Goal: Task Accomplishment & Management: Manage account settings

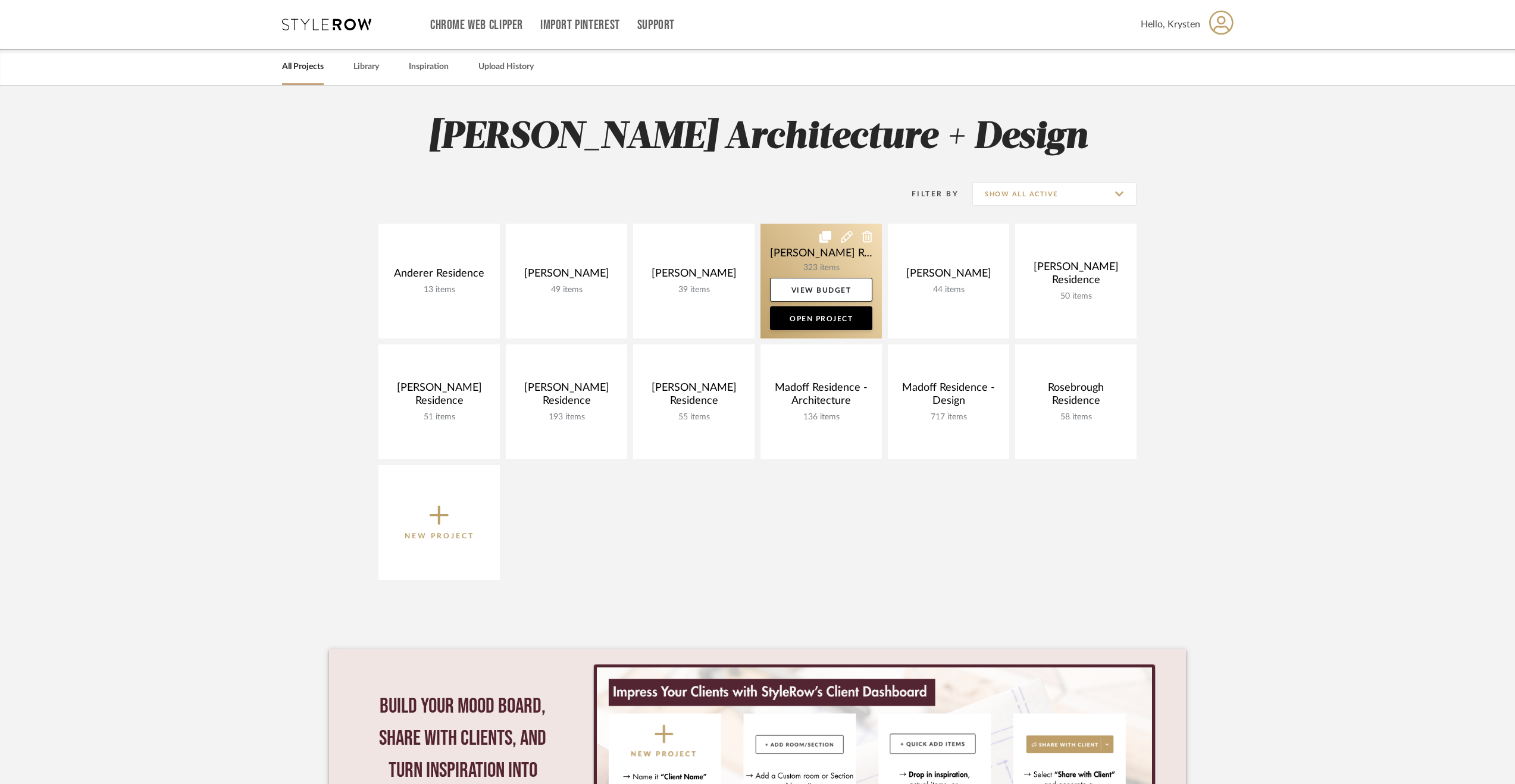
click at [783, 251] on link at bounding box center [821, 281] width 122 height 115
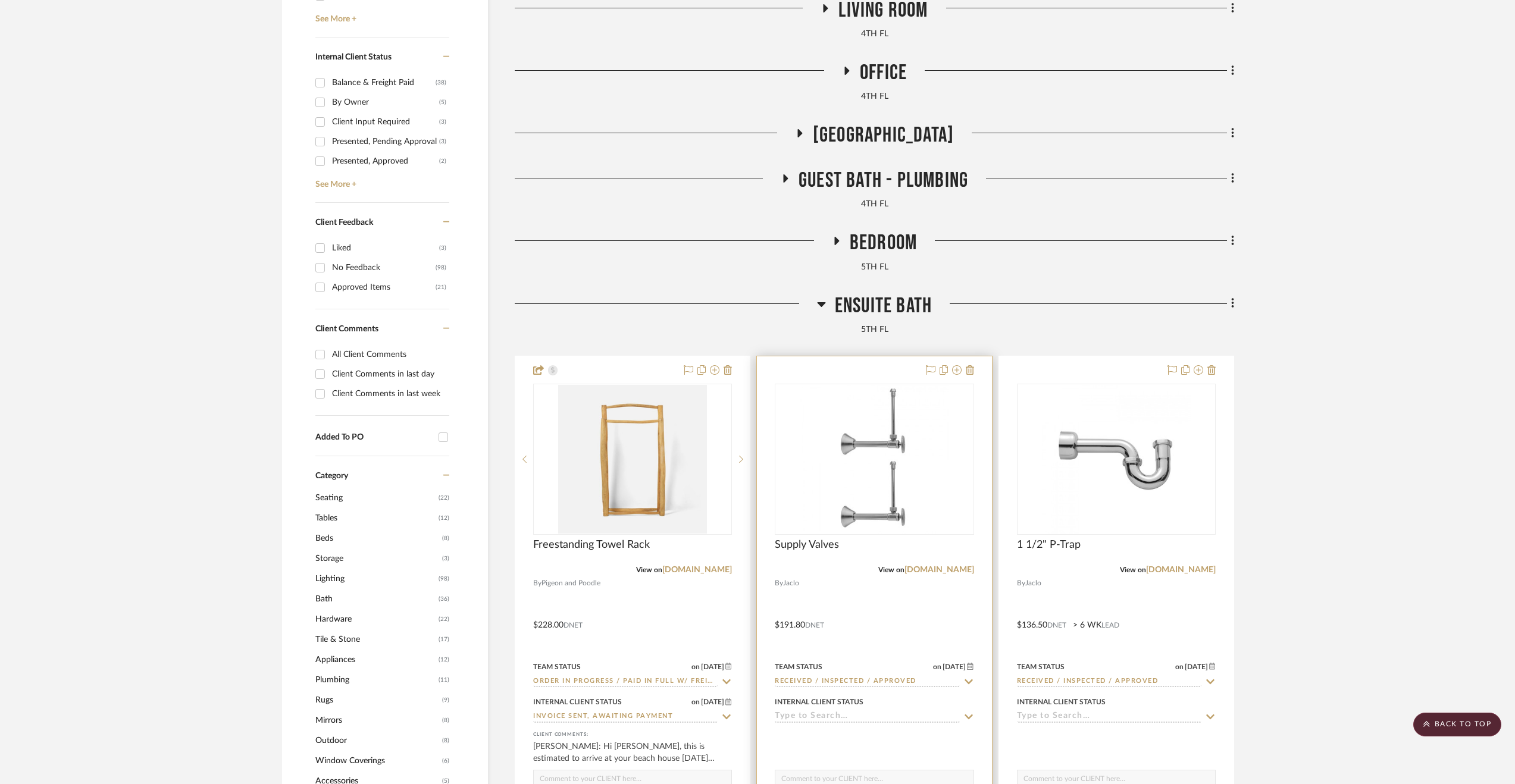
scroll to position [774, 0]
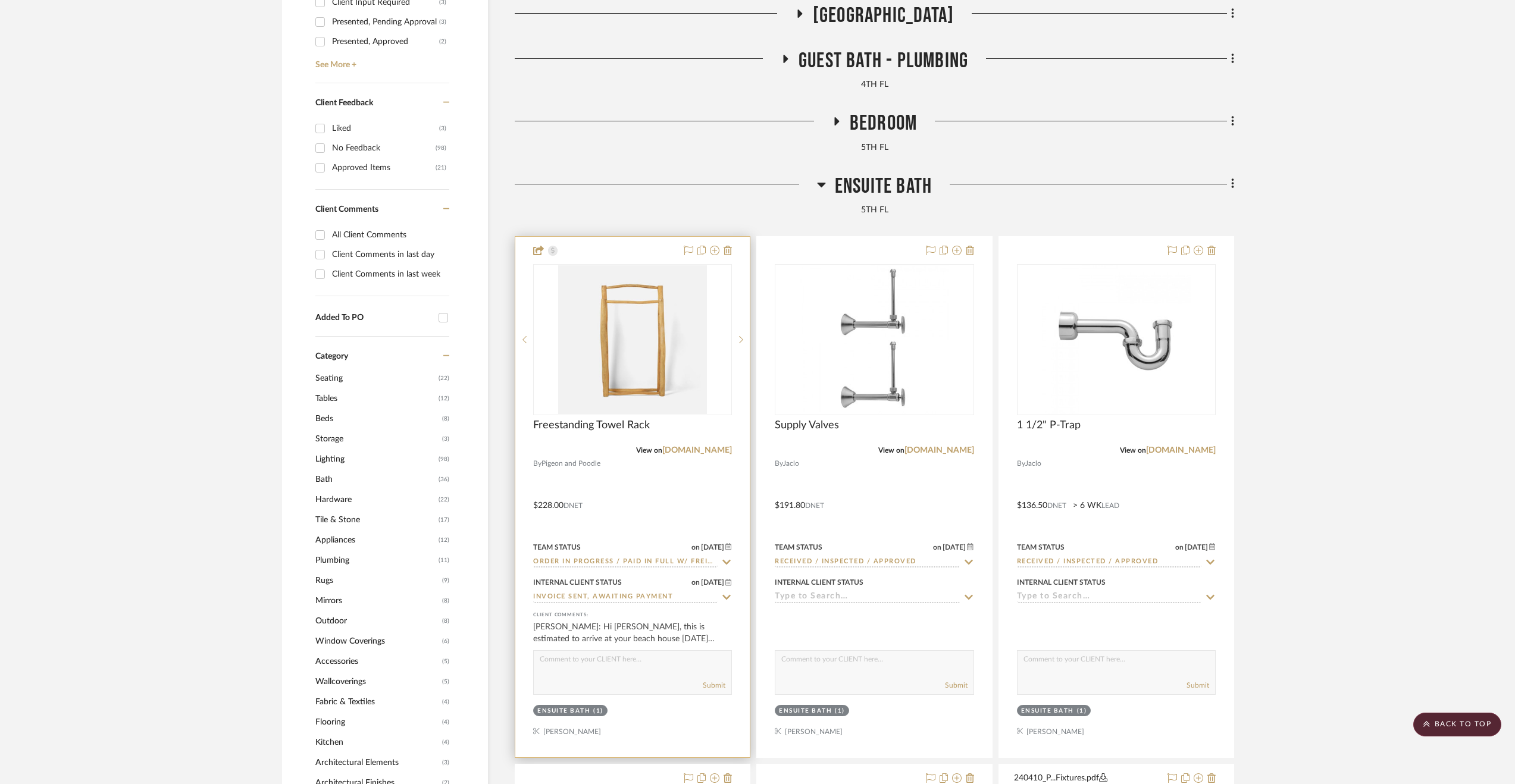
click at [696, 519] on div at bounding box center [633, 497] width 235 height 521
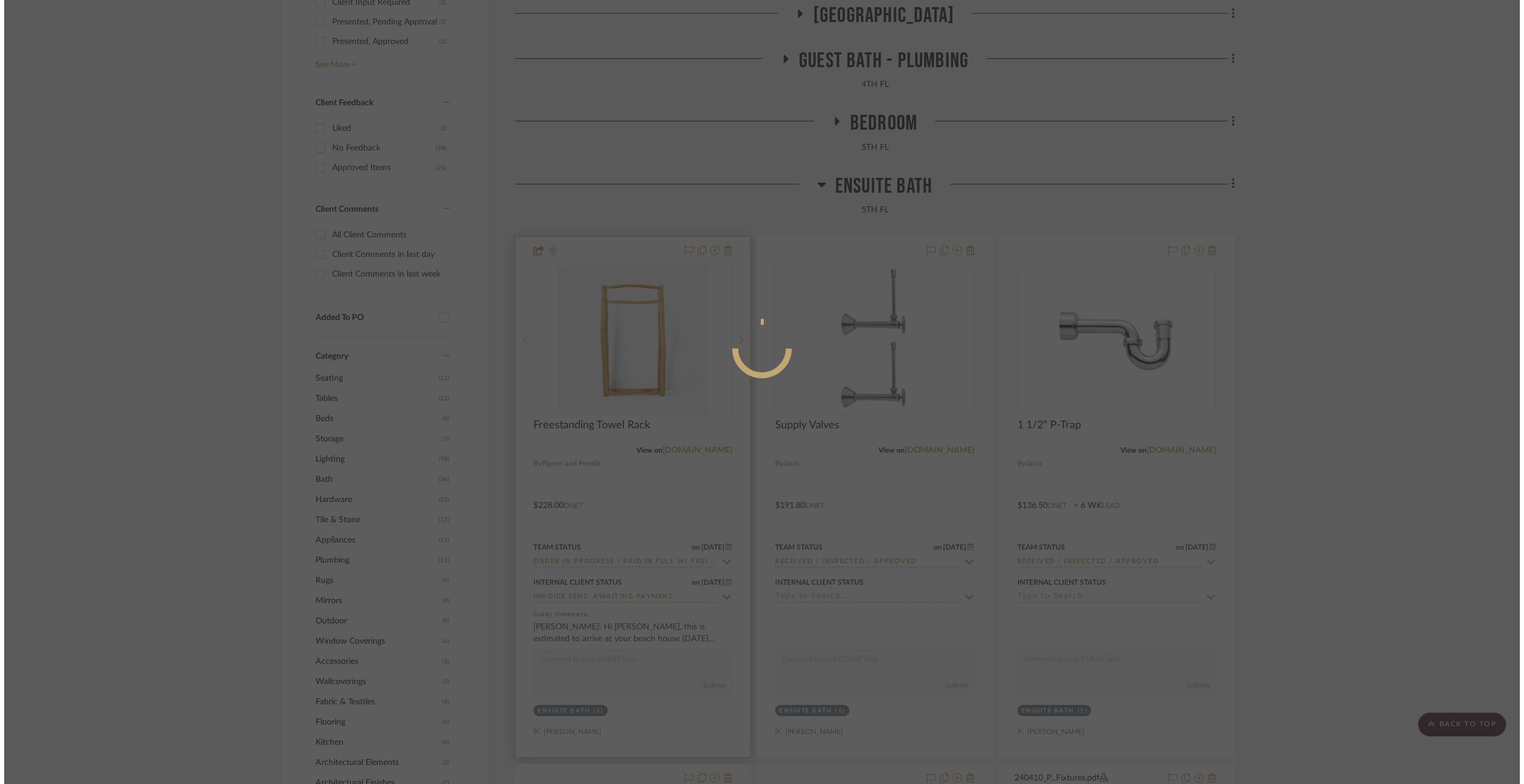
scroll to position [0, 0]
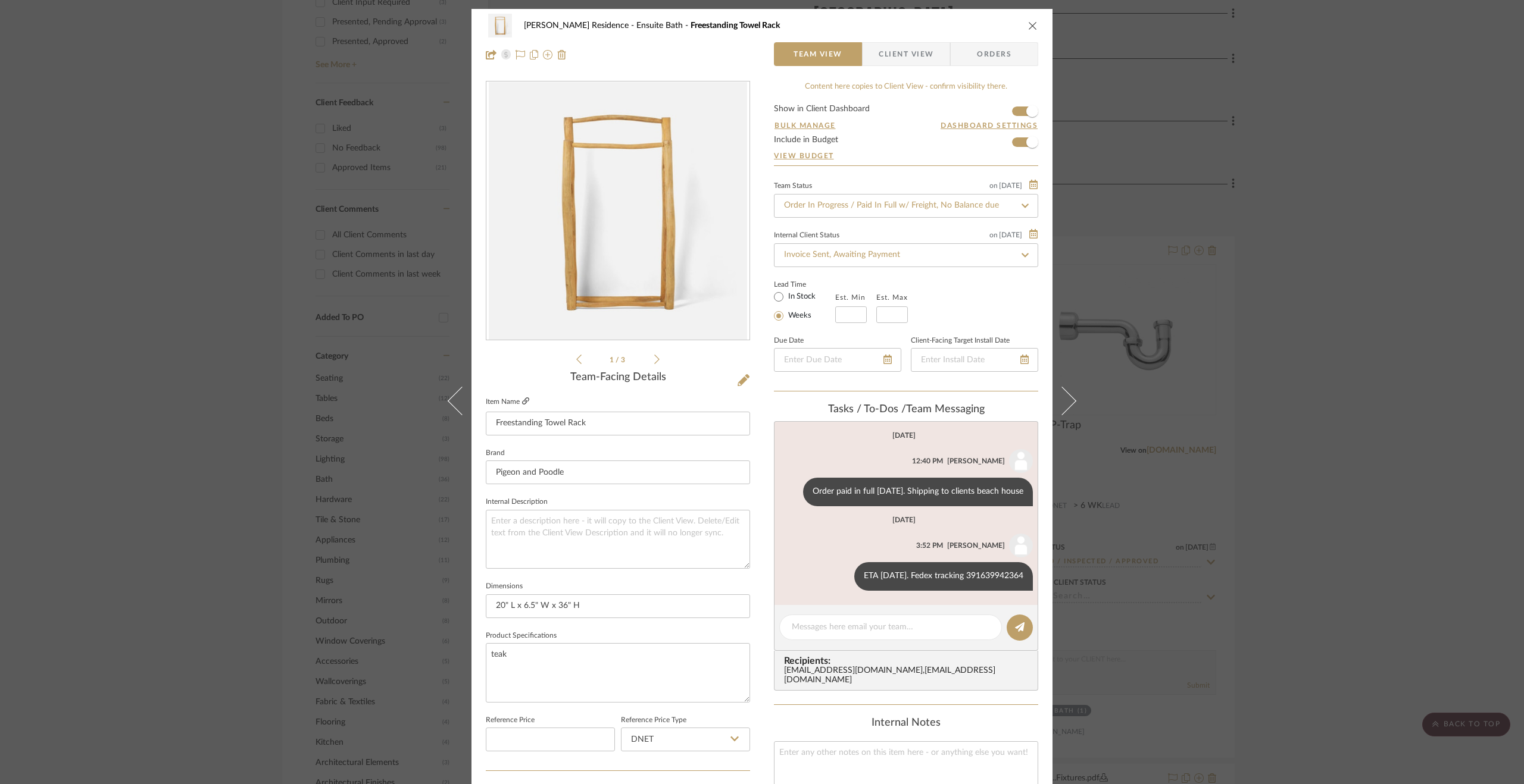
click at [522, 401] on icon at bounding box center [526, 401] width 7 height 7
drag, startPoint x: 961, startPoint y: 575, endPoint x: 1032, endPoint y: 574, distance: 71.0
click at [1032, 574] on list-of-messages "[DATE] [PERSON_NAME] 12:40 PM Order paid in full [DATE]. Shipping to clients be…" at bounding box center [906, 513] width 264 height 184
copy div "391639942364"
click at [758, 401] on div "[PERSON_NAME] Residence Ensuite Bath Freestanding Towel Rack Team View Client V…" at bounding box center [762, 558] width 581 height 1099
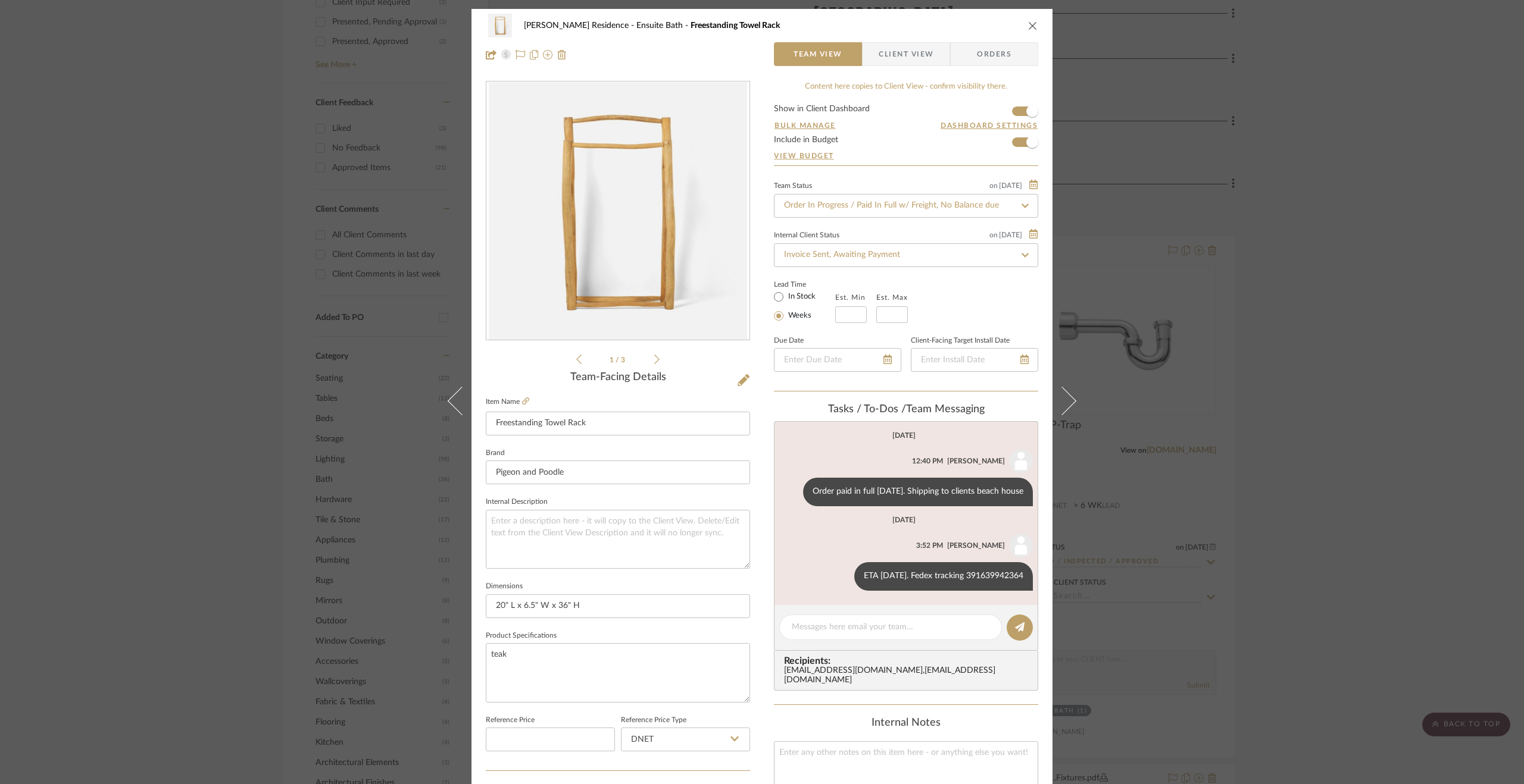
click at [1335, 524] on div "[PERSON_NAME] Residence Ensuite Bath Freestanding Towel Rack Team View Client V…" at bounding box center [762, 392] width 1524 height 784
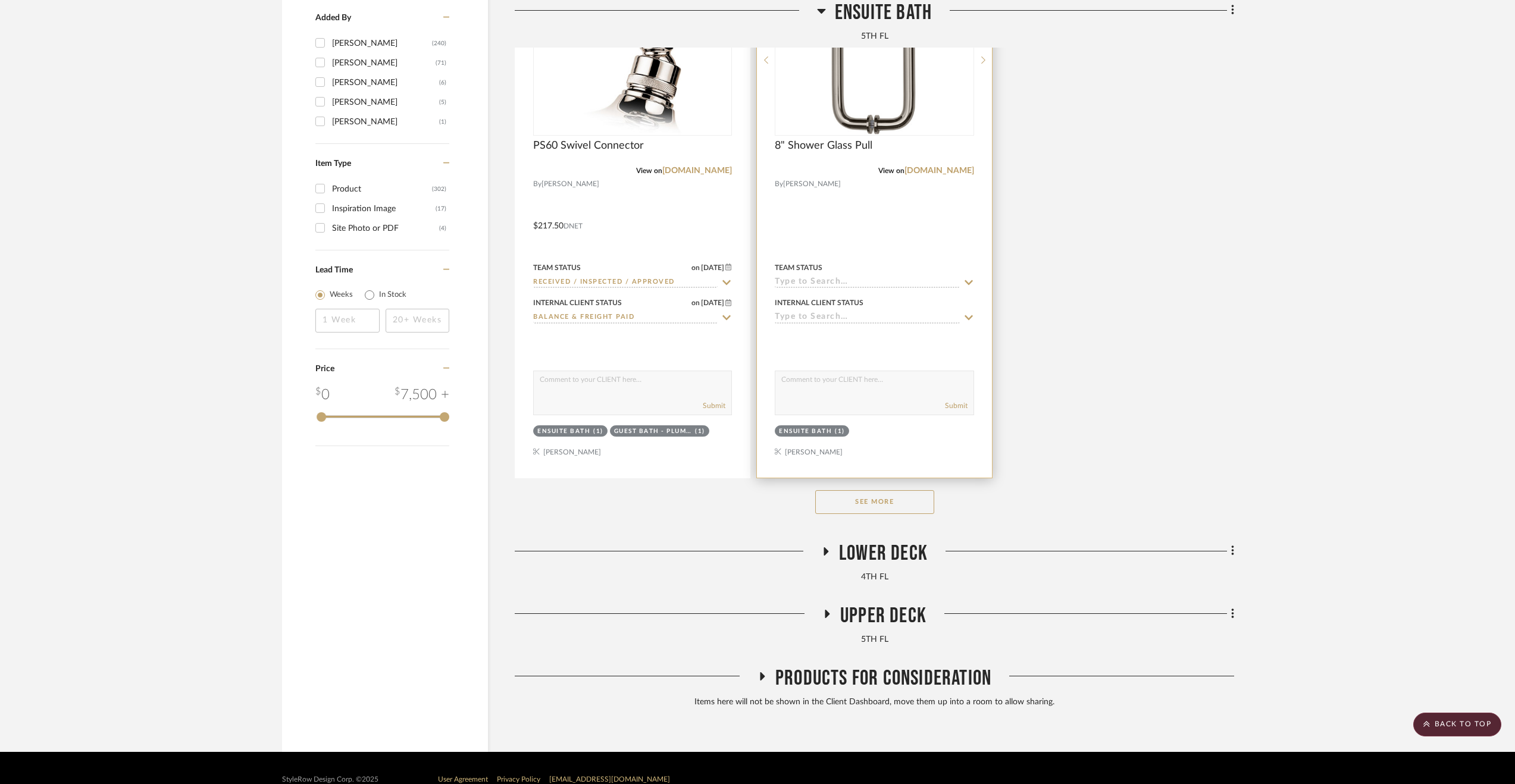
scroll to position [2135, 0]
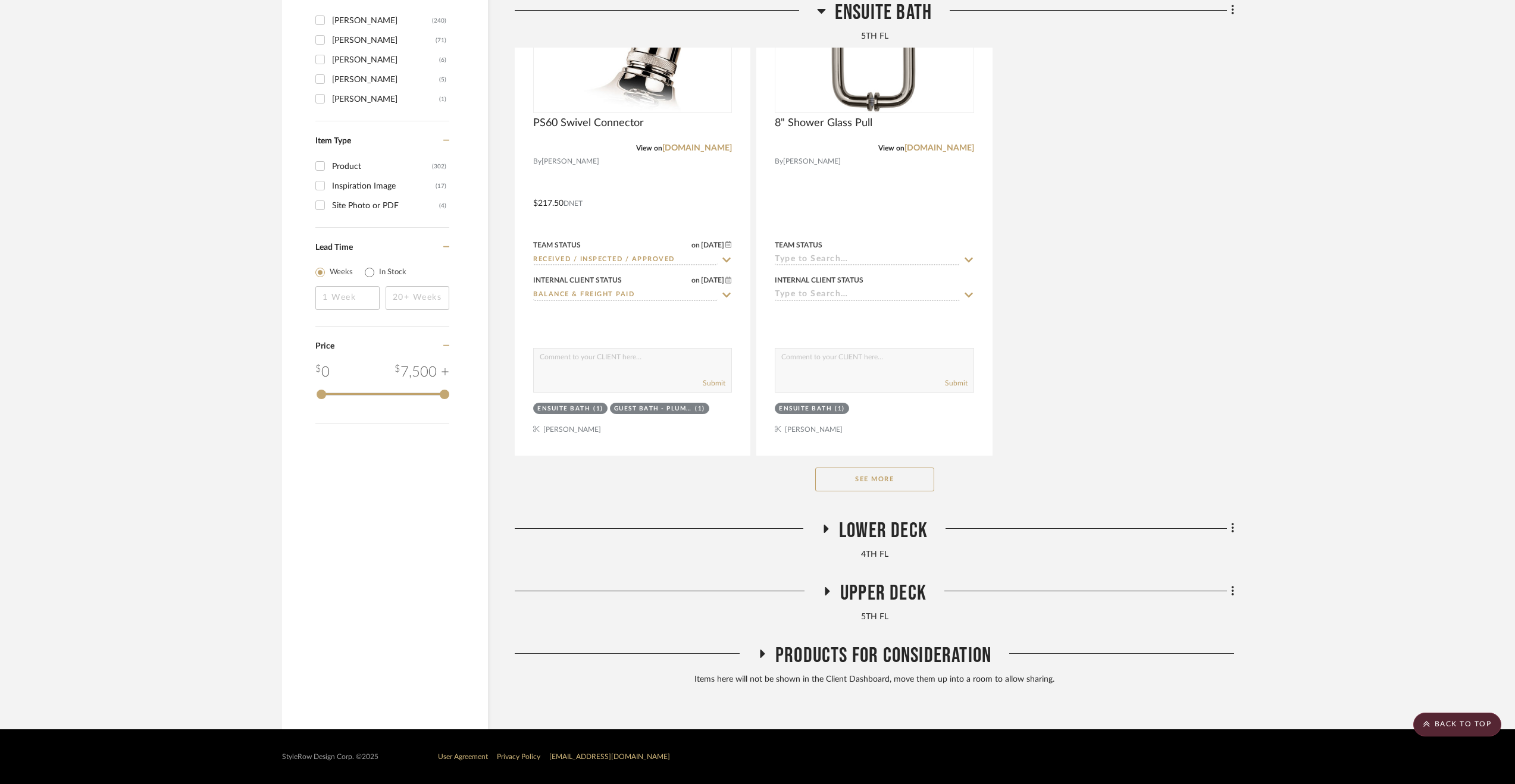
click at [879, 526] on span "Lower Deck" at bounding box center [883, 531] width 88 height 25
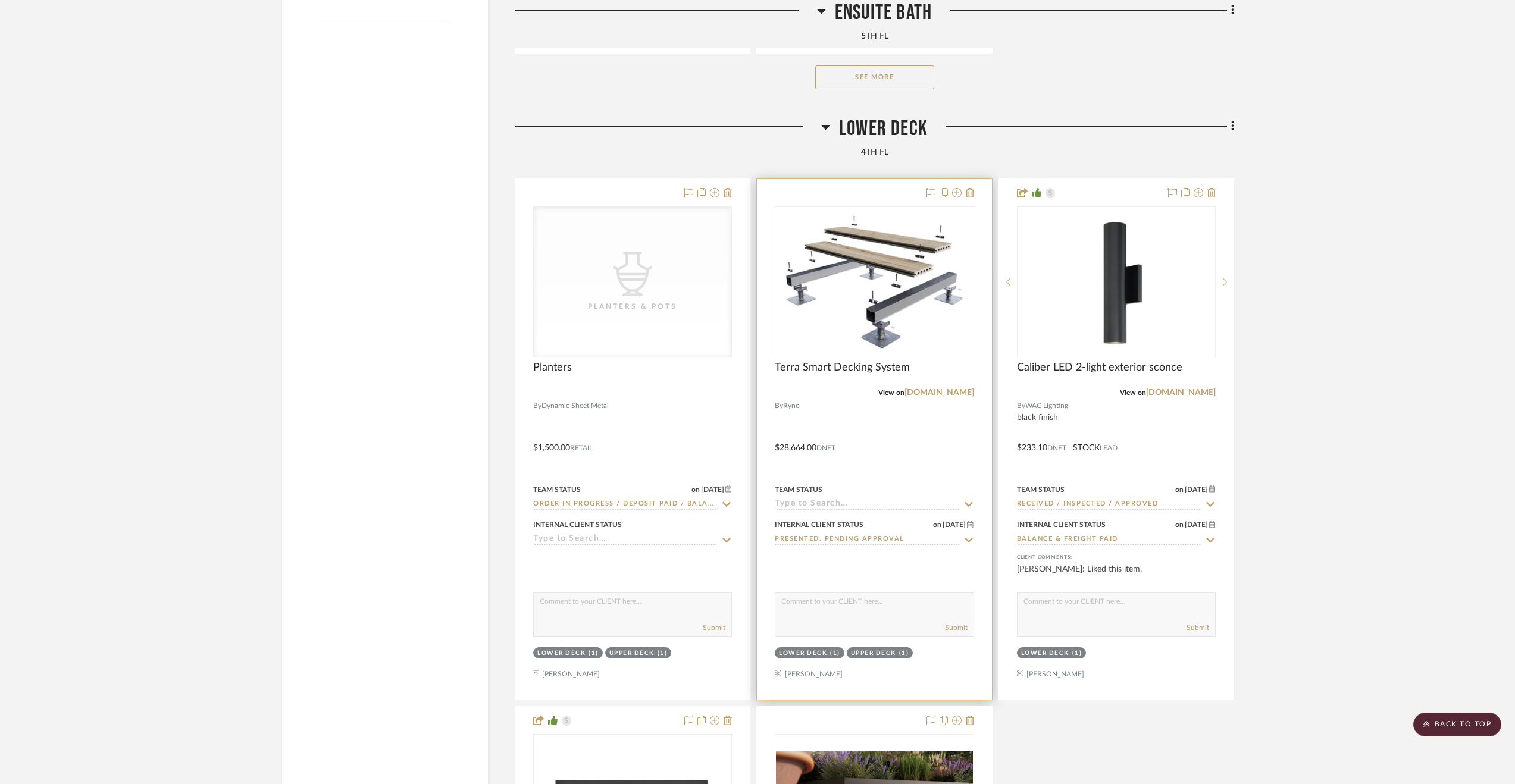
scroll to position [2551, 0]
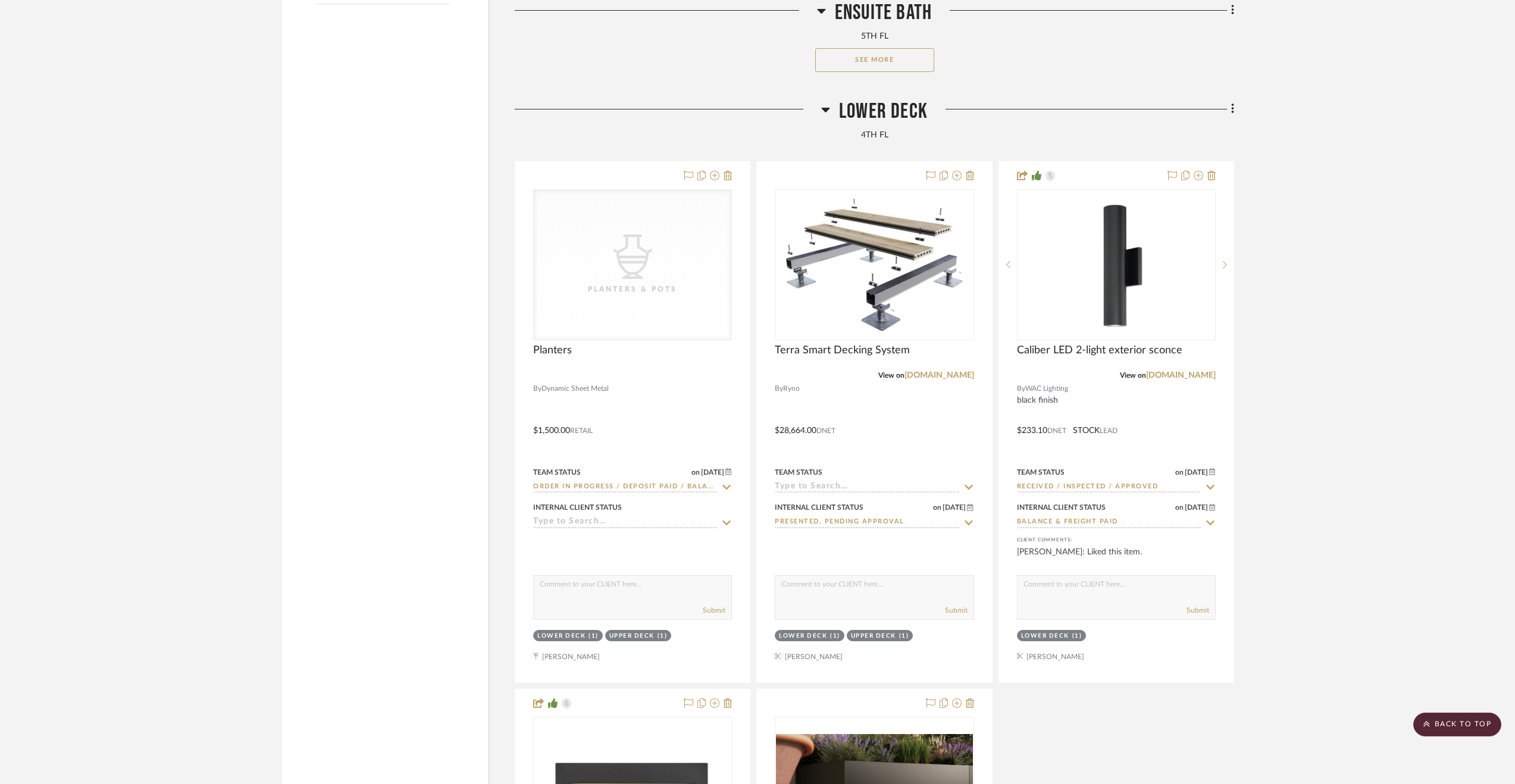
click at [890, 121] on span "Lower Deck" at bounding box center [883, 112] width 88 height 25
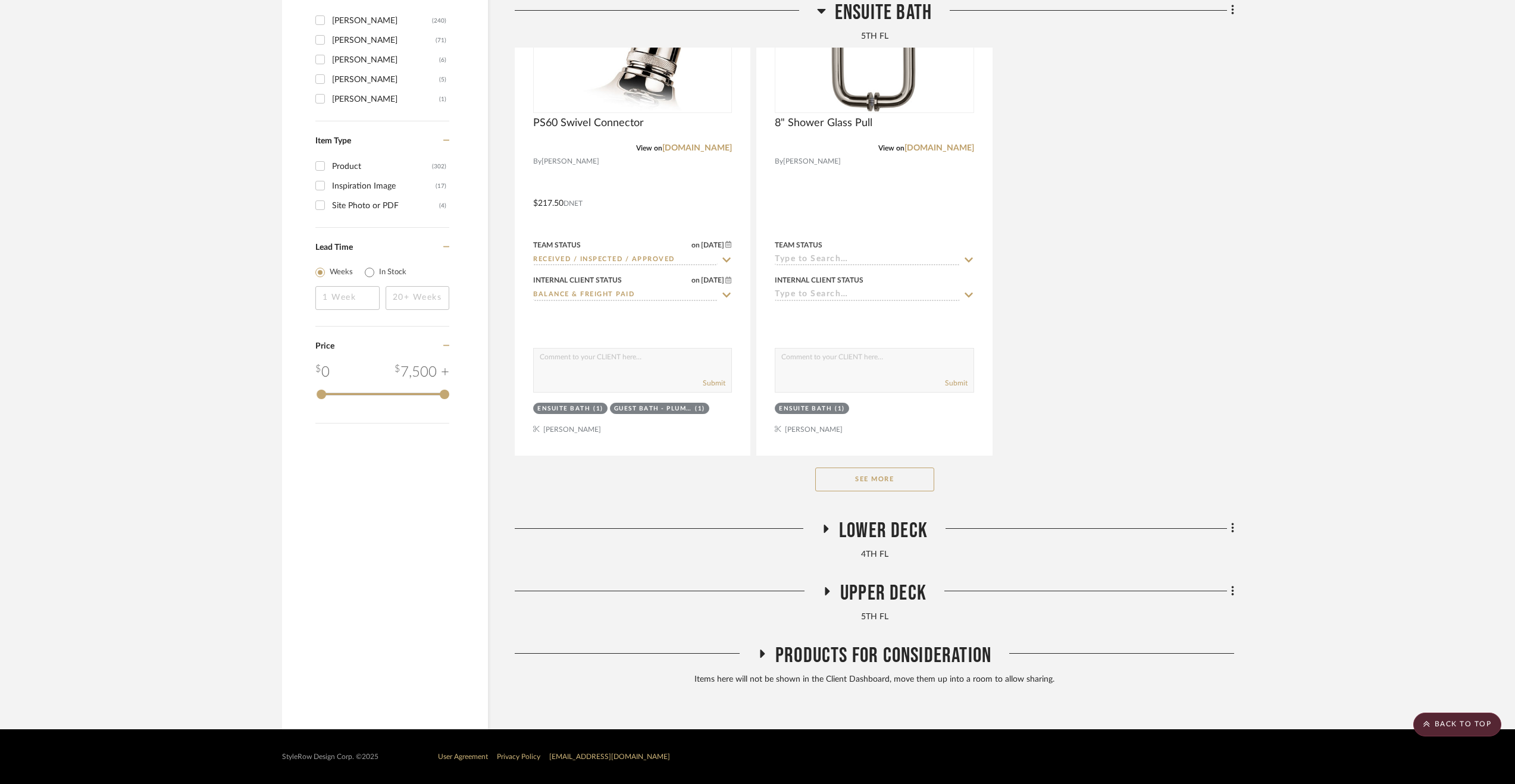
click at [891, 598] on span "Upper Deck" at bounding box center [883, 594] width 87 height 25
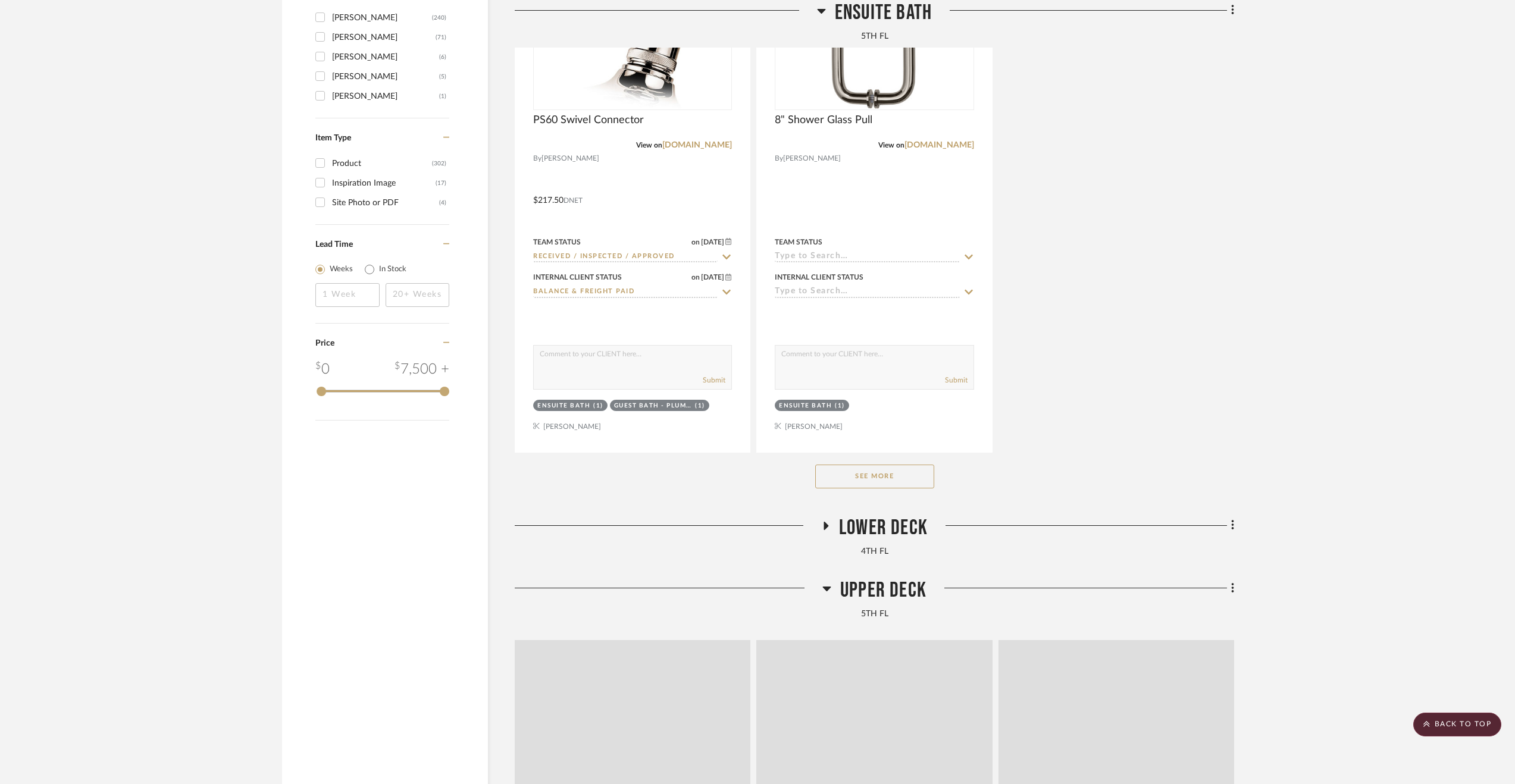
scroll to position [2551, 0]
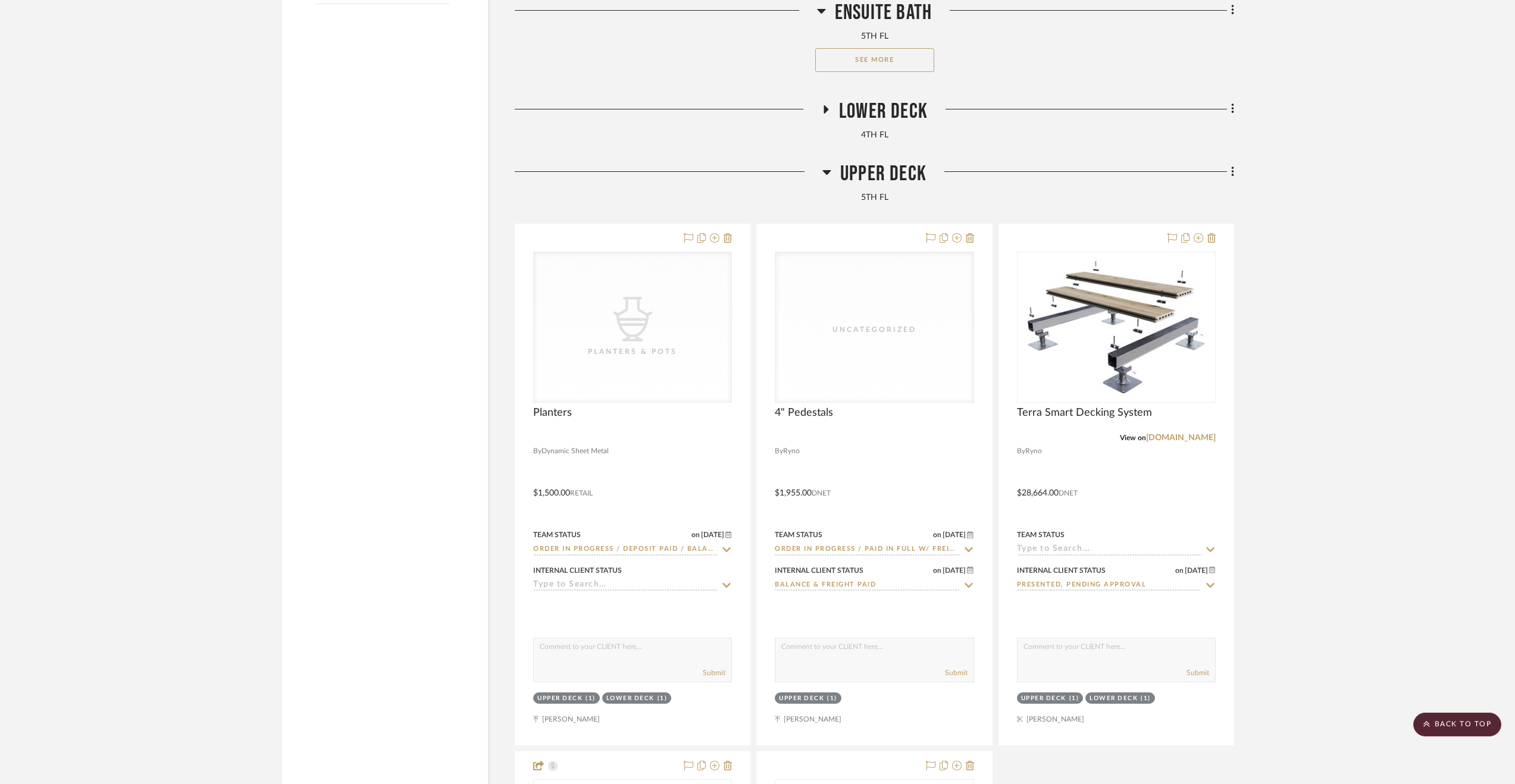
click at [875, 180] on span "Upper Deck" at bounding box center [883, 174] width 87 height 25
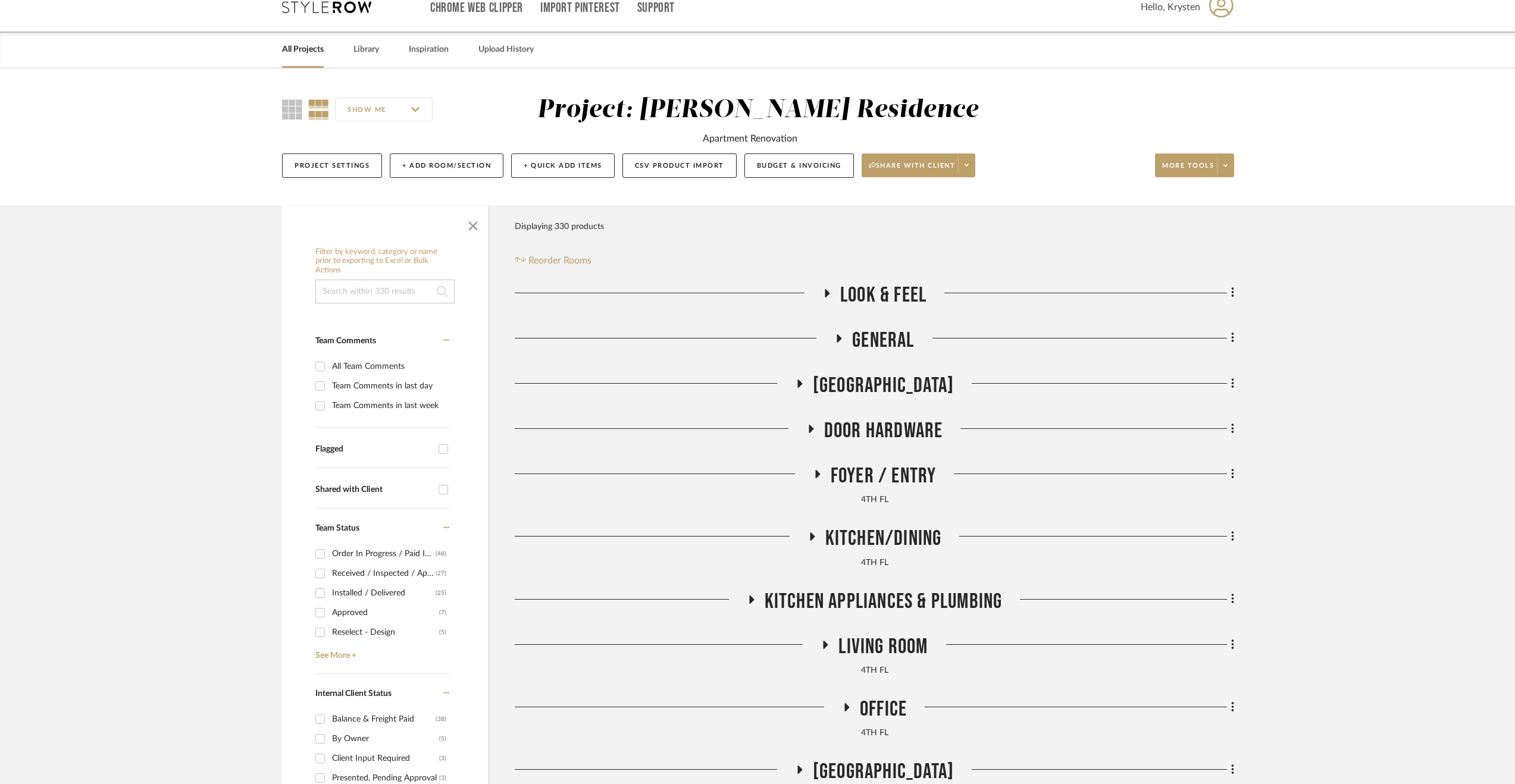
scroll to position [0, 0]
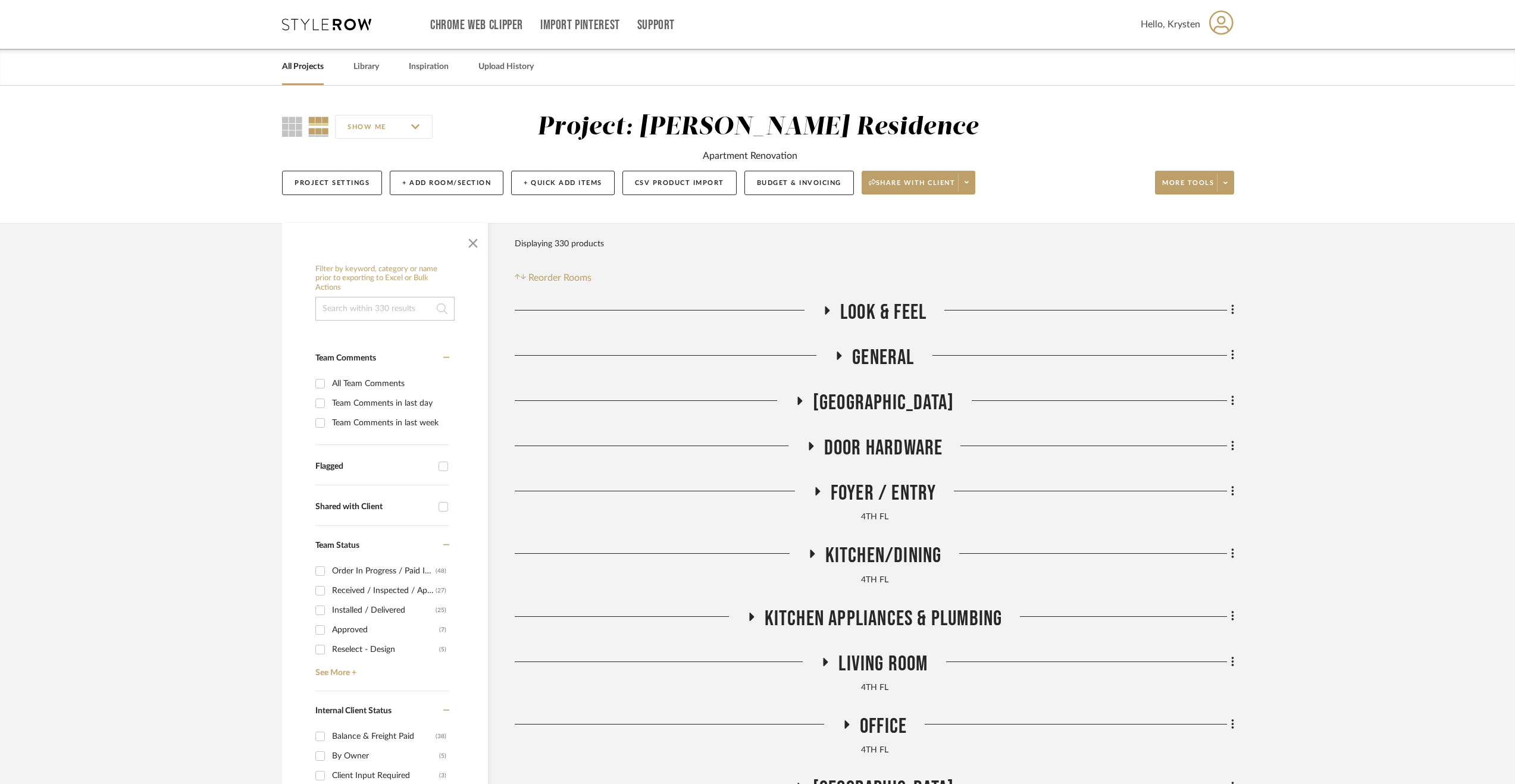
click at [877, 306] on span "Look & Feel" at bounding box center [883, 312] width 87 height 25
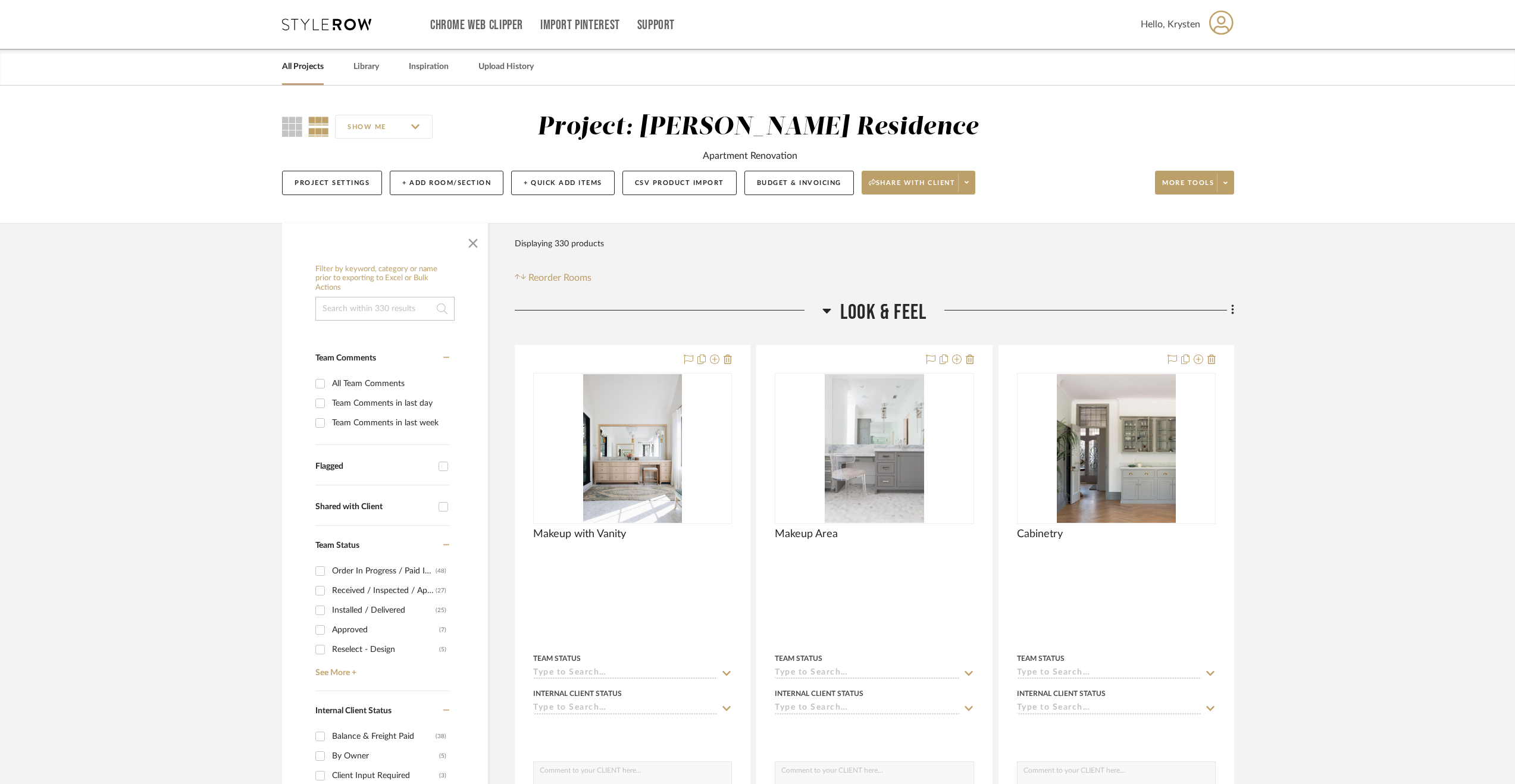
click at [873, 318] on span "Look & Feel" at bounding box center [883, 312] width 87 height 25
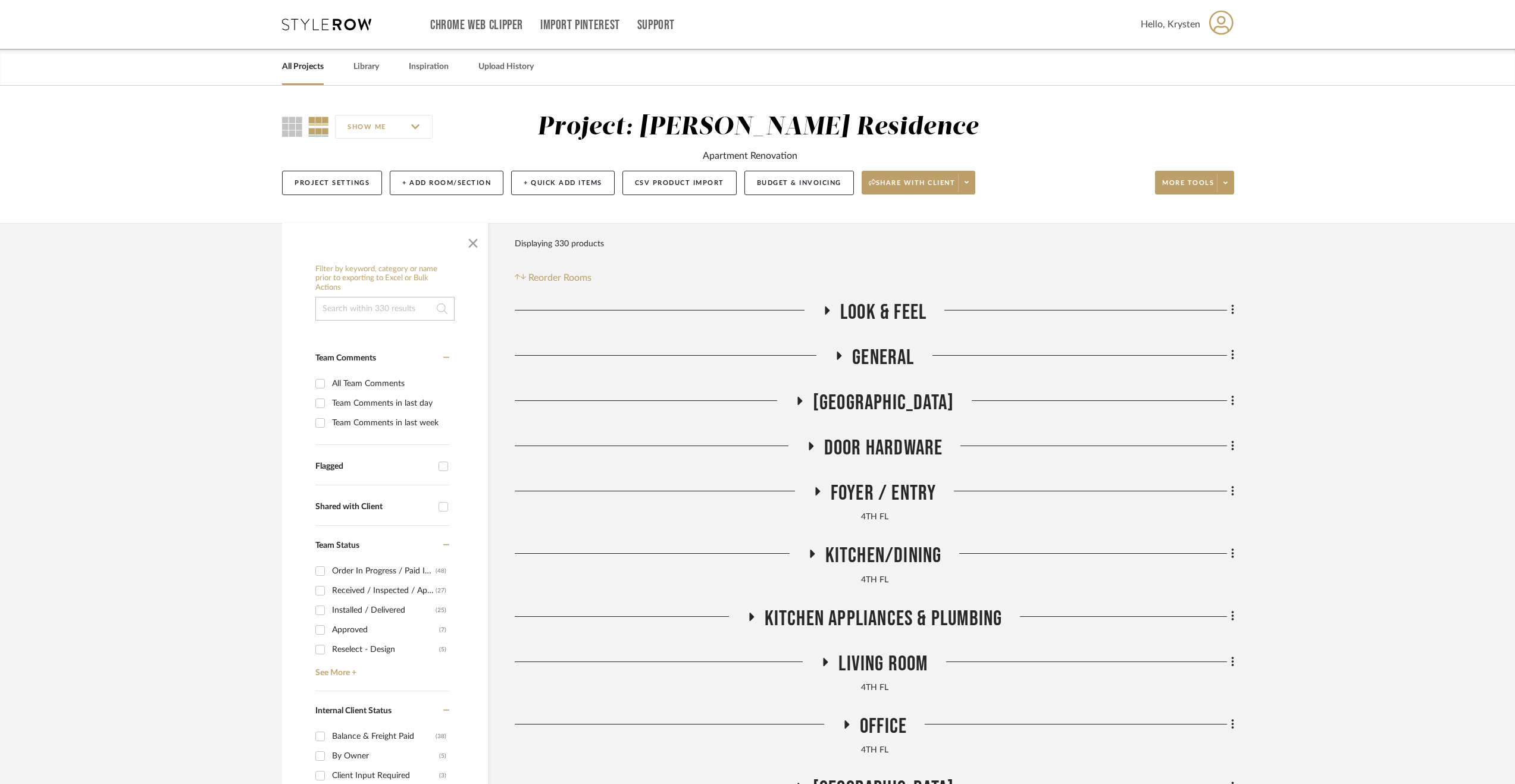
click at [893, 348] on span "General" at bounding box center [883, 358] width 62 height 25
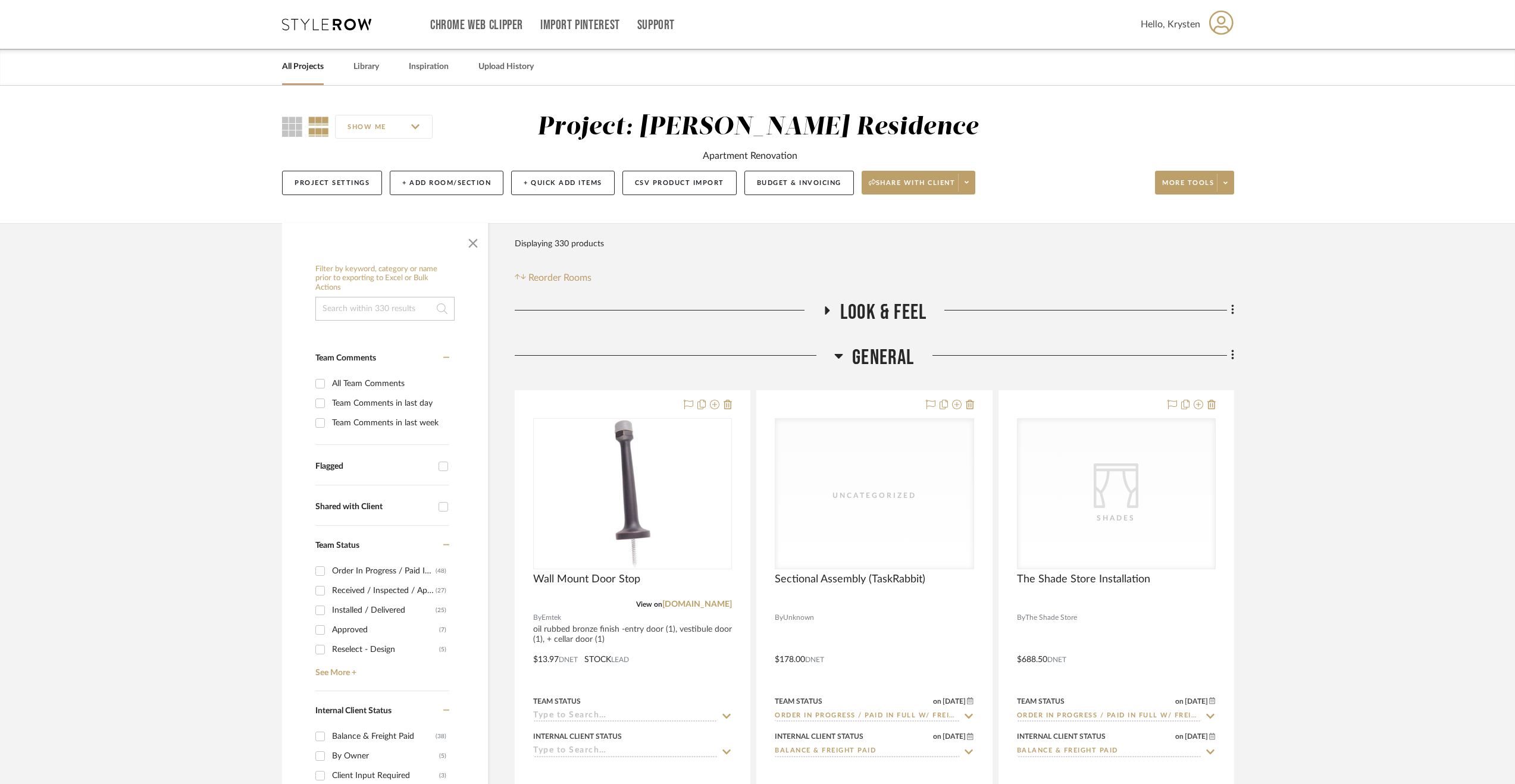
click at [893, 351] on span "General" at bounding box center [883, 358] width 62 height 25
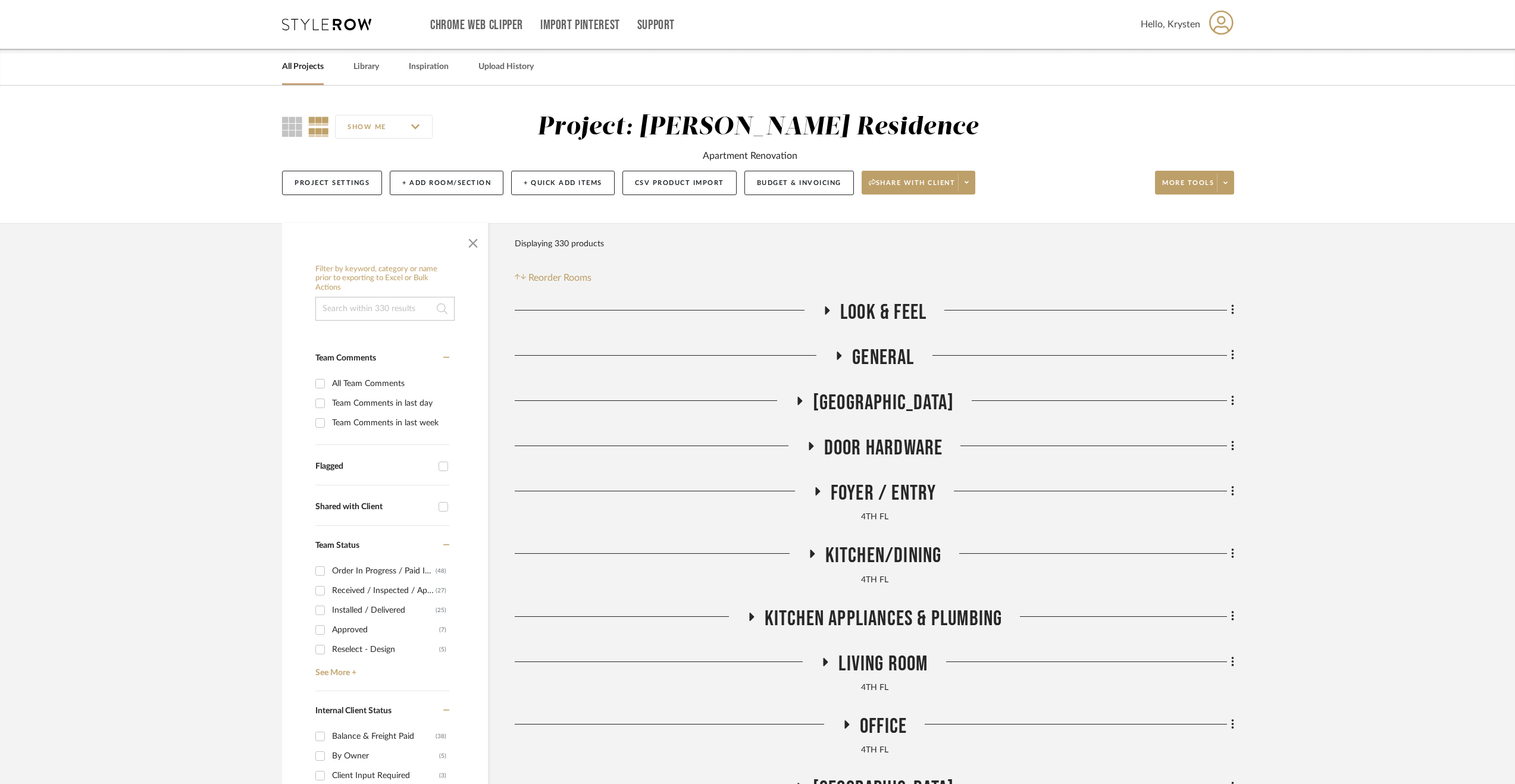
click at [894, 407] on span "[GEOGRAPHIC_DATA]" at bounding box center [883, 403] width 141 height 25
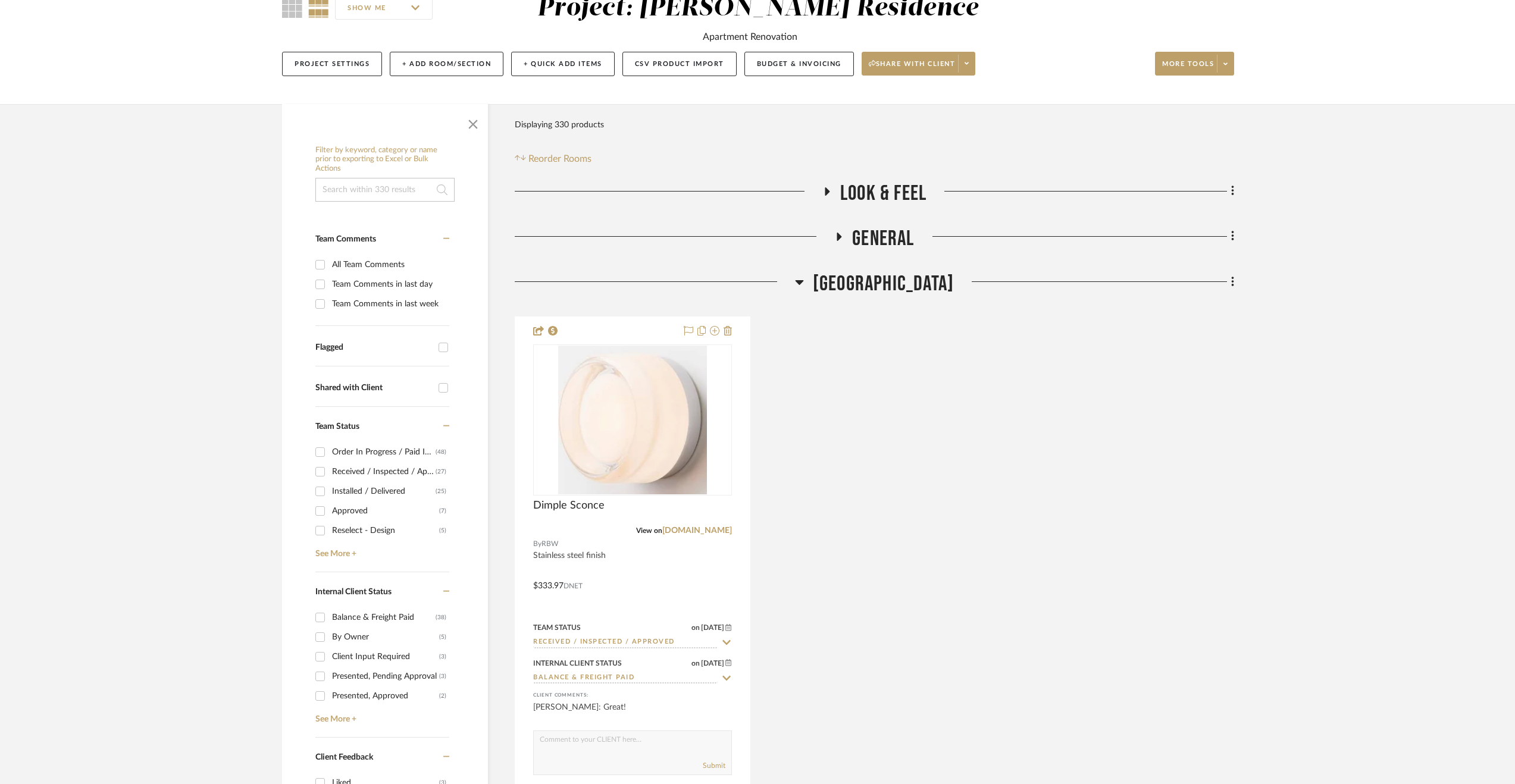
scroll to position [238, 0]
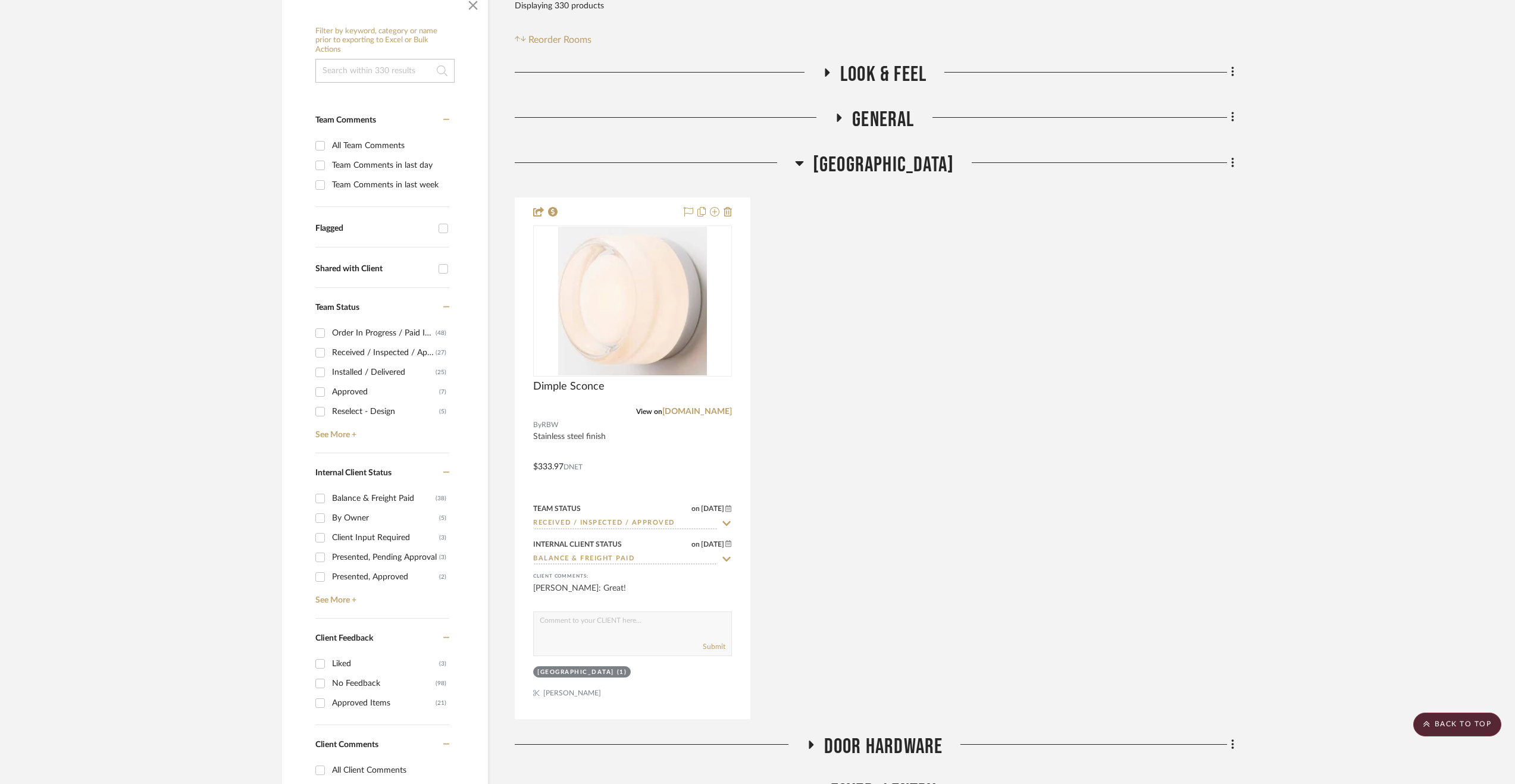
click at [913, 172] on span "[GEOGRAPHIC_DATA]" at bounding box center [883, 165] width 141 height 25
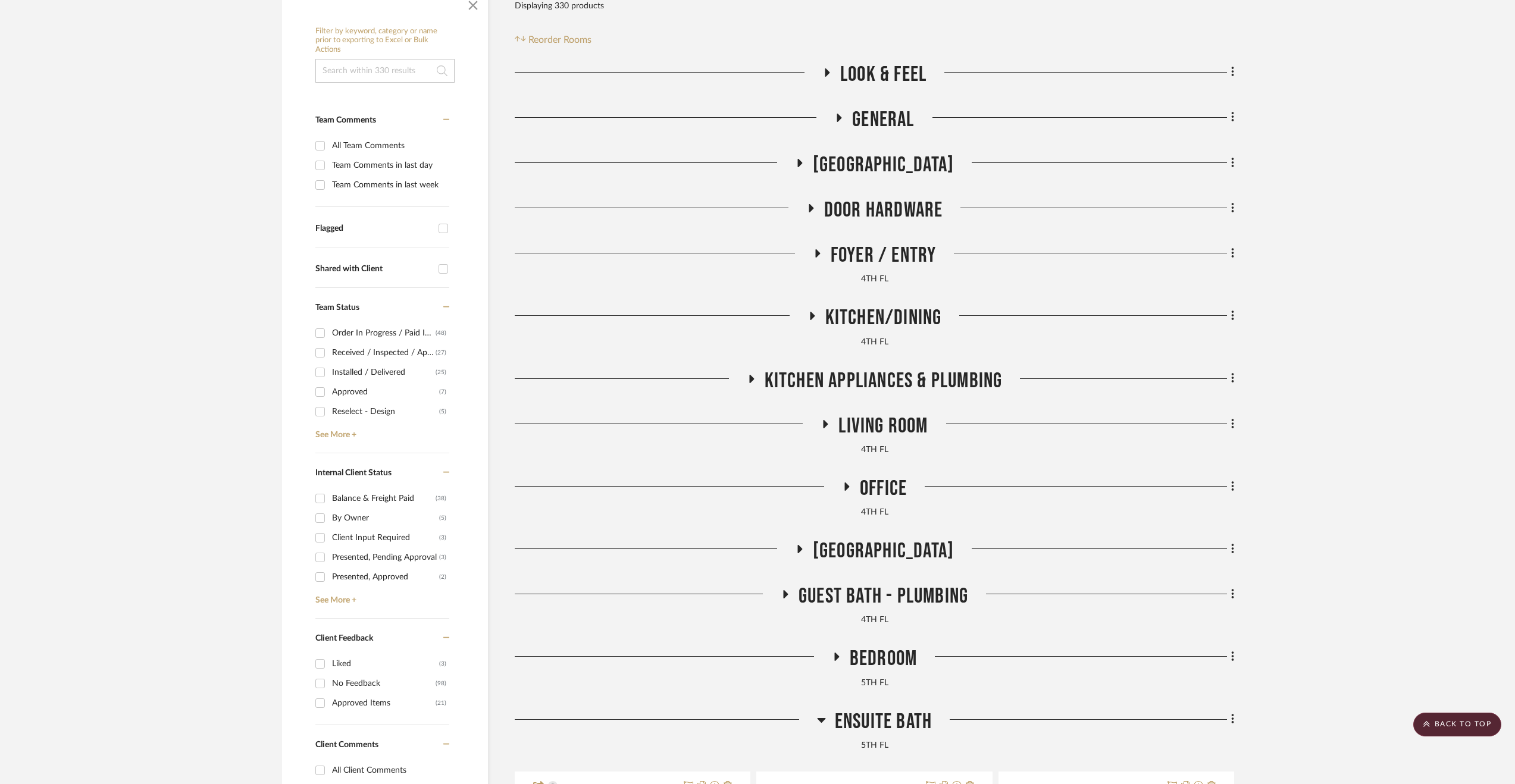
click at [909, 206] on span "Door Hardware" at bounding box center [884, 210] width 119 height 25
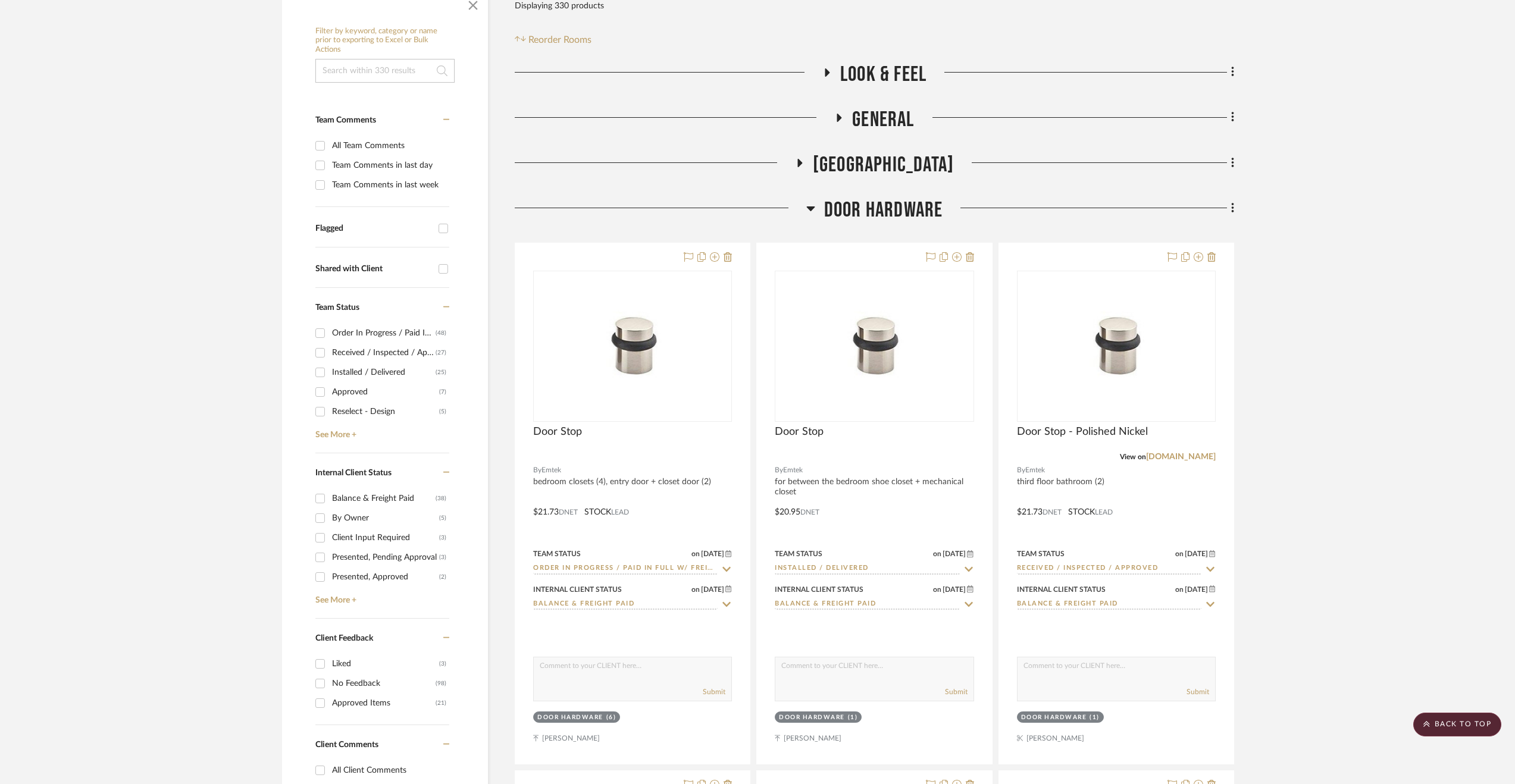
click at [909, 206] on span "Door Hardware" at bounding box center [884, 210] width 119 height 25
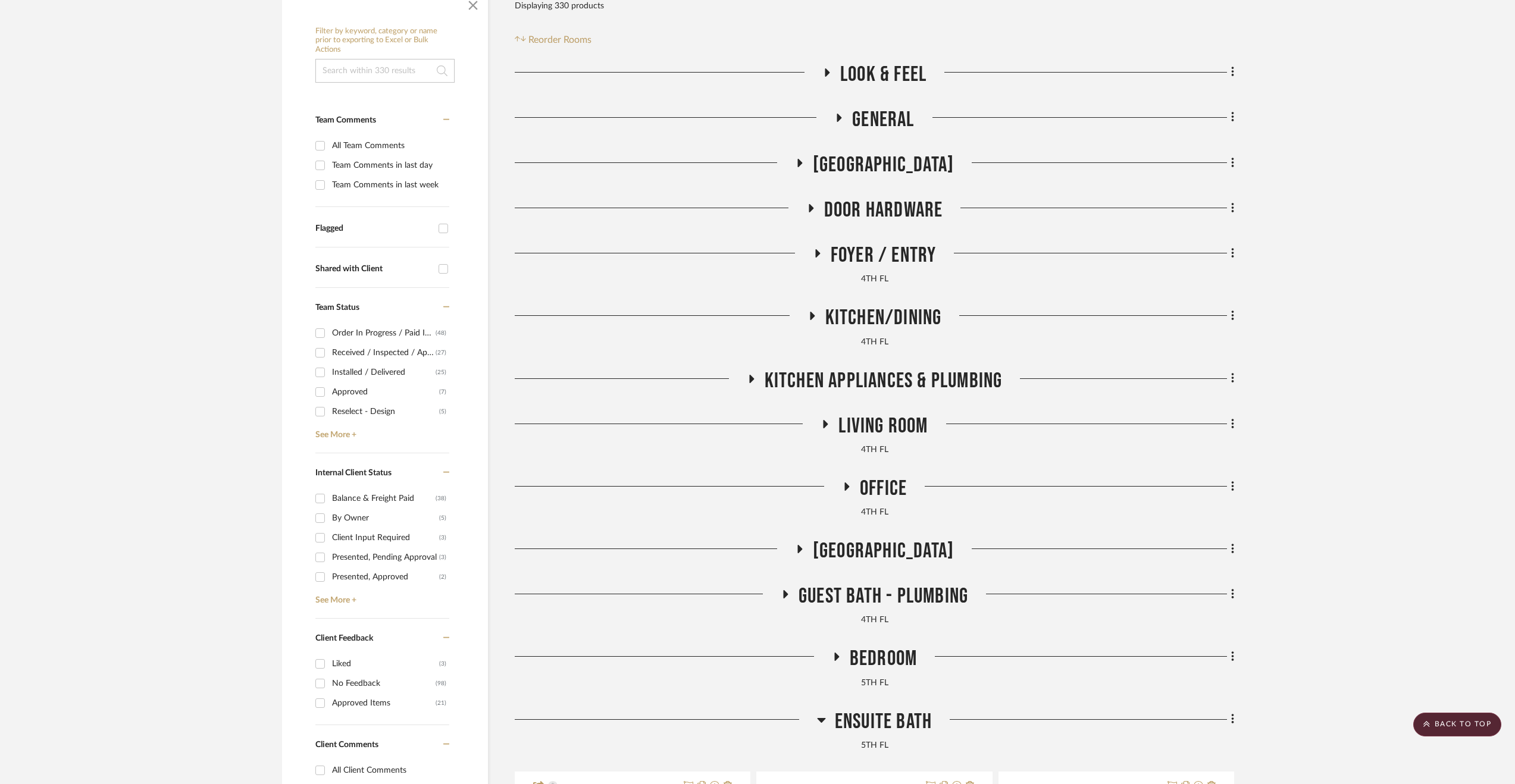
click at [862, 424] on span "Living Room" at bounding box center [882, 426] width 89 height 25
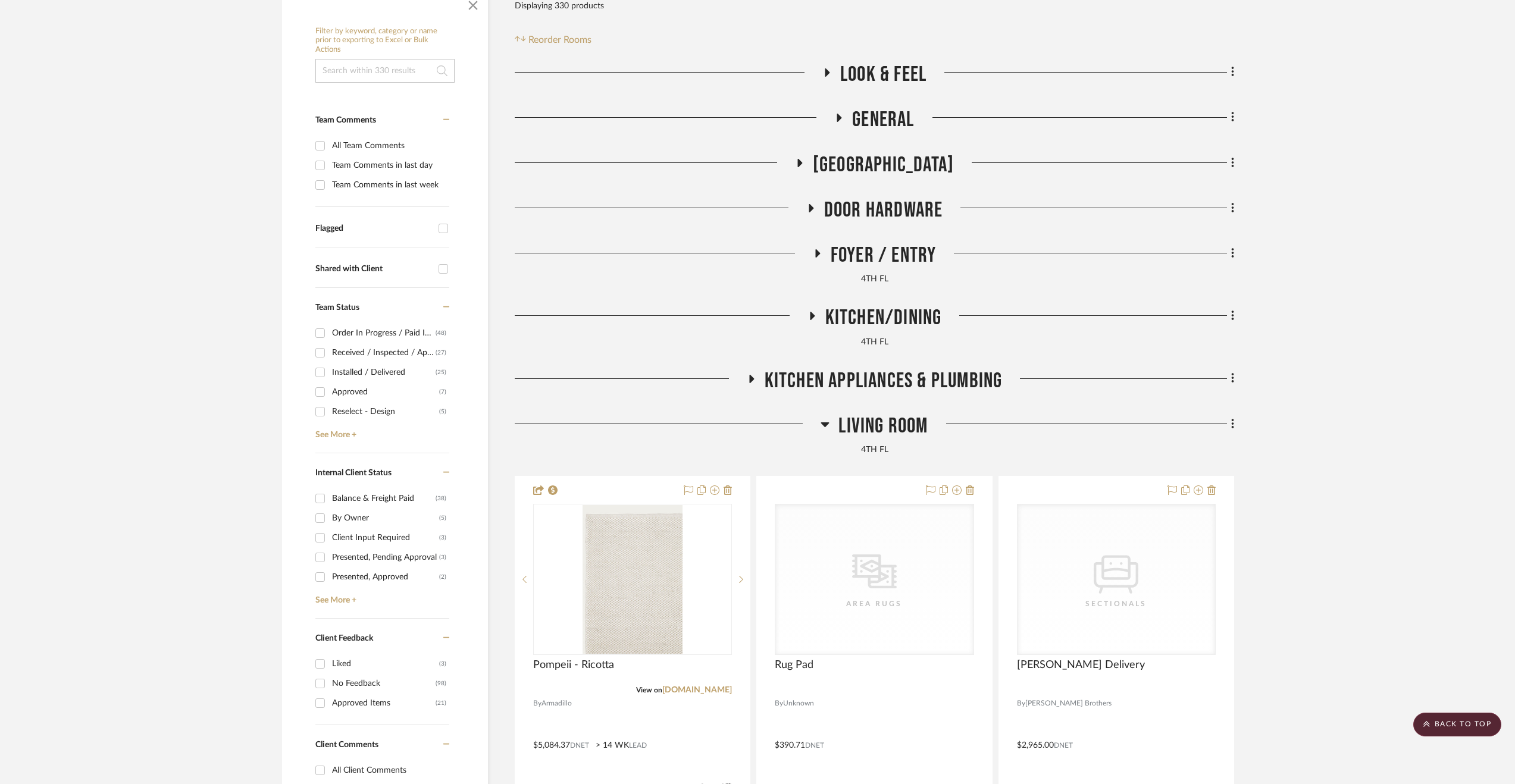
click at [862, 424] on span "Living Room" at bounding box center [882, 426] width 89 height 25
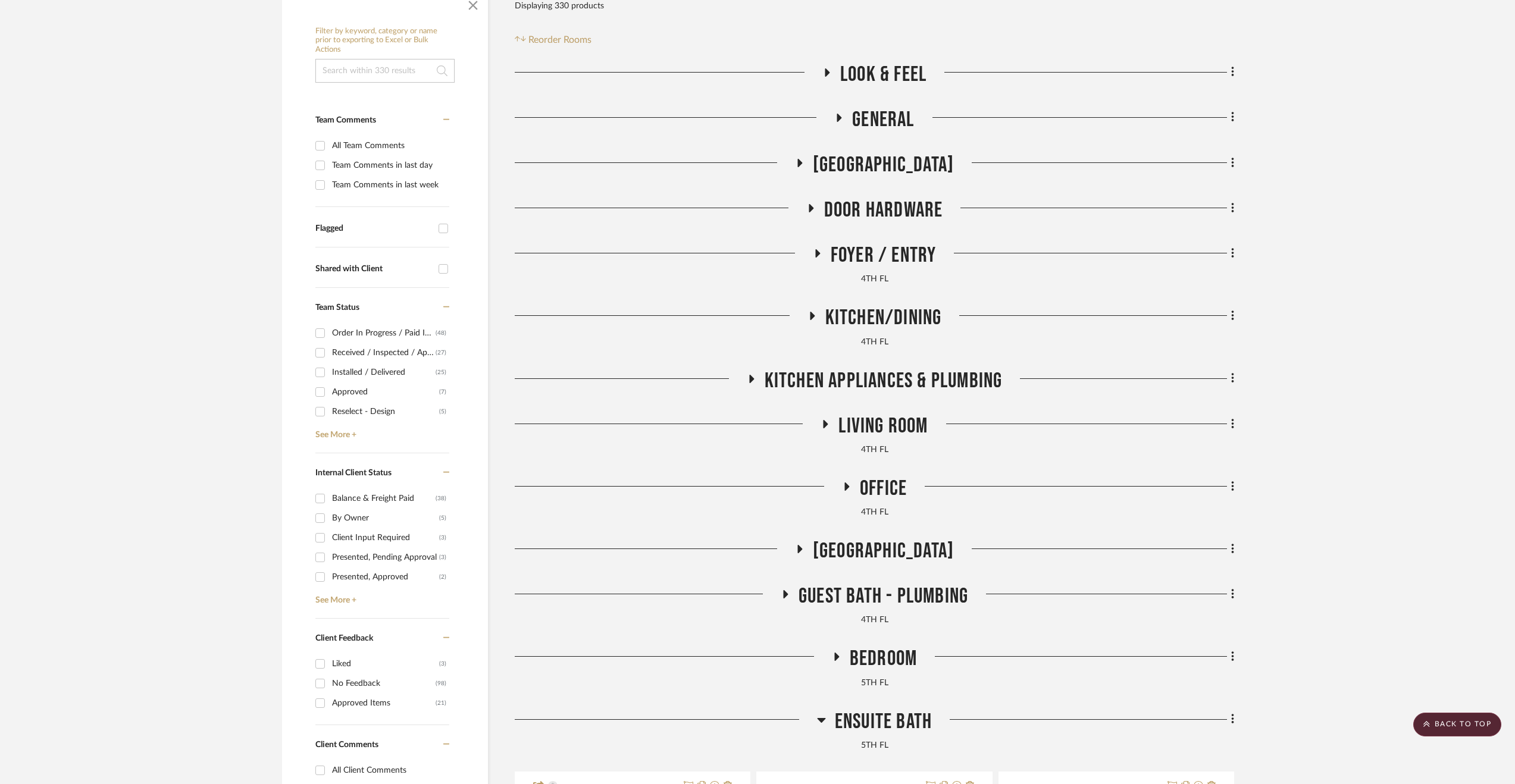
click at [881, 553] on span "[GEOGRAPHIC_DATA]" at bounding box center [883, 551] width 141 height 25
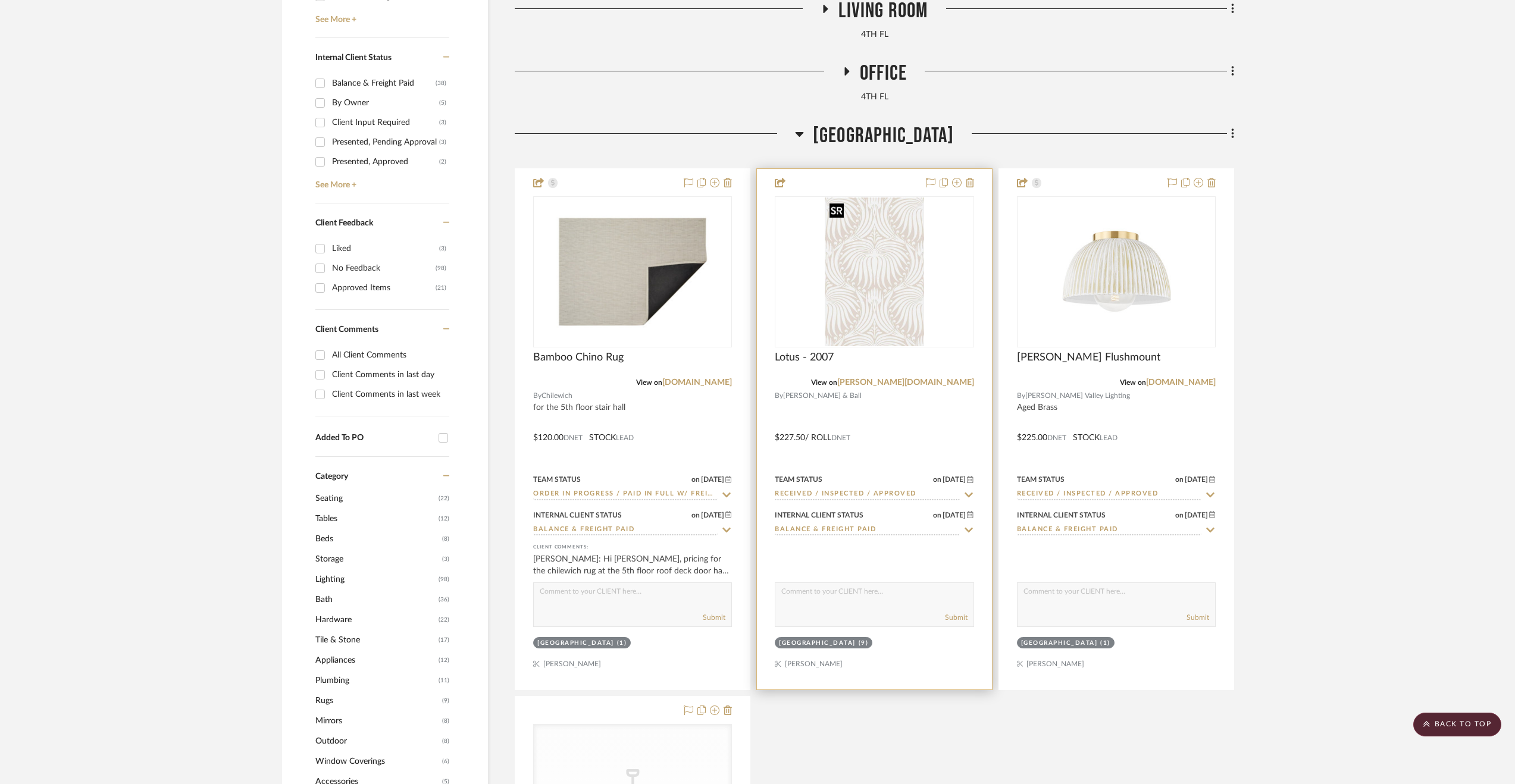
scroll to position [774, 0]
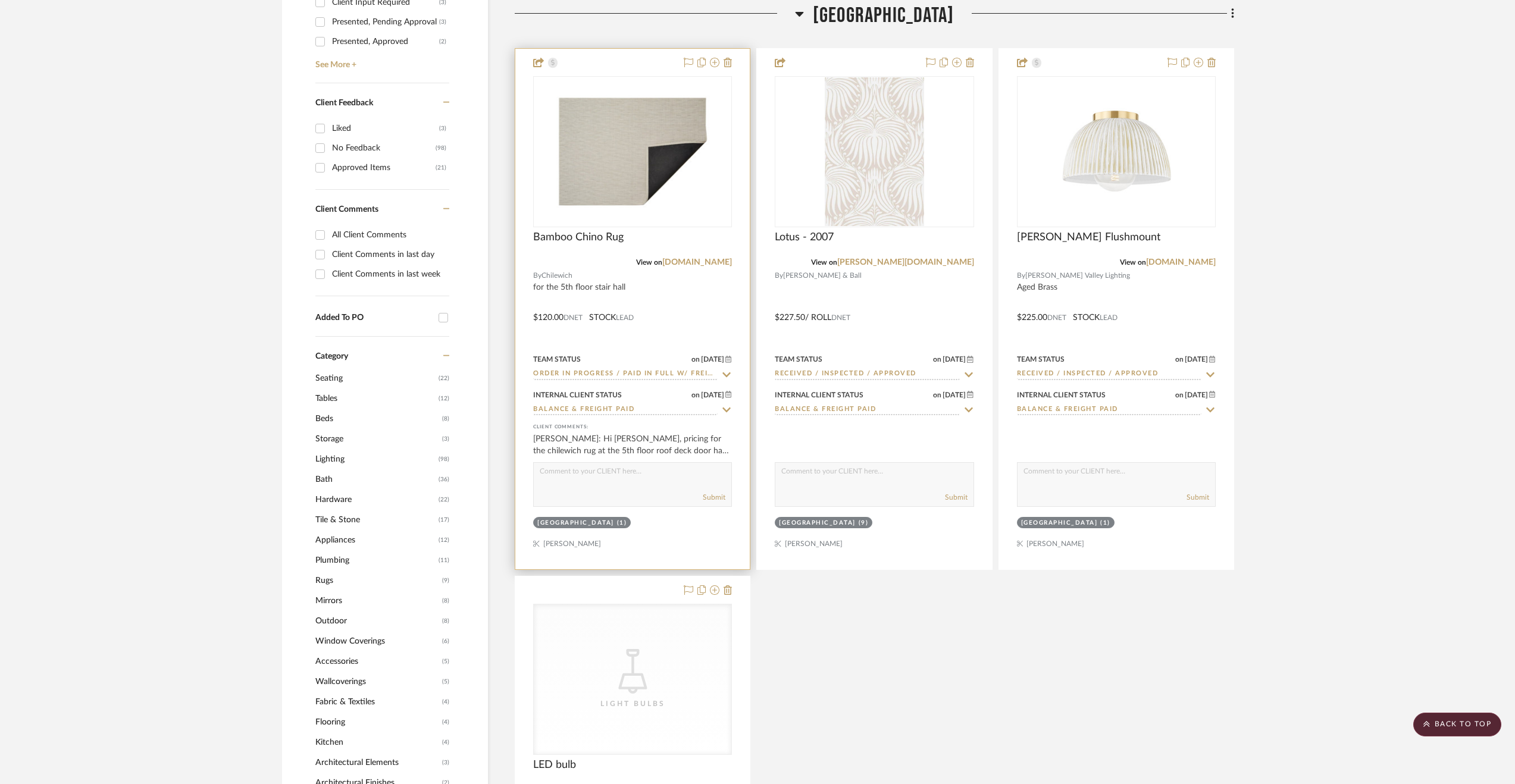
click at [679, 318] on div at bounding box center [633, 309] width 235 height 521
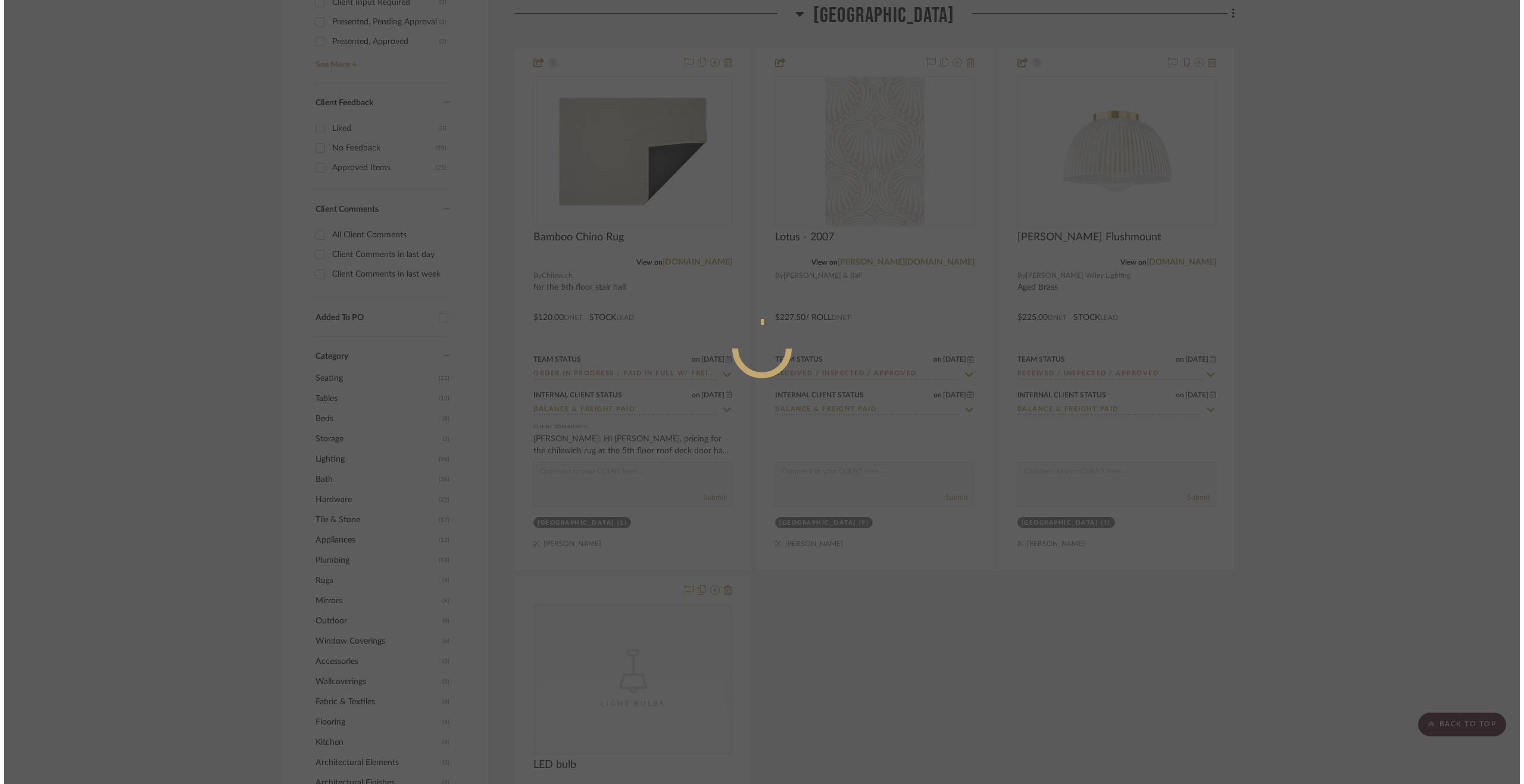
scroll to position [0, 0]
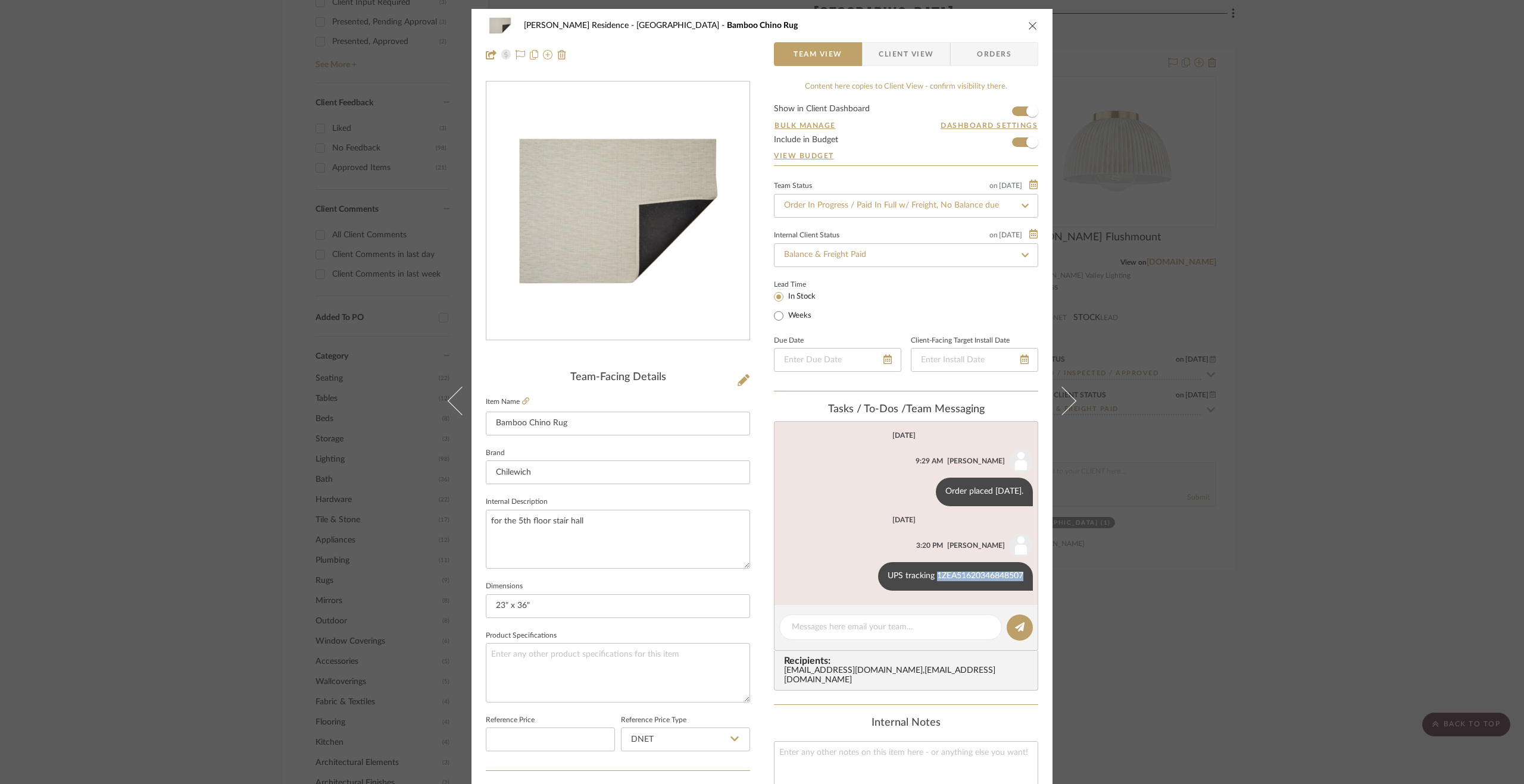
drag, startPoint x: 932, startPoint y: 576, endPoint x: 1030, endPoint y: 573, distance: 98.0
click at [1030, 573] on list-of-messages "[DATE] [PERSON_NAME] 9:29 AM Order placed [DATE]. [DATE] [PERSON_NAME] 3:20 PM …" at bounding box center [906, 513] width 264 height 184
copy div "1ZEA51620346848507"
click at [804, 627] on textarea at bounding box center [890, 628] width 198 height 13
type textarea "Delivered [DATE] @ [STREET_ADDRESS][PERSON_NAME]"
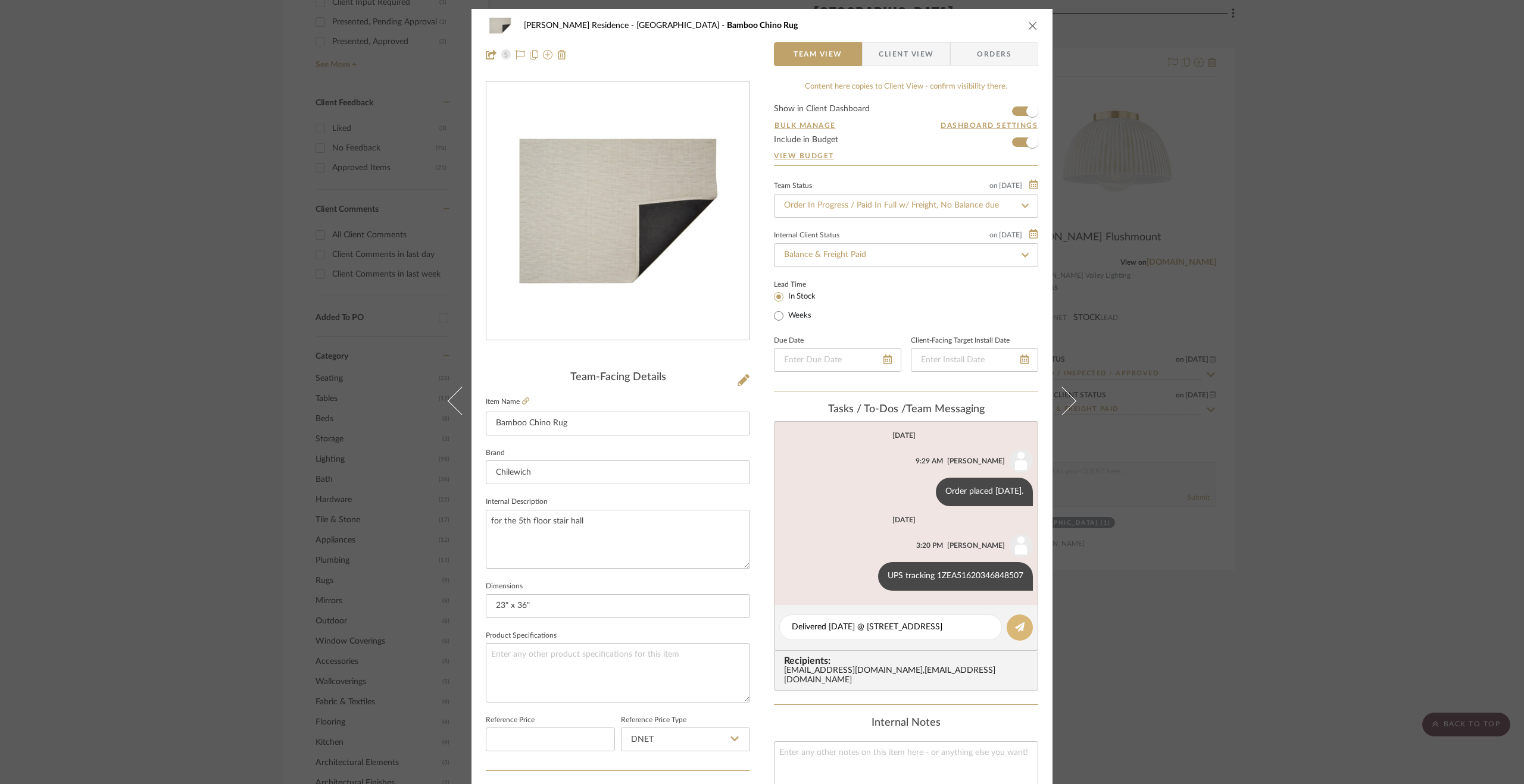
click at [1015, 625] on icon at bounding box center [1020, 627] width 10 height 10
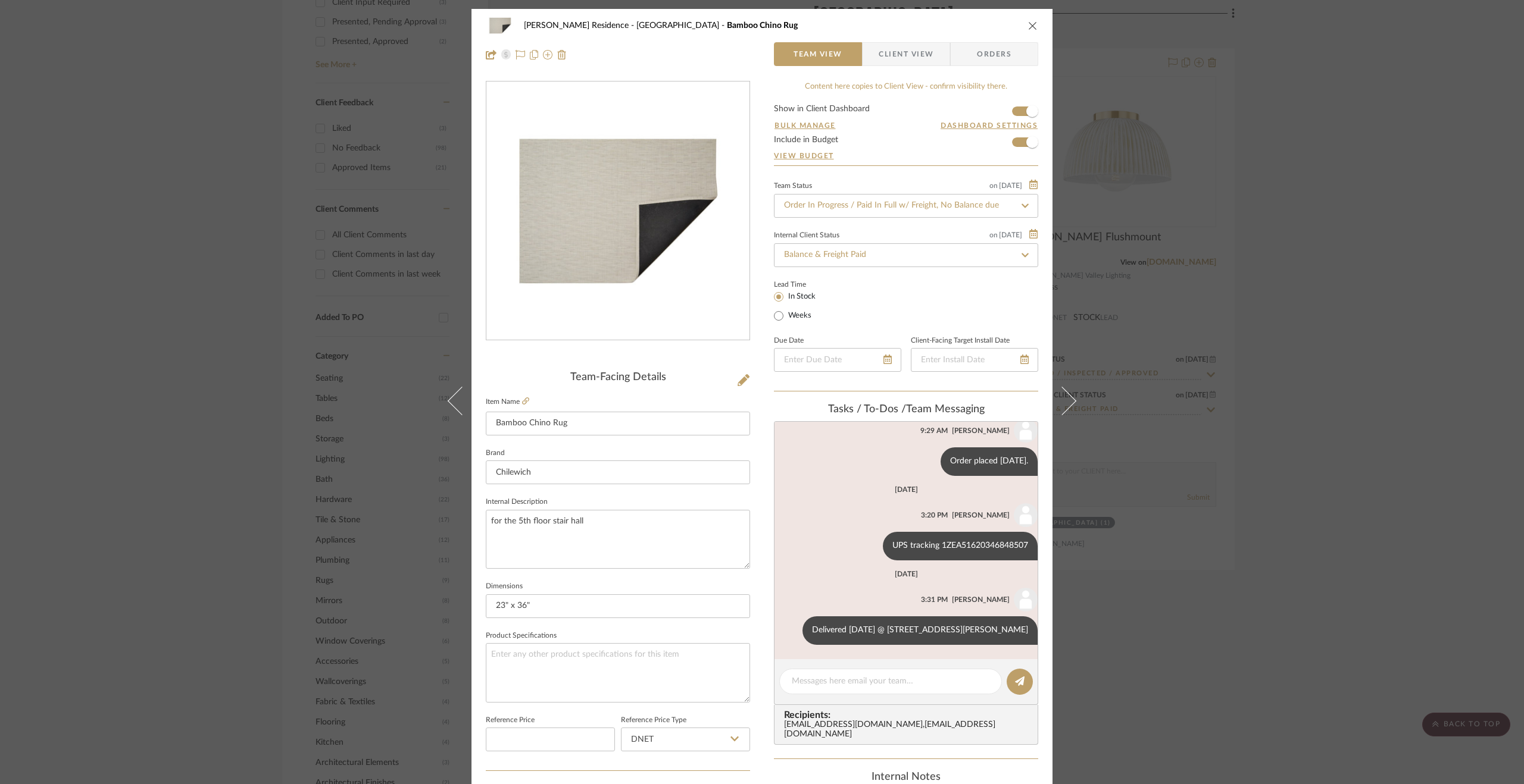
click at [1249, 641] on div "[PERSON_NAME] Residence [GEOGRAPHIC_DATA] Bamboo Chino Rug Team View Client Vie…" at bounding box center [762, 392] width 1524 height 784
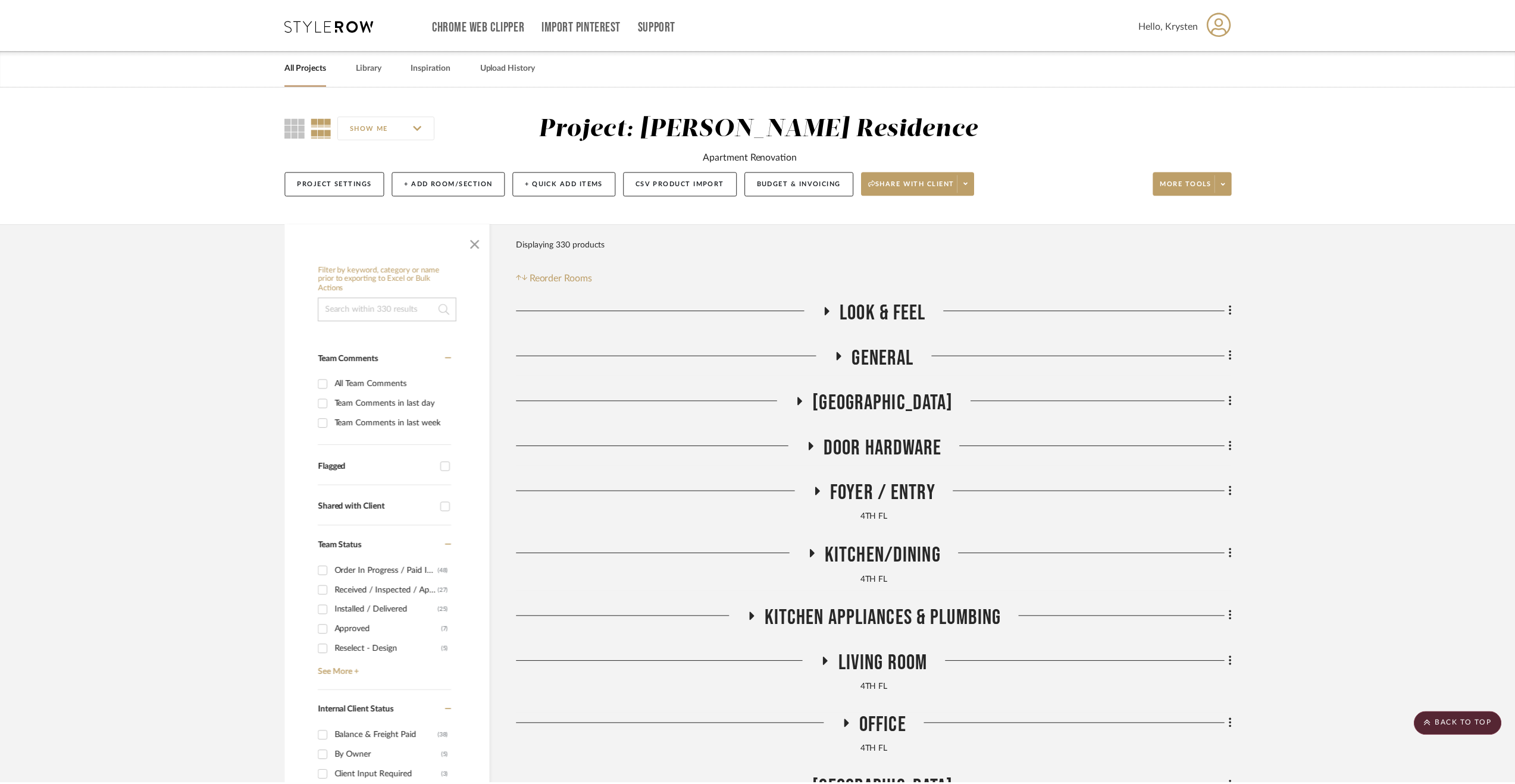
scroll to position [774, 0]
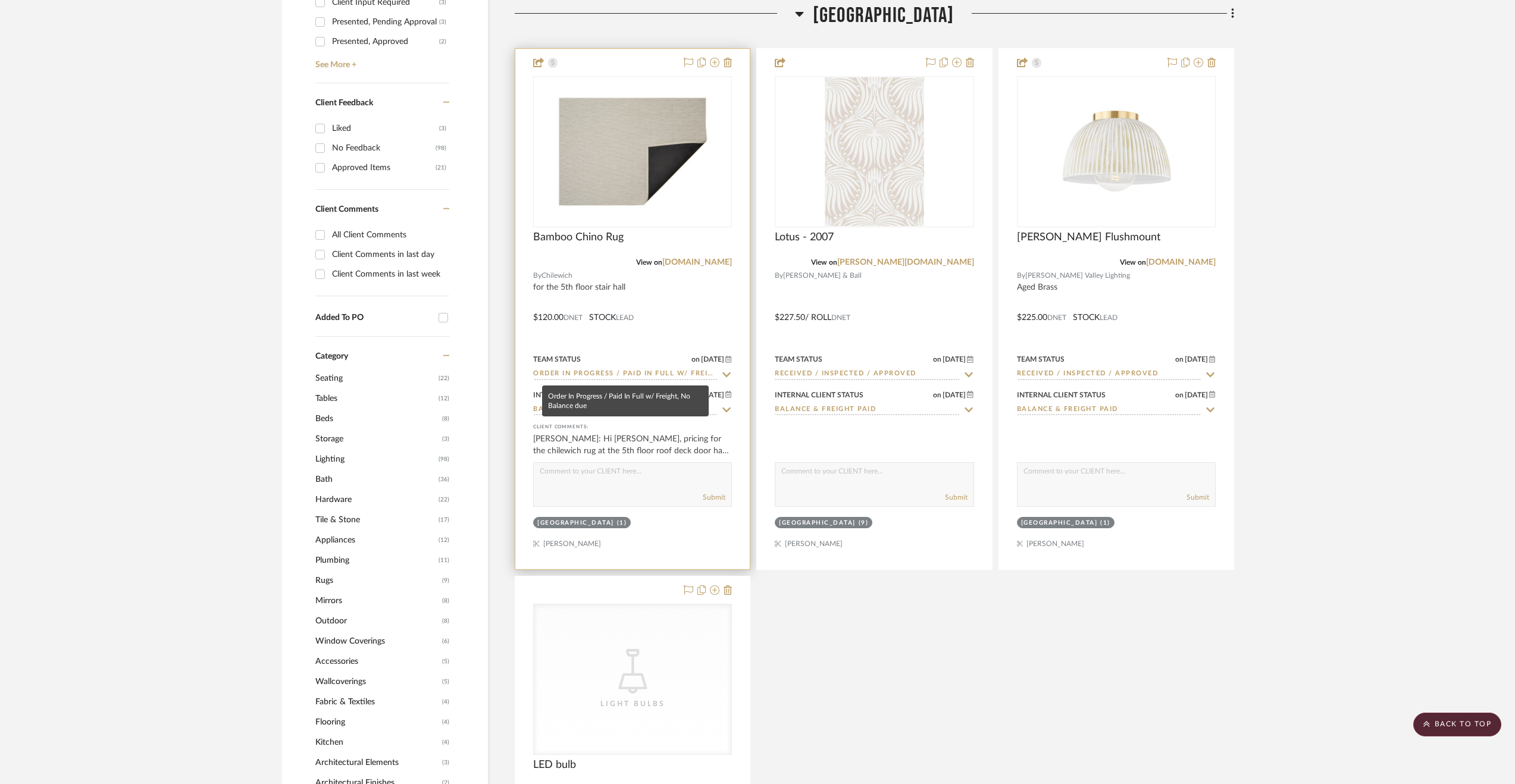
click at [634, 370] on input "Order In Progress / Paid In Full w/ Freight, No Balance due" at bounding box center [625, 374] width 184 height 12
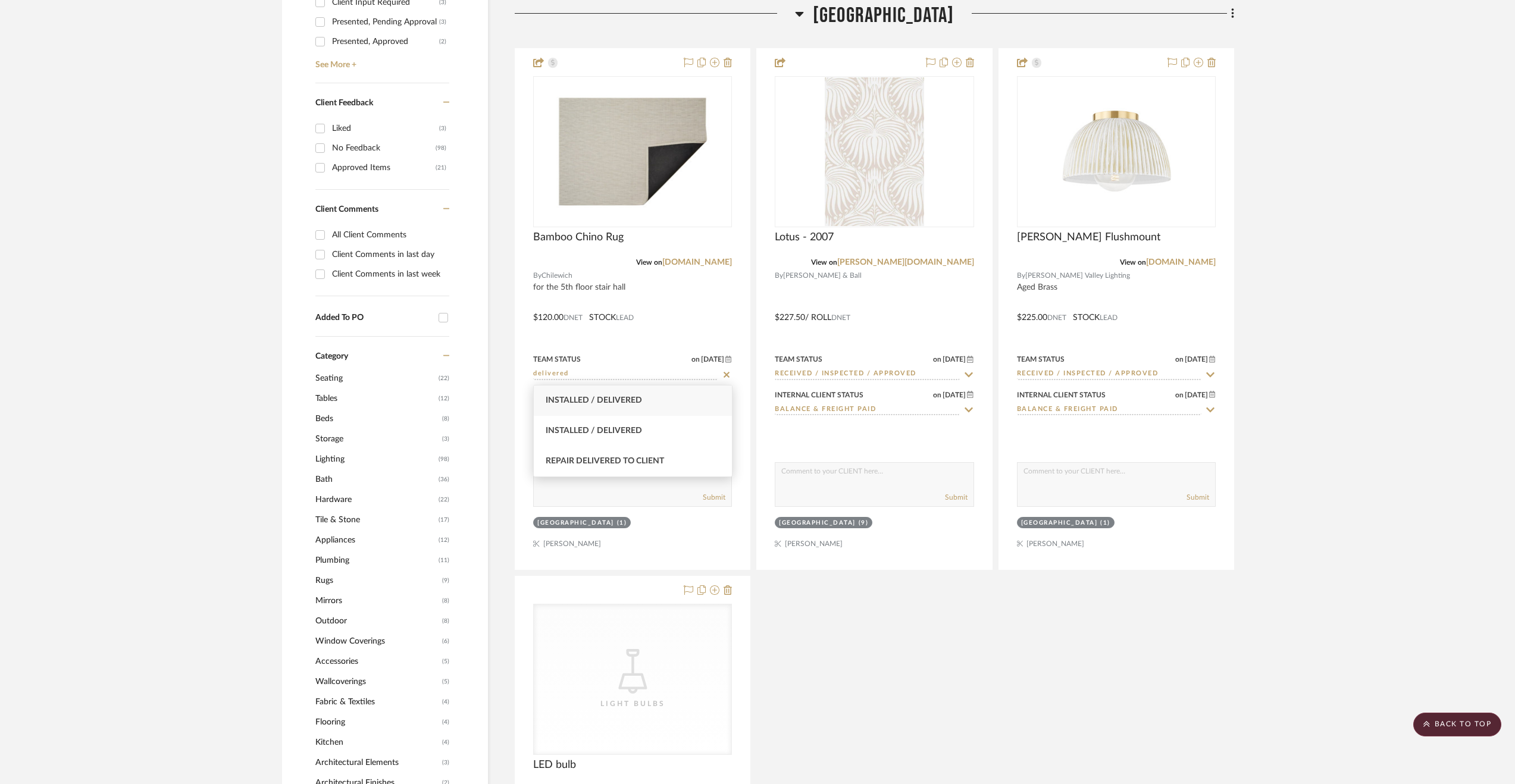
type input "delivered"
click at [667, 403] on div "Installed / Delivered" at bounding box center [633, 401] width 199 height 31
type input "[DATE]"
type input "Installed / Delivered"
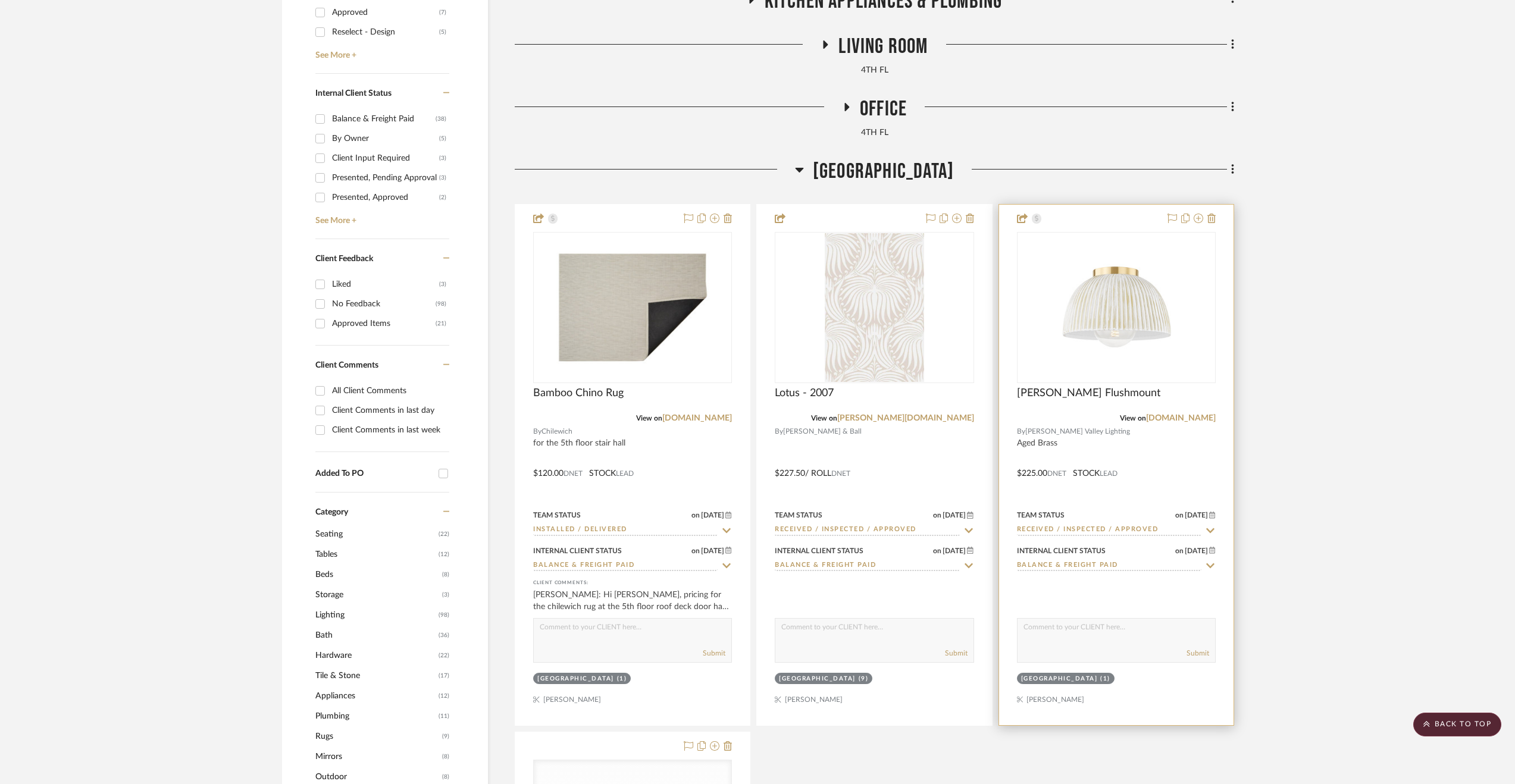
drag, startPoint x: 1227, startPoint y: 457, endPoint x: 1218, endPoint y: 441, distance: 18.4
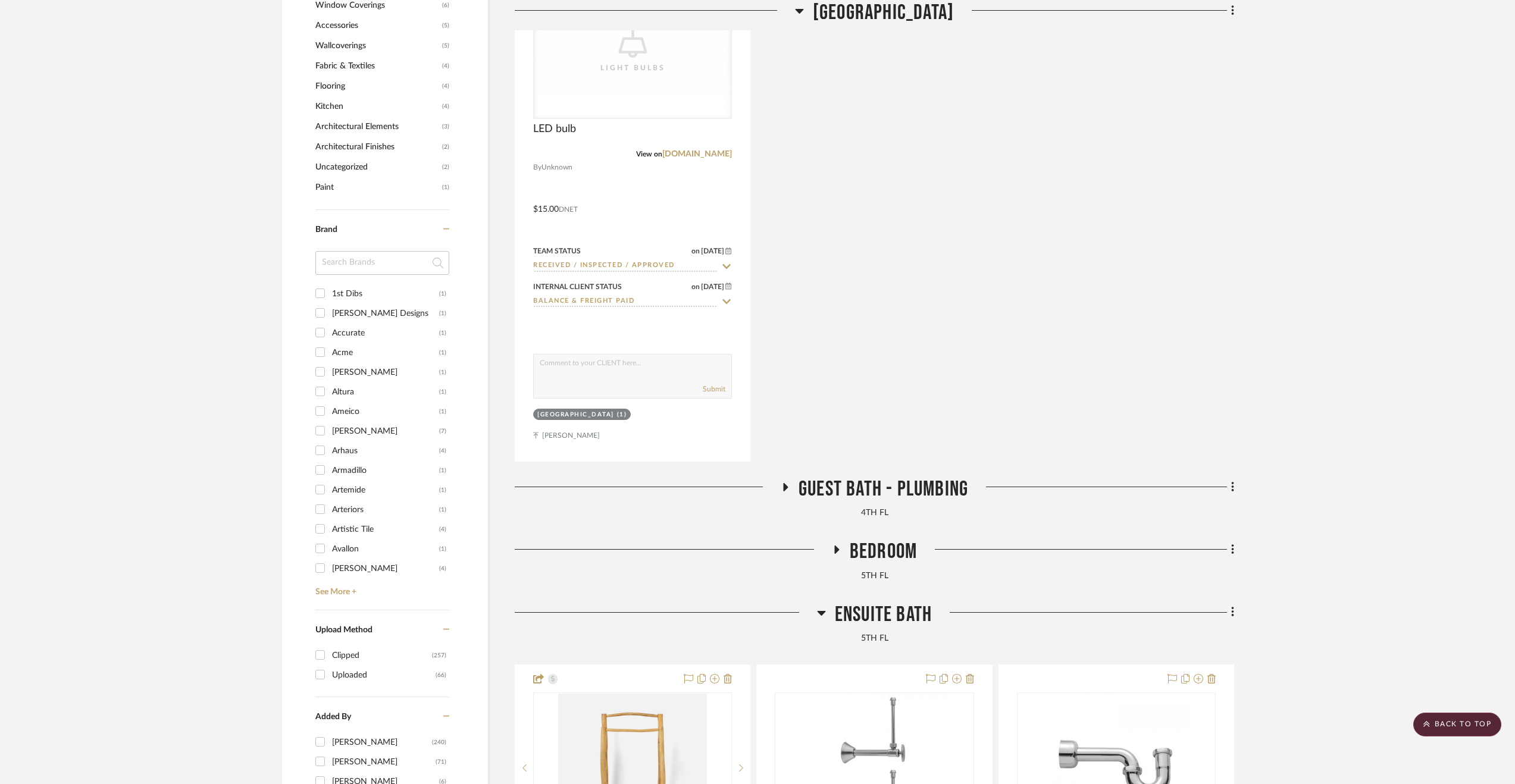
scroll to position [1490, 0]
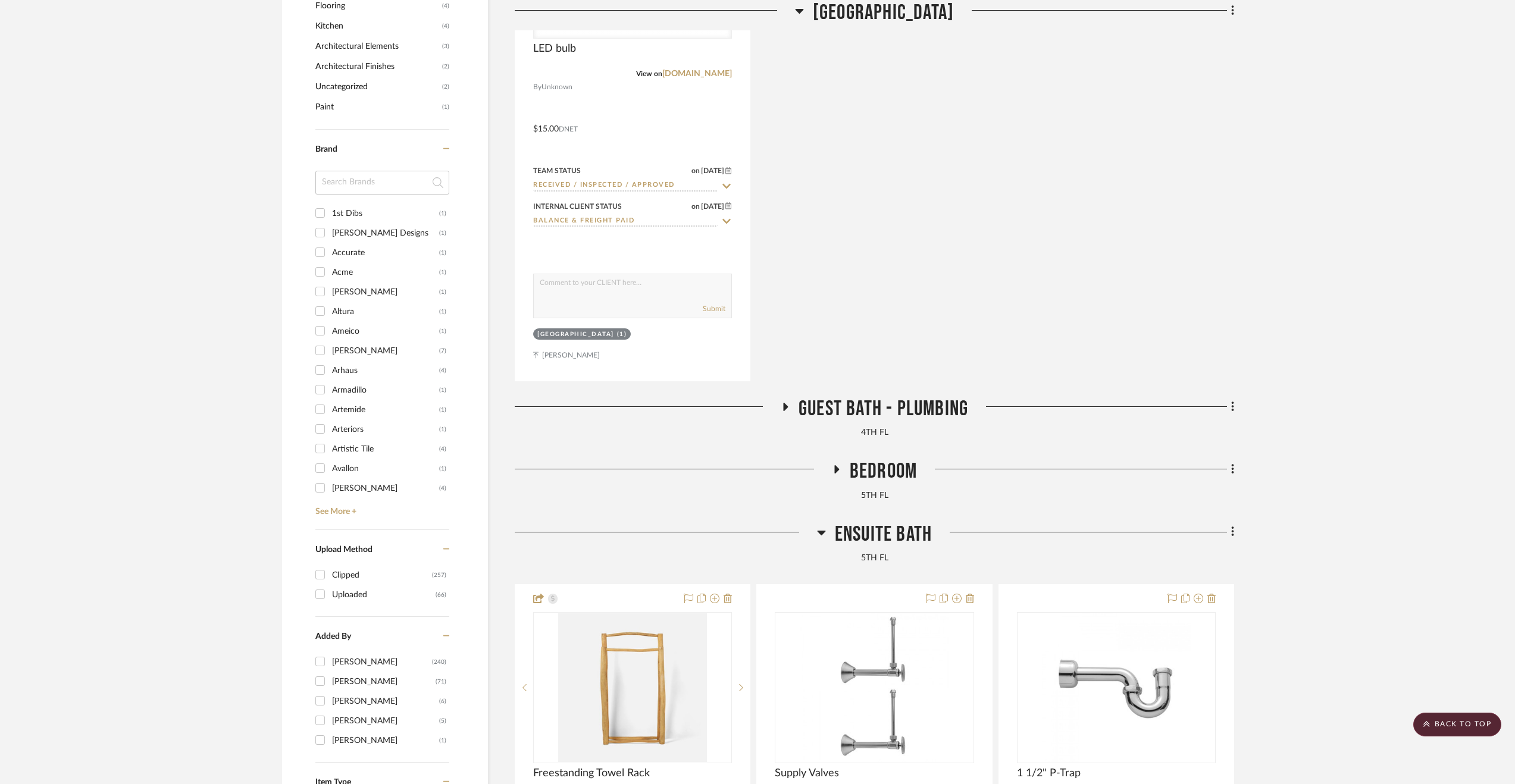
click at [869, 401] on span "Guest Bath - Plumbing" at bounding box center [883, 409] width 170 height 25
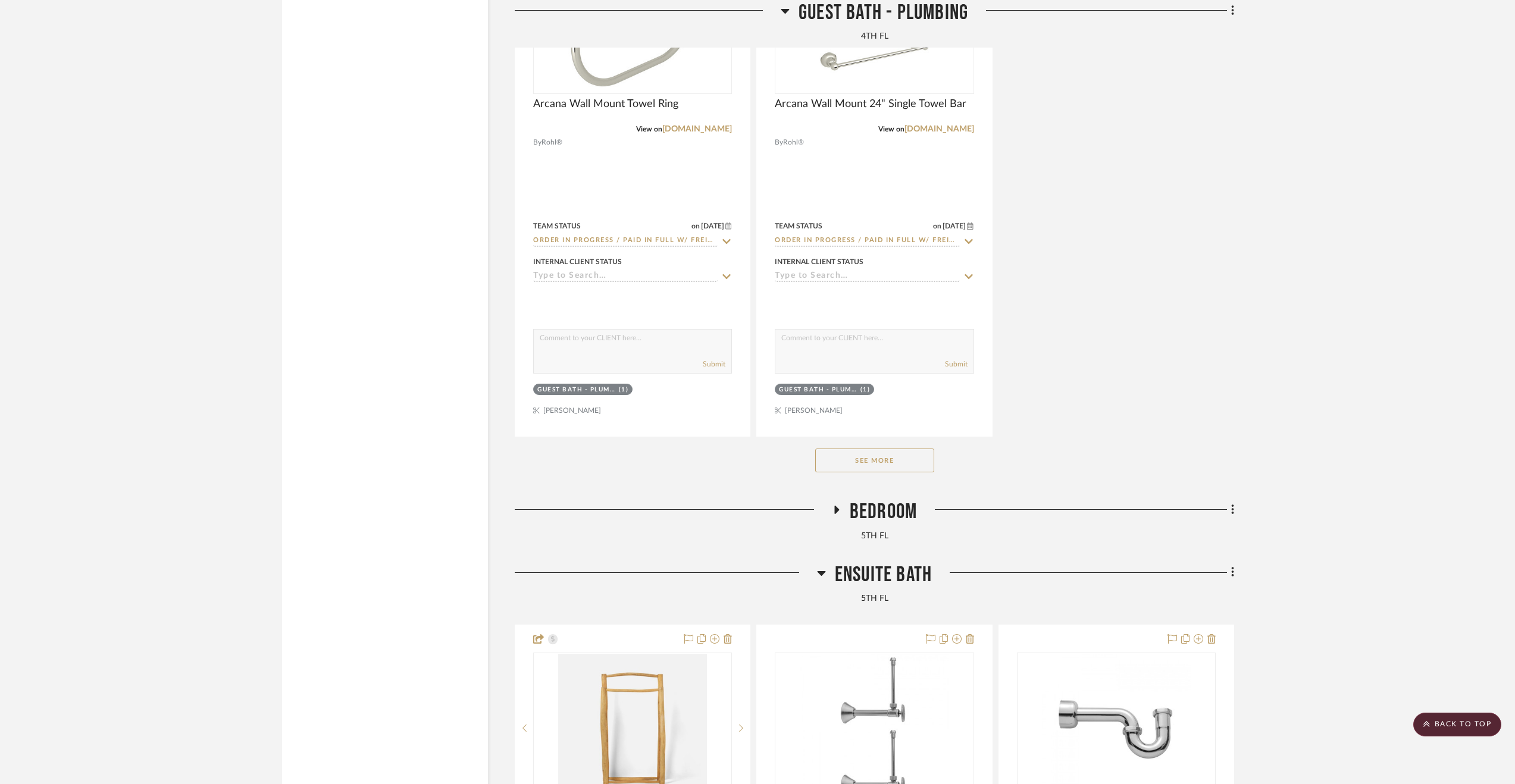
scroll to position [3216, 0]
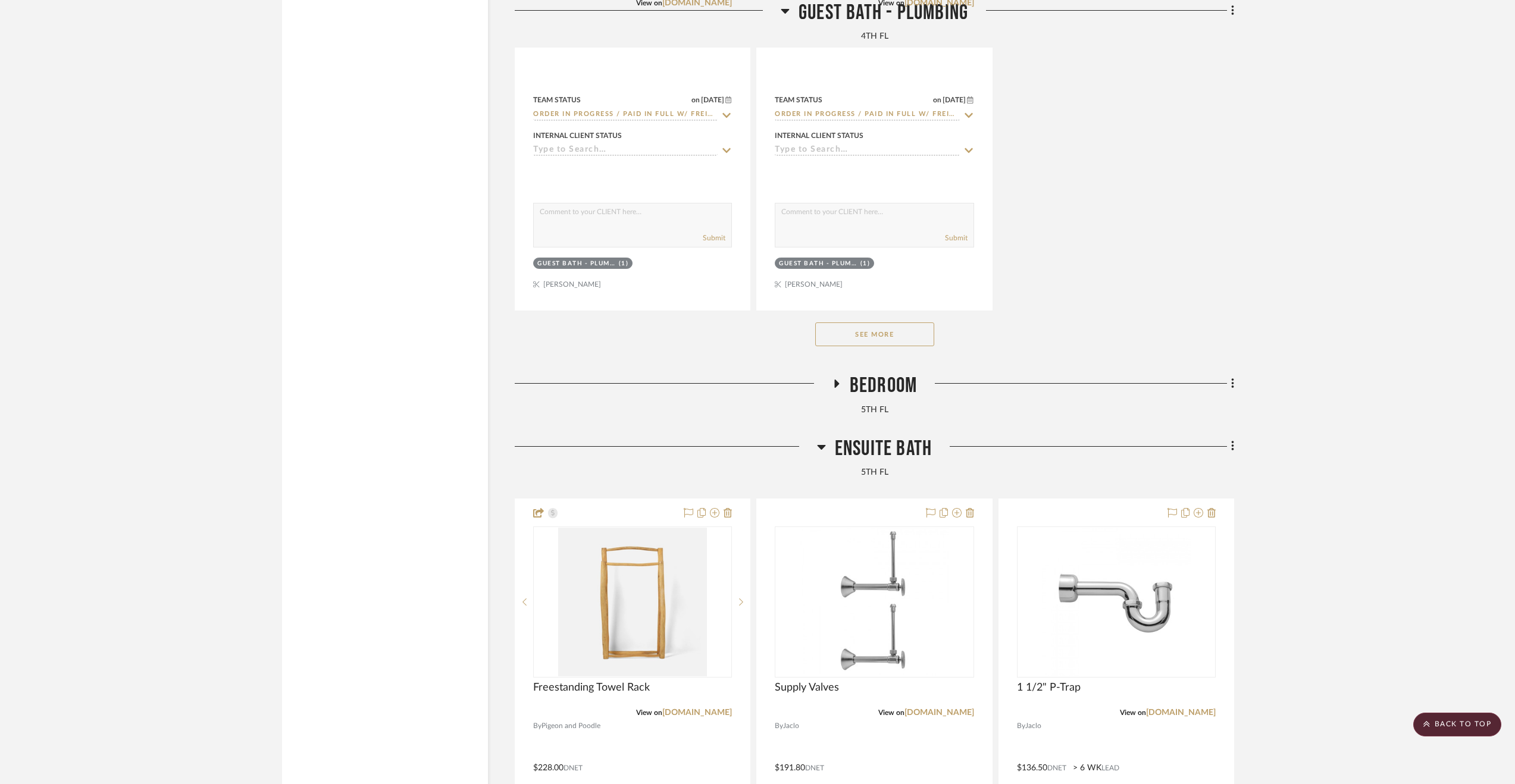
click at [891, 383] on span "Bedroom" at bounding box center [883, 386] width 68 height 25
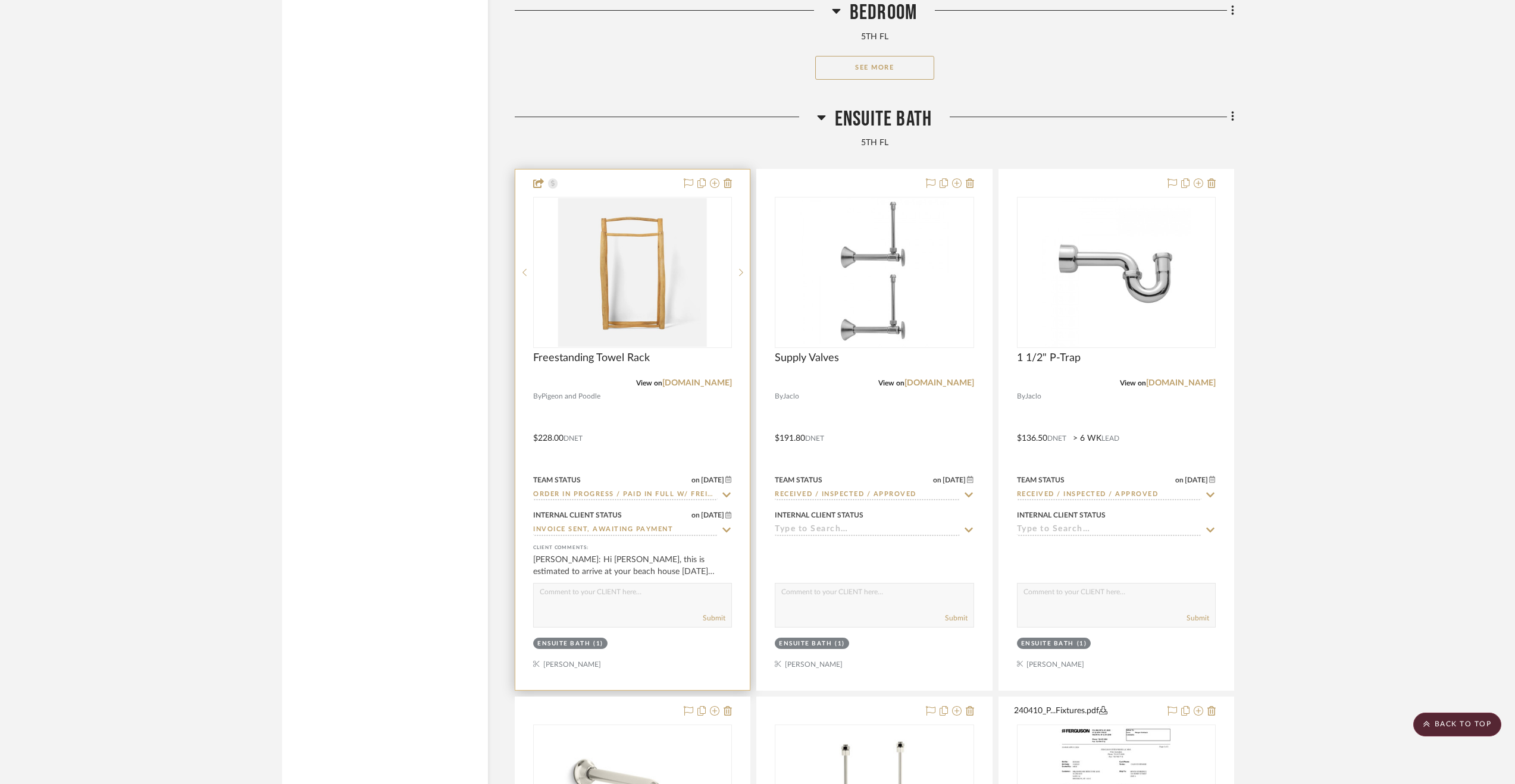
scroll to position [5299, 0]
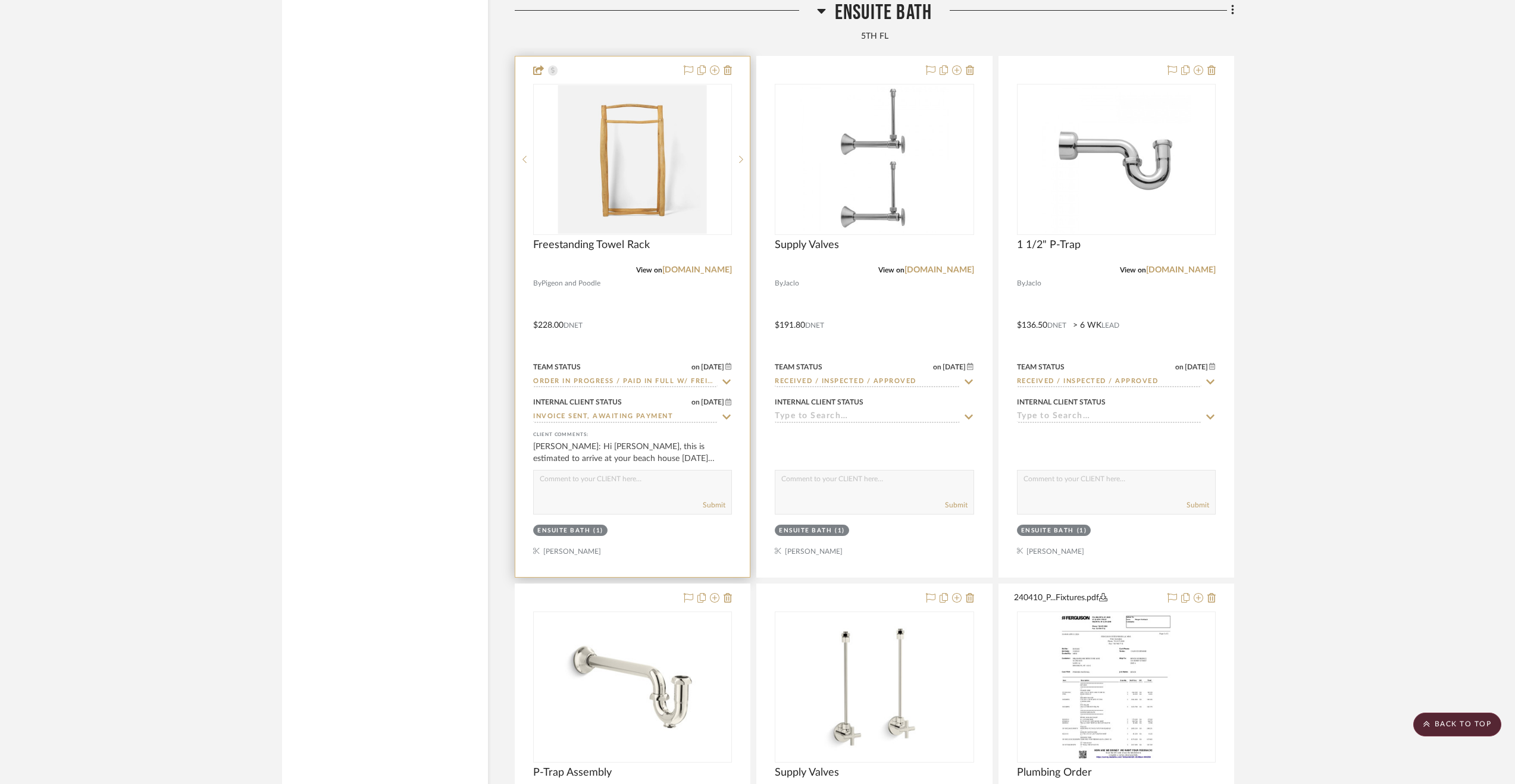
click at [667, 386] on input "Order In Progress / Paid In Full w/ Freight, No Balance due" at bounding box center [625, 383] width 184 height 12
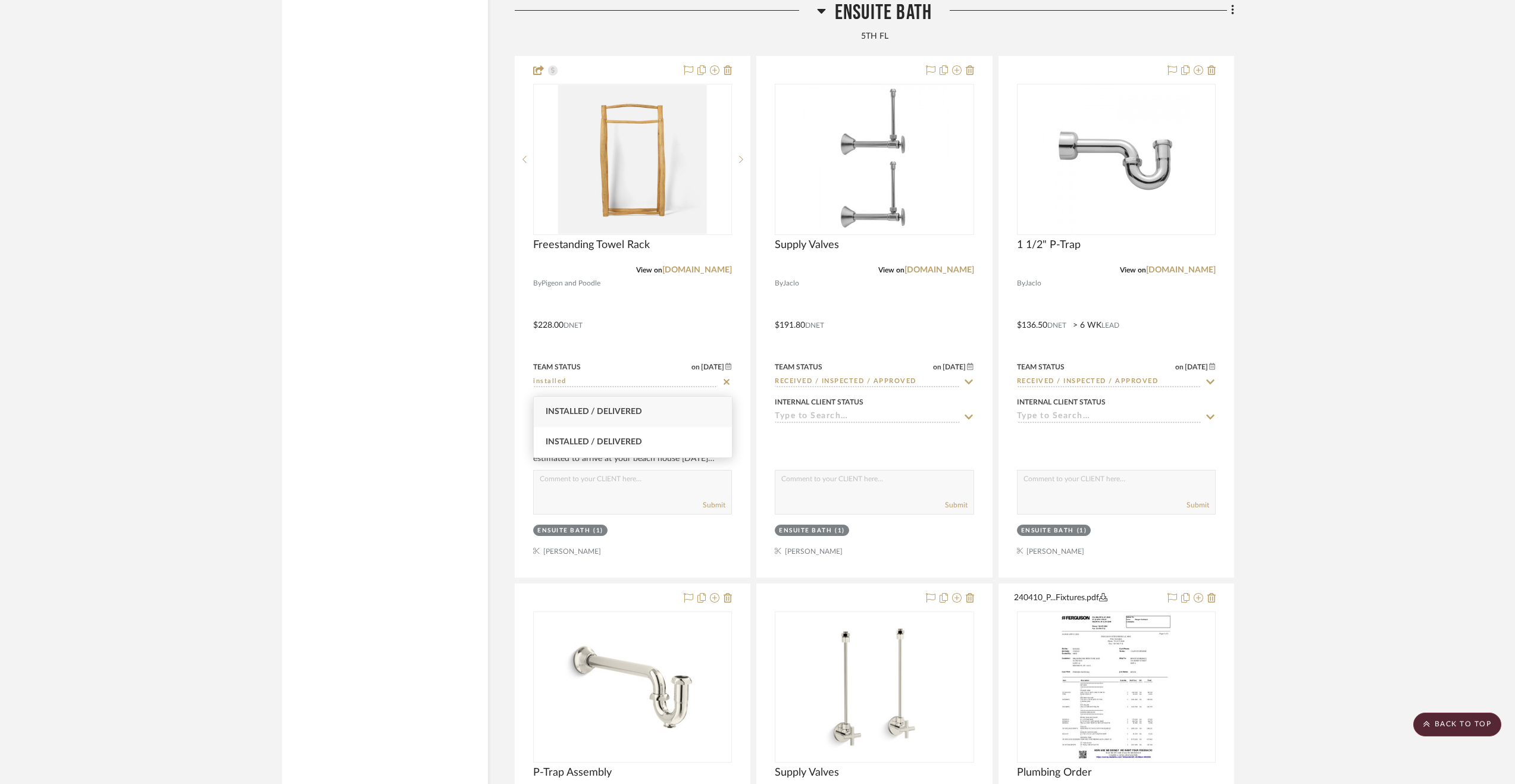
type input "installed"
click at [661, 409] on div "Installed / Delivered" at bounding box center [633, 412] width 199 height 31
type input "[DATE]"
type input "Installed / Delivered"
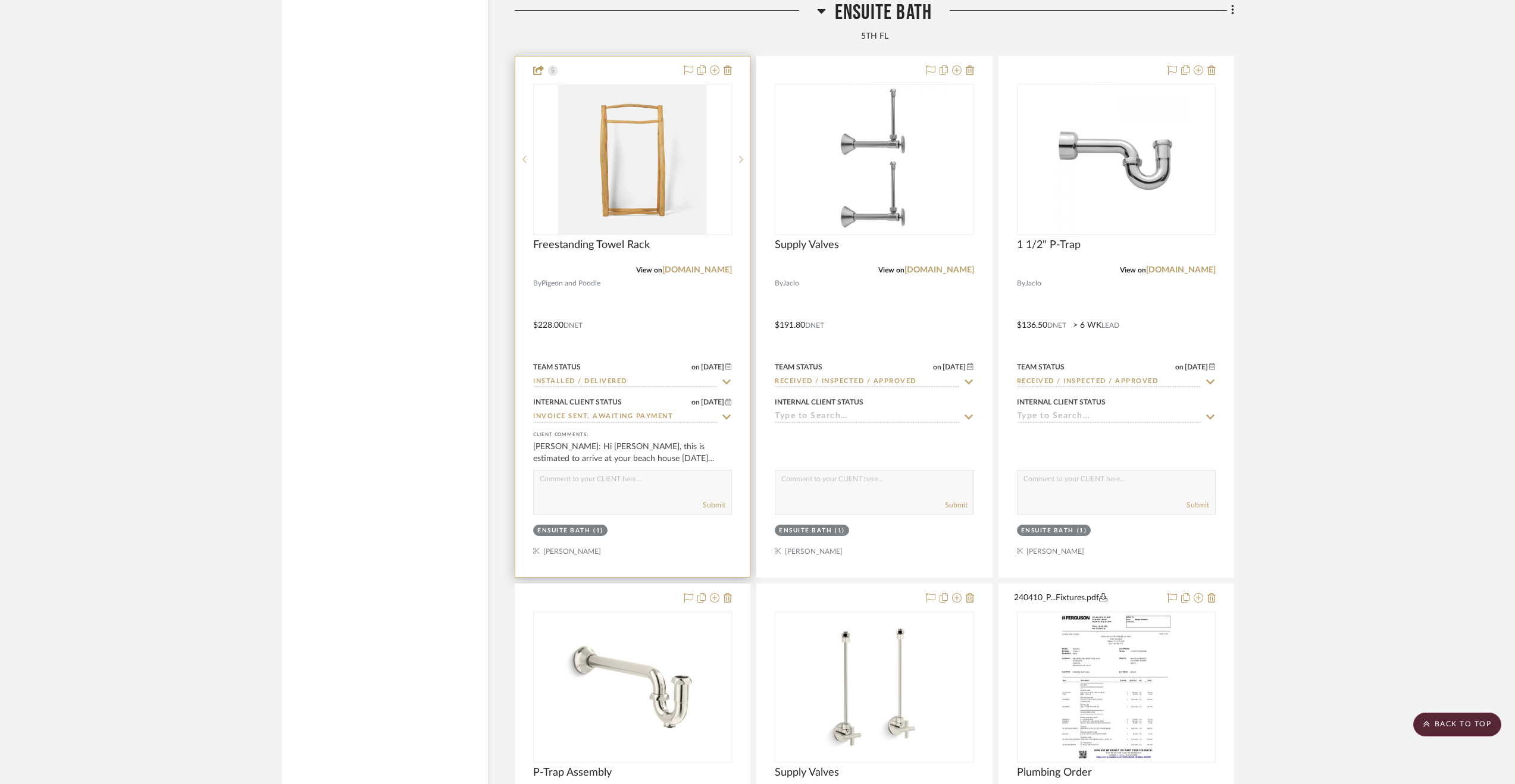
click at [659, 326] on div at bounding box center [633, 317] width 235 height 521
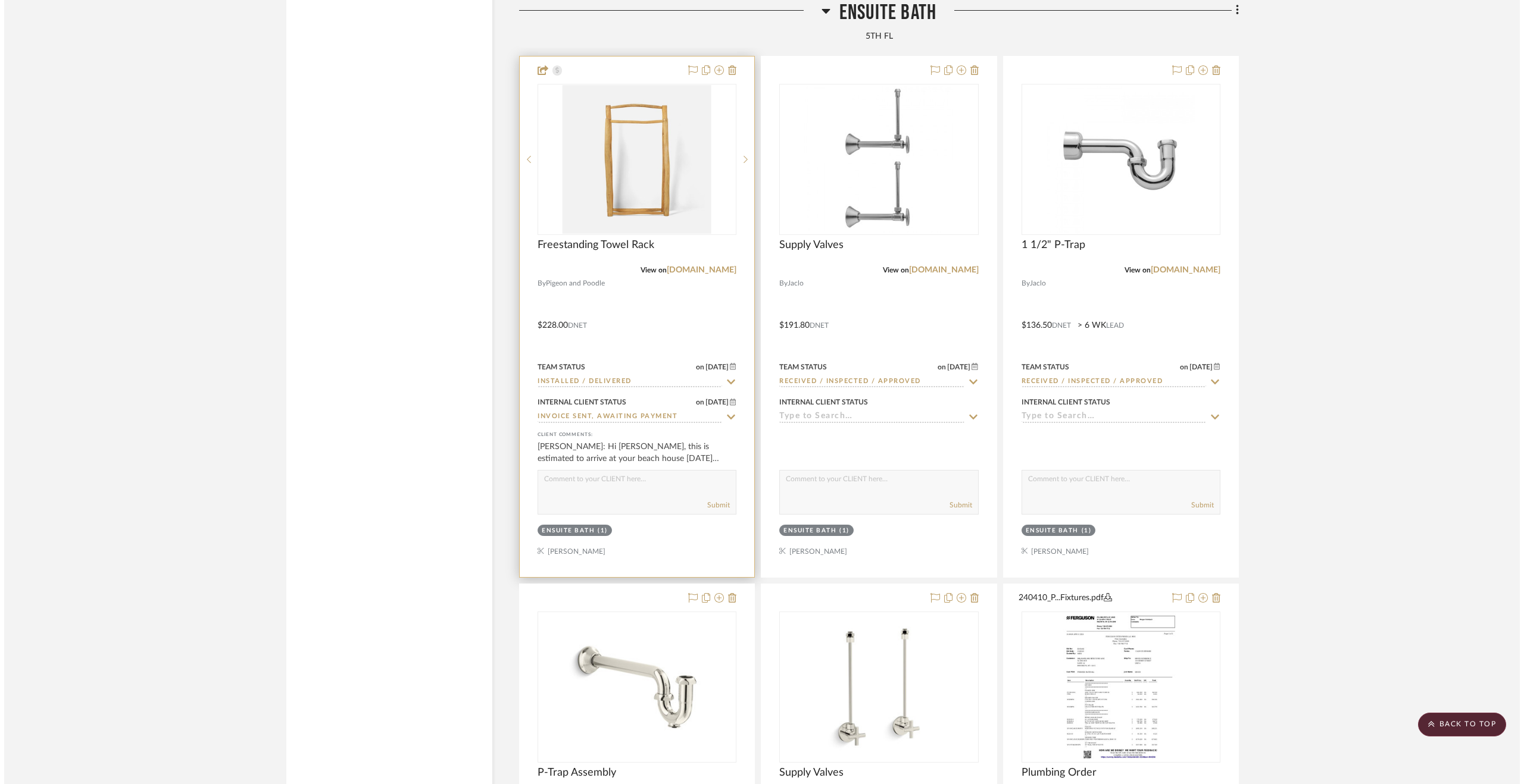
scroll to position [0, 0]
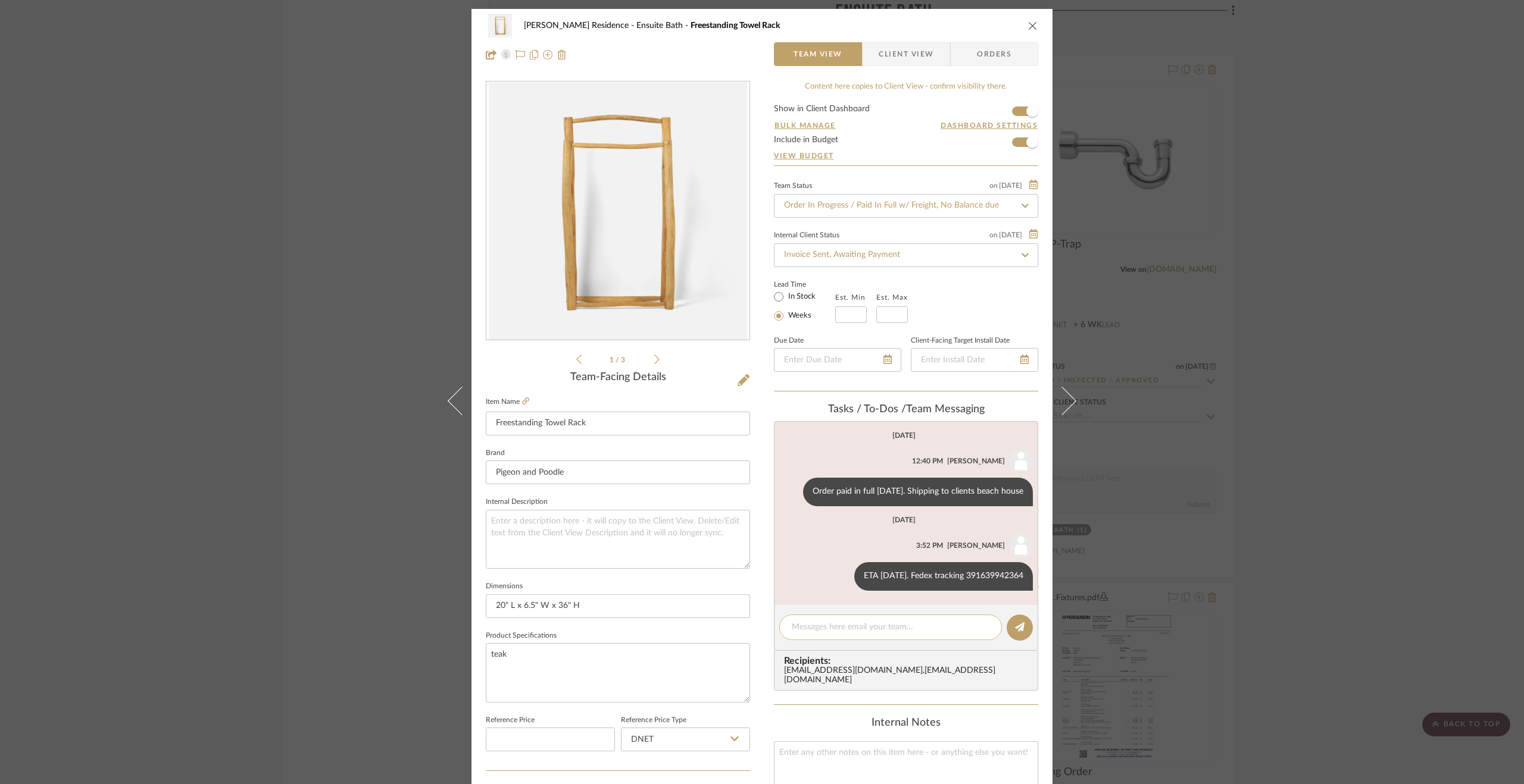
click at [909, 624] on textarea at bounding box center [890, 628] width 198 height 13
click at [827, 626] on textarea "Delivered @ clients beach house." at bounding box center [890, 628] width 198 height 13
type textarea "Delivered [DATE] @ clients beach house."
click at [1017, 623] on icon at bounding box center [1020, 627] width 10 height 10
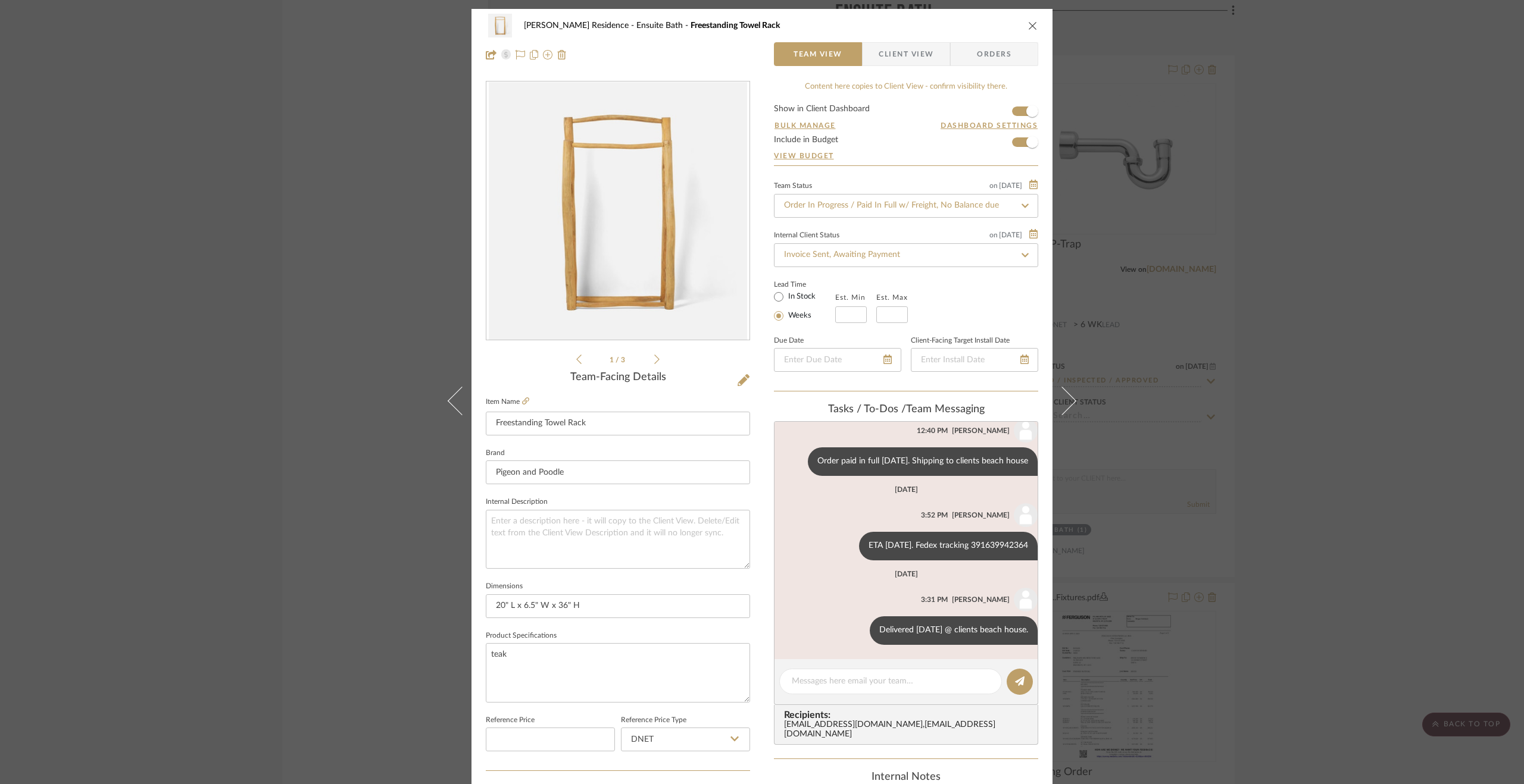
click at [1330, 564] on div "[PERSON_NAME] Residence Ensuite Bath Freestanding Towel Rack Team View Client V…" at bounding box center [762, 392] width 1524 height 784
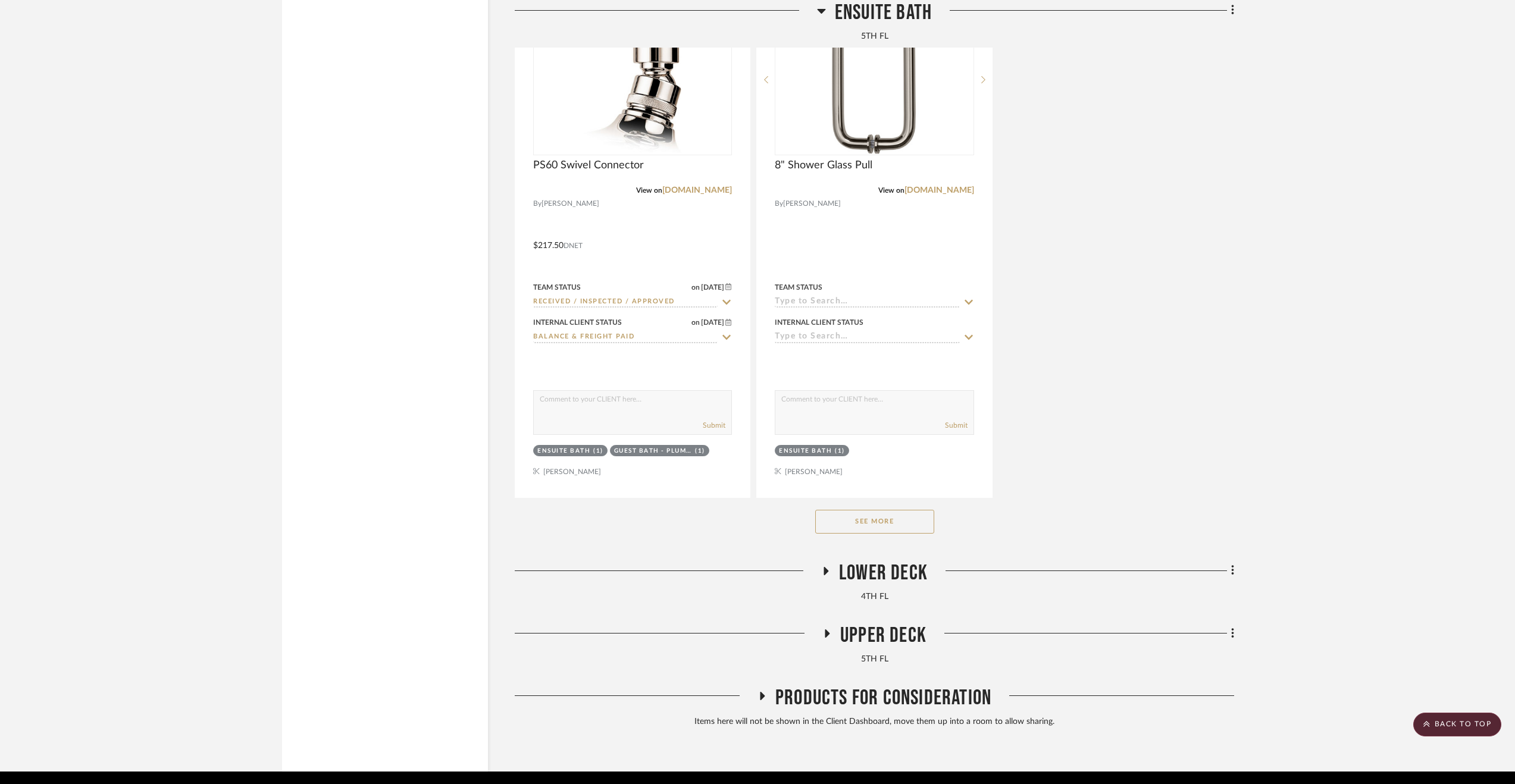
scroll to position [6483, 0]
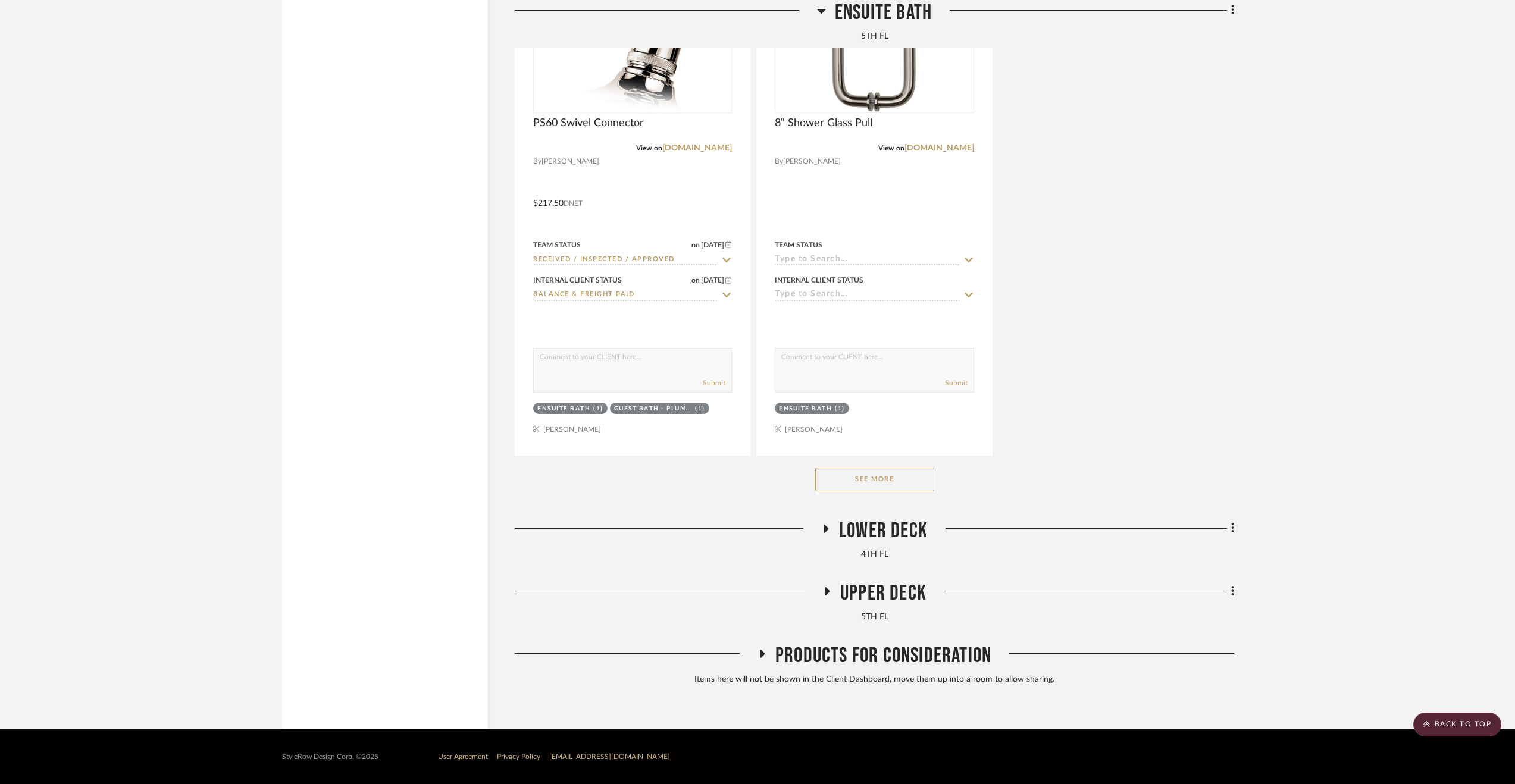
click at [914, 482] on button "See More" at bounding box center [875, 479] width 119 height 23
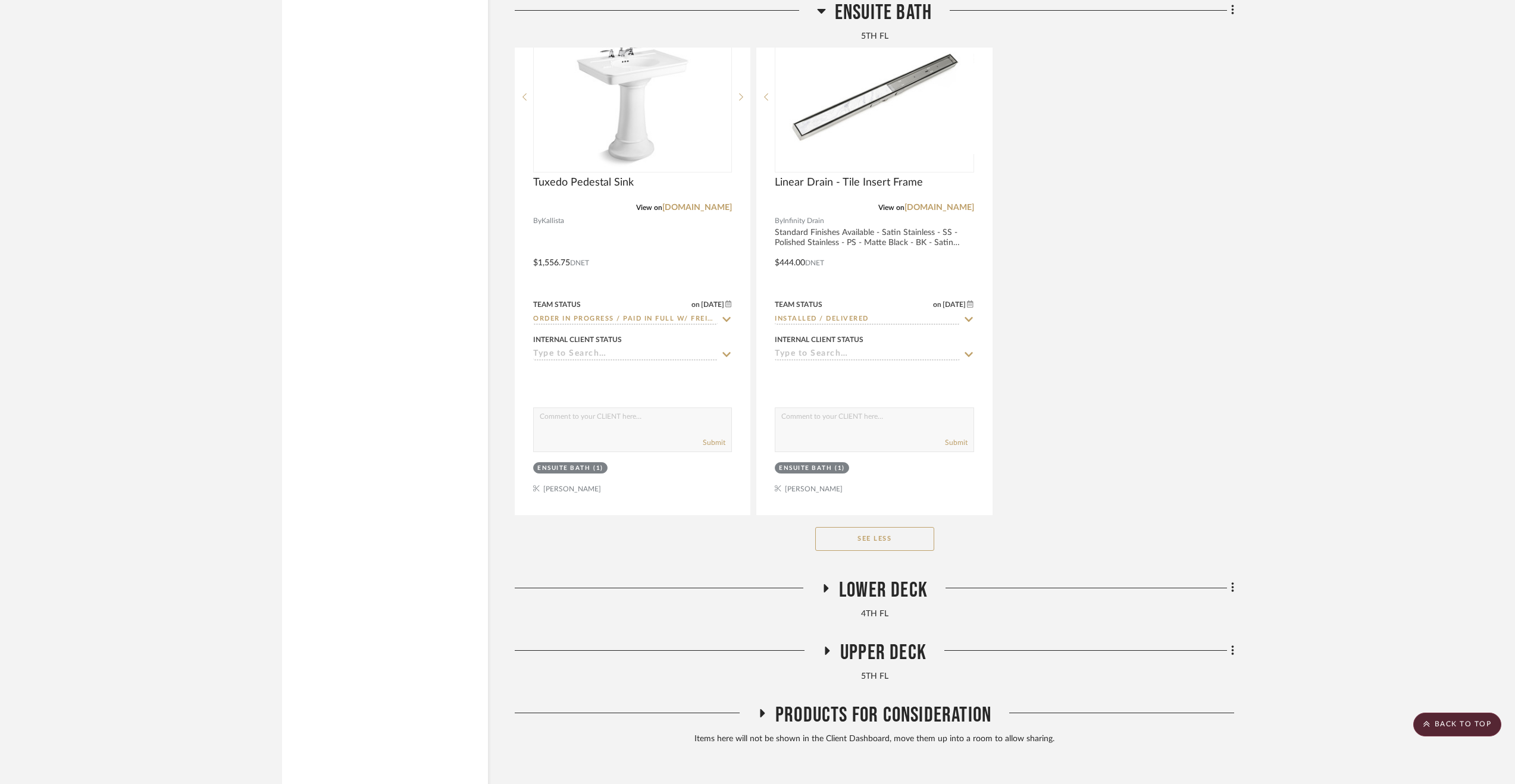
scroll to position [10712, 0]
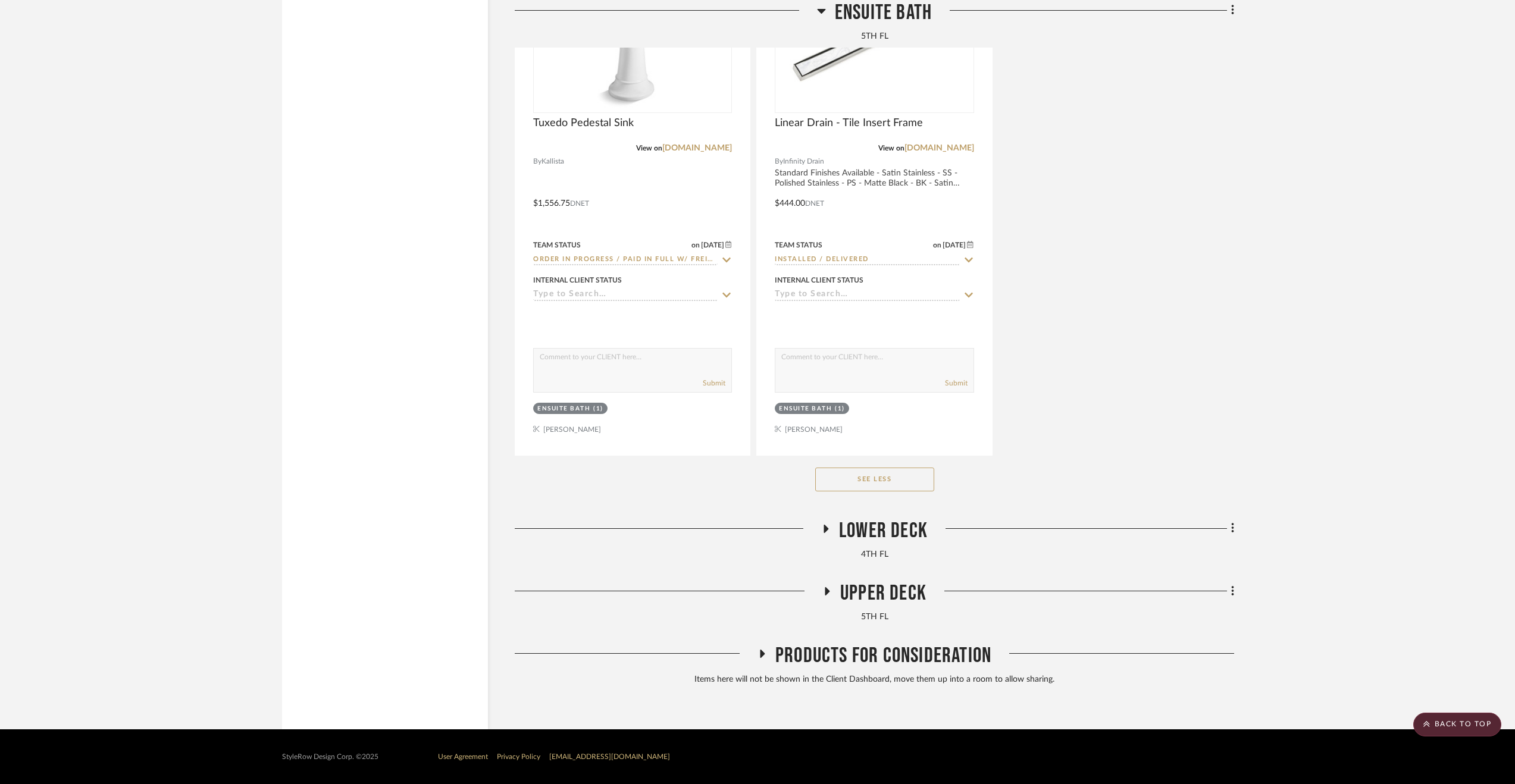
click at [898, 523] on span "Lower Deck" at bounding box center [883, 531] width 88 height 25
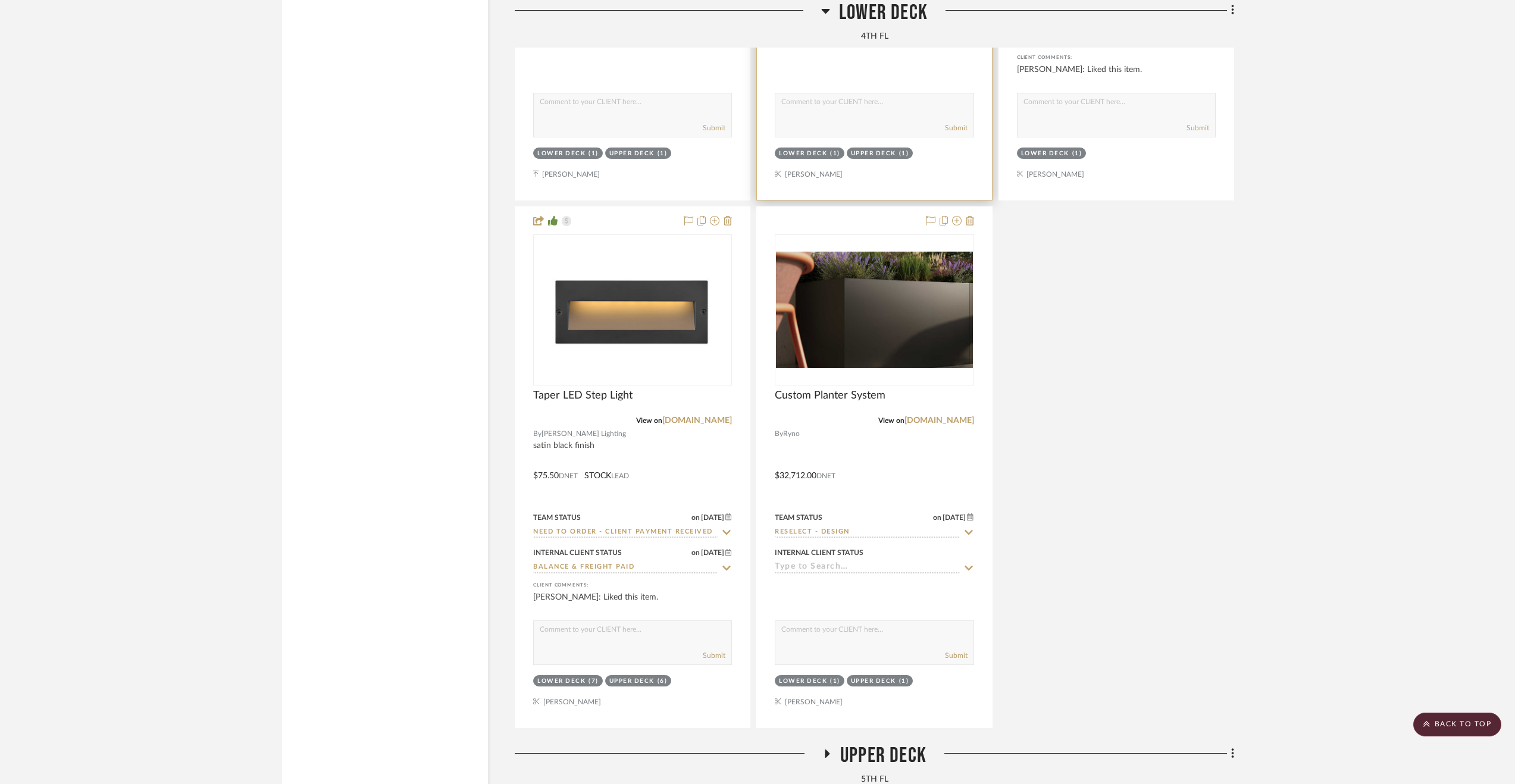
scroll to position [11777, 0]
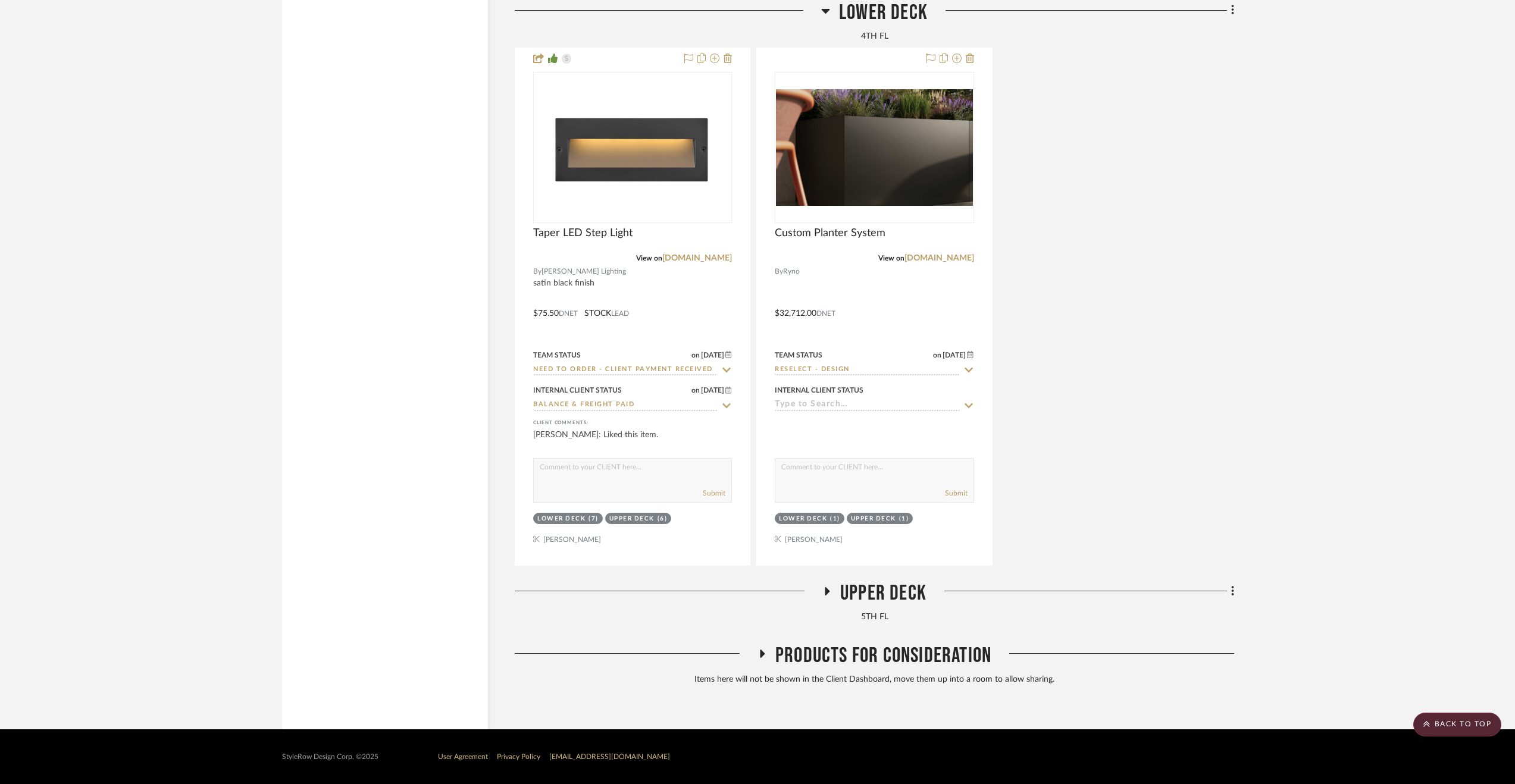
click at [880, 597] on span "Upper Deck" at bounding box center [883, 594] width 87 height 25
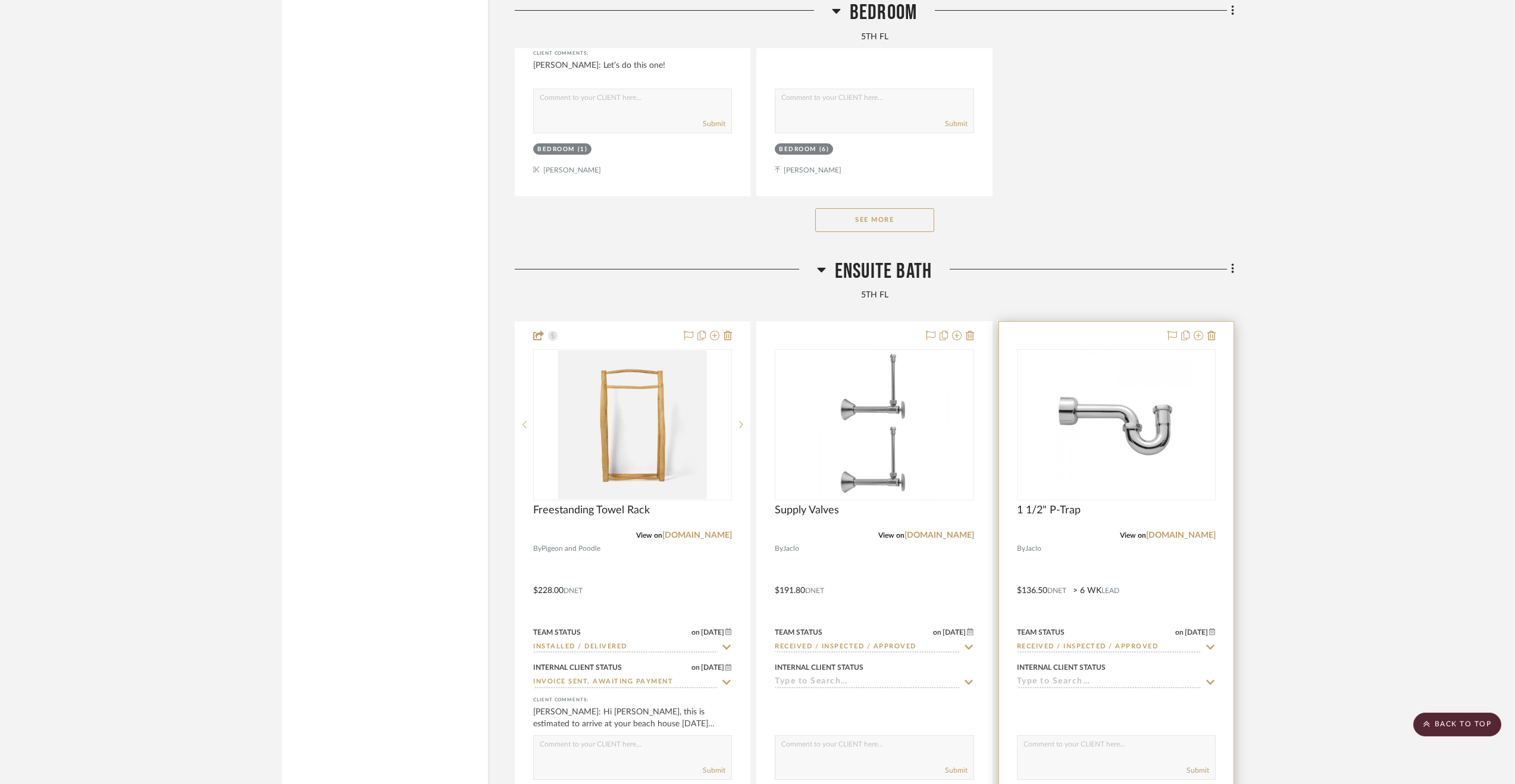
scroll to position [4933, 0]
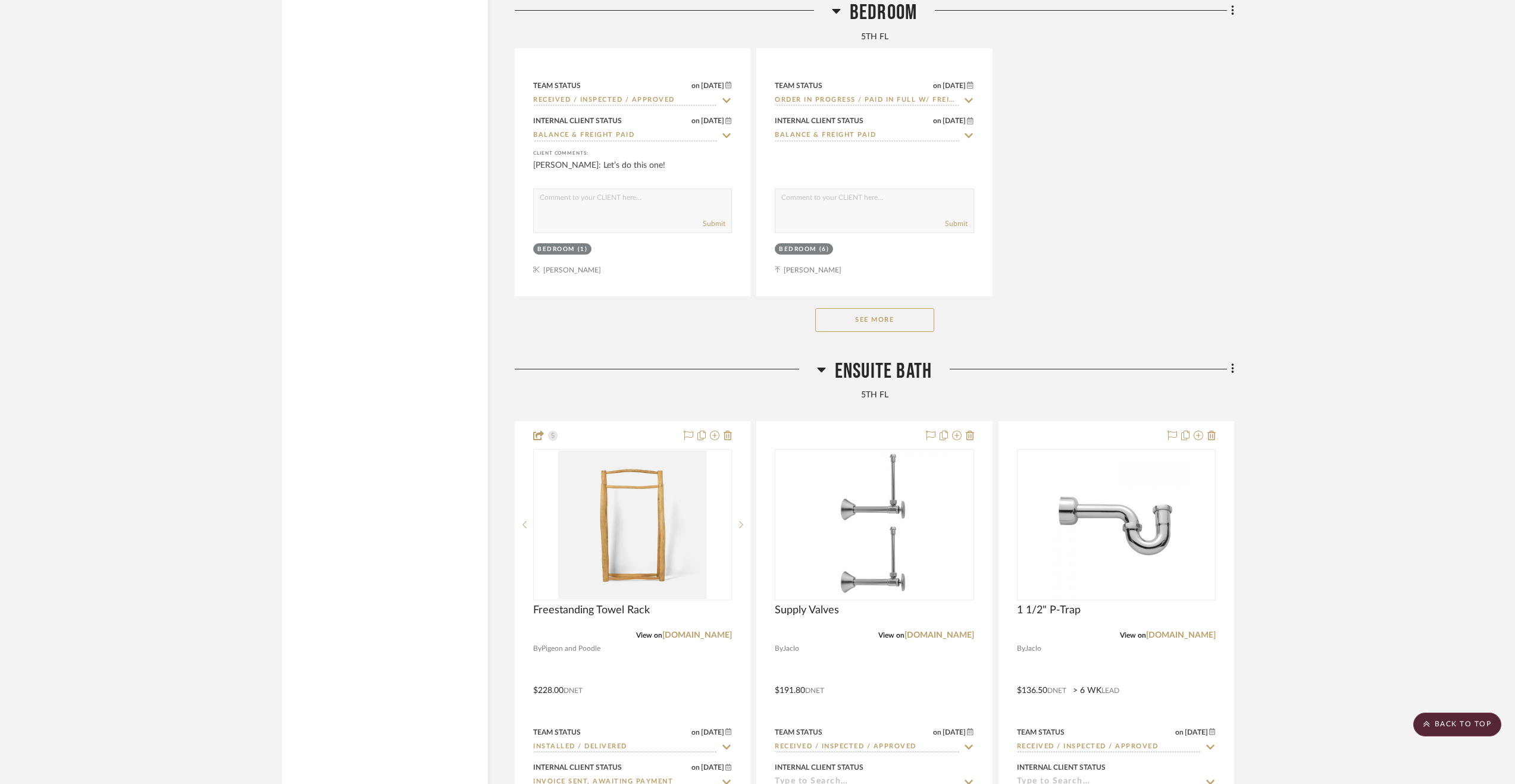
click at [909, 363] on span "Ensuite Bath" at bounding box center [883, 372] width 97 height 25
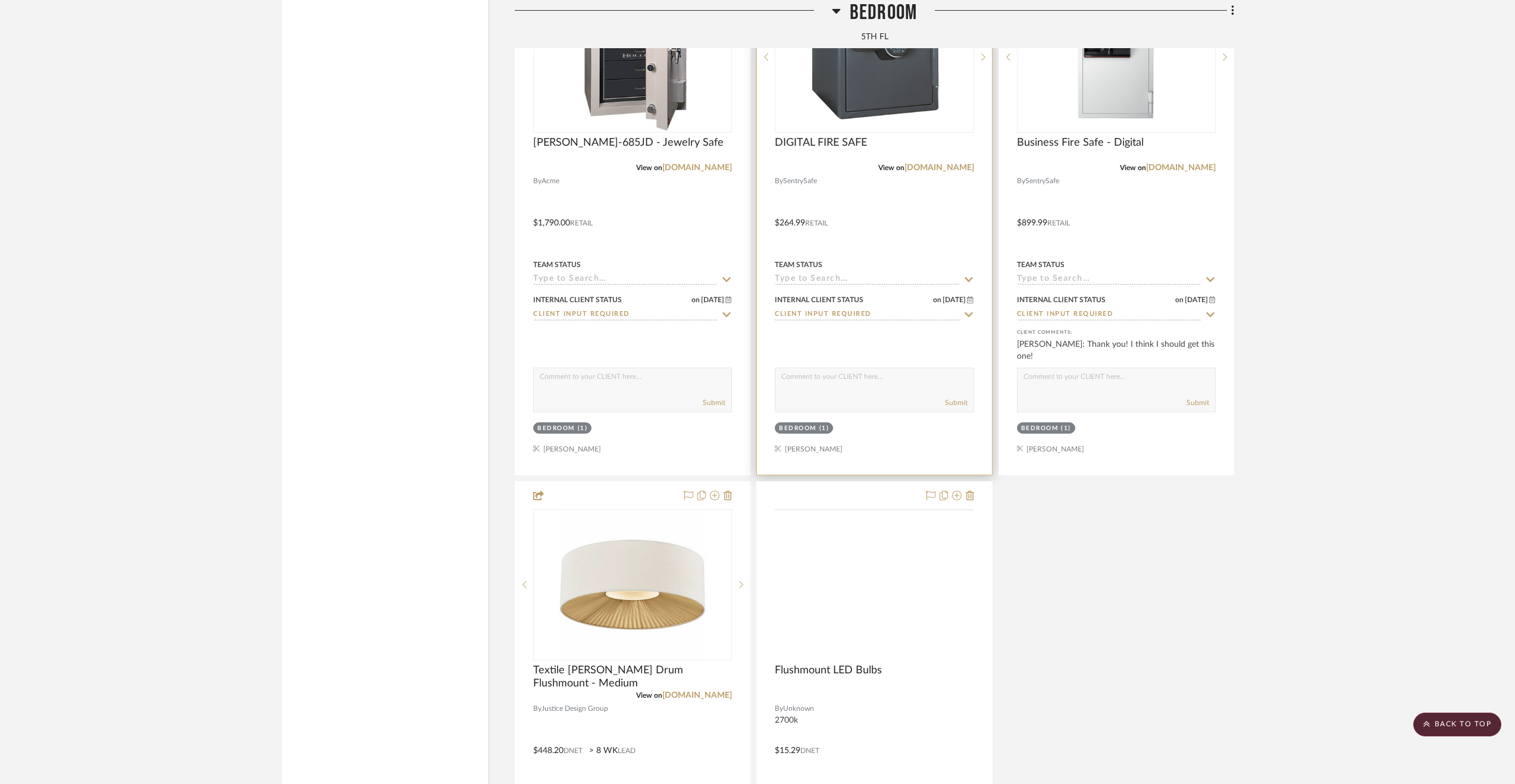
scroll to position [3981, 0]
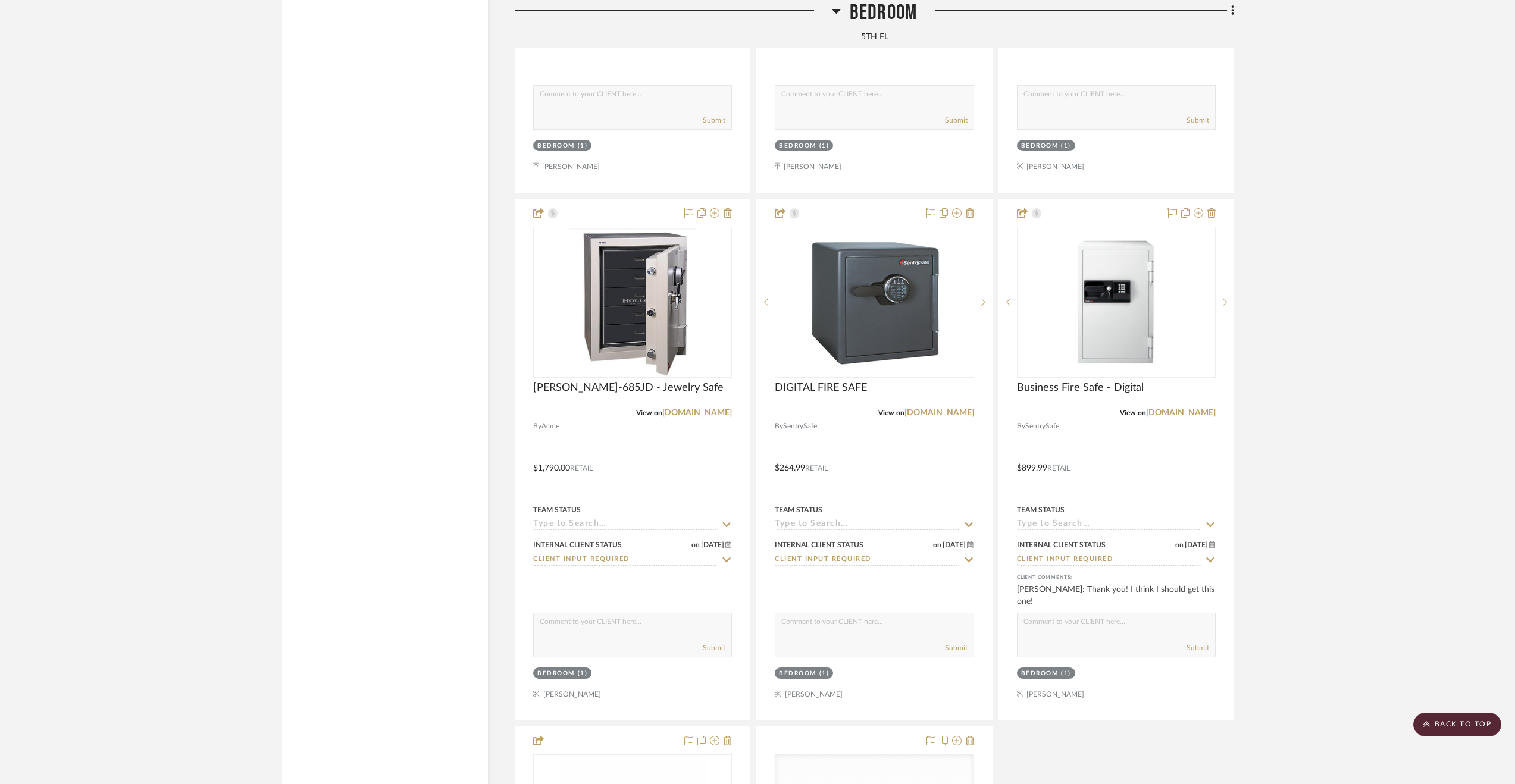
click at [891, 13] on span "Bedroom" at bounding box center [883, 13] width 68 height 25
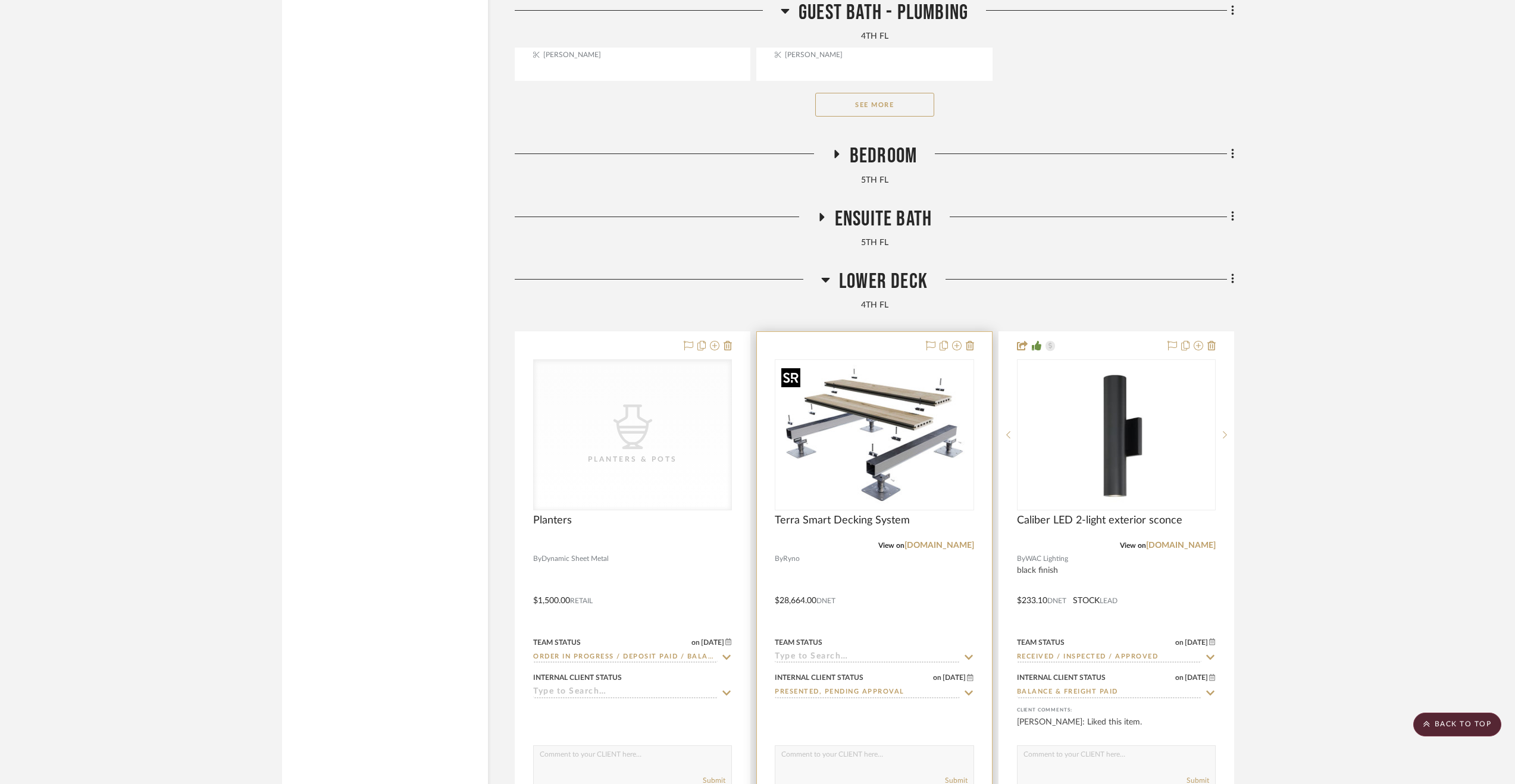
scroll to position [3148, 0]
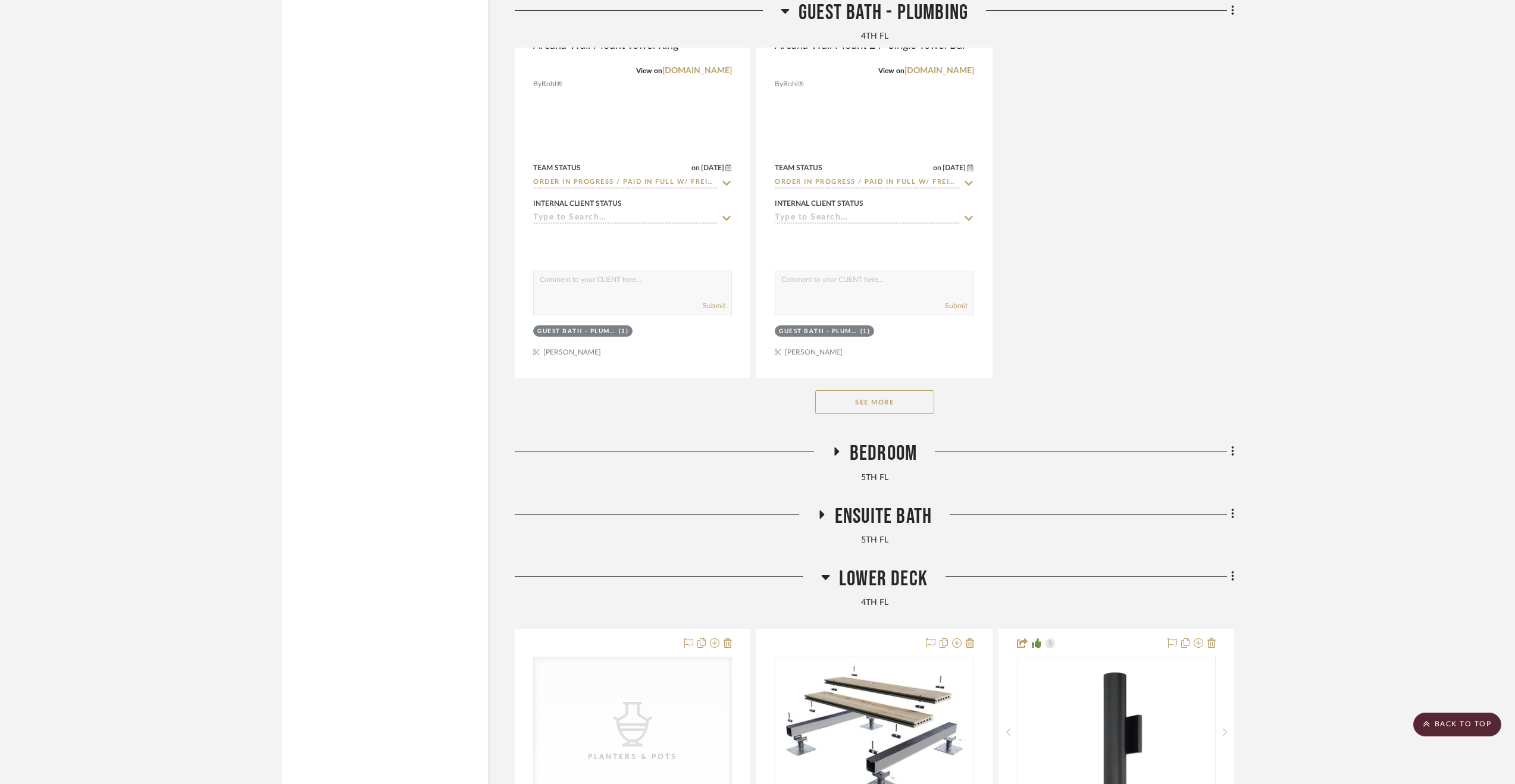
click at [877, 568] on div "Look & Feel General 4th Floor Hall Door Hardware Foyer / Entry 4TH FL Kitchen/D…" at bounding box center [875, 10] width 720 height 5717
click at [877, 577] on span "Lower Deck" at bounding box center [883, 579] width 88 height 25
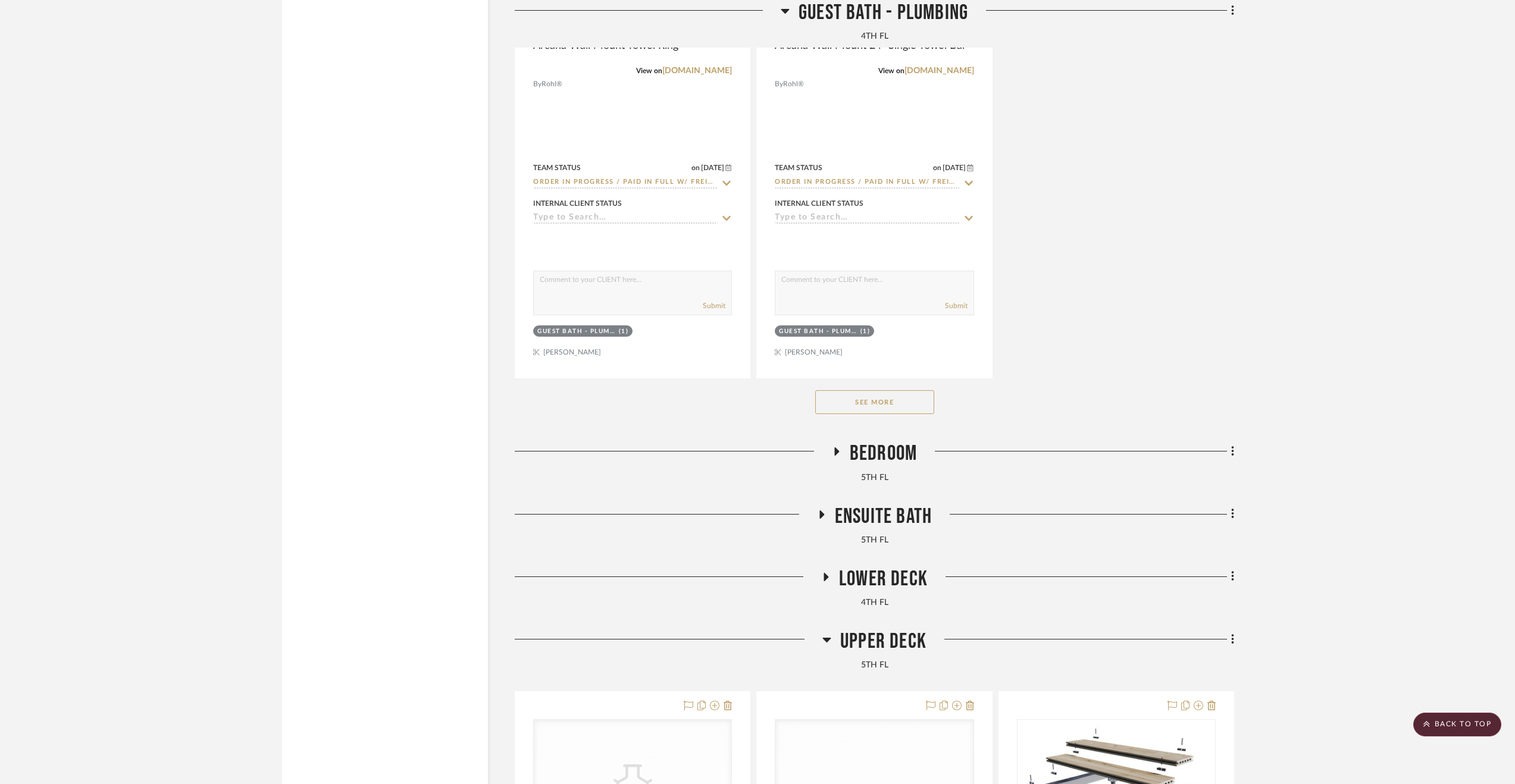
click at [868, 650] on span "Upper Deck" at bounding box center [883, 641] width 87 height 25
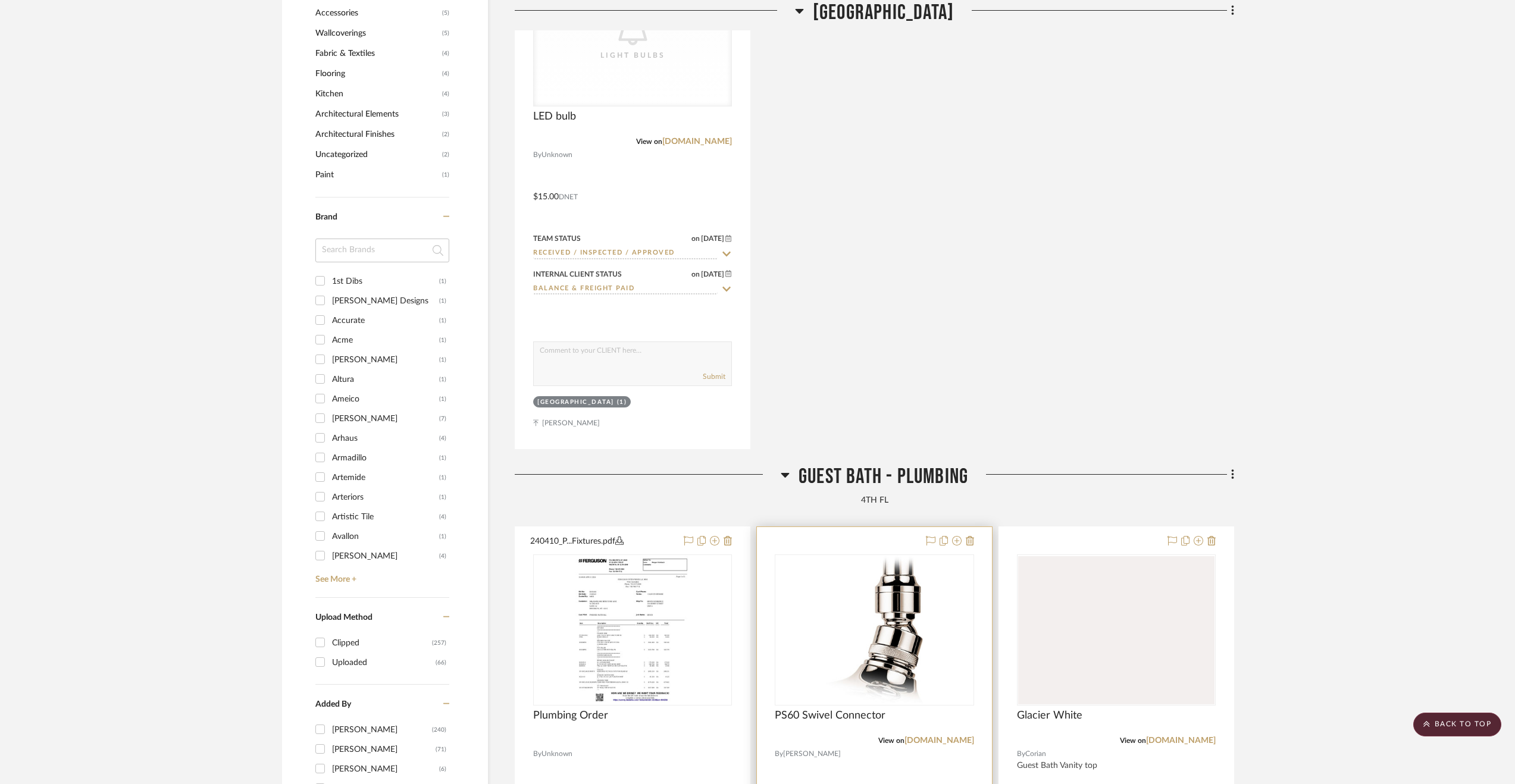
scroll to position [1185, 0]
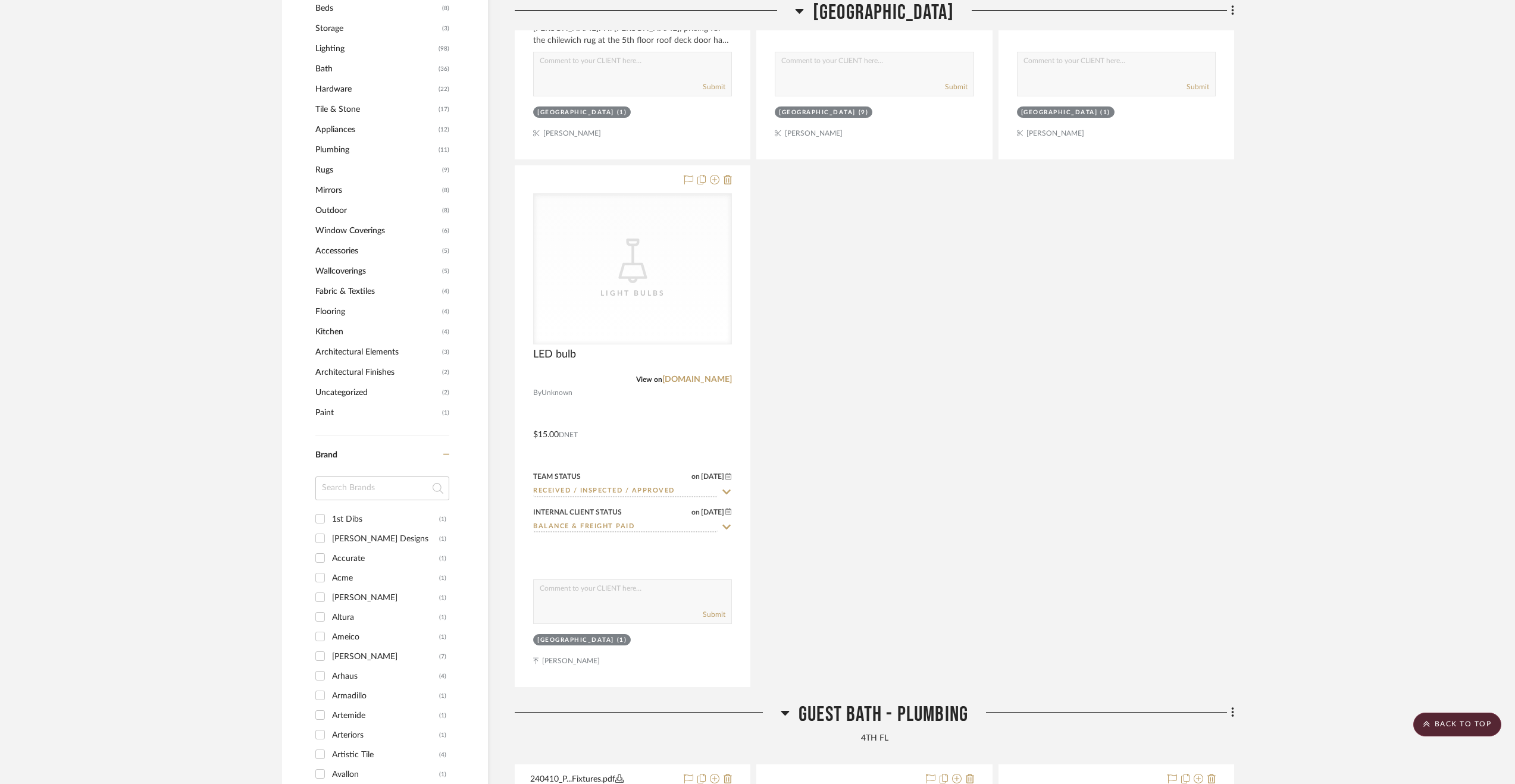
click at [820, 709] on span "Guest Bath - Plumbing" at bounding box center [883, 715] width 170 height 25
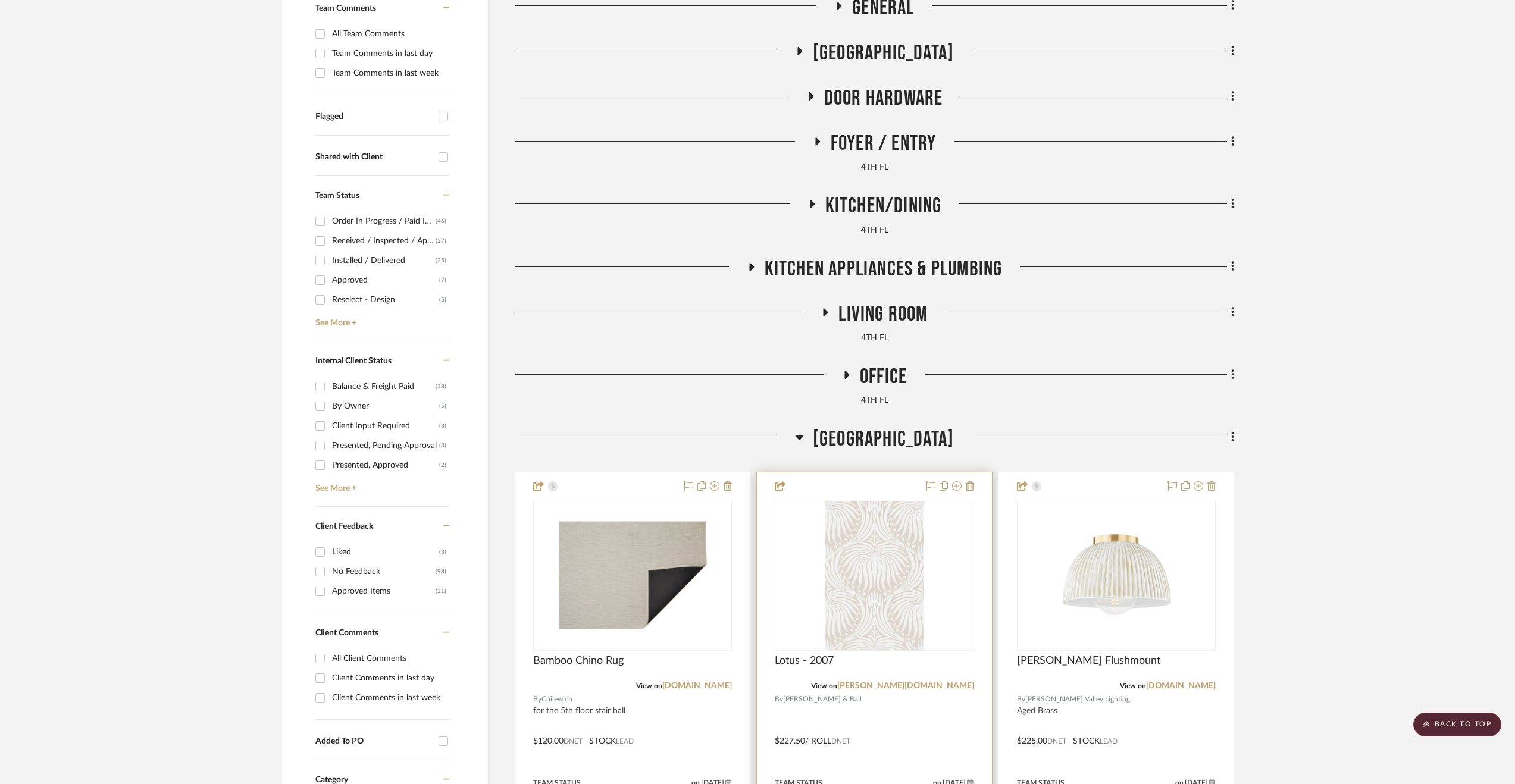
scroll to position [291, 0]
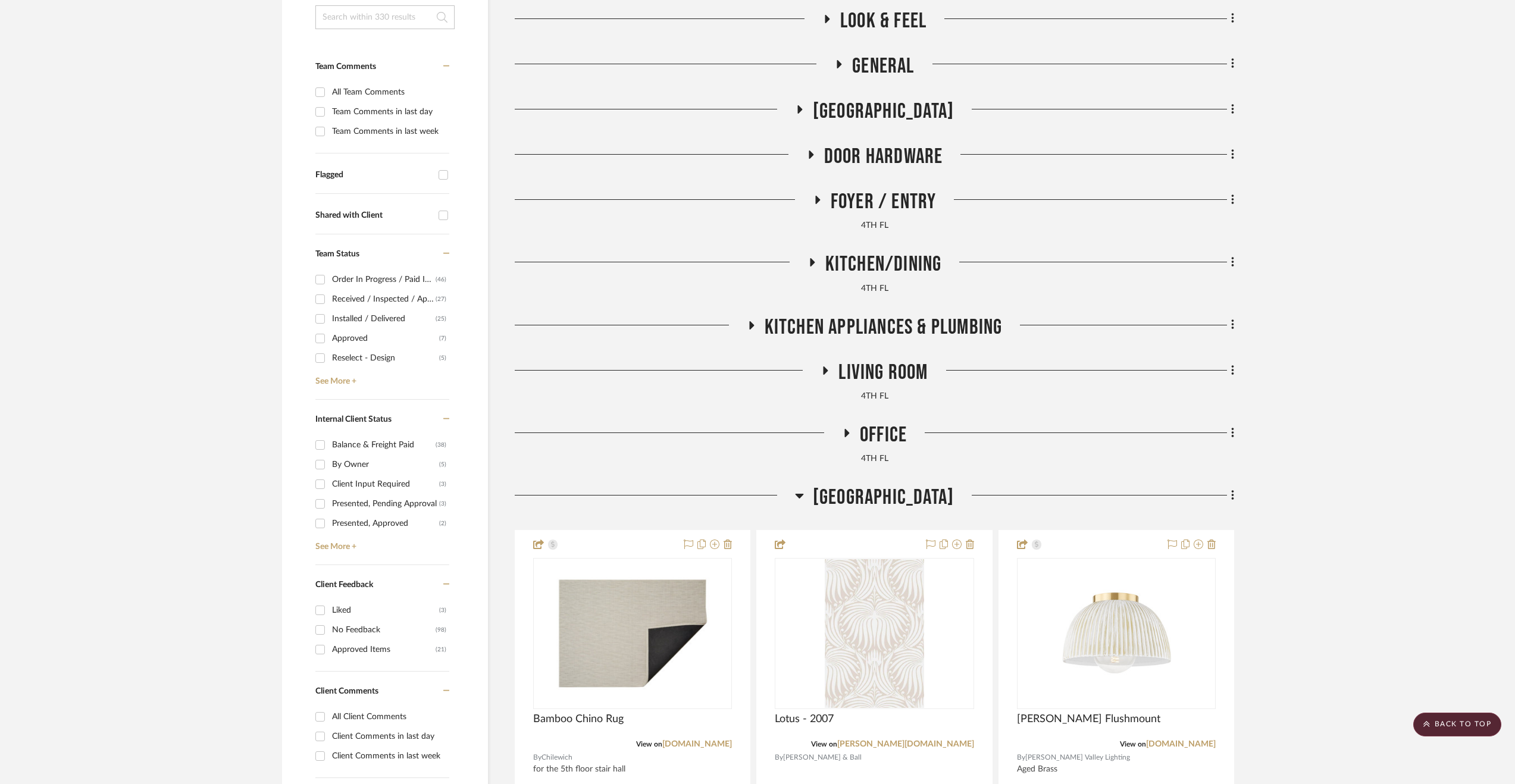
click at [889, 503] on span "[GEOGRAPHIC_DATA]" at bounding box center [883, 498] width 141 height 25
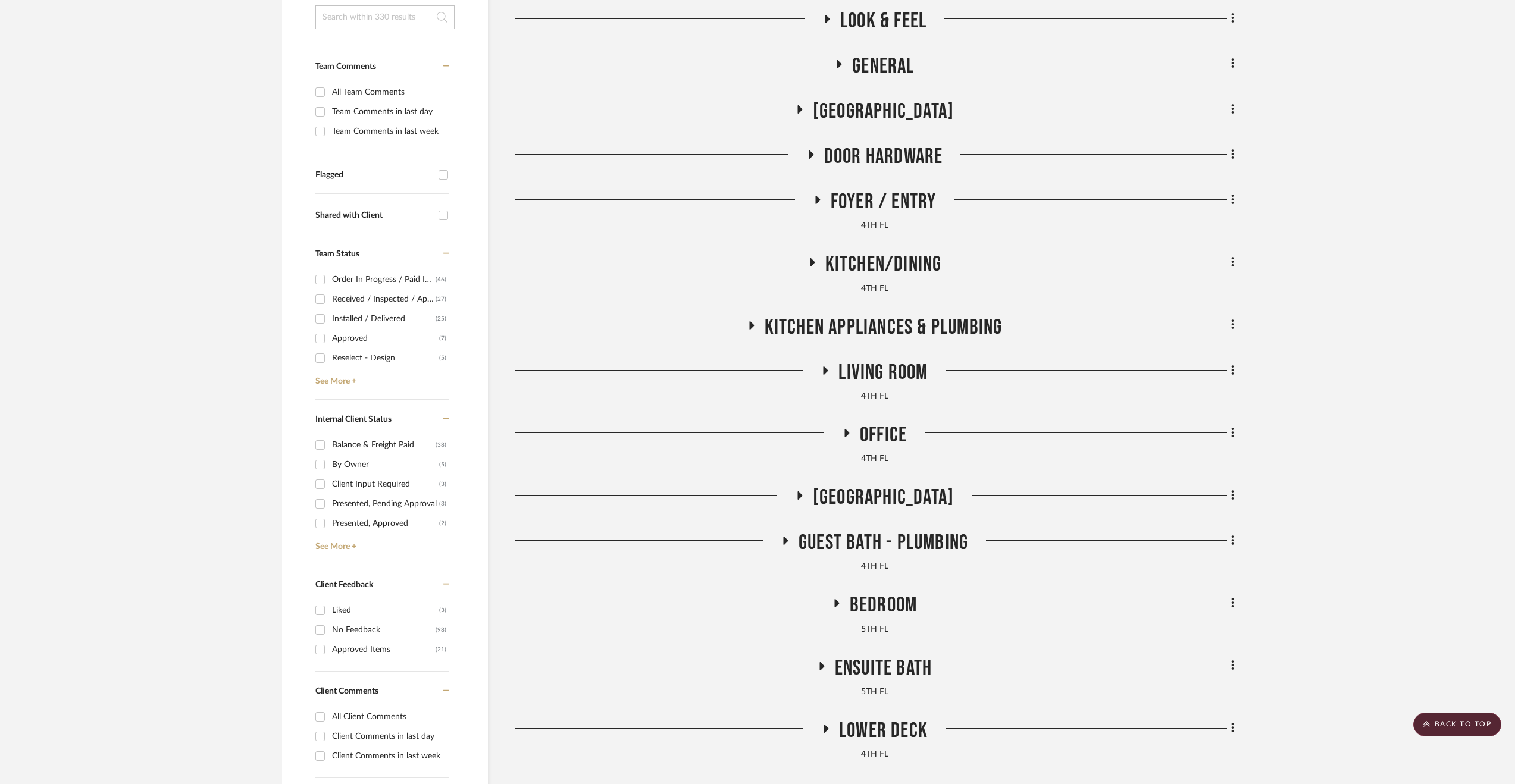
click at [882, 440] on span "Office" at bounding box center [883, 435] width 47 height 25
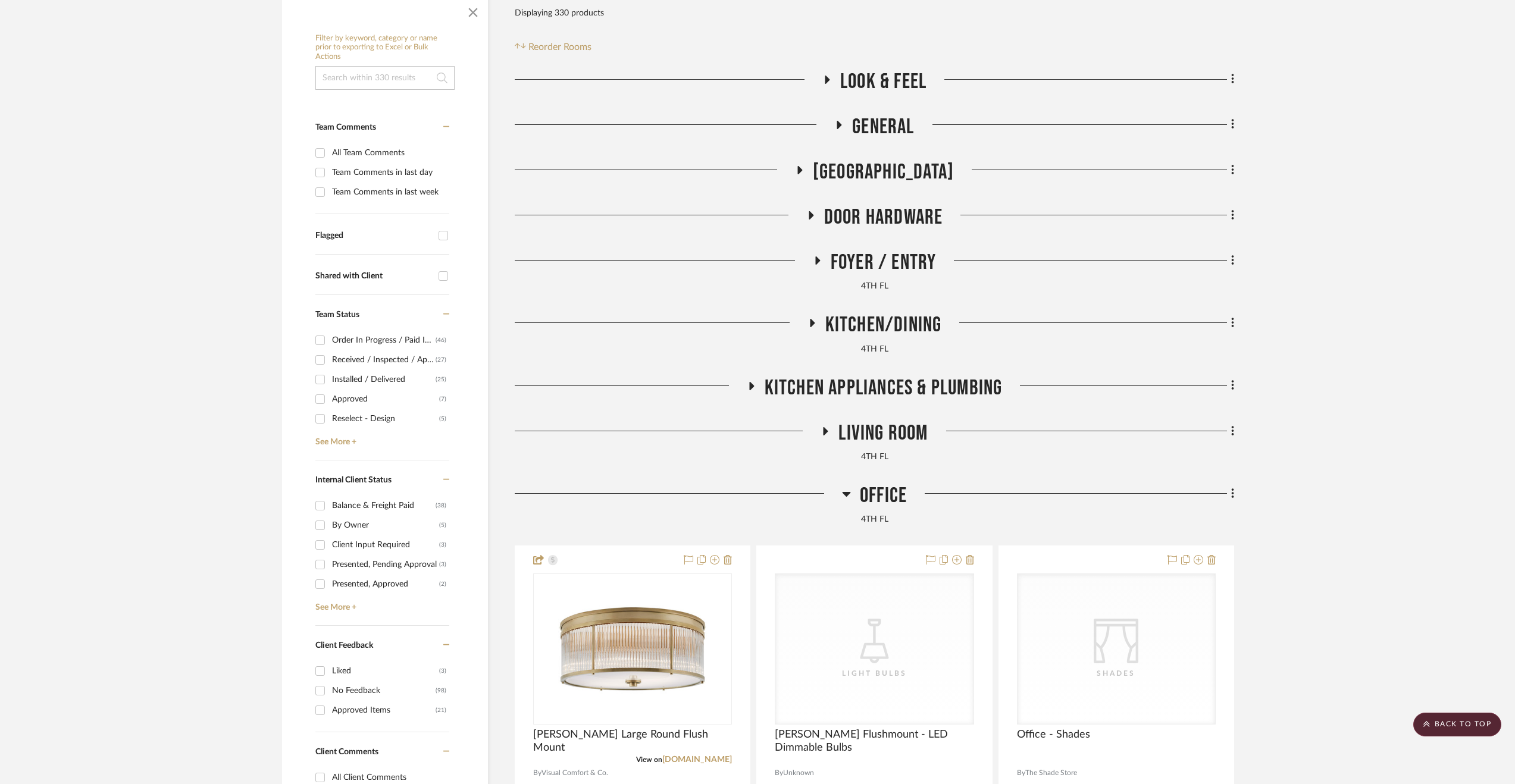
scroll to position [172, 0]
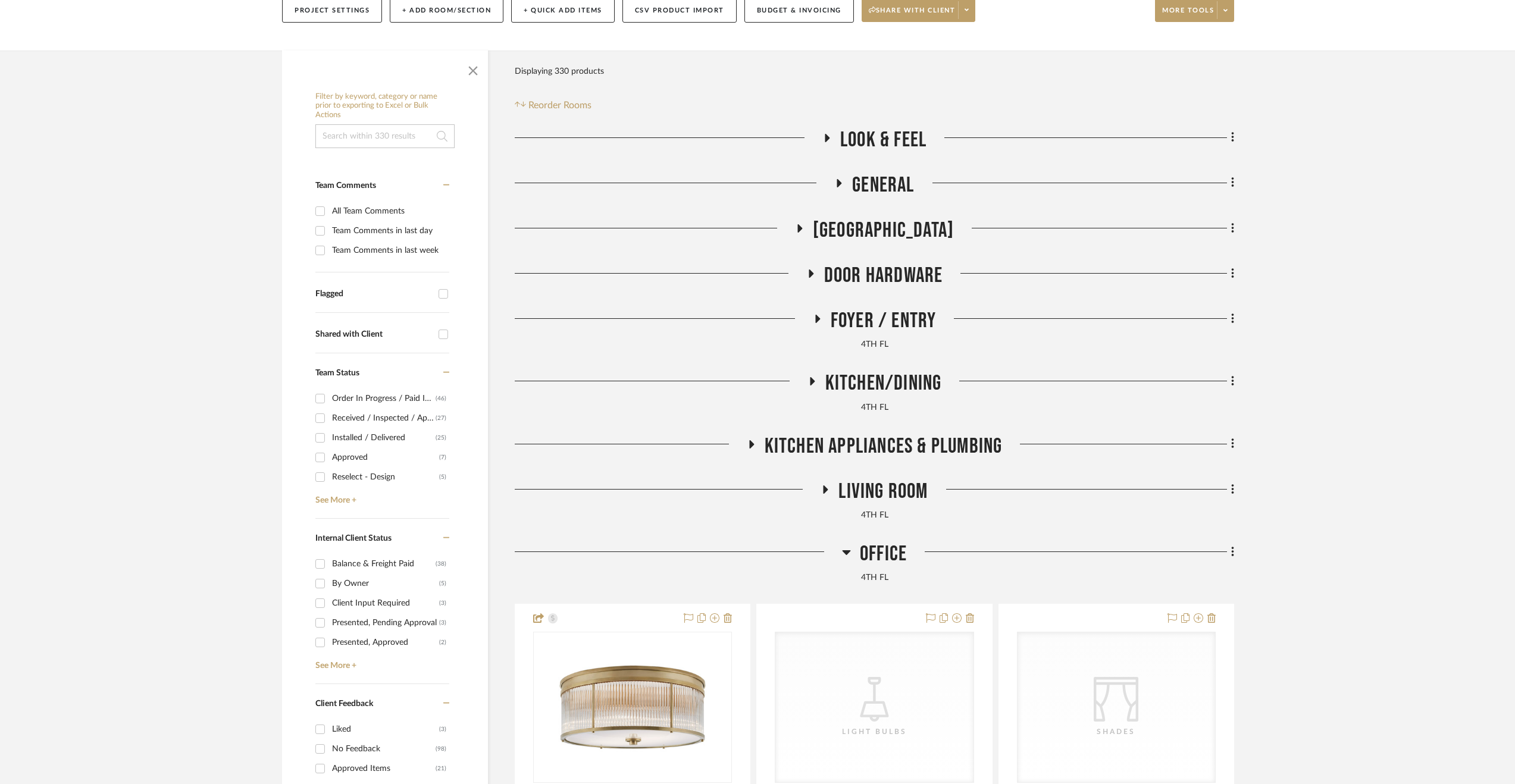
click at [882, 547] on span "Office" at bounding box center [883, 554] width 47 height 25
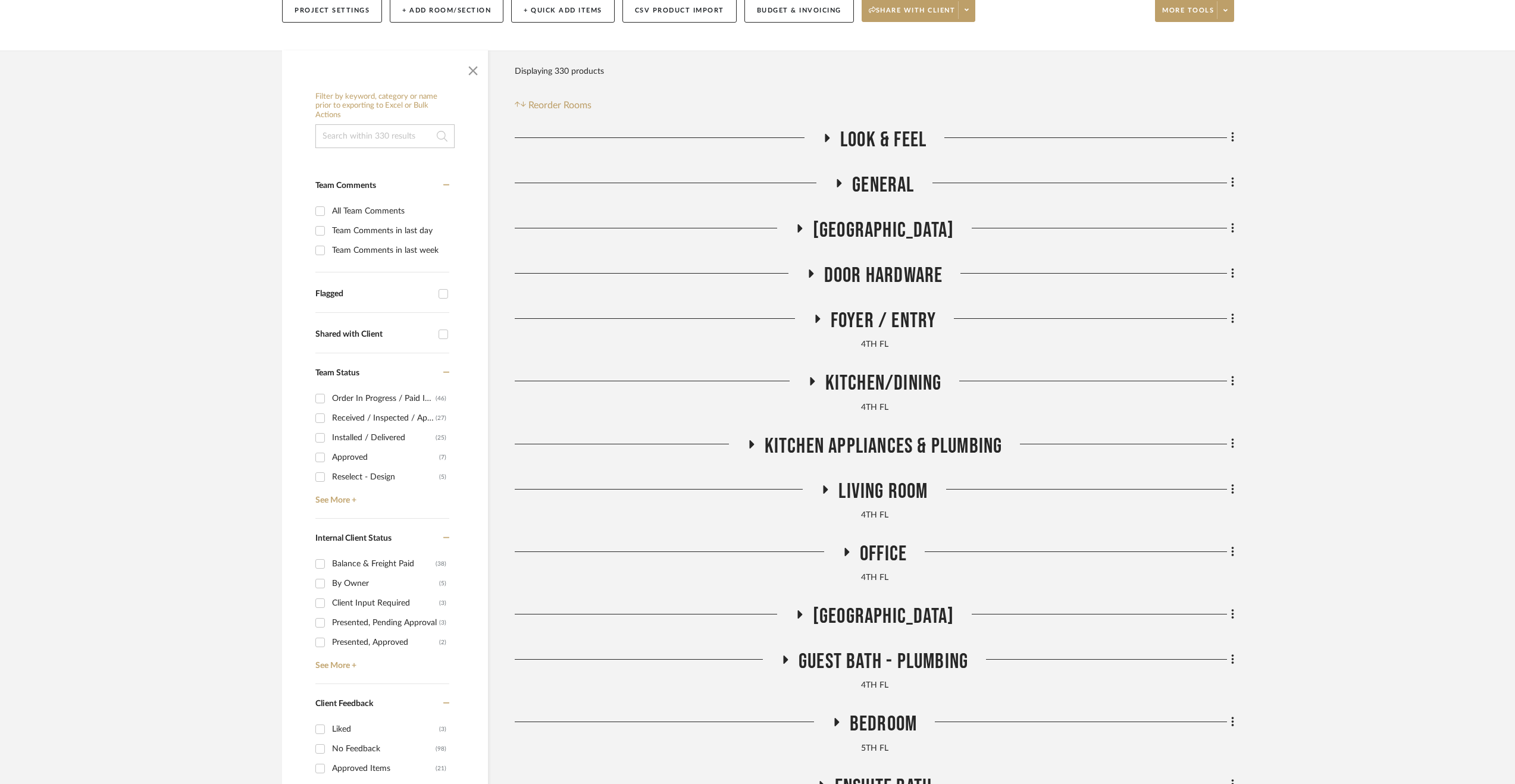
click at [873, 489] on span "Living Room" at bounding box center [882, 492] width 89 height 25
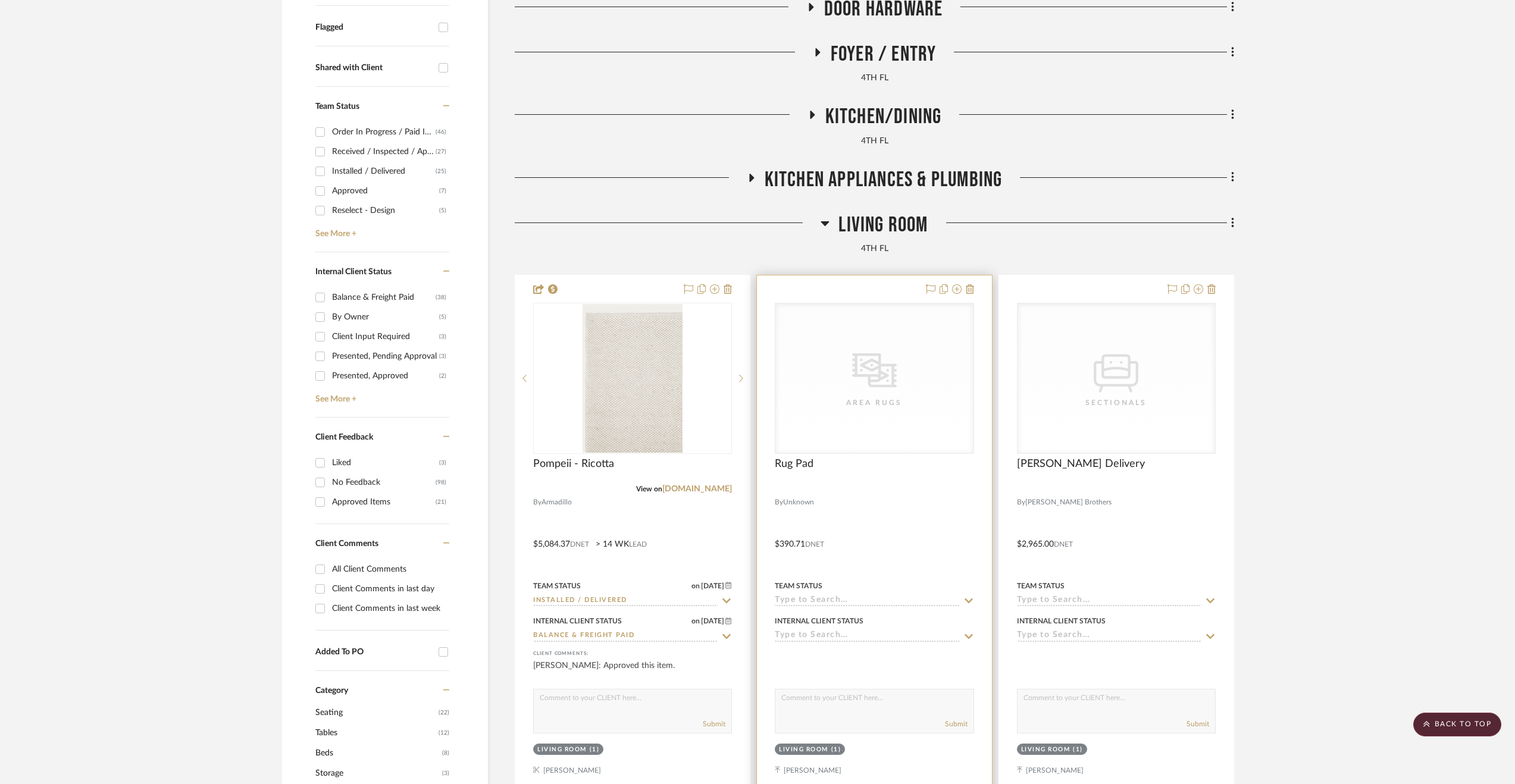
scroll to position [351, 0]
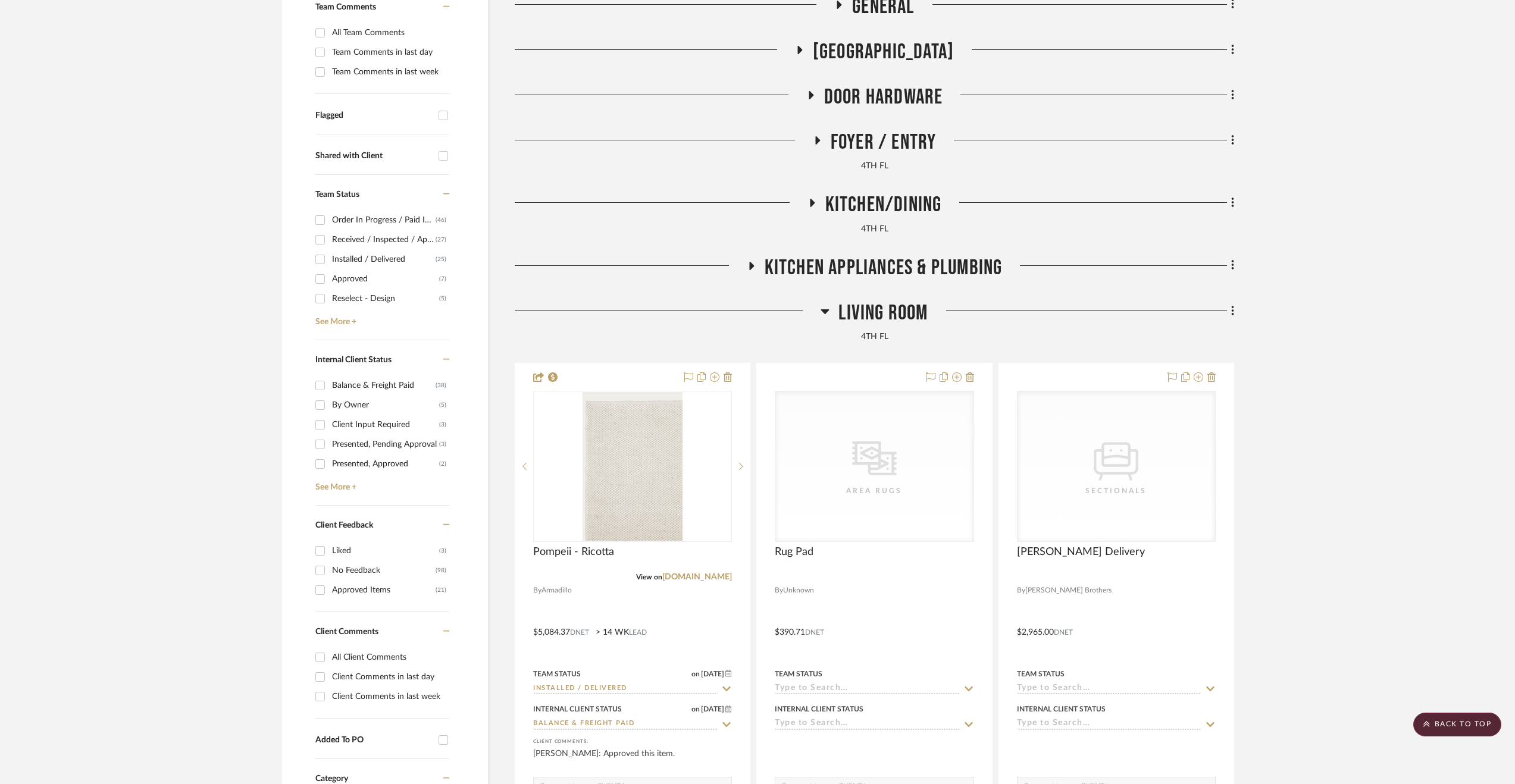
click at [886, 309] on span "Living Room" at bounding box center [882, 313] width 89 height 25
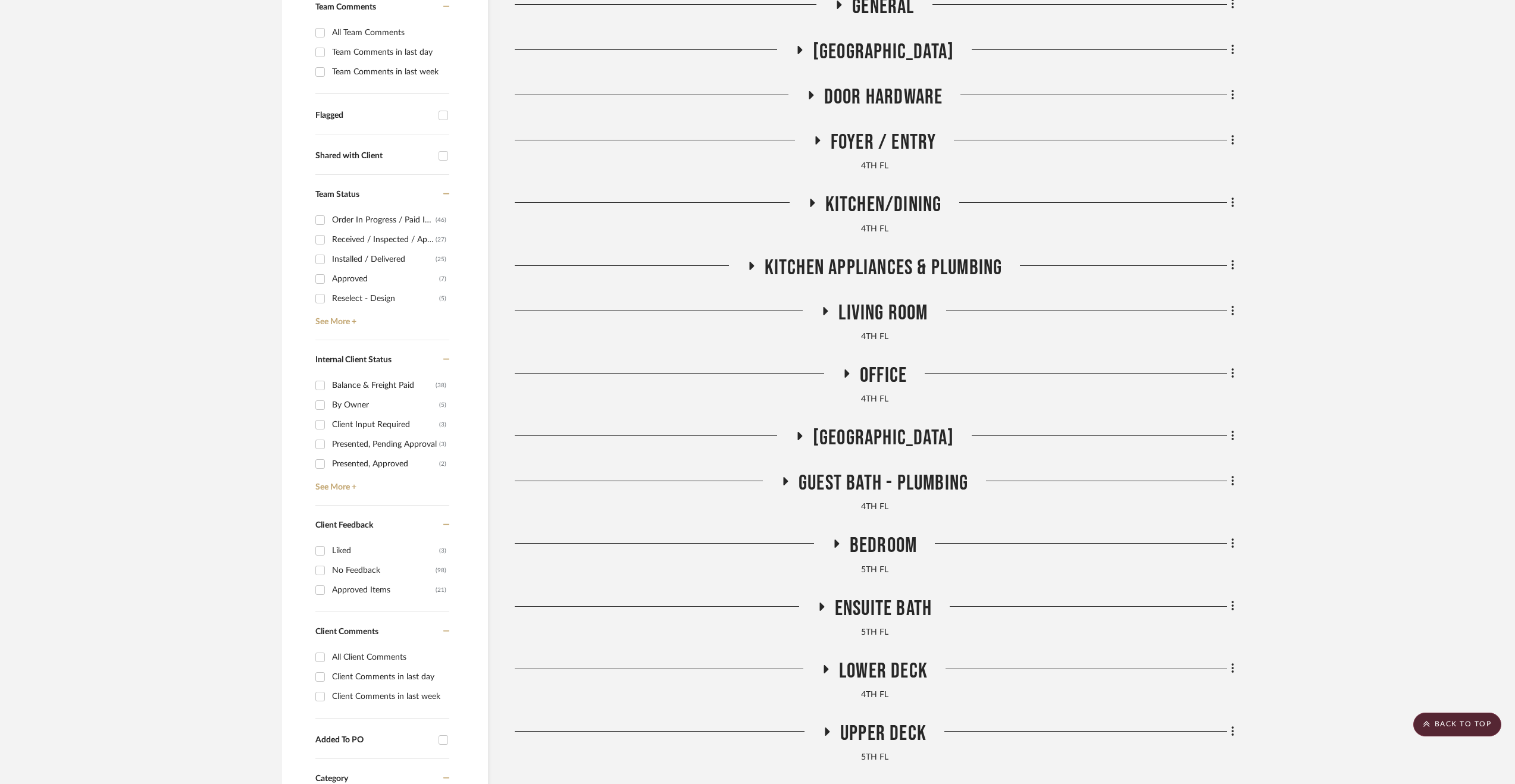
click at [882, 273] on span "Kitchen Appliances & Plumbing" at bounding box center [884, 268] width 238 height 25
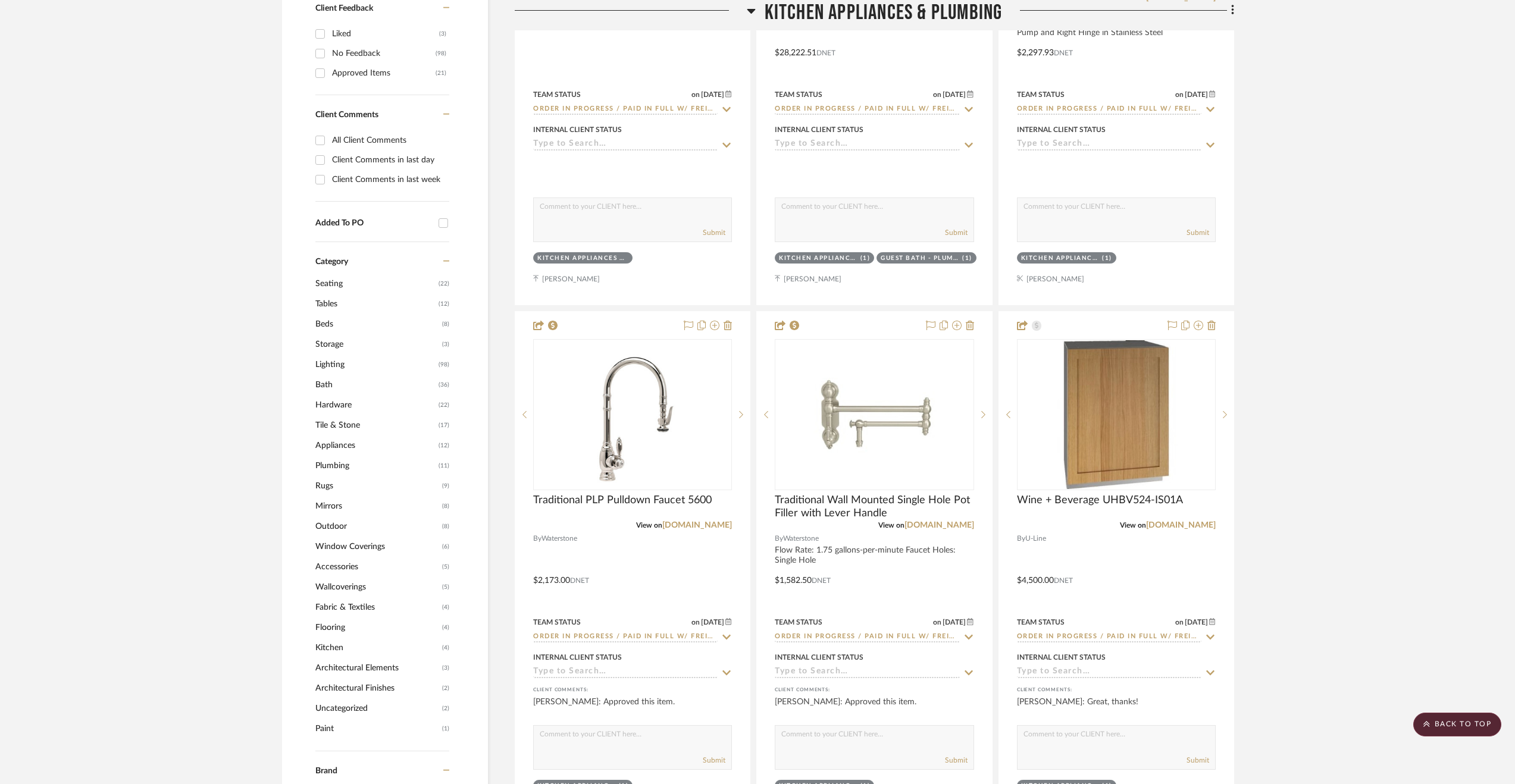
scroll to position [887, 0]
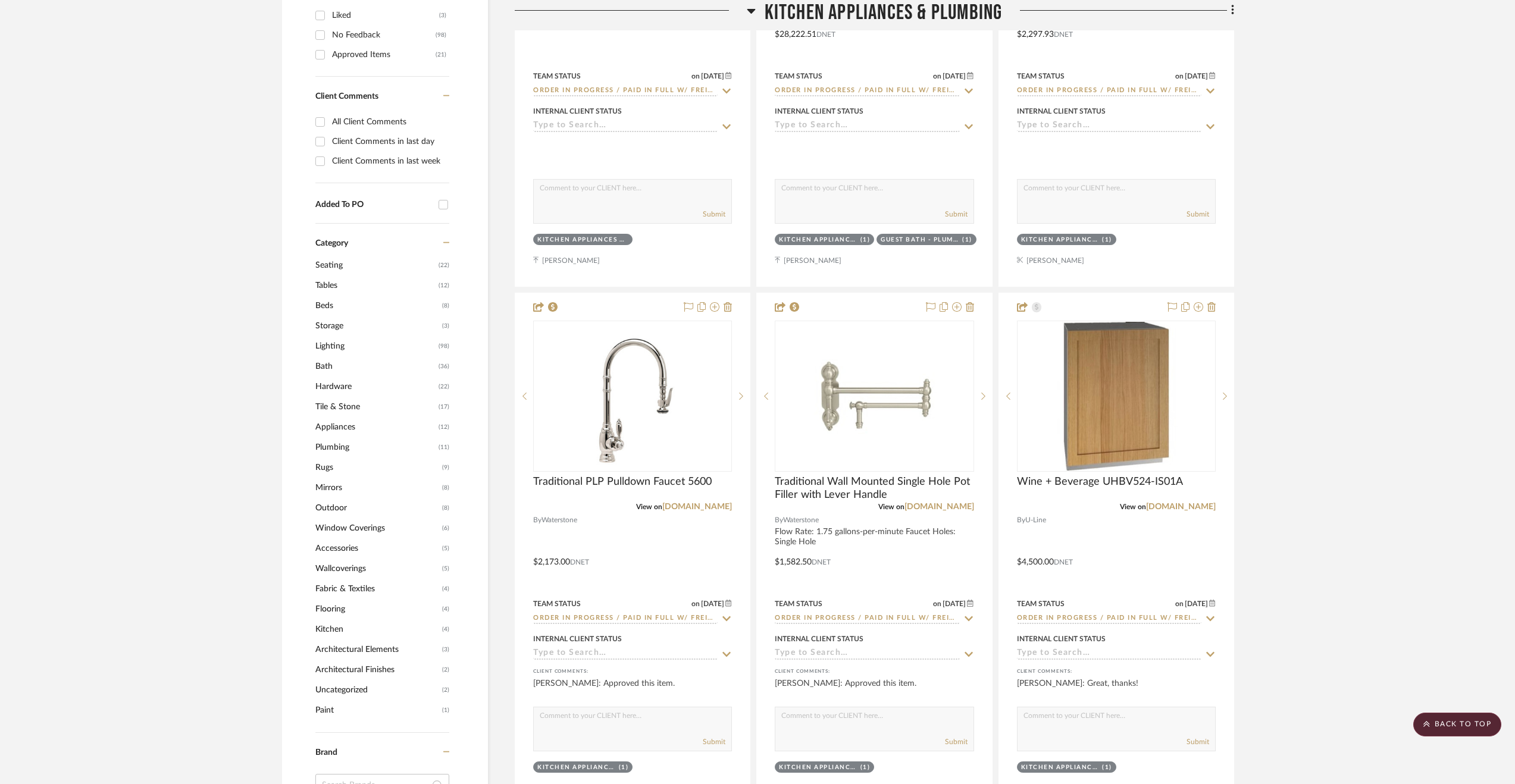
click at [783, 14] on span "Kitchen Appliances & Plumbing" at bounding box center [884, 13] width 238 height 25
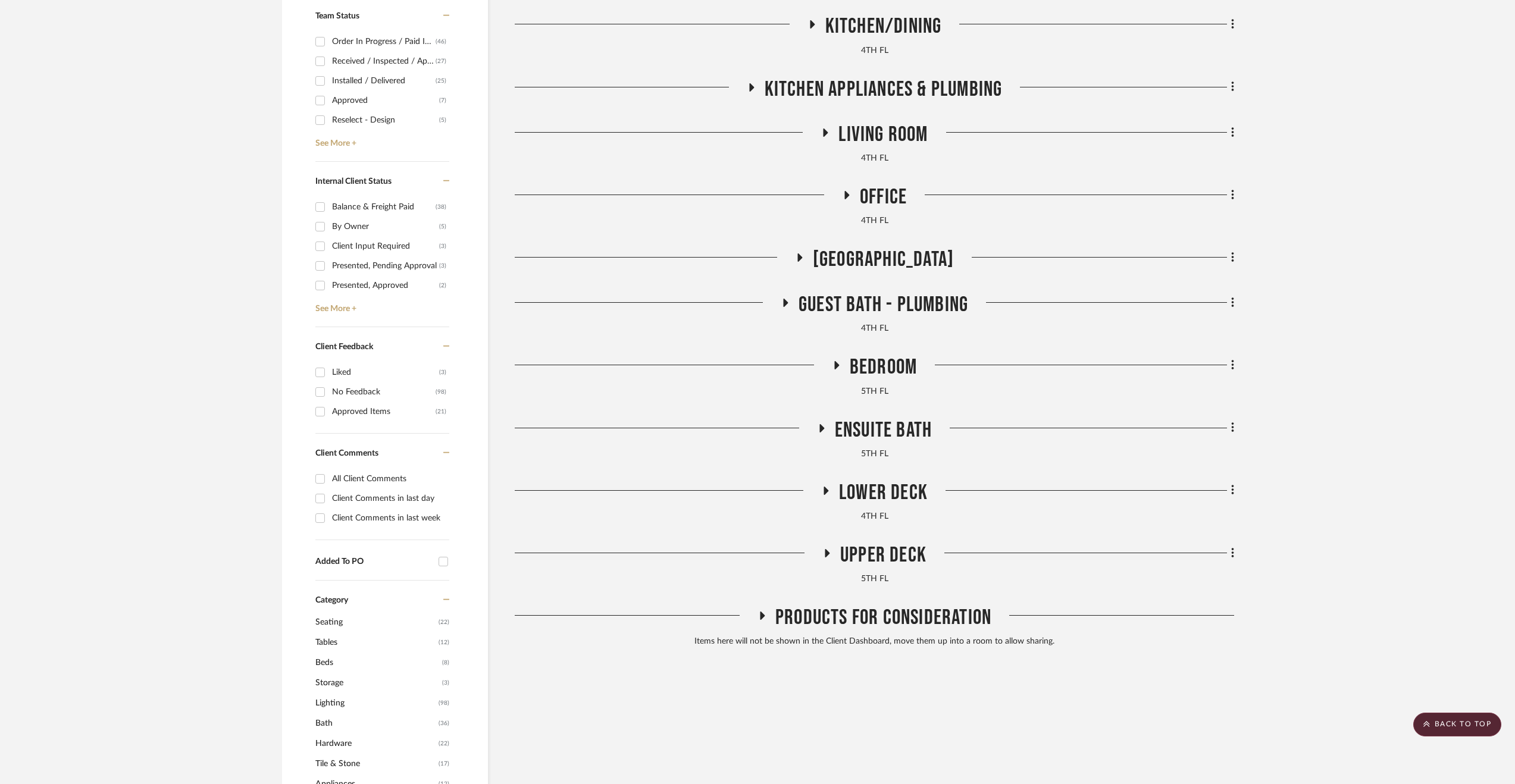
scroll to position [351, 0]
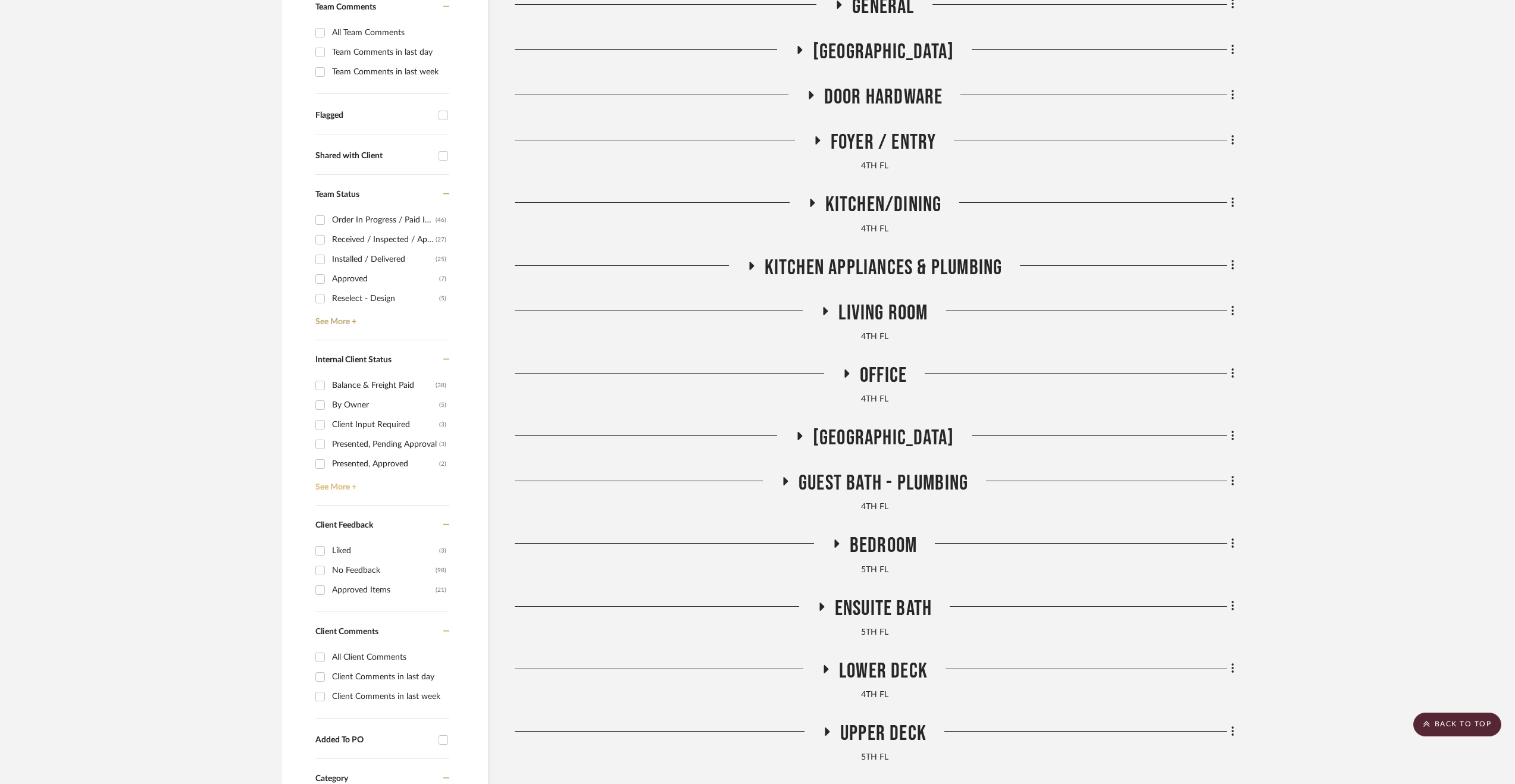
click at [347, 487] on link "See More +" at bounding box center [381, 483] width 137 height 19
click at [392, 509] on div "Invoice Sent, Awaiting Payment" at bounding box center [385, 508] width 107 height 19
click at [329, 509] on input "Invoice Sent, Awaiting Payment (1)" at bounding box center [319, 508] width 19 height 19
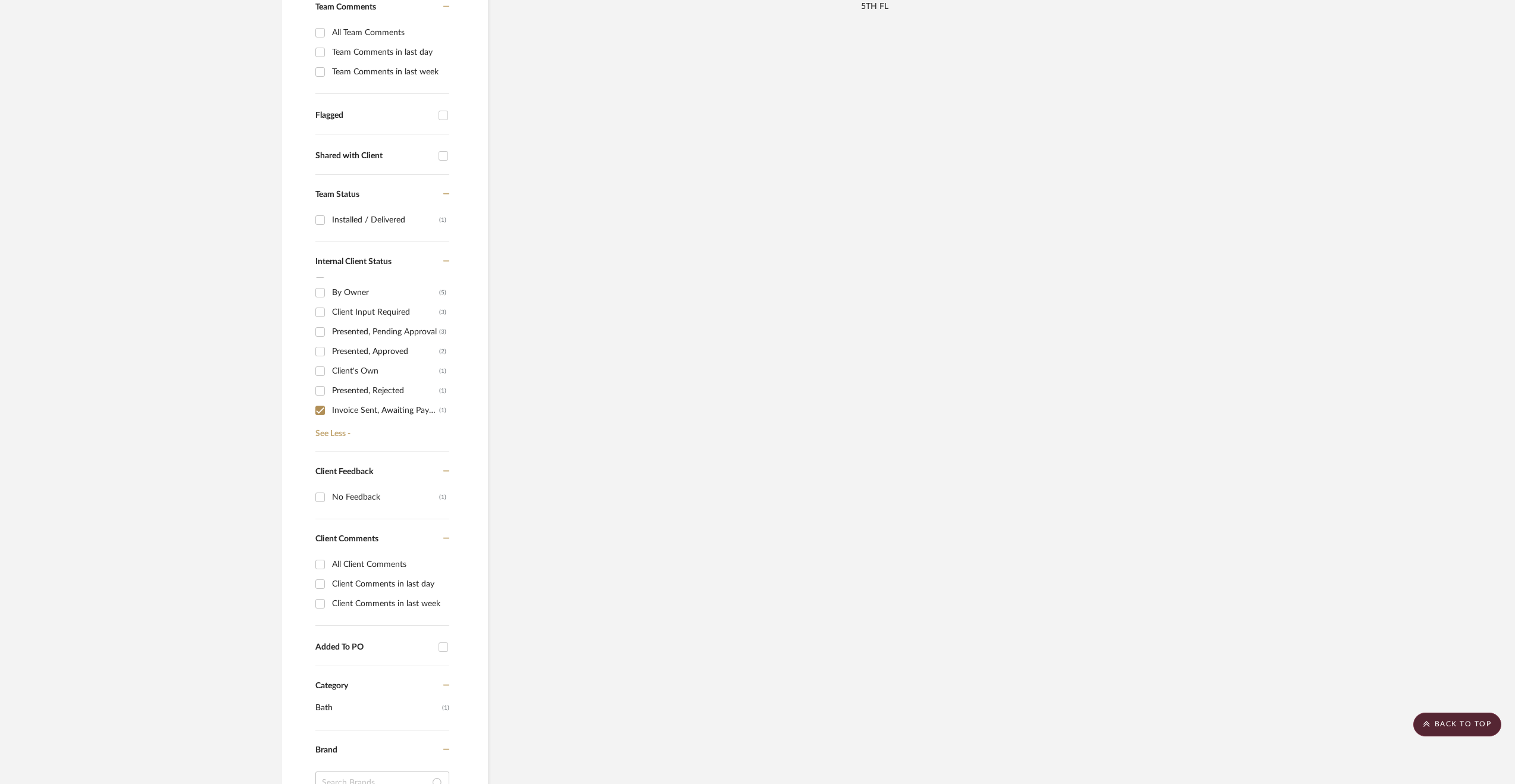
scroll to position [53, 0]
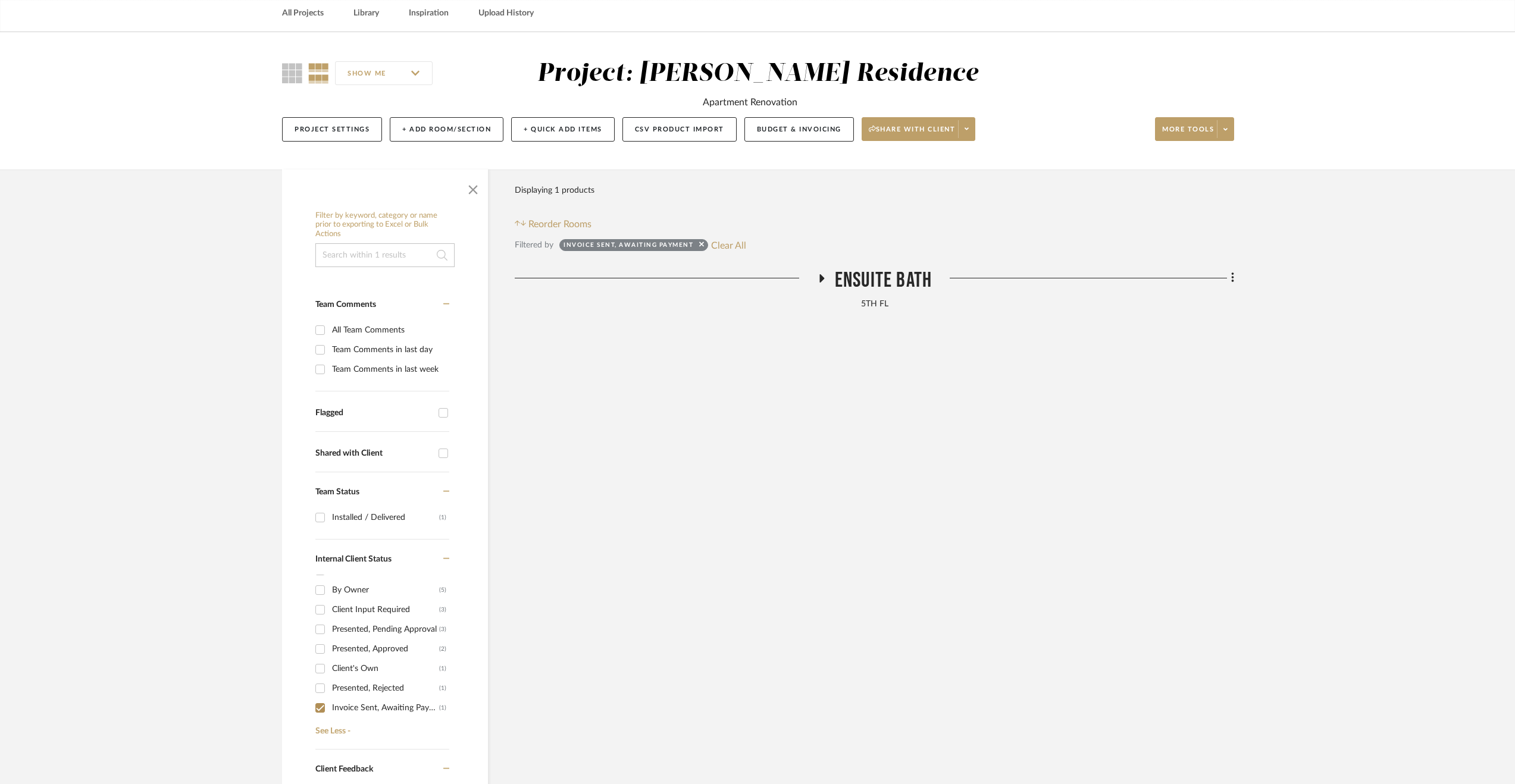
click at [864, 281] on span "Ensuite Bath" at bounding box center [883, 281] width 97 height 25
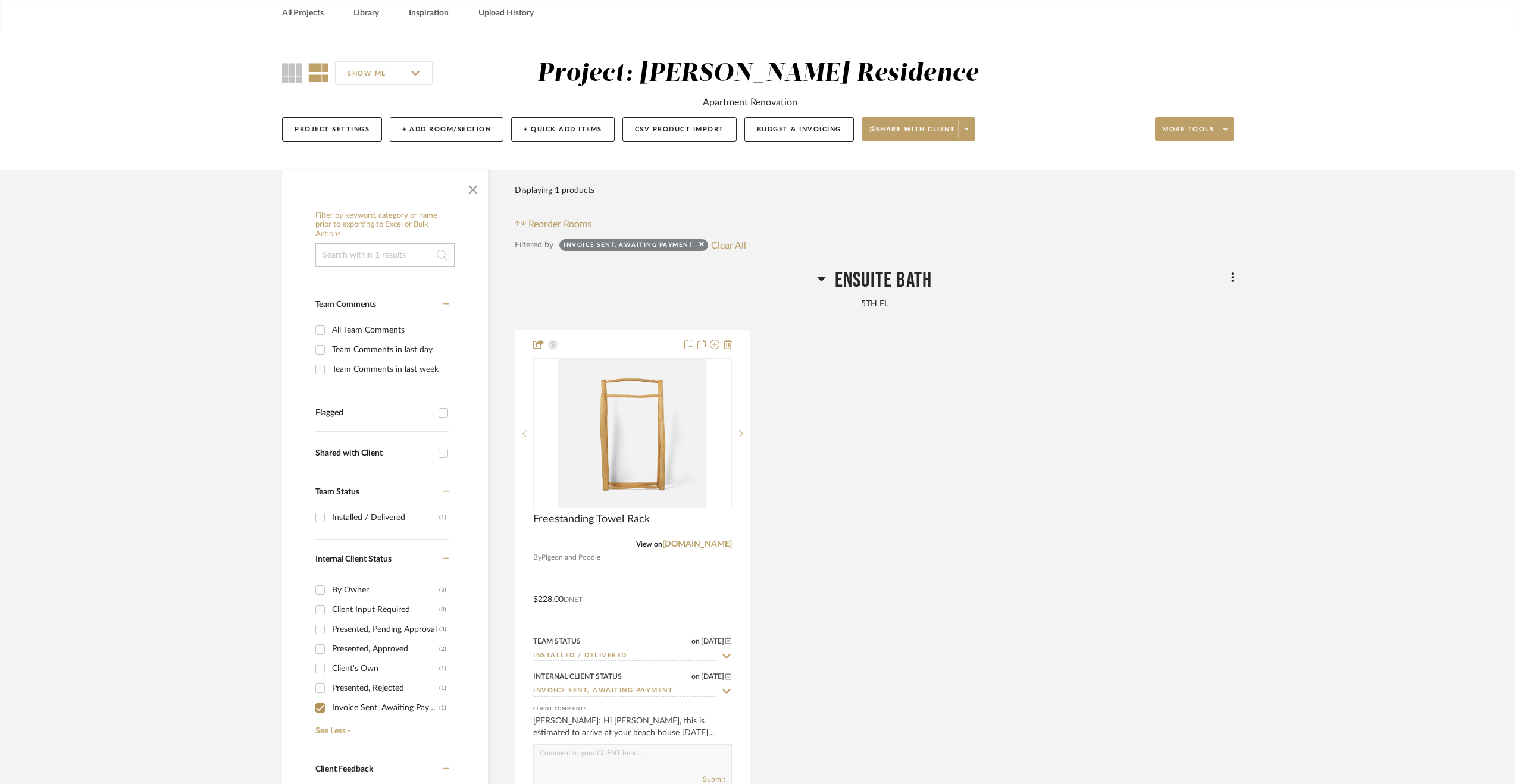
click at [326, 706] on input "Invoice Sent, Awaiting Payment (1)" at bounding box center [319, 707] width 19 height 19
checkbox input "false"
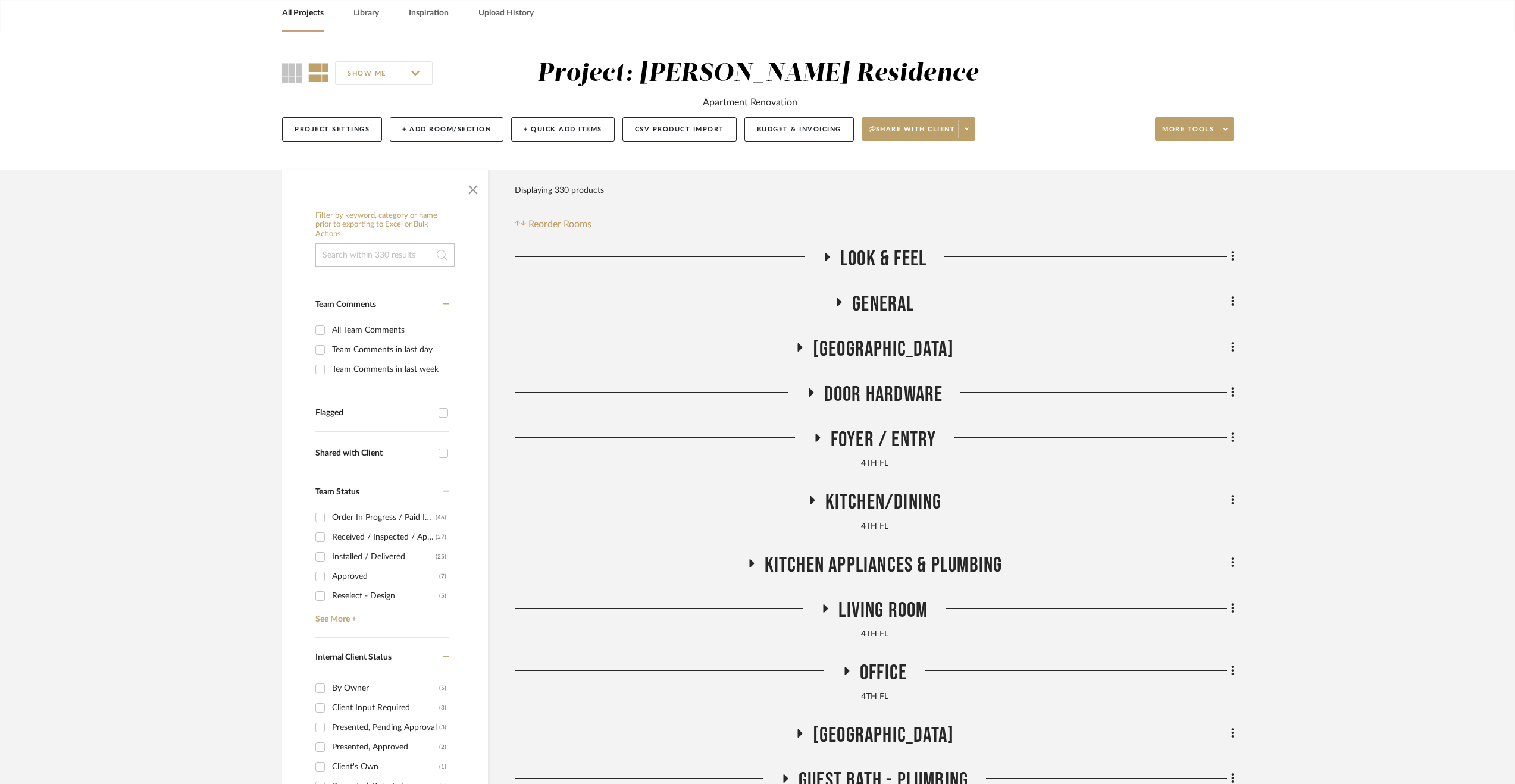
click at [307, 21] on link "All Projects" at bounding box center [303, 14] width 42 height 16
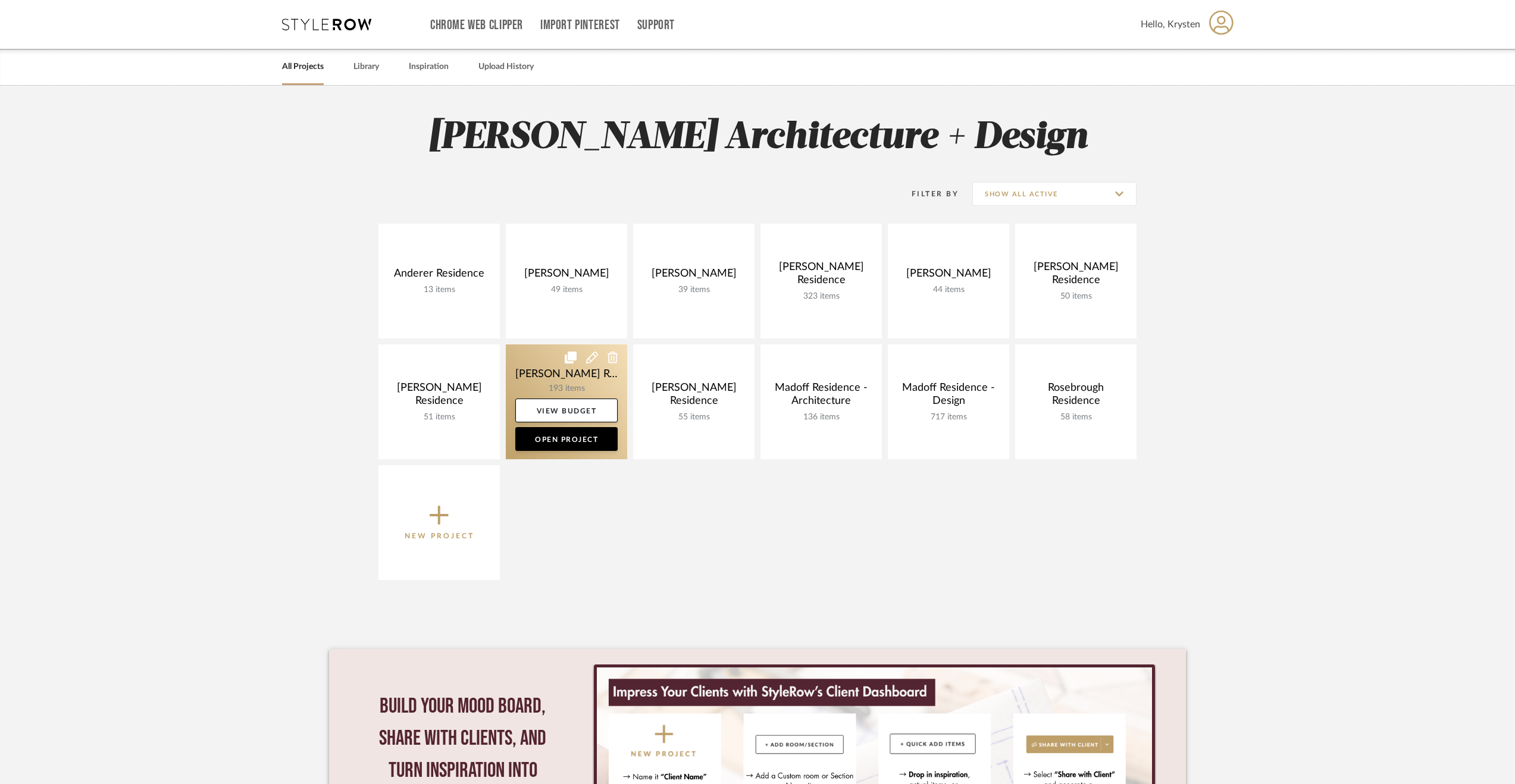
click at [531, 354] on link at bounding box center [567, 401] width 122 height 115
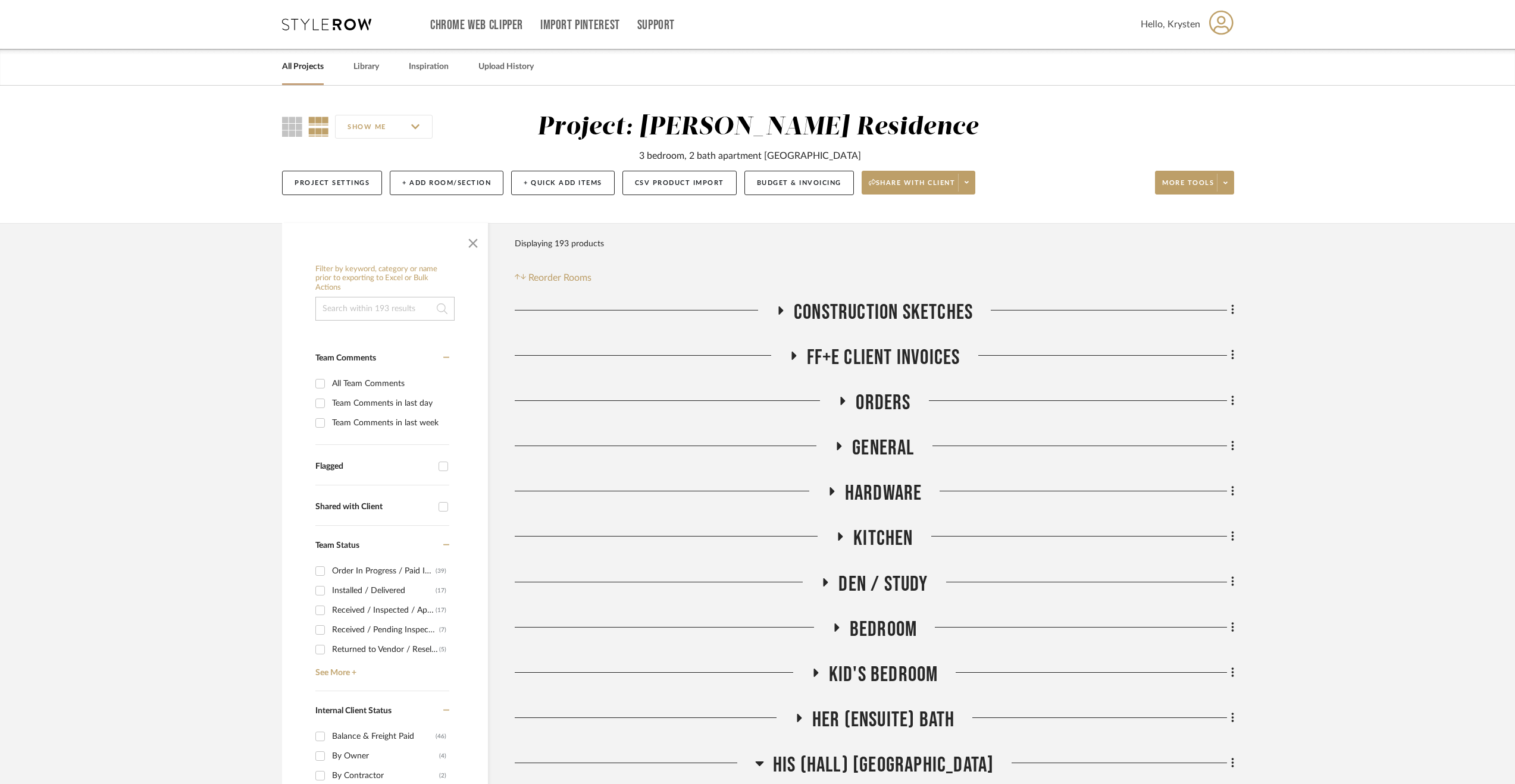
click at [891, 444] on span "General" at bounding box center [883, 448] width 62 height 25
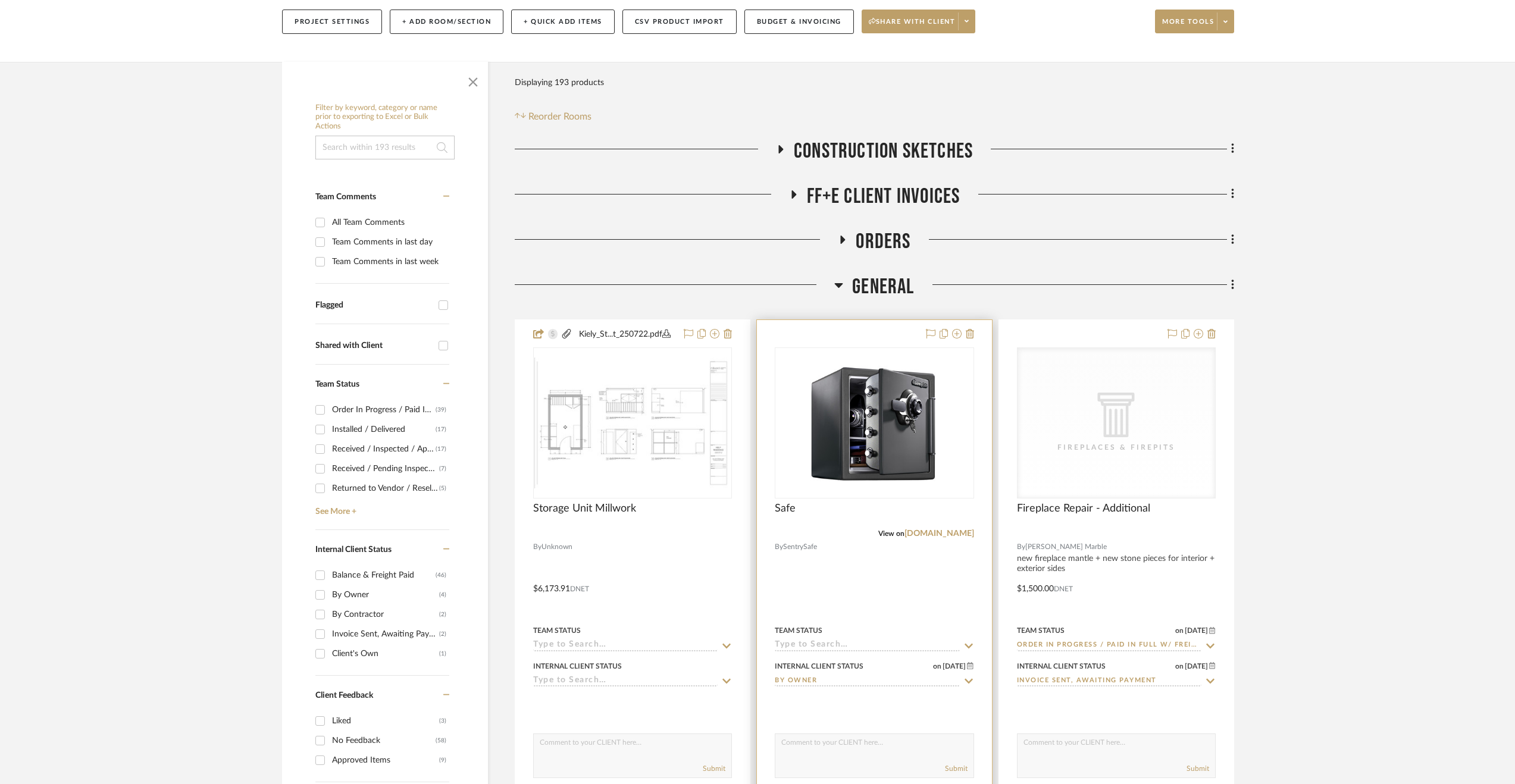
scroll to position [298, 0]
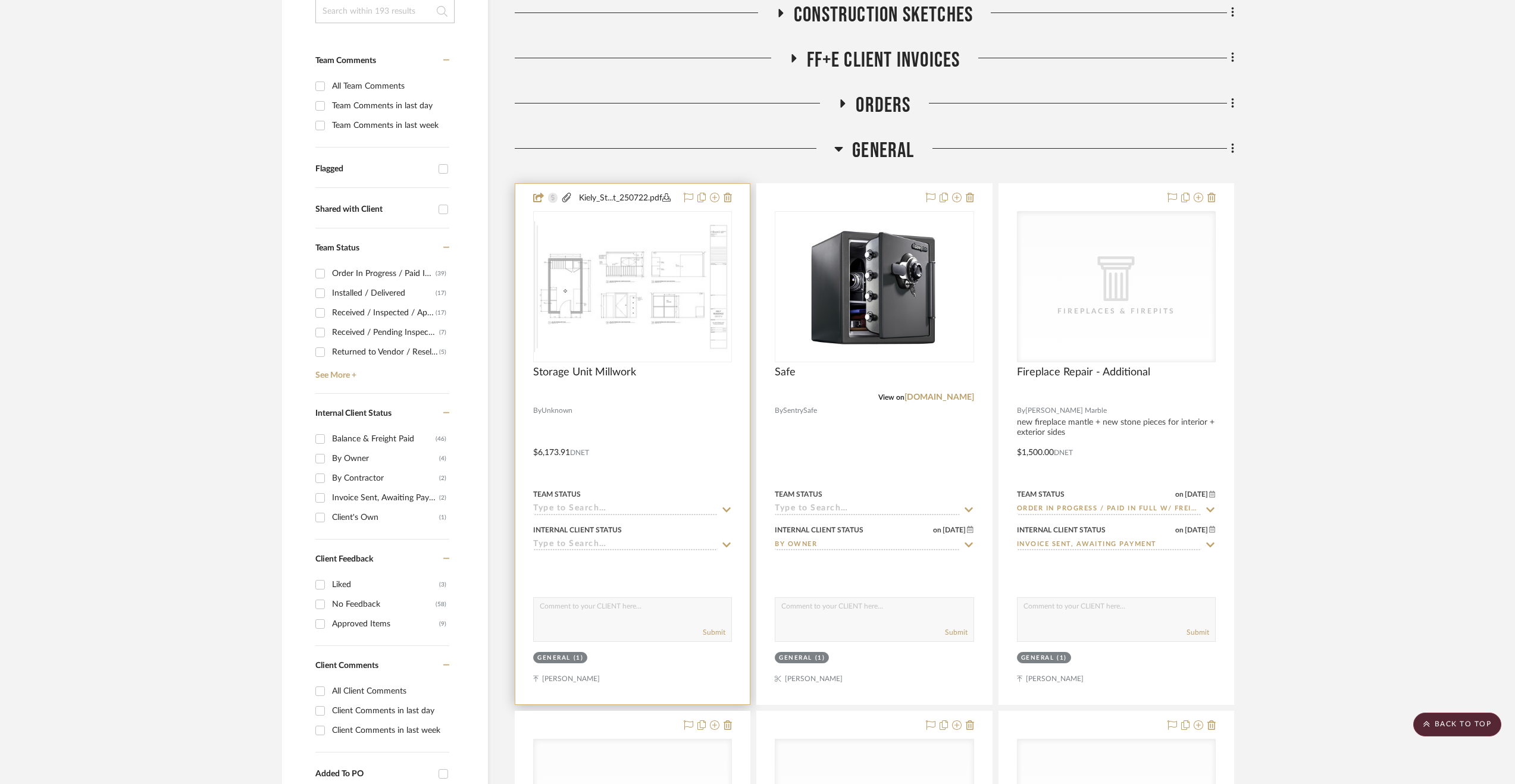
click at [614, 540] on input at bounding box center [625, 545] width 184 height 12
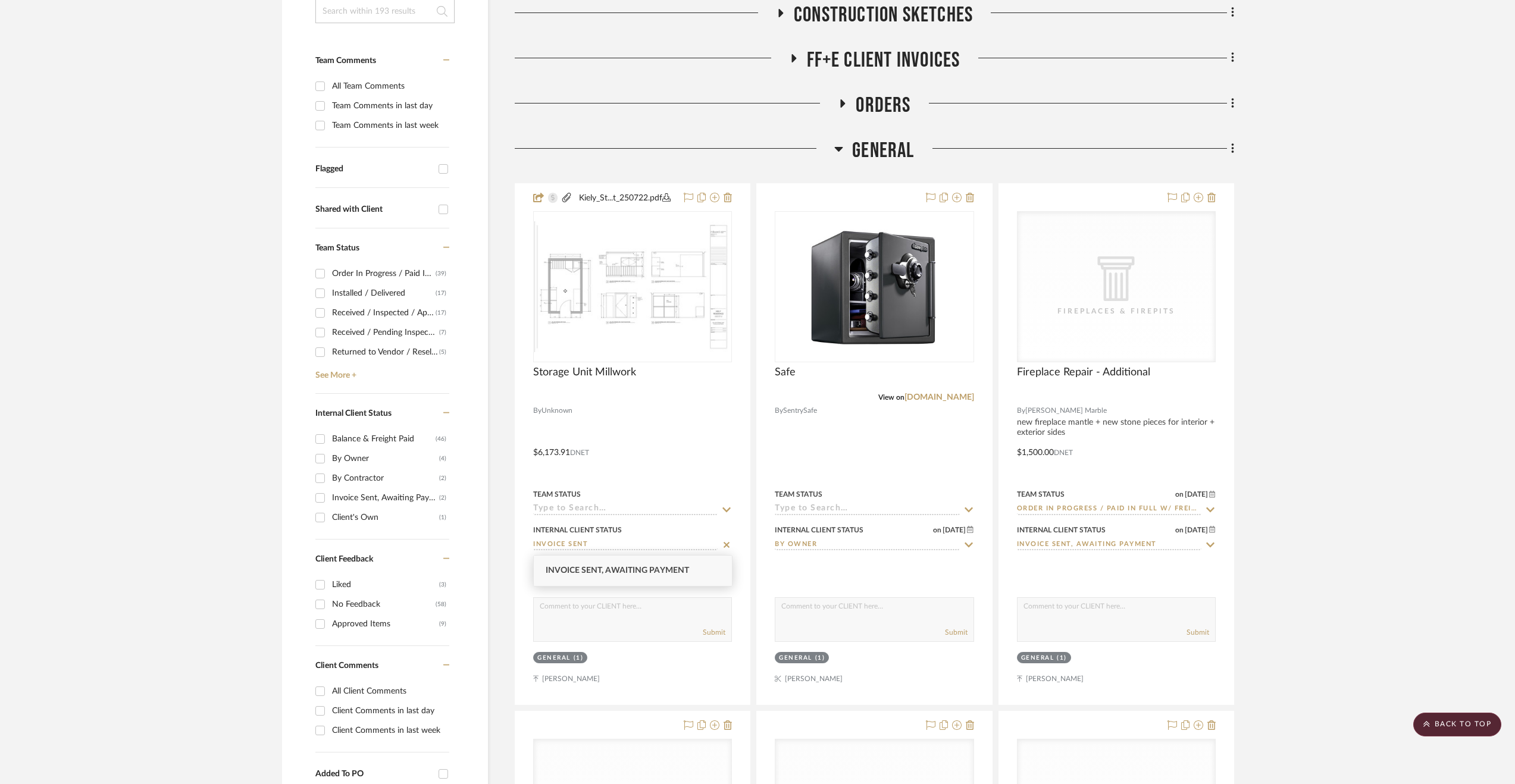
type input "INVOICE SENT"
click at [634, 574] on span "Invoice Sent, Awaiting Payment" at bounding box center [617, 570] width 143 height 8
type input "[DATE]"
type input "Invoice Sent, Awaiting Payment"
click at [873, 160] on span "General" at bounding box center [883, 151] width 62 height 25
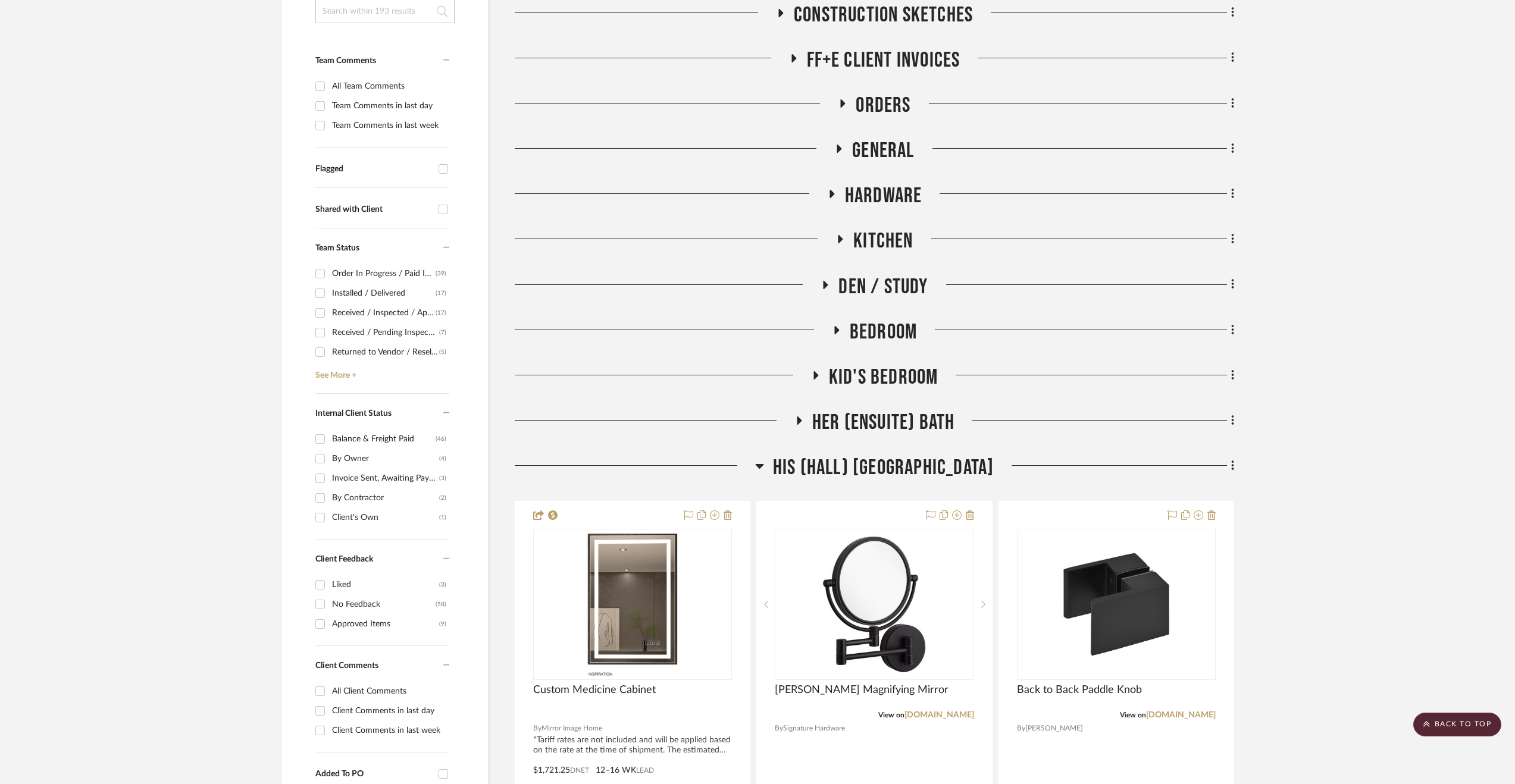
click at [891, 465] on span "His (Hall) [GEOGRAPHIC_DATA]" at bounding box center [883, 468] width 221 height 25
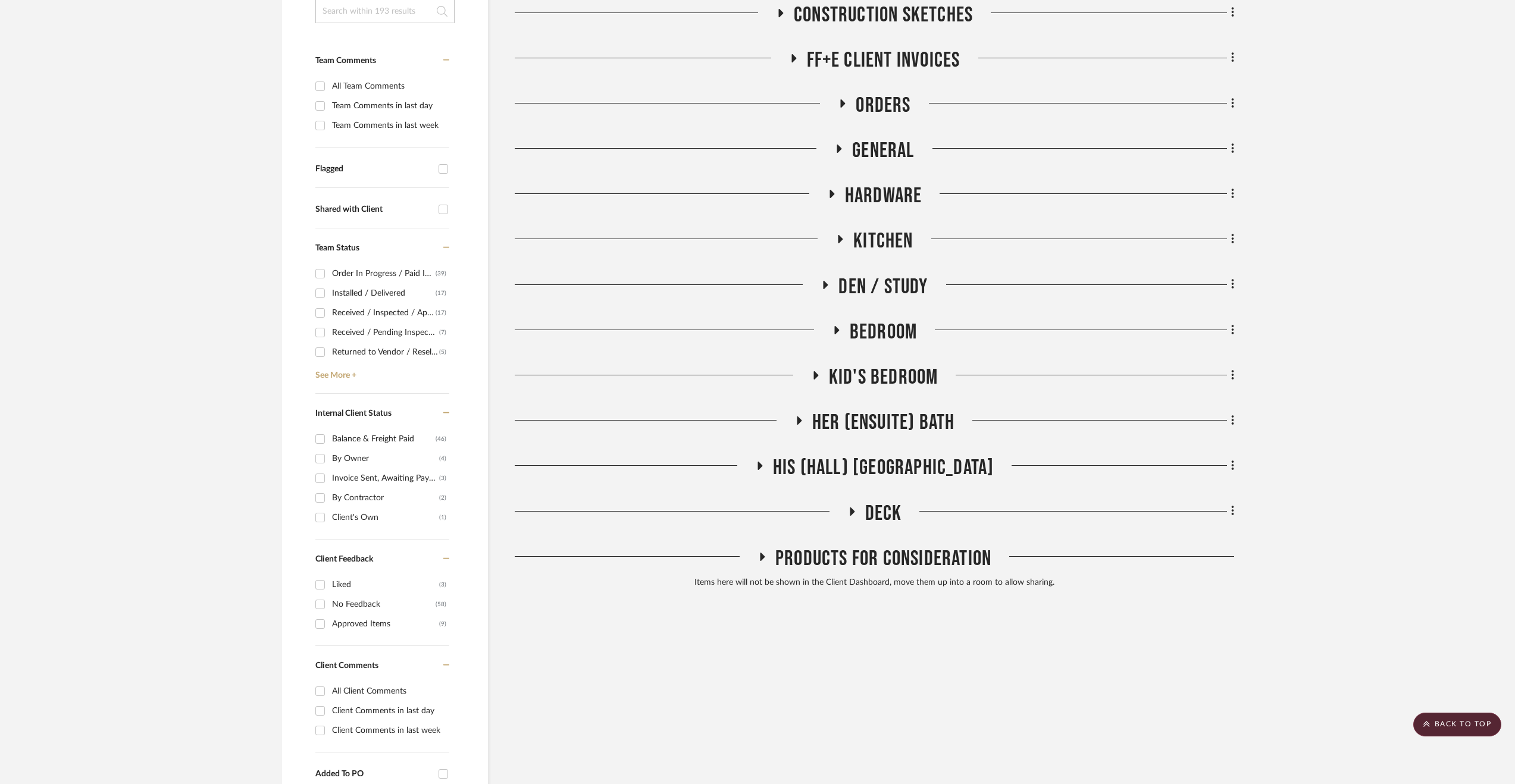
click at [887, 431] on span "Her (Ensuite) Bath" at bounding box center [883, 422] width 143 height 25
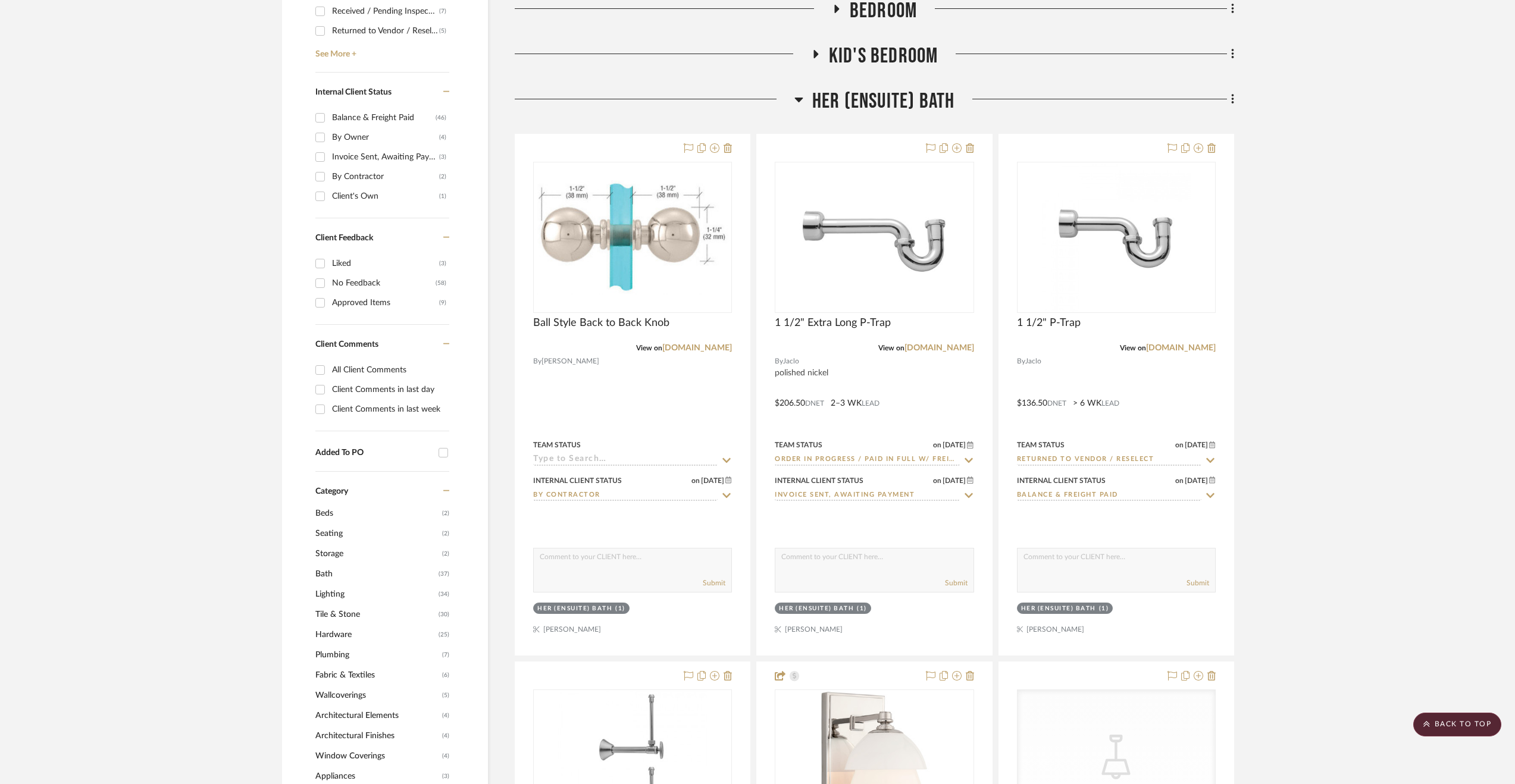
scroll to position [536, 0]
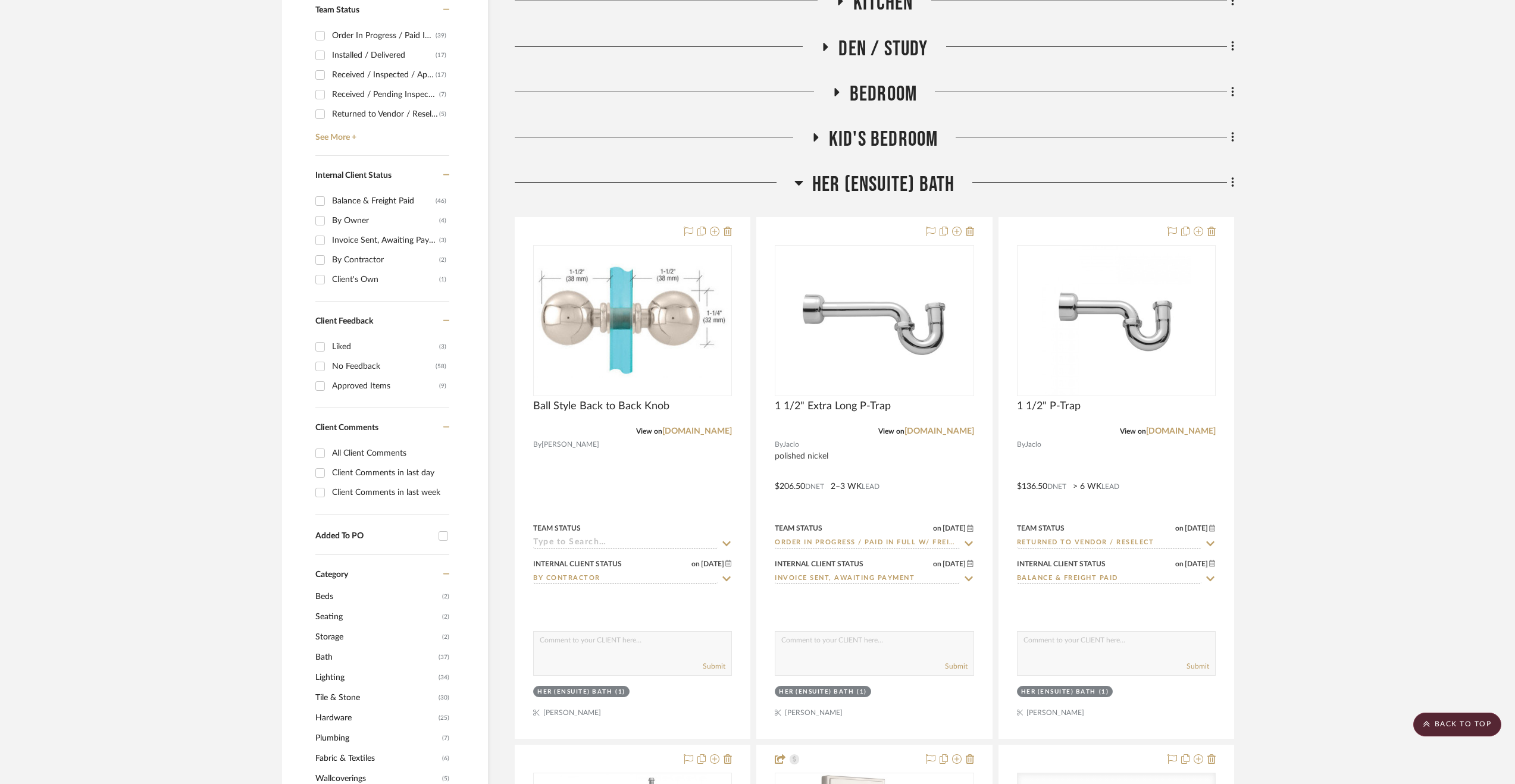
click at [402, 234] on div "Invoice Sent, Awaiting Payment" at bounding box center [385, 240] width 107 height 19
click at [329, 234] on input "Invoice Sent, Awaiting Payment (3)" at bounding box center [319, 240] width 19 height 19
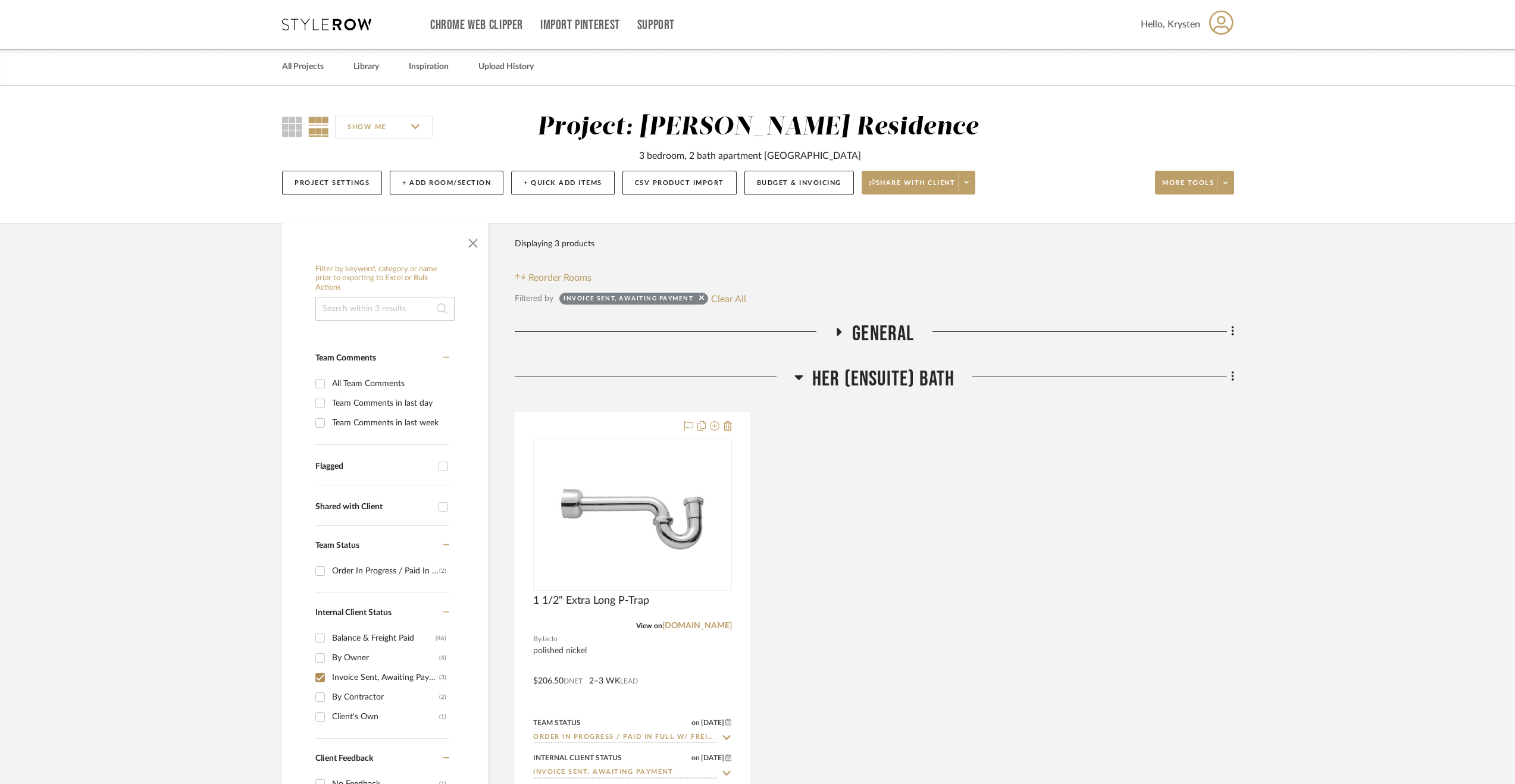
click at [871, 333] on span "General" at bounding box center [883, 334] width 62 height 25
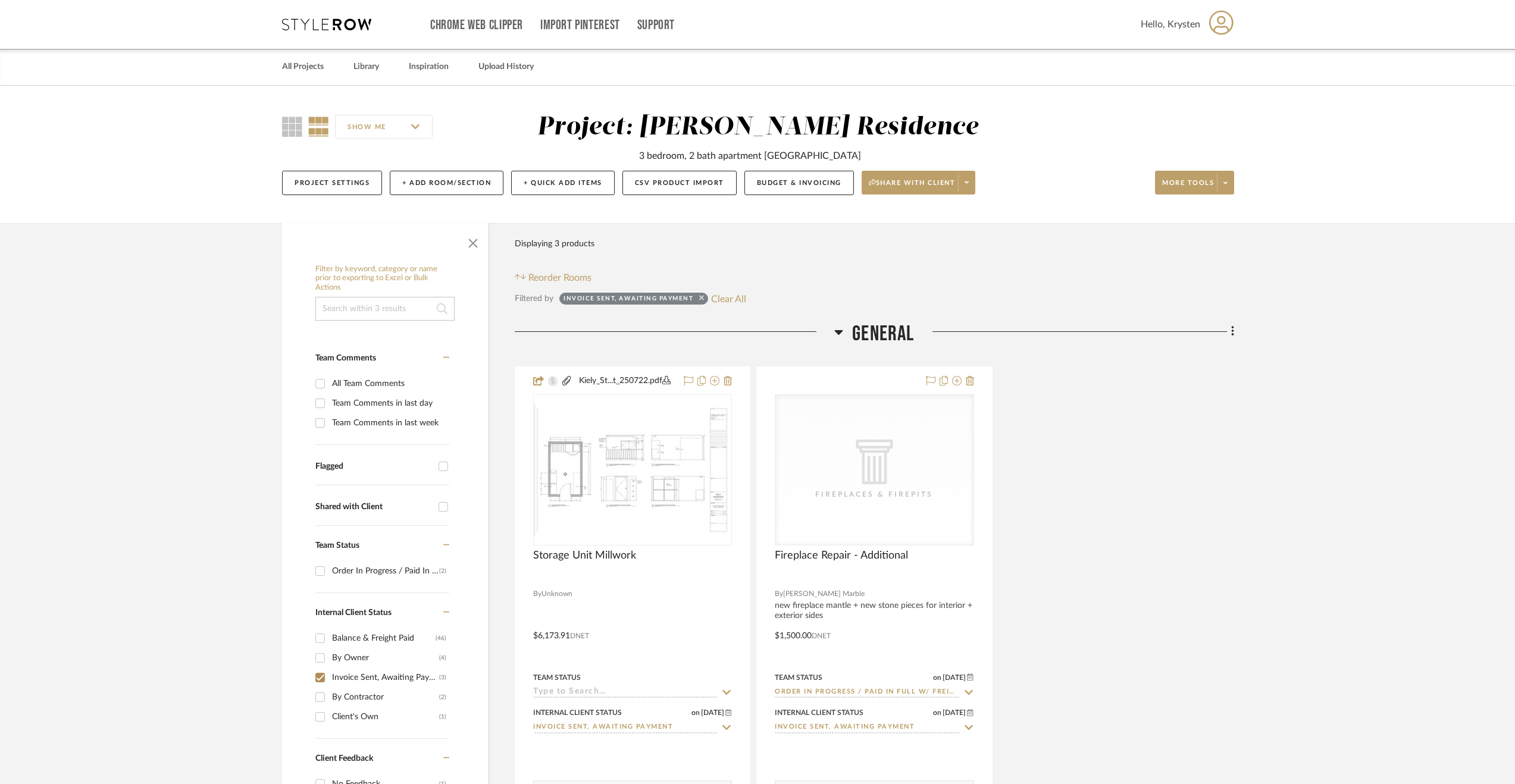
click at [704, 296] on icon at bounding box center [701, 298] width 5 height 5
checkbox input "false"
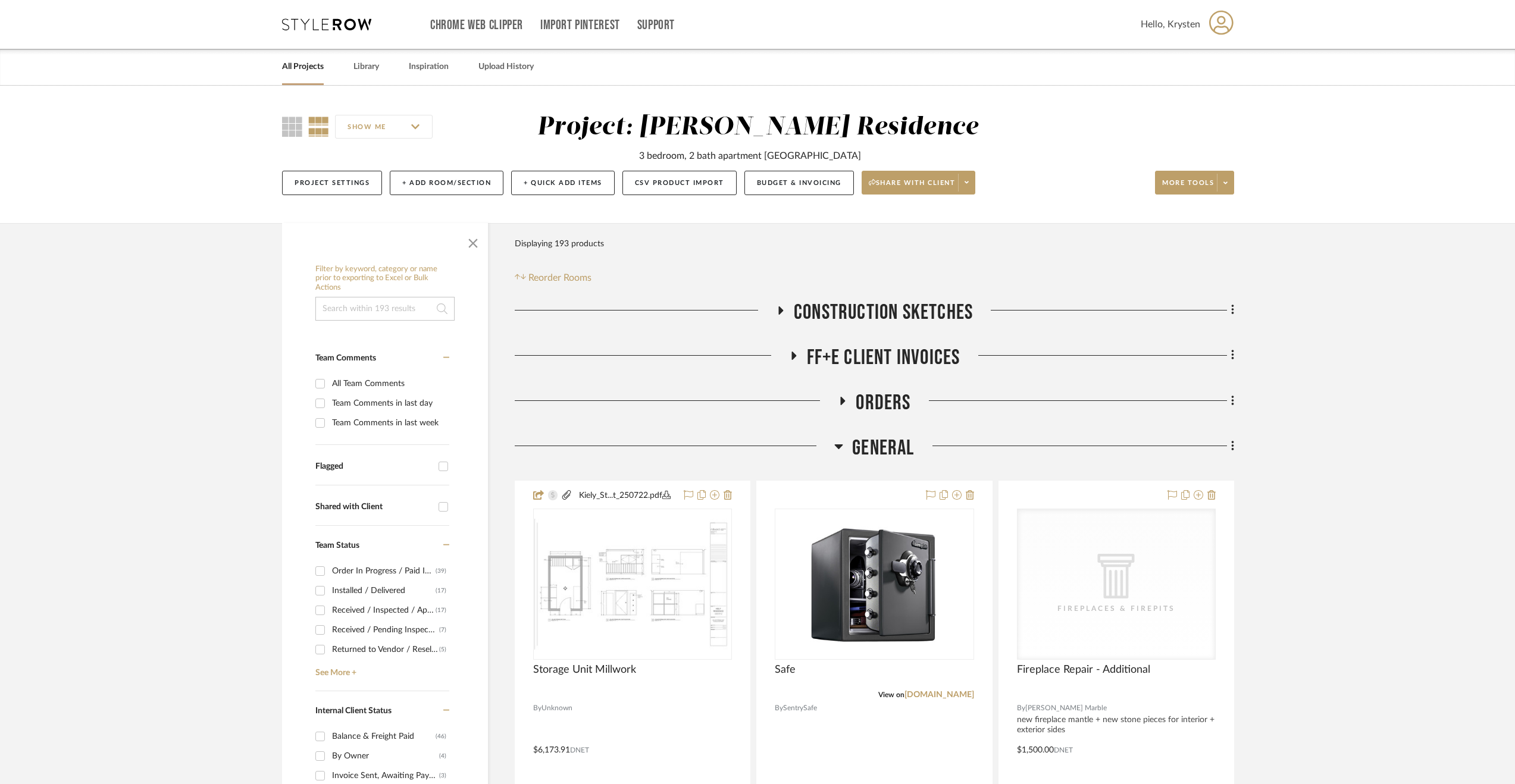
click at [882, 445] on span "General" at bounding box center [883, 448] width 62 height 25
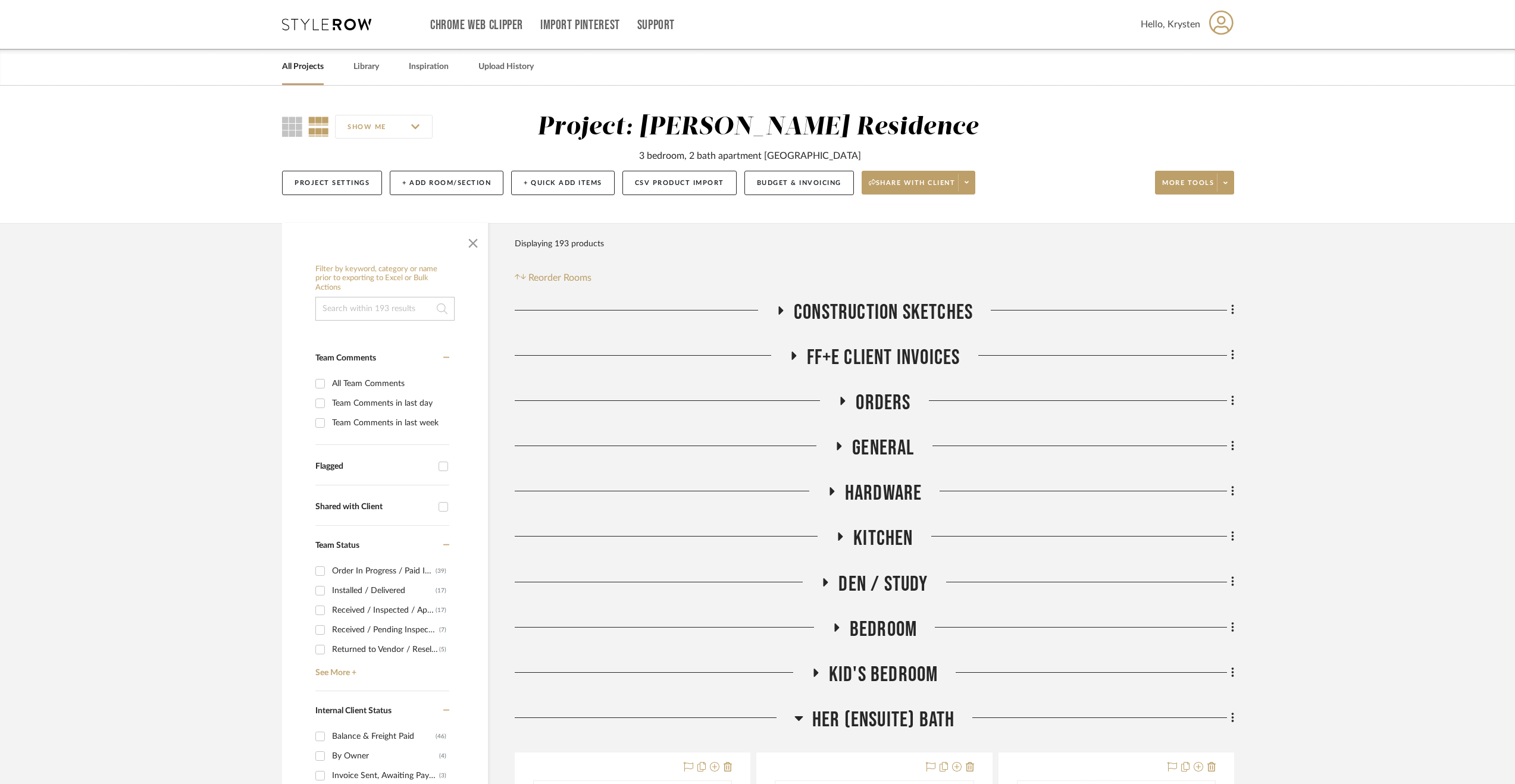
click at [310, 77] on div "All Projects" at bounding box center [303, 67] width 42 height 36
click at [302, 64] on link "All Projects" at bounding box center [303, 67] width 42 height 16
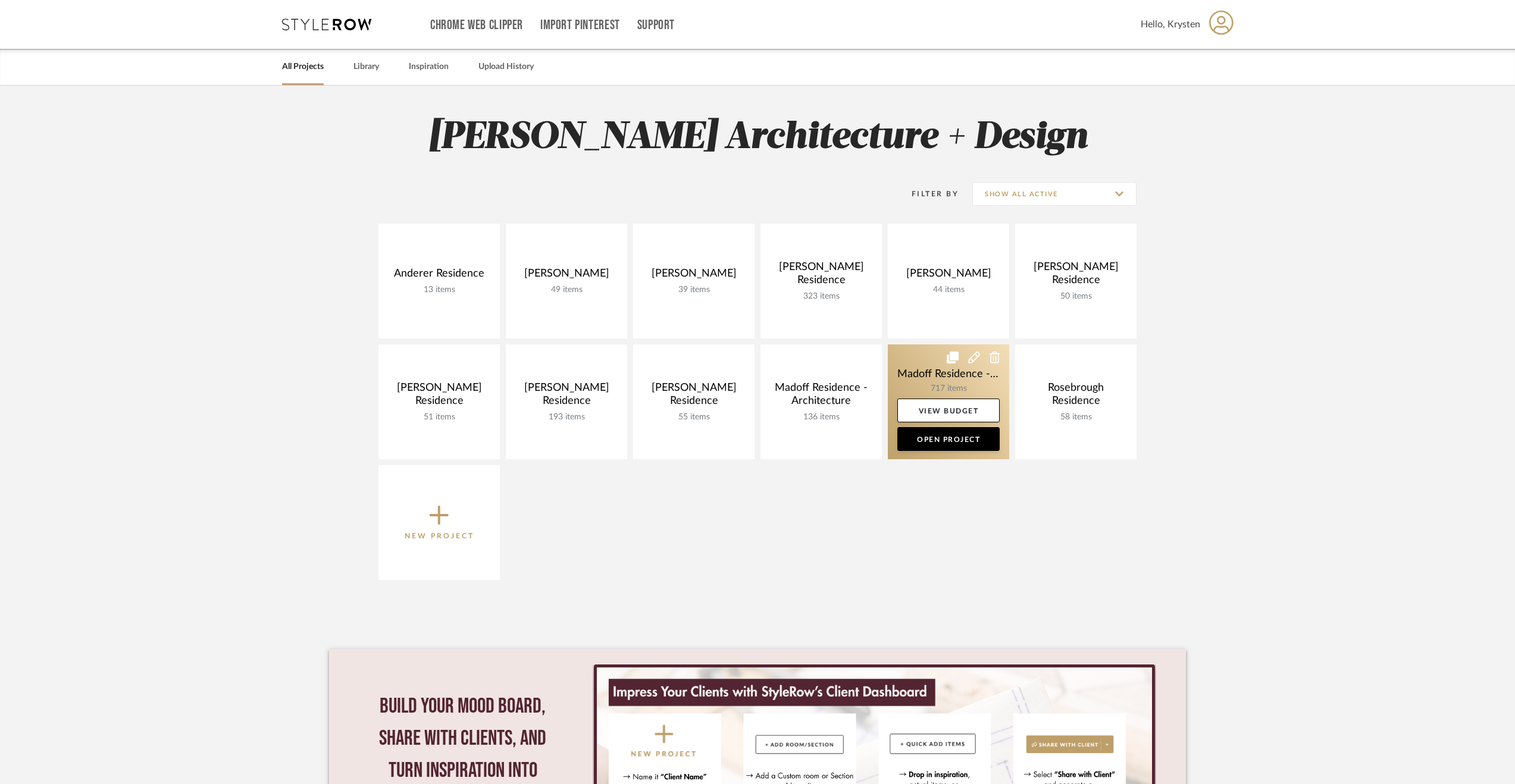
click at [890, 377] on link at bounding box center [948, 401] width 122 height 115
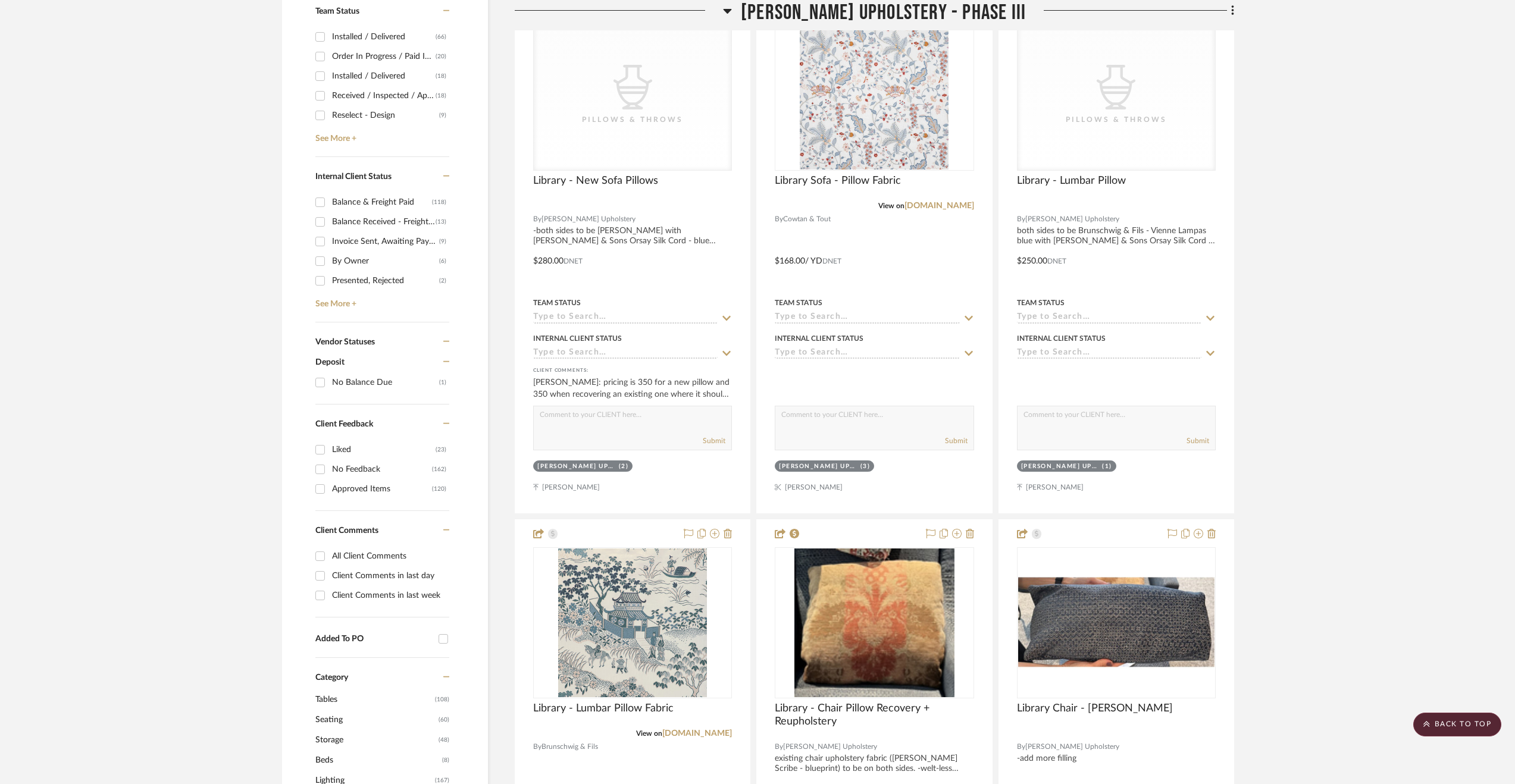
scroll to position [536, 0]
click at [325, 593] on input "Client Comments in last week" at bounding box center [319, 594] width 19 height 19
checkbox input "true"
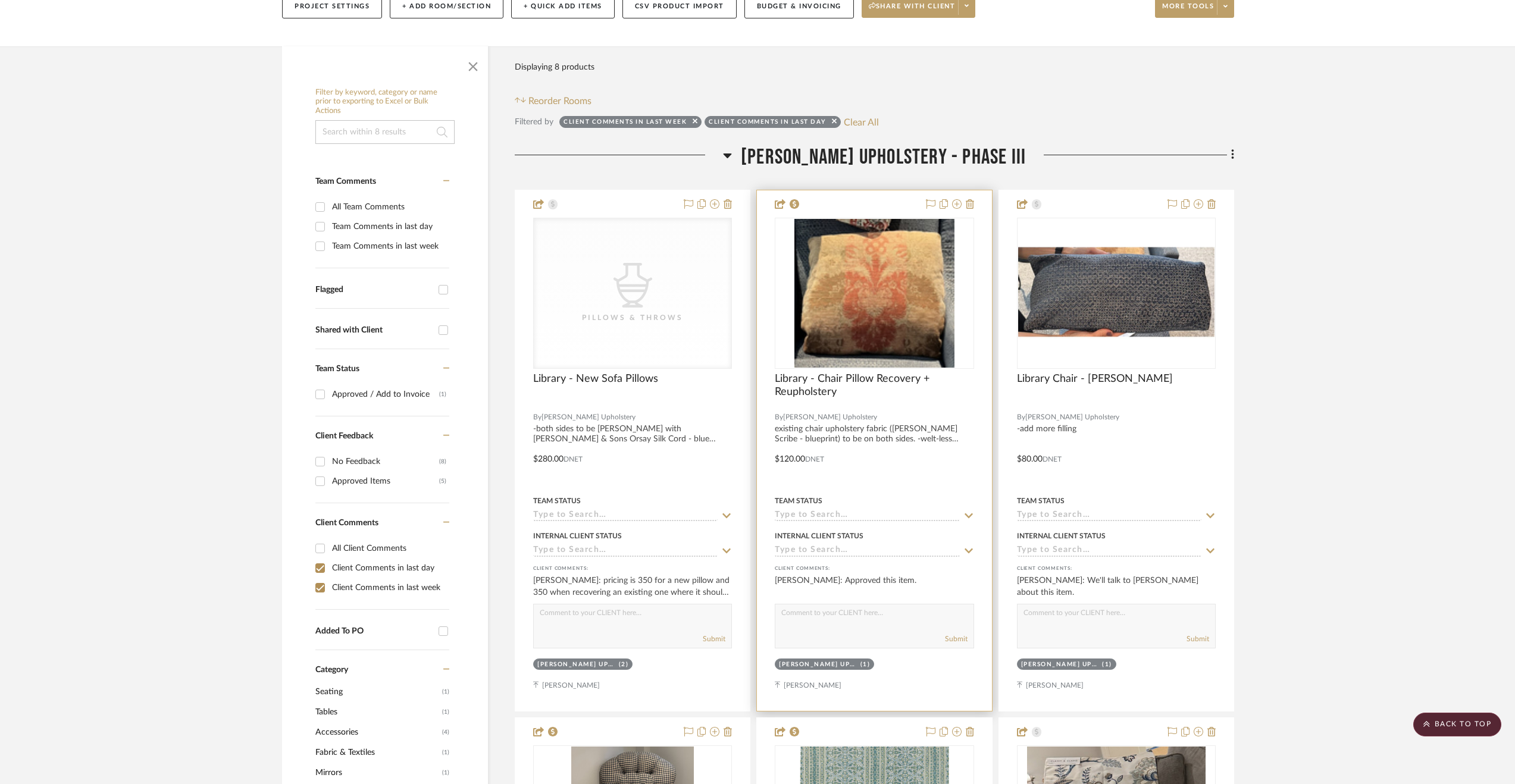
scroll to position [179, 0]
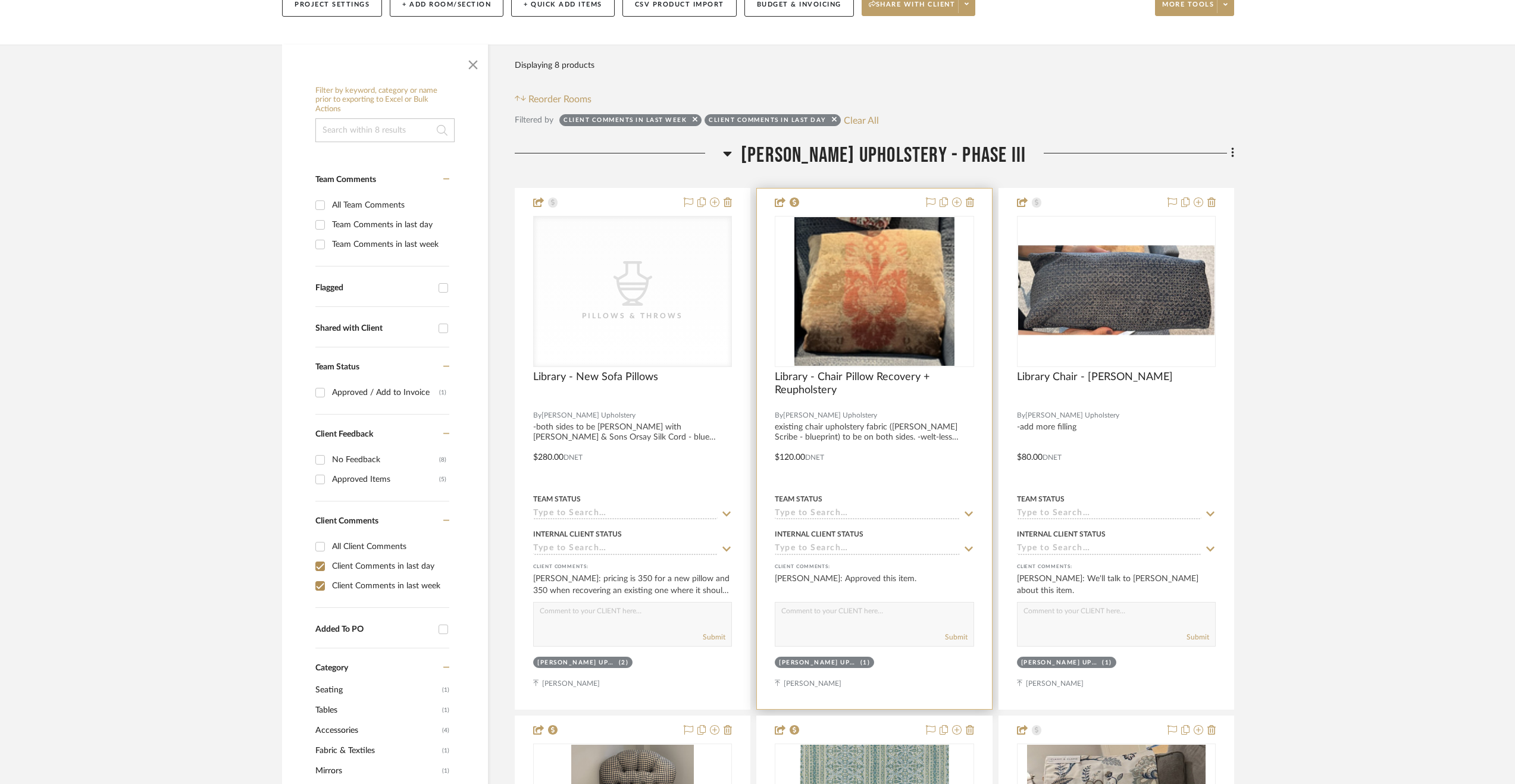
click at [798, 552] on input at bounding box center [867, 549] width 184 height 12
type input "approved"
click at [968, 550] on icon at bounding box center [969, 549] width 6 height 6
type input "[DATE]"
click at [928, 512] on input at bounding box center [867, 514] width 184 height 12
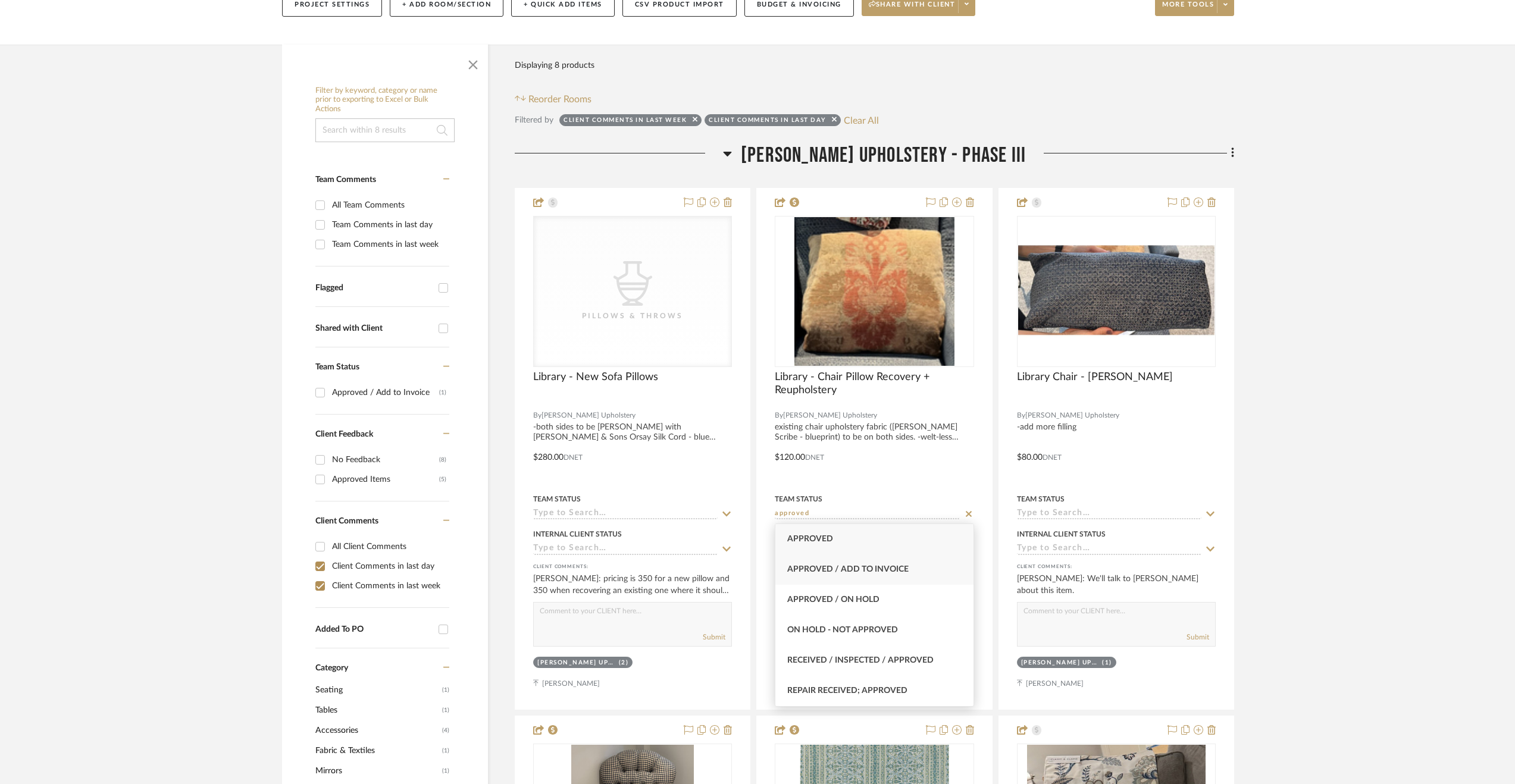
type input "approved"
click at [905, 575] on div "Approved / Add to Invoice" at bounding box center [875, 570] width 199 height 31
type input "[DATE]"
type input "Approved / Add to Invoice"
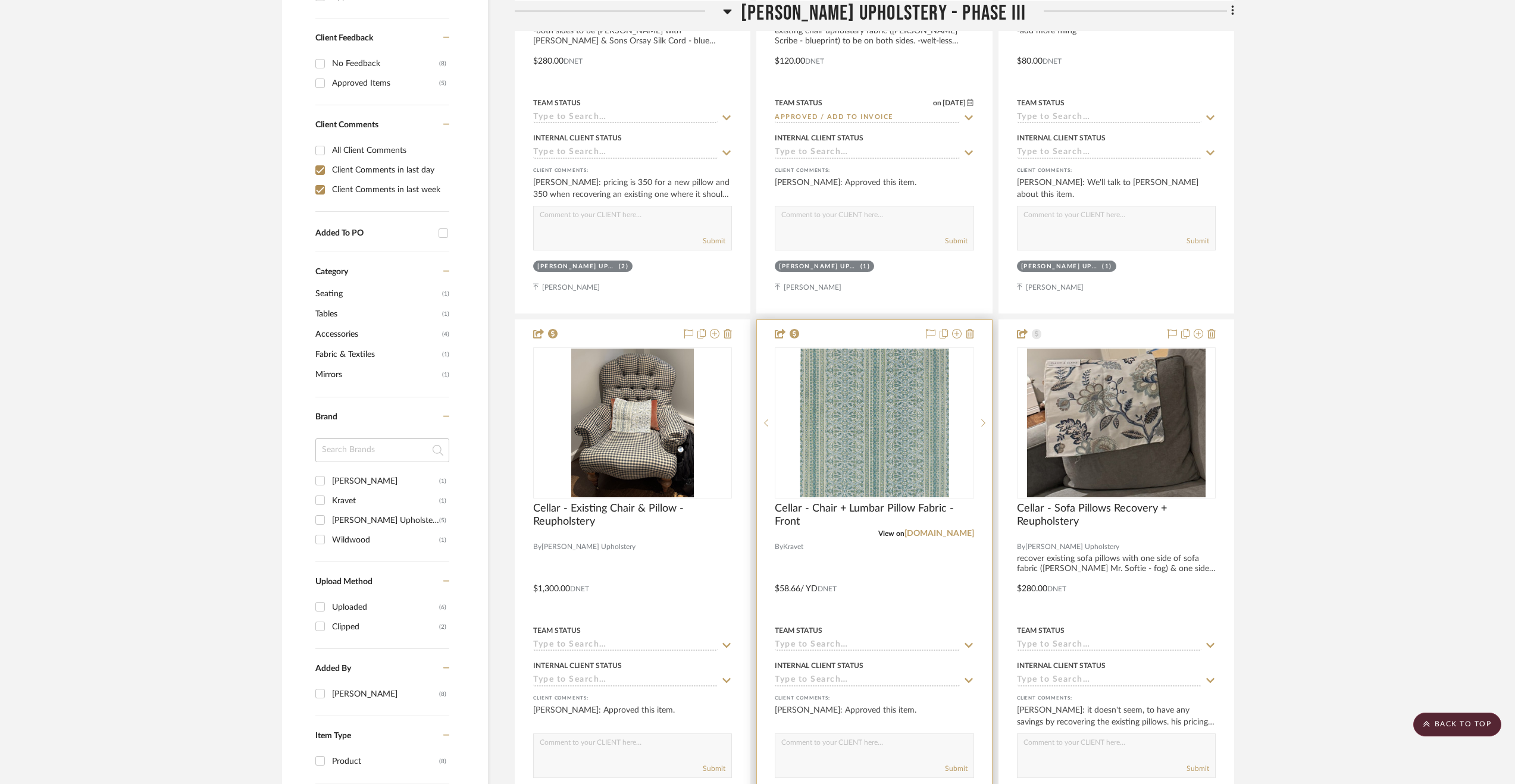
scroll to position [655, 0]
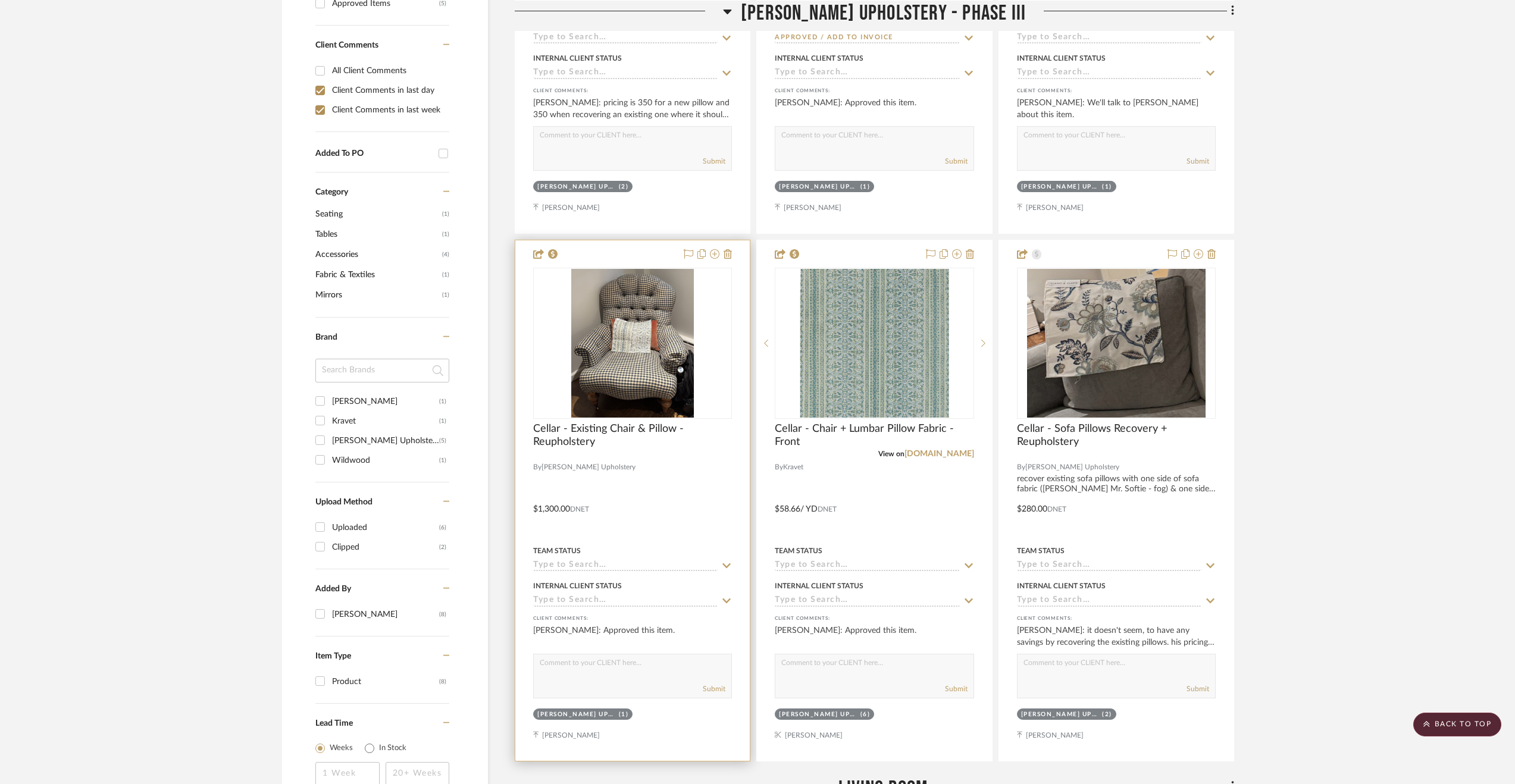
click at [611, 569] on input at bounding box center [625, 566] width 184 height 12
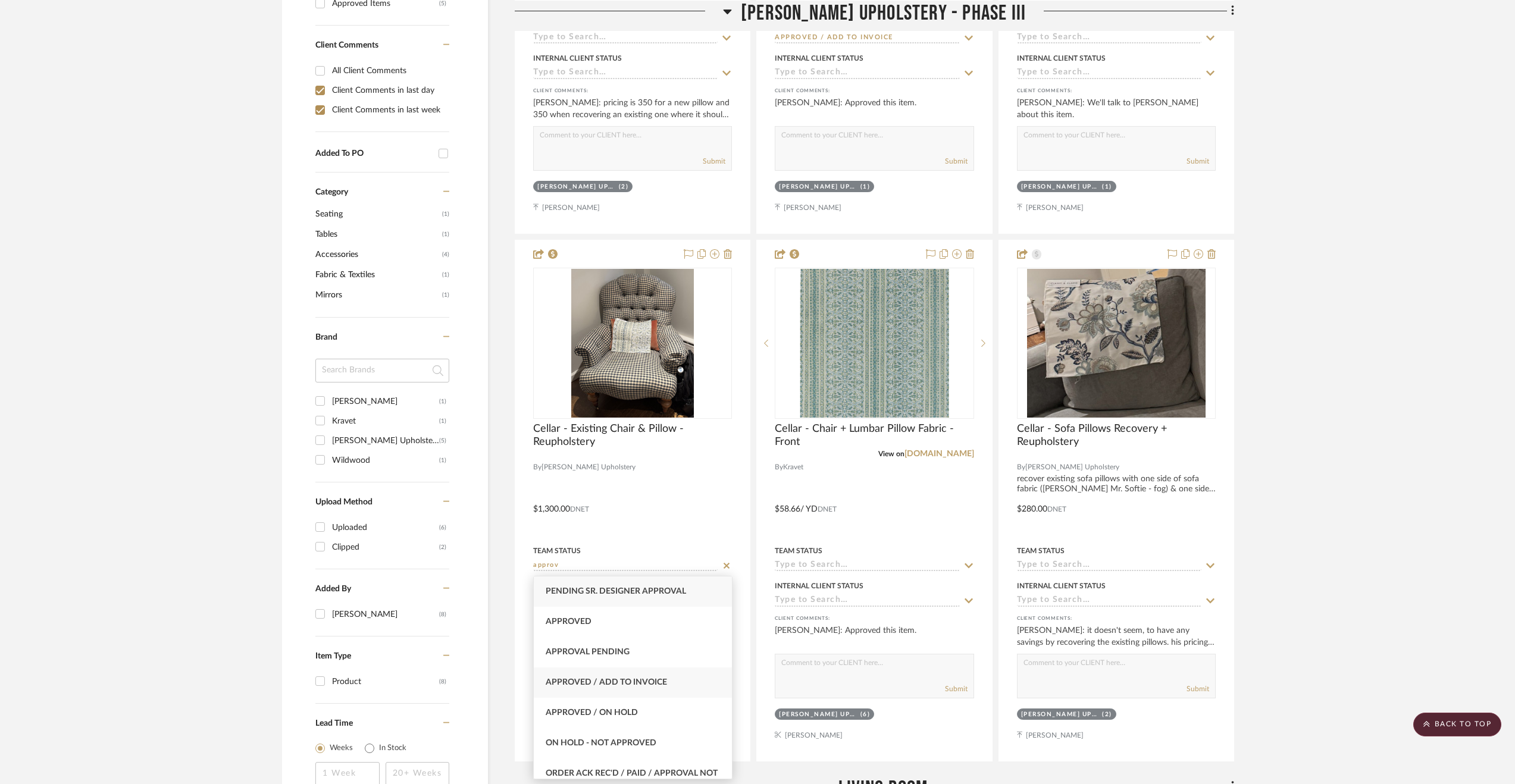
type input "approv"
click at [614, 683] on span "Approved / Add to Invoice" at bounding box center [606, 682] width 122 height 8
type input "[DATE]"
type input "Approved / Add to Invoice"
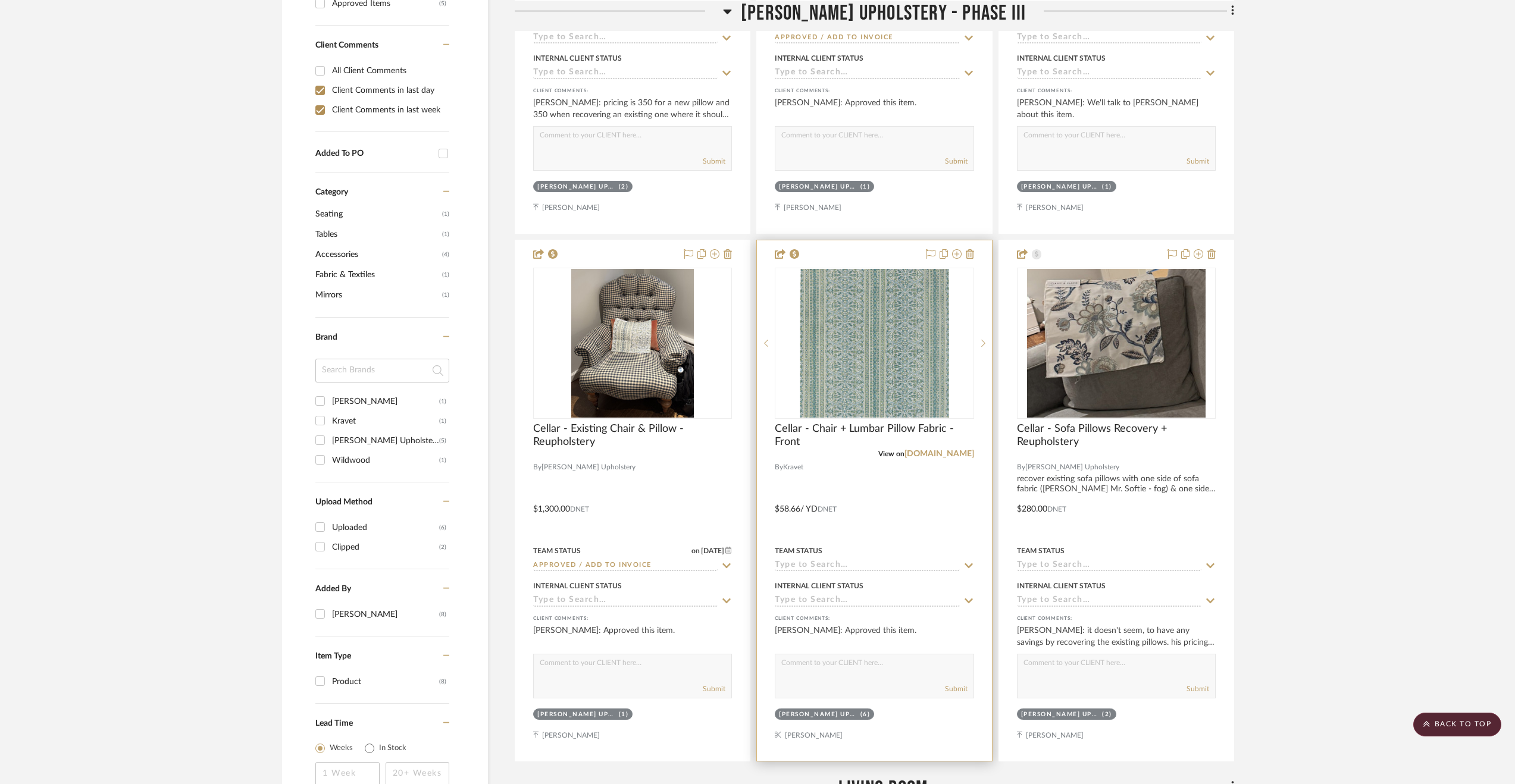
click at [808, 568] on input at bounding box center [867, 566] width 184 height 12
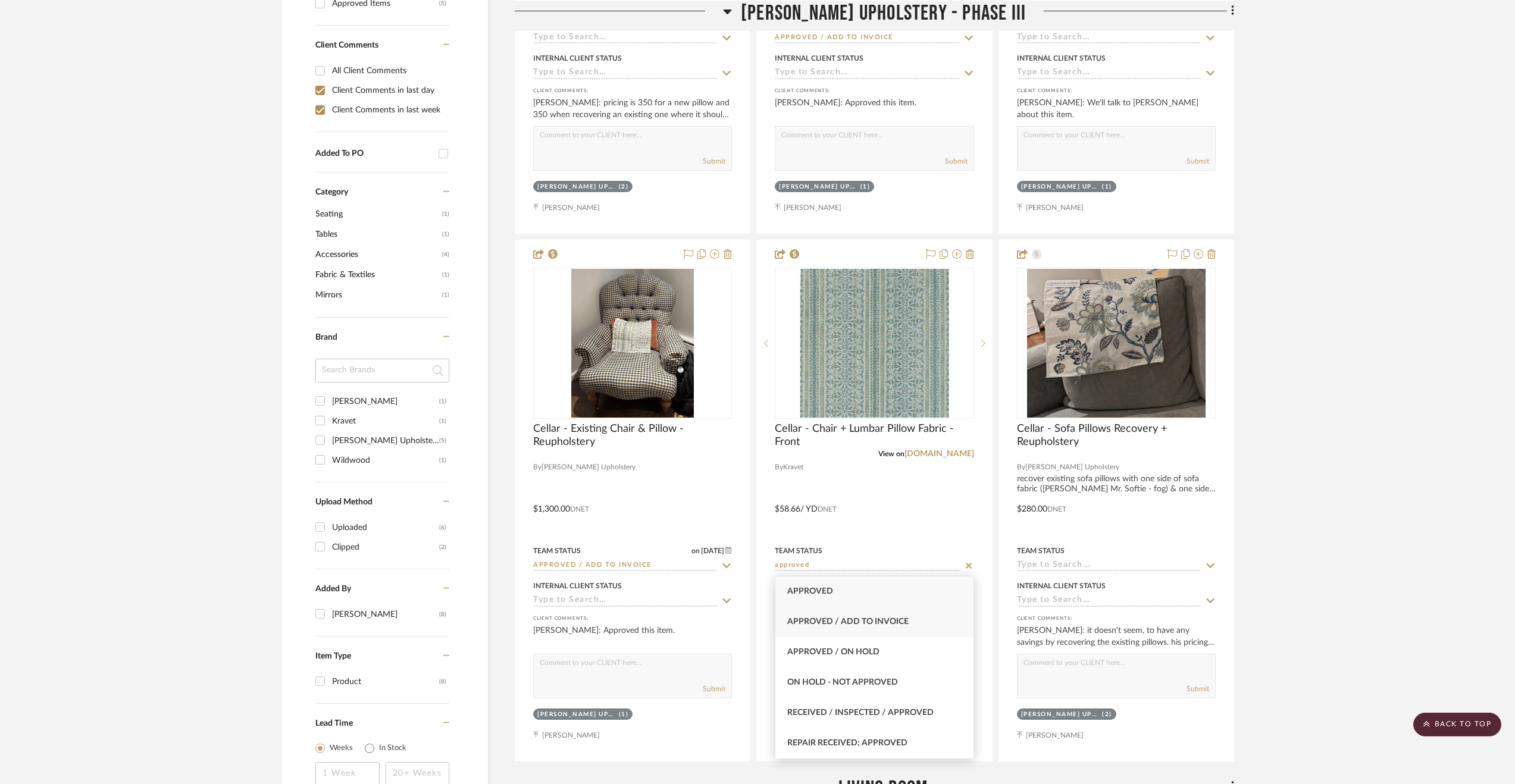
type input "approved"
click at [825, 619] on span "Approved / Add to Invoice" at bounding box center [848, 622] width 122 height 8
type input "[DATE]"
type input "Approved / Add to Invoice"
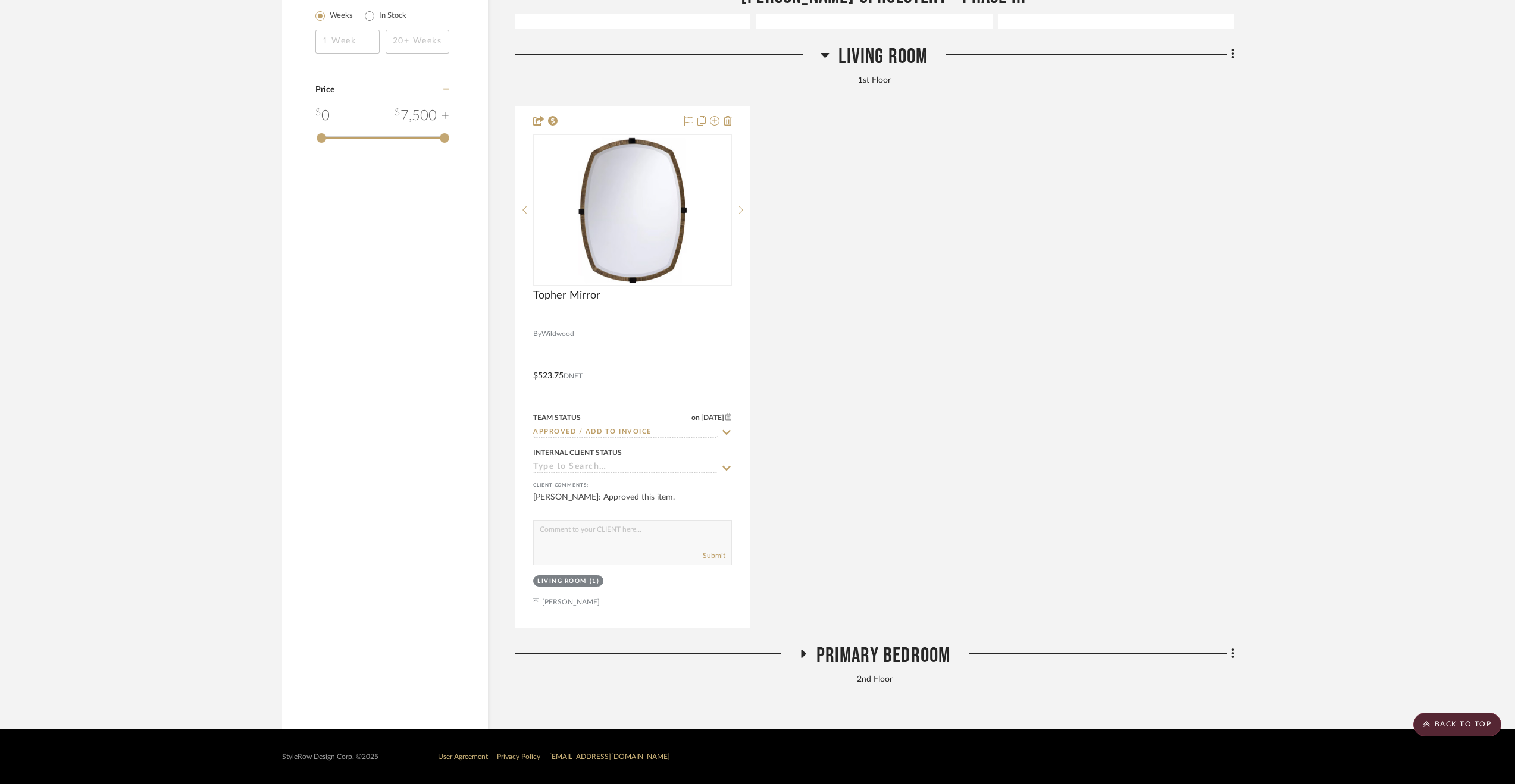
scroll to position [1388, 0]
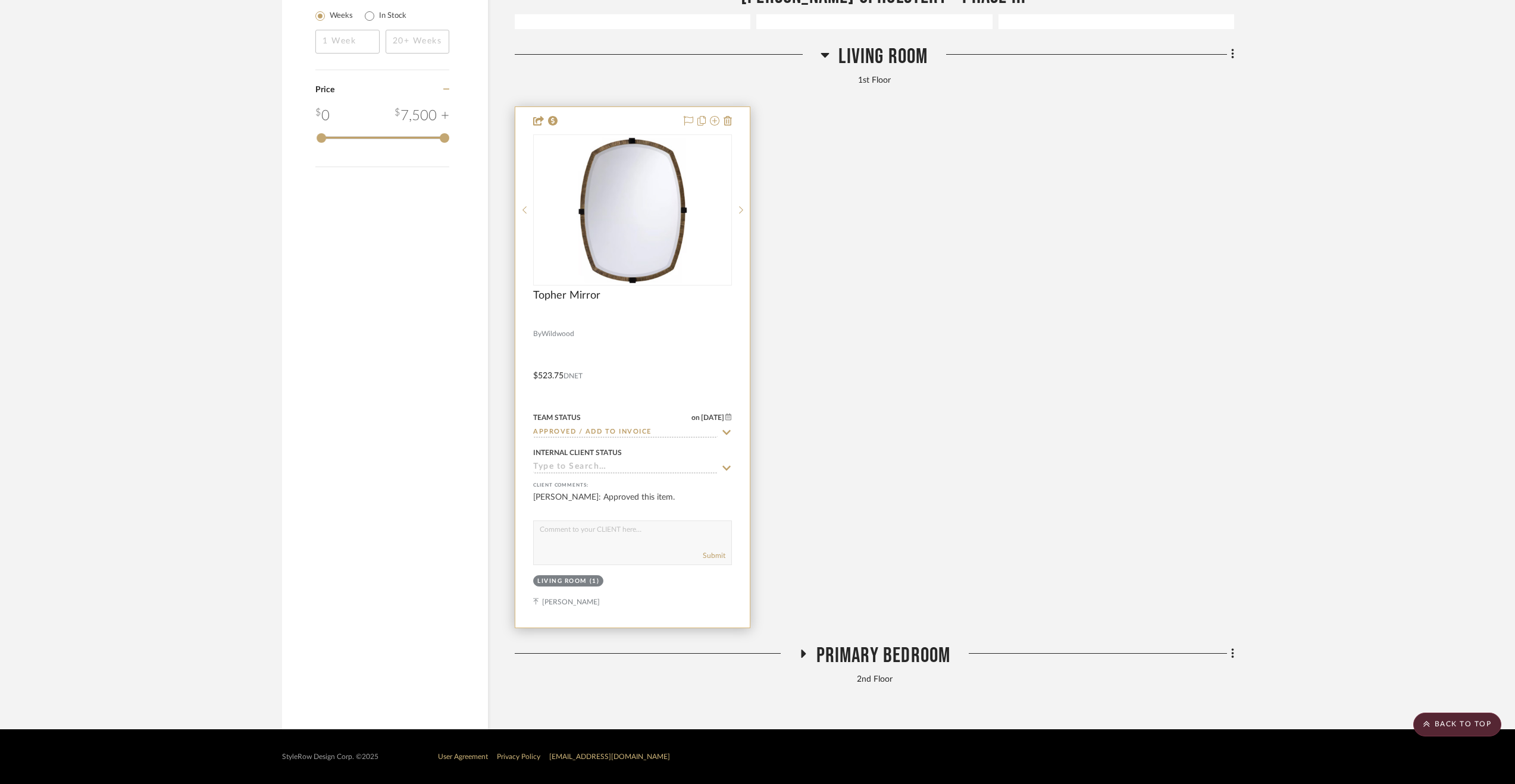
click at [603, 472] on input at bounding box center [625, 468] width 184 height 12
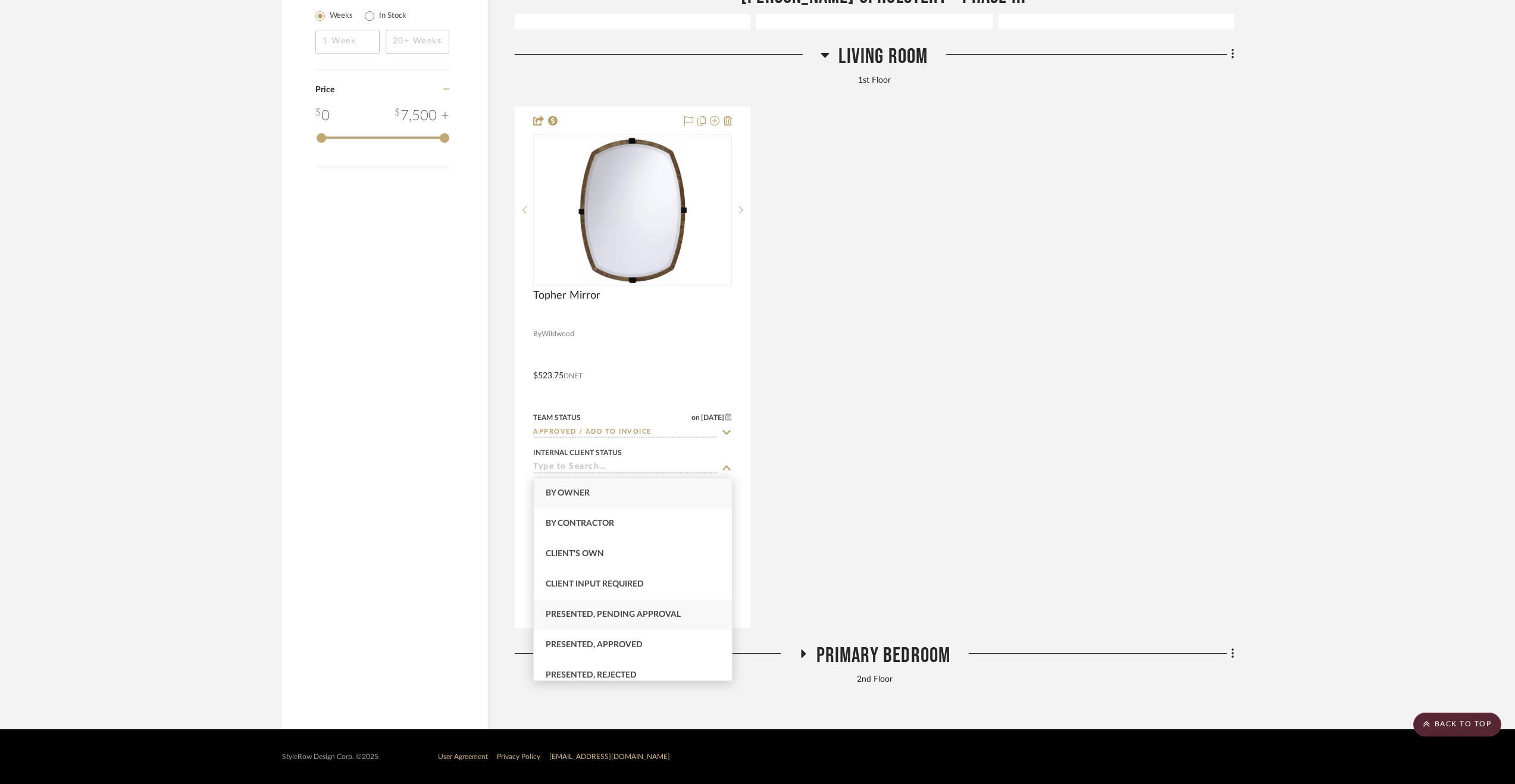
scroll to position [119, 0]
click at [659, 597] on div "Added to Invoice - Not Sent" at bounding box center [633, 587] width 199 height 31
type input "[DATE]"
type input "Added to Invoice - Not Sent"
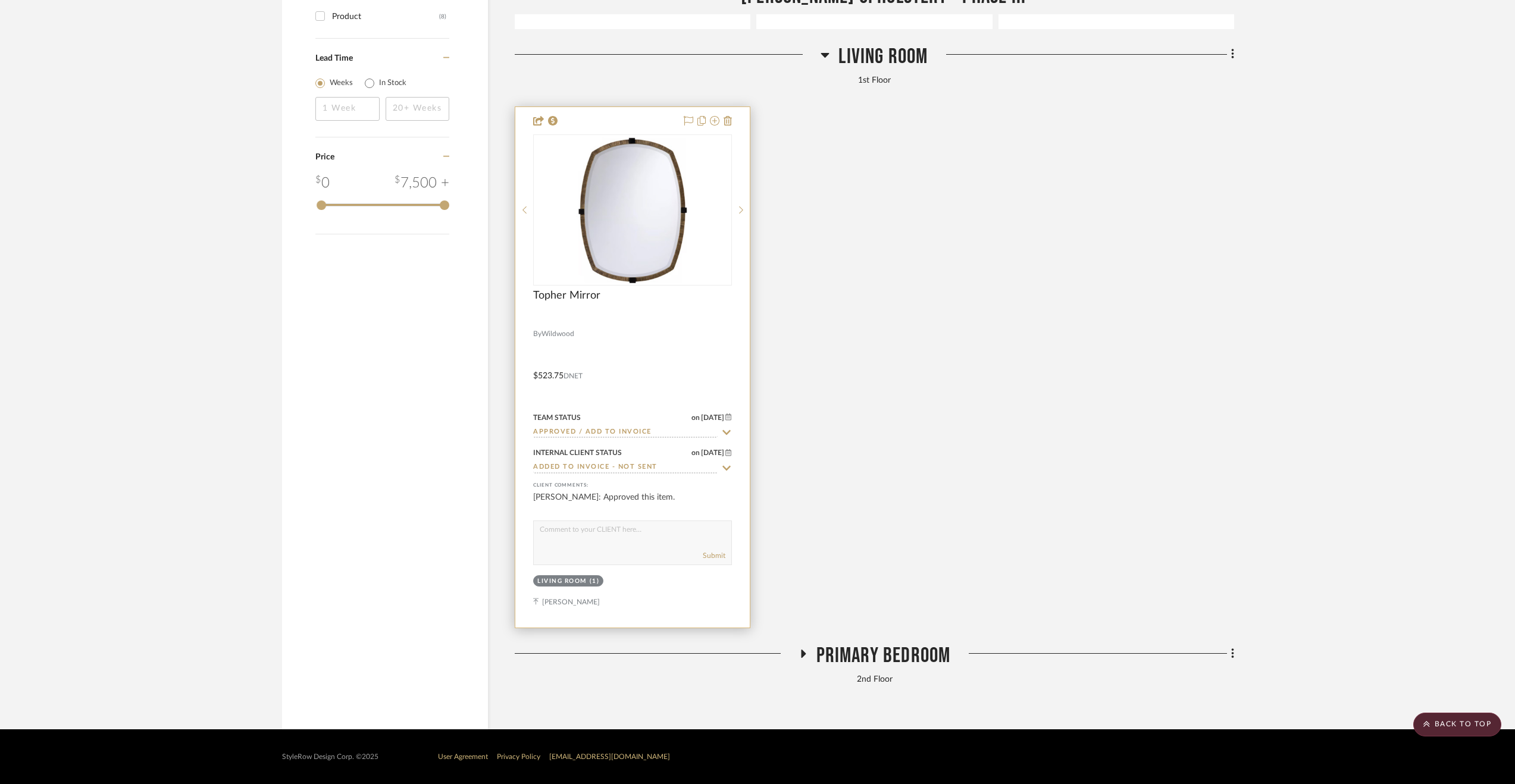
click at [697, 433] on input "Approved / Add to Invoice" at bounding box center [625, 433] width 184 height 12
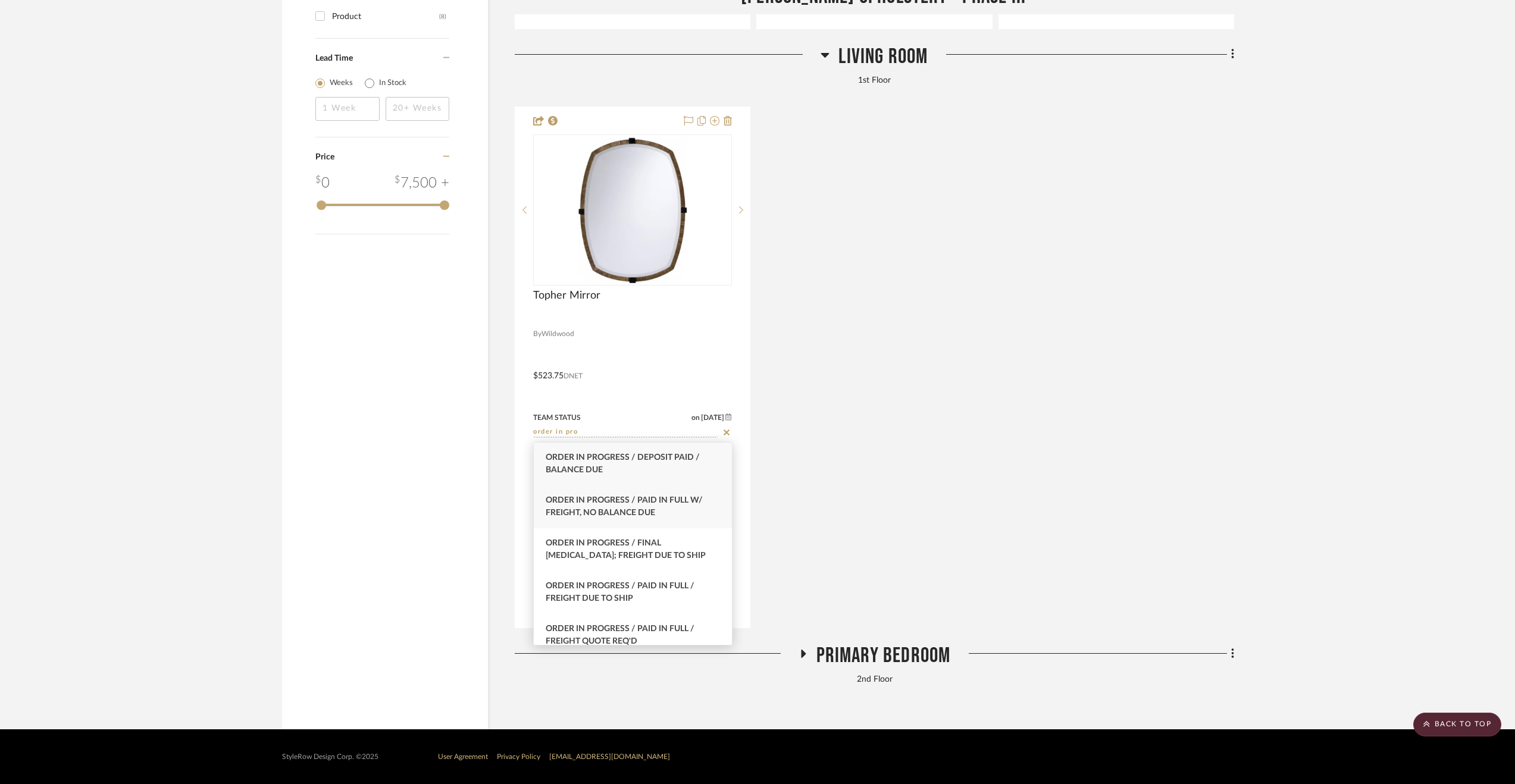
type input "order in pro"
click at [671, 489] on div "Order In Progress / Paid In Full w/ Freight, No Balance due" at bounding box center [633, 506] width 199 height 42
type input "[DATE]"
type input "Order In Progress / Paid In Full w/ Freight, No Balance due"
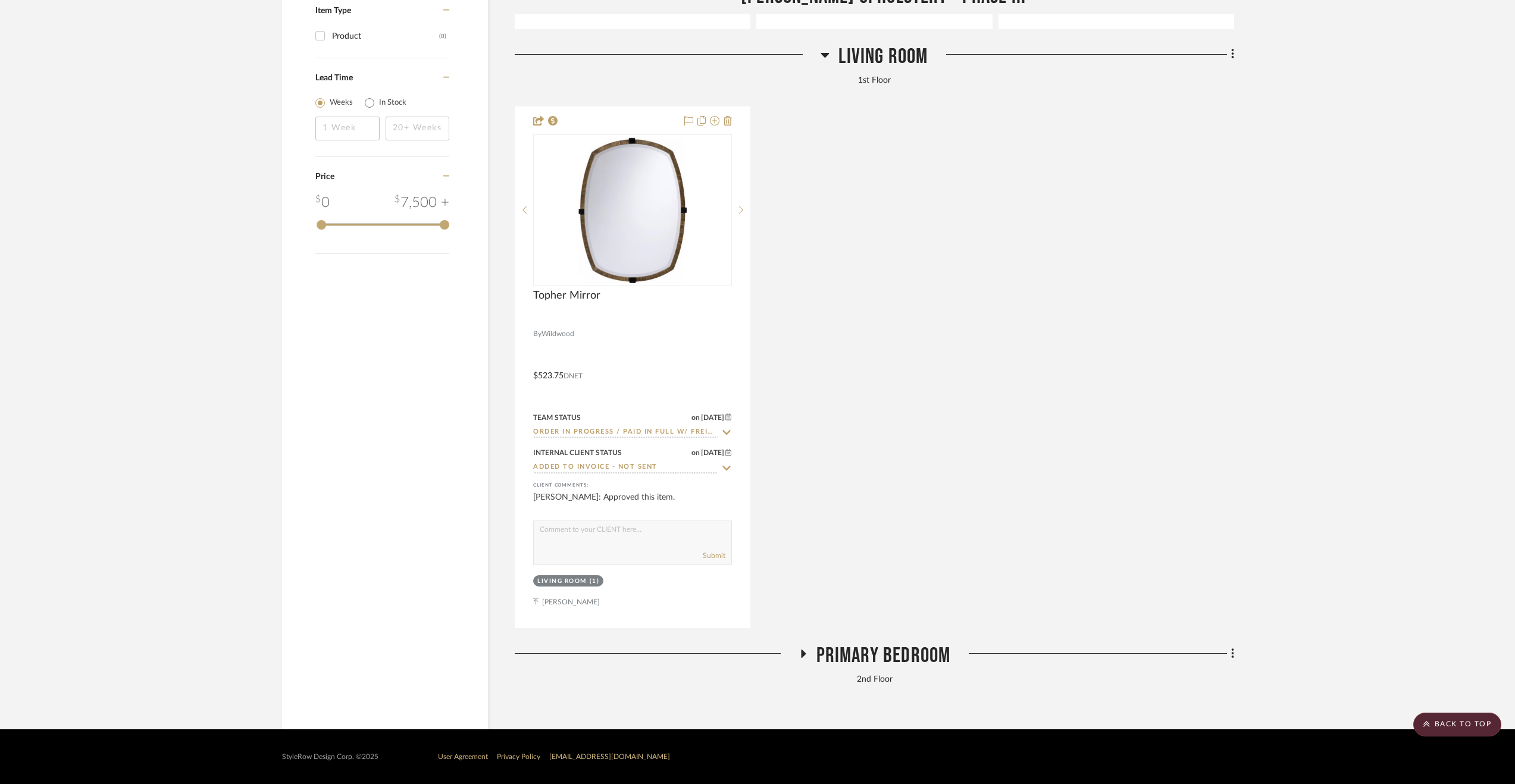
click at [828, 650] on span "Primary Bedroom" at bounding box center [883, 656] width 134 height 25
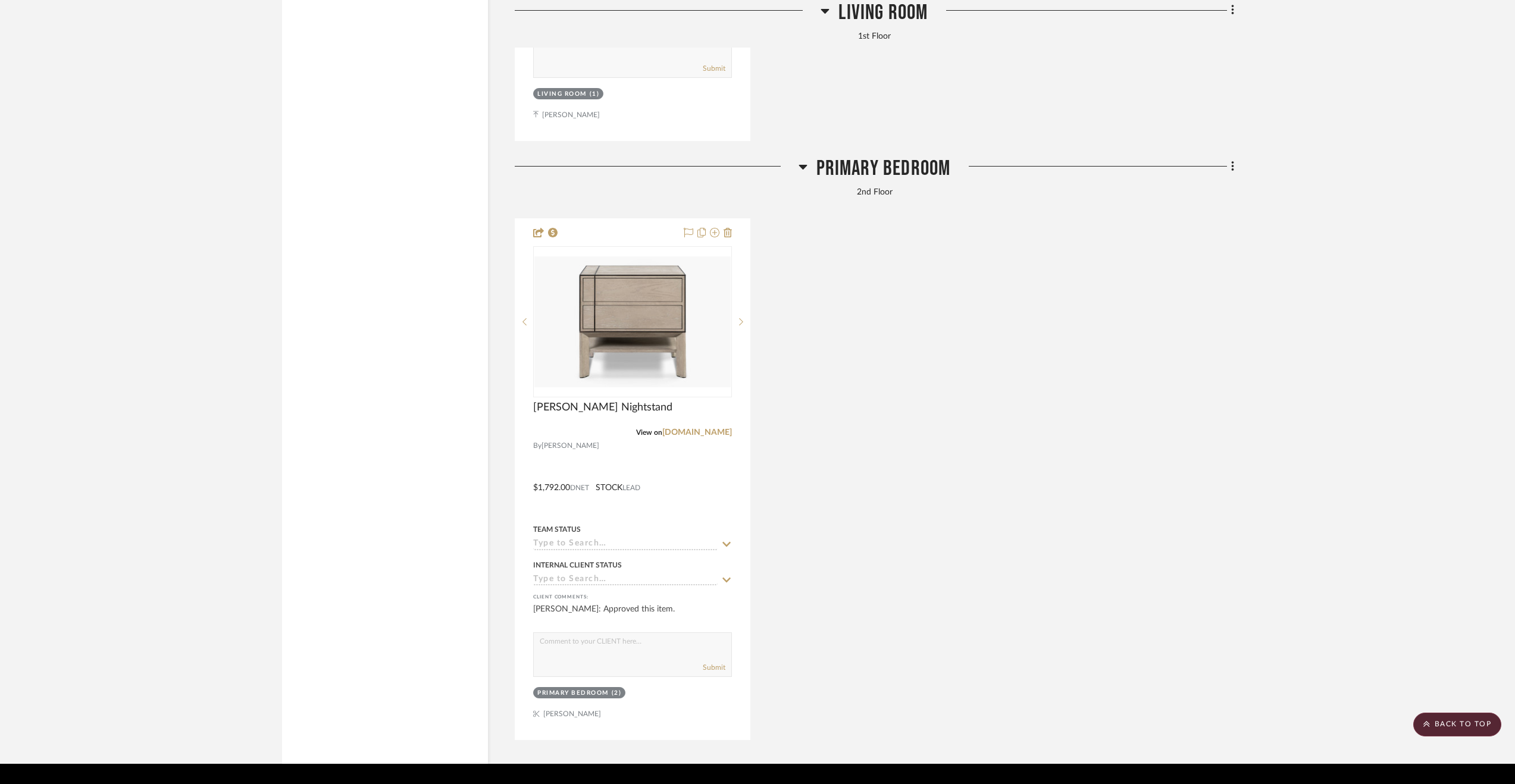
scroll to position [1911, 0]
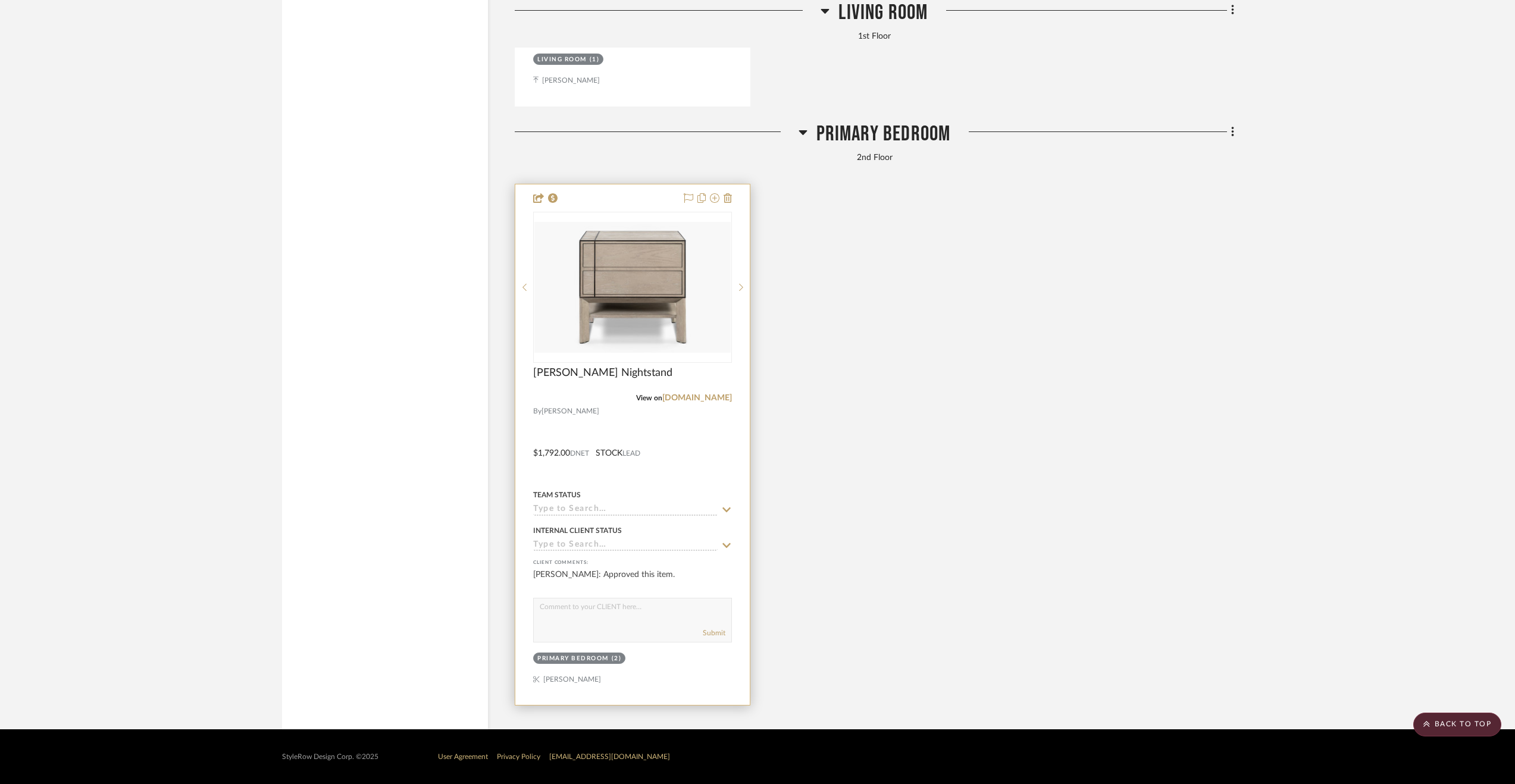
click at [553, 544] on input at bounding box center [625, 546] width 184 height 12
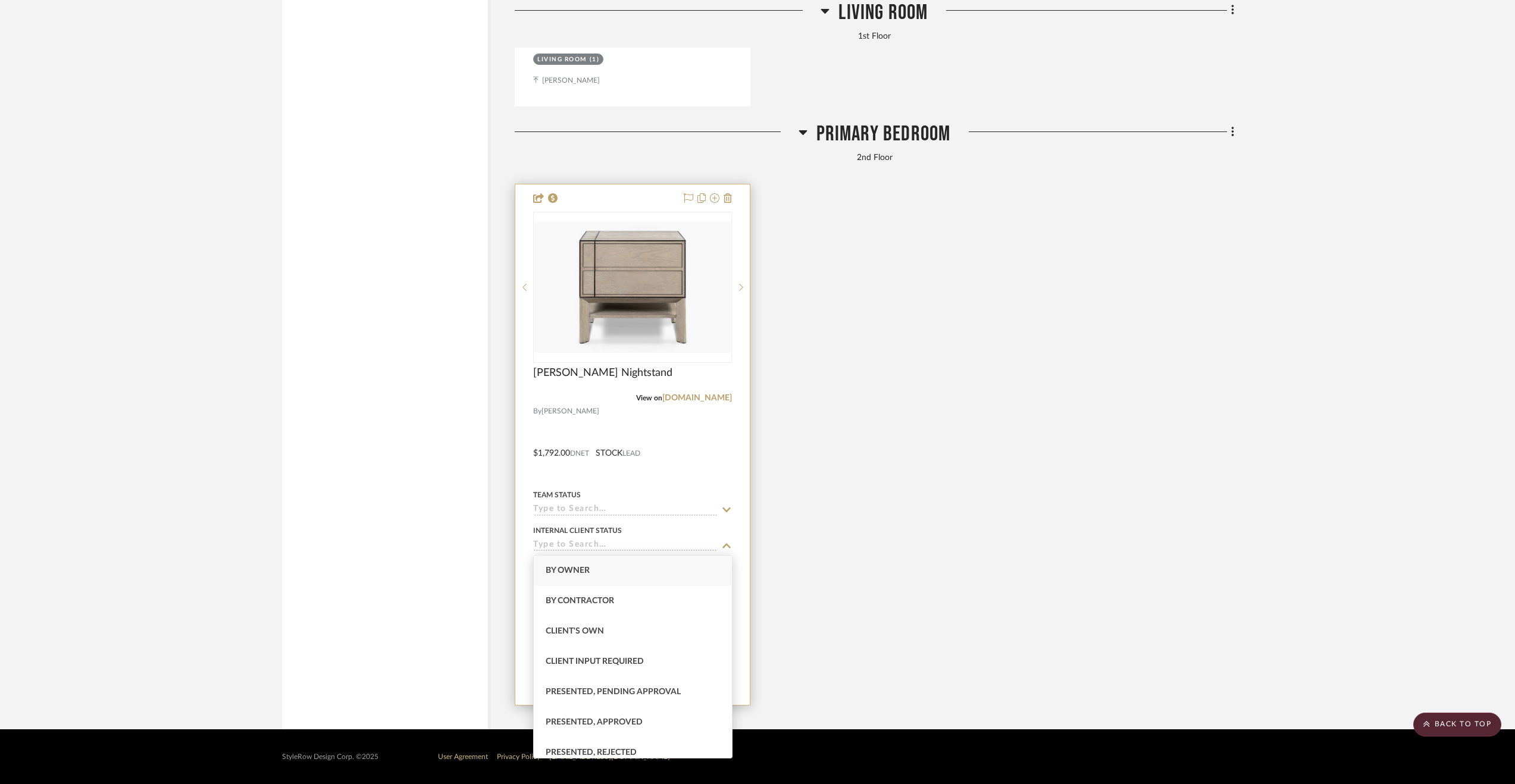
click at [590, 503] on div "Team Status" at bounding box center [633, 502] width 199 height 29
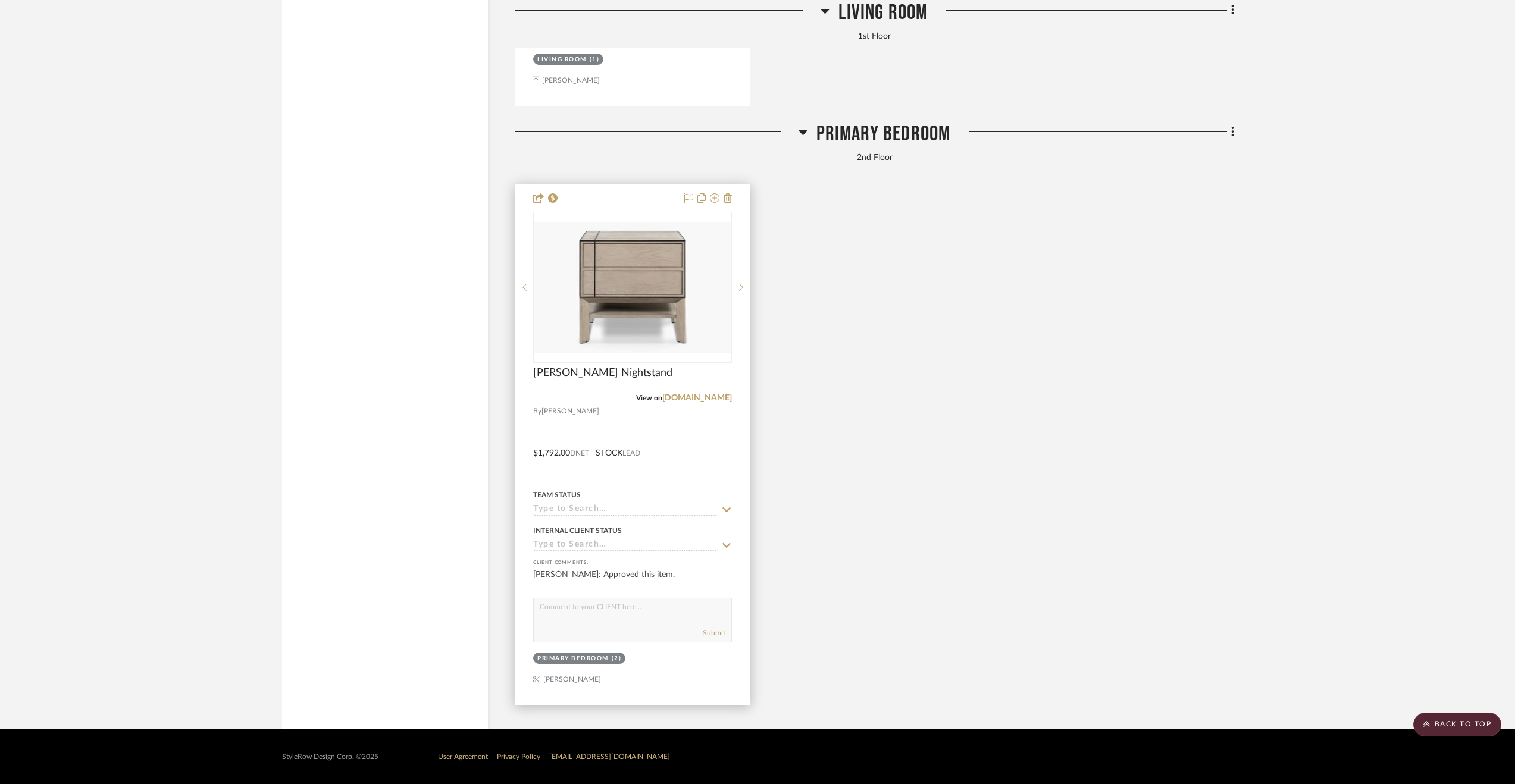
click at [589, 512] on input at bounding box center [625, 510] width 184 height 12
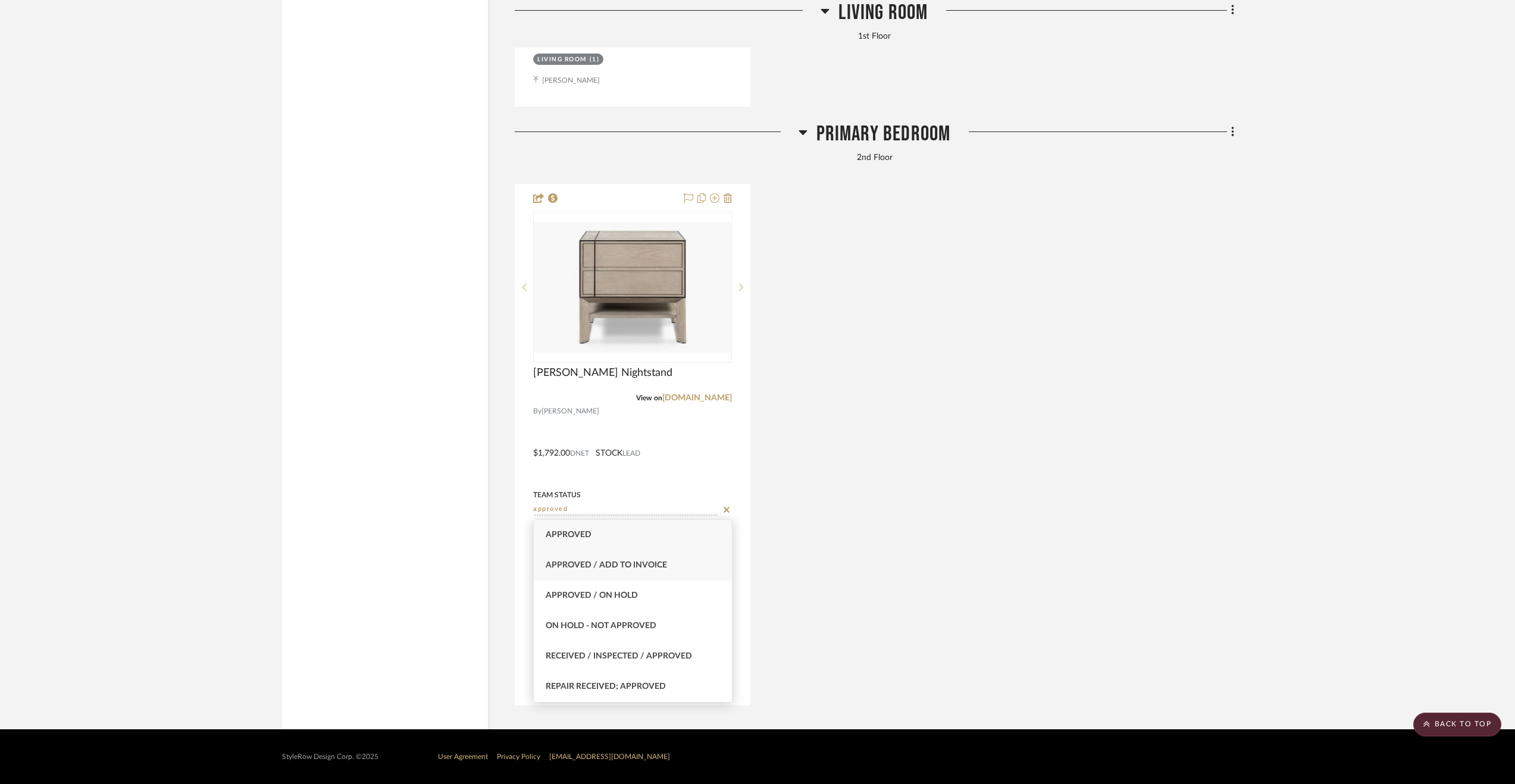
type input "approved"
click at [589, 571] on div "Approved / Add to Invoice" at bounding box center [633, 566] width 199 height 31
type input "[DATE]"
type input "Approved / Add to Invoice"
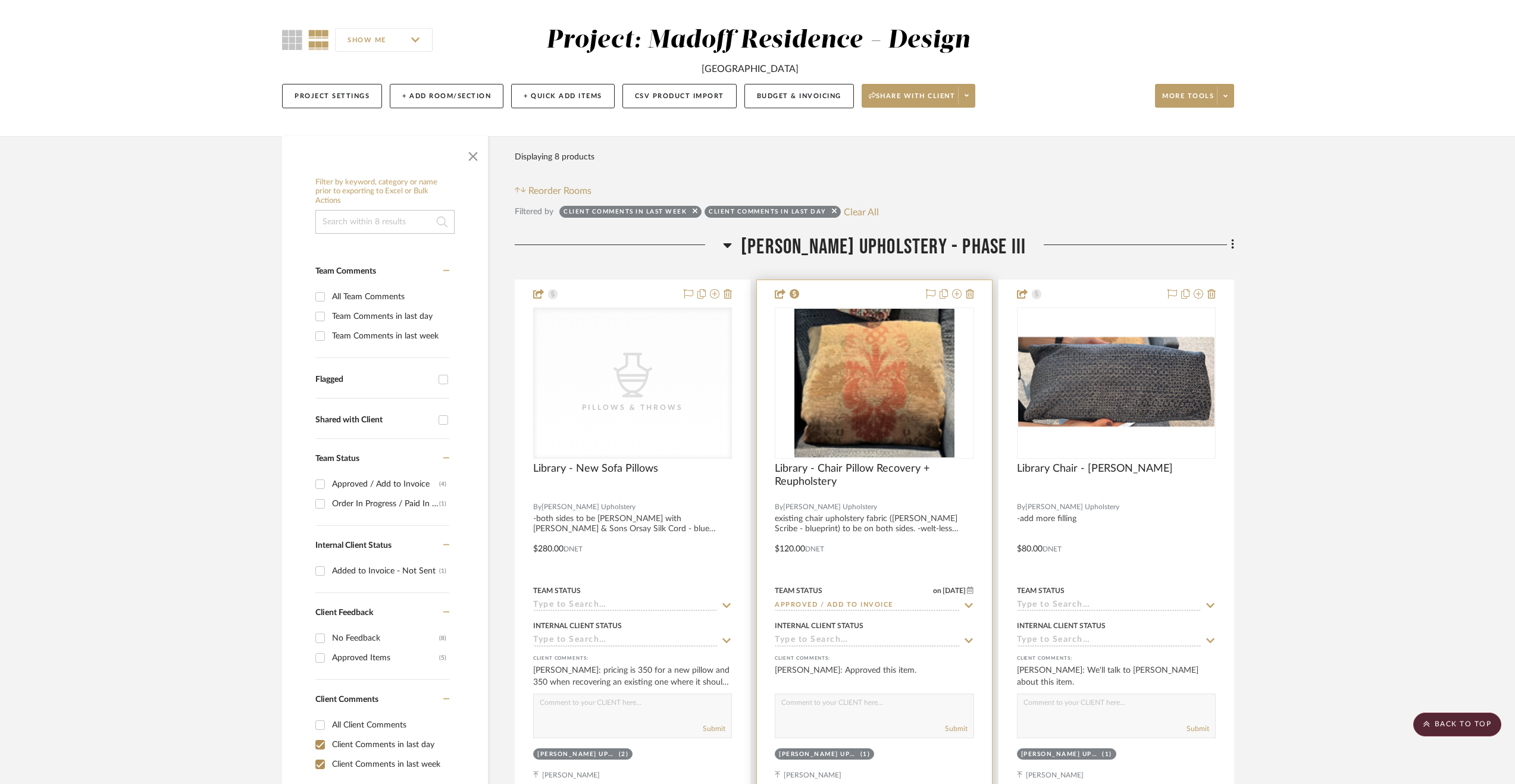
scroll to position [6, 0]
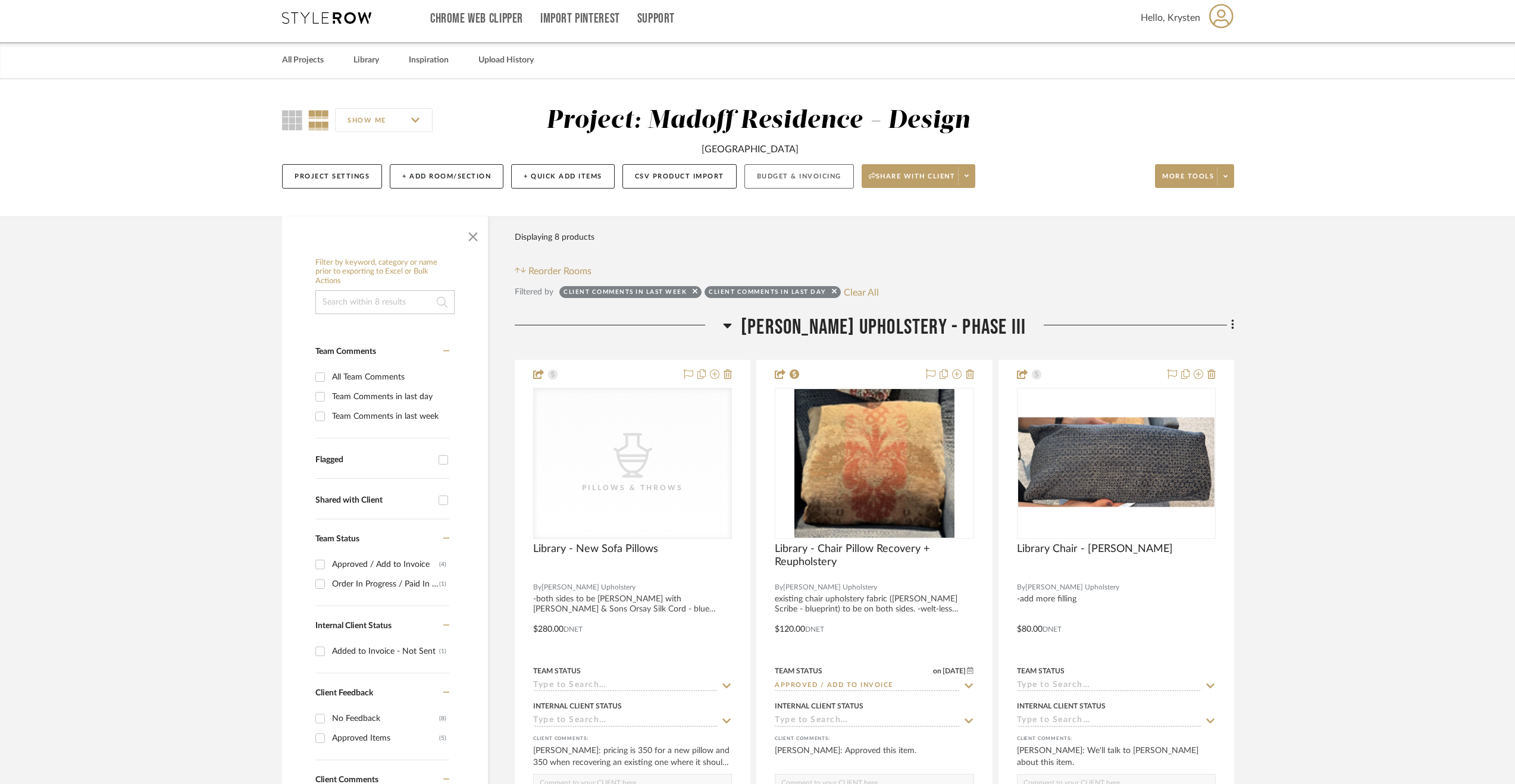
click at [827, 181] on button "Budget & Invoicing" at bounding box center [799, 176] width 109 height 24
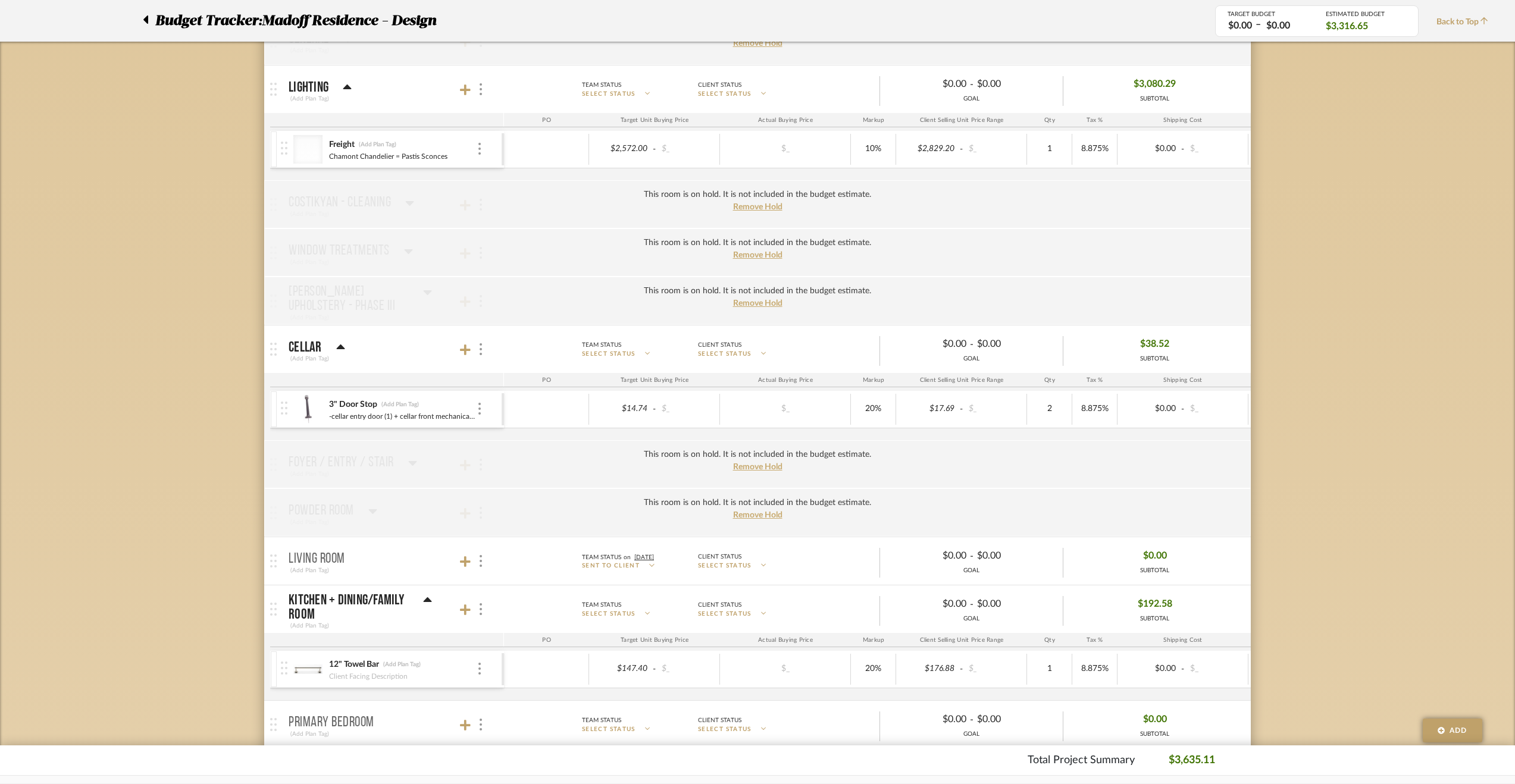
scroll to position [364, 0]
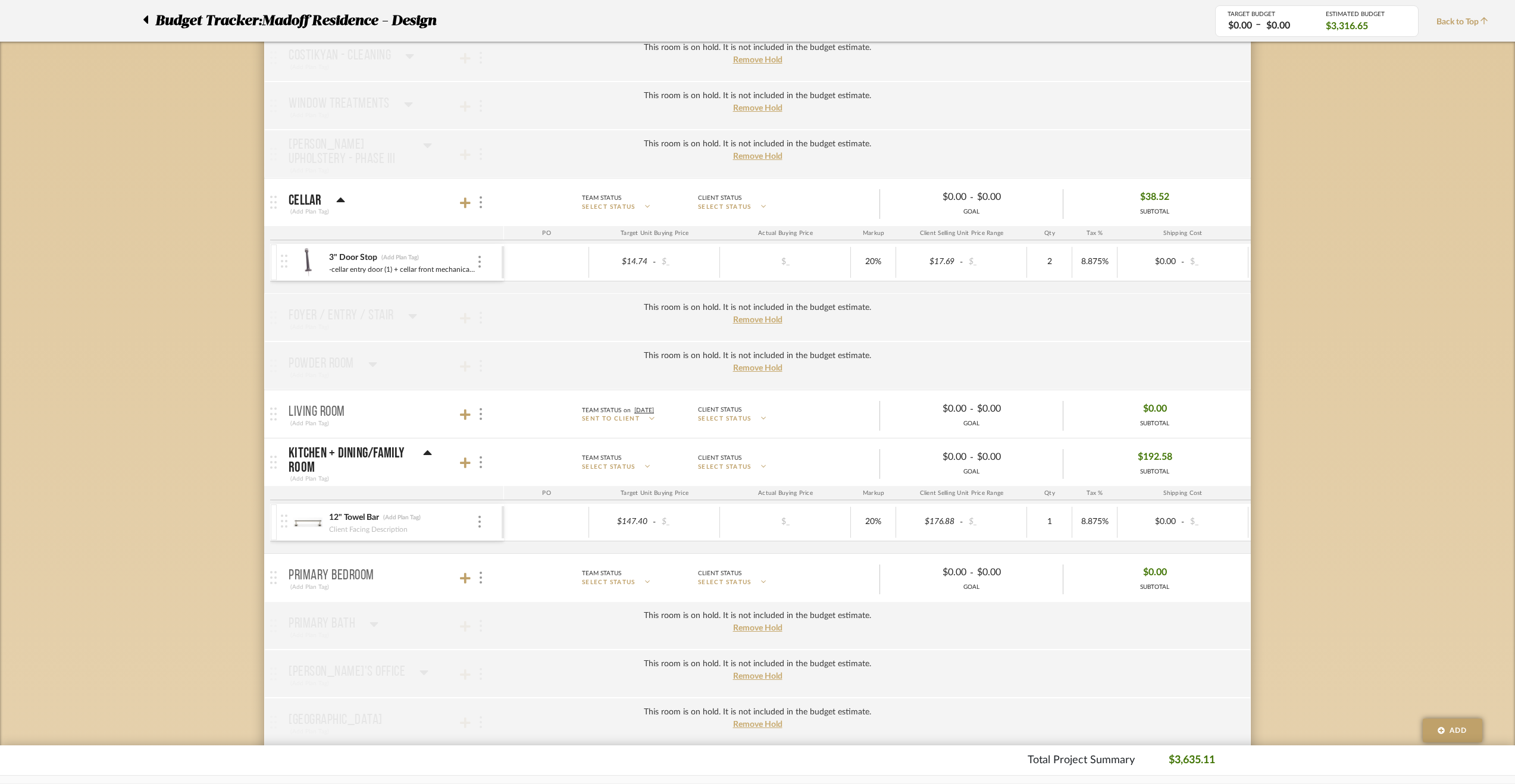
click at [322, 414] on p "Living Room" at bounding box center [317, 412] width 57 height 14
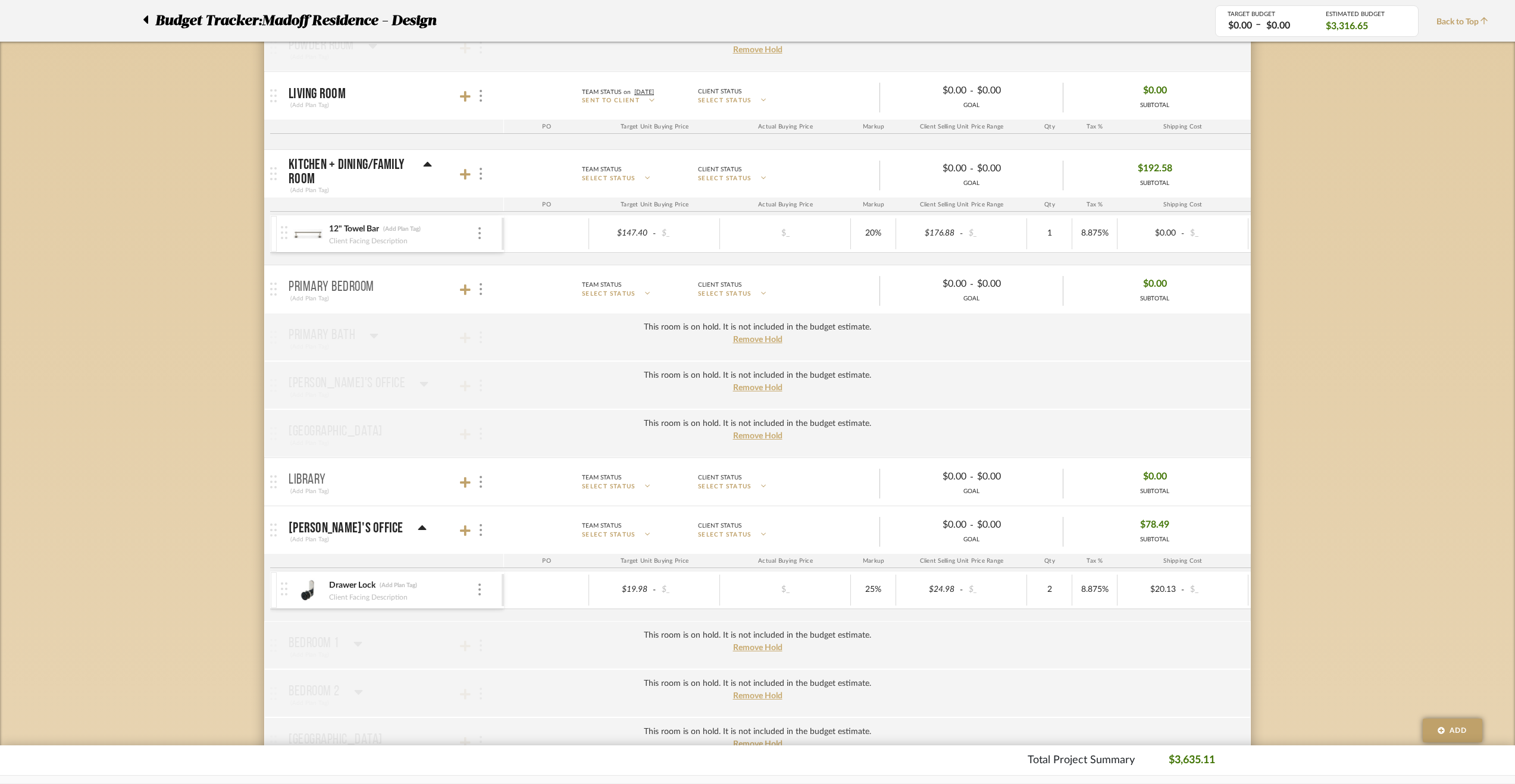
scroll to position [780, 0]
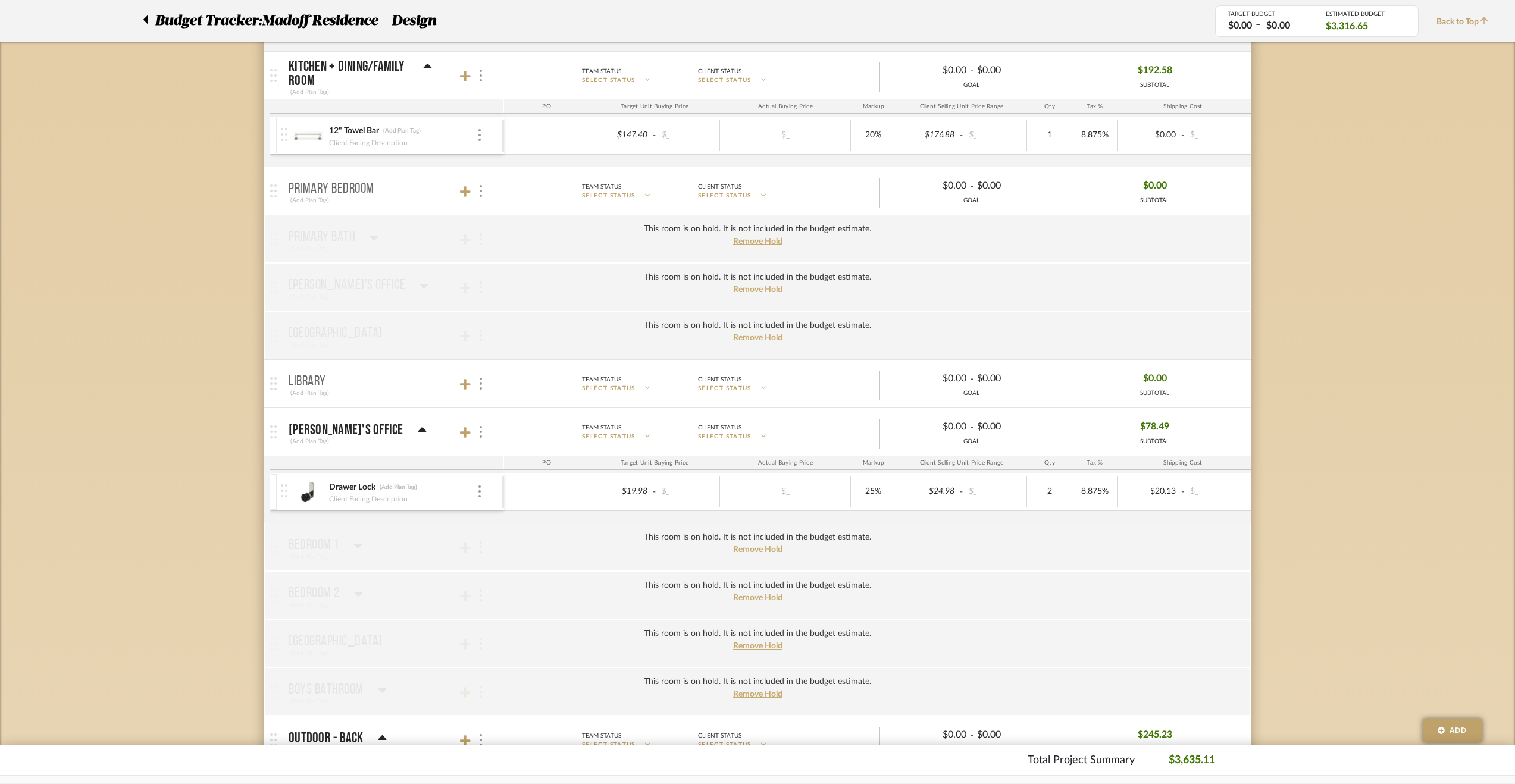
click at [329, 383] on mat-panel-title "Library (Add Plan Tag)" at bounding box center [393, 384] width 209 height 29
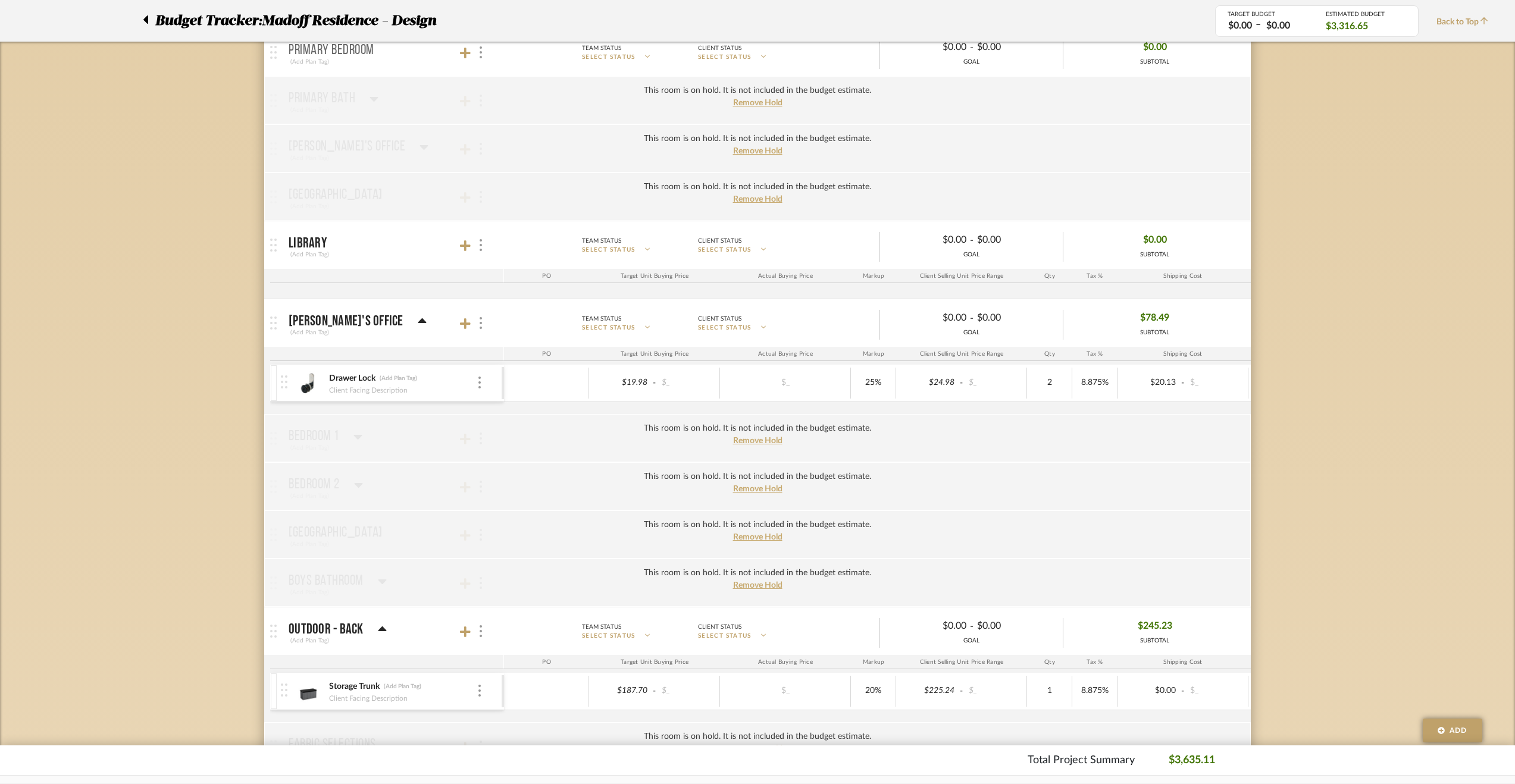
scroll to position [840, 0]
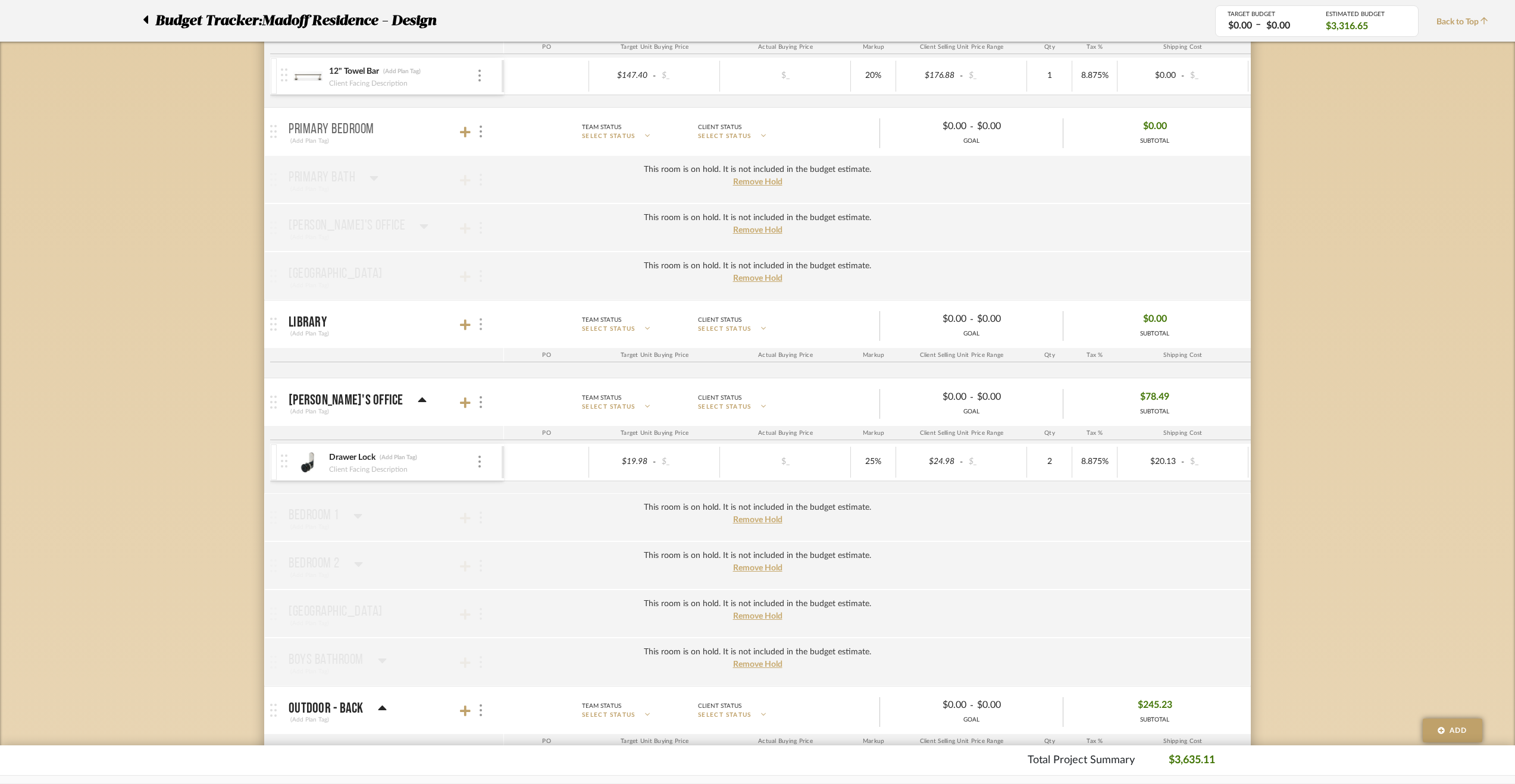
click at [482, 325] on div at bounding box center [480, 325] width 13 height 16
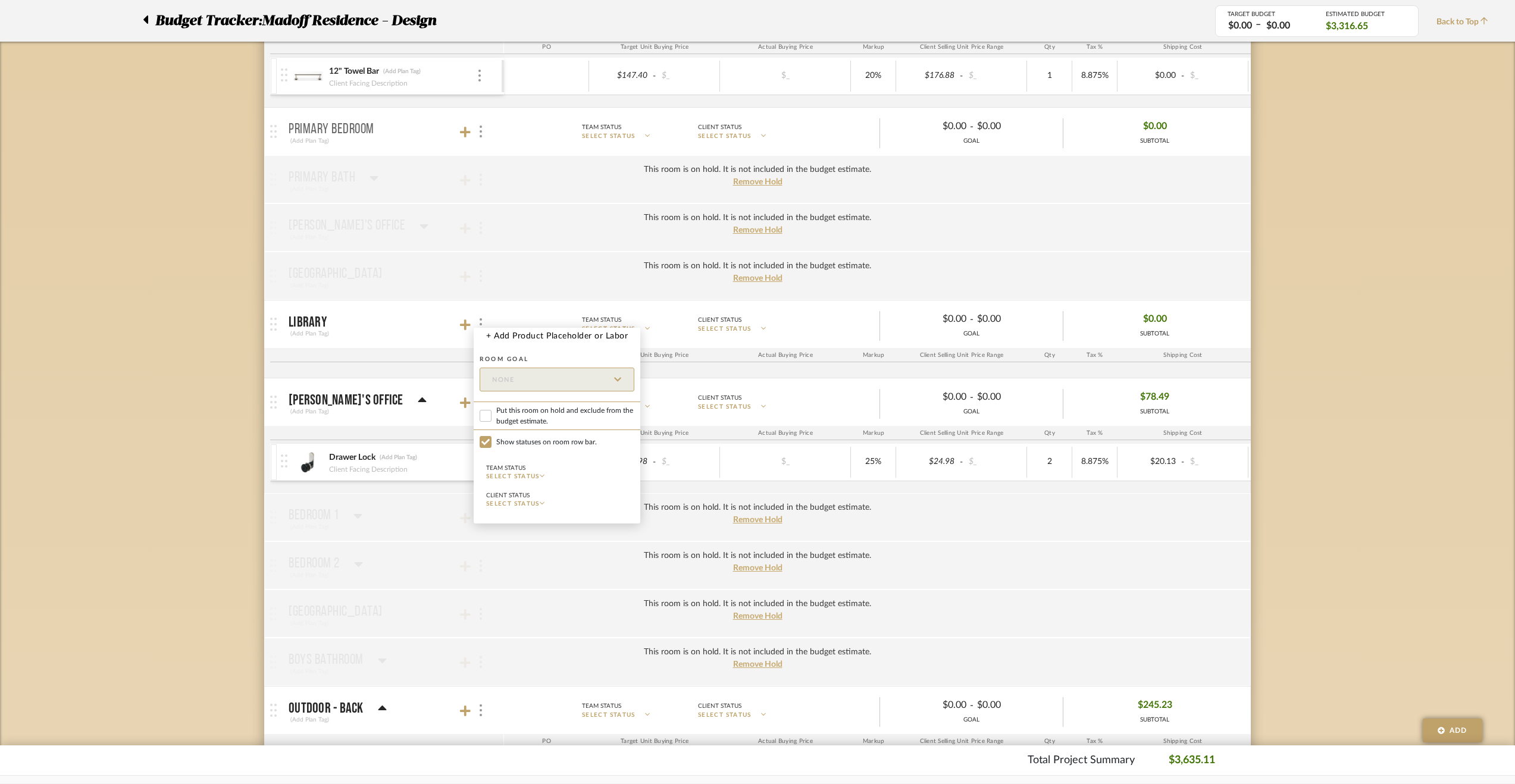
click at [548, 428] on label "Put this room on hold and exclude from the budget estimate." at bounding box center [557, 416] width 167 height 29
click at [492, 422] on input "Put this room on hold and exclude from the budget estimate." at bounding box center [485, 415] width 12 height 12
checkbox input "true"
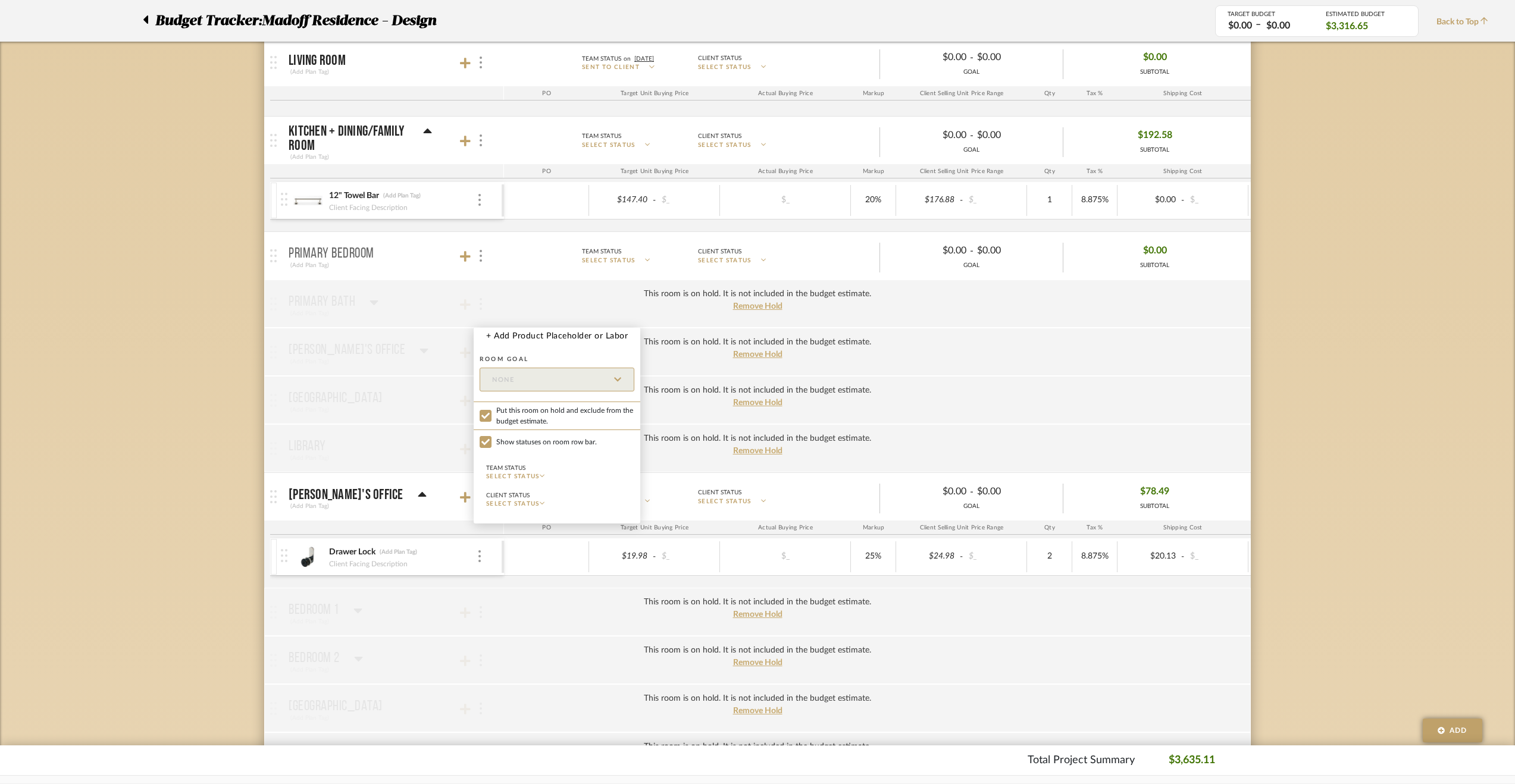
scroll to position [602, 0]
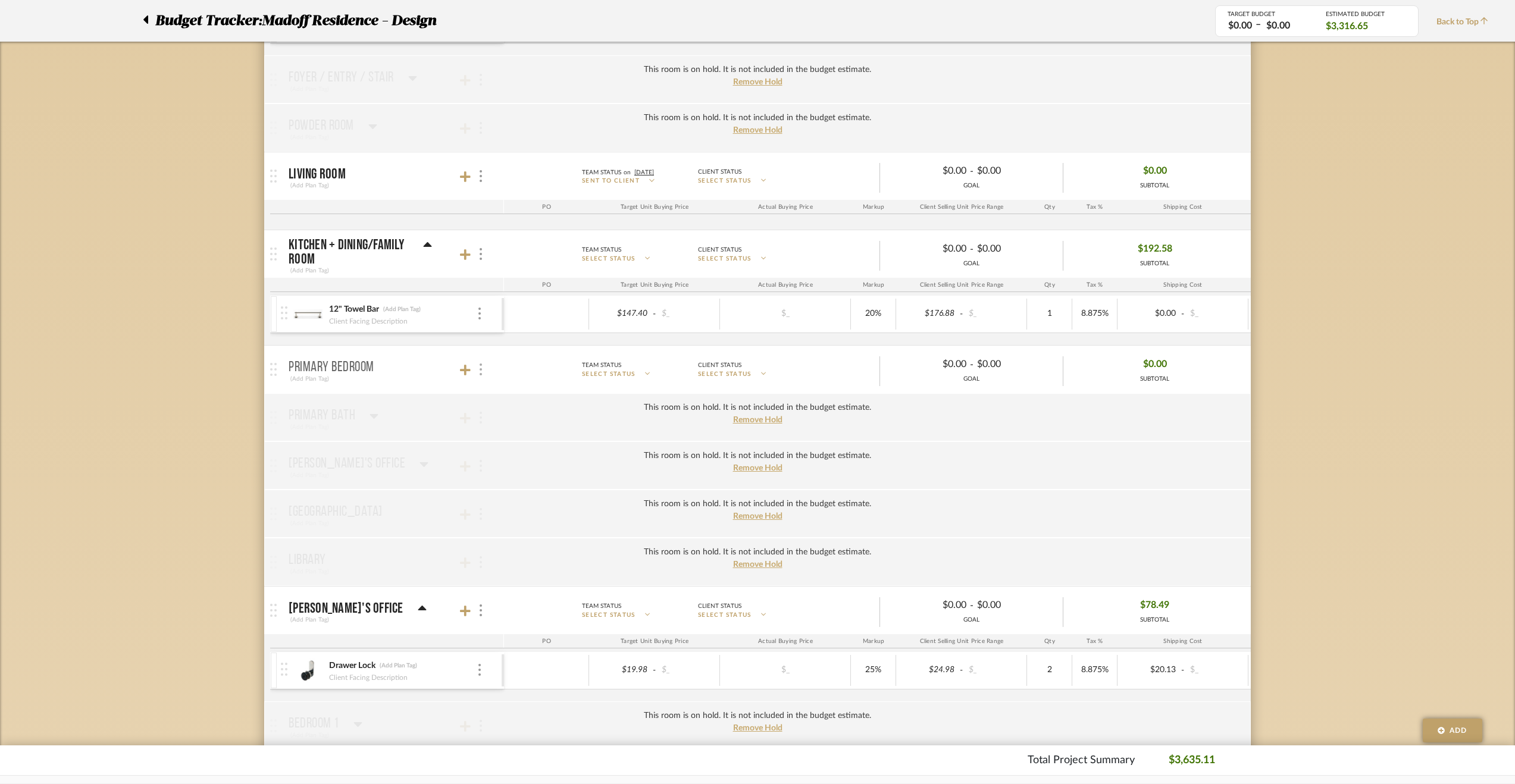
click at [477, 367] on div at bounding box center [480, 370] width 13 height 16
click at [522, 459] on span "Put this room on hold and exclude from the budget estimate." at bounding box center [565, 462] width 138 height 22
click at [492, 459] on input "Put this room on hold and exclude from the budget estimate." at bounding box center [485, 461] width 12 height 12
checkbox input "true"
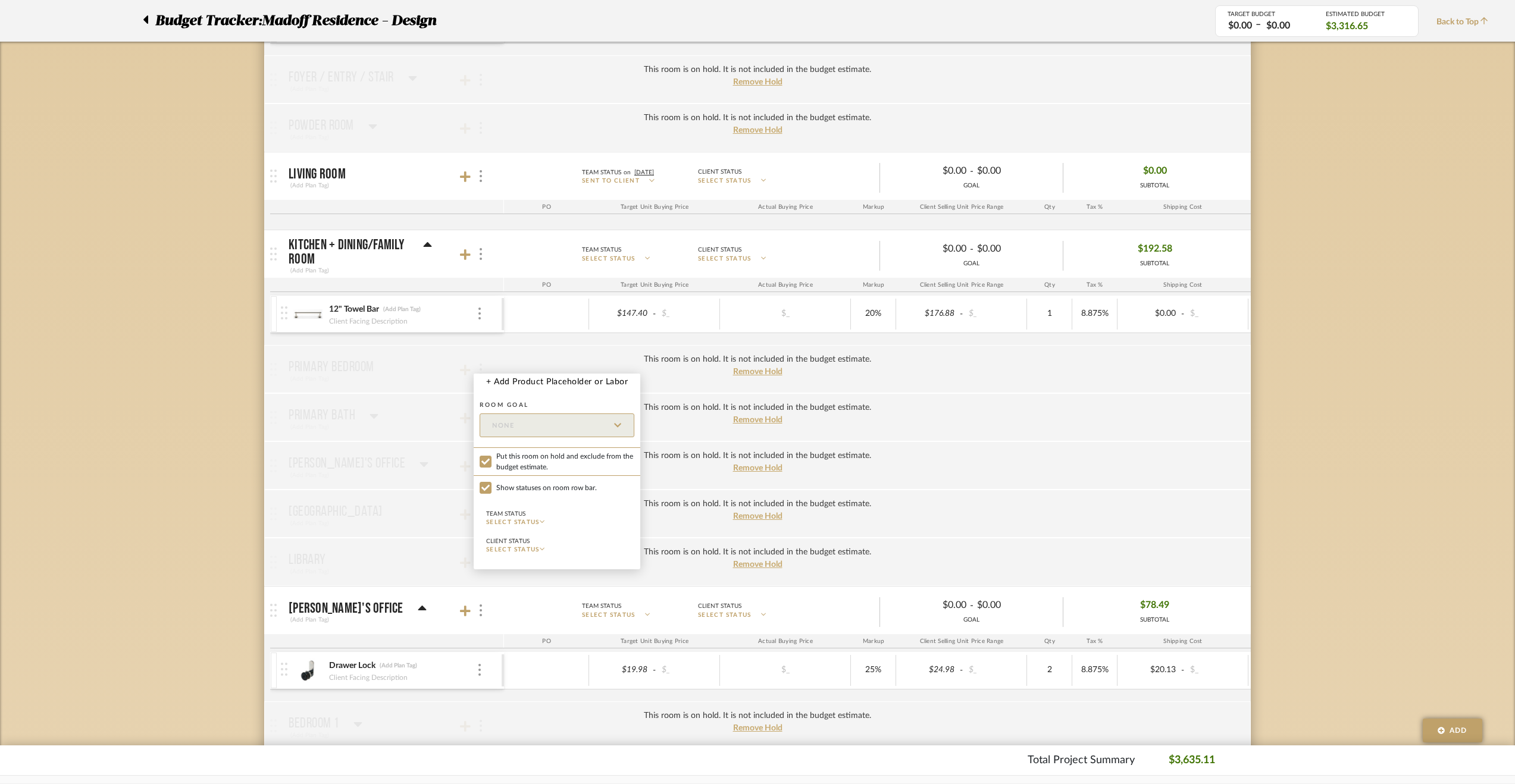
click at [482, 174] on div at bounding box center [757, 392] width 1515 height 784
click at [480, 180] on div at bounding box center [480, 177] width 13 height 16
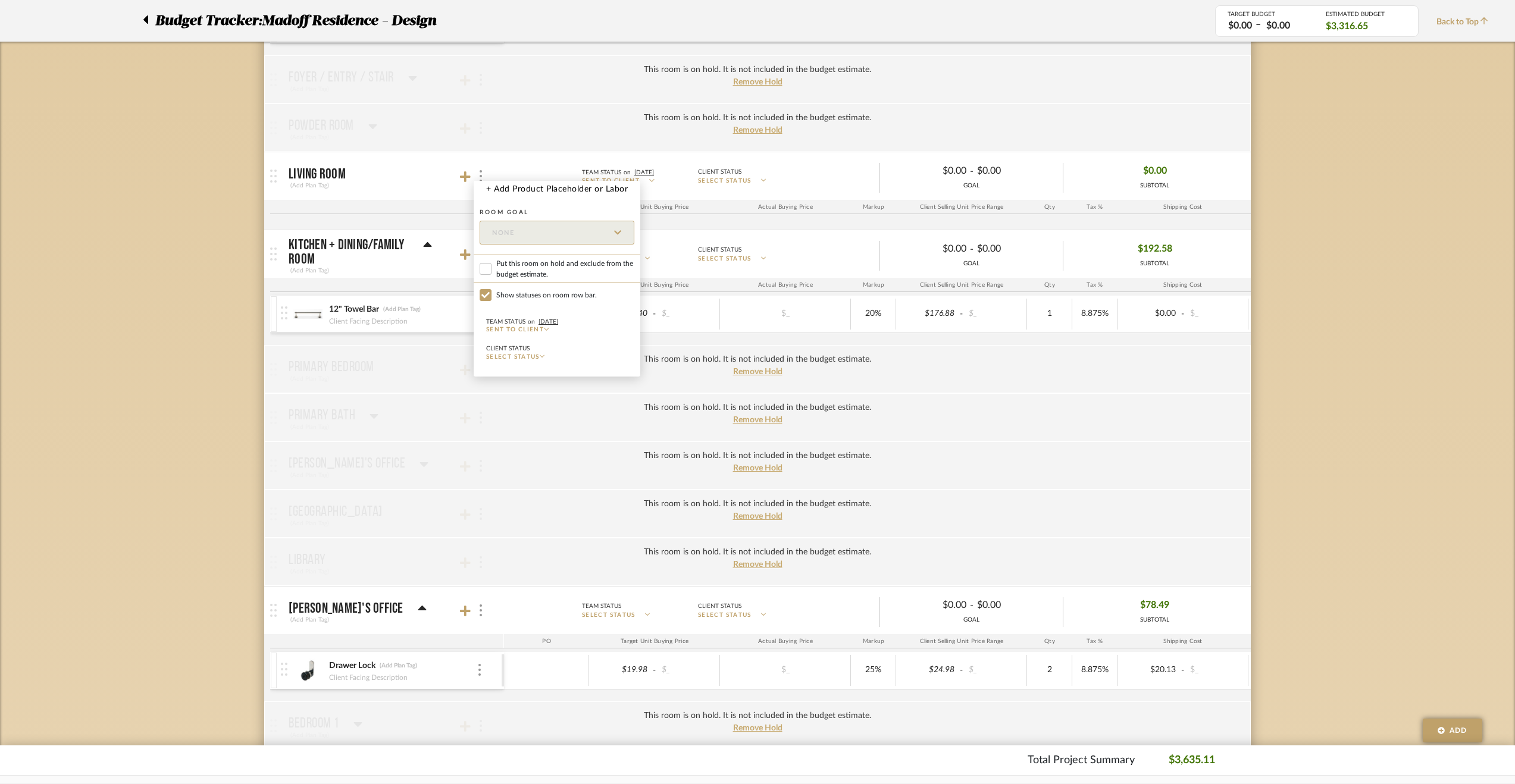
click at [529, 271] on span "Put this room on hold and exclude from the budget estimate." at bounding box center [565, 269] width 138 height 22
click at [492, 271] on input "Put this room on hold and exclude from the budget estimate." at bounding box center [485, 269] width 12 height 12
checkbox input "true"
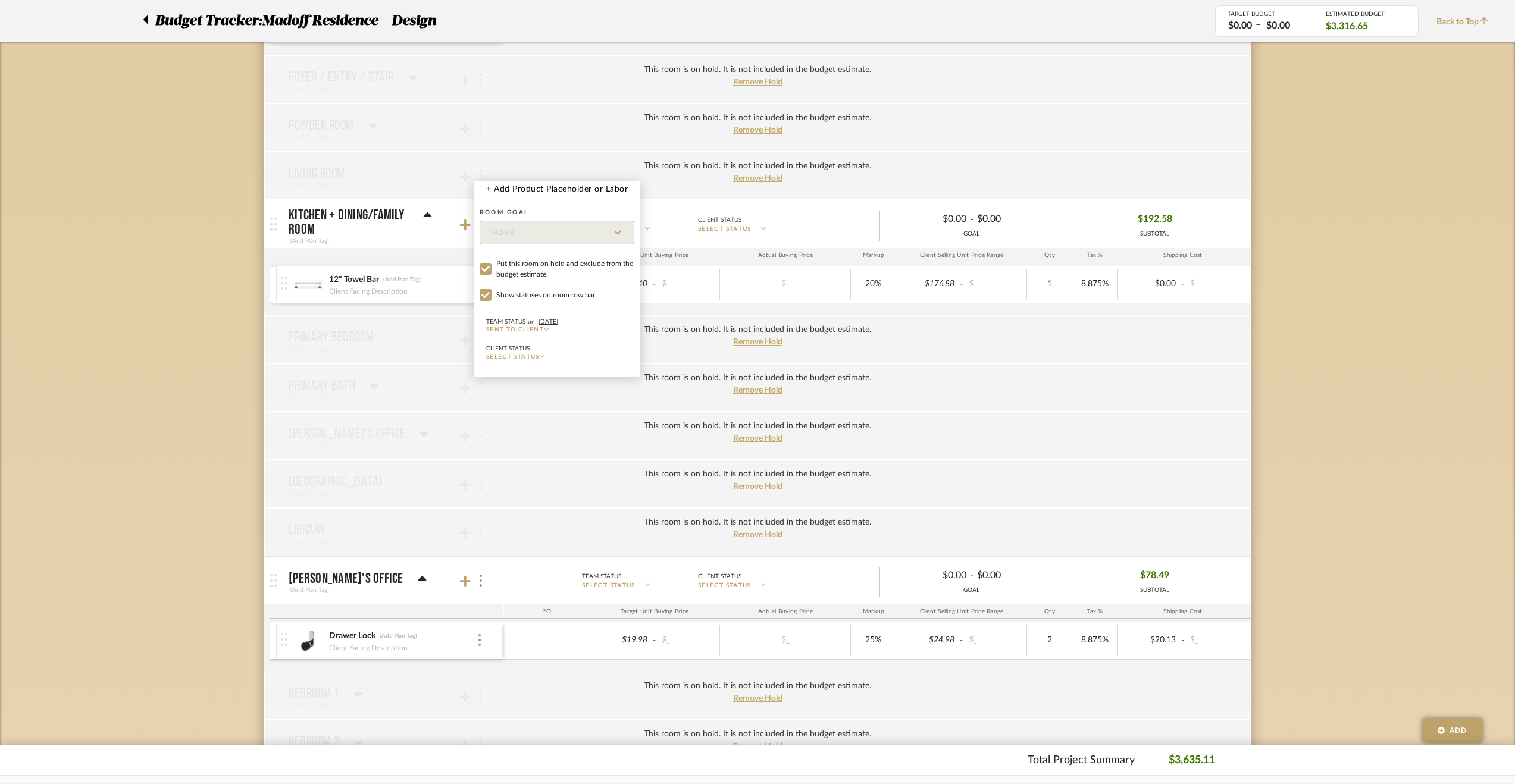
click at [198, 468] on div at bounding box center [757, 392] width 1515 height 784
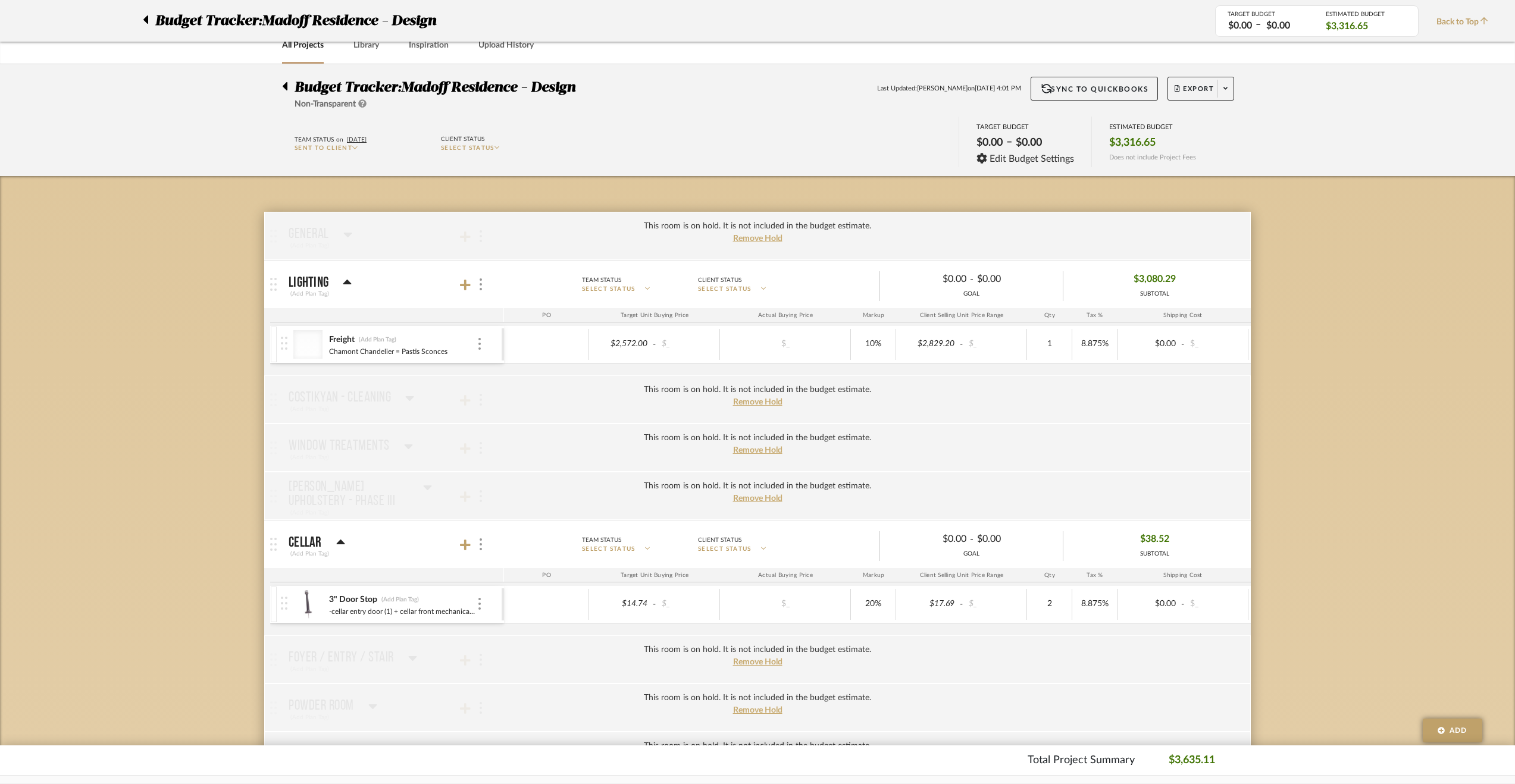
scroll to position [0, 0]
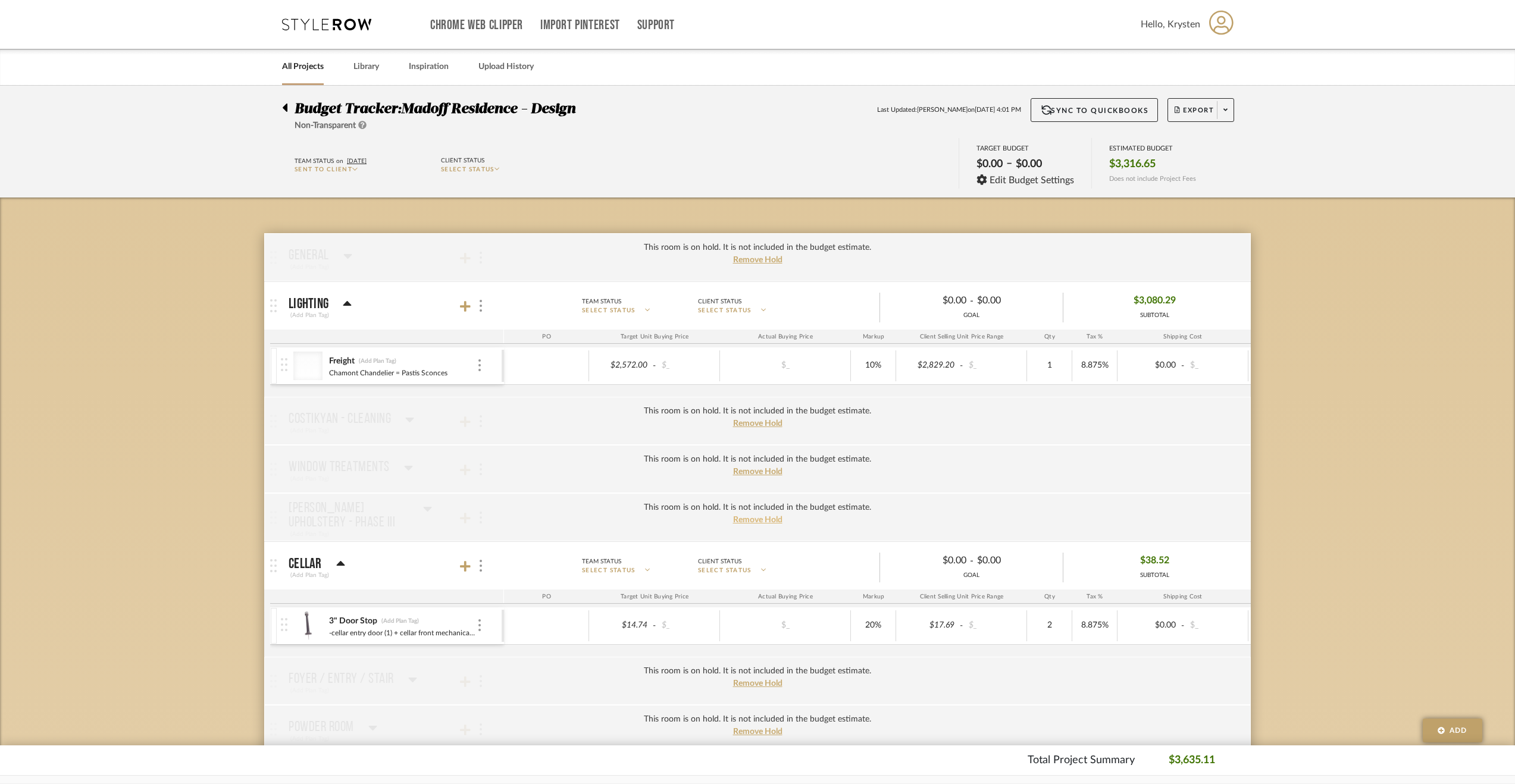
click at [749, 520] on span "Remove Hold" at bounding box center [758, 520] width 50 height 8
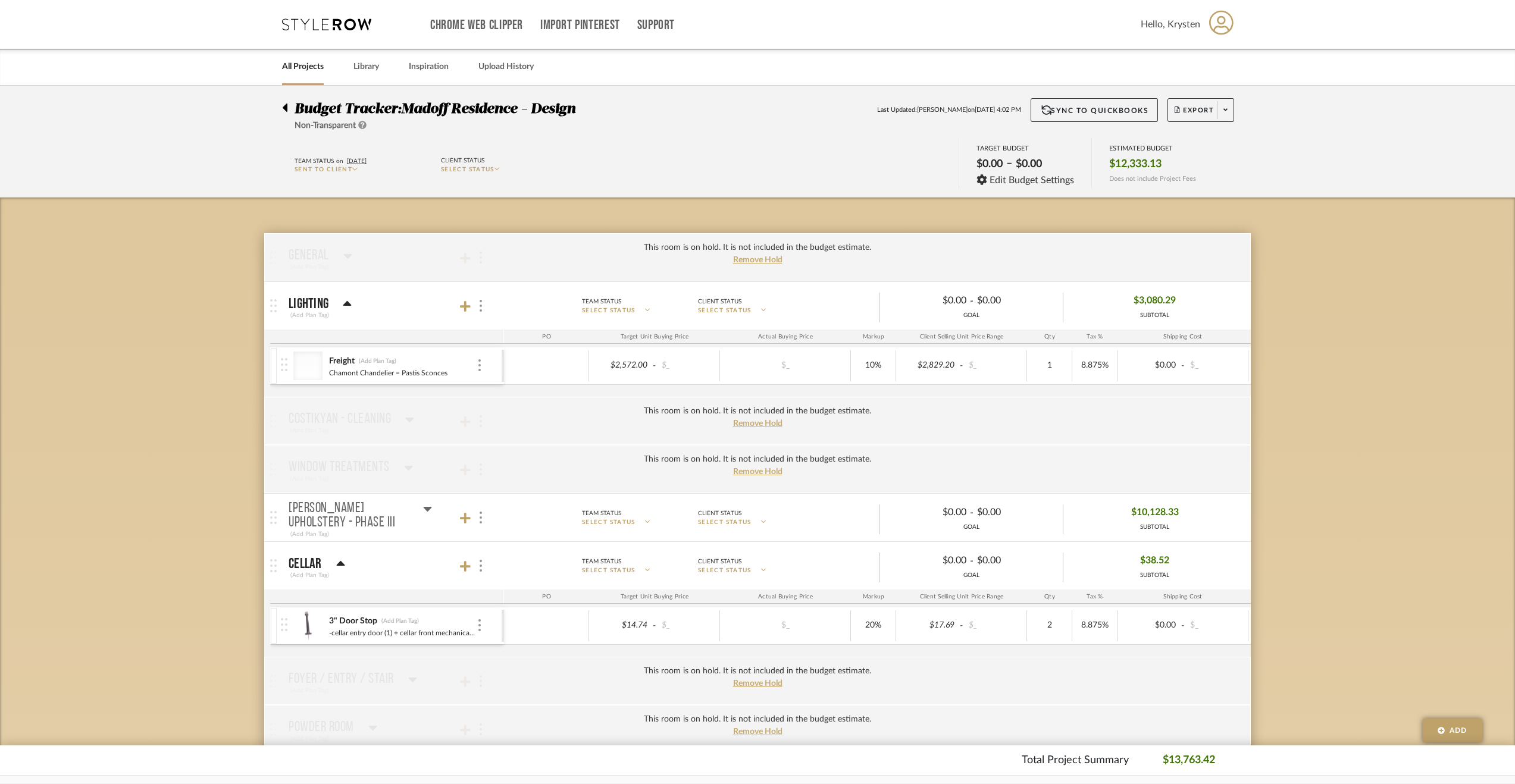
click at [435, 505] on mat-panel-title "[PERSON_NAME] Upholstery - Phase III (Add Plan Tag)" at bounding box center [393, 518] width 209 height 43
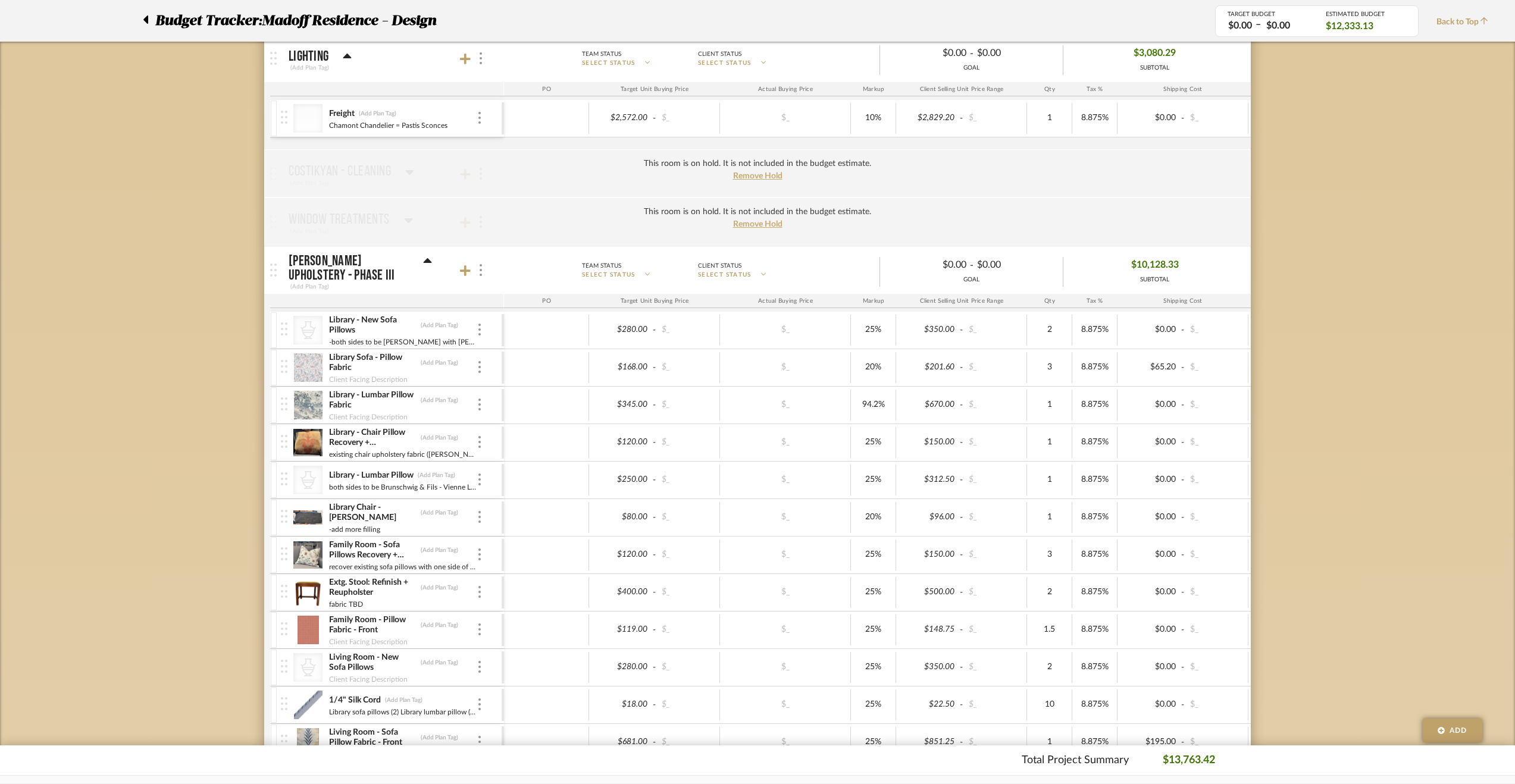
scroll to position [238, 0]
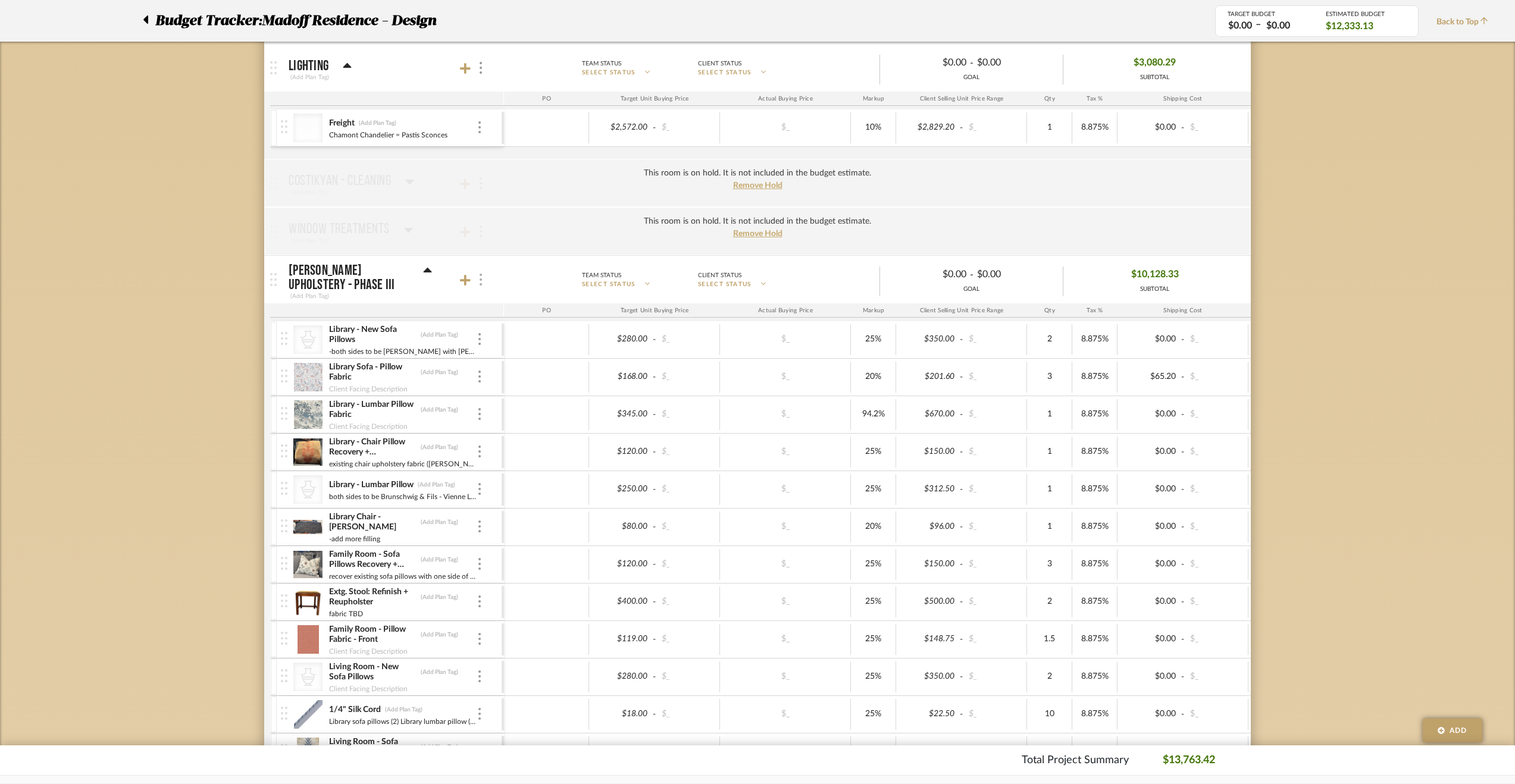
click at [482, 275] on div at bounding box center [480, 280] width 13 height 16
click at [547, 363] on span "Put this room on hold and exclude from the budget estimate." at bounding box center [565, 374] width 138 height 22
click at [492, 368] on input "Put this room on hold and exclude from the budget estimate." at bounding box center [485, 374] width 12 height 12
checkbox input "true"
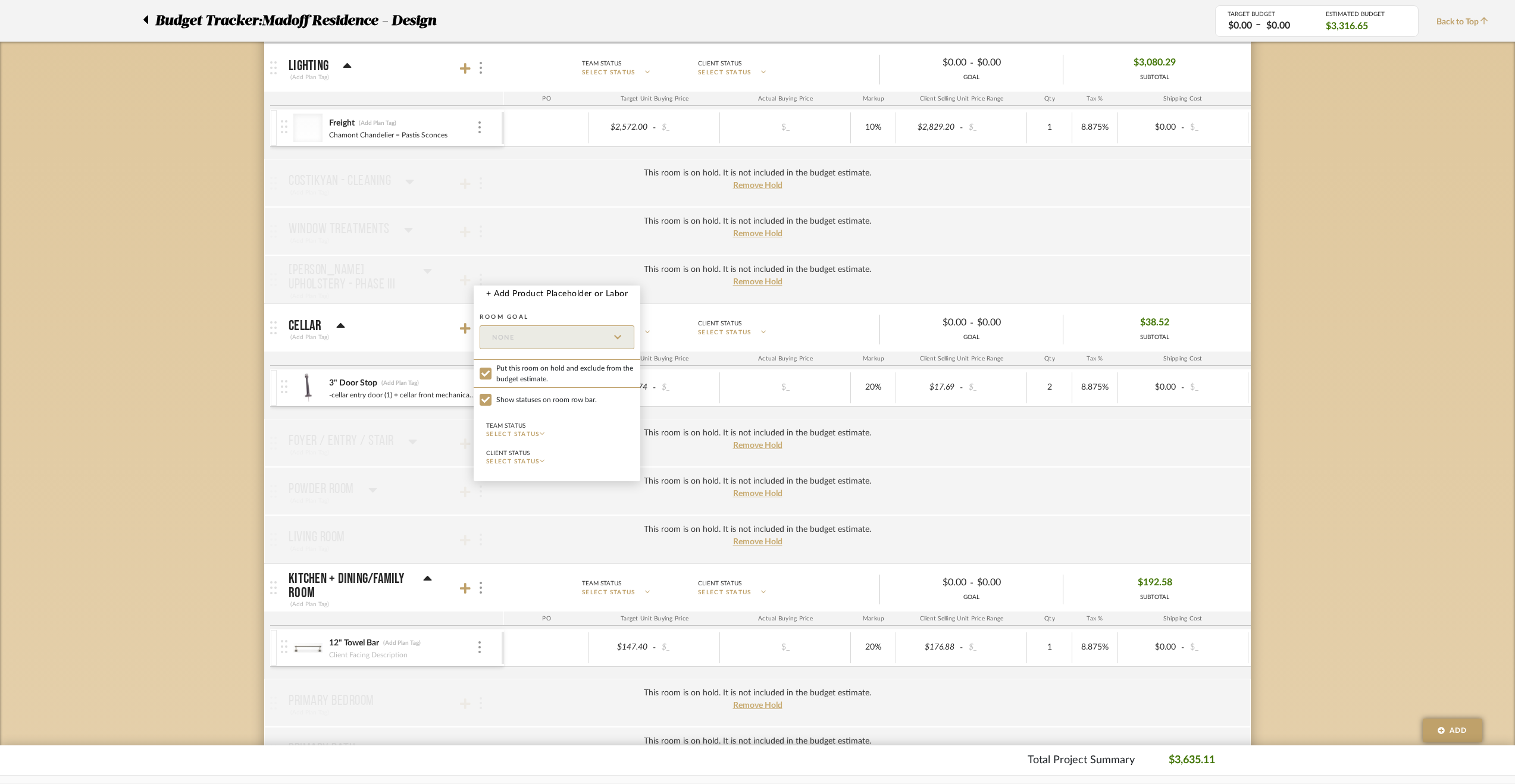
click at [212, 338] on div at bounding box center [757, 392] width 1515 height 784
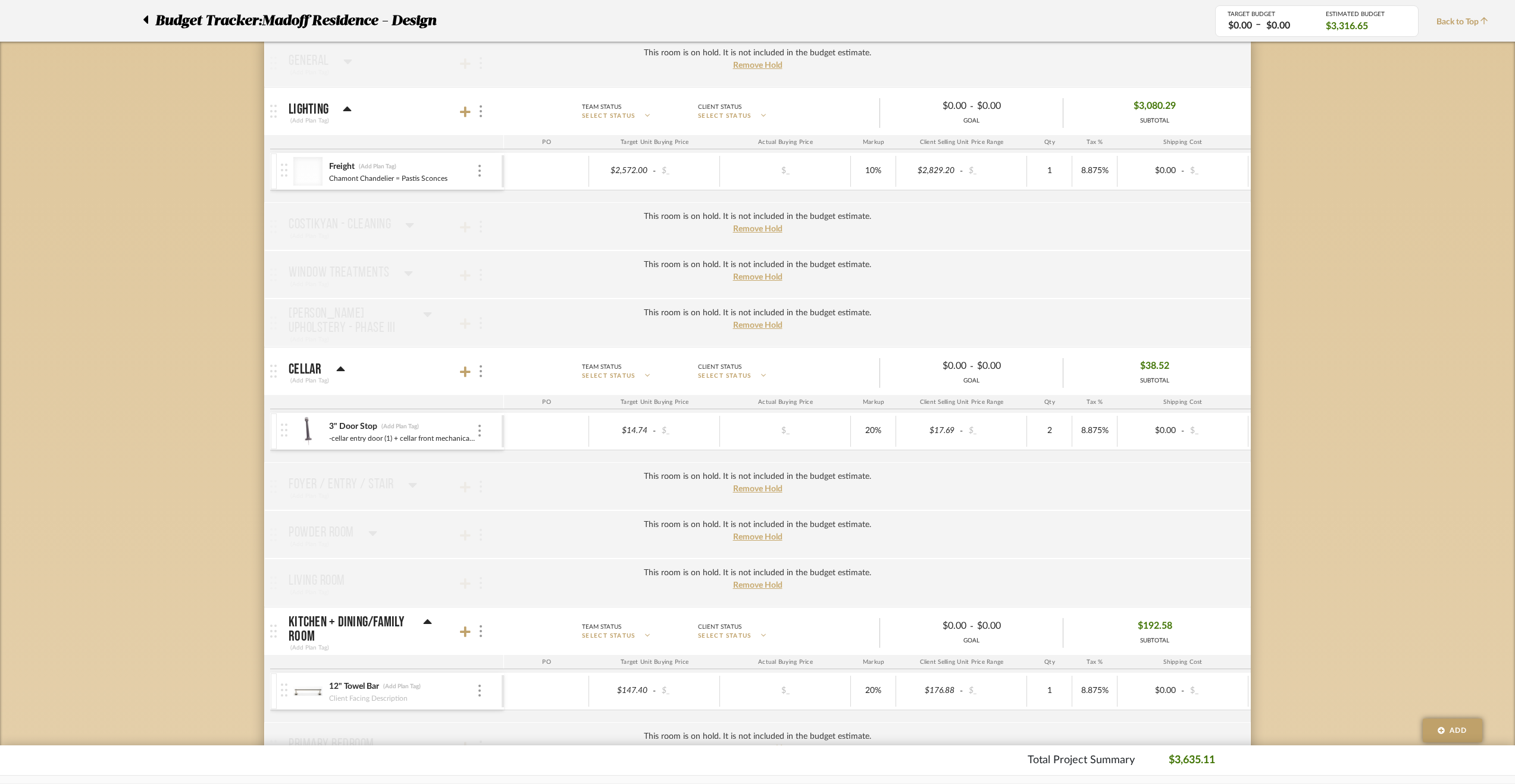
scroll to position [179, 0]
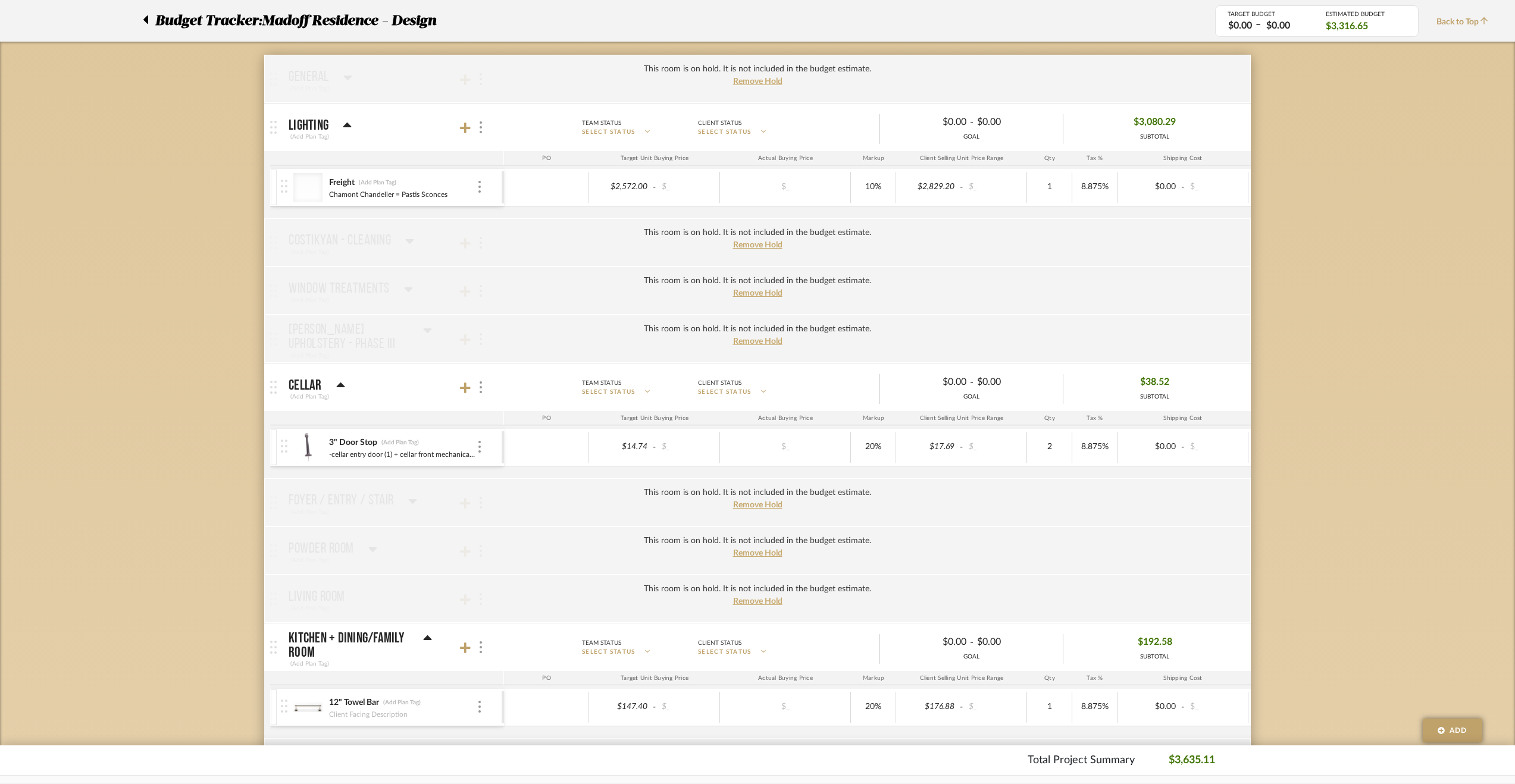
click at [484, 385] on div at bounding box center [480, 388] width 13 height 16
click at [517, 485] on span "Put this room on hold and exclude from the budget estimate." at bounding box center [565, 482] width 138 height 22
click at [492, 485] on input "Put this room on hold and exclude from the budget estimate." at bounding box center [485, 481] width 12 height 12
checkbox input "true"
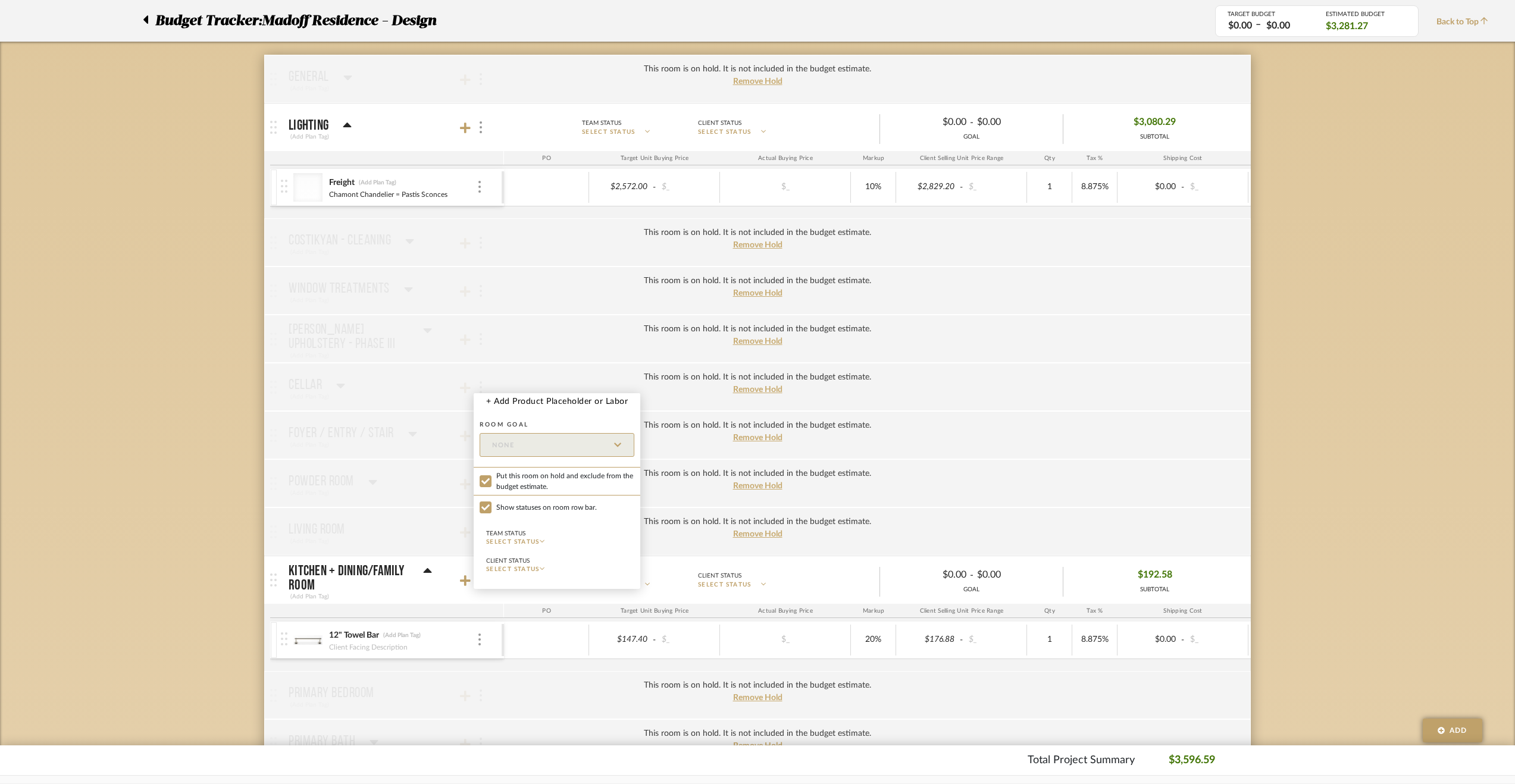
click at [183, 500] on div at bounding box center [757, 392] width 1515 height 784
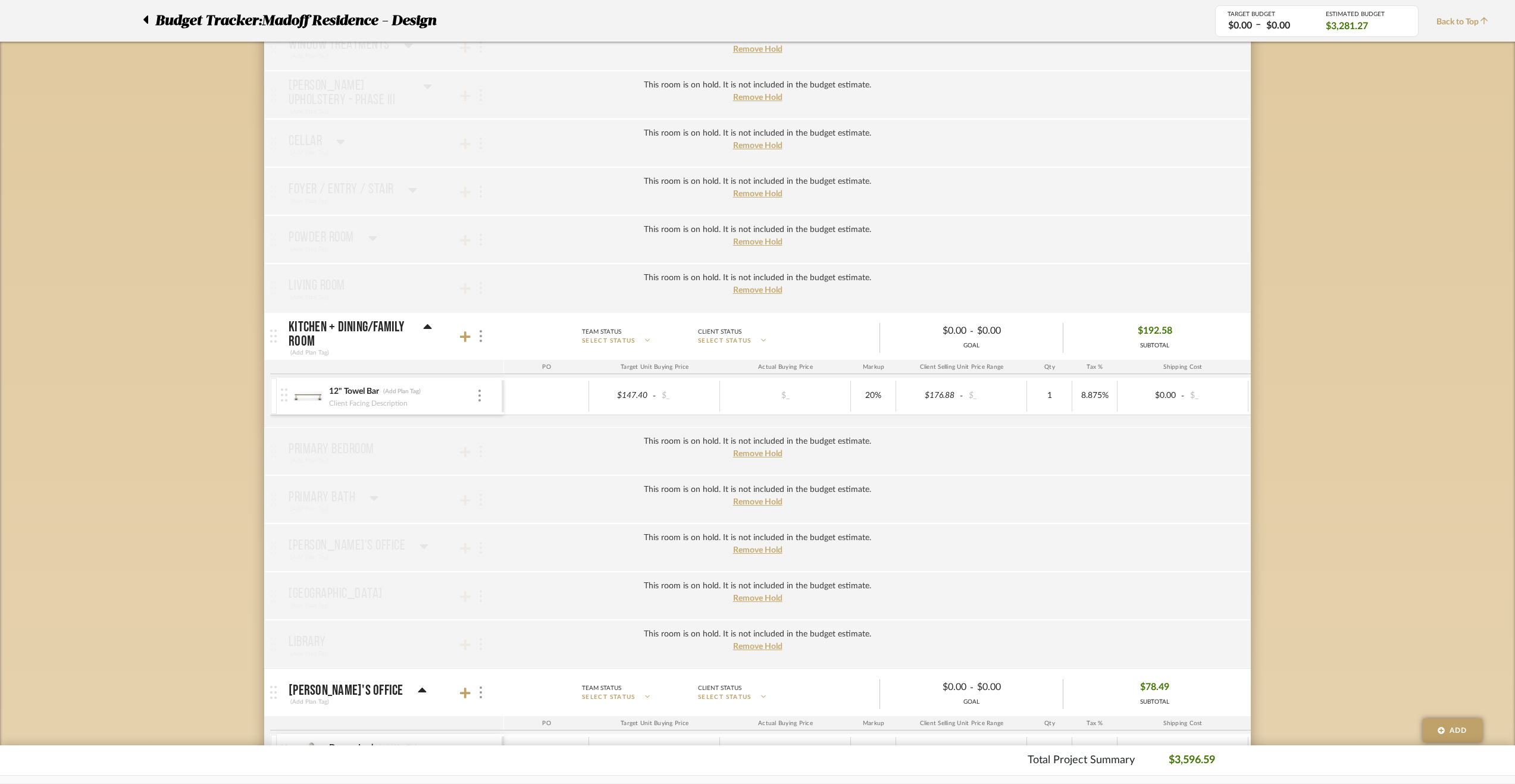
scroll to position [595, 0]
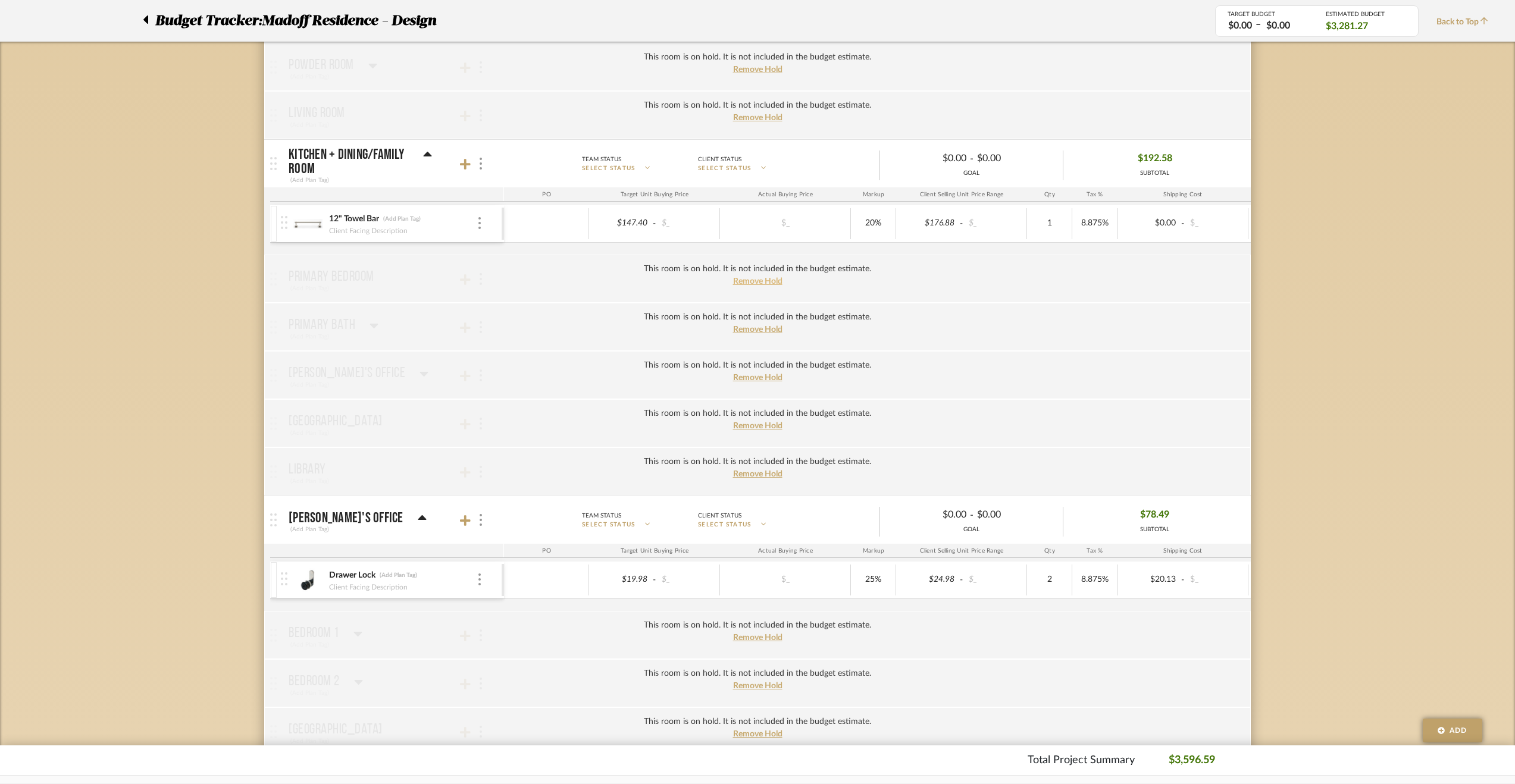
click at [746, 277] on span "Remove Hold" at bounding box center [758, 281] width 50 height 8
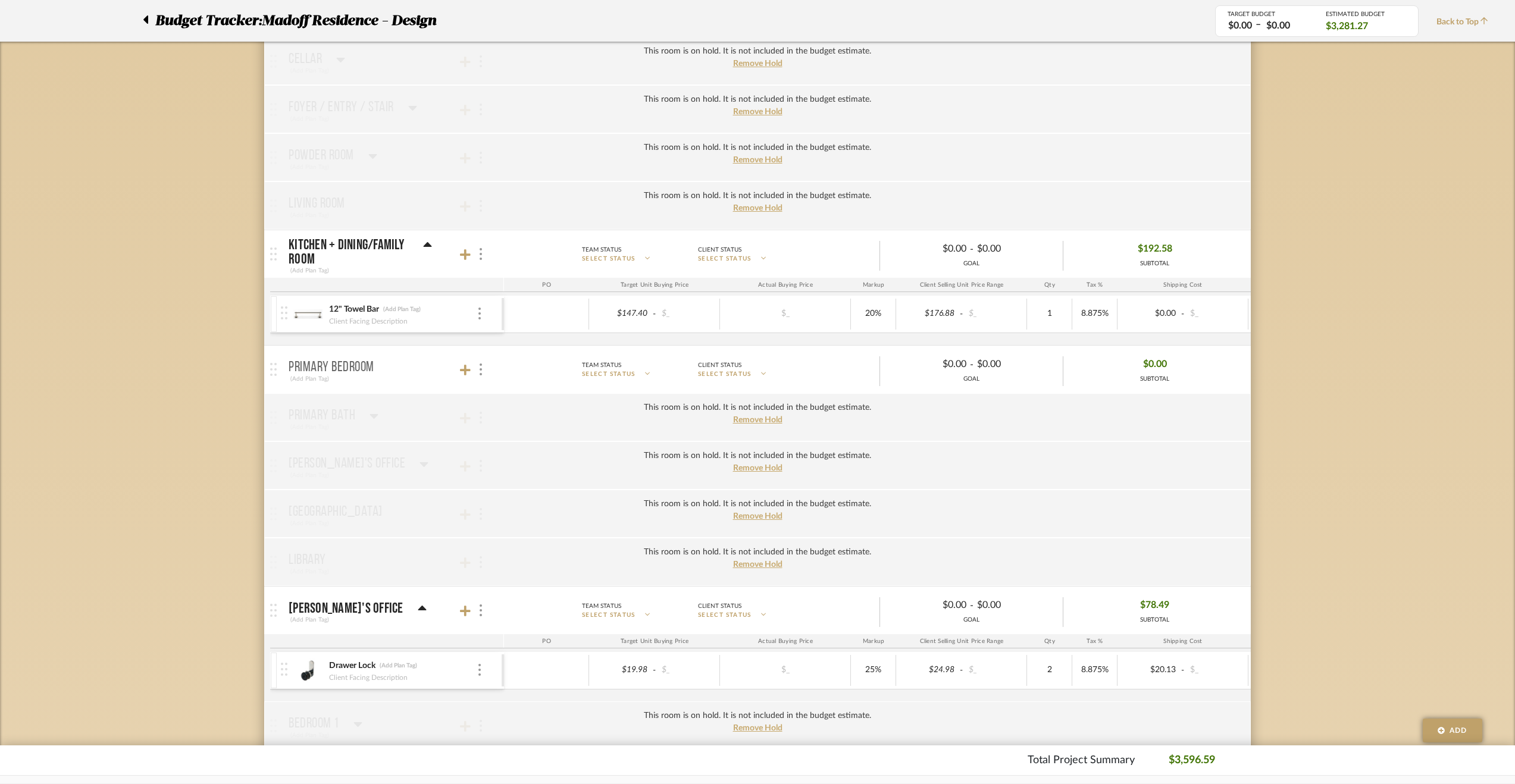
scroll to position [476, 0]
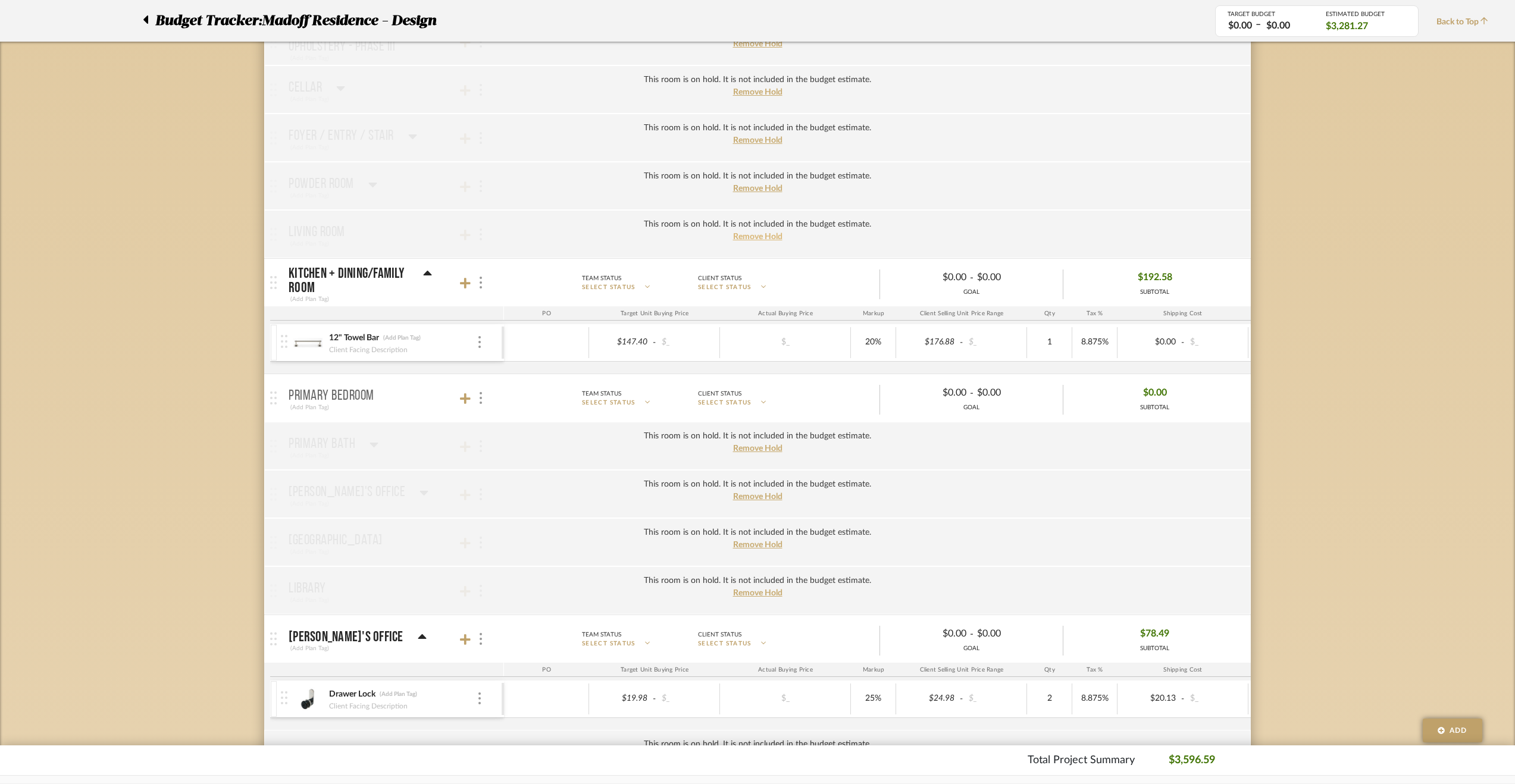
click at [762, 235] on span "Remove Hold" at bounding box center [758, 236] width 50 height 8
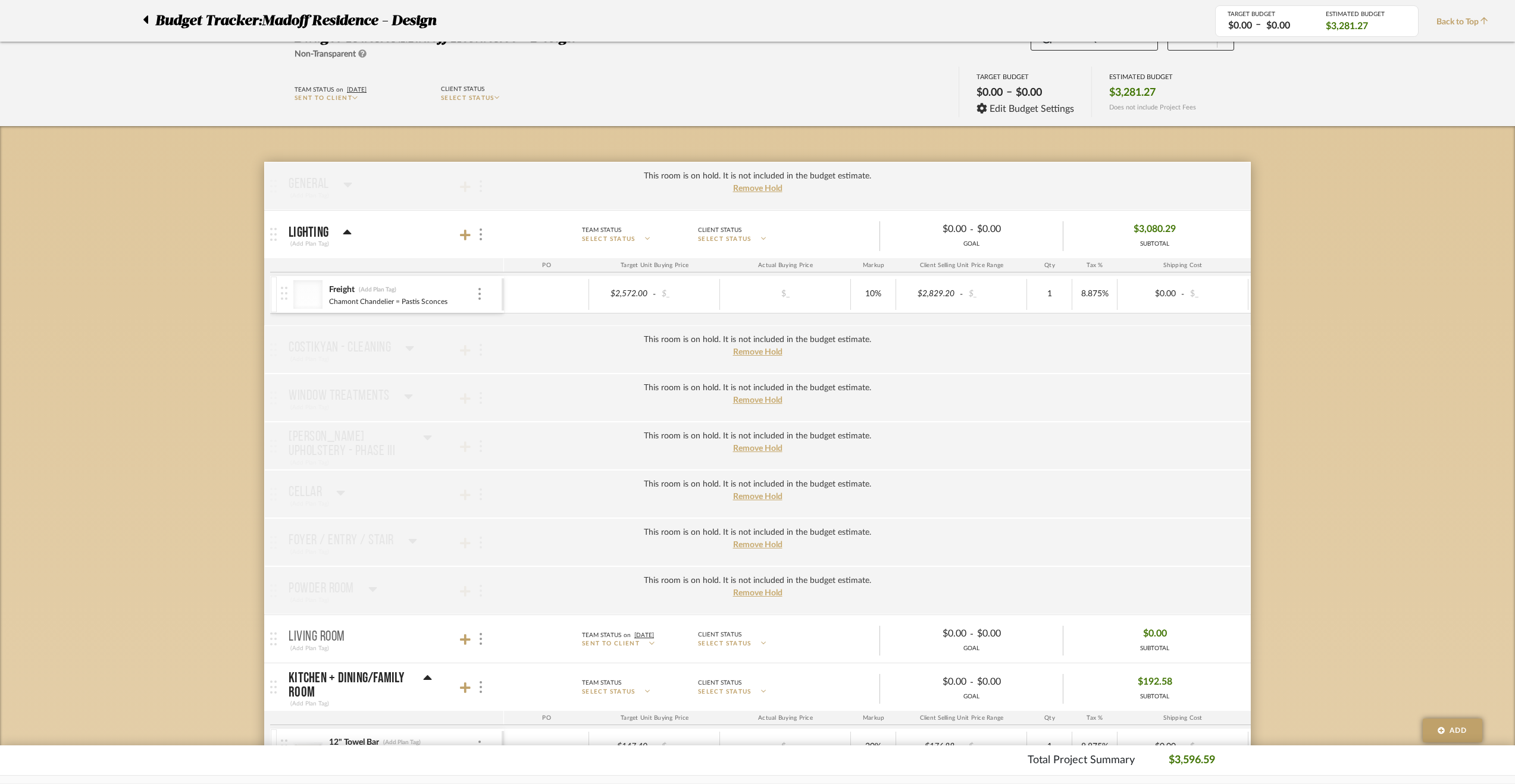
scroll to position [0, 0]
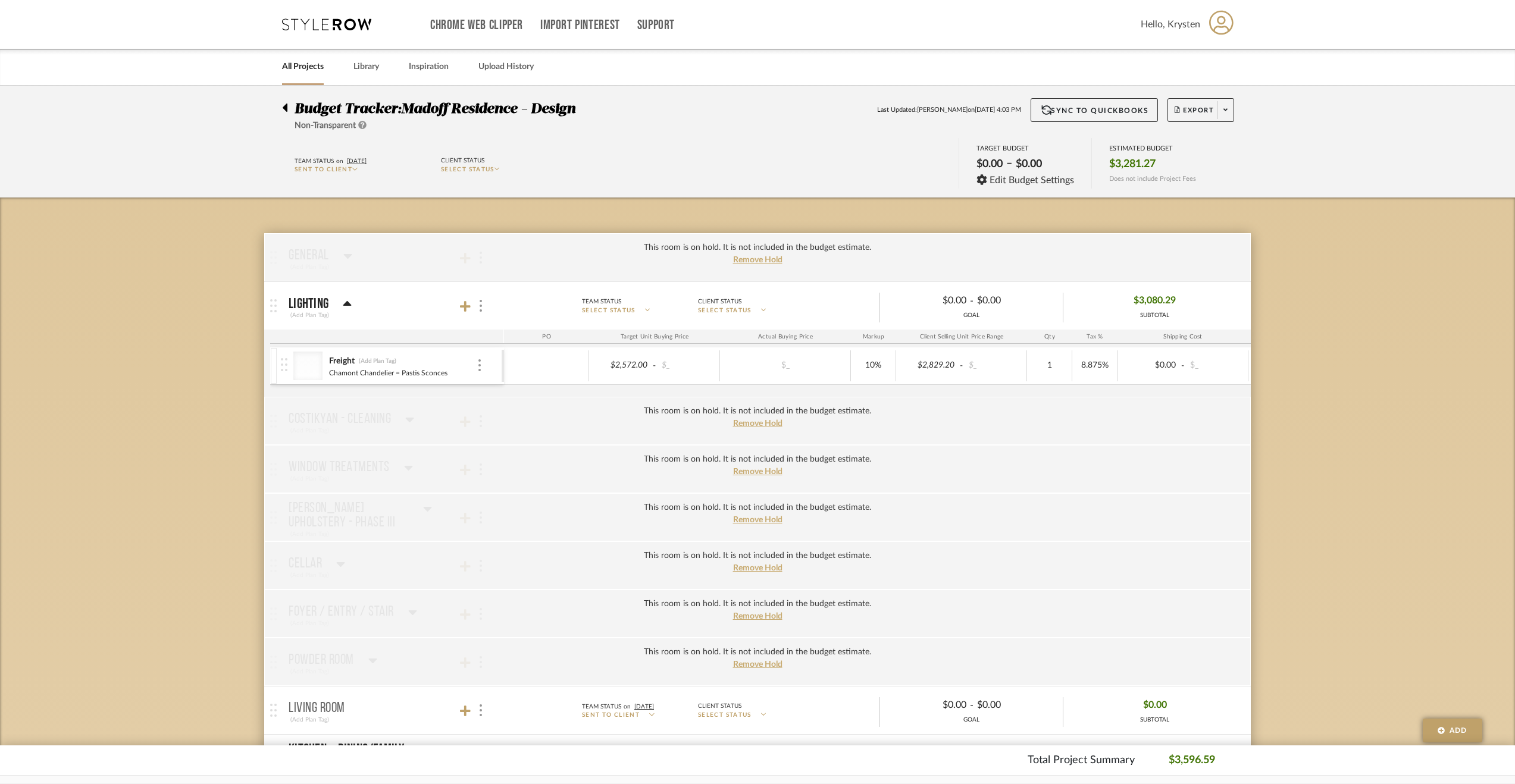
click at [290, 110] on div at bounding box center [289, 106] width 13 height 14
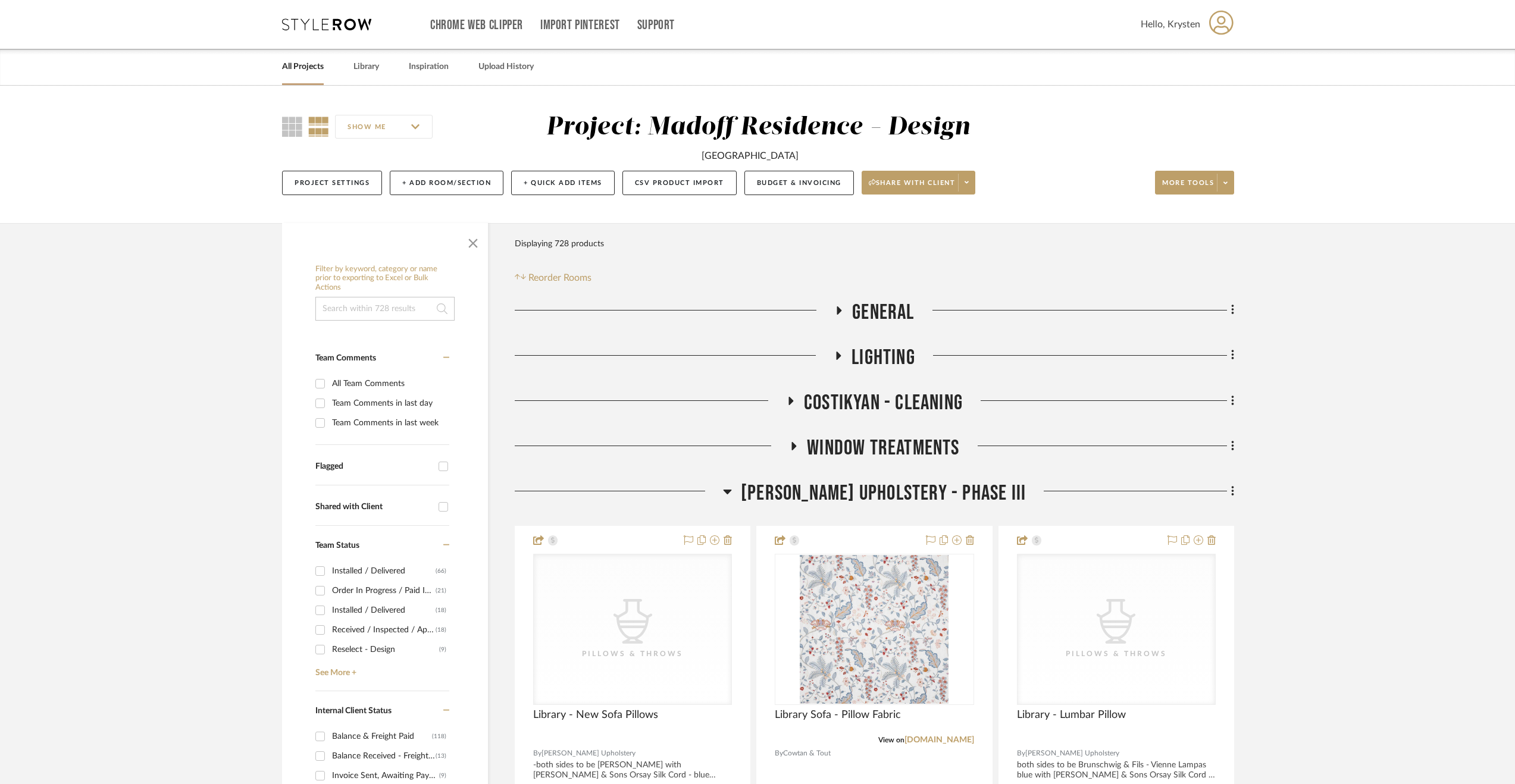
click at [782, 492] on span "[PERSON_NAME] Upholstery - Phase III" at bounding box center [883, 493] width 285 height 25
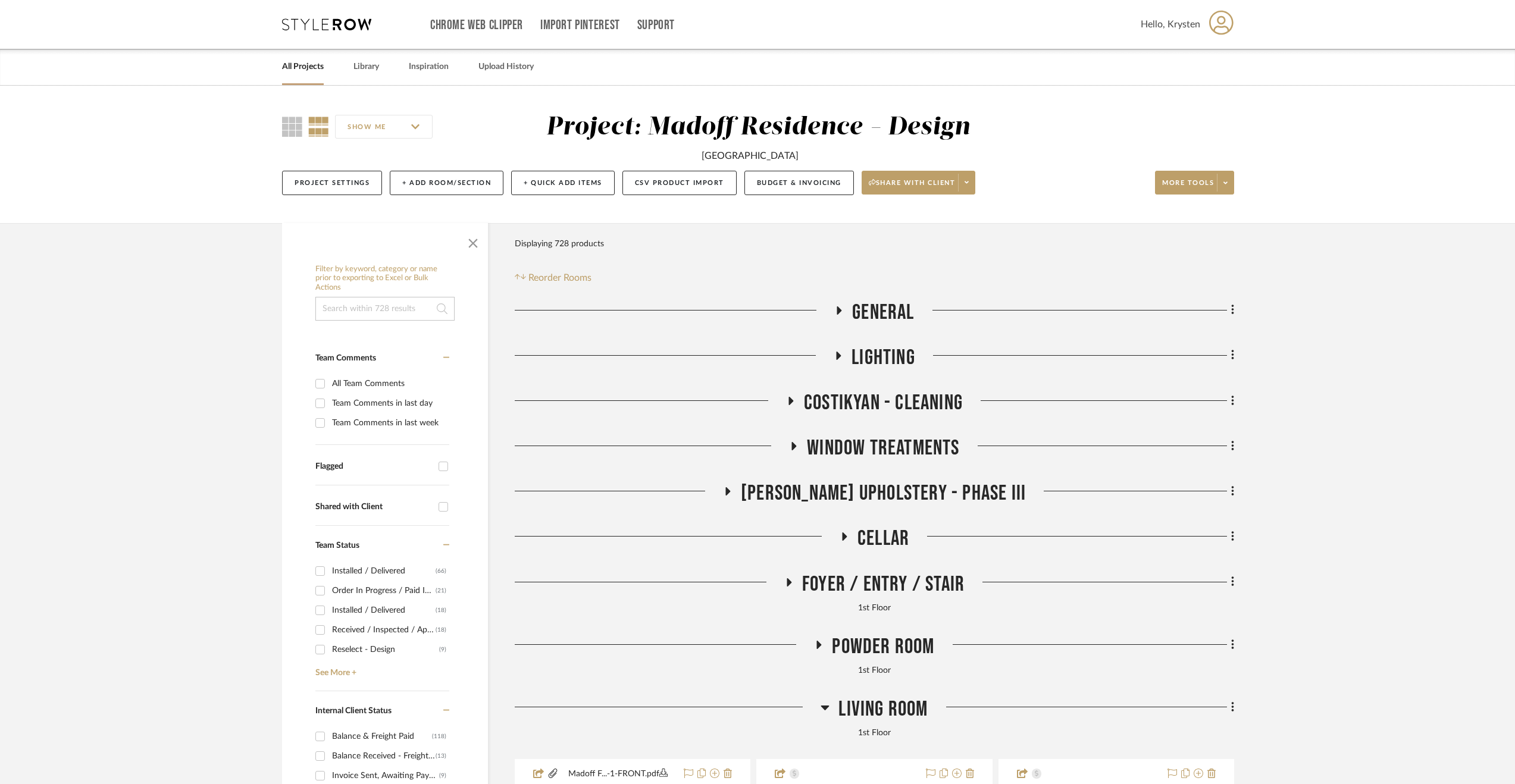
click at [892, 540] on span "Cellar" at bounding box center [883, 539] width 51 height 25
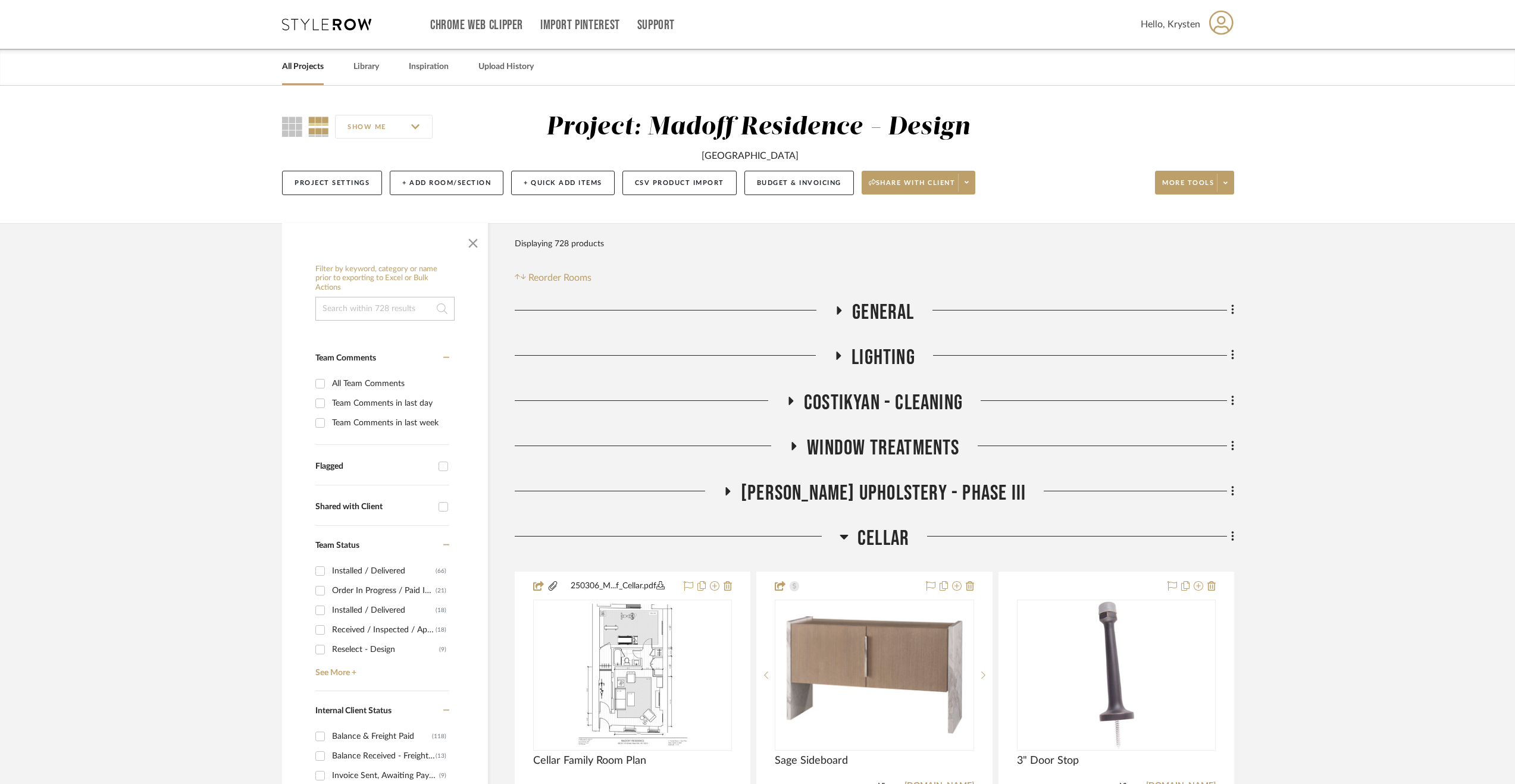
click at [892, 540] on span "Cellar" at bounding box center [883, 539] width 51 height 25
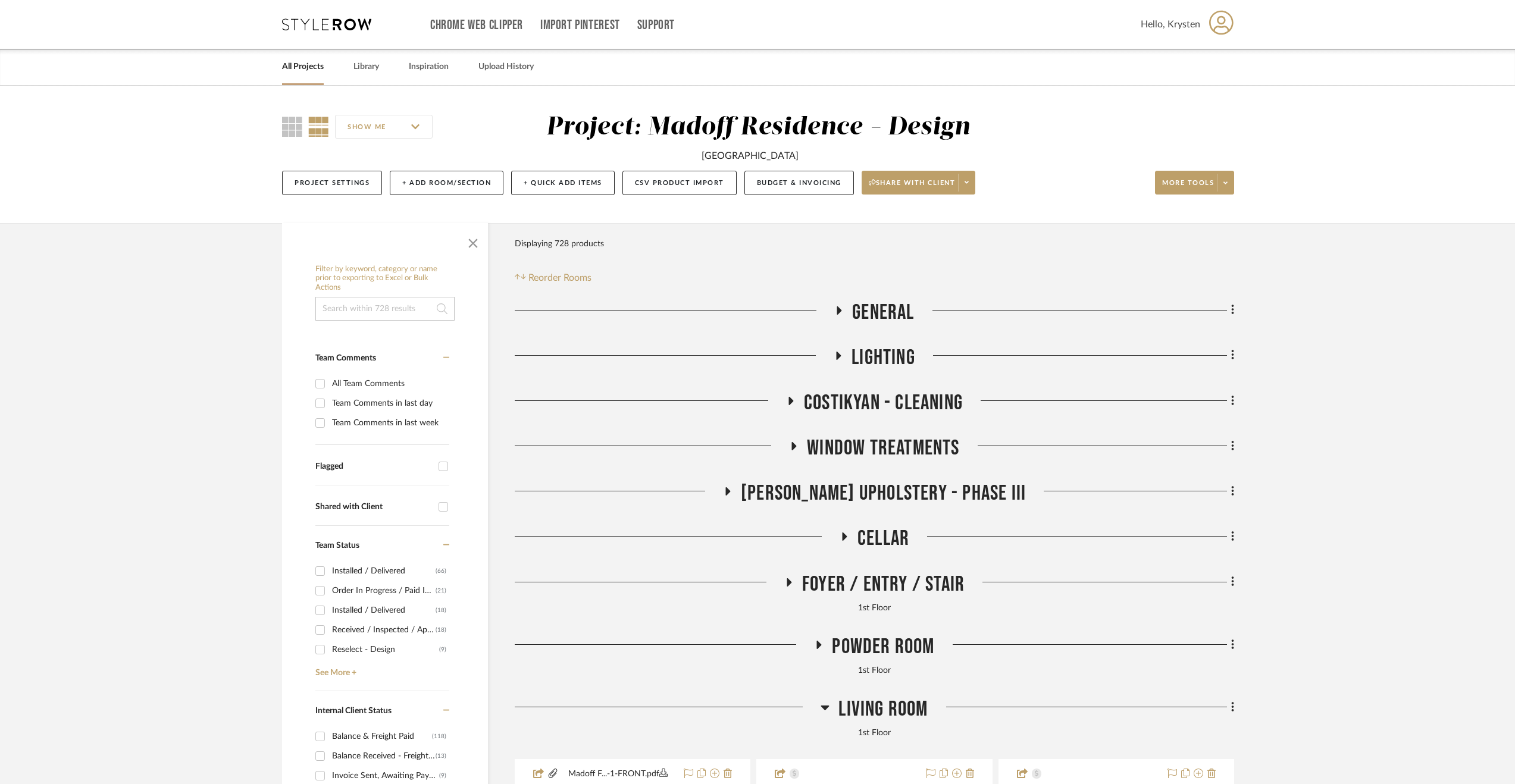
click at [890, 588] on span "Foyer / Entry / Stair" at bounding box center [883, 585] width 162 height 25
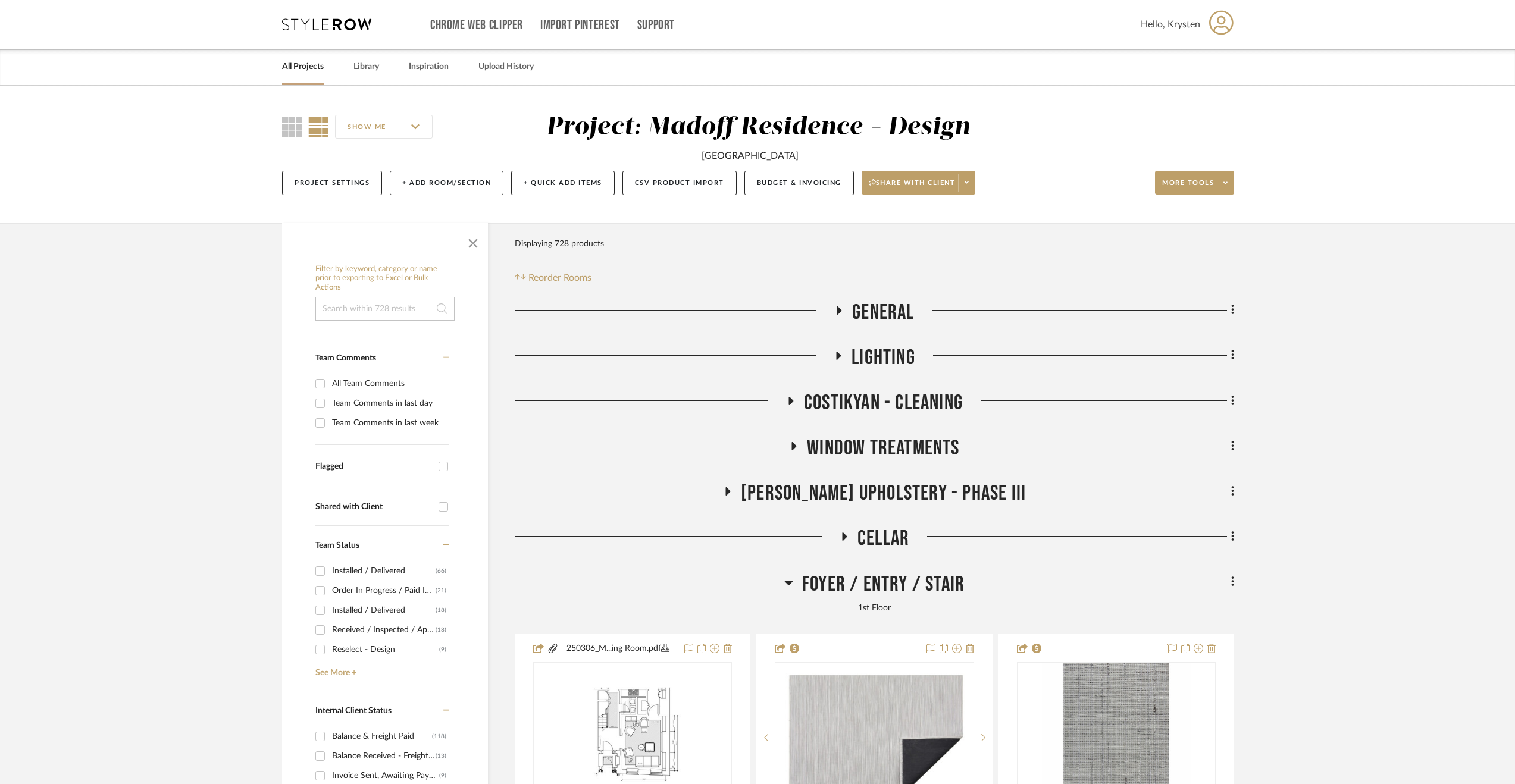
click at [890, 588] on span "Foyer / Entry / Stair" at bounding box center [883, 585] width 162 height 25
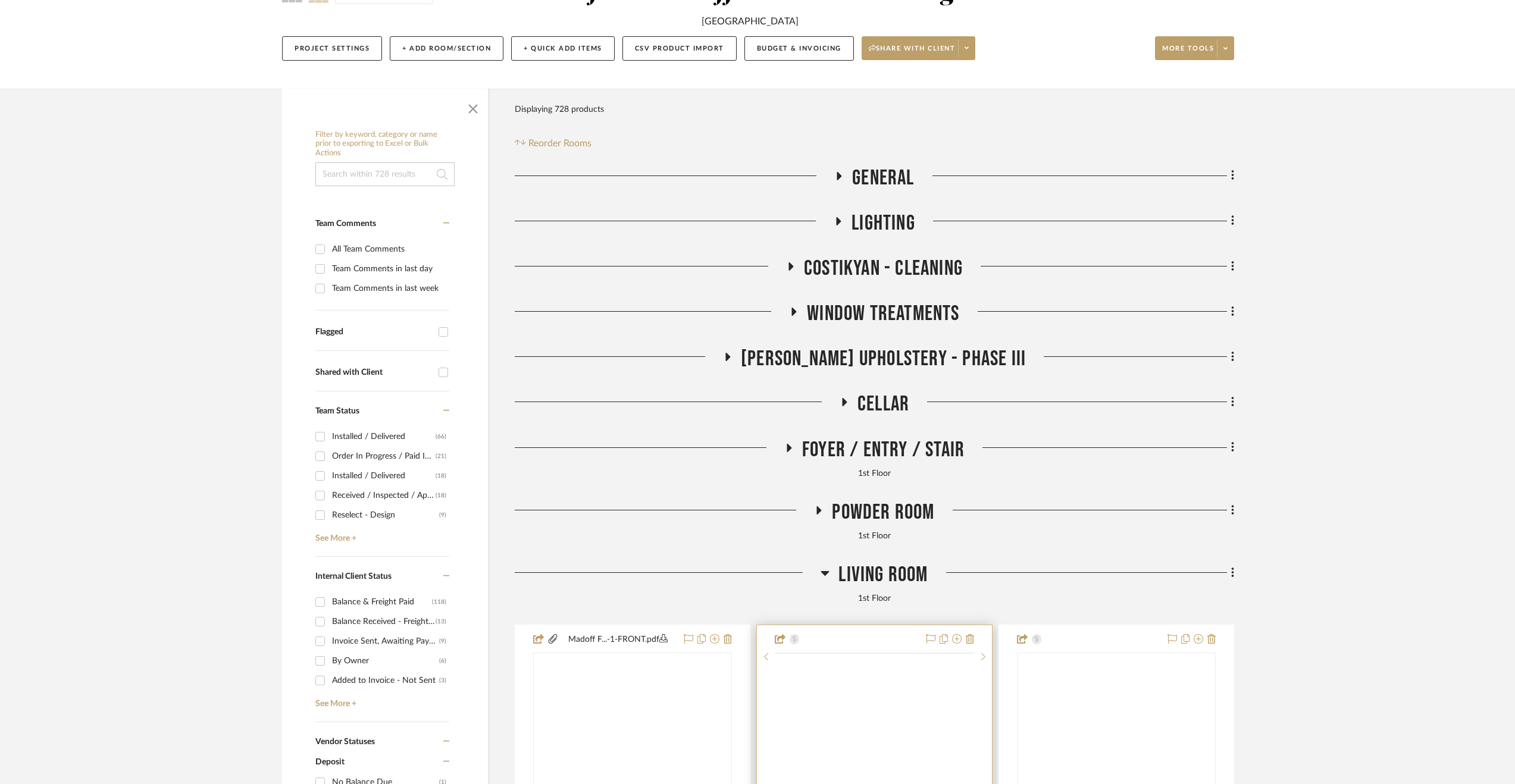
scroll to position [238, 0]
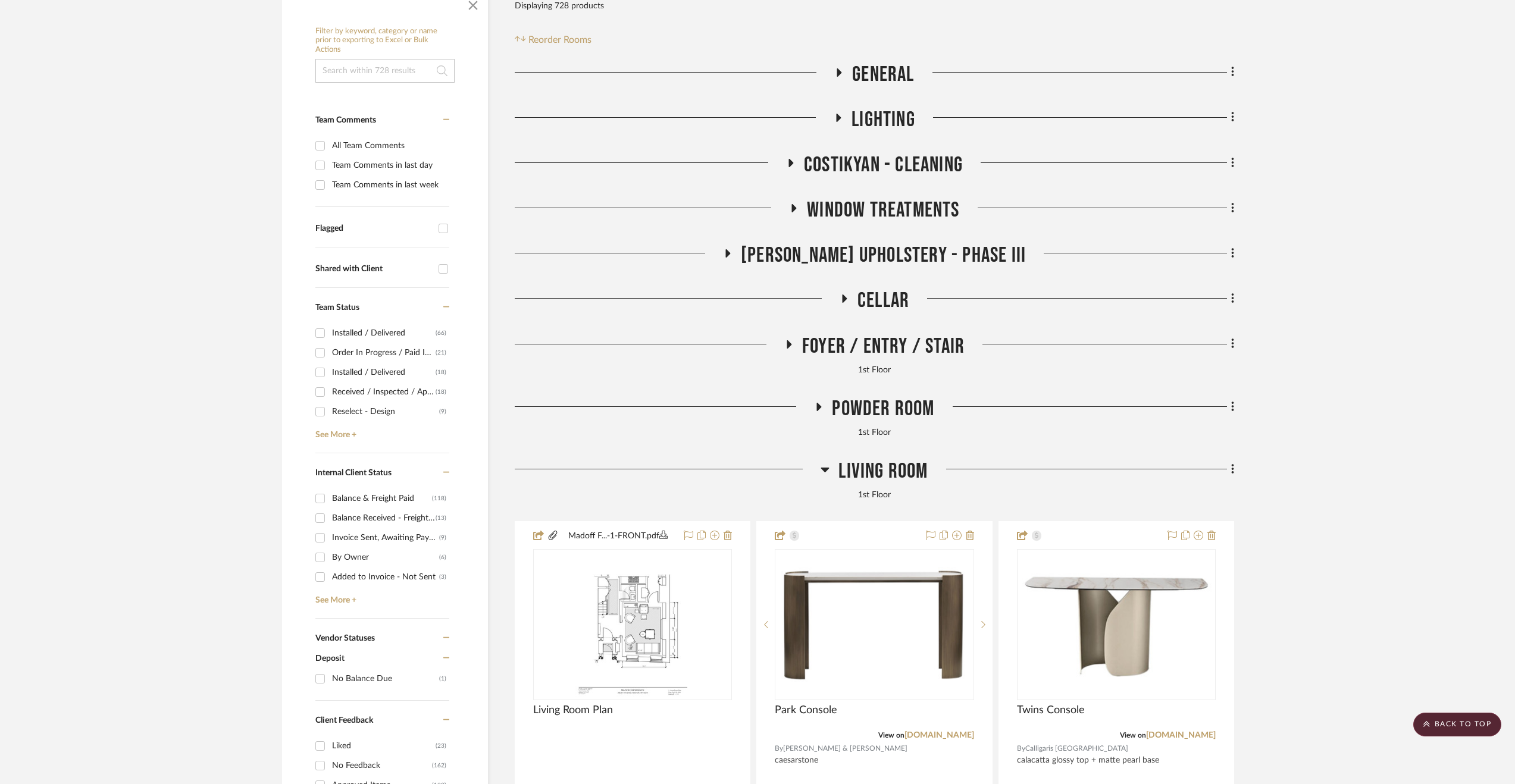
click at [884, 398] on span "Powder Room" at bounding box center [882, 409] width 102 height 25
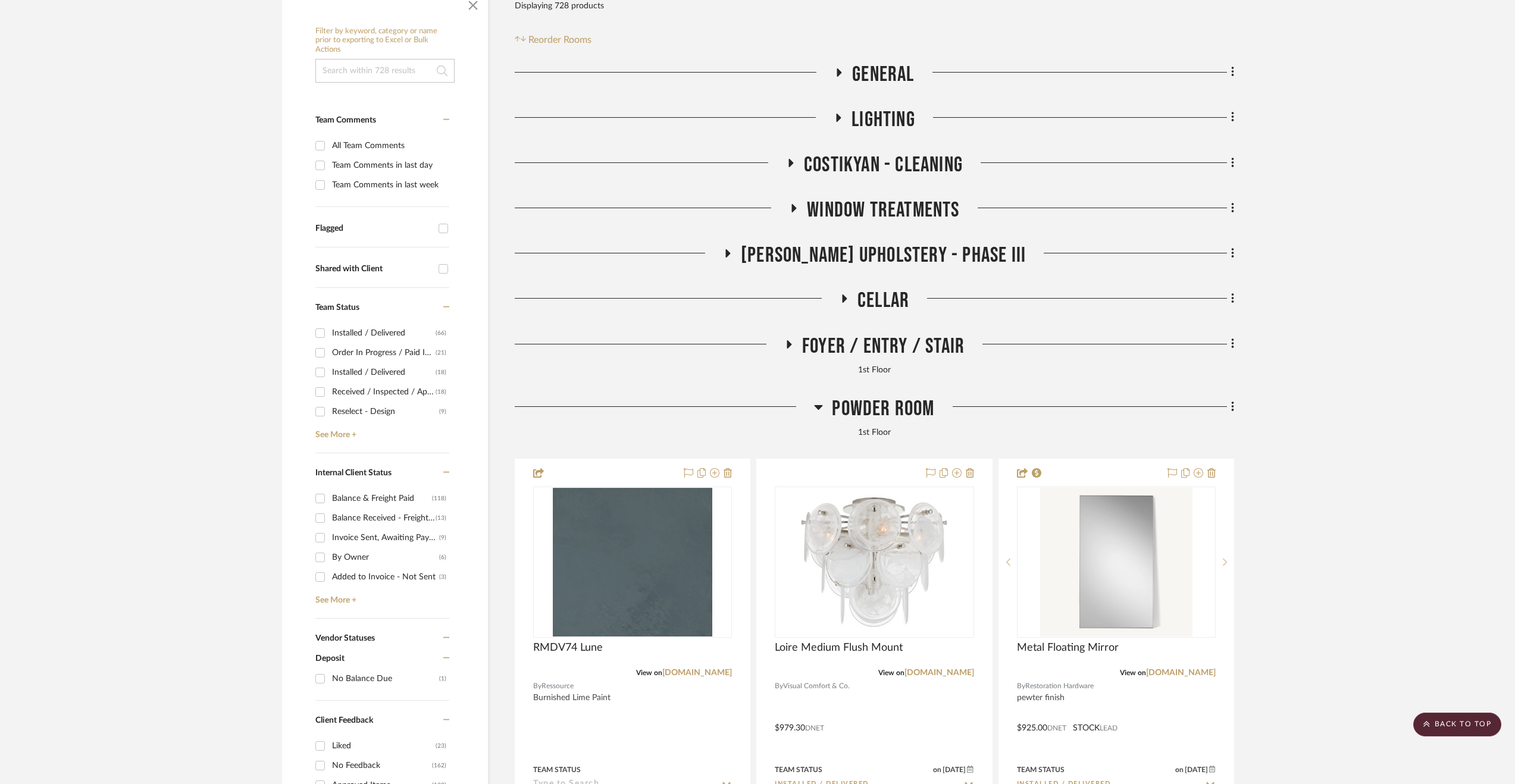
click at [884, 398] on span "Powder Room" at bounding box center [882, 409] width 102 height 25
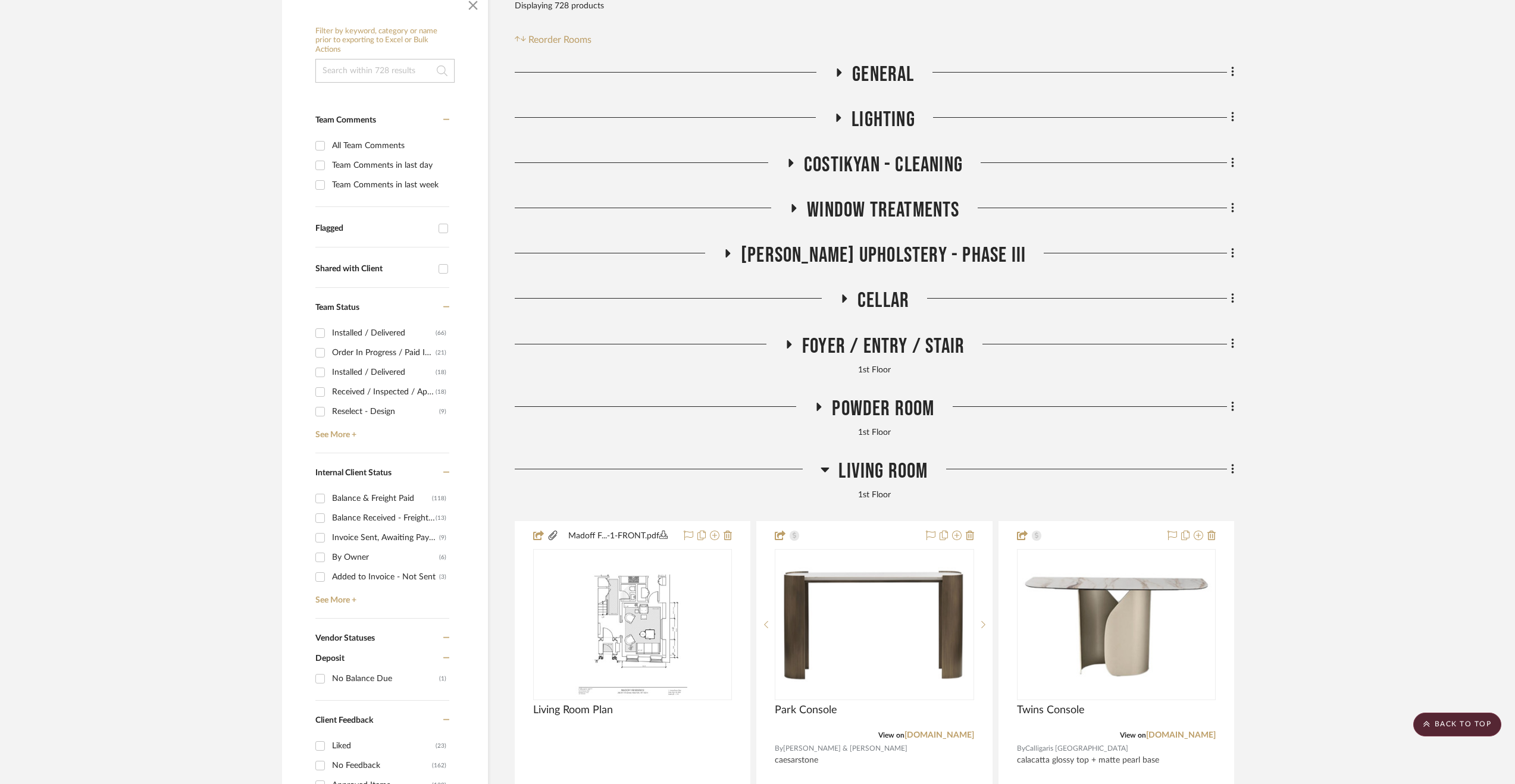
click at [883, 467] on span "Living Room" at bounding box center [882, 472] width 89 height 25
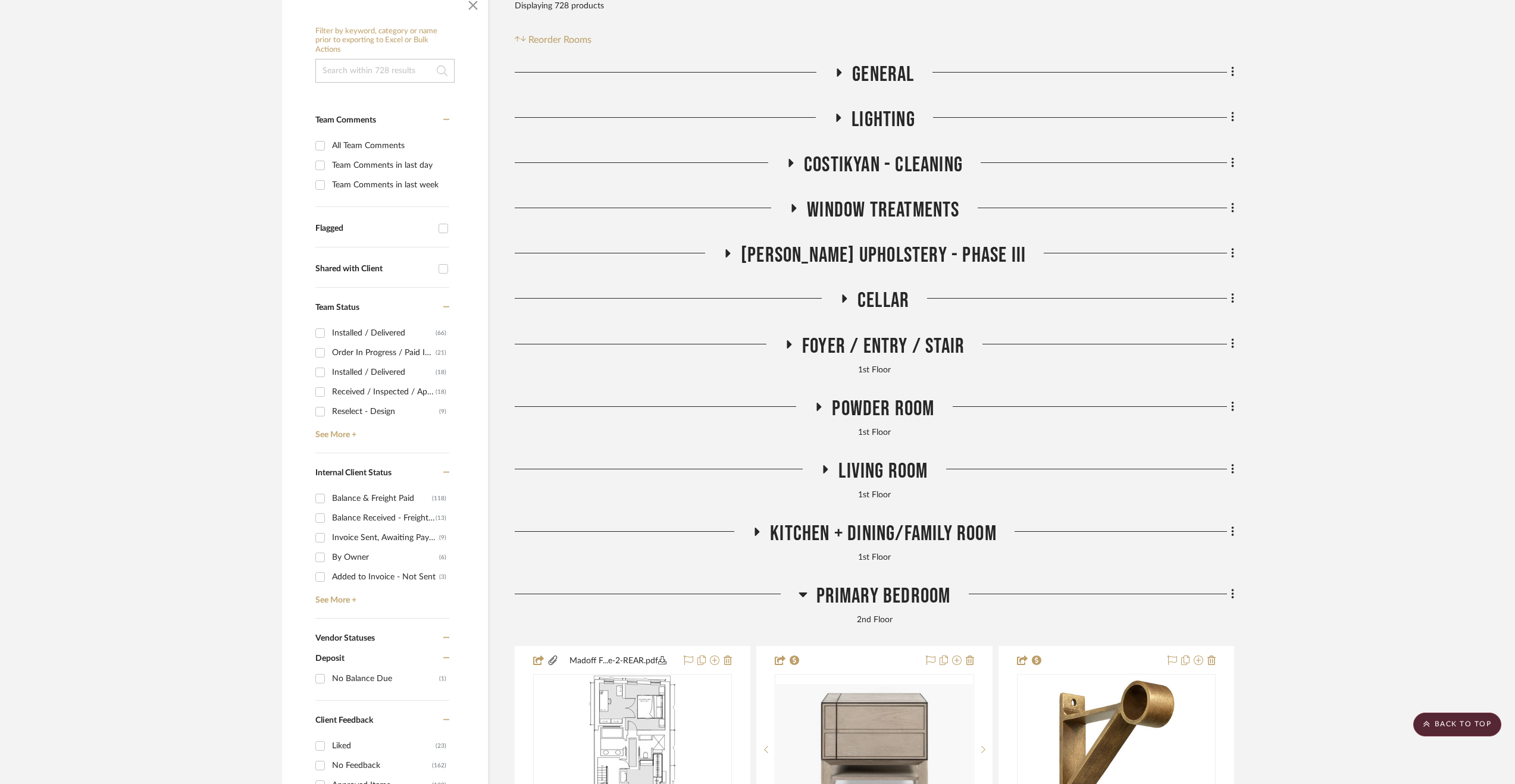
click at [879, 466] on span "Living Room" at bounding box center [882, 472] width 89 height 25
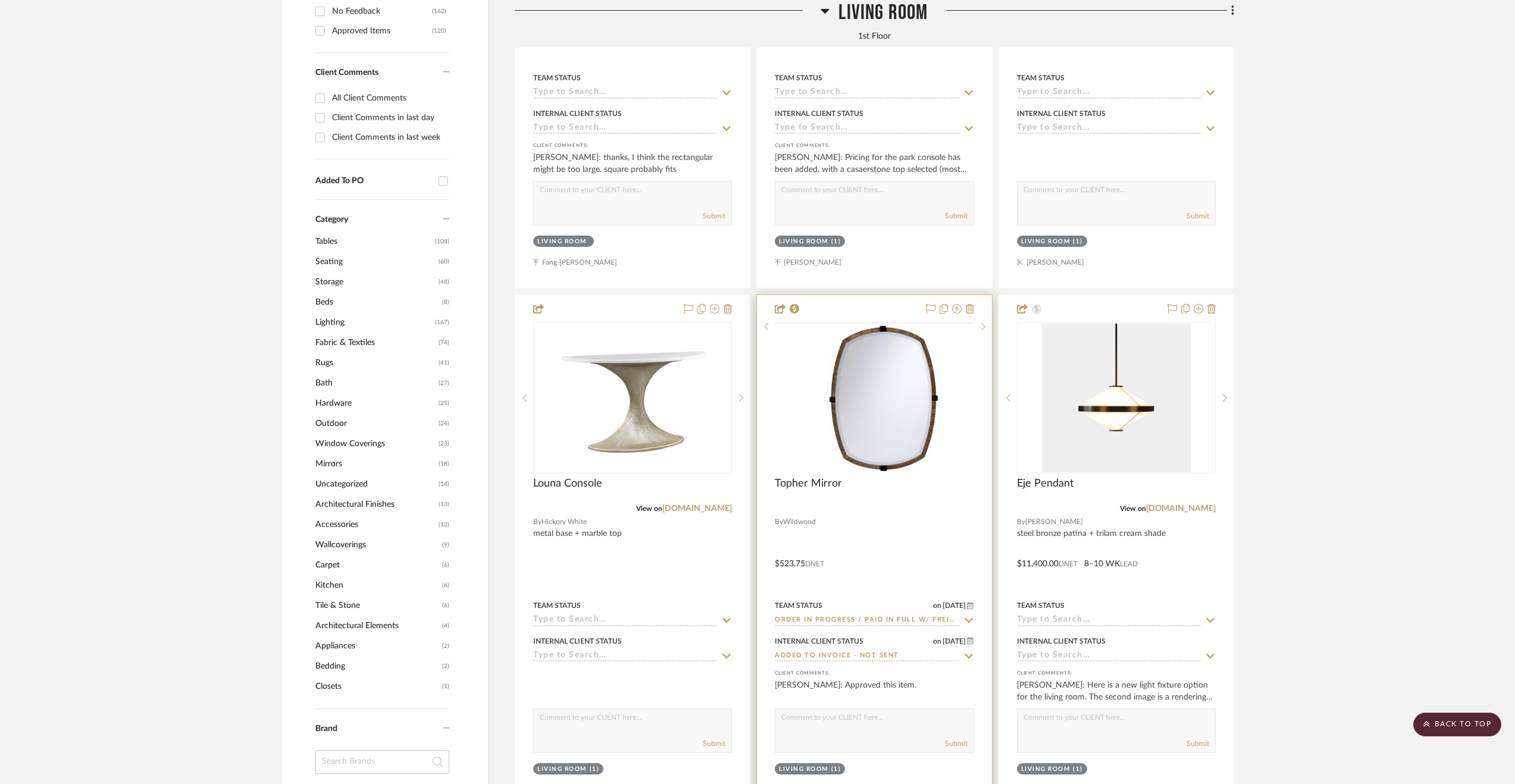
scroll to position [1011, 0]
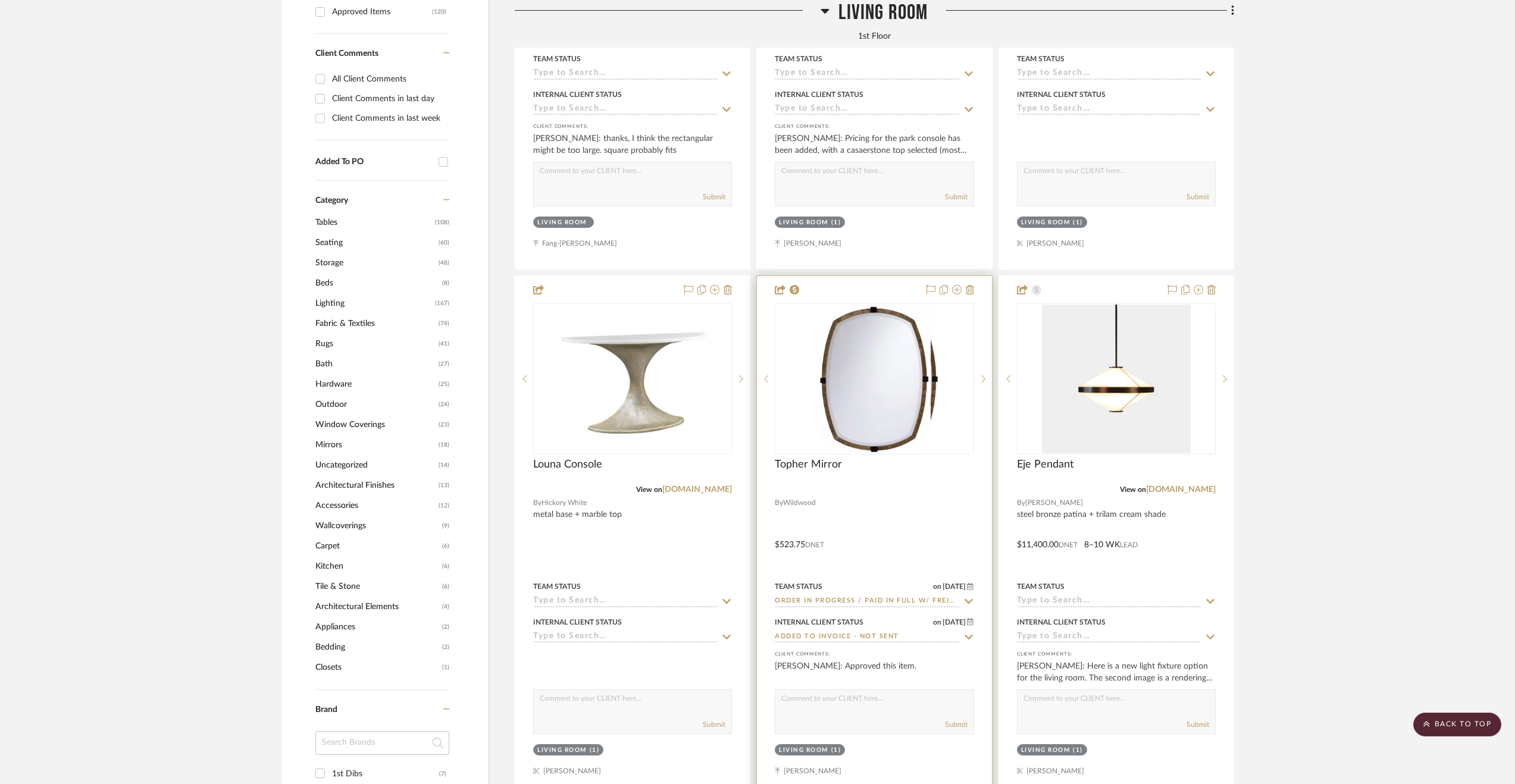
click at [947, 536] on div at bounding box center [874, 536] width 235 height 521
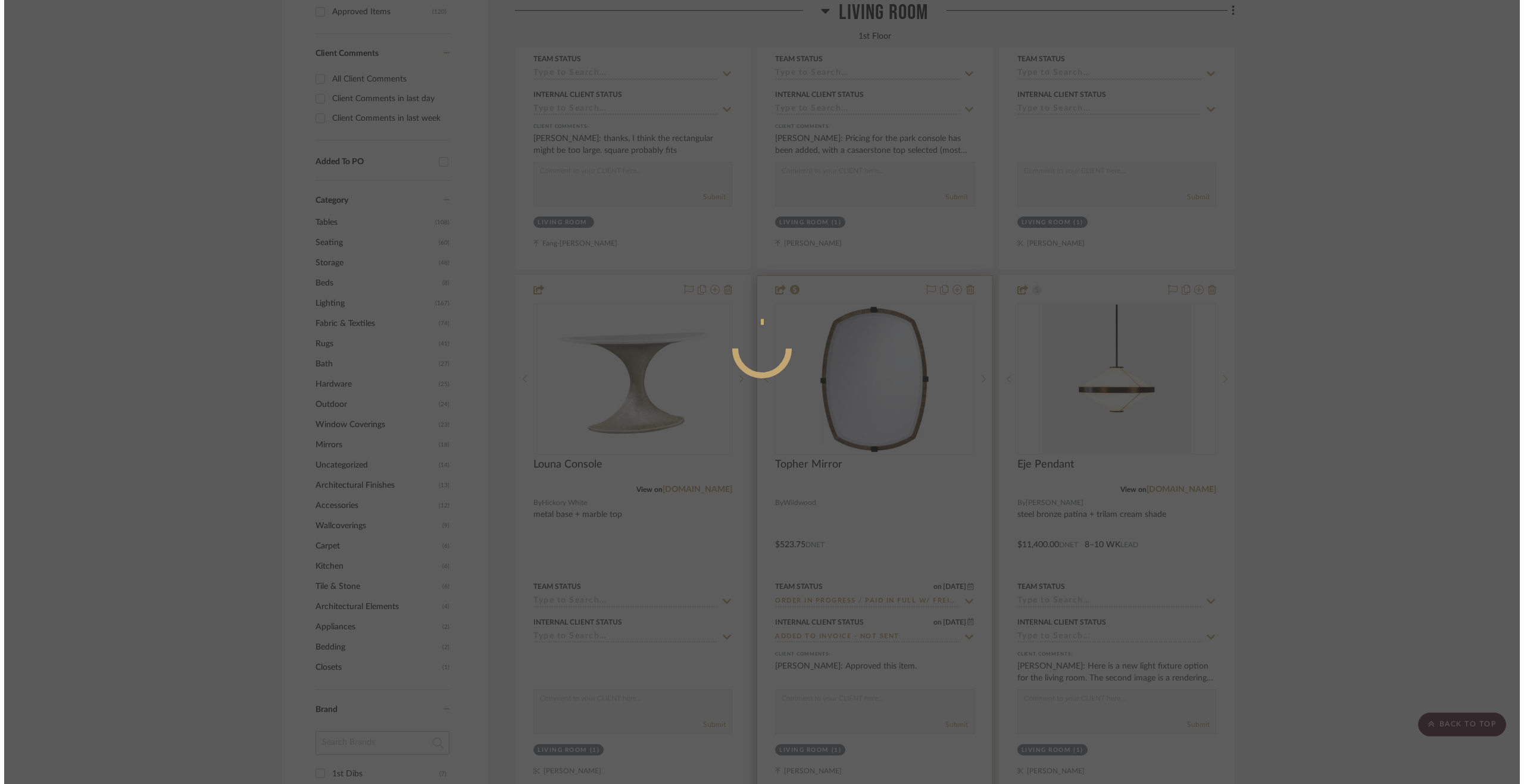
scroll to position [0, 0]
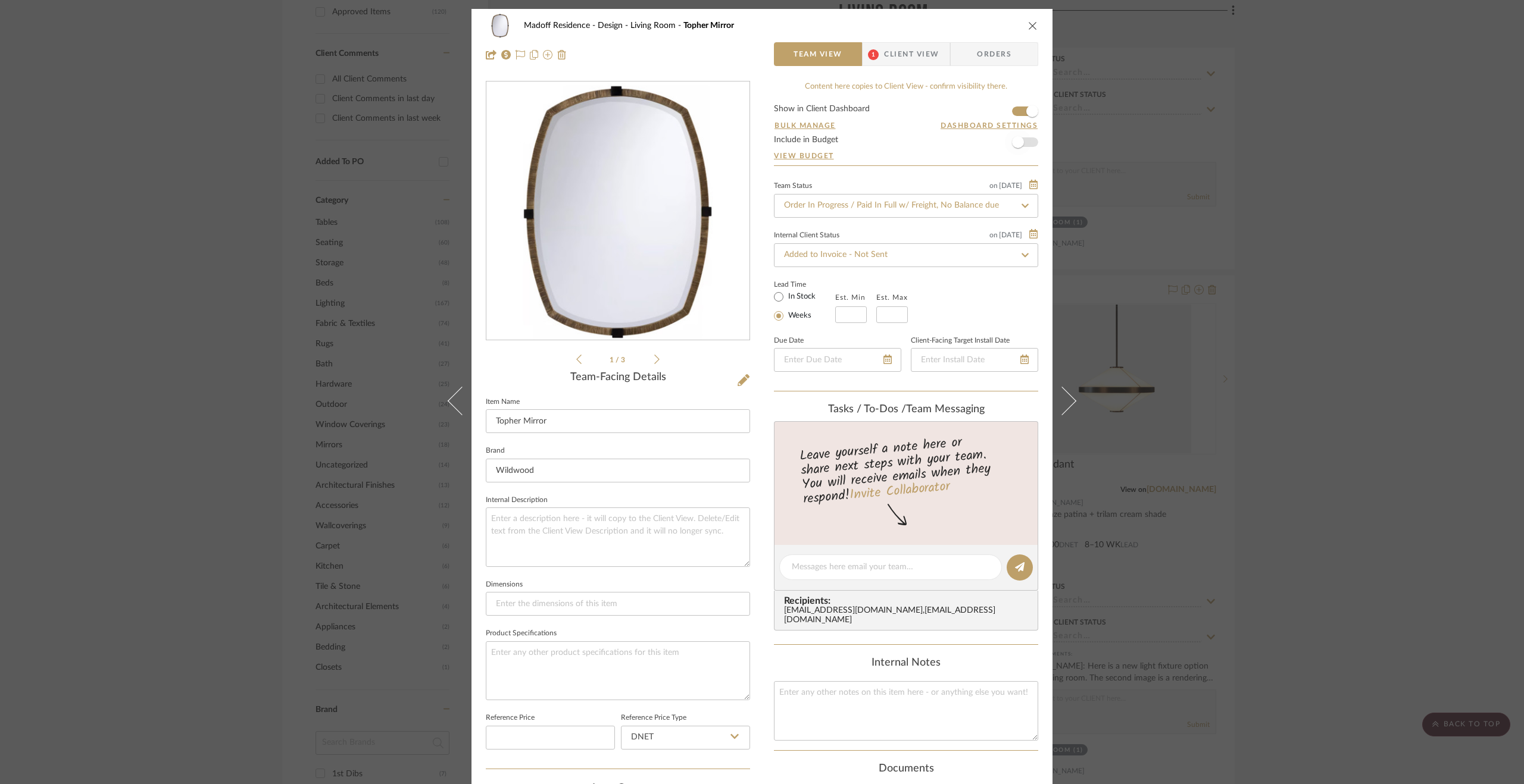
click at [1011, 141] on span "button" at bounding box center [1017, 142] width 12 height 12
click at [882, 31] on button at bounding box center [866, 27] width 46 height 44
click at [916, 64] on span "Client View" at bounding box center [911, 54] width 55 height 23
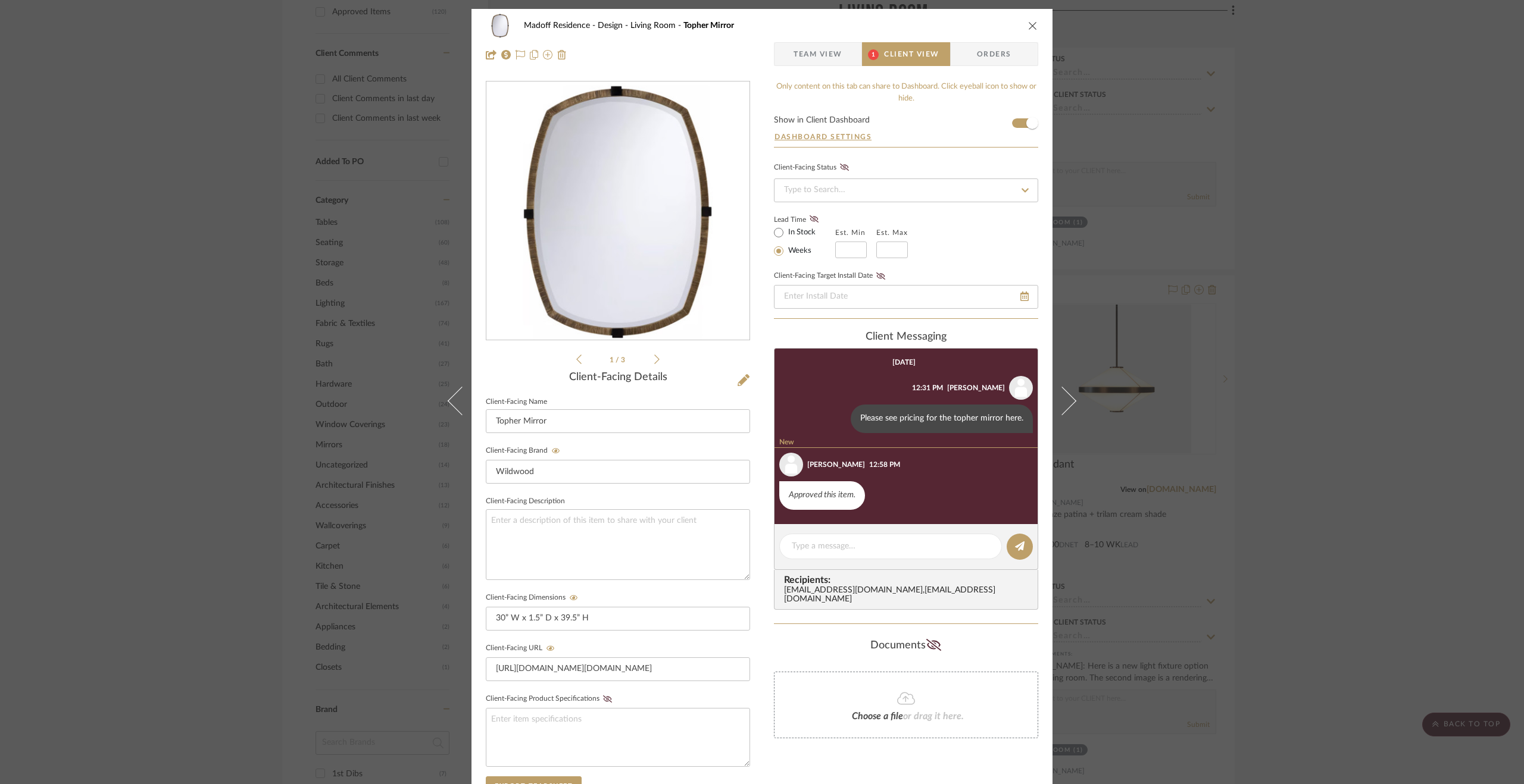
click at [820, 57] on span "Team View" at bounding box center [817, 54] width 49 height 23
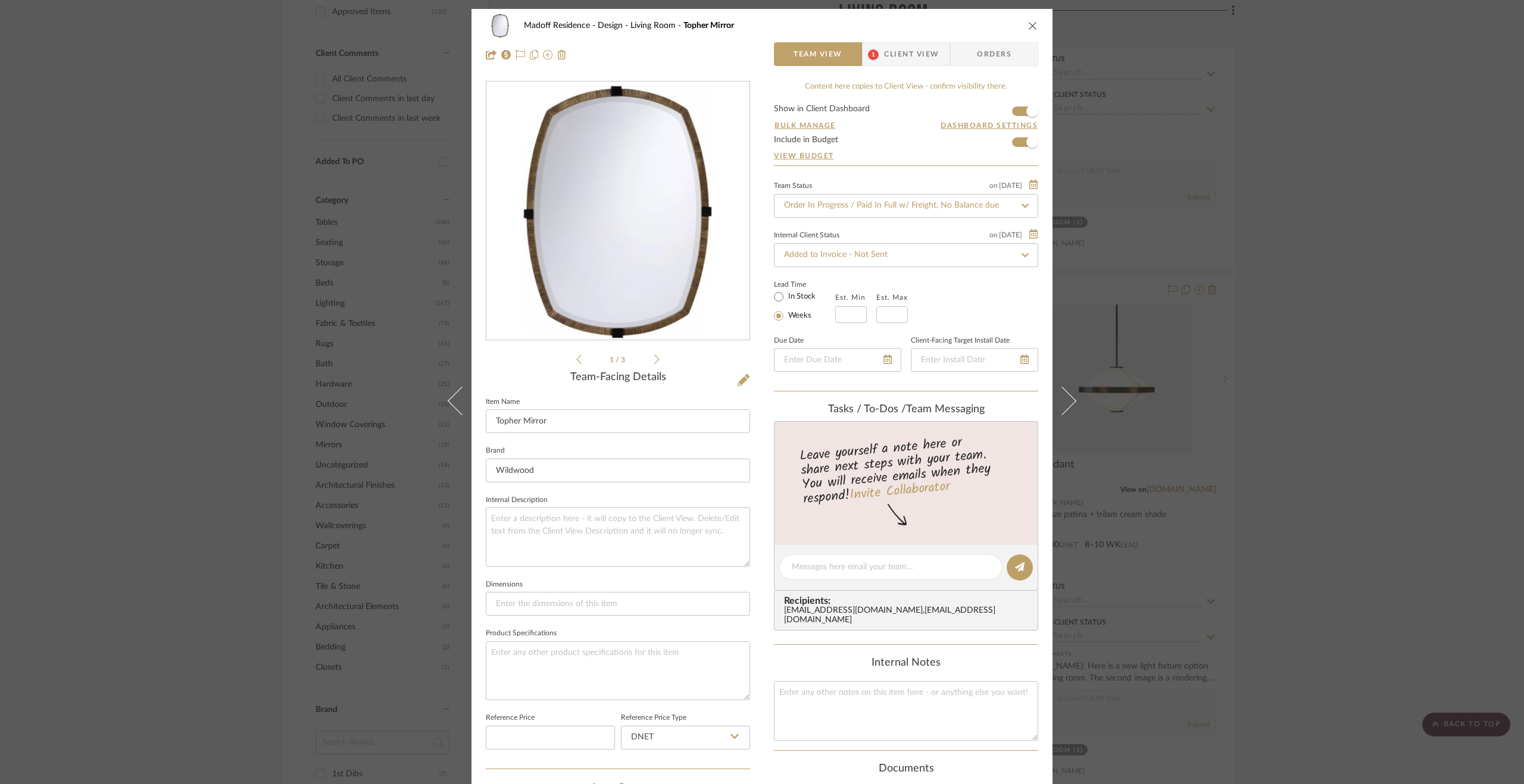
click at [1309, 534] on div "Madoff Residence - Design Living Room Topher Mirror Team View 1 Client View Ord…" at bounding box center [762, 392] width 1524 height 784
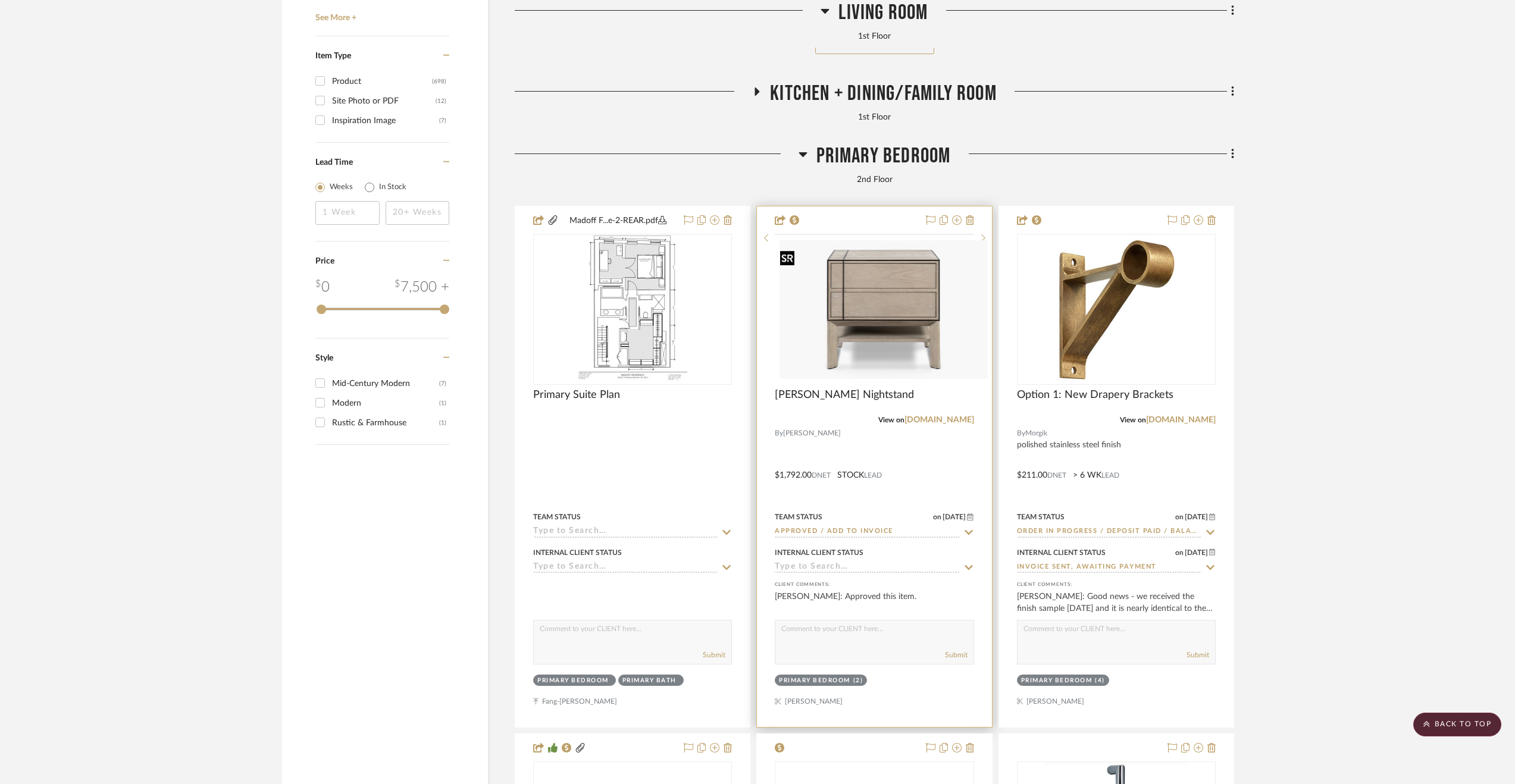
scroll to position [2321, 0]
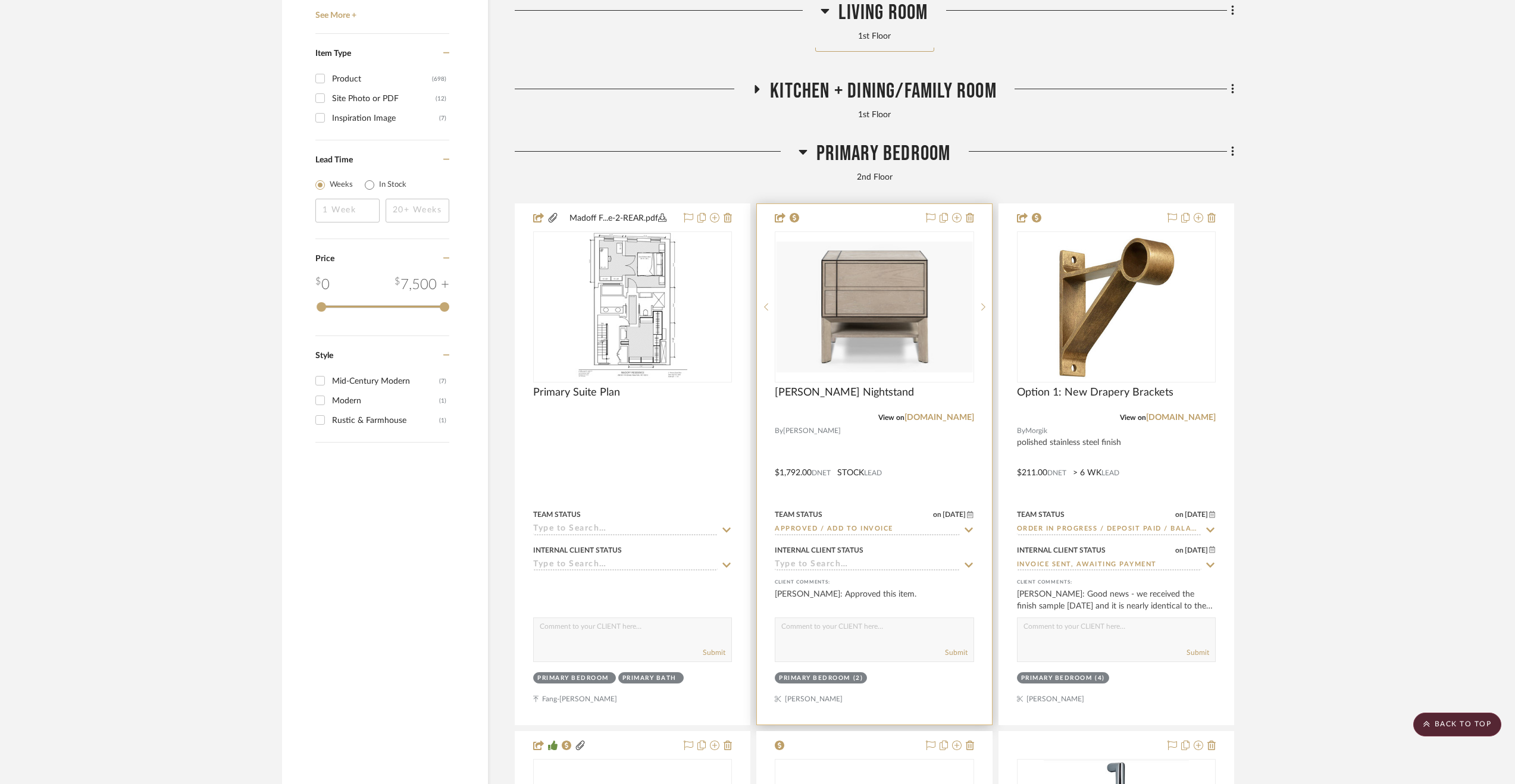
click at [956, 459] on div at bounding box center [874, 464] width 235 height 521
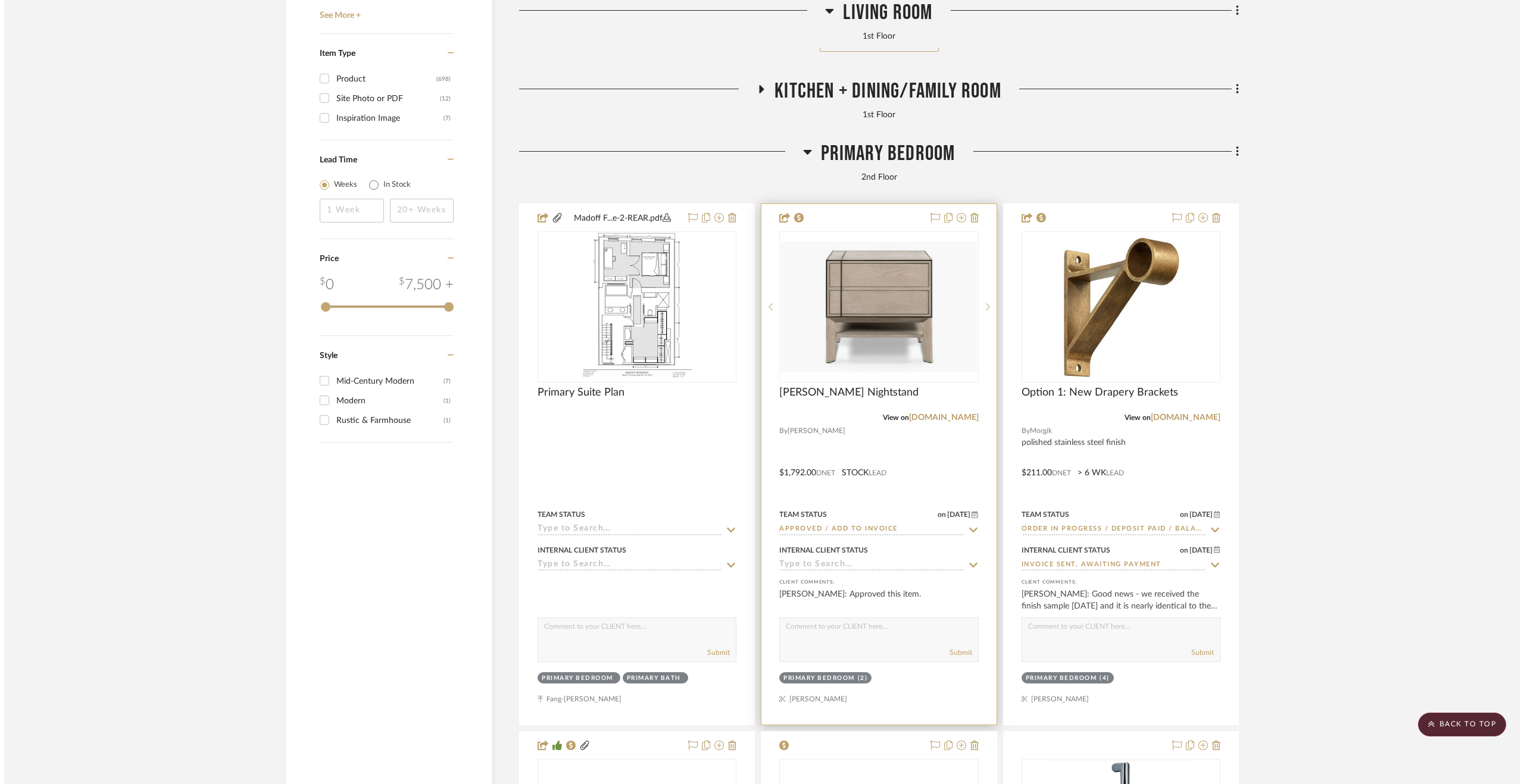
scroll to position [0, 0]
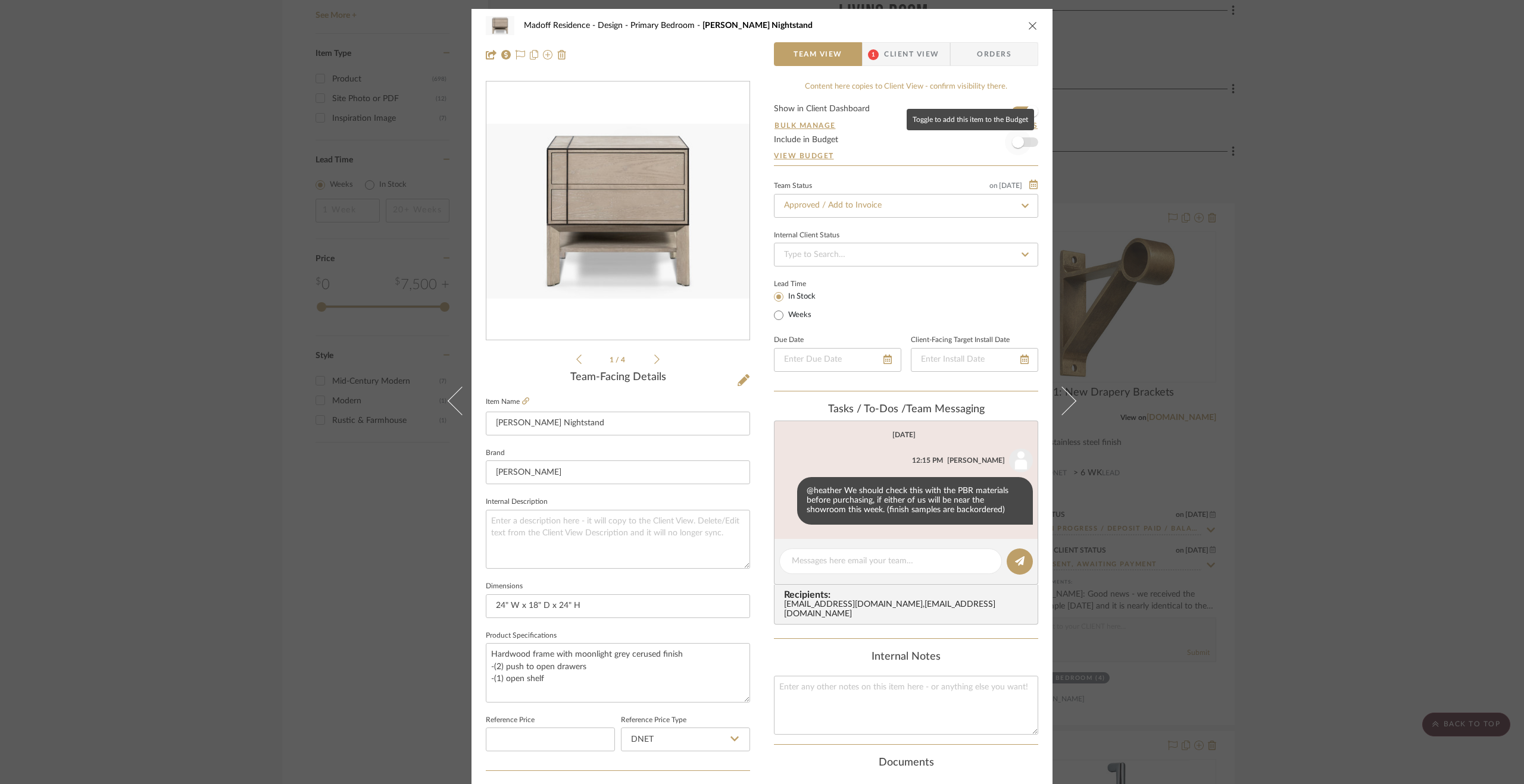
drag, startPoint x: 1019, startPoint y: 146, endPoint x: 1061, endPoint y: 169, distance: 47.9
click at [1019, 147] on span "button" at bounding box center [1017, 142] width 26 height 26
click at [1335, 368] on div "Madoff Residence - Design Primary Bedroom [PERSON_NAME] Nightstand Team View 1 …" at bounding box center [762, 392] width 1524 height 784
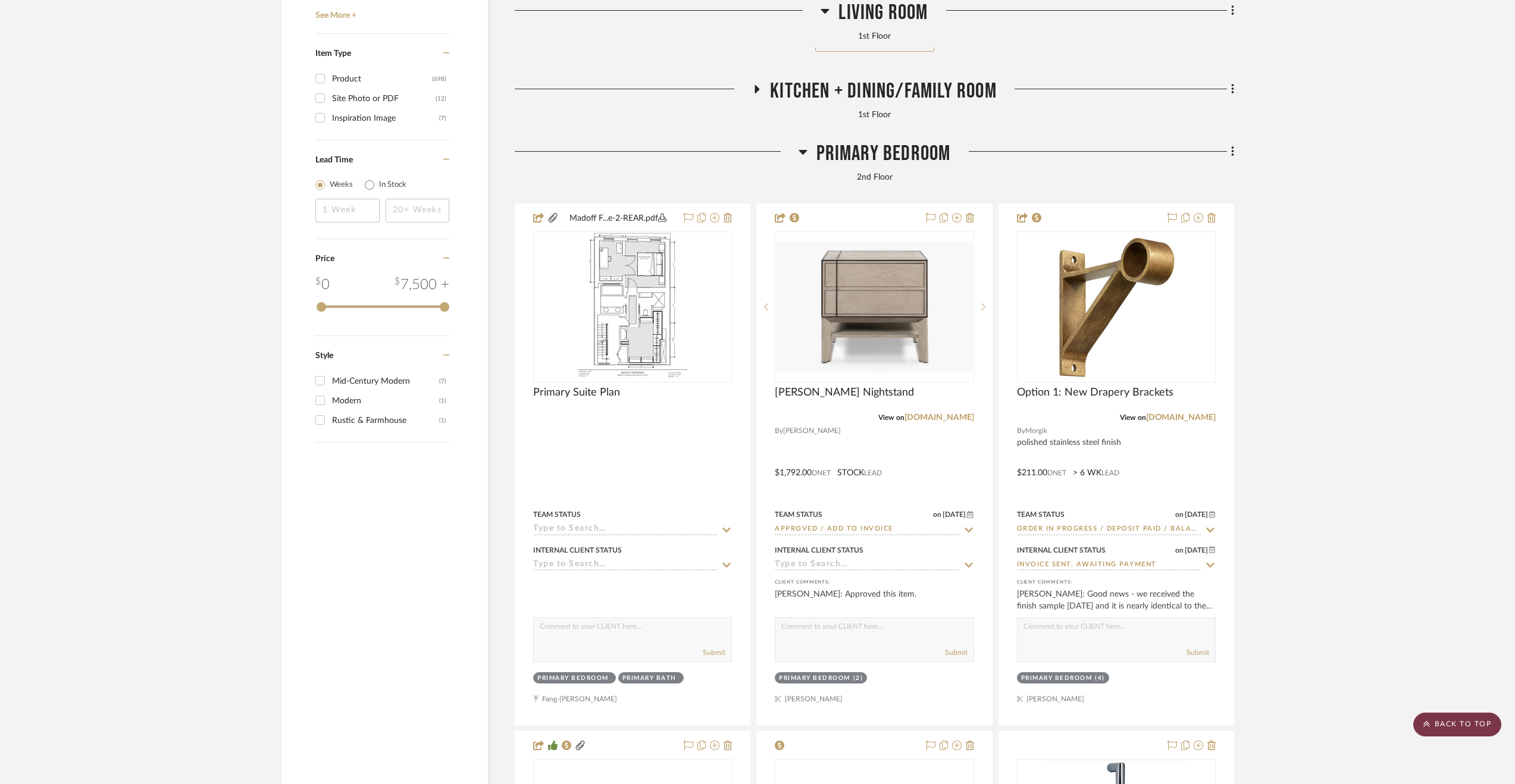
click at [1476, 714] on scroll-to-top-button "BACK TO TOP" at bounding box center [1458, 724] width 88 height 23
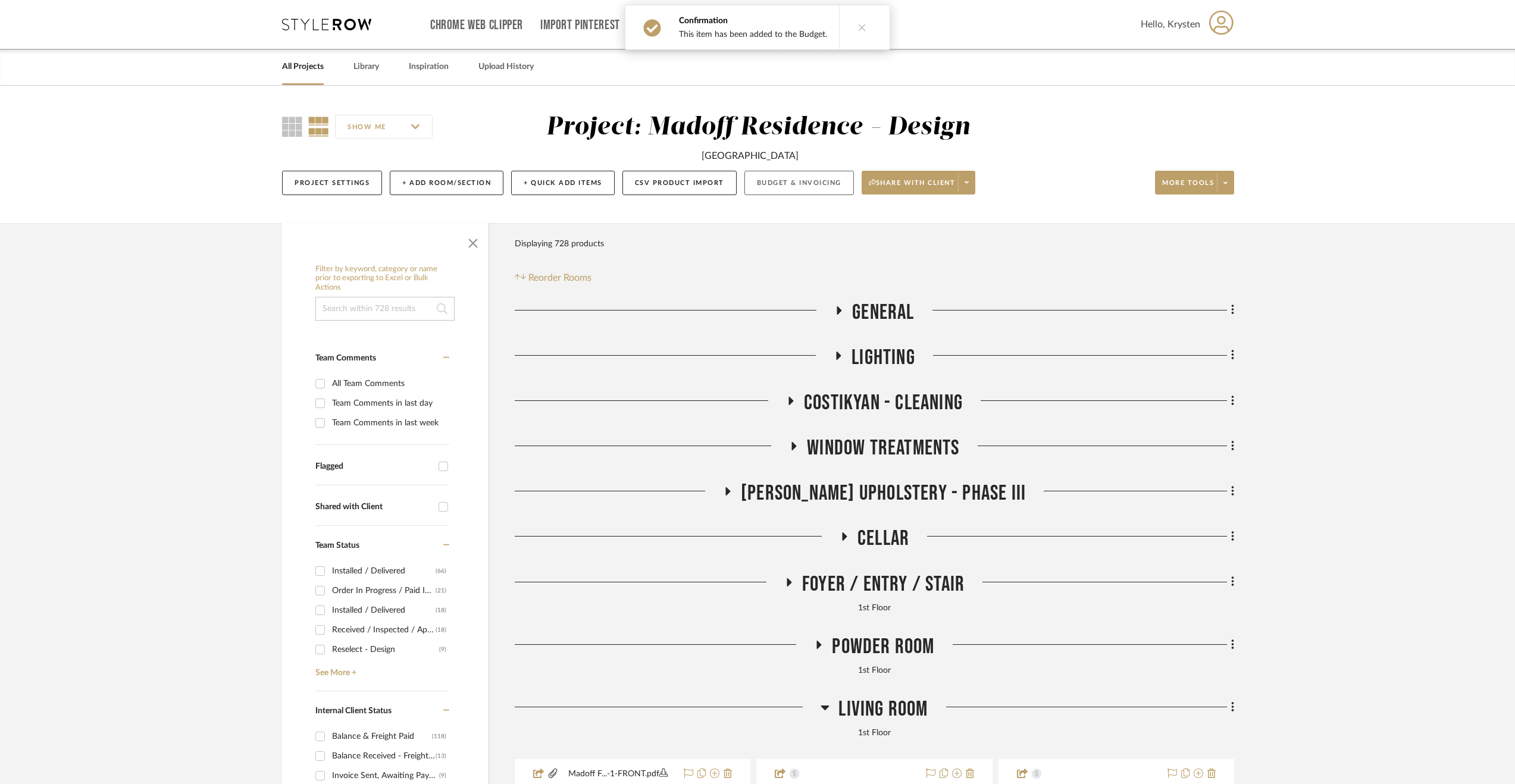
click at [818, 186] on button "Budget & Invoicing" at bounding box center [799, 182] width 109 height 24
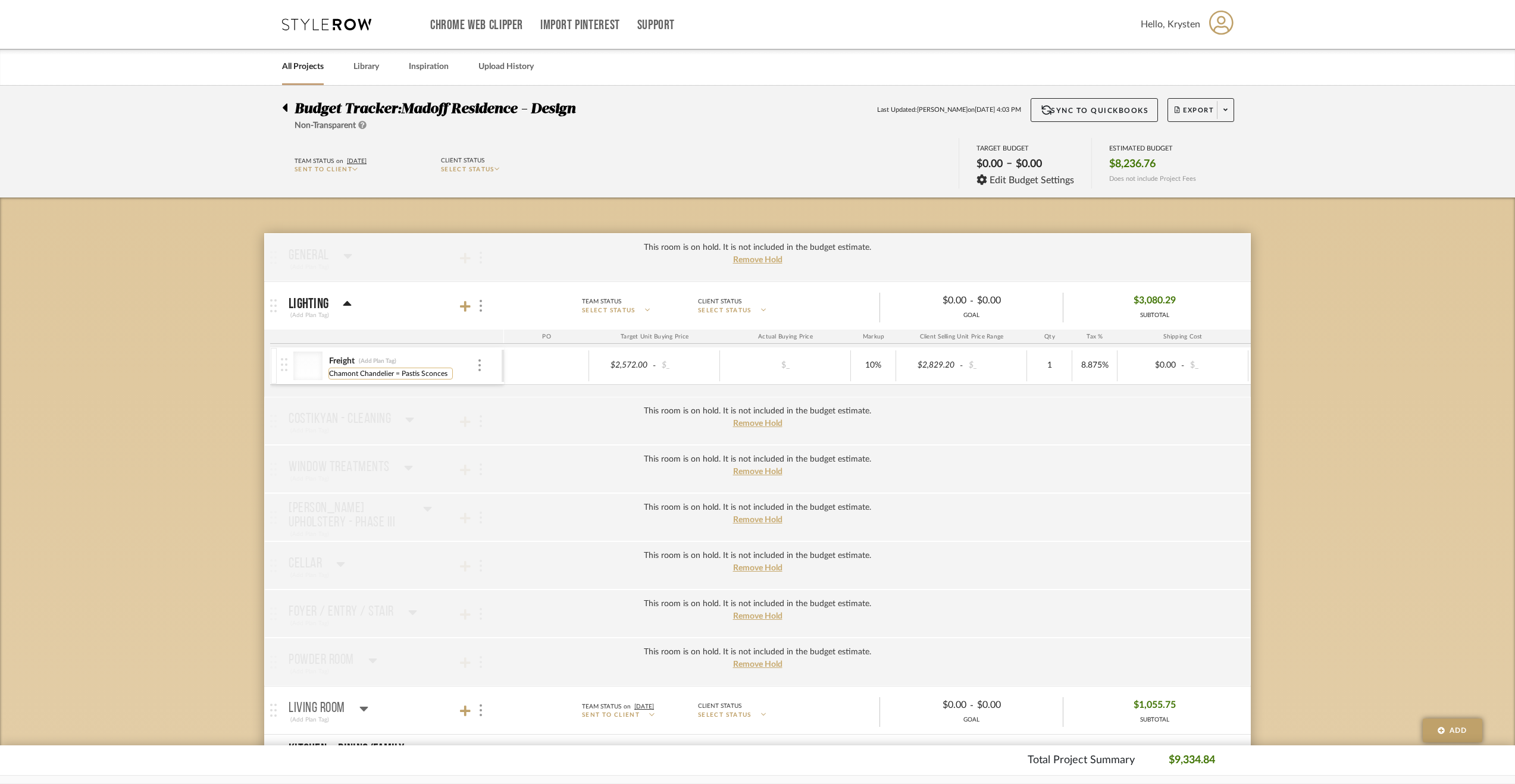
click at [398, 372] on input "Chamont Chandelier = Pastis Sconces" at bounding box center [391, 374] width 125 height 12
type input "Chamont Chandelier + Pastis Sconces"
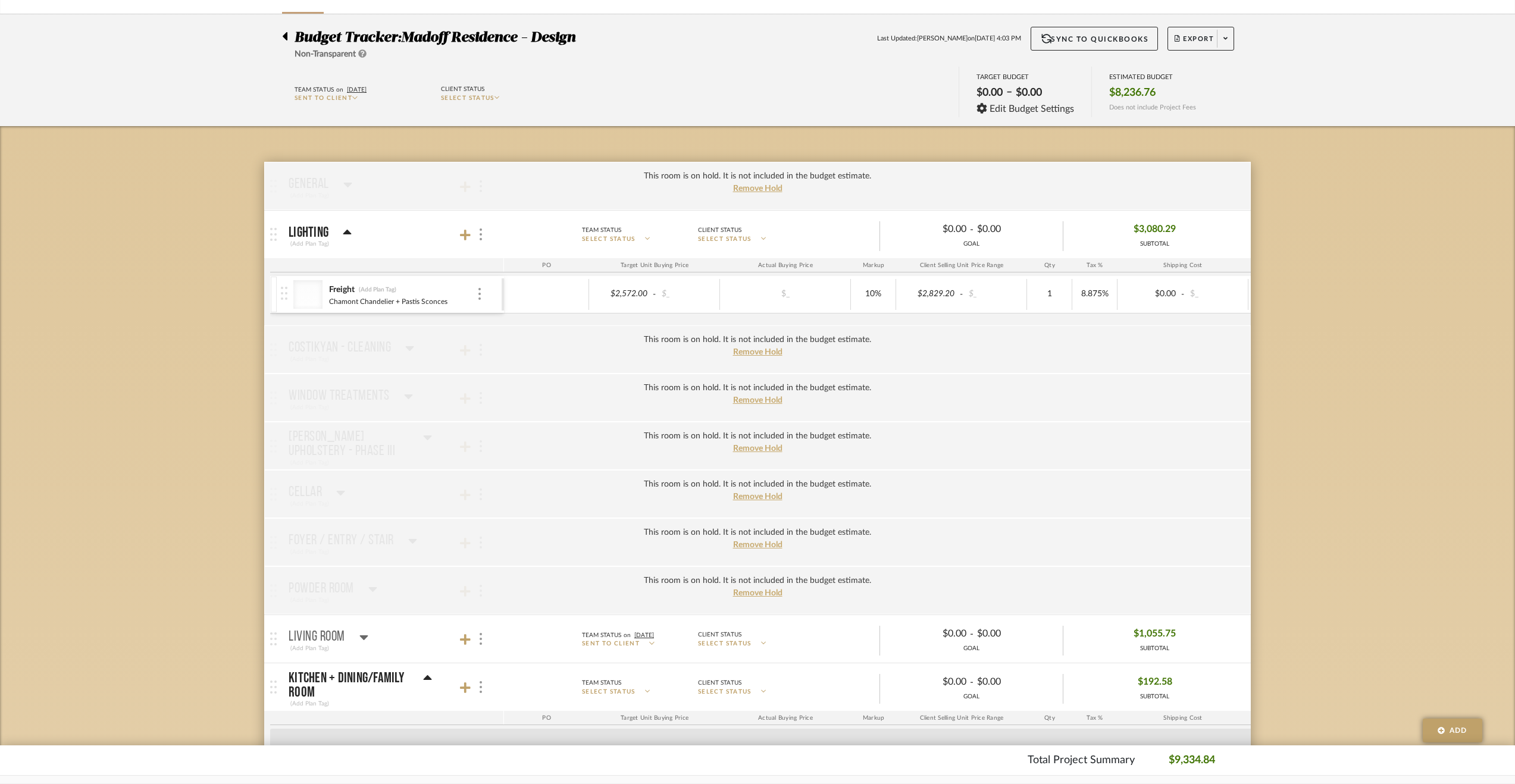
scroll to position [179, 0]
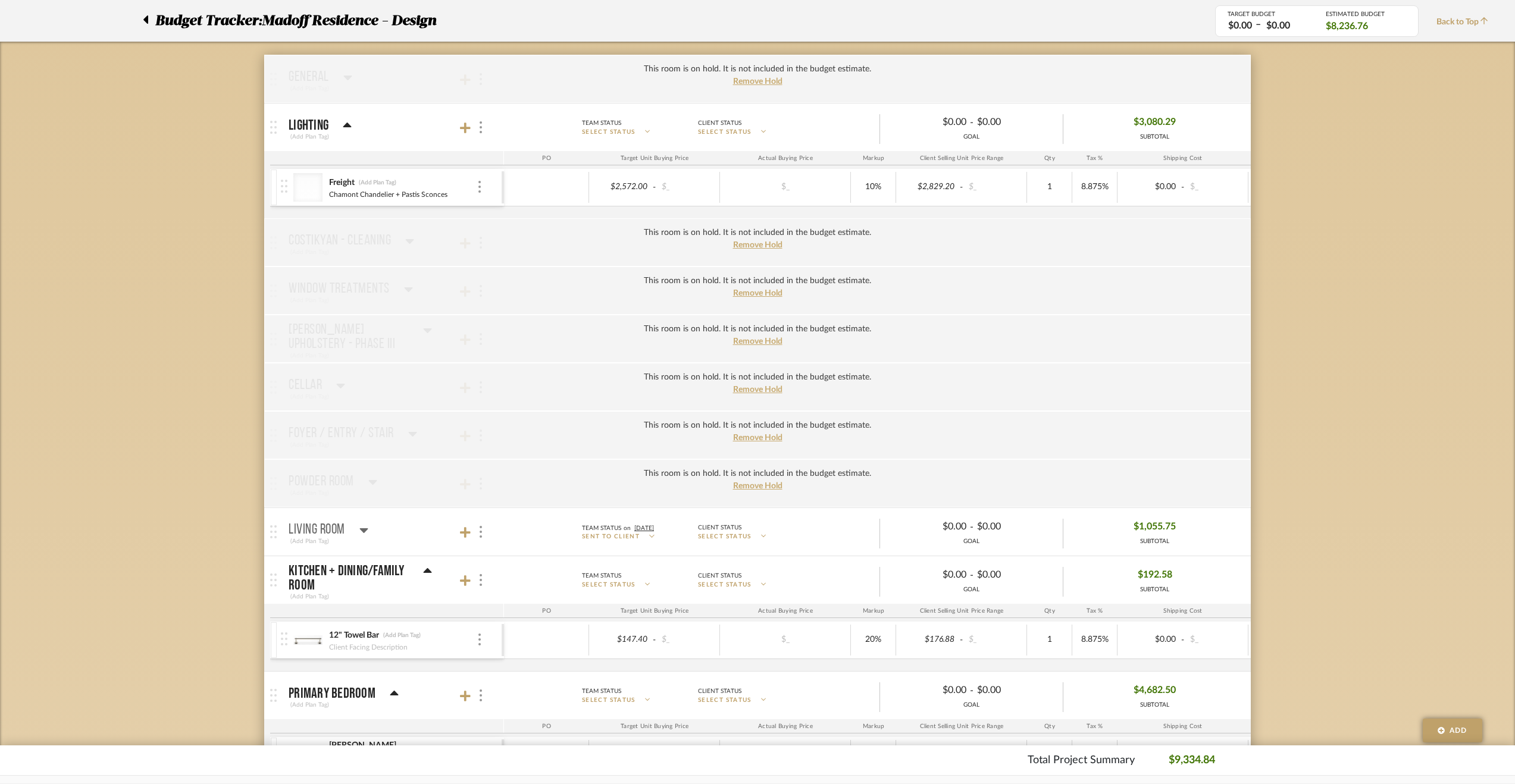
click at [368, 530] on icon at bounding box center [364, 530] width 9 height 14
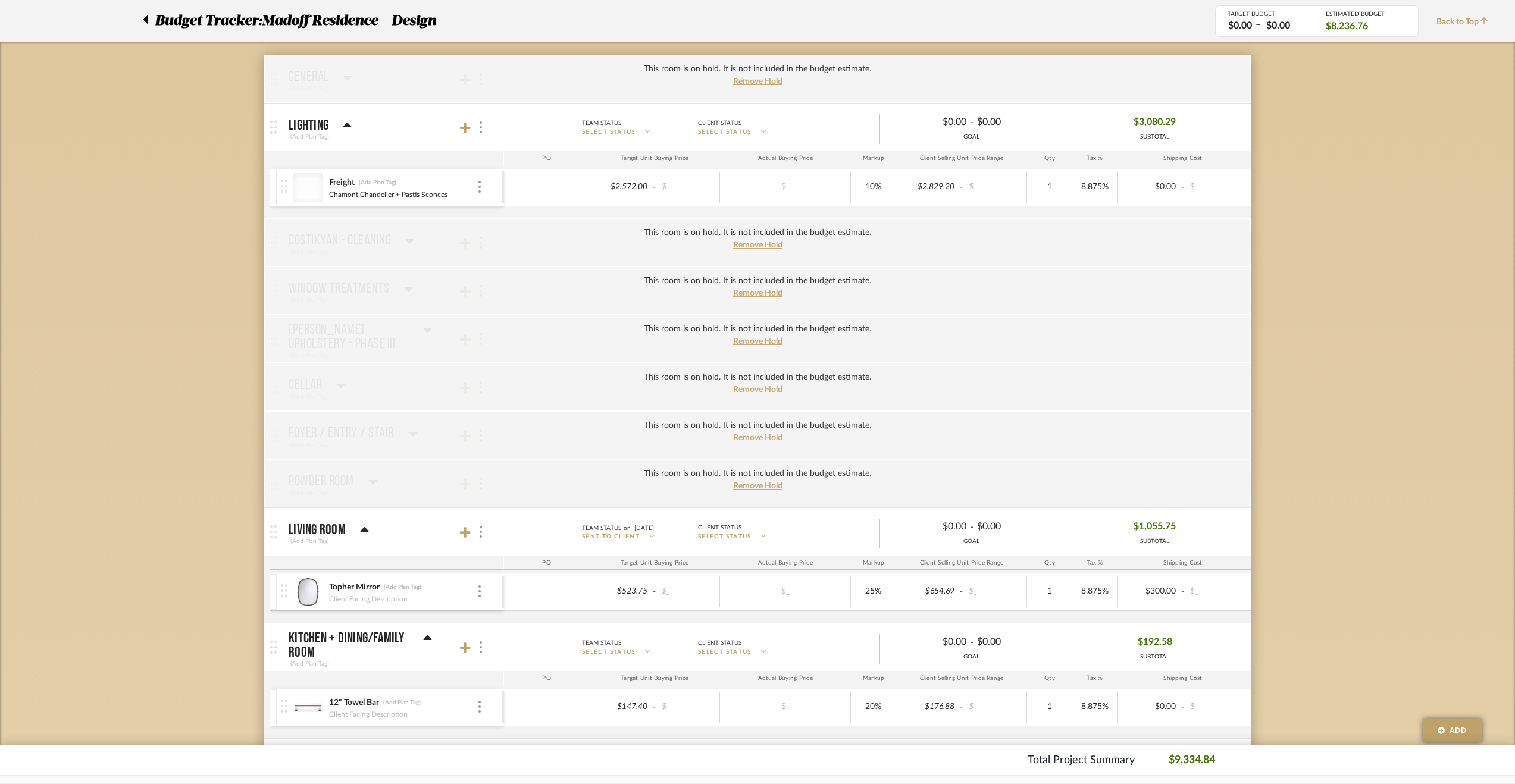
scroll to position [417, 0]
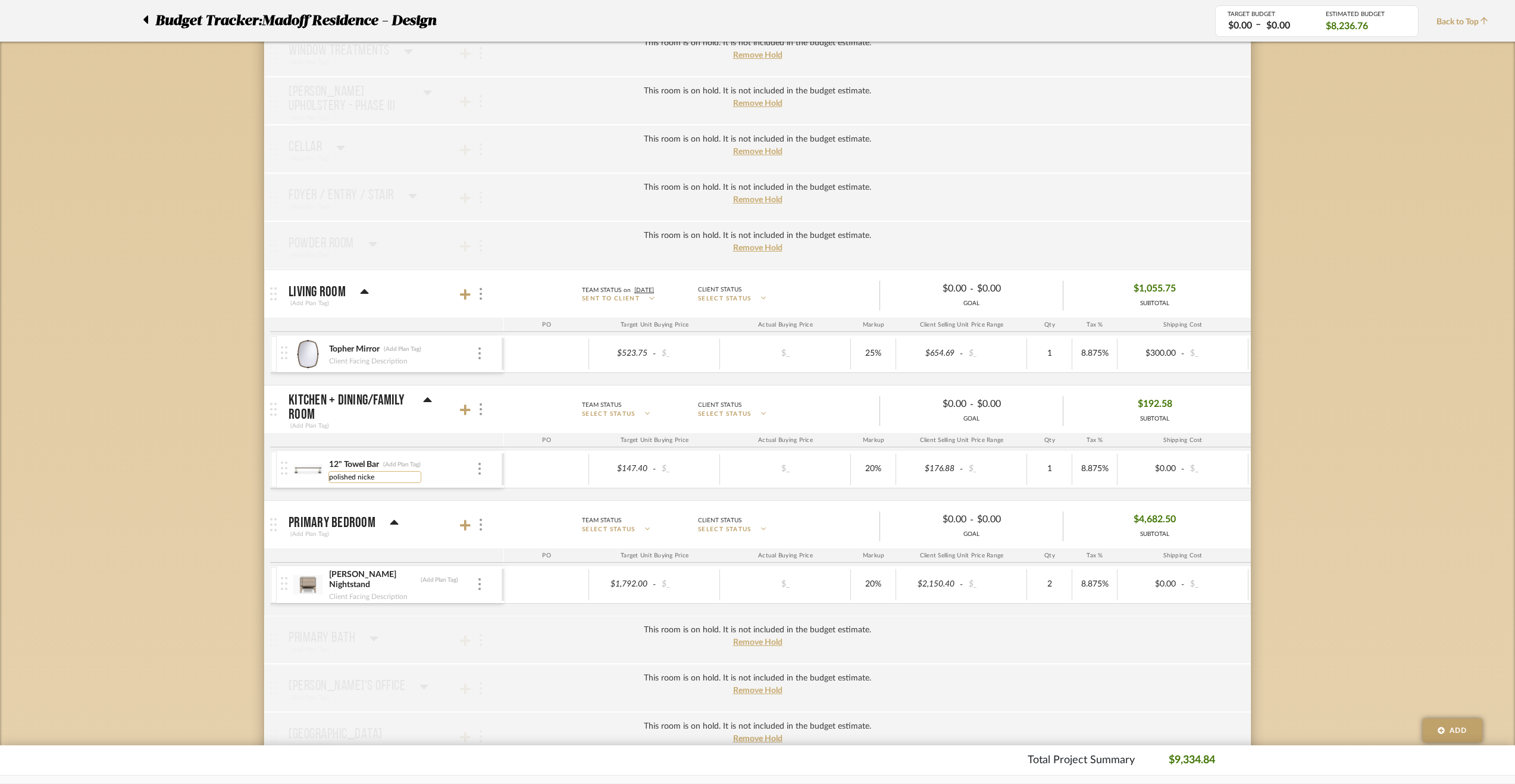
type input "polished nickel"
click at [237, 452] on div "Budget Tracker: Madoff Residence - Design Non-Transparent Last Updated: [PERSON…" at bounding box center [757, 667] width 1515 height 1996
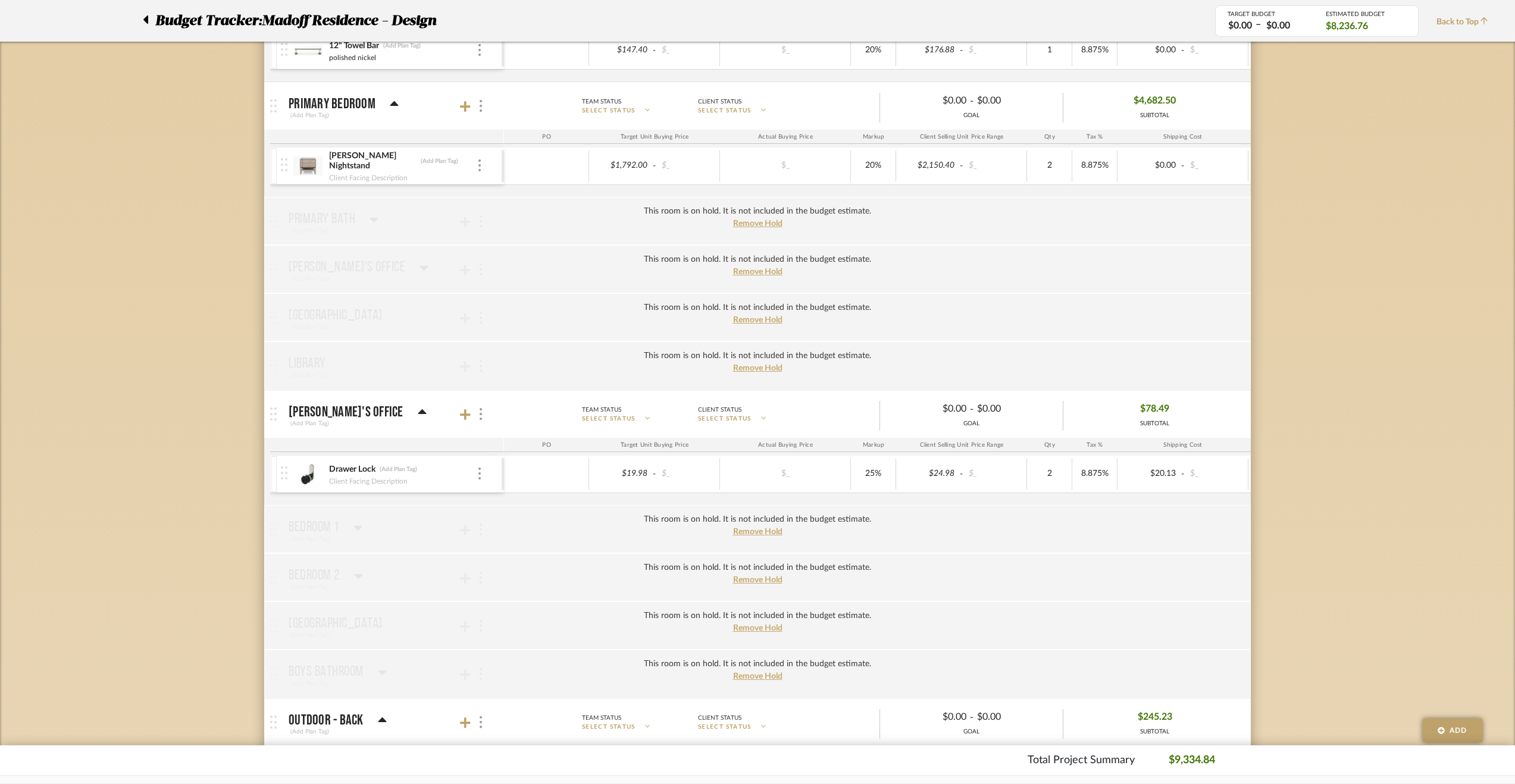
scroll to position [952, 0]
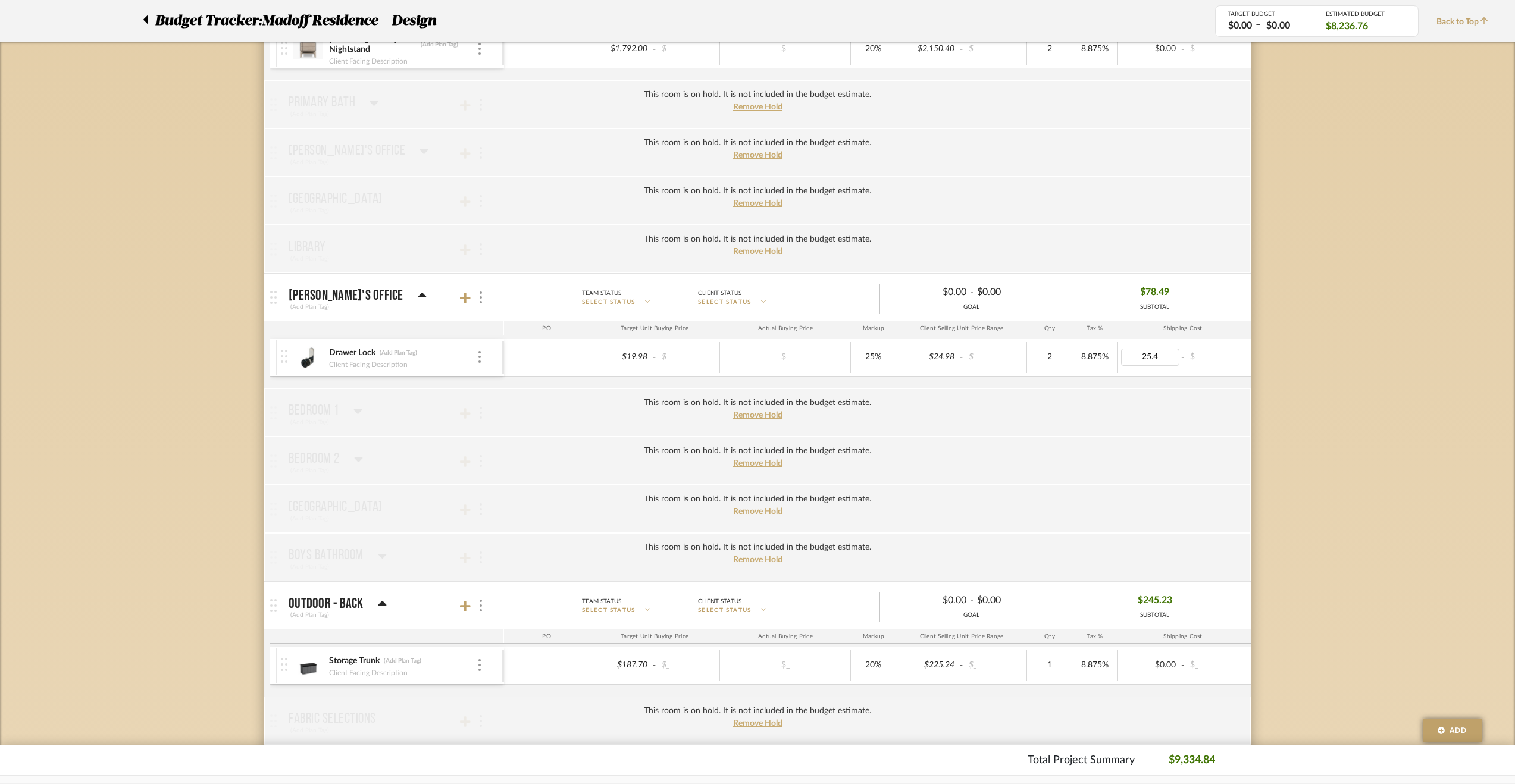
type input "25.46"
click at [1294, 288] on div "Budget Tracker: Madoff Residence - Design Non-Transparent Last Updated: [PERSON…" at bounding box center [757, 132] width 1515 height 1996
click at [478, 360] on div "Drawer Lock (Add Plan Tag) Client Facing Description" at bounding box center [391, 357] width 221 height 37
click at [478, 355] on img at bounding box center [479, 356] width 3 height 12
click at [499, 379] on span "Manage Item" at bounding box center [531, 379] width 88 height 12
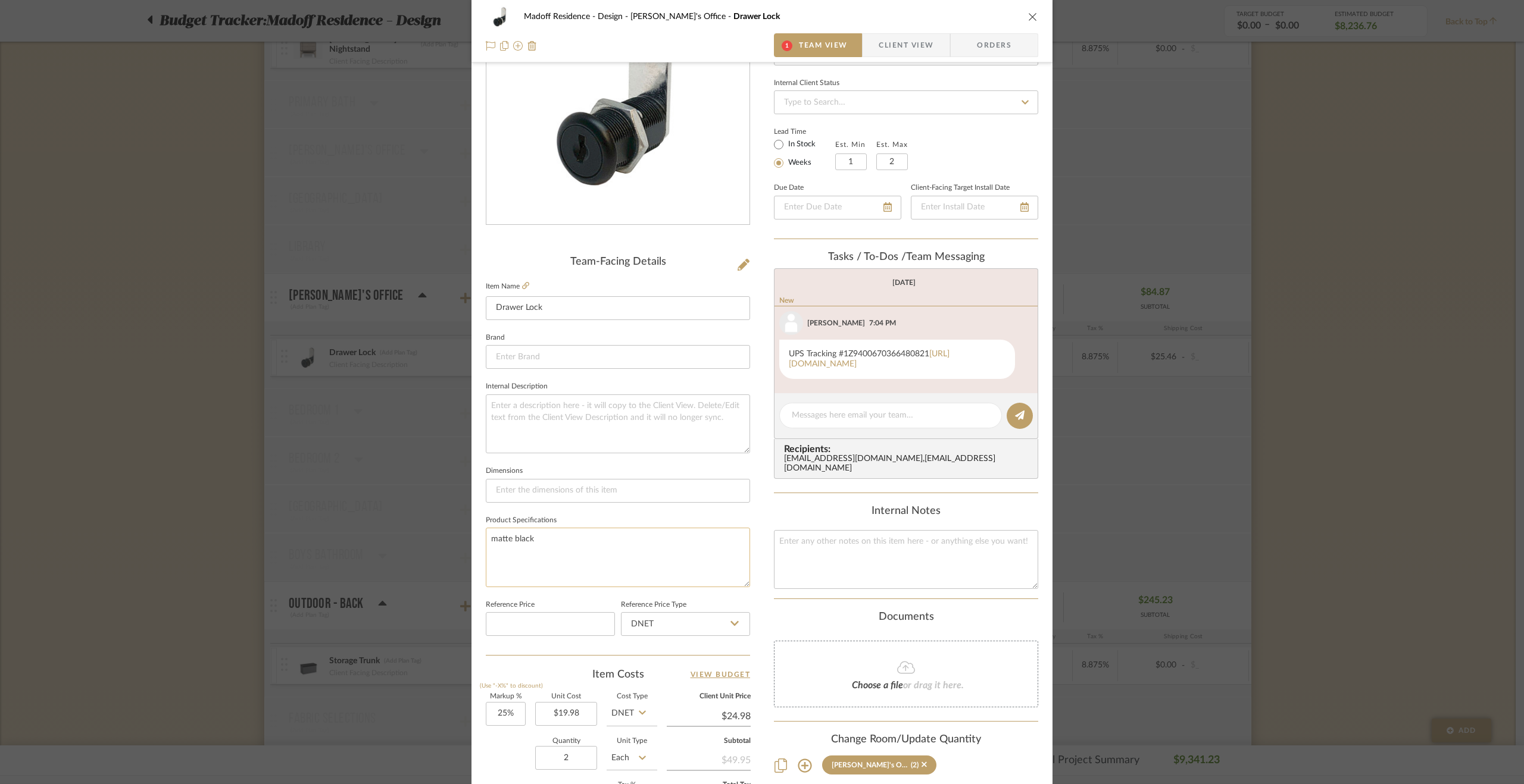
scroll to position [321, 0]
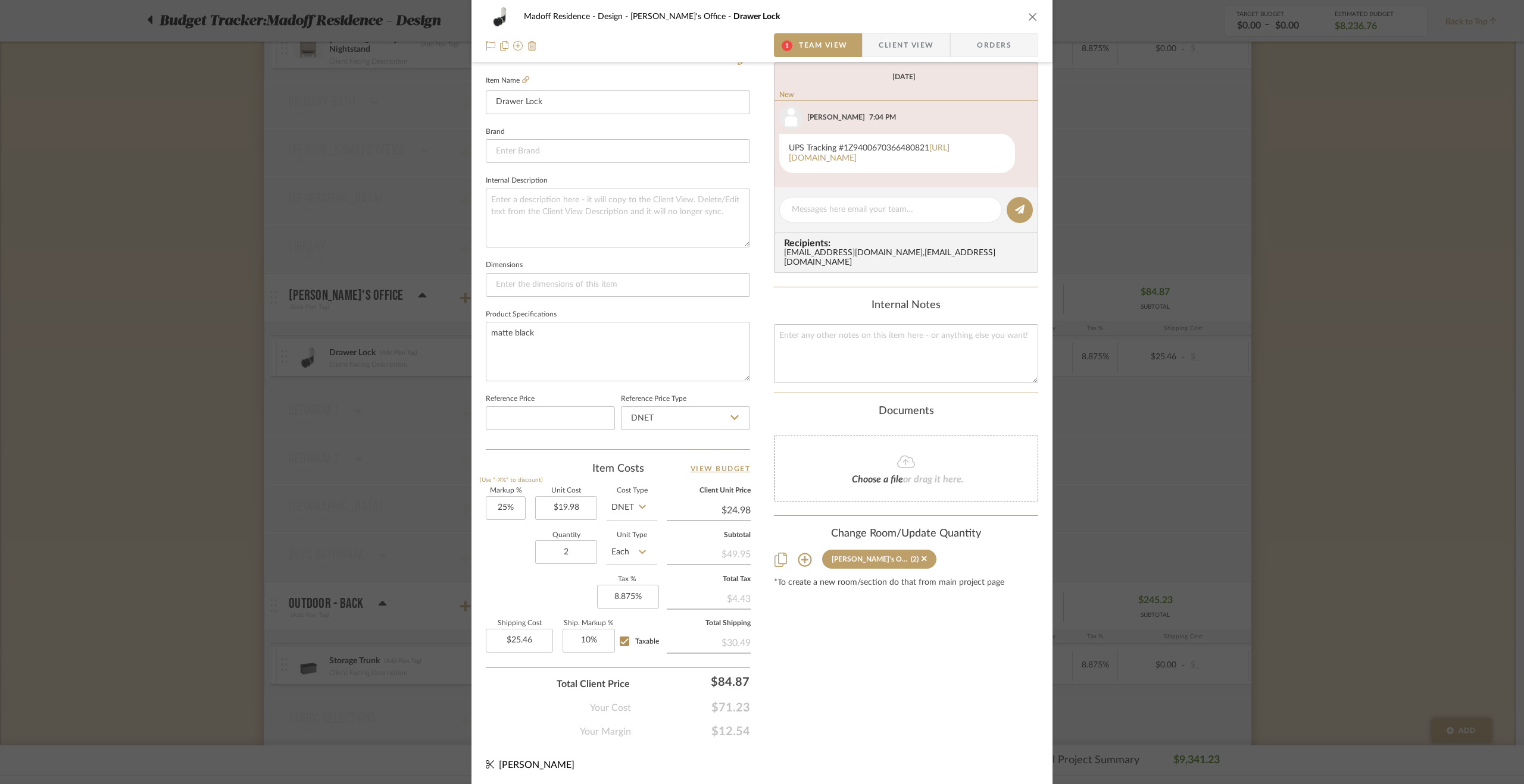
click at [1306, 597] on div "Madoff Residence - Design [PERSON_NAME]'s Office Drawer Lock 1 Team View Client…" at bounding box center [762, 392] width 1524 height 784
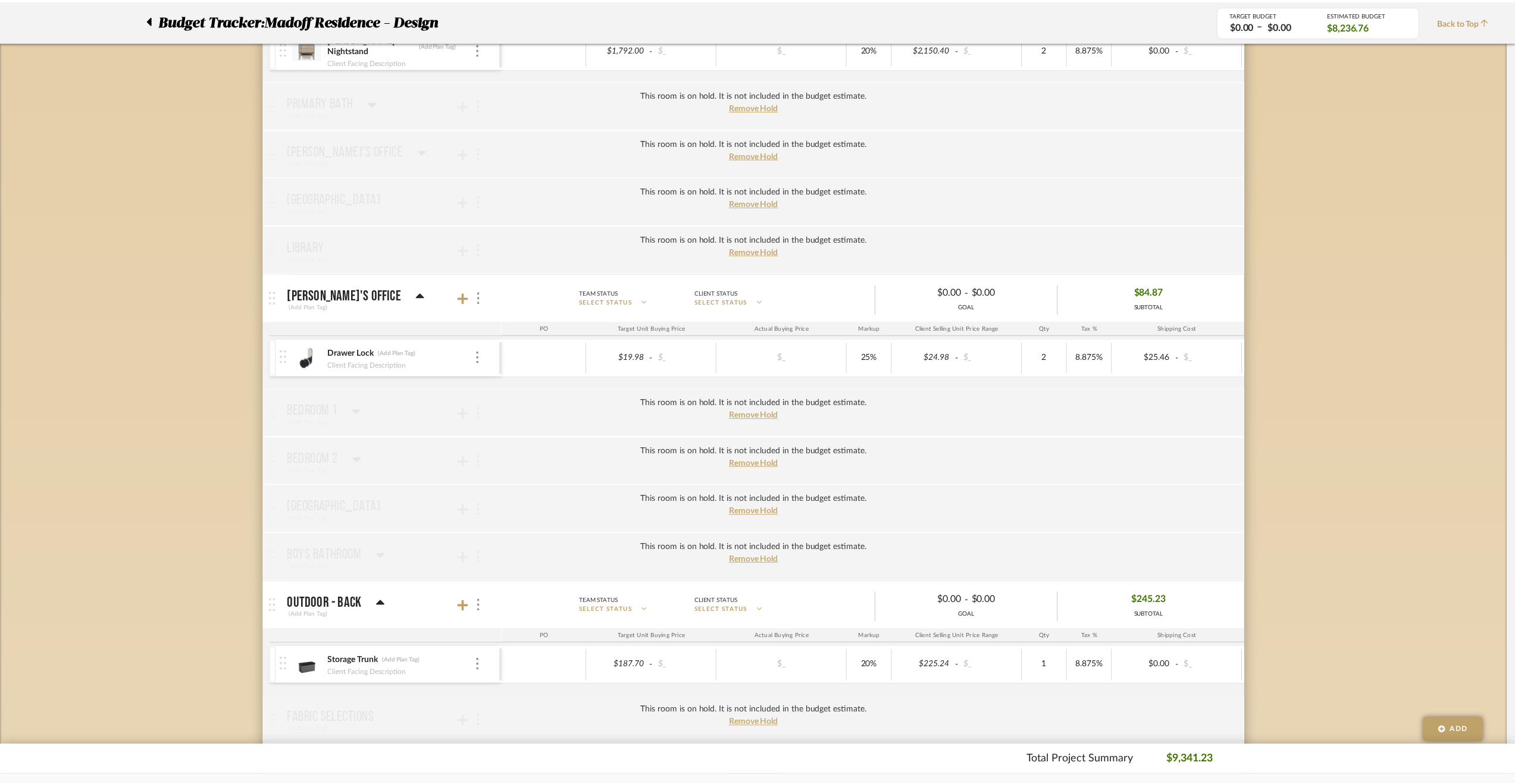
scroll to position [952, 0]
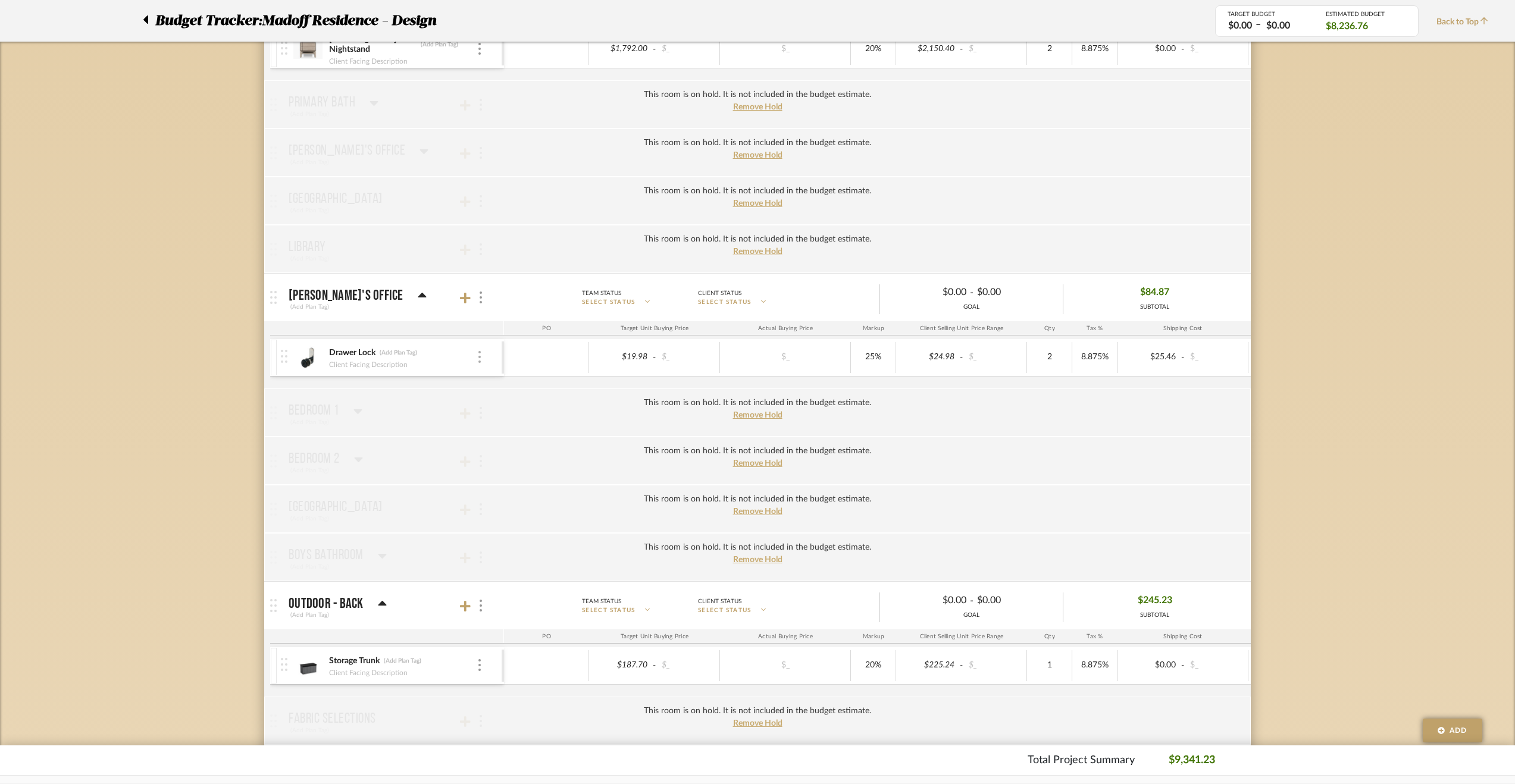
click at [480, 351] on img at bounding box center [479, 356] width 3 height 12
click at [503, 386] on button "Manage Item" at bounding box center [530, 379] width 107 height 29
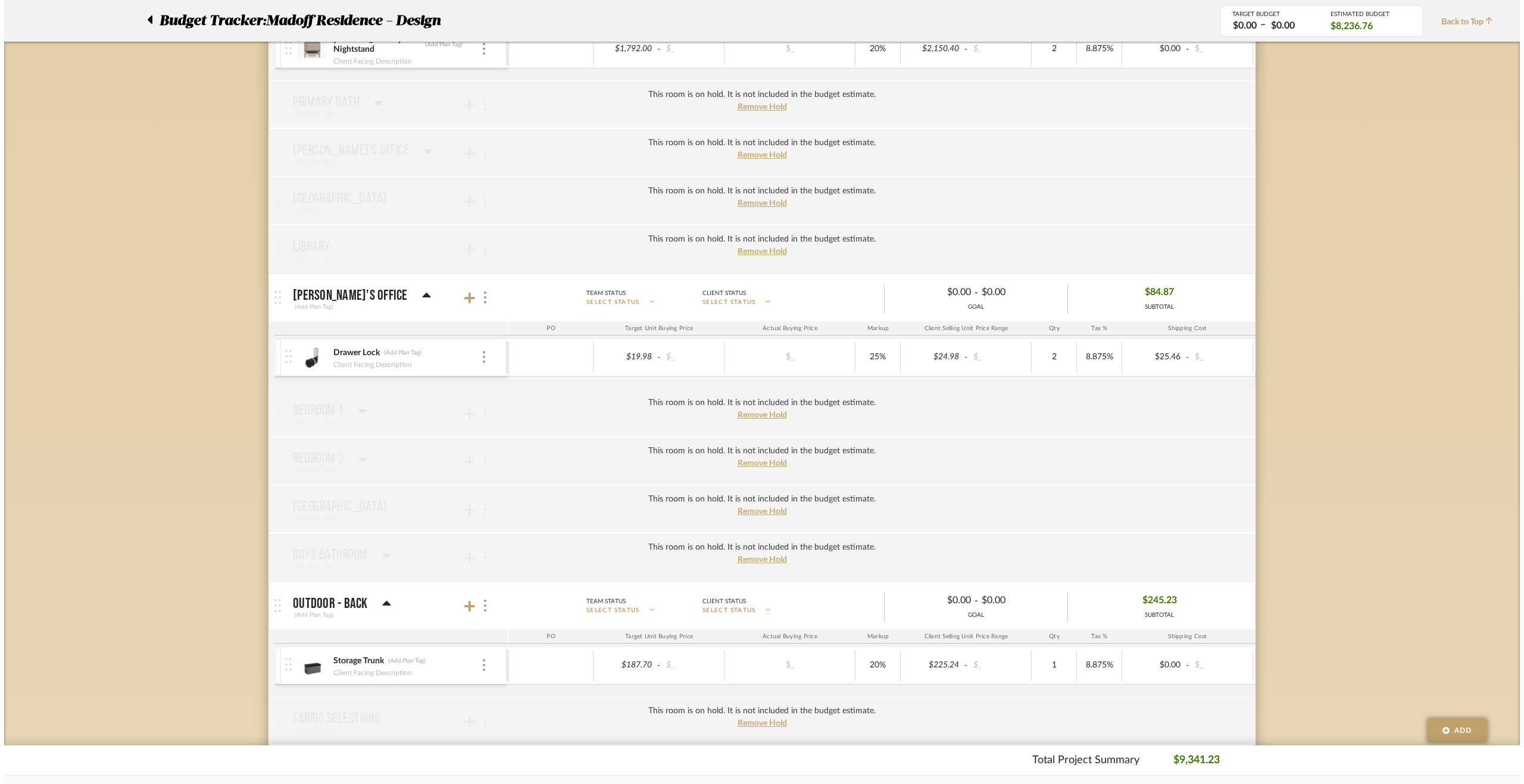
scroll to position [0, 0]
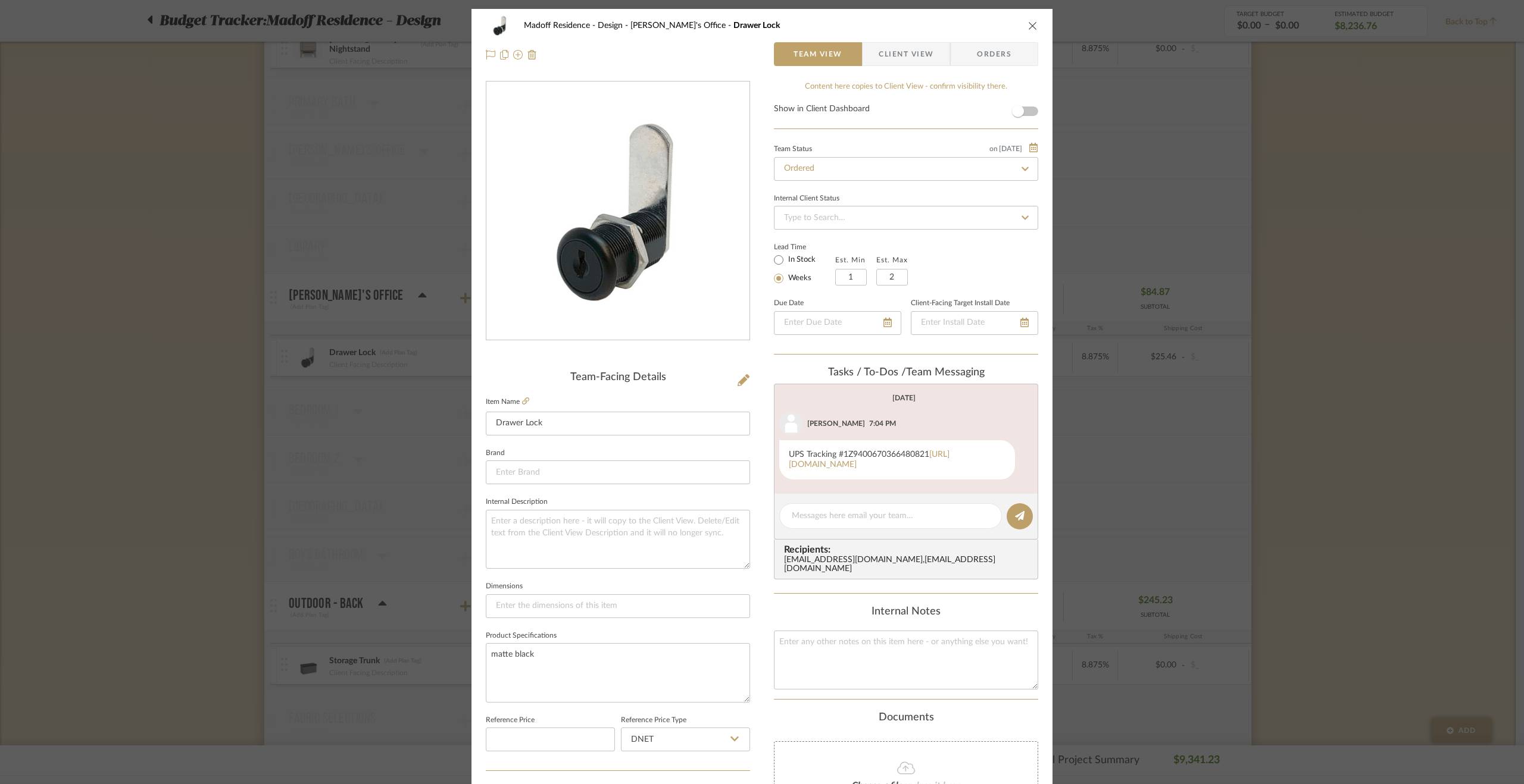
click at [1394, 494] on div "Madoff Residence - Design [PERSON_NAME]'s Office Drawer Lock Team View Client V…" at bounding box center [762, 392] width 1524 height 784
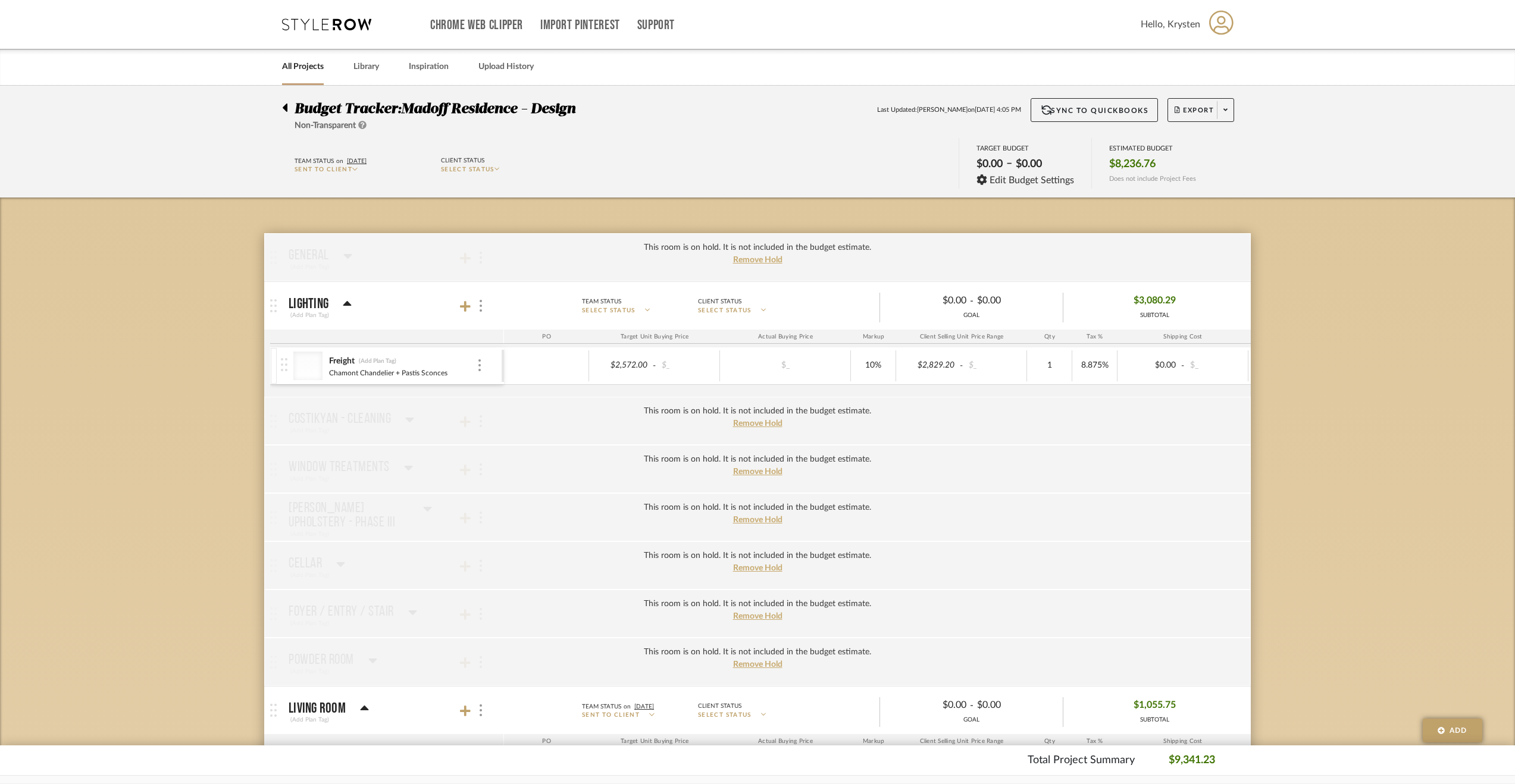
click at [295, 107] on span "Budget Tracker:" at bounding box center [348, 109] width 106 height 14
click at [285, 107] on icon at bounding box center [284, 107] width 5 height 8
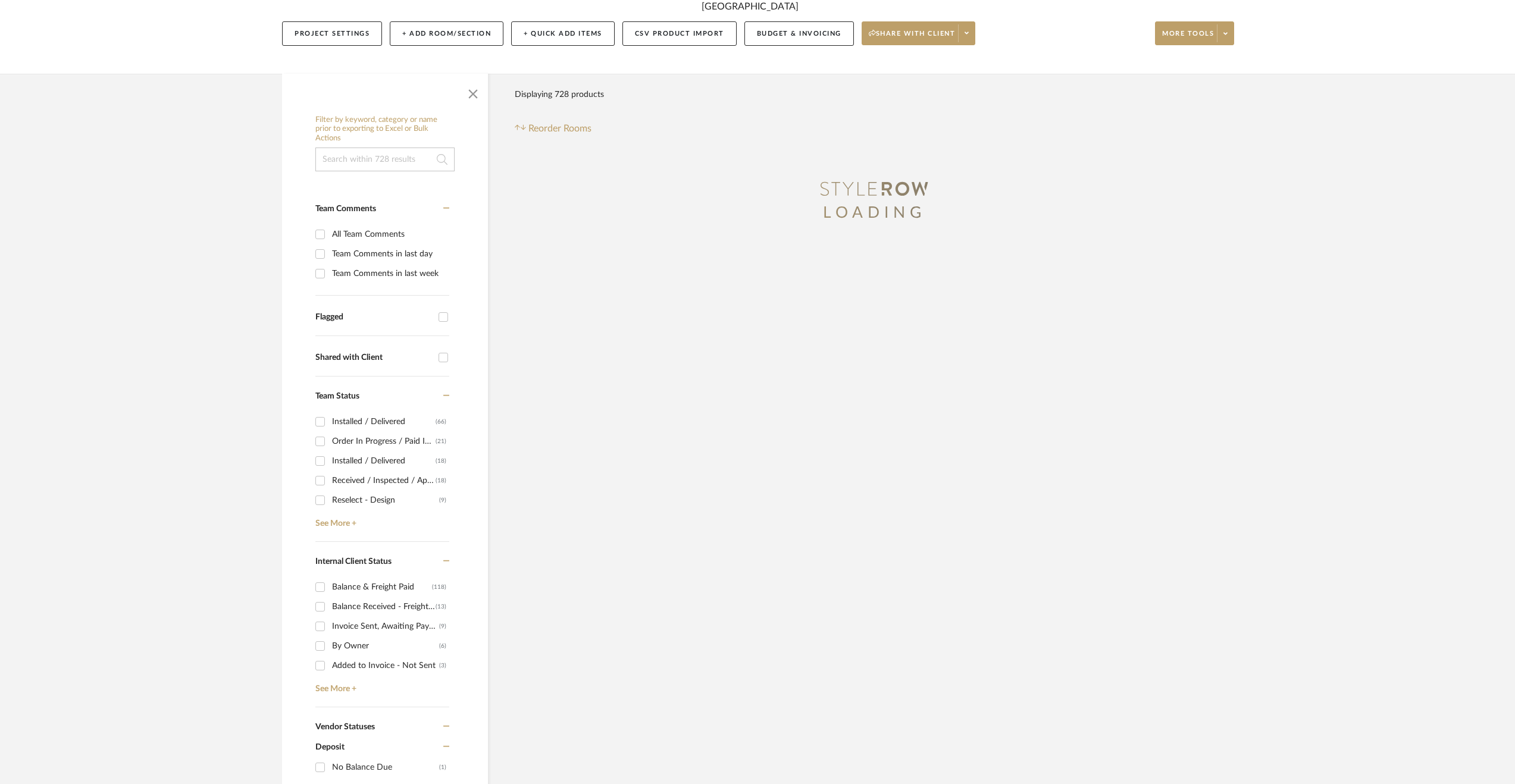
scroll to position [179, 0]
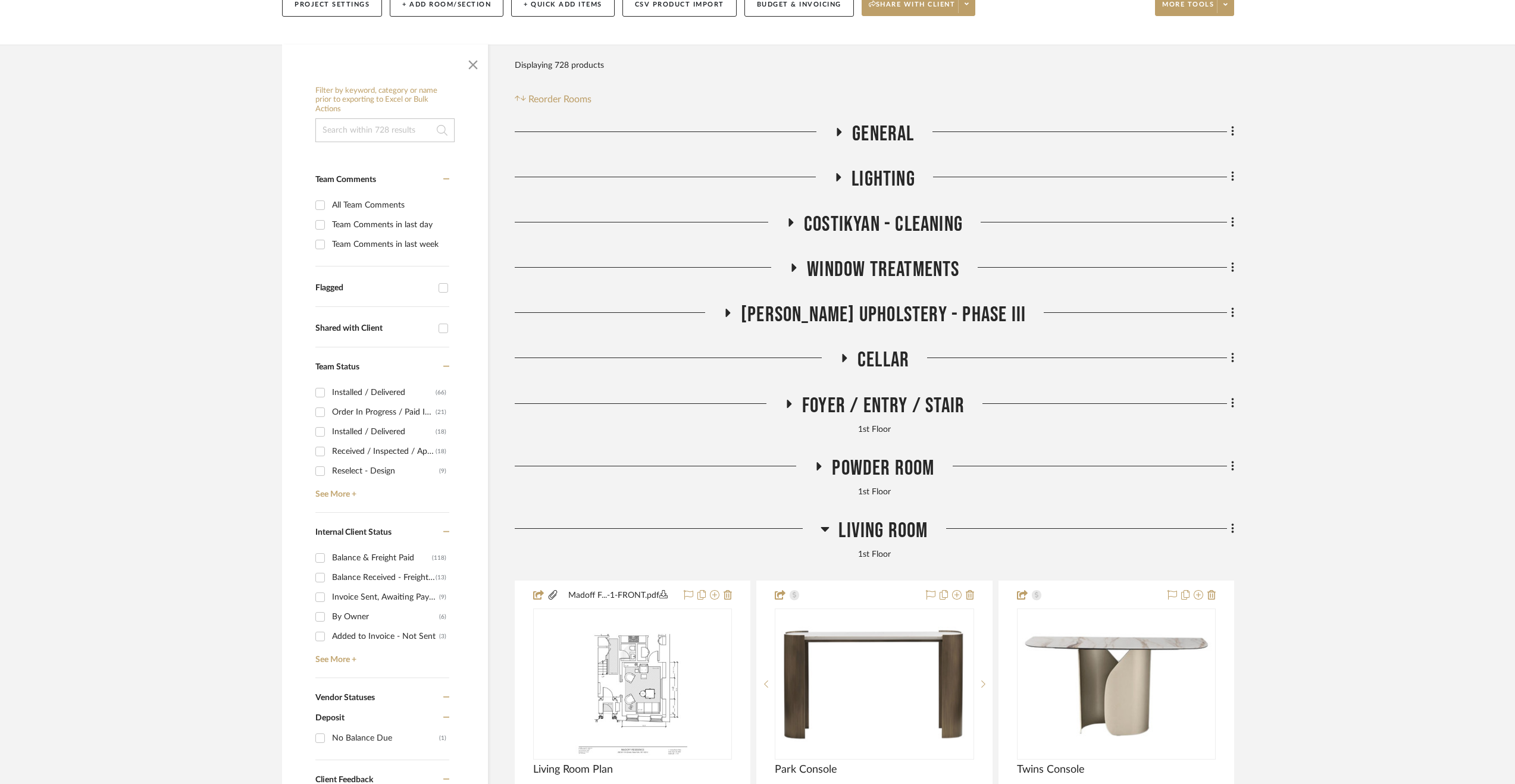
click at [890, 538] on span "Living Room" at bounding box center [882, 531] width 89 height 25
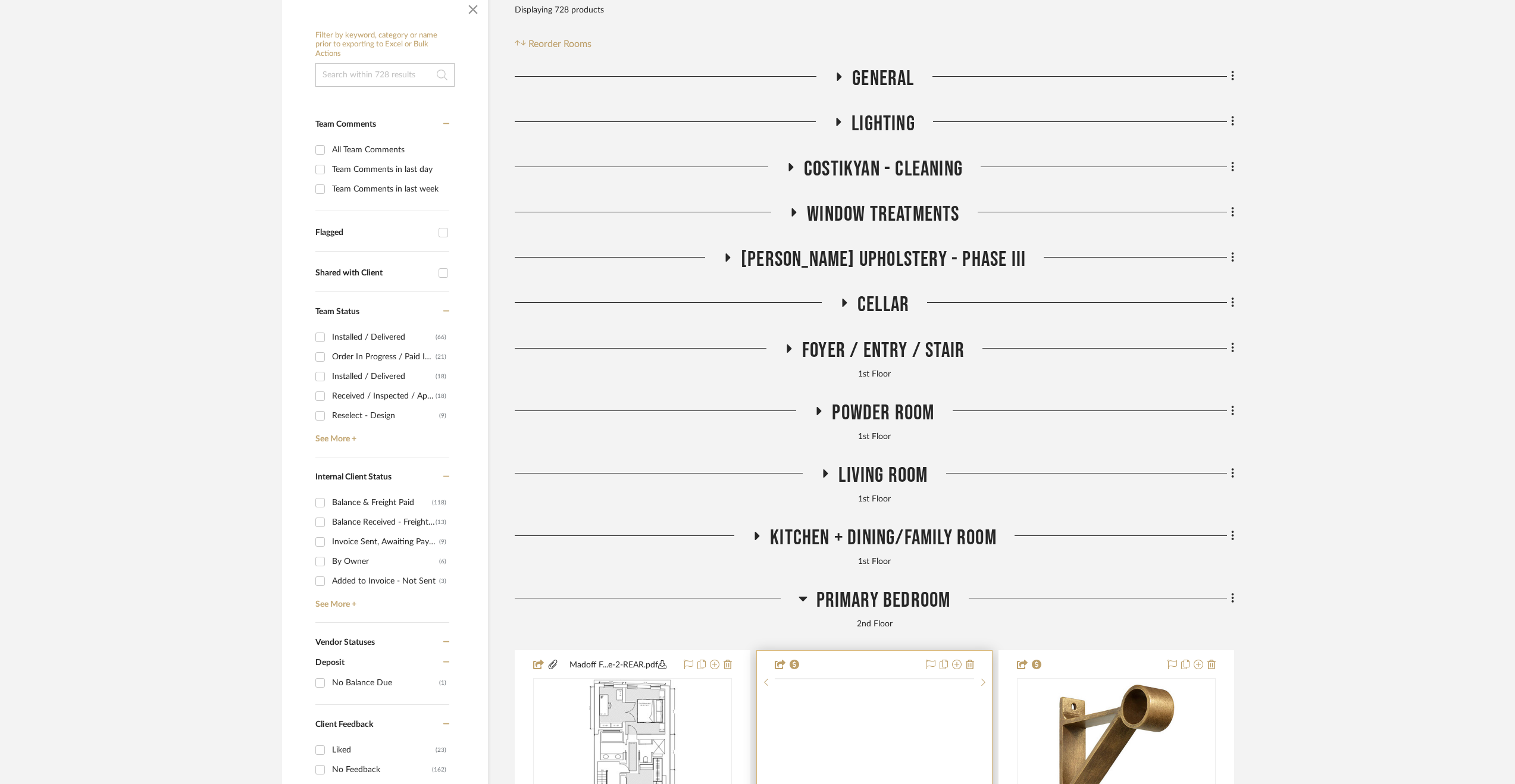
scroll to position [357, 0]
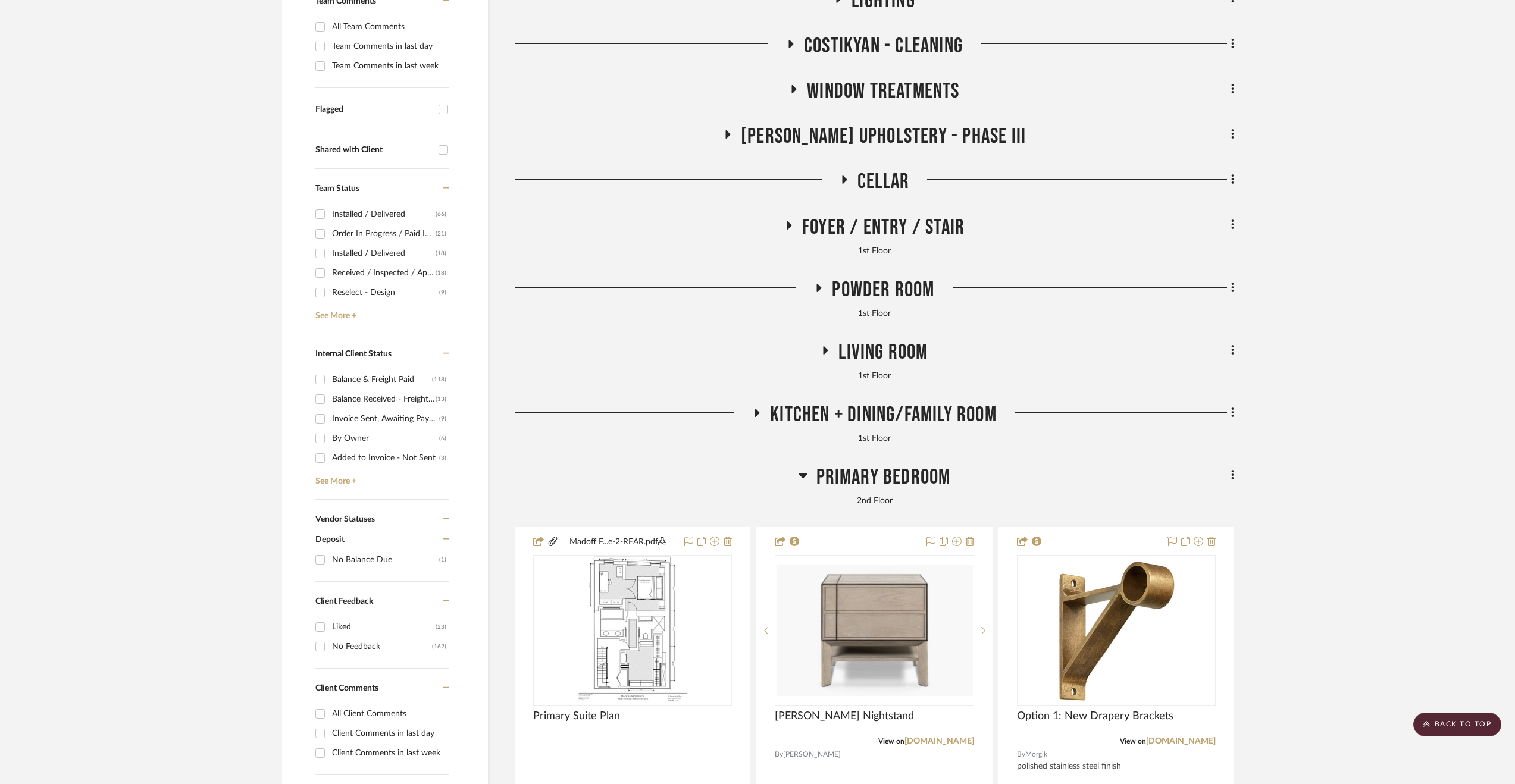
click at [903, 474] on span "Primary Bedroom" at bounding box center [883, 477] width 134 height 25
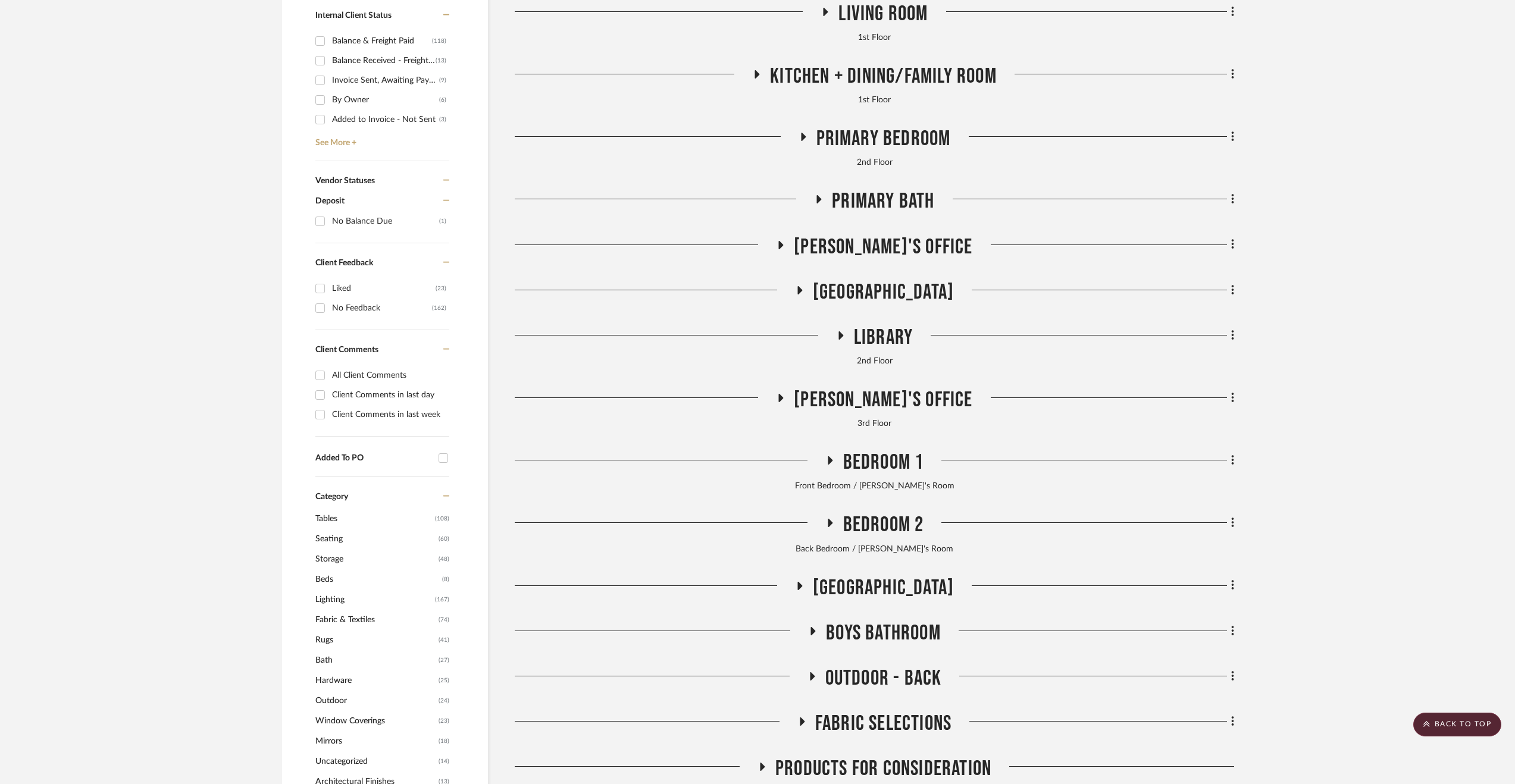
scroll to position [774, 0]
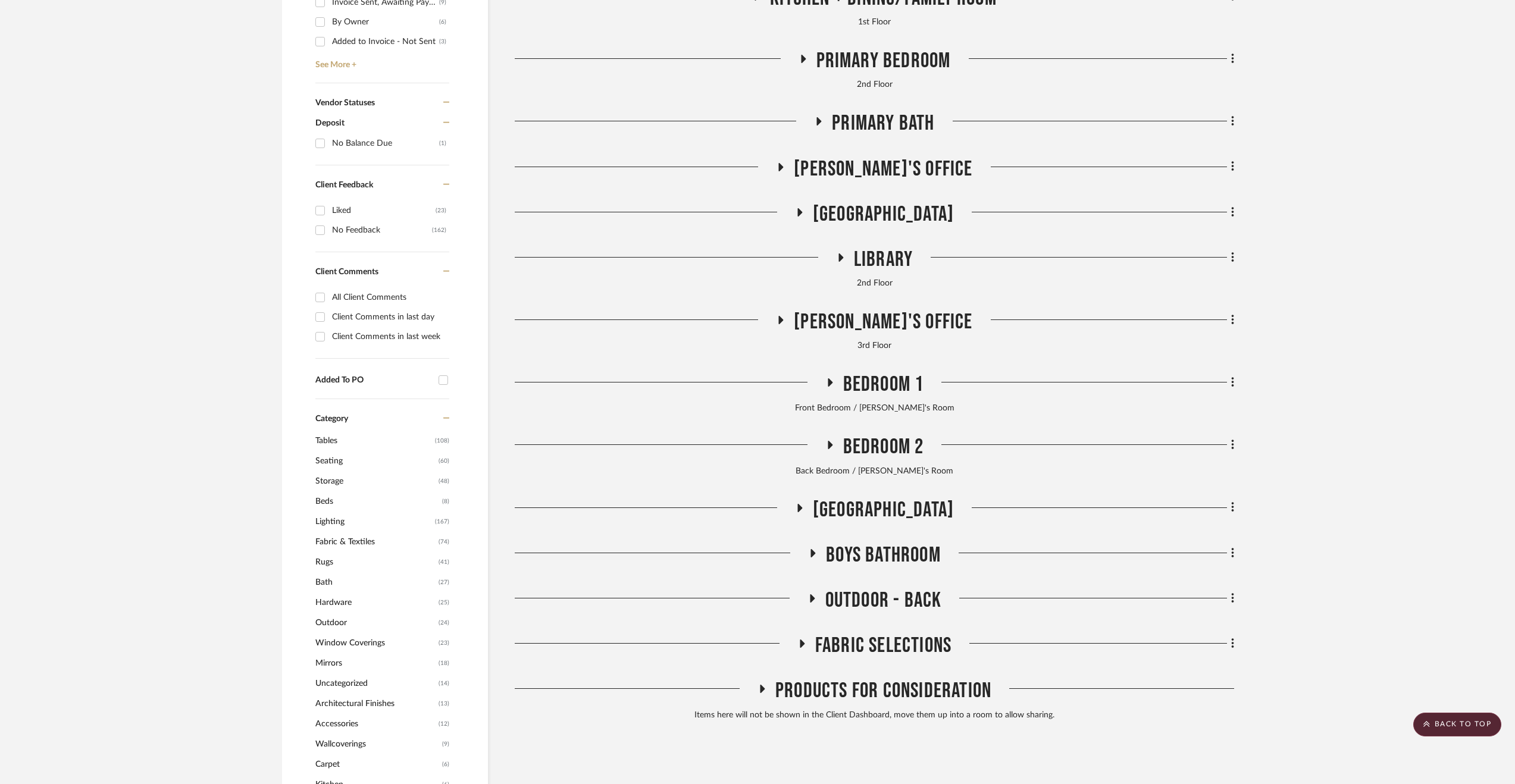
click at [870, 604] on span "Outdoor - Back" at bounding box center [883, 601] width 116 height 25
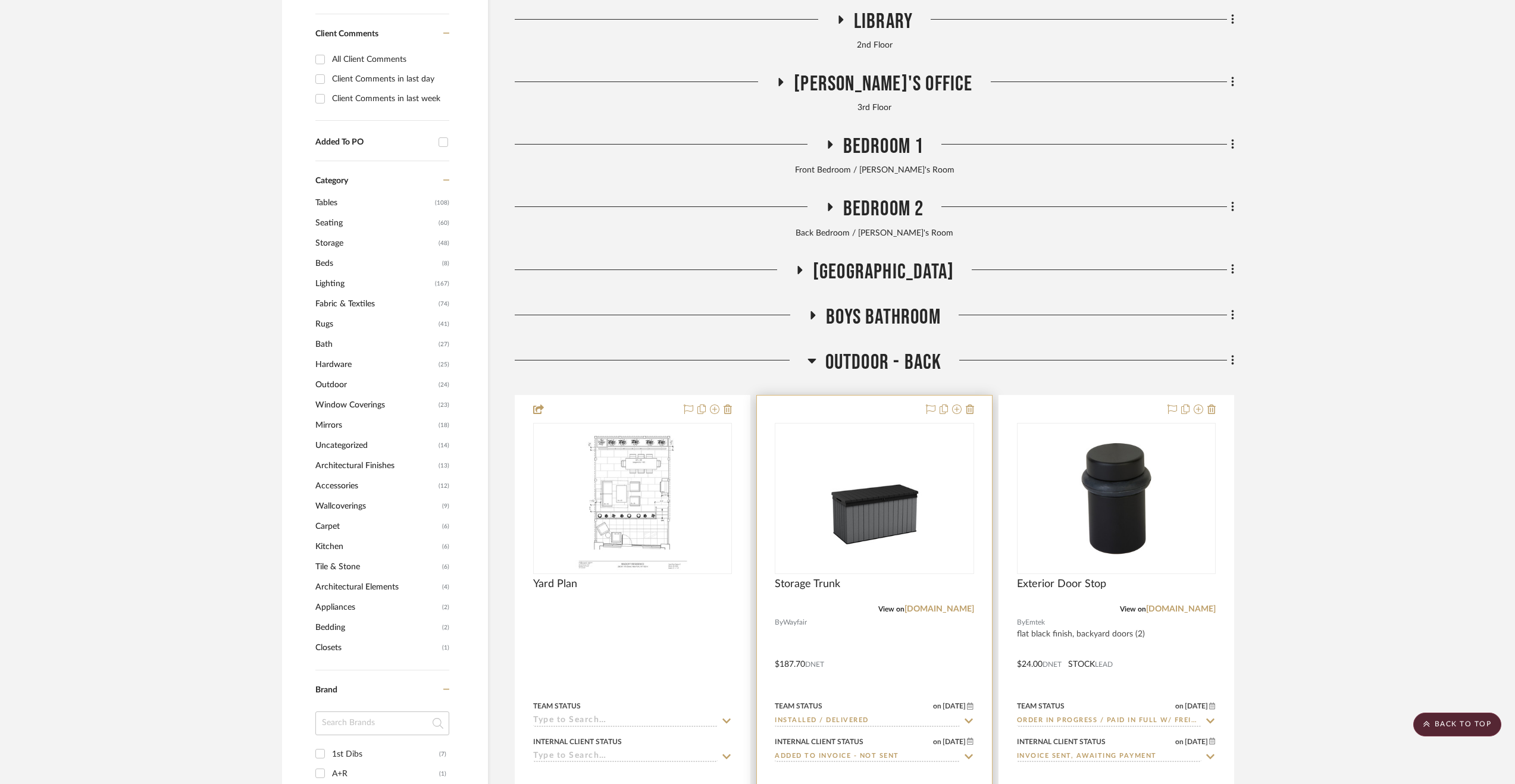
scroll to position [1250, 0]
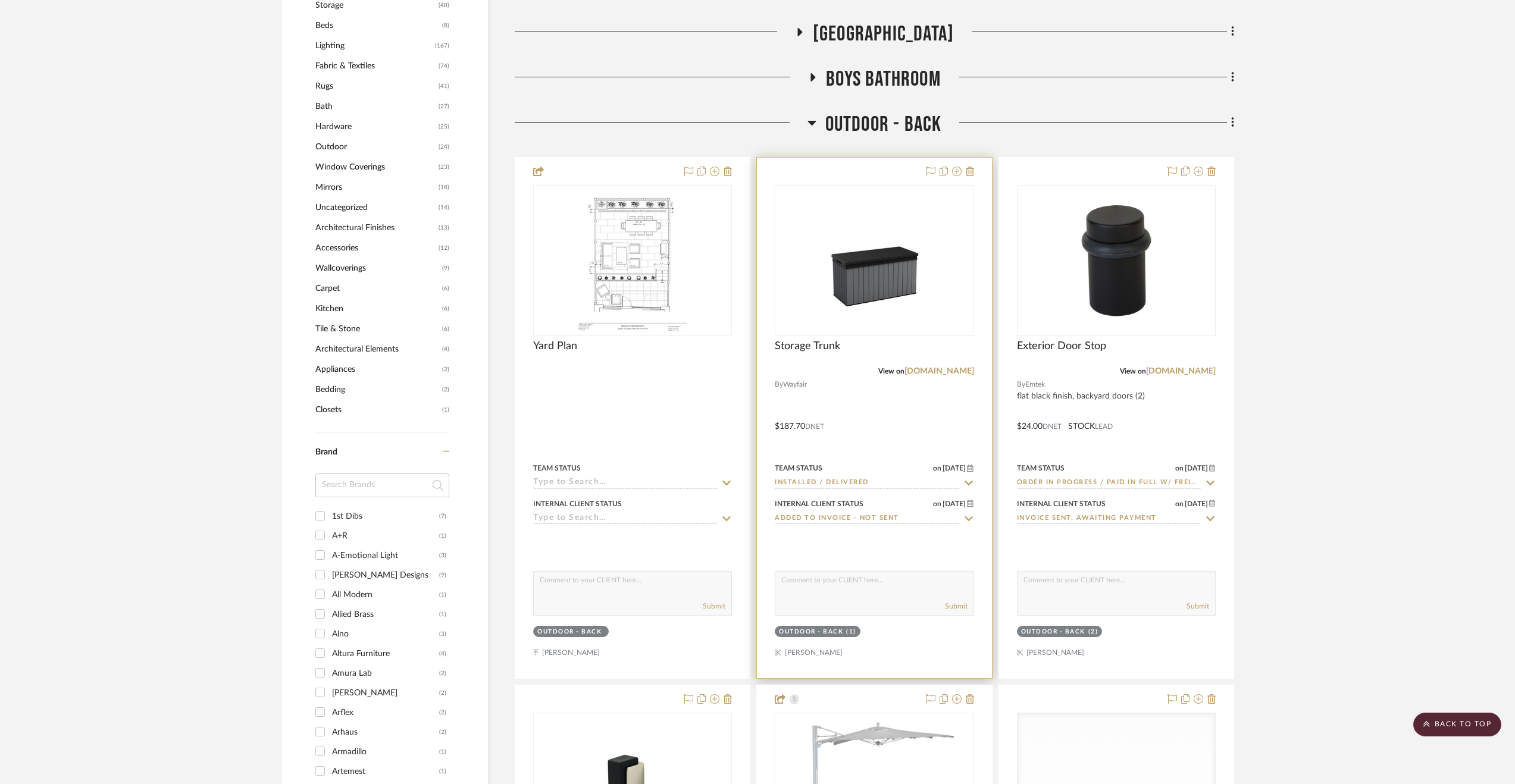
click at [902, 433] on div at bounding box center [874, 418] width 235 height 521
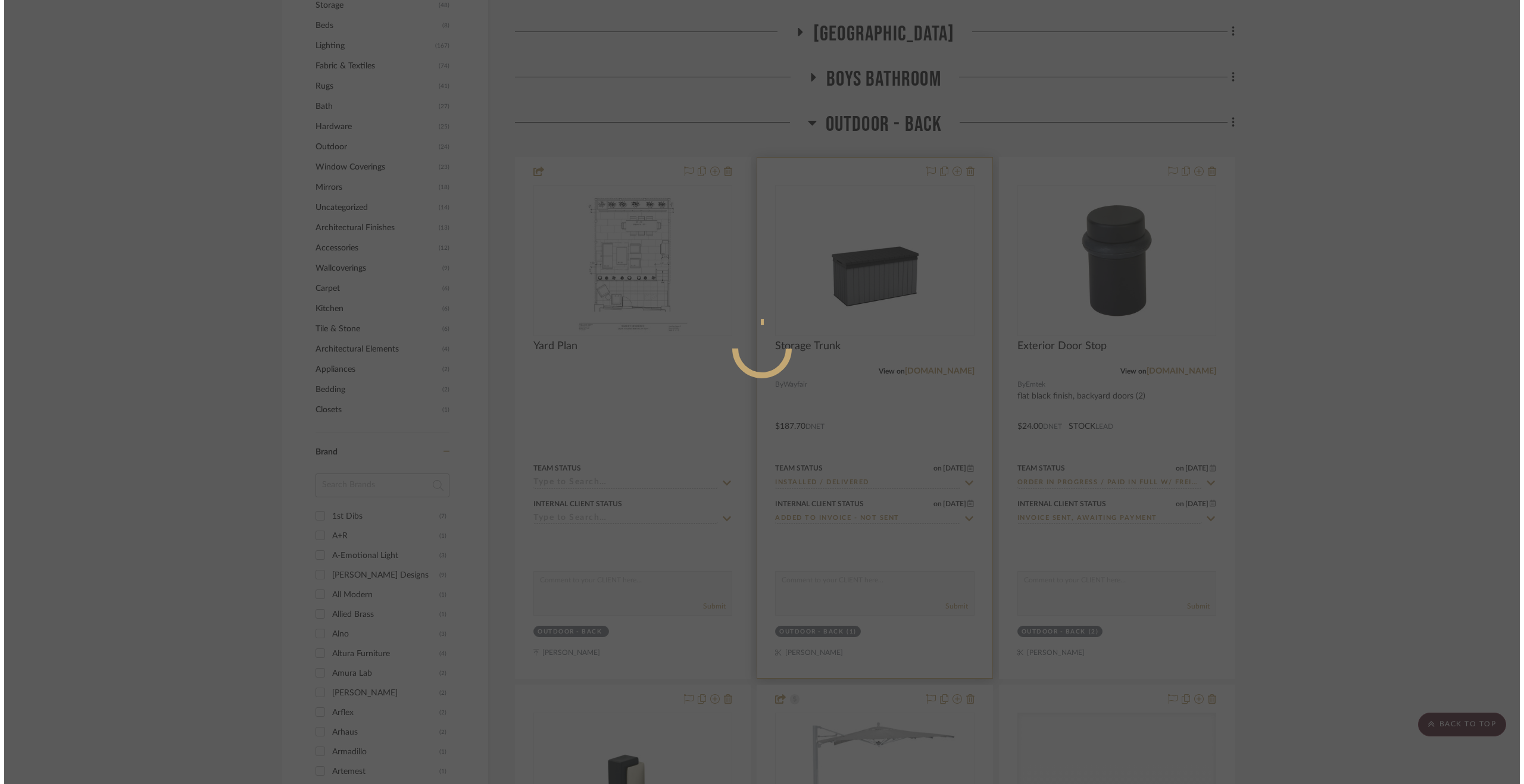
scroll to position [0, 0]
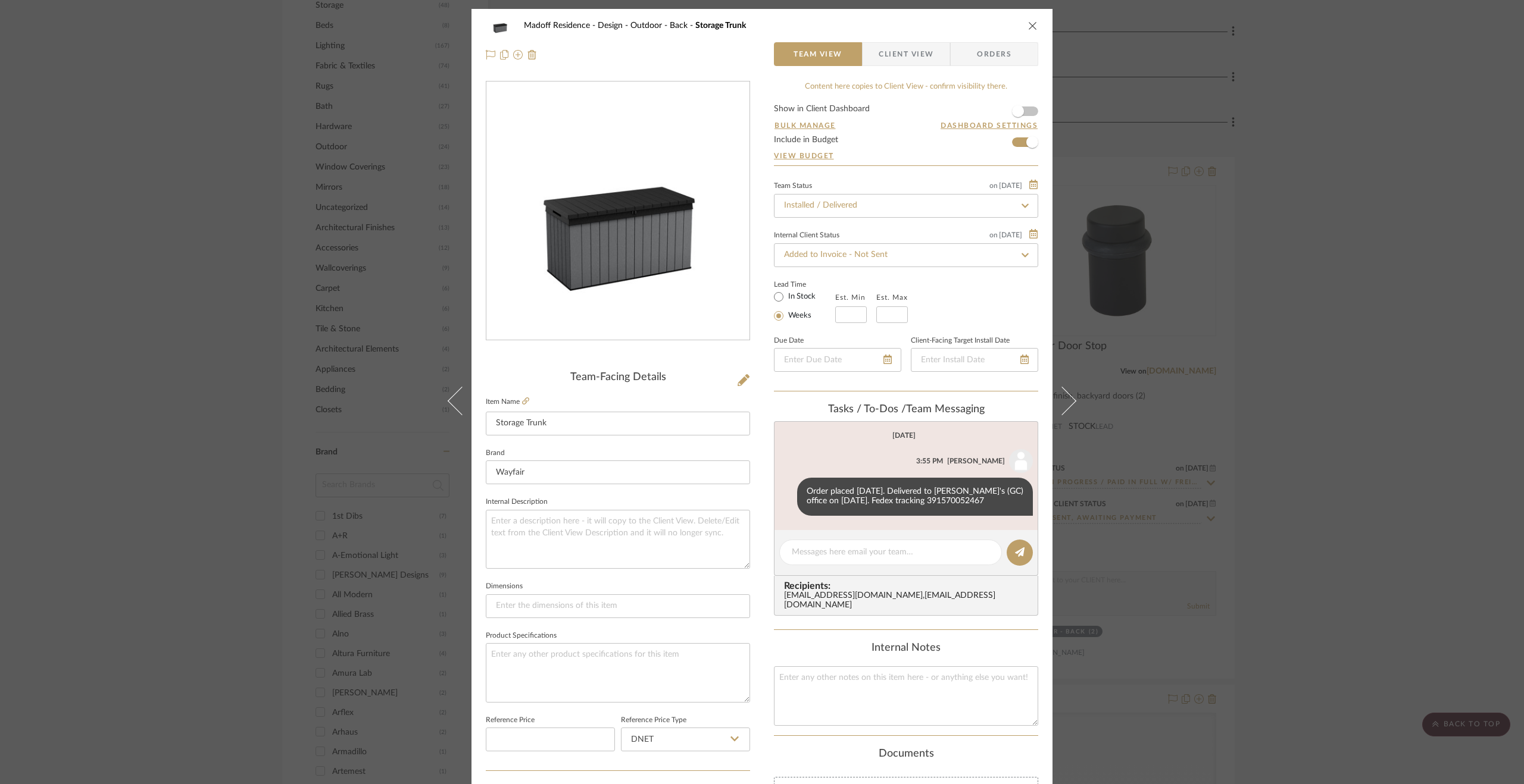
click at [1314, 473] on div "Madoff Residence - Design Outdoor - Back Storage Trunk Team View Client View Or…" at bounding box center [762, 392] width 1524 height 784
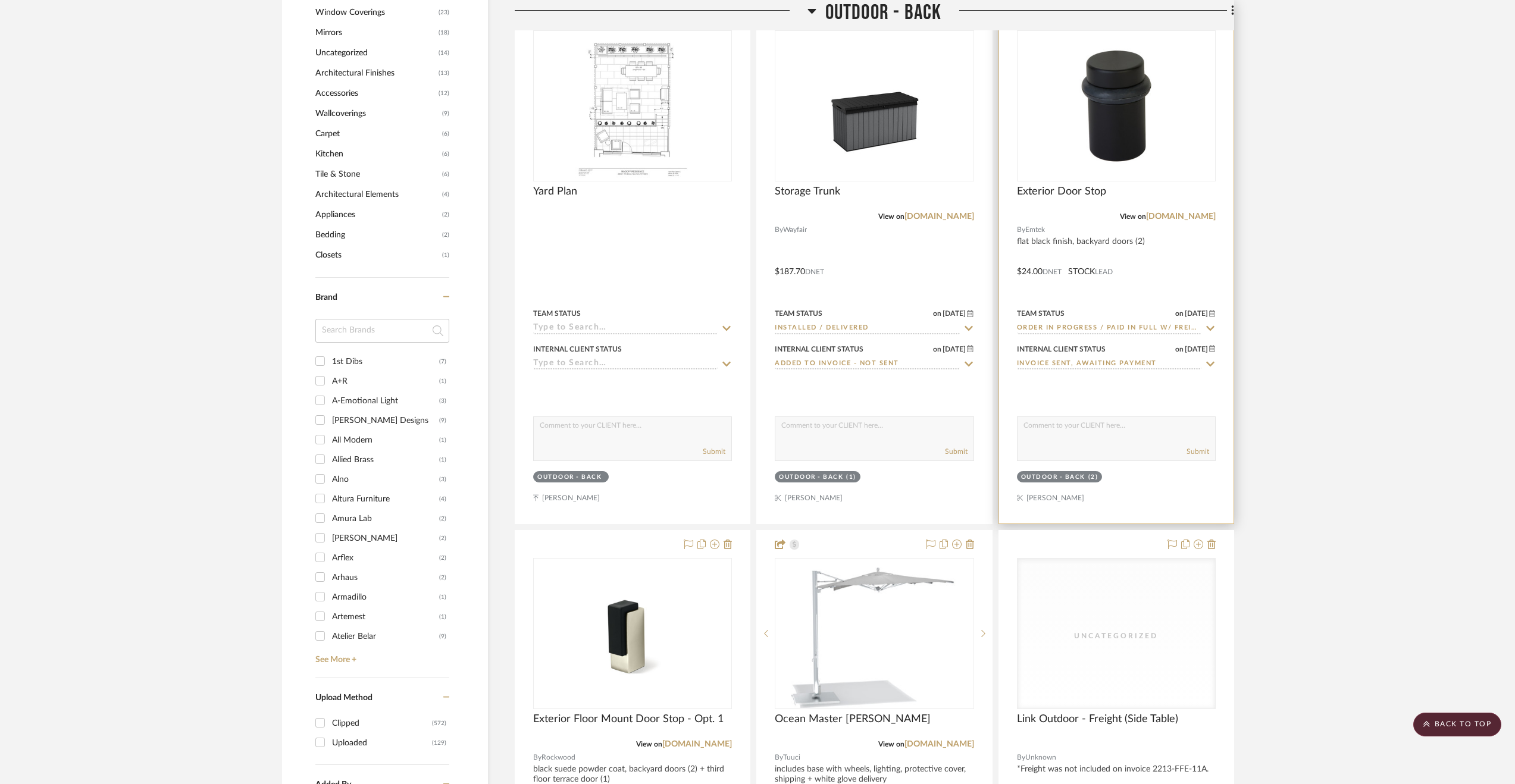
scroll to position [1488, 0]
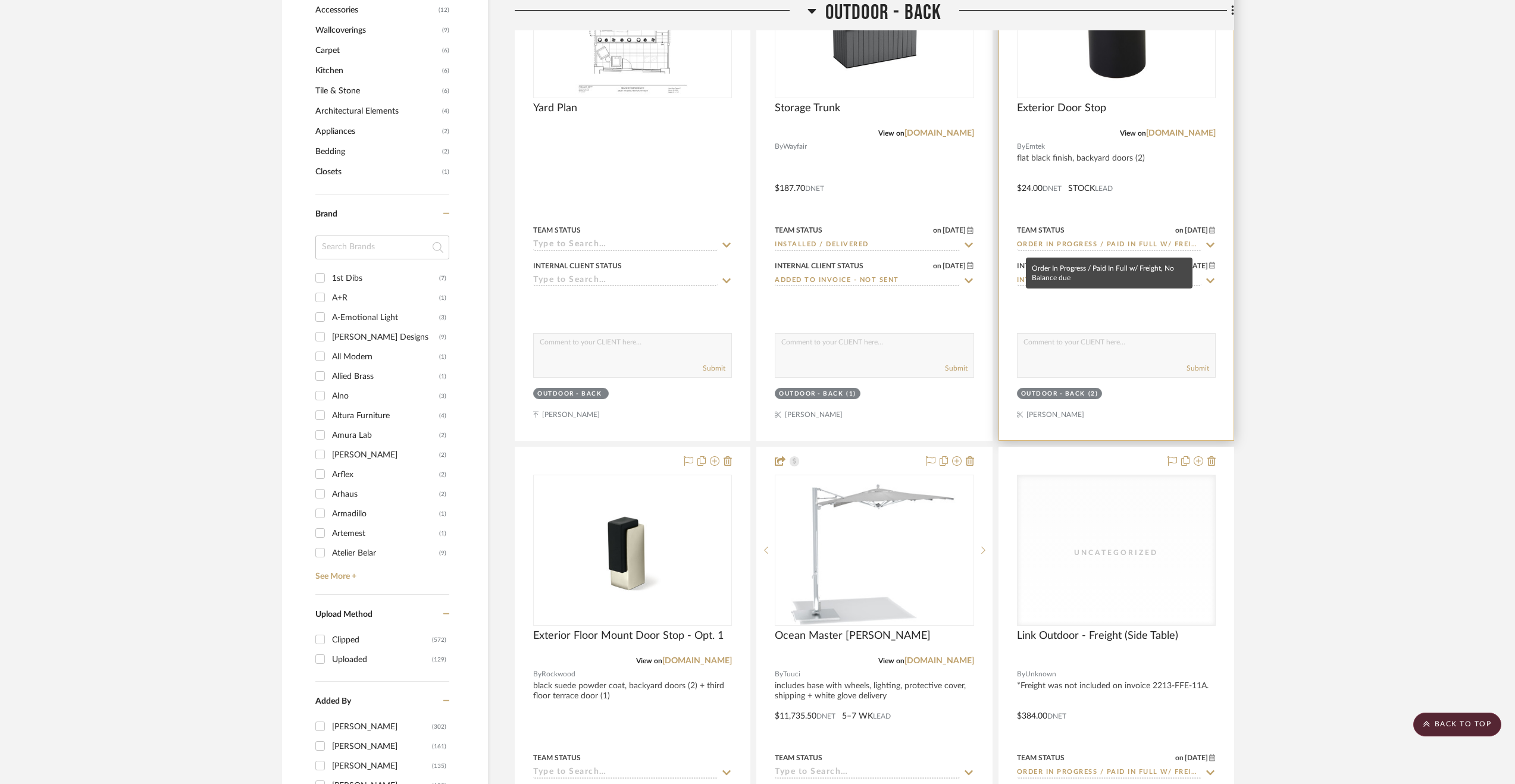
click at [1080, 244] on input "Order In Progress / Paid In Full w/ Freight, No Balance due" at bounding box center [1109, 245] width 184 height 12
type input "i"
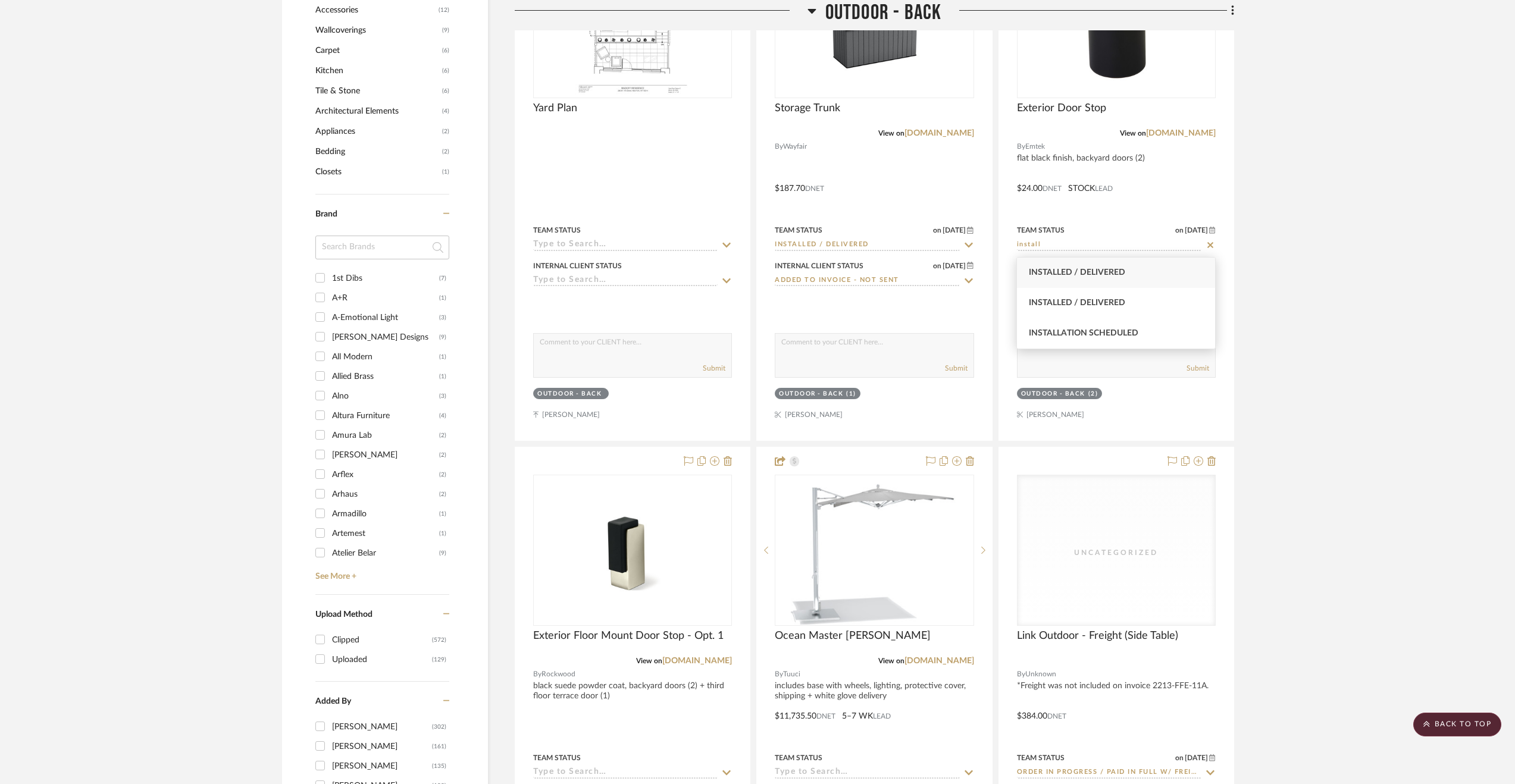
type input "install"
click at [1084, 265] on div "Installed / Delivered" at bounding box center [1116, 273] width 199 height 31
type input "[DATE]"
type input "Installed / Delivered"
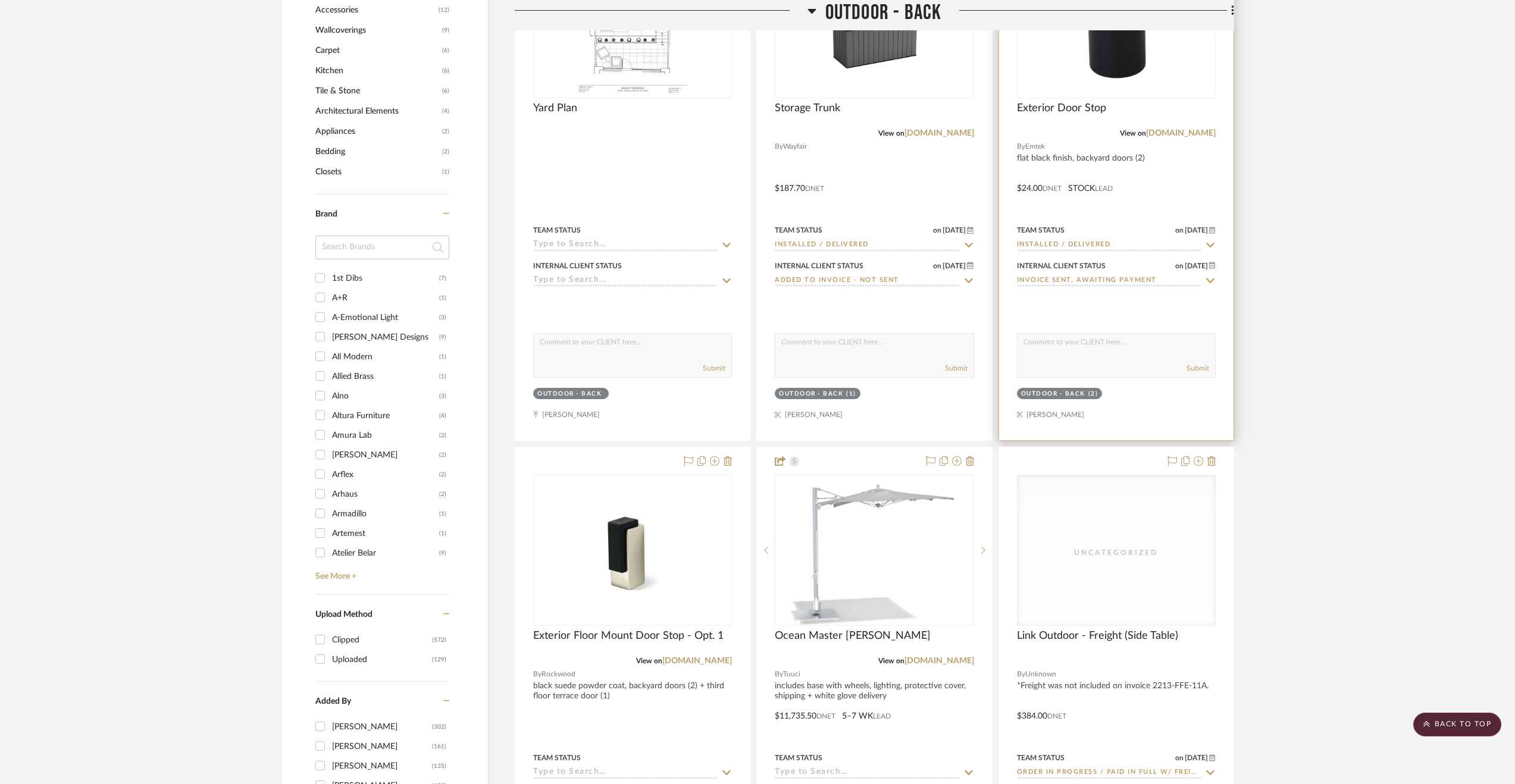
click at [1164, 191] on div at bounding box center [1117, 180] width 235 height 521
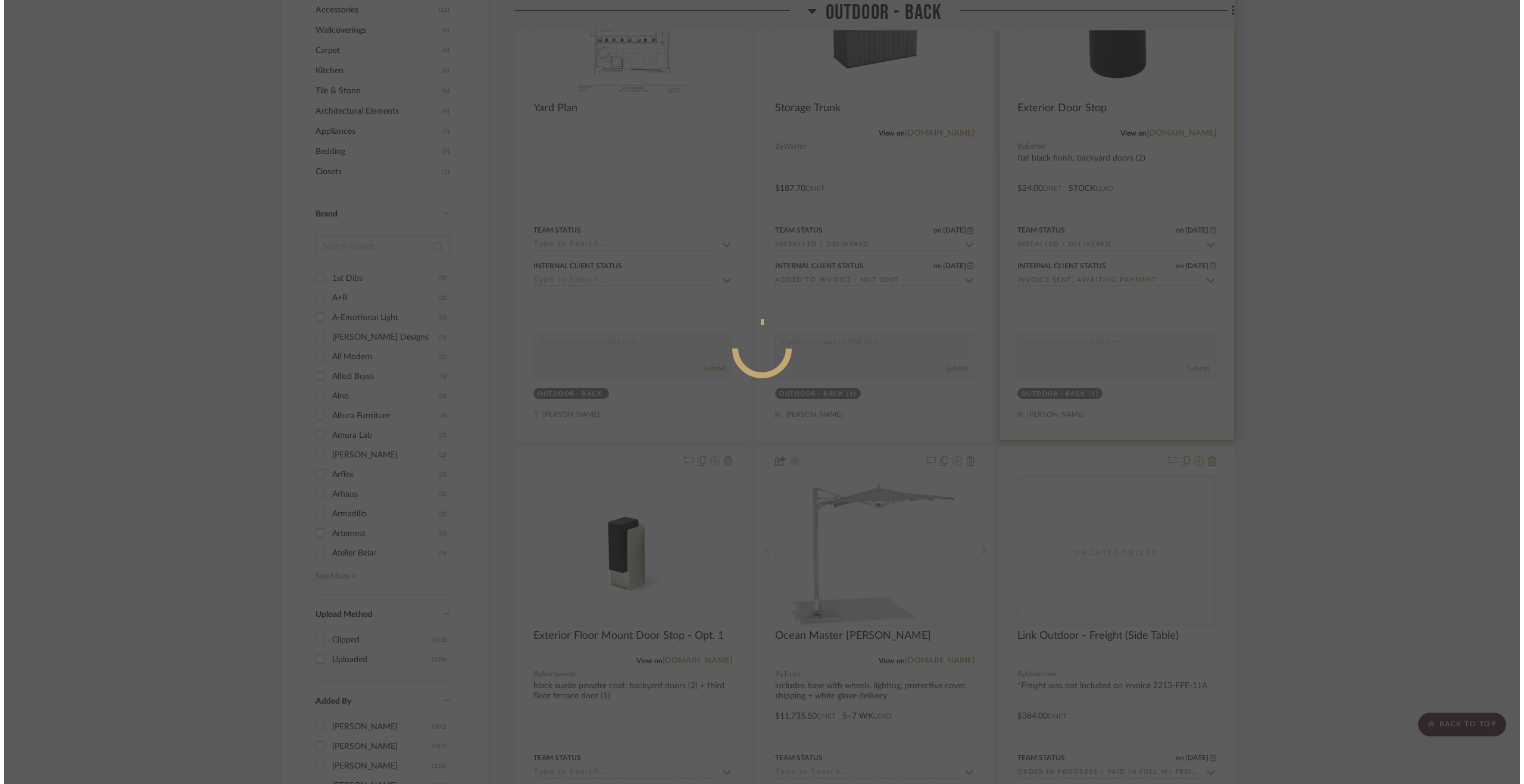
scroll to position [0, 0]
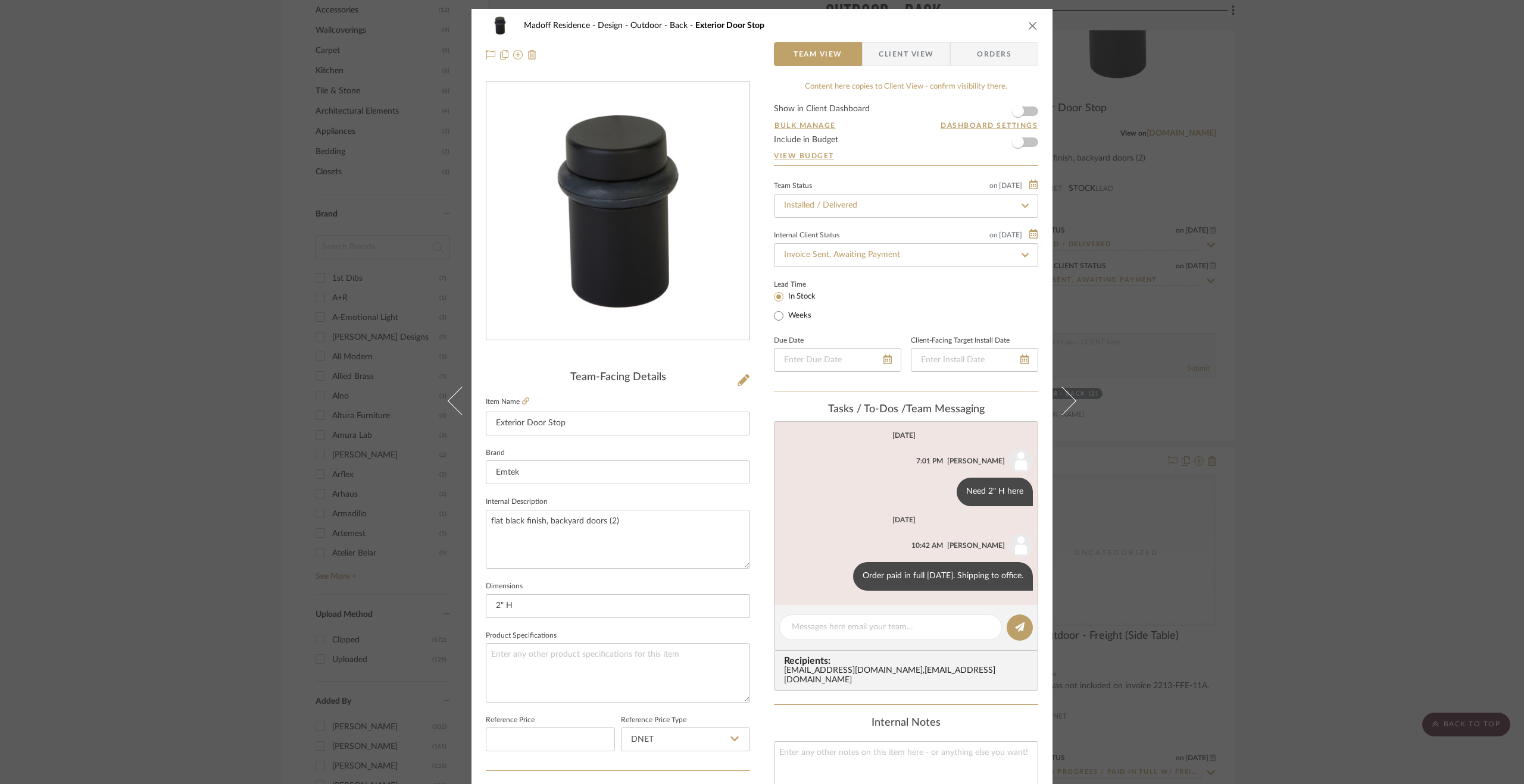
click at [1384, 576] on div "Madoff Residence - Design Outdoor - Back Exterior Door Stop Team View Client Vi…" at bounding box center [762, 392] width 1524 height 784
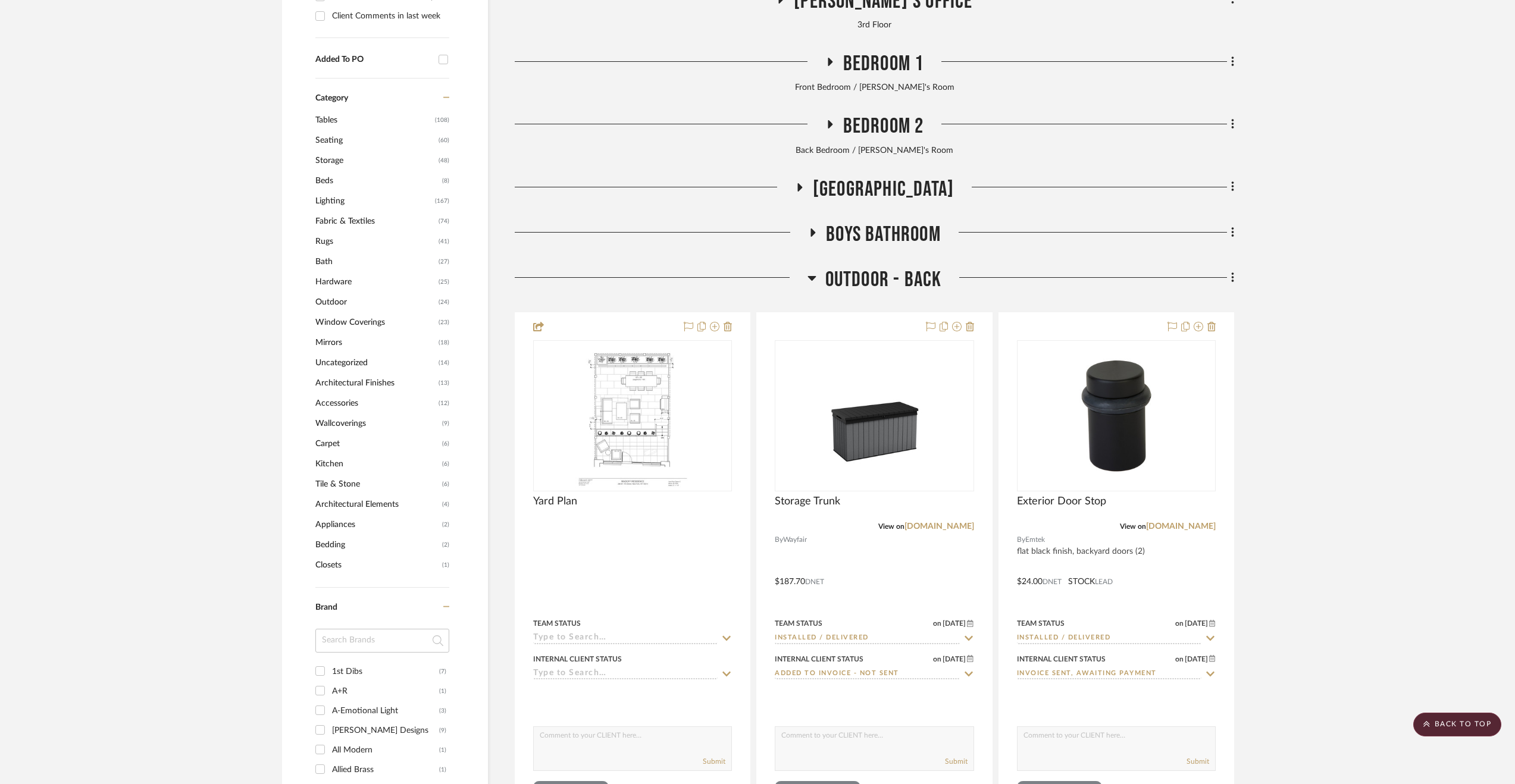
scroll to position [1011, 0]
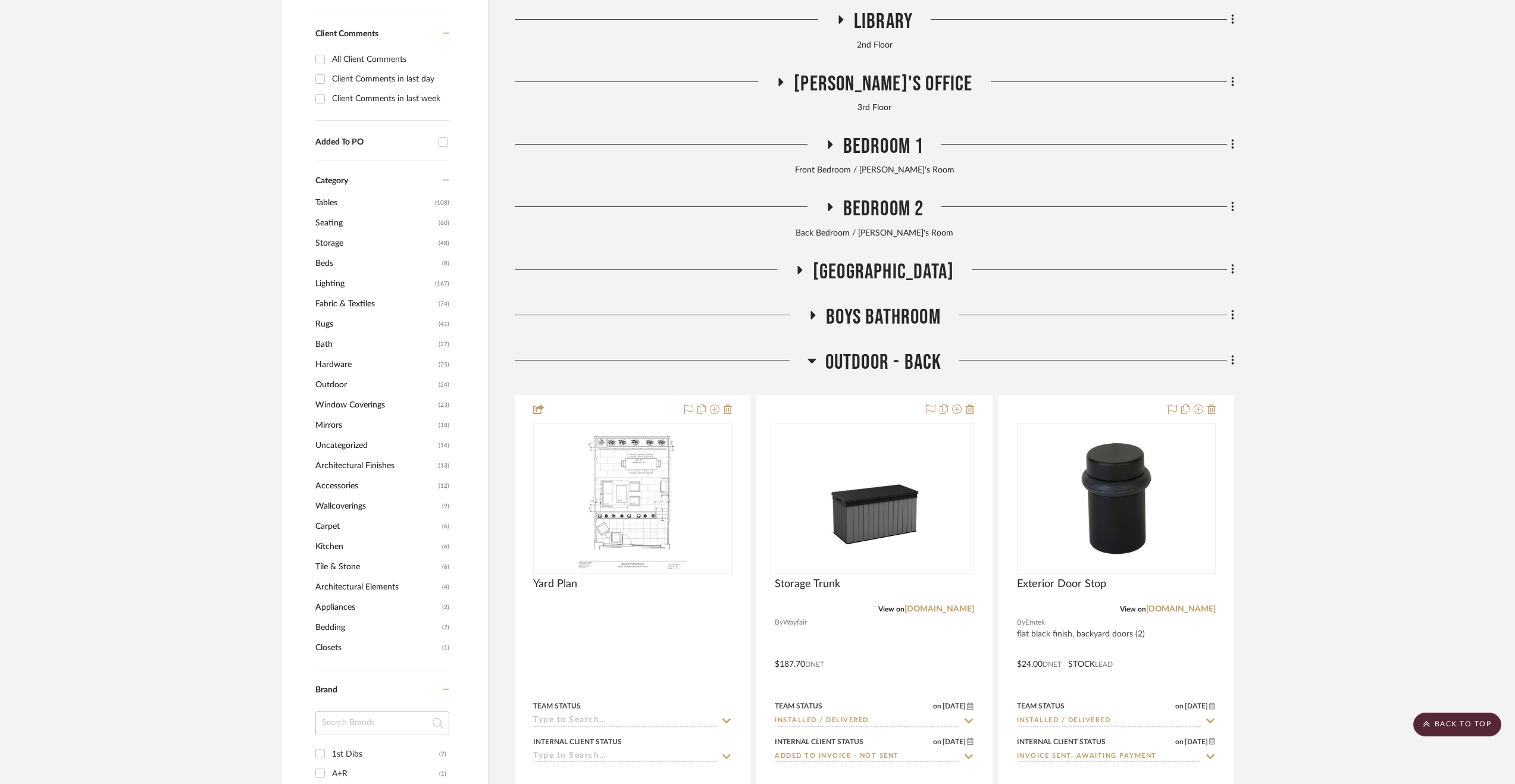
click at [832, 362] on span "Outdoor - Back" at bounding box center [883, 363] width 116 height 25
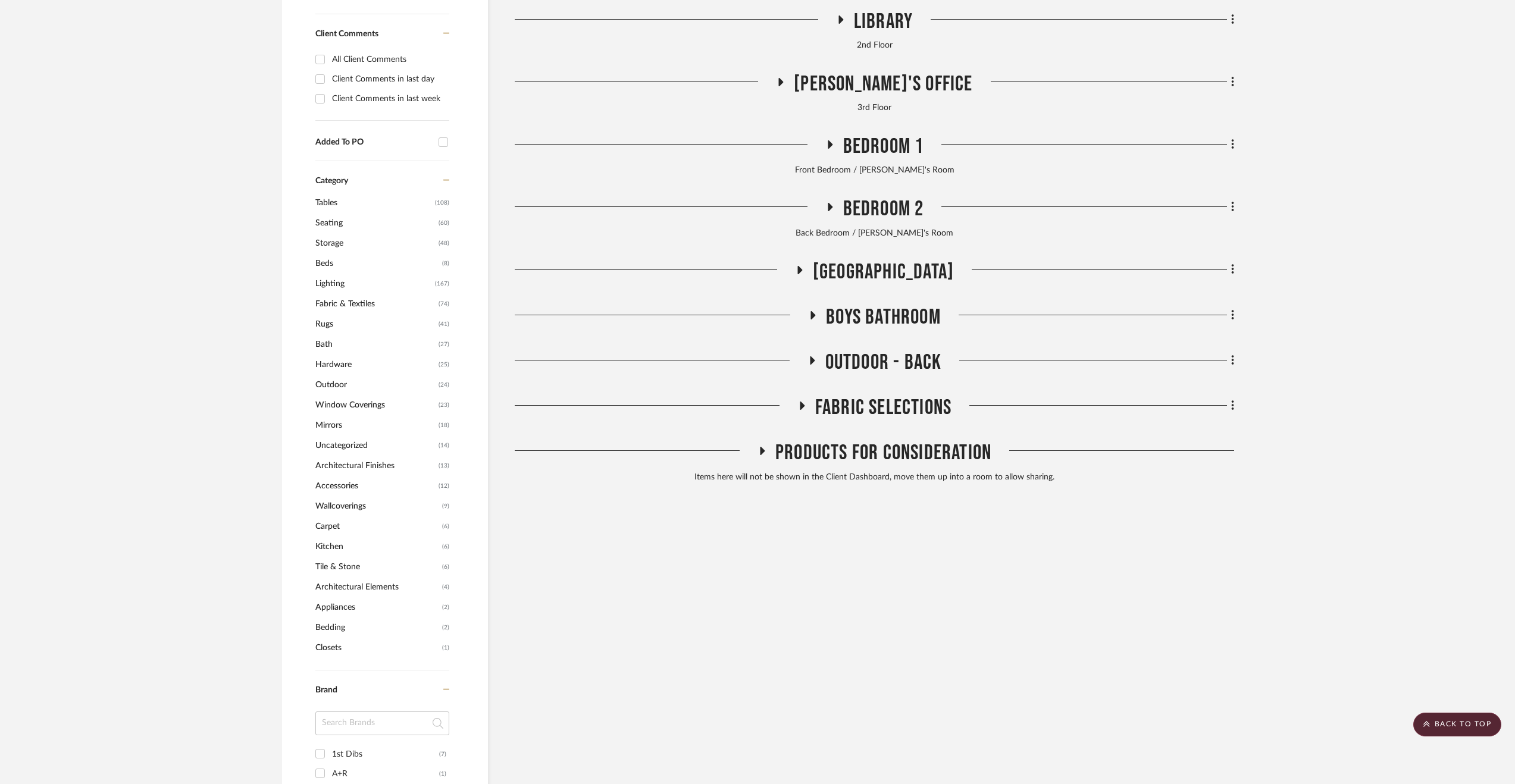
click at [836, 319] on span "Boys Bathroom" at bounding box center [883, 318] width 115 height 25
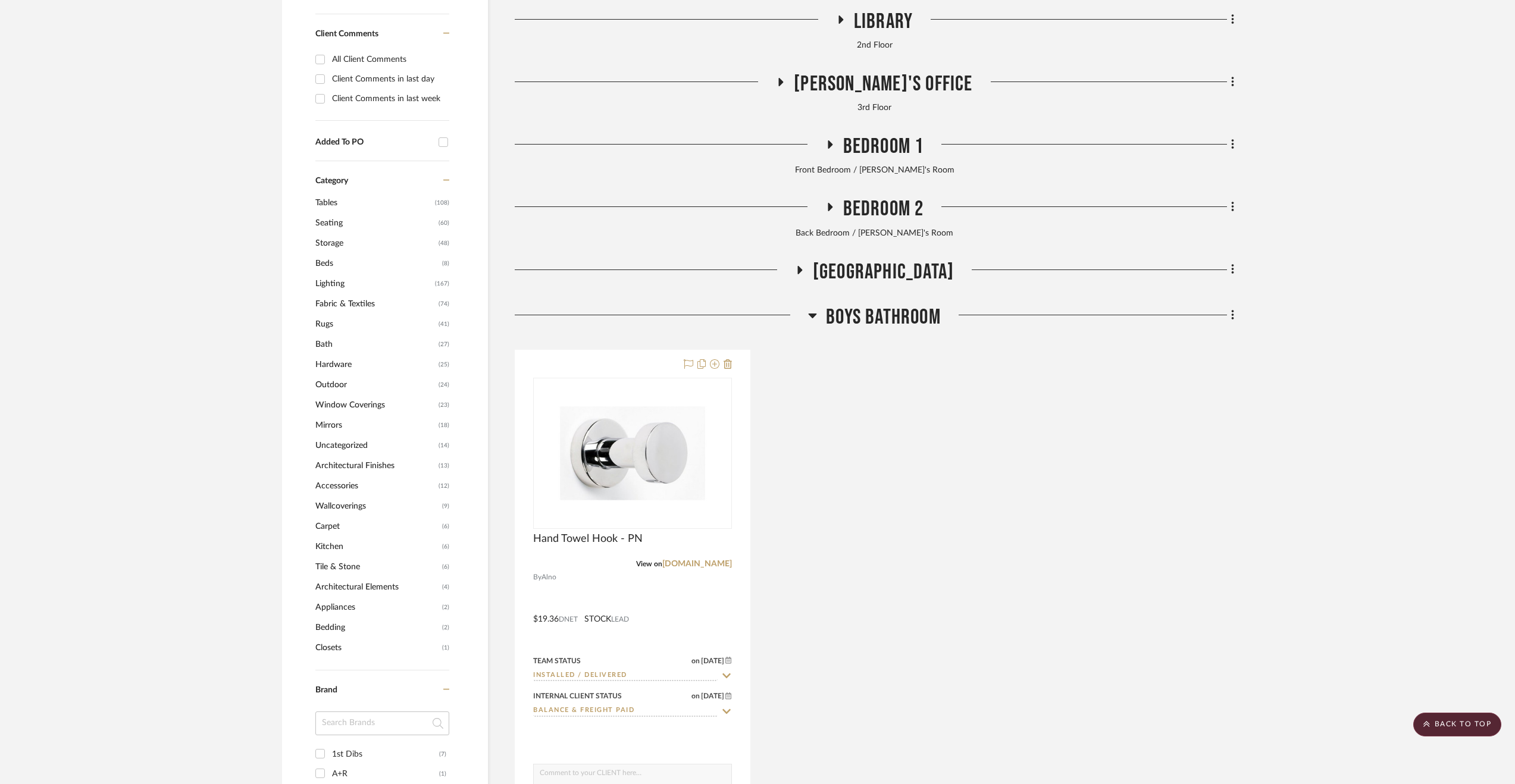
click at [844, 319] on span "Boys Bathroom" at bounding box center [883, 318] width 115 height 25
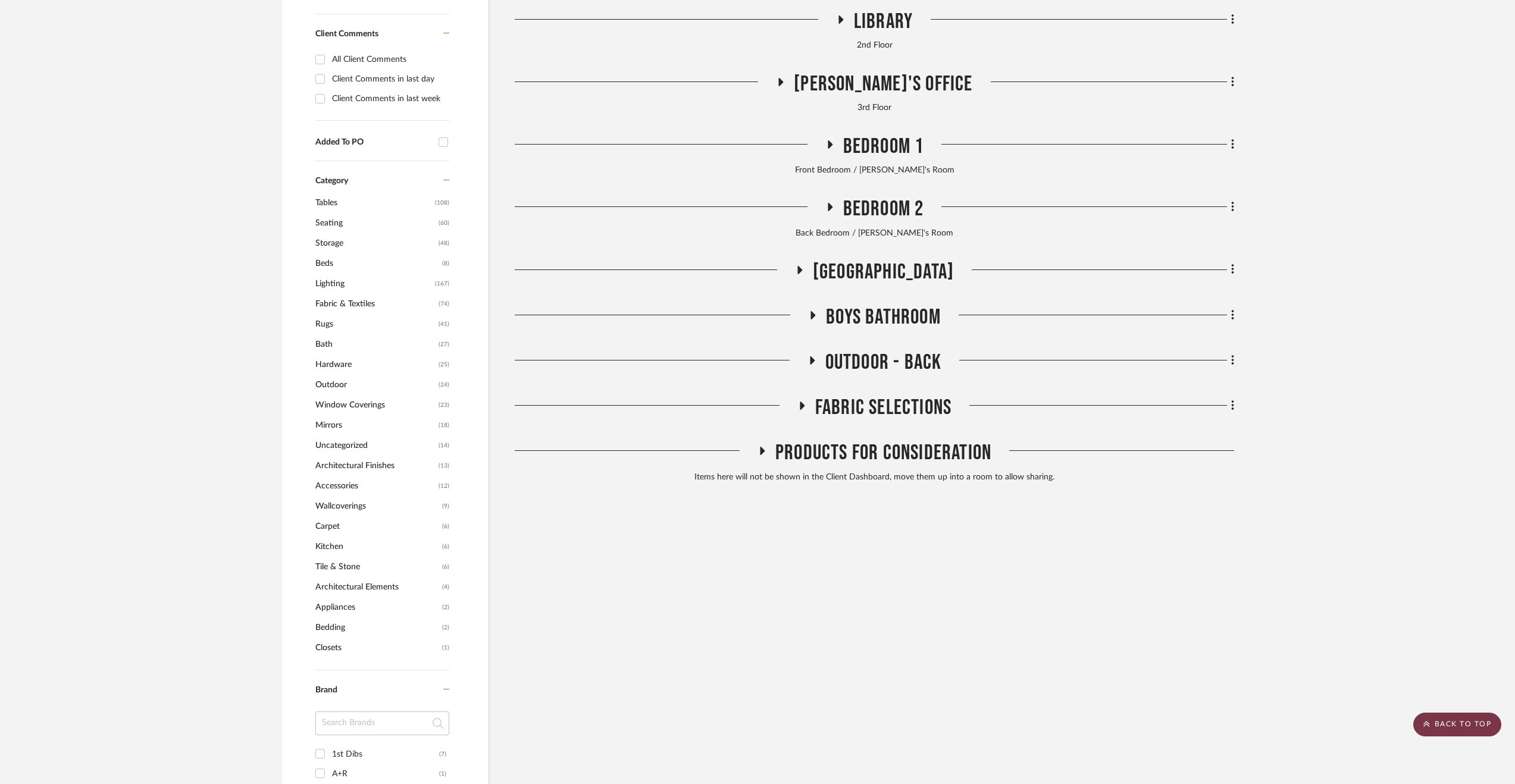
click at [1444, 722] on scroll-to-top-button "BACK TO TOP" at bounding box center [1458, 724] width 88 height 23
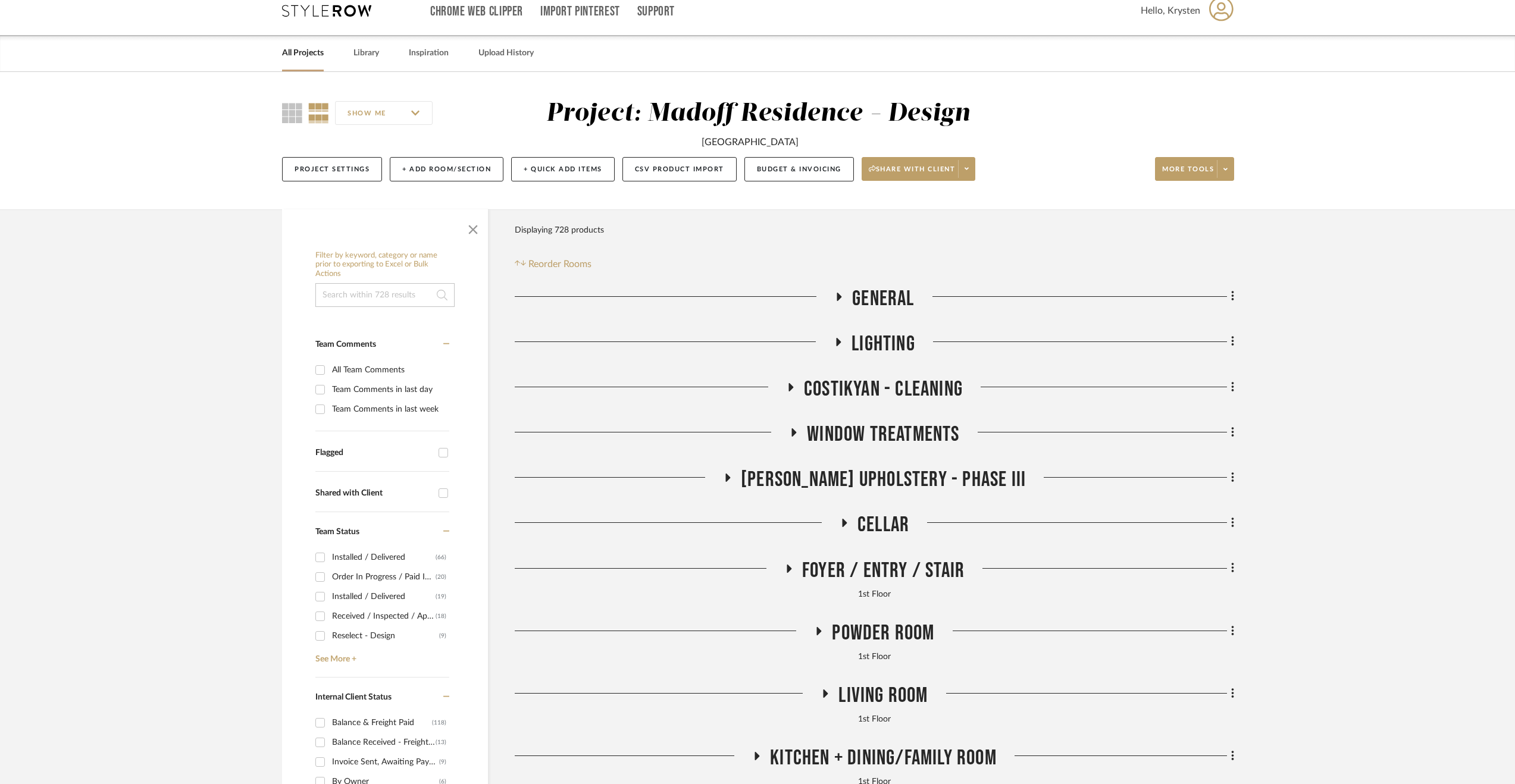
scroll to position [0, 0]
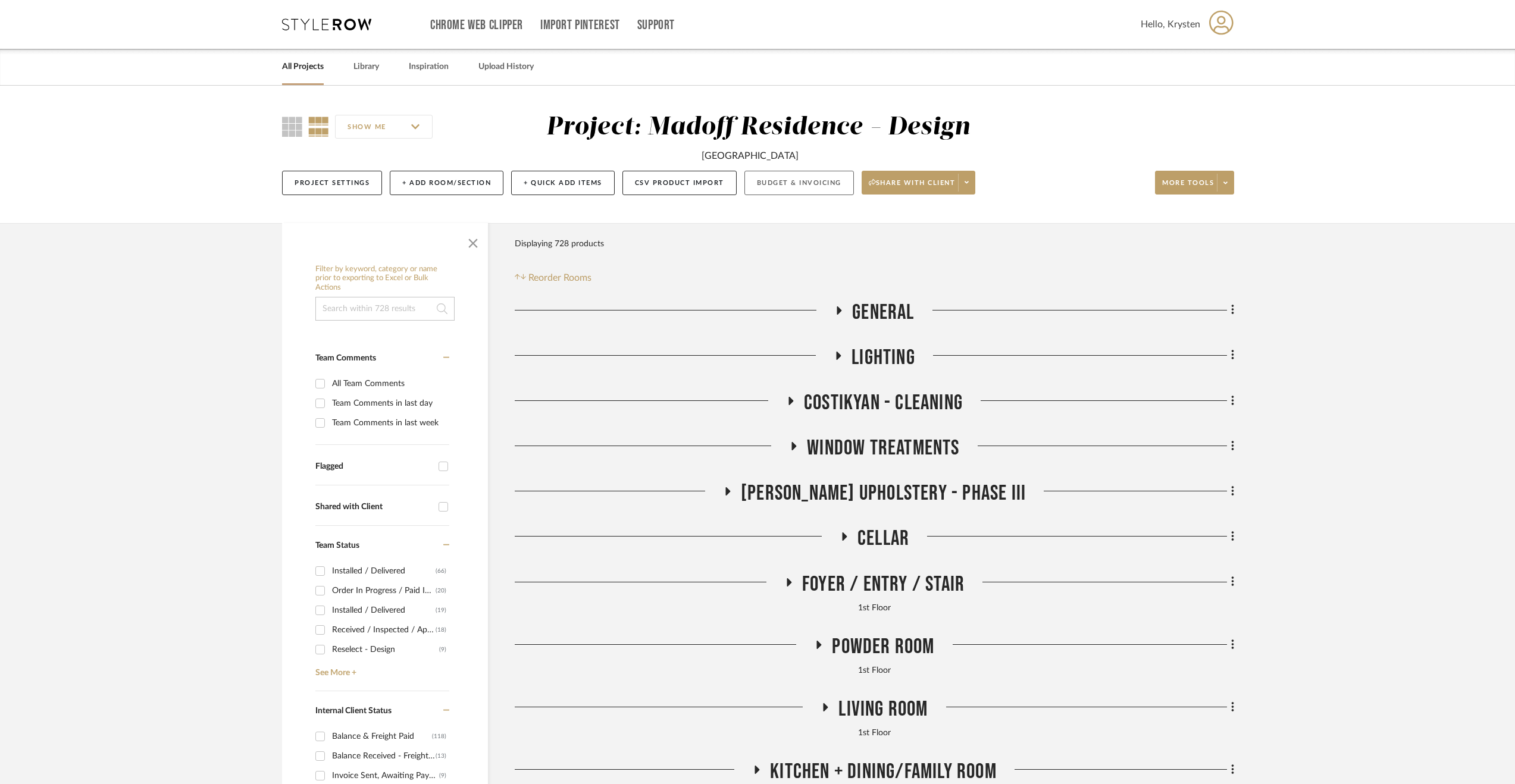
click at [769, 178] on button "Budget & Invoicing" at bounding box center [799, 182] width 109 height 24
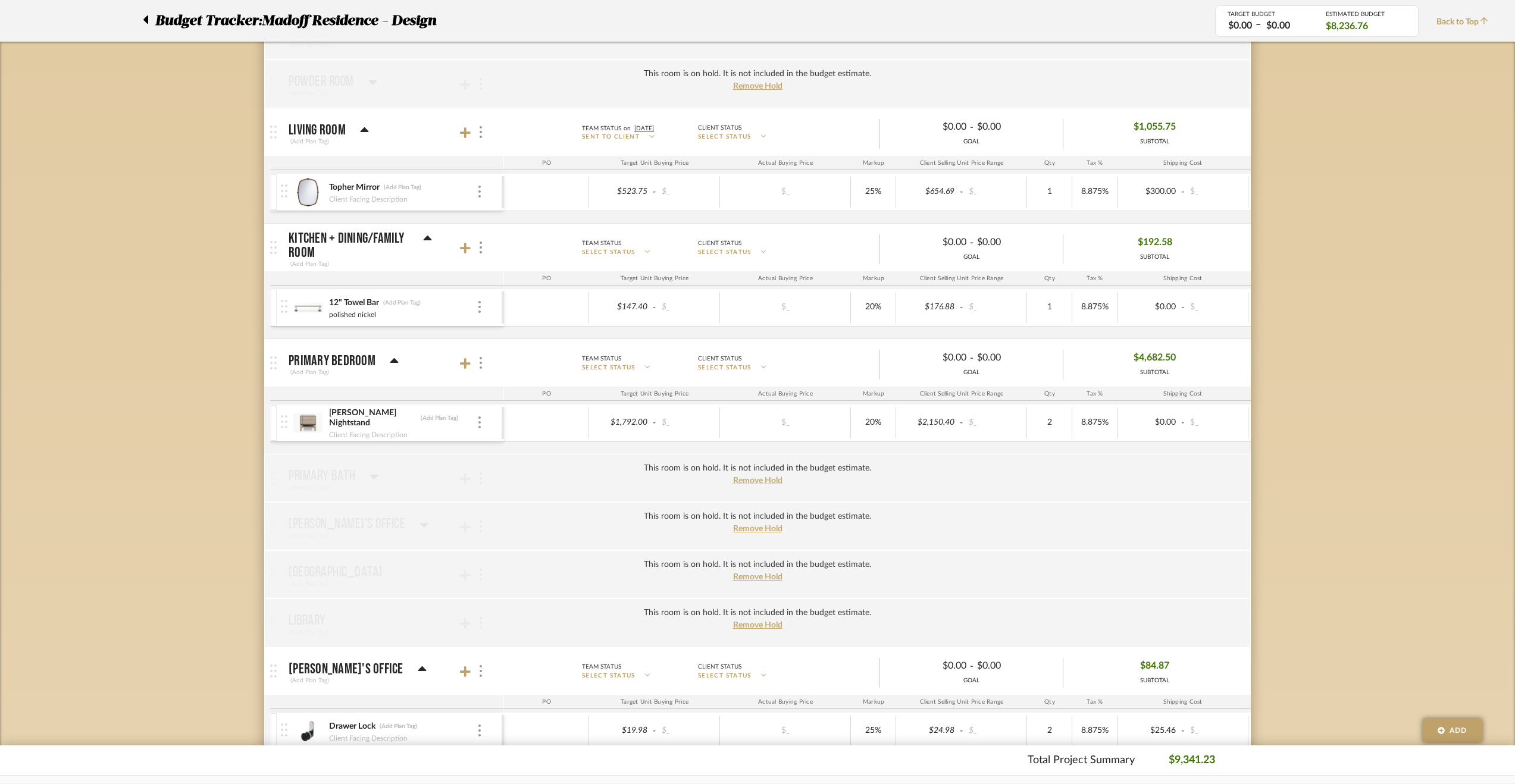
scroll to position [536, 0]
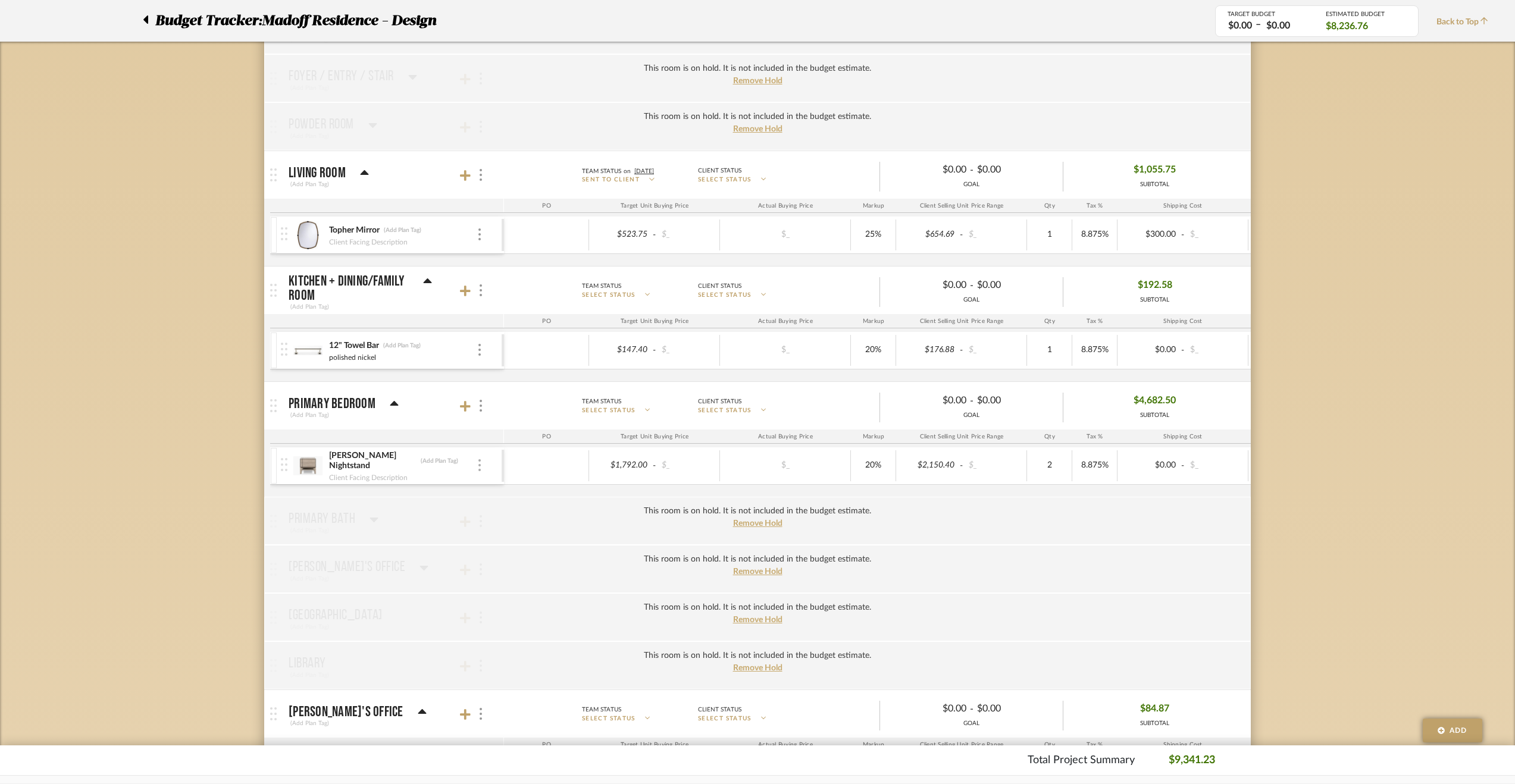
click at [479, 460] on img at bounding box center [479, 465] width 3 height 12
click at [501, 486] on span "Manage Item" at bounding box center [531, 488] width 88 height 12
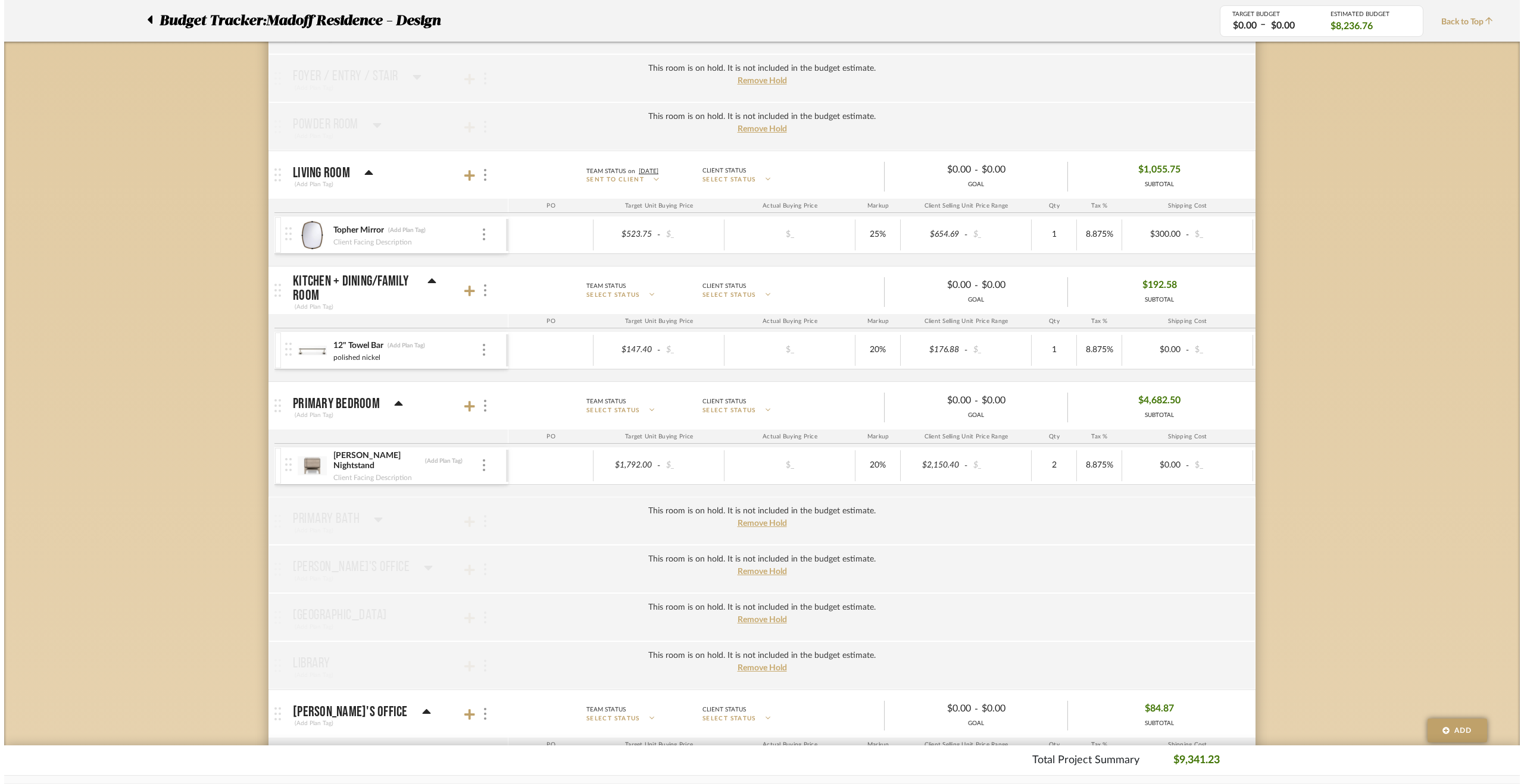
scroll to position [0, 0]
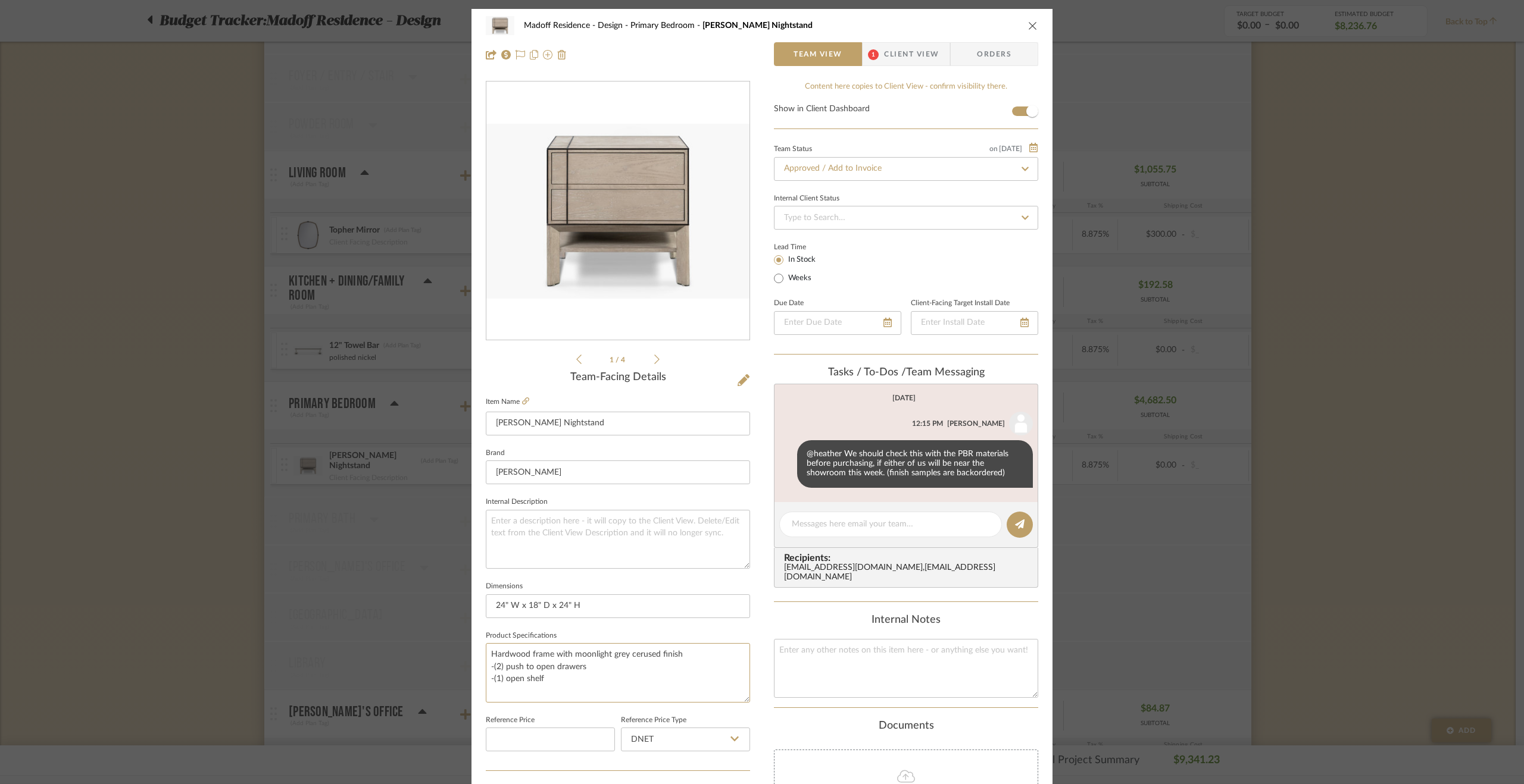
drag, startPoint x: 688, startPoint y: 655, endPoint x: 476, endPoint y: 651, distance: 212.0
click at [476, 651] on div "Madoff Residence - Design Primary Bedroom [PERSON_NAME] Nightstand Team View 1 …" at bounding box center [762, 558] width 581 height 1099
click at [614, 538] on textarea at bounding box center [617, 539] width 264 height 59
paste textarea "Hardwood frame with moonlight grey cerused finish"
type textarea "Hardwood frame with moonlight grey cerused finish"
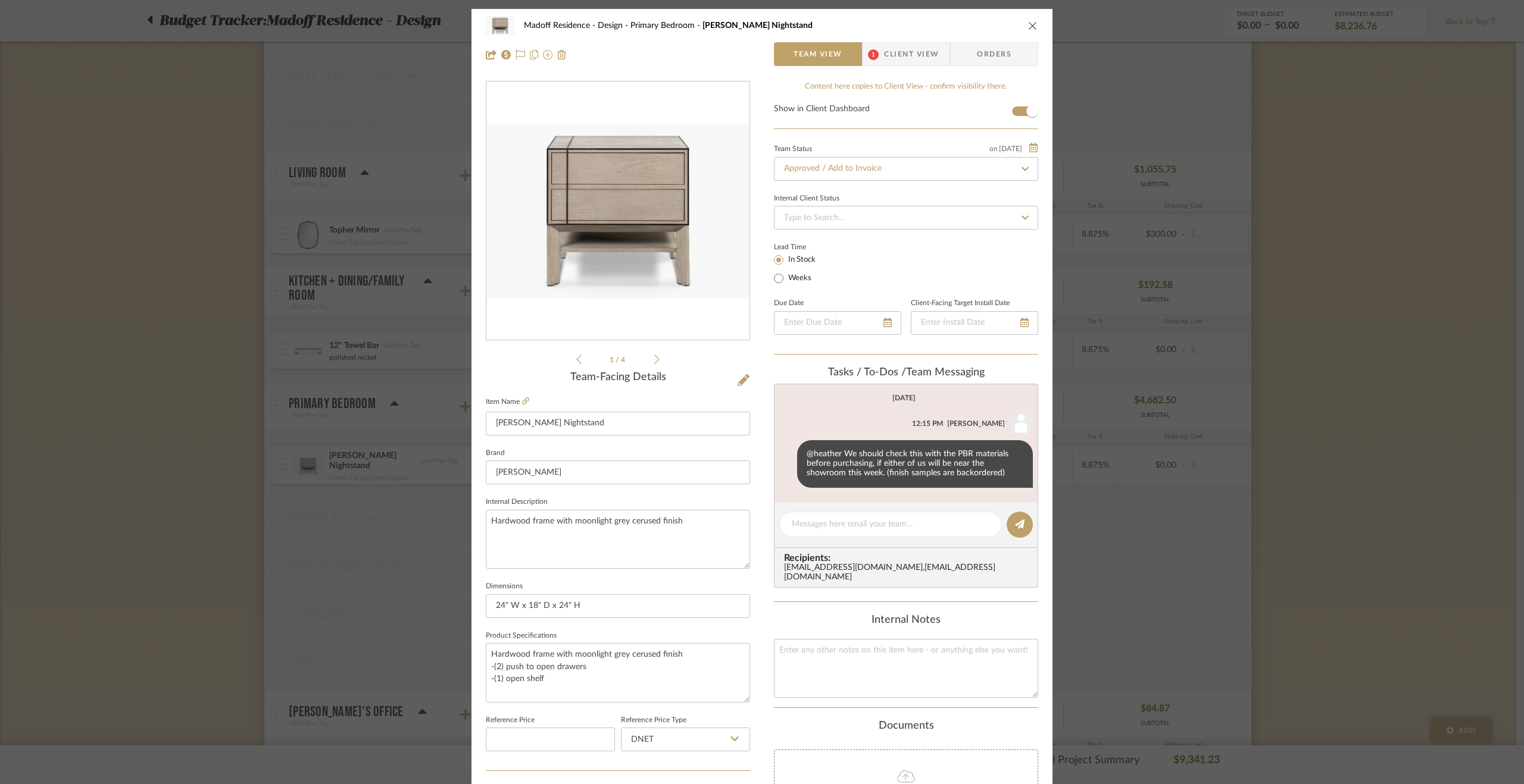
click at [749, 502] on div "Madoff Residence - Design Primary Bedroom [PERSON_NAME] Nightstand Team View 1 …" at bounding box center [762, 558] width 581 height 1099
click at [1344, 457] on div "Madoff Residence - Design Primary Bedroom [PERSON_NAME] Nightstand Team View 1 …" at bounding box center [762, 392] width 1524 height 784
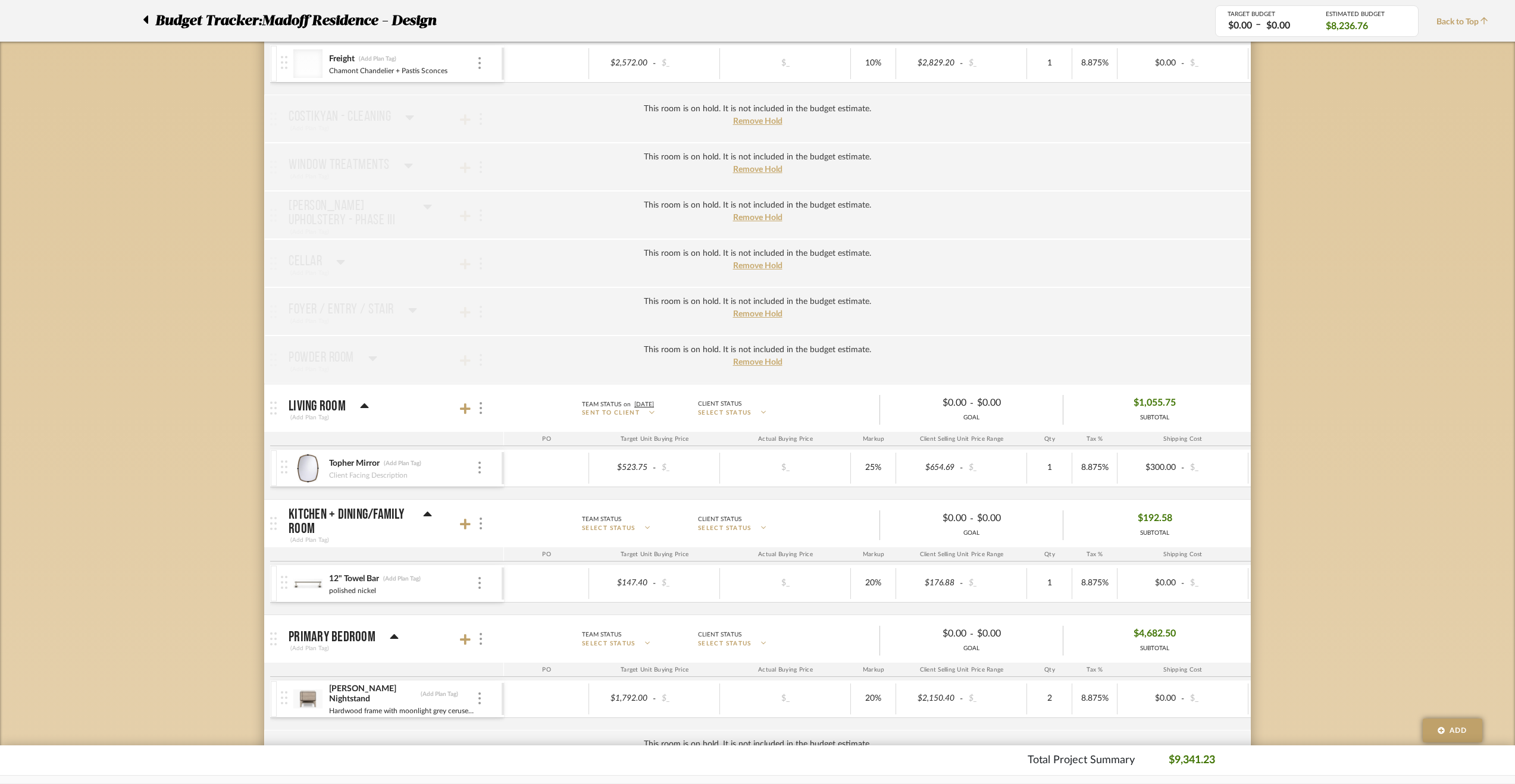
scroll to position [238, 0]
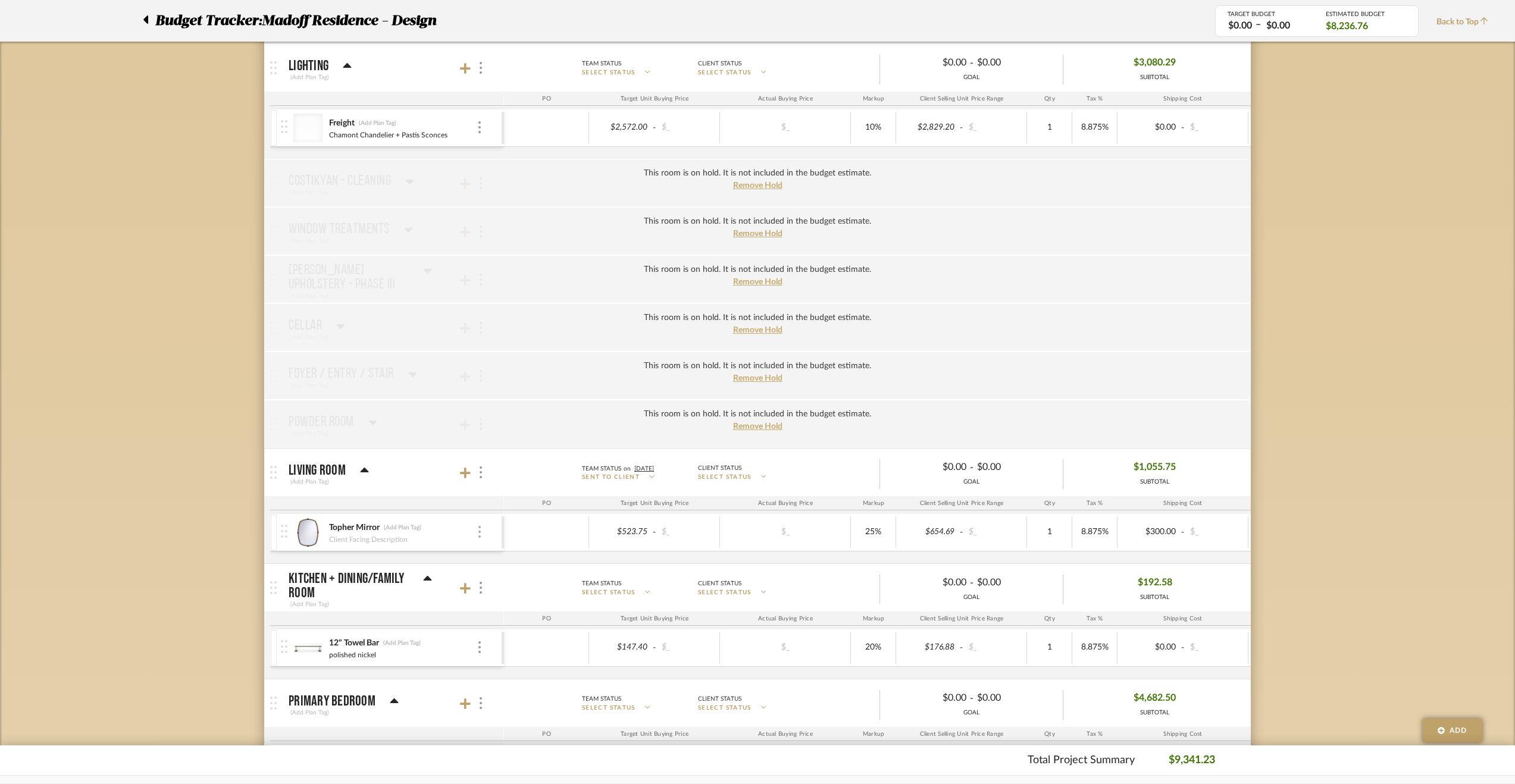
click at [482, 530] on div at bounding box center [479, 532] width 6 height 14
click at [1326, 443] on div at bounding box center [757, 392] width 1515 height 784
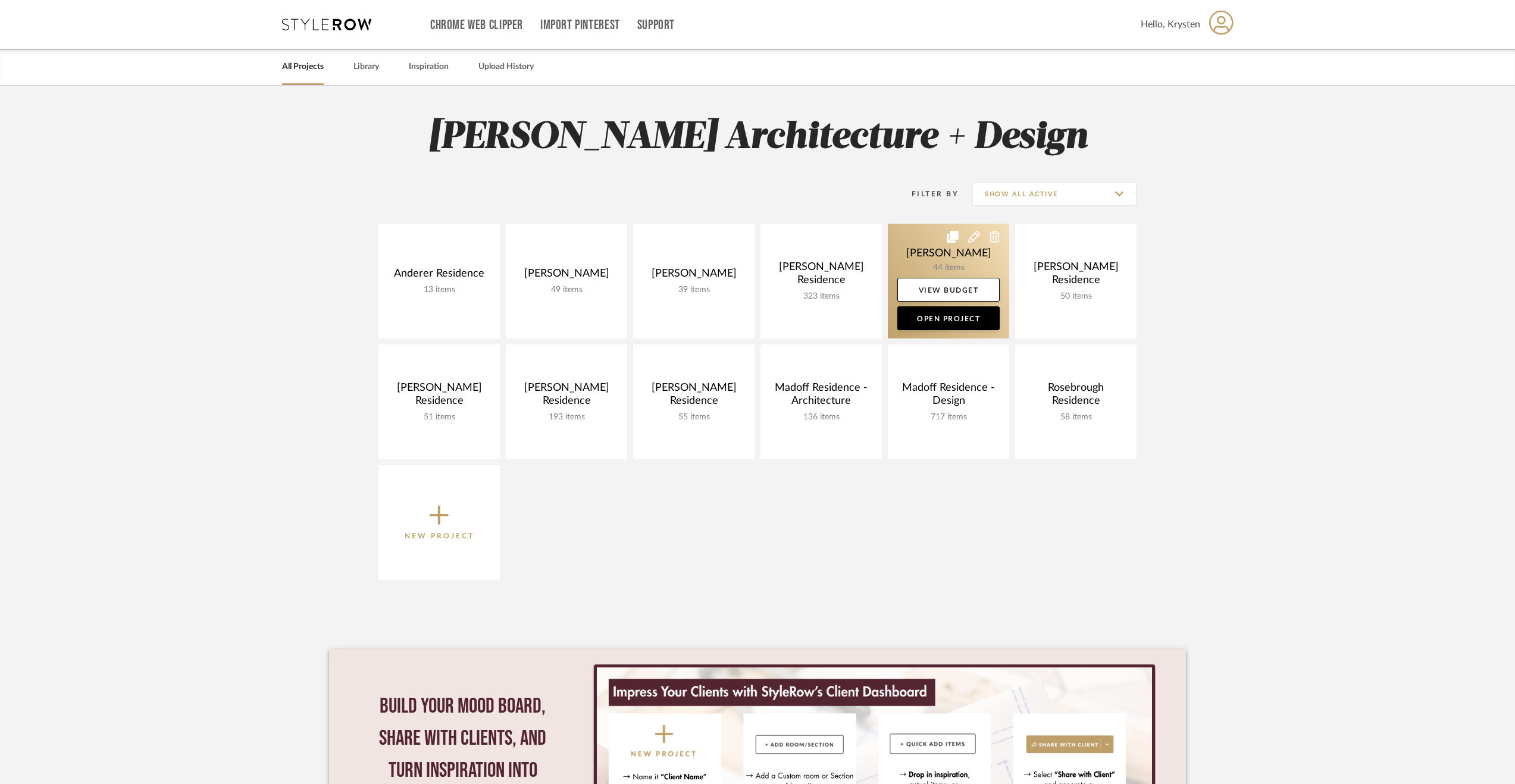
click at [919, 258] on link at bounding box center [948, 281] width 122 height 115
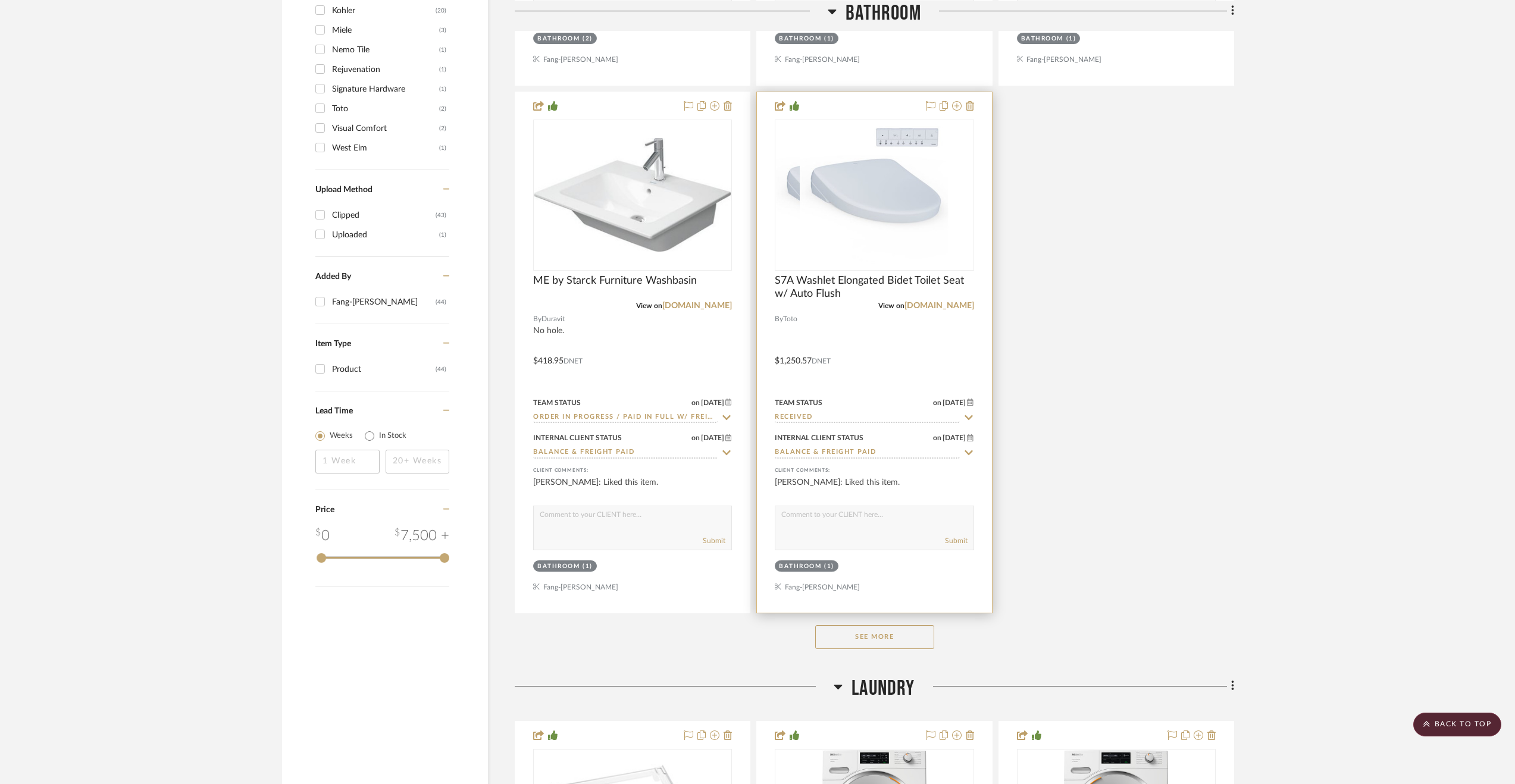
scroll to position [1607, 0]
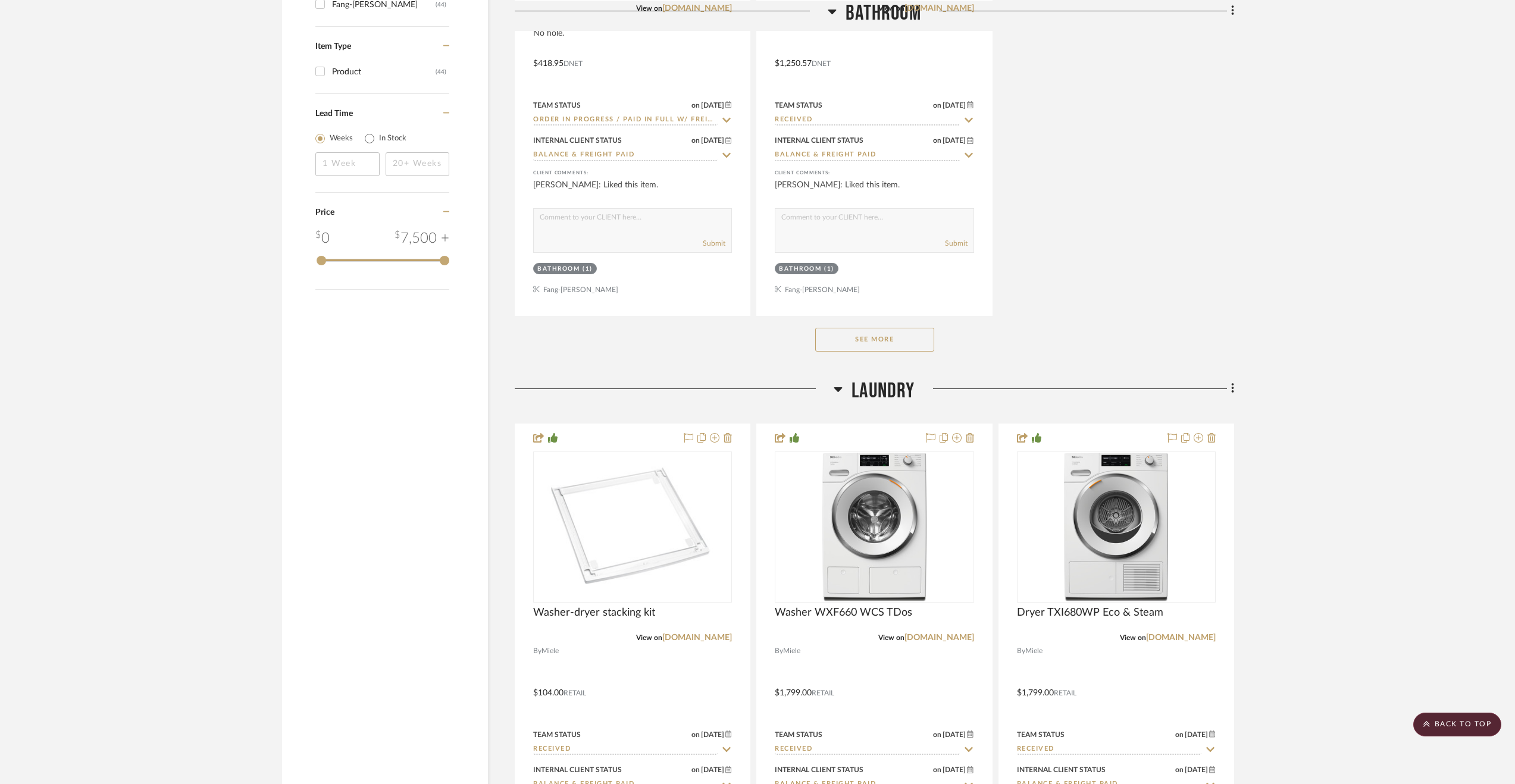
click at [851, 344] on button "See More" at bounding box center [875, 339] width 119 height 23
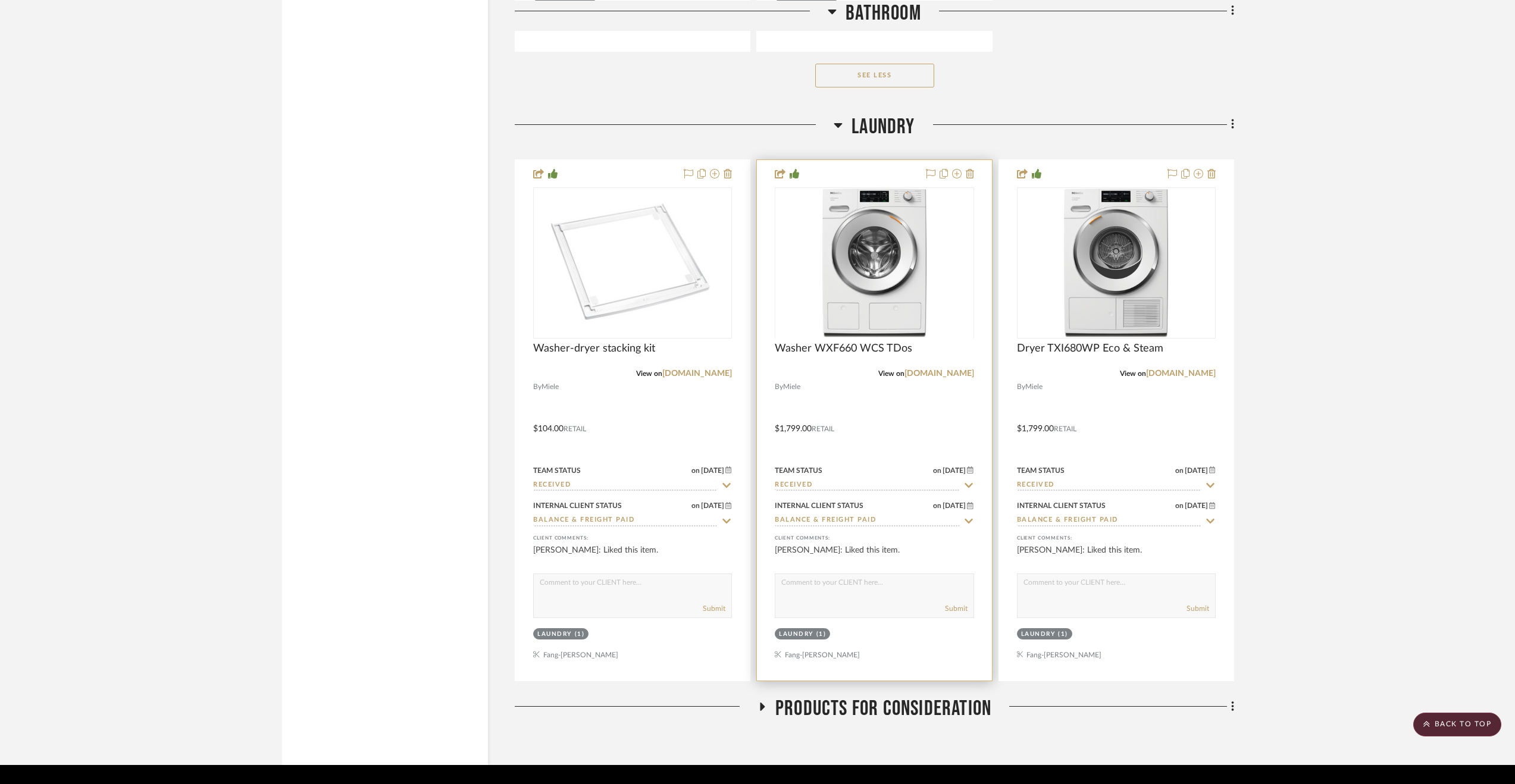
scroll to position [5078, 0]
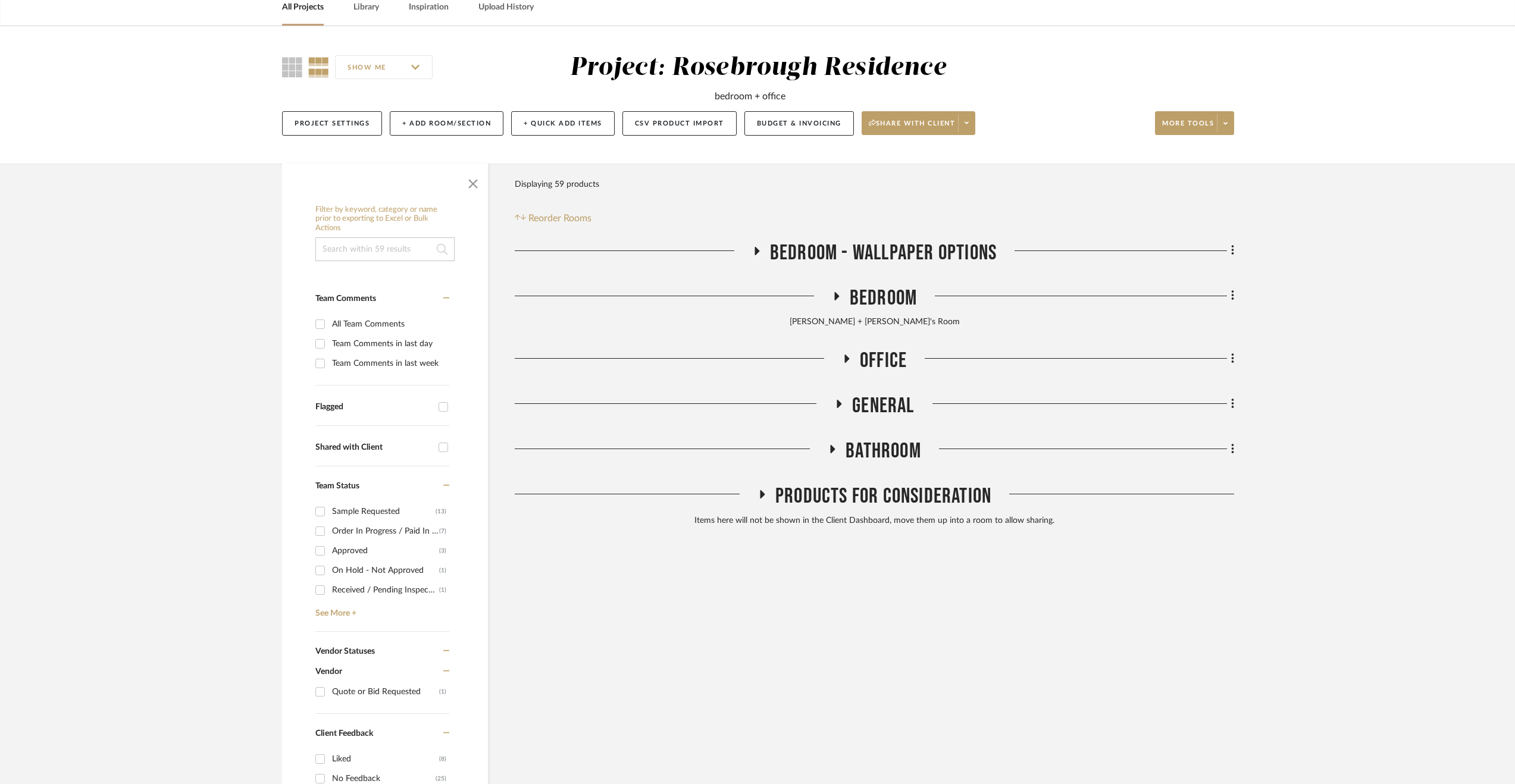
click at [882, 405] on span "General" at bounding box center [883, 406] width 62 height 25
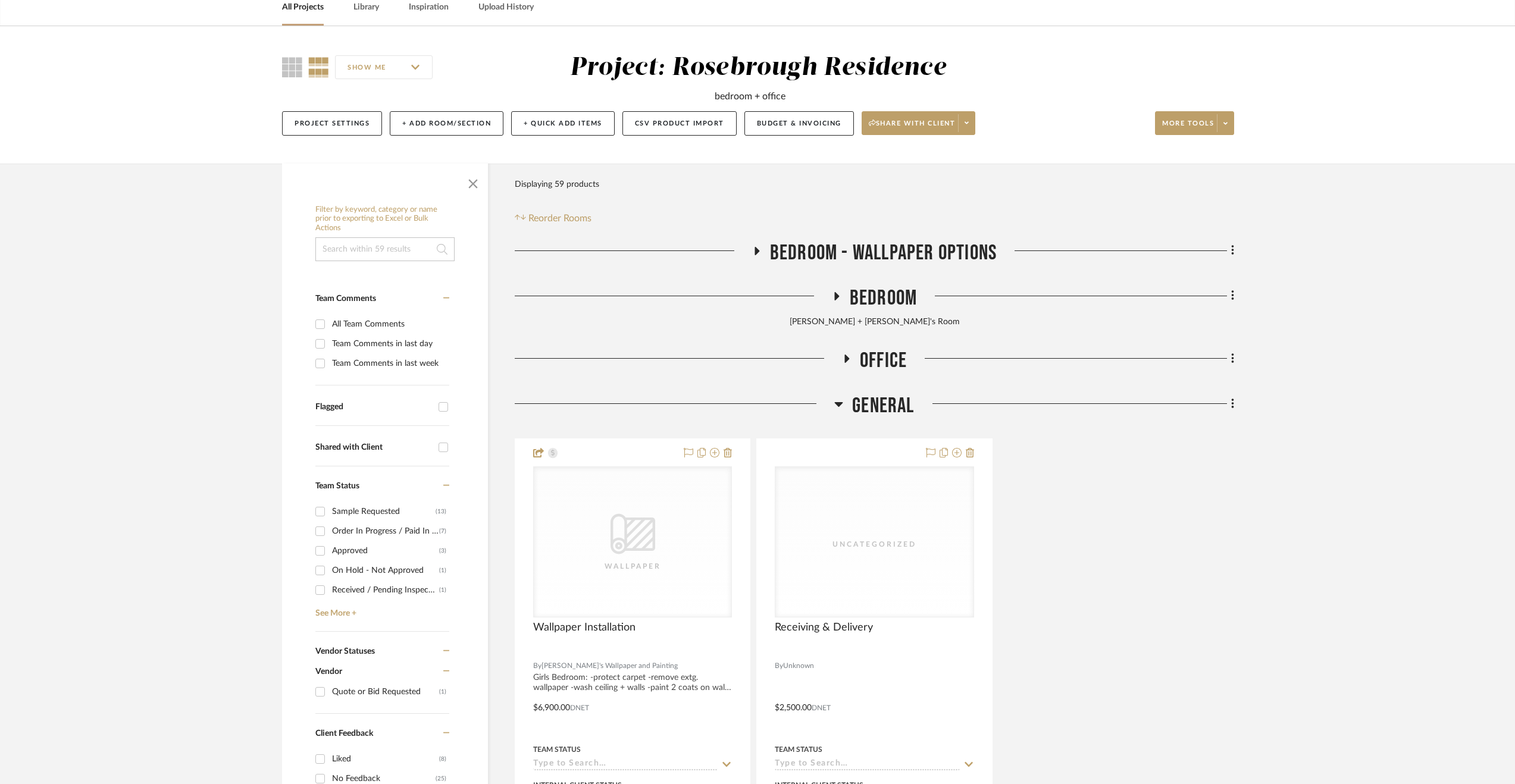
click at [1230, 402] on fa-icon at bounding box center [1231, 405] width 8 height 20
click at [1182, 428] on span "Add New Item" at bounding box center [1172, 429] width 53 height 10
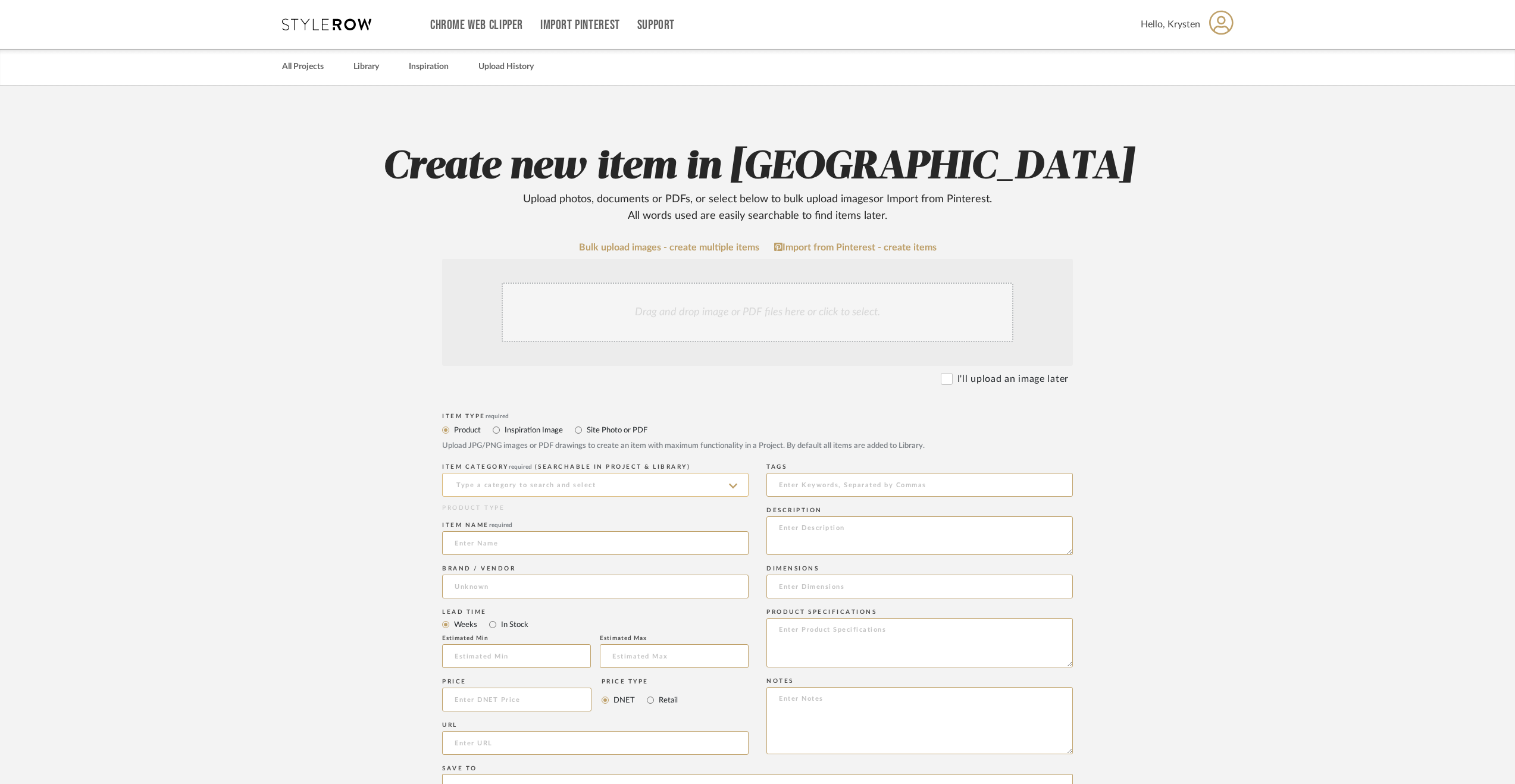
click at [553, 481] on input at bounding box center [596, 484] width 307 height 23
click at [503, 516] on span "Uncategorized" at bounding box center [489, 514] width 69 height 8
type input "Uncategorized"
click at [476, 549] on input at bounding box center [596, 543] width 307 height 23
type input "Furniture Removal Service"
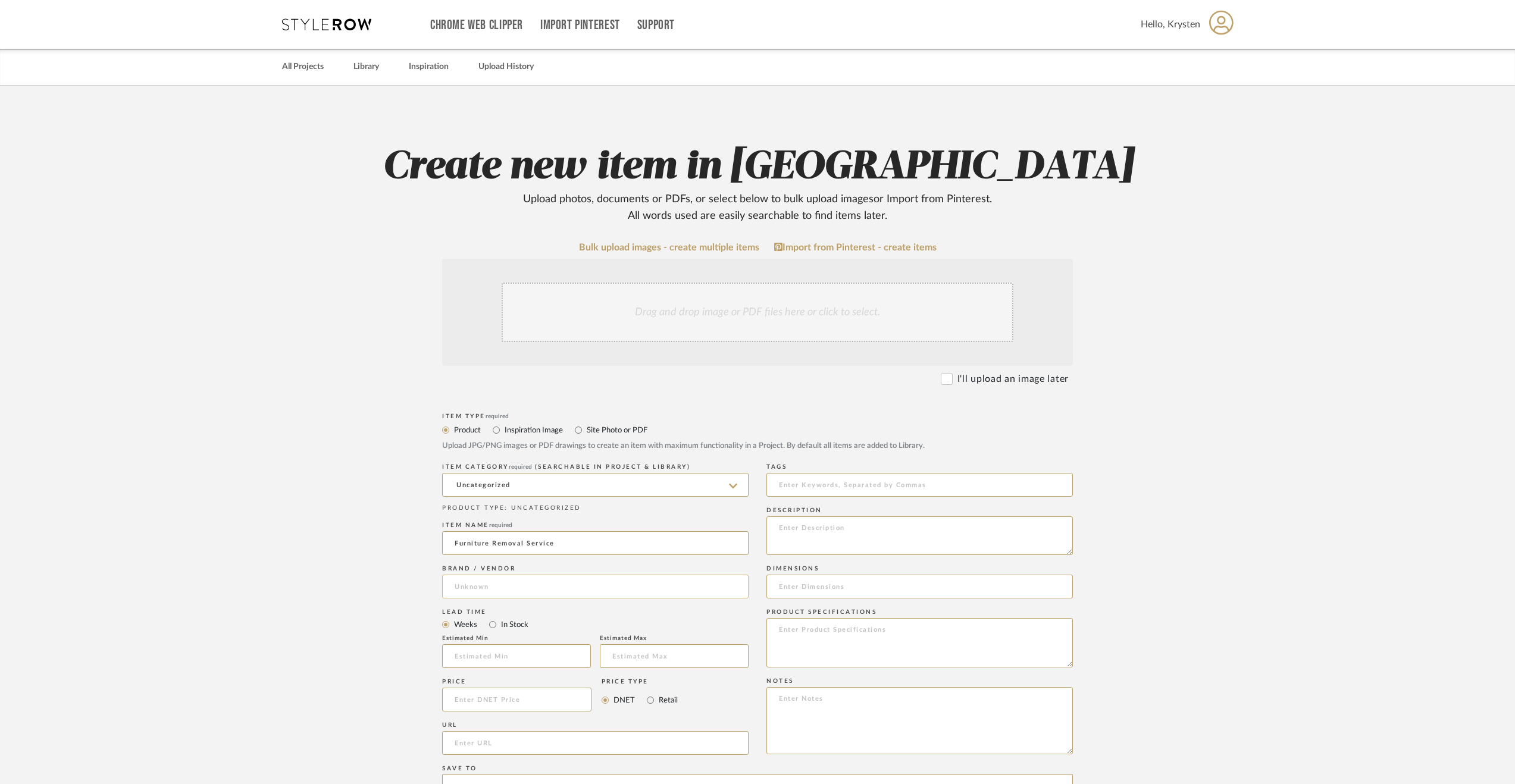
click at [482, 597] on input at bounding box center [596, 586] width 307 height 23
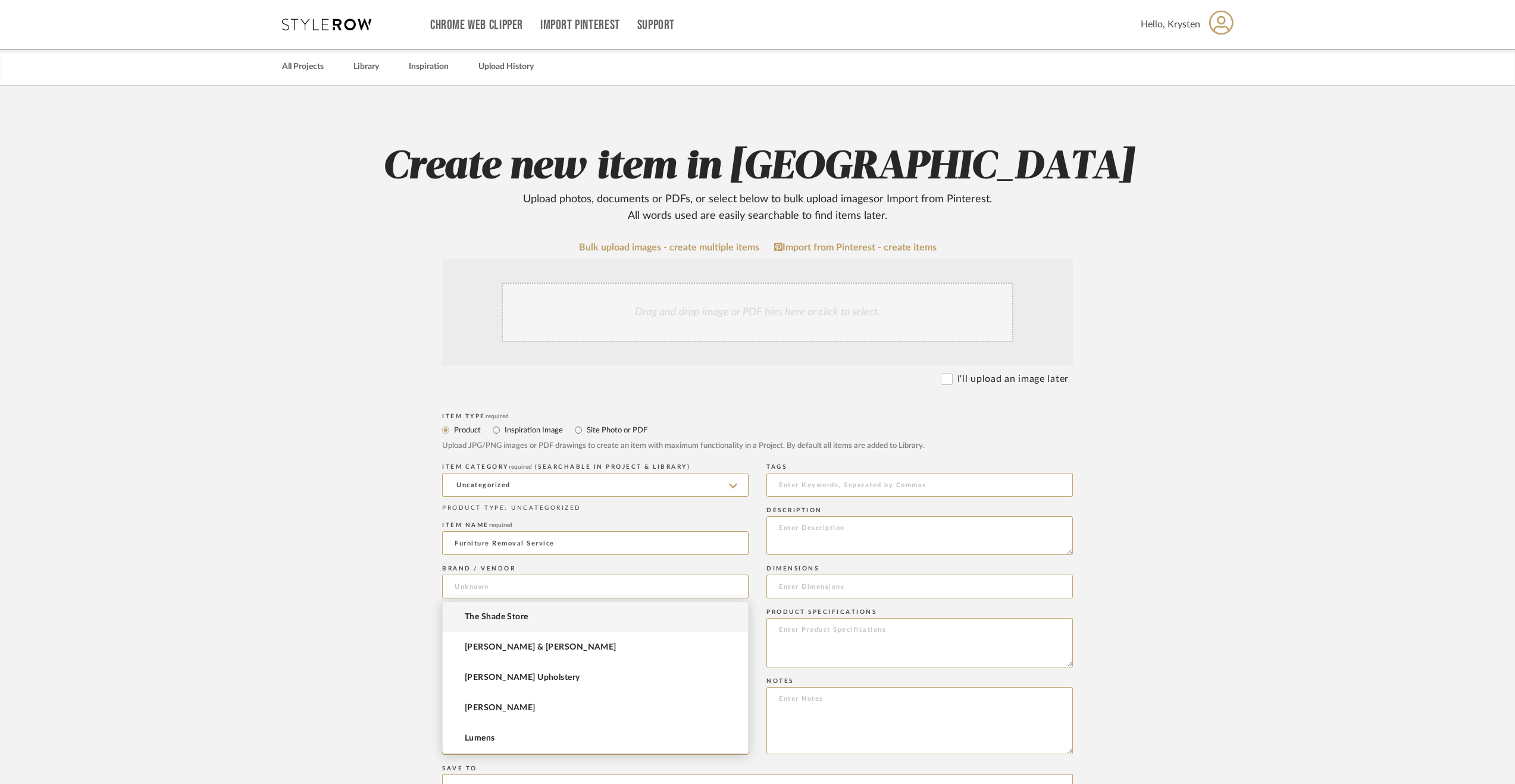
click at [381, 614] on form "Bulk upload images - create multiple items Import from Pinterest - create items…" at bounding box center [758, 673] width 758 height 862
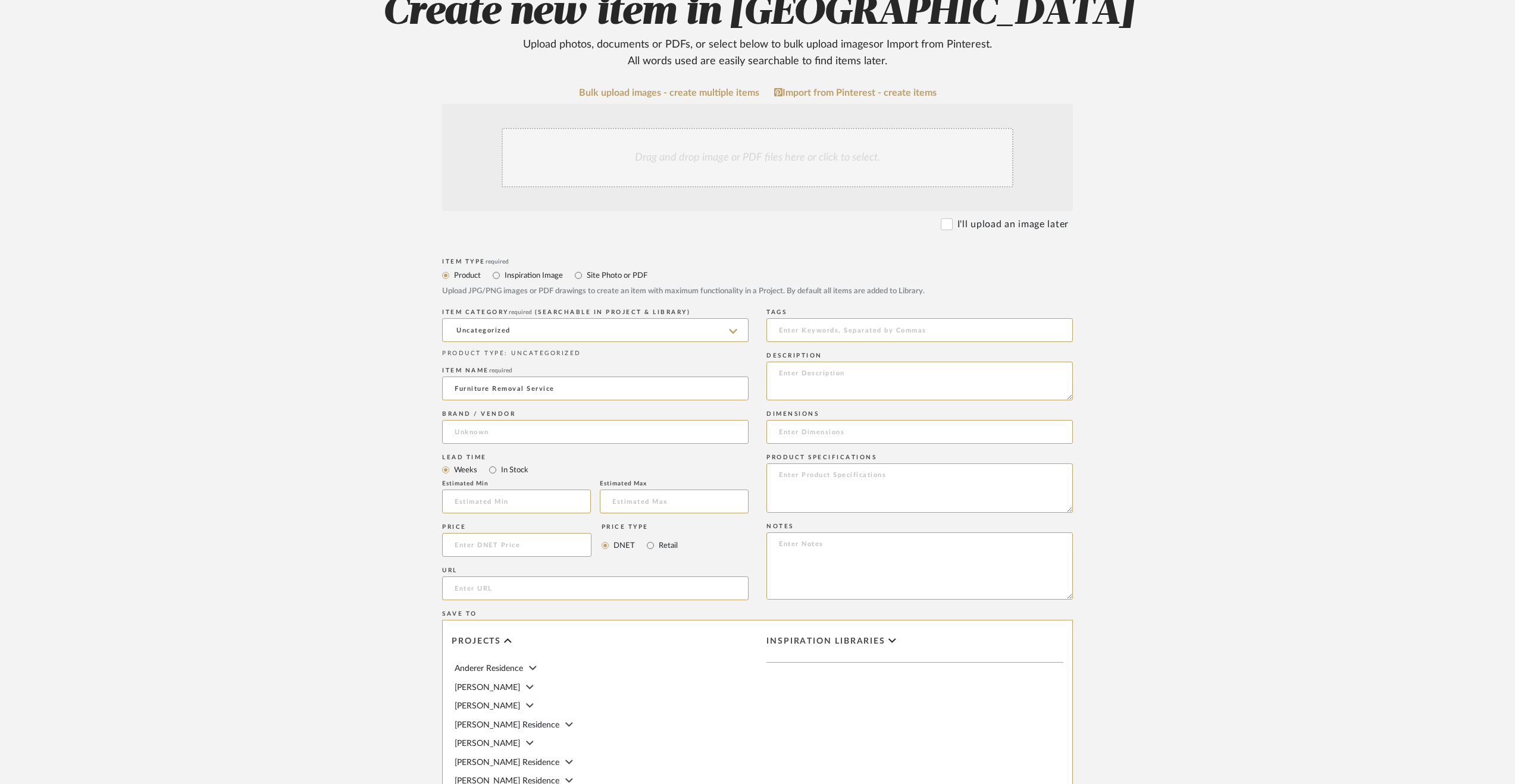
scroll to position [298, 0]
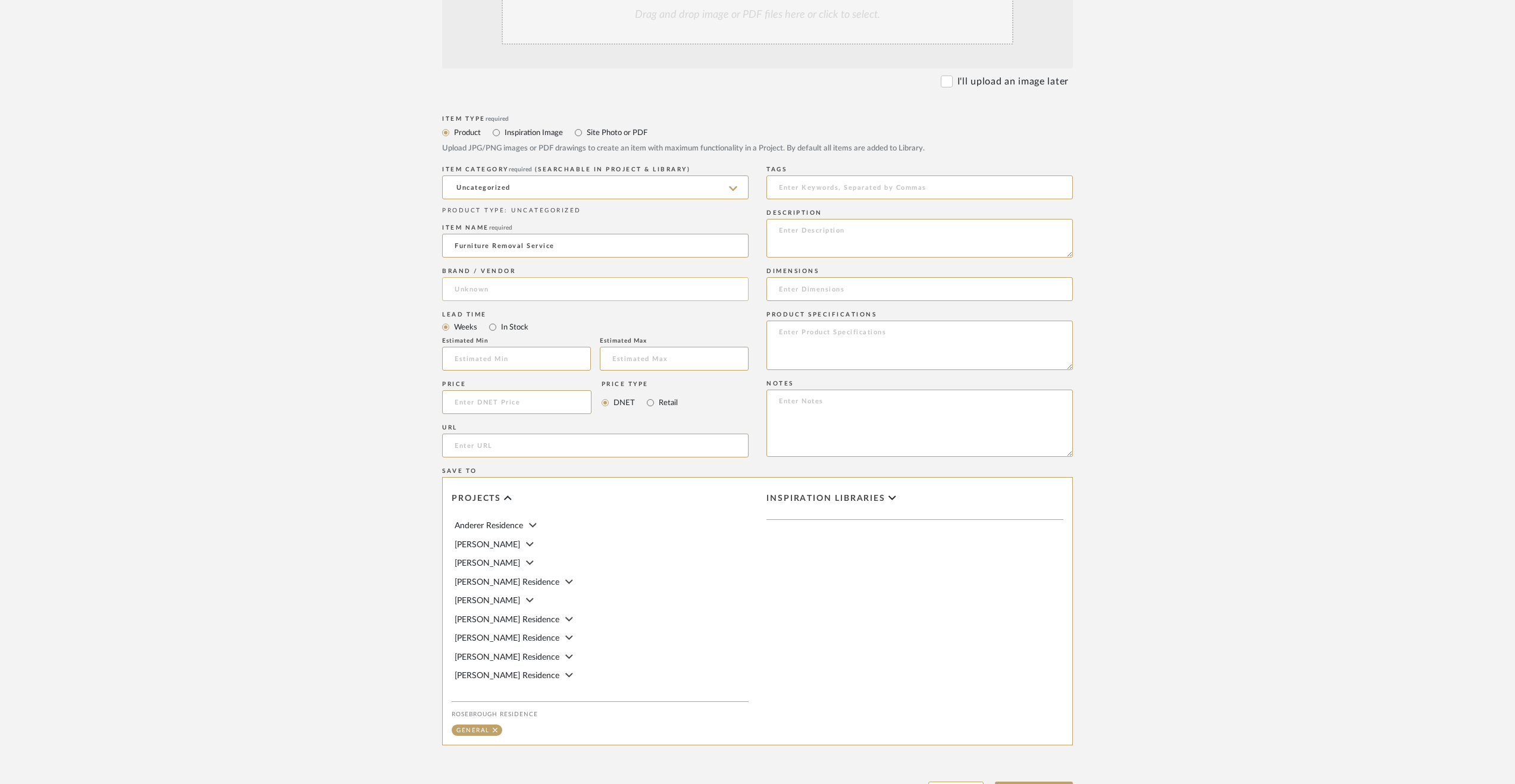
click at [523, 286] on input at bounding box center [596, 289] width 307 height 23
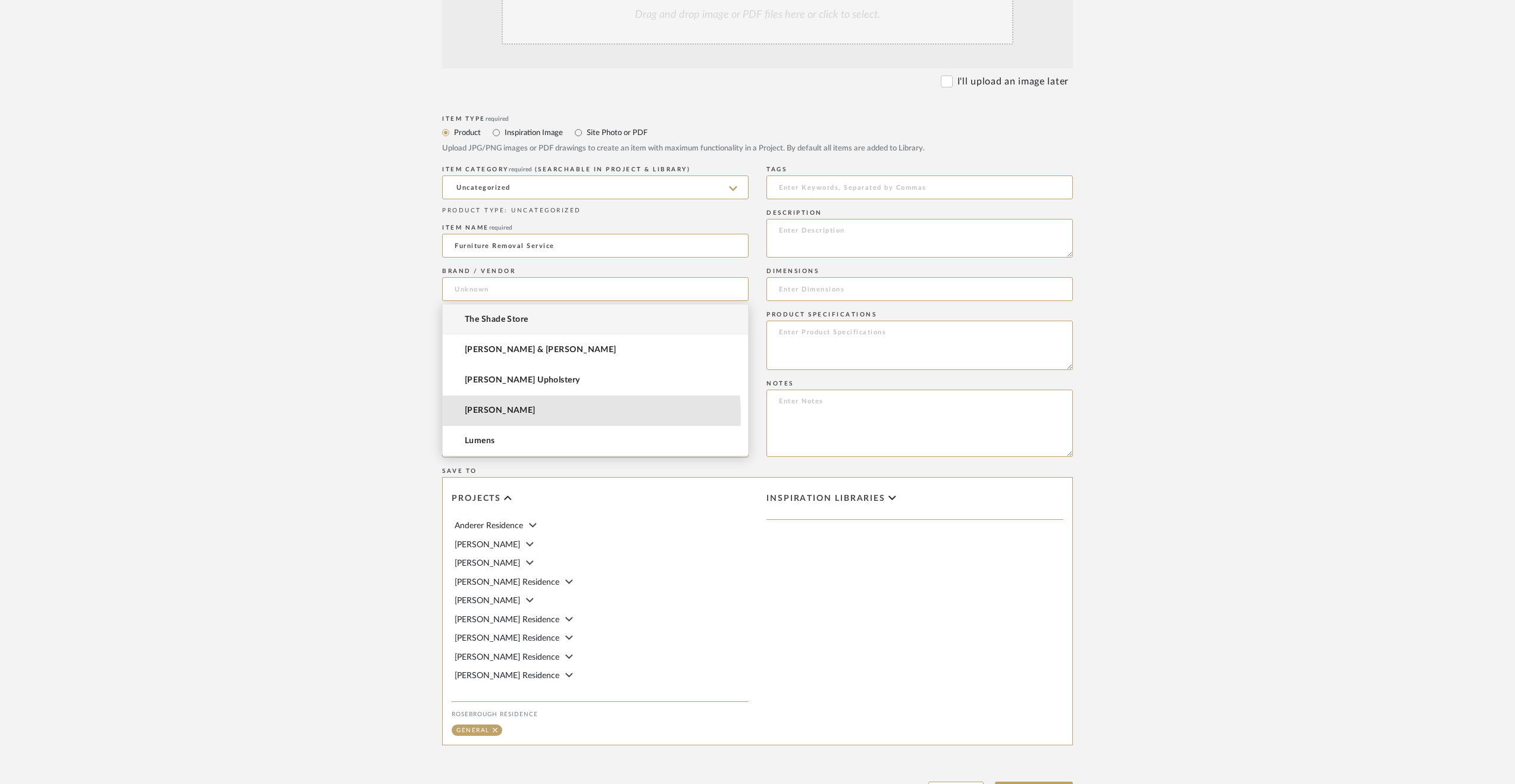
click at [492, 398] on mat-option "Christopher Hyland" at bounding box center [596, 411] width 305 height 31
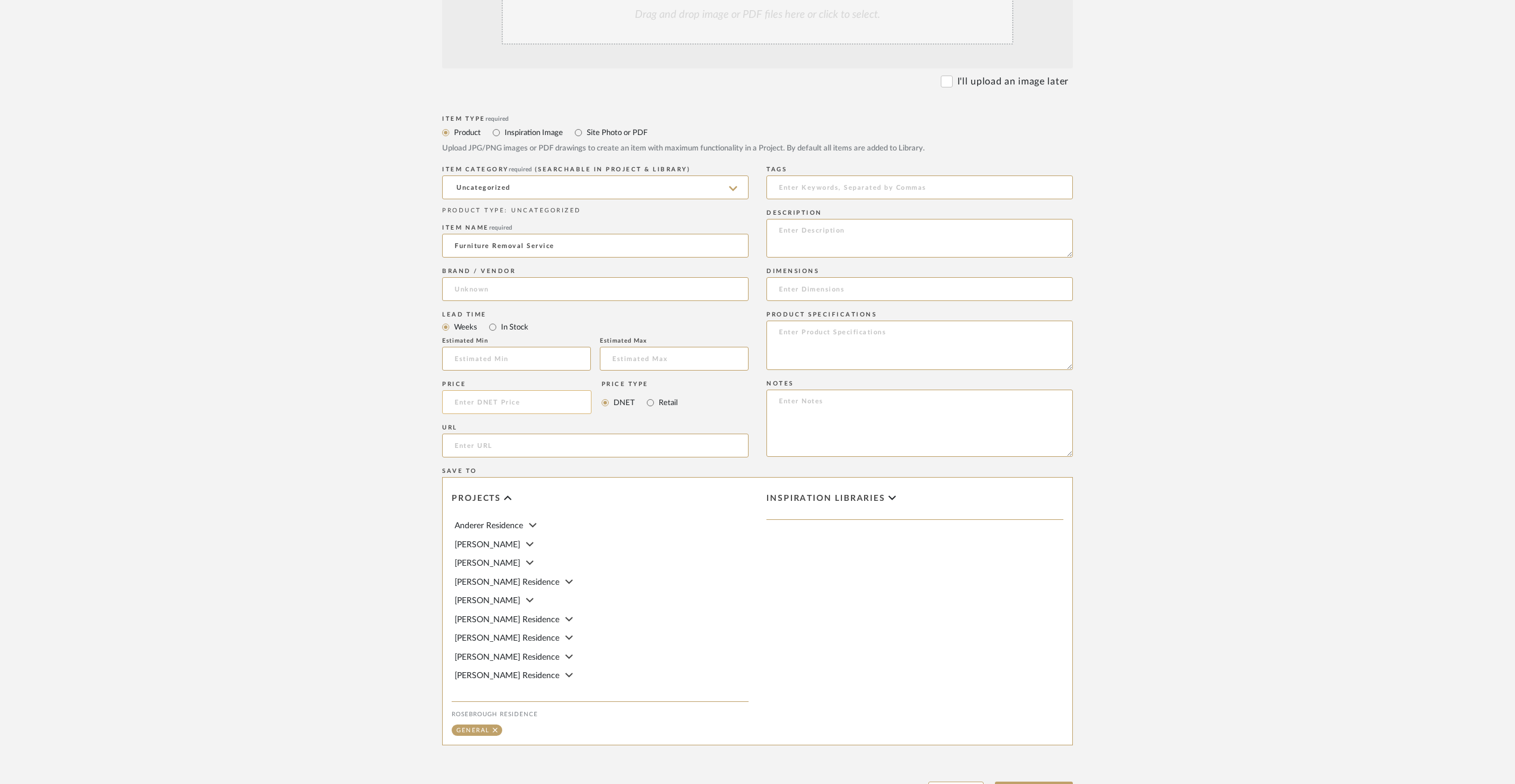
type input "Christopher Hyland"
click at [492, 398] on input at bounding box center [517, 402] width 150 height 23
type input "$975.00"
click at [589, 297] on input "Christopher Hyland" at bounding box center [596, 289] width 307 height 23
drag, startPoint x: 568, startPoint y: 288, endPoint x: 421, endPoint y: 275, distance: 147.6
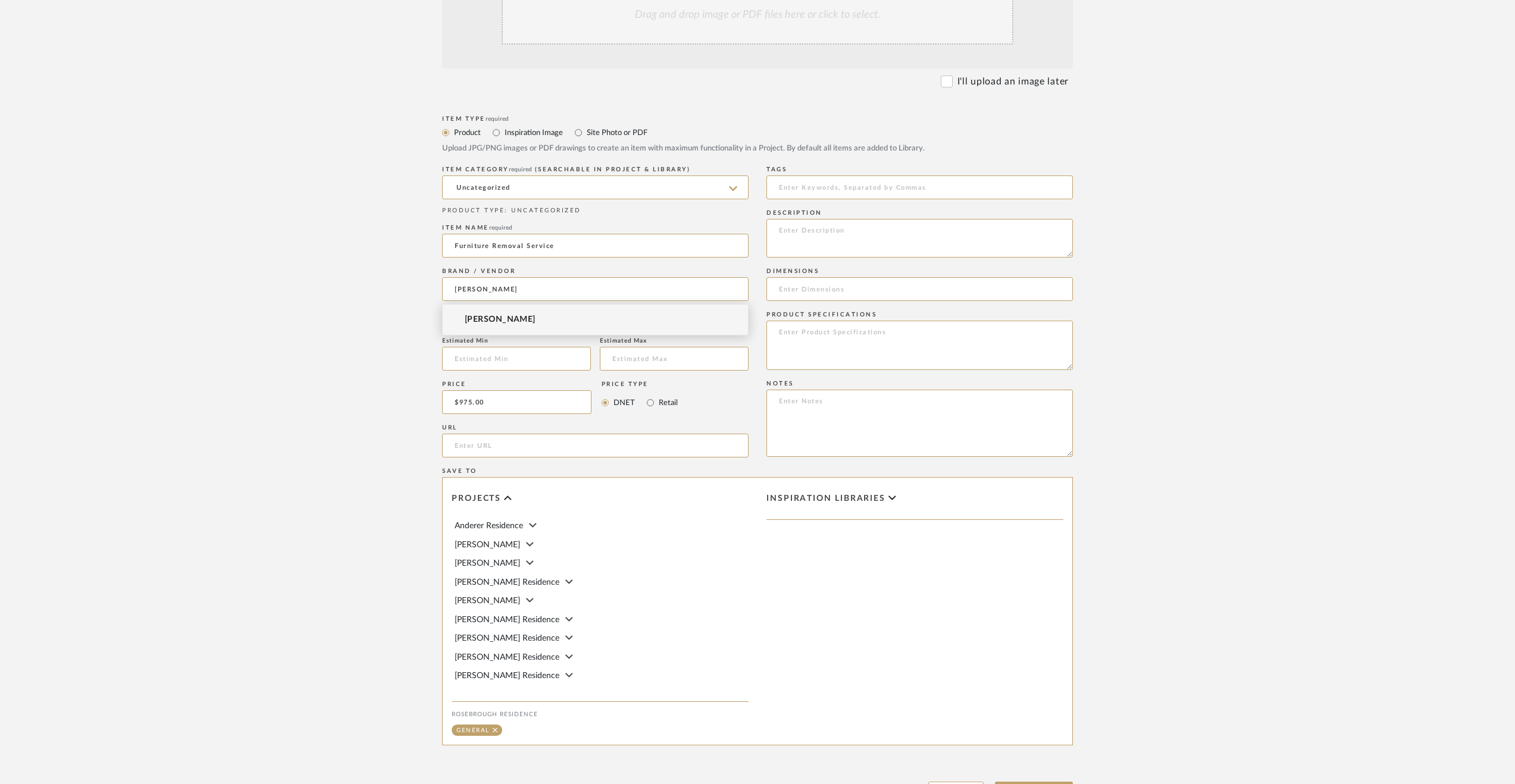
click at [421, 275] on form "Bulk upload images - create multiple items Import from Pinterest - create items…" at bounding box center [758, 376] width 758 height 862
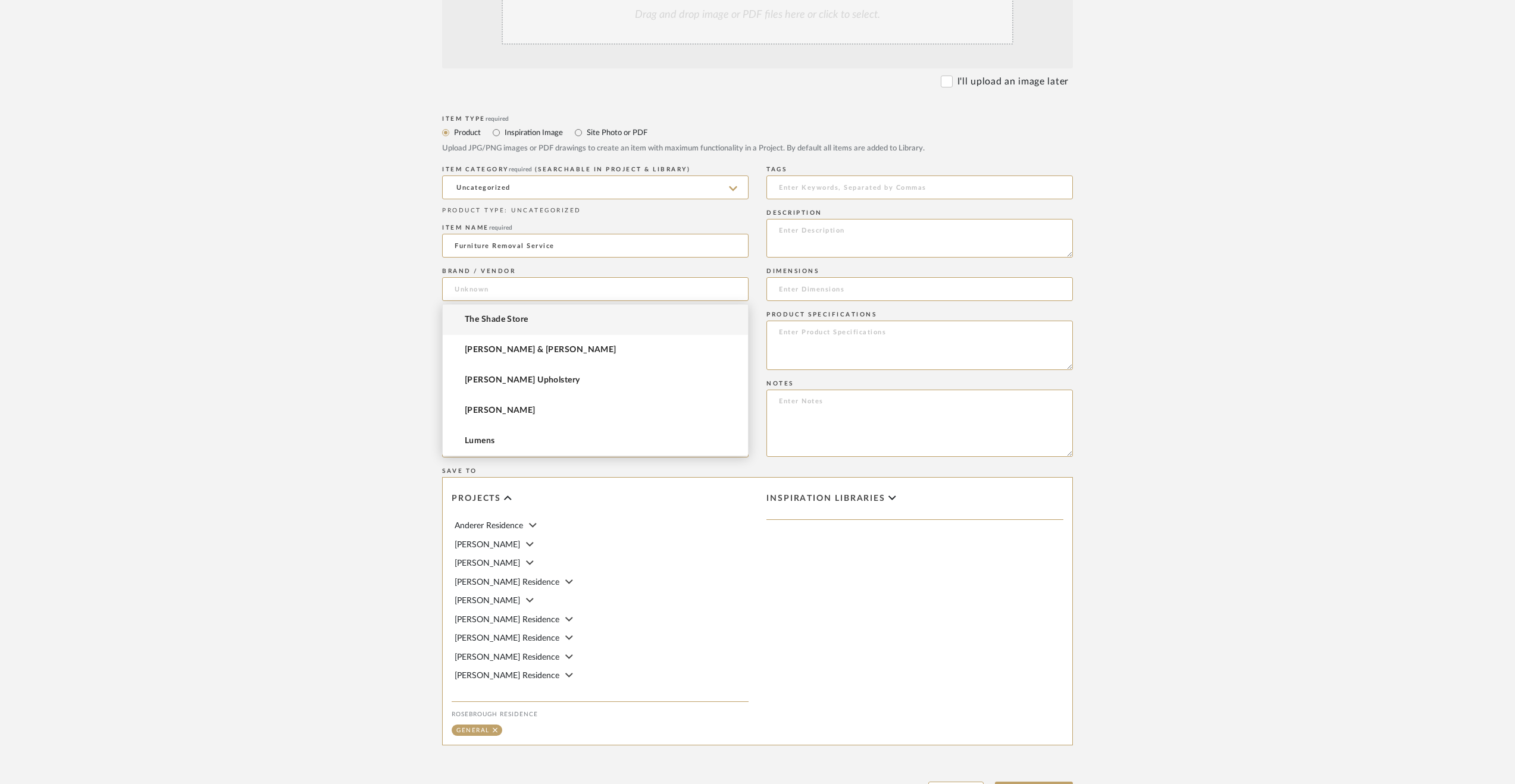
click at [283, 381] on upload-items "Create new item in Rosebrough Residence Upload photos, documents or PDFs, or se…" at bounding box center [757, 312] width 1515 height 1049
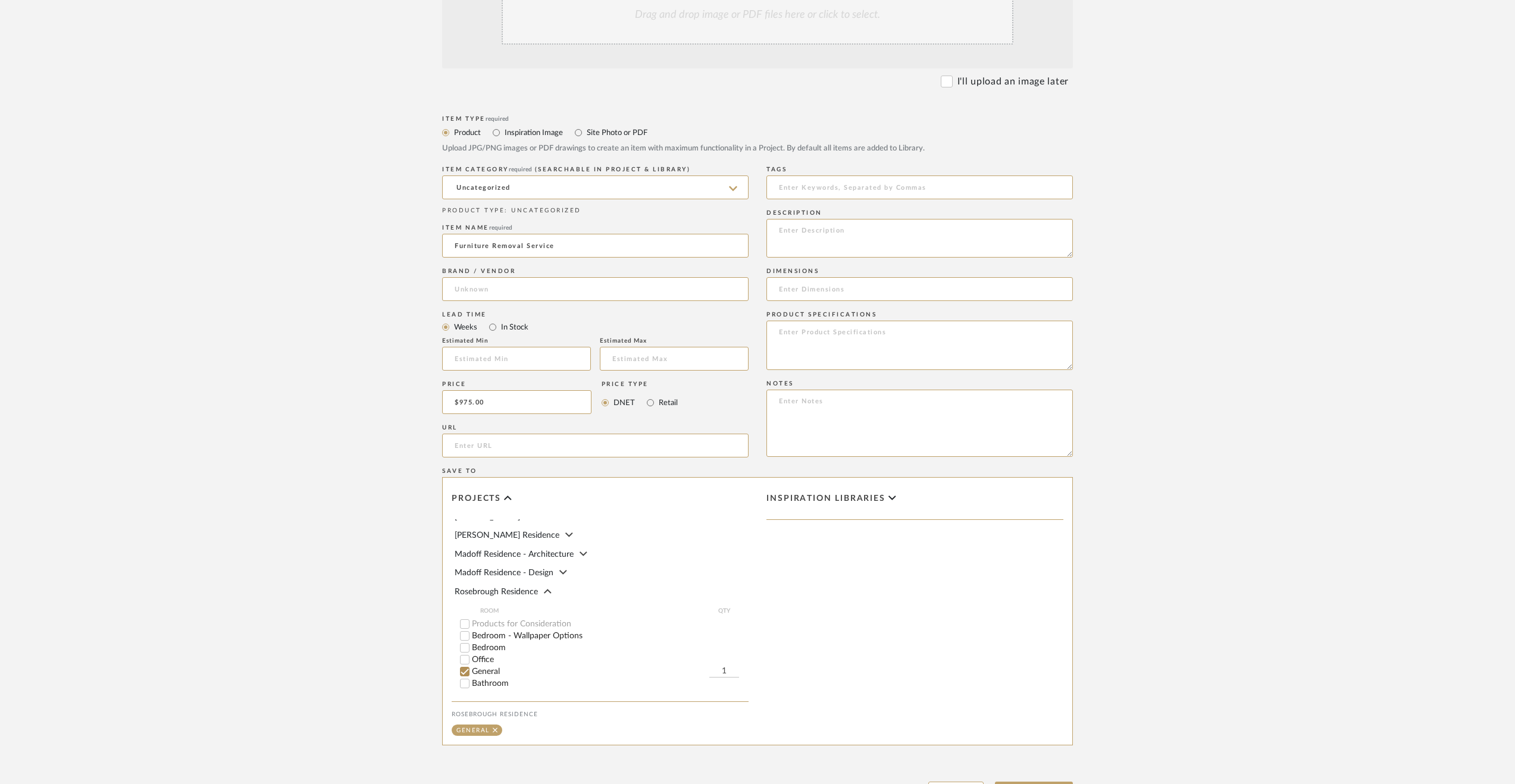
scroll to position [357, 0]
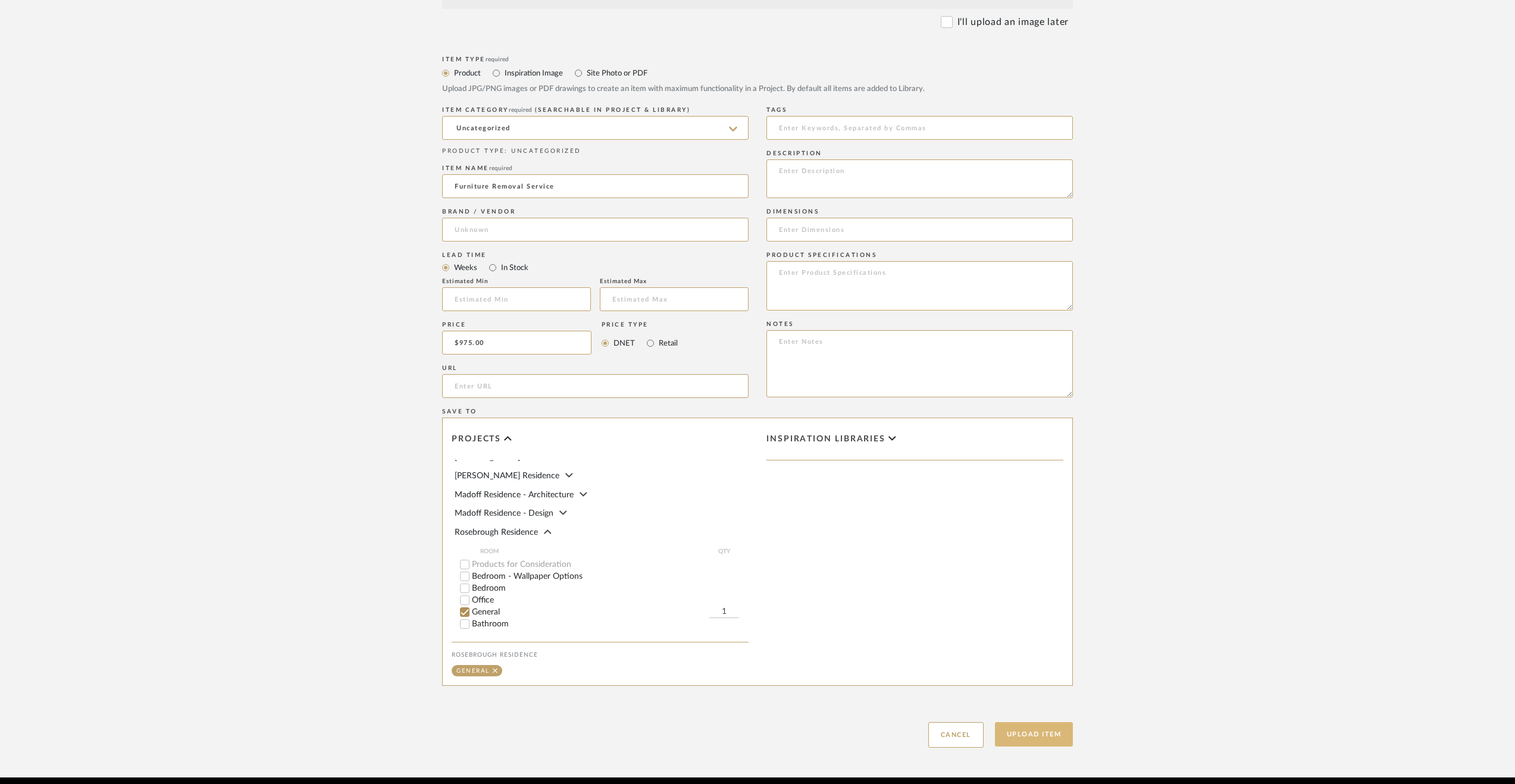
click at [1048, 732] on button "Upload Item" at bounding box center [1034, 734] width 79 height 24
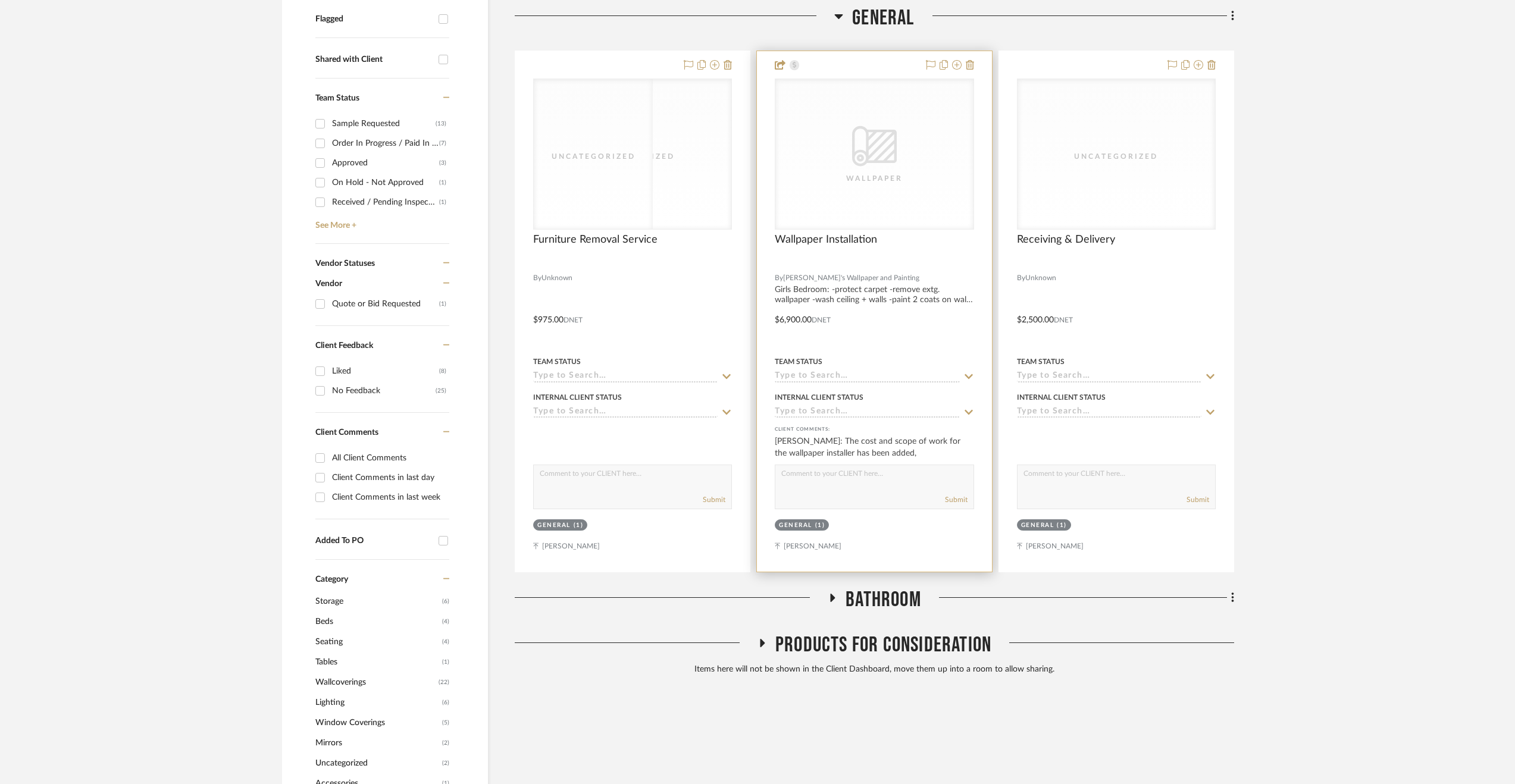
scroll to position [453, 0]
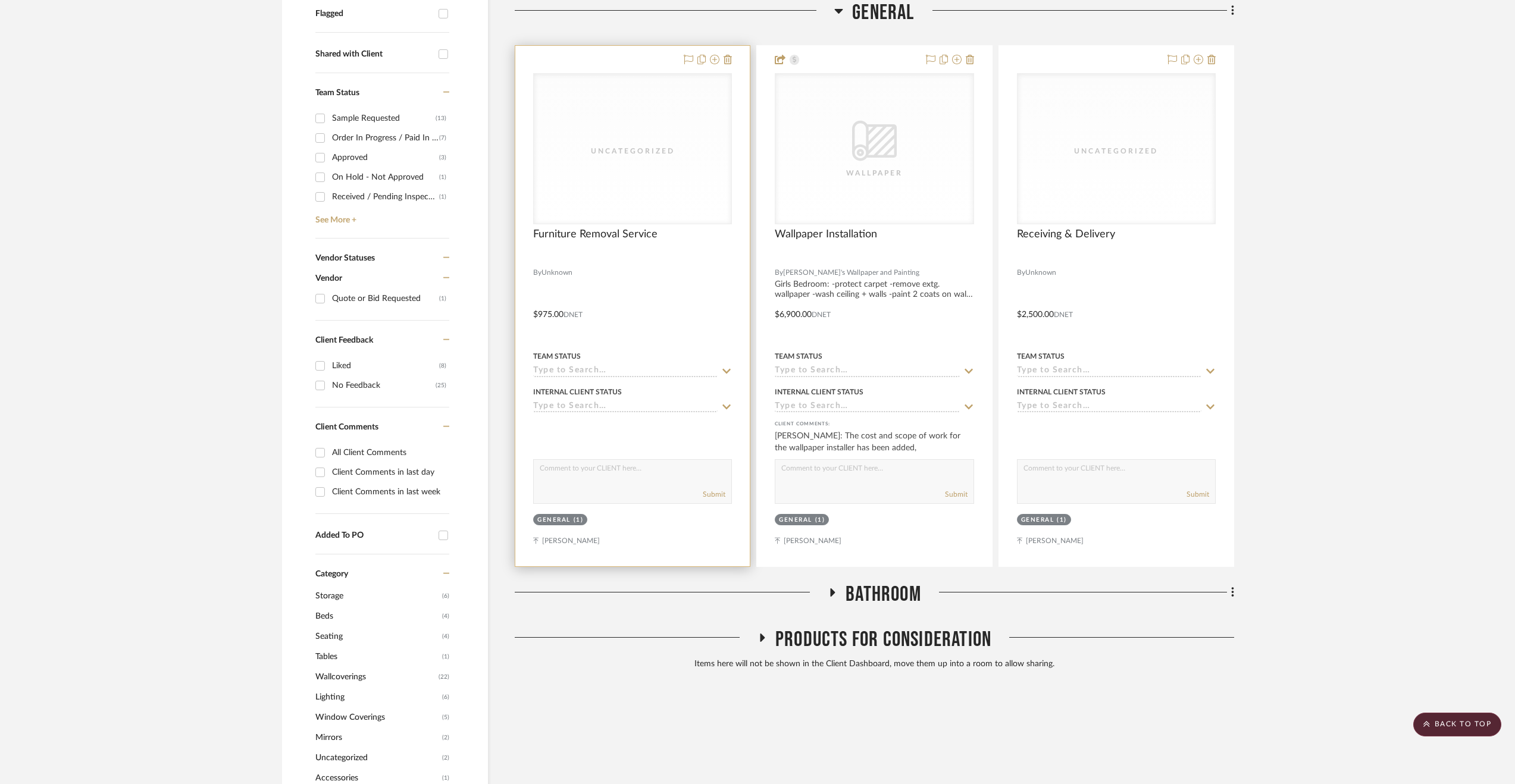
click at [661, 325] on div at bounding box center [633, 306] width 235 height 521
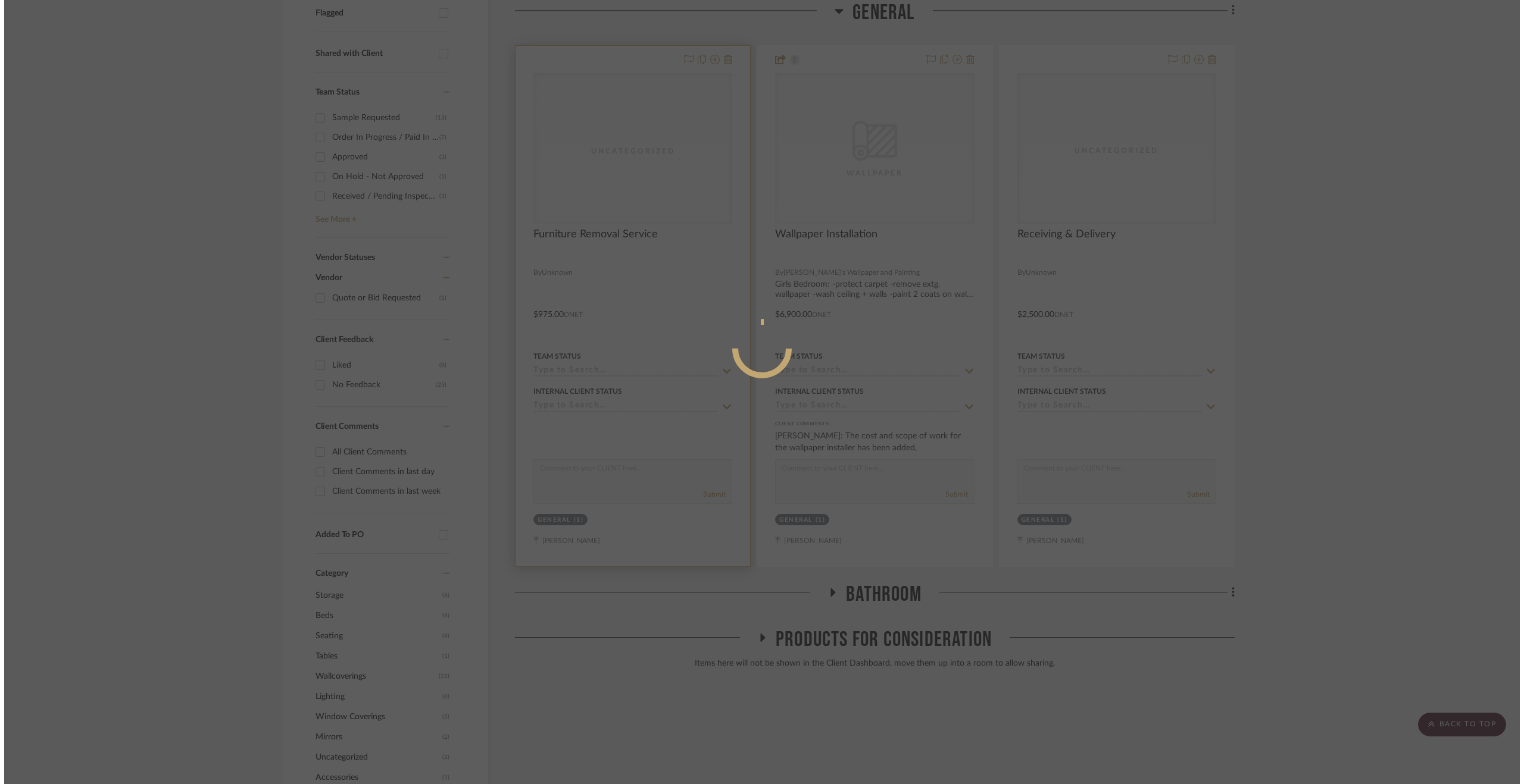
scroll to position [0, 0]
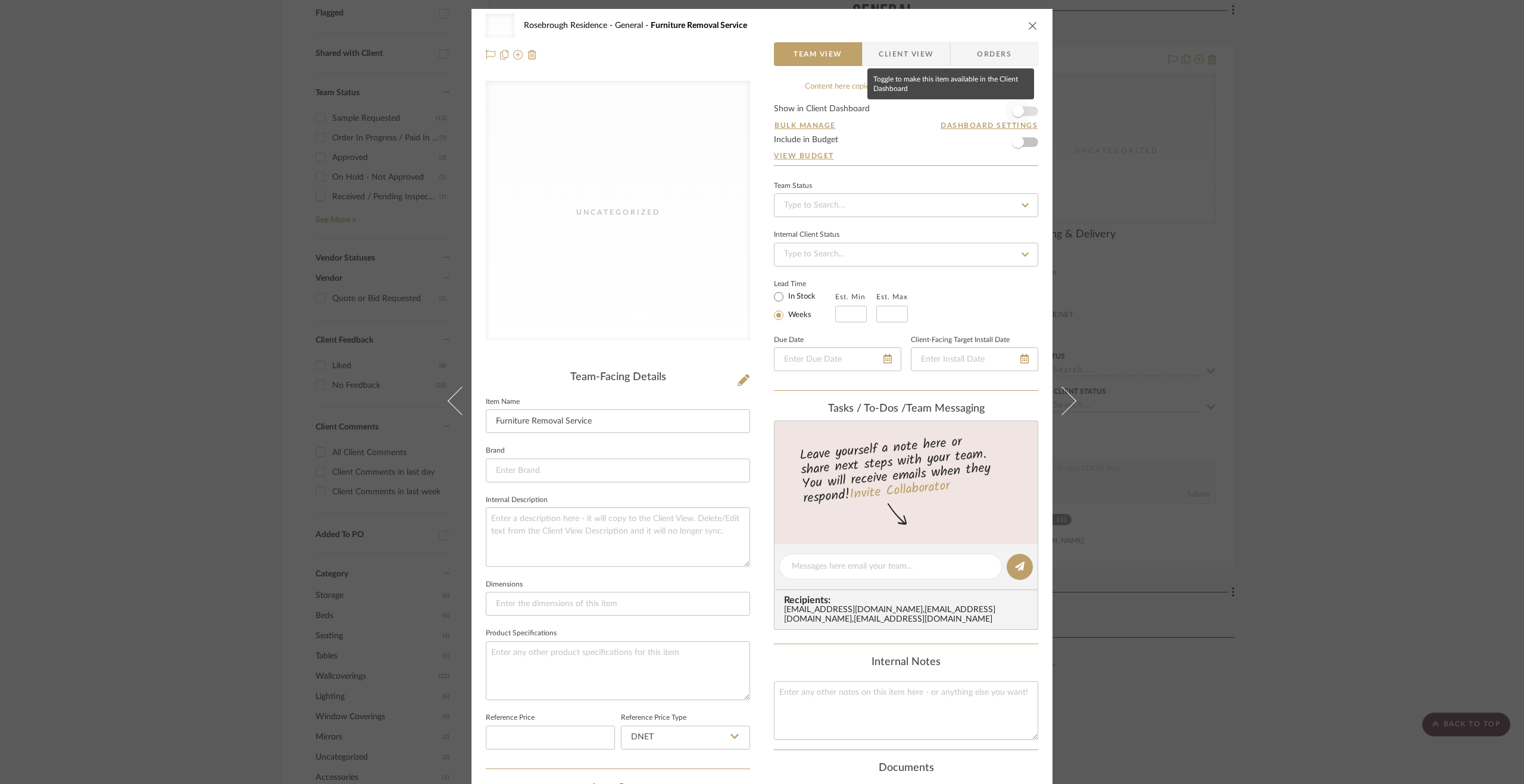
click at [1011, 111] on span "button" at bounding box center [1017, 111] width 12 height 12
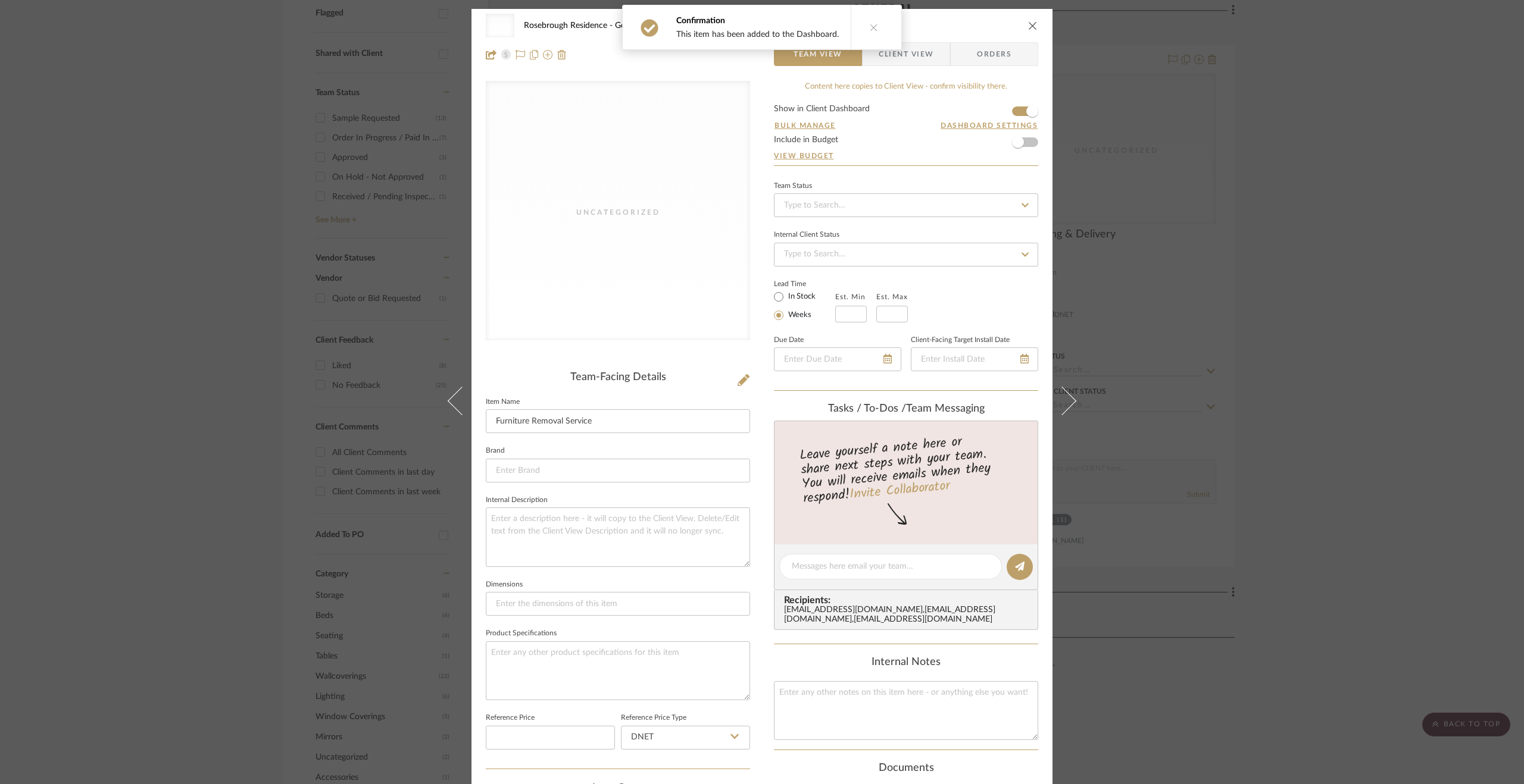
click at [921, 59] on span "Client View" at bounding box center [906, 54] width 55 height 23
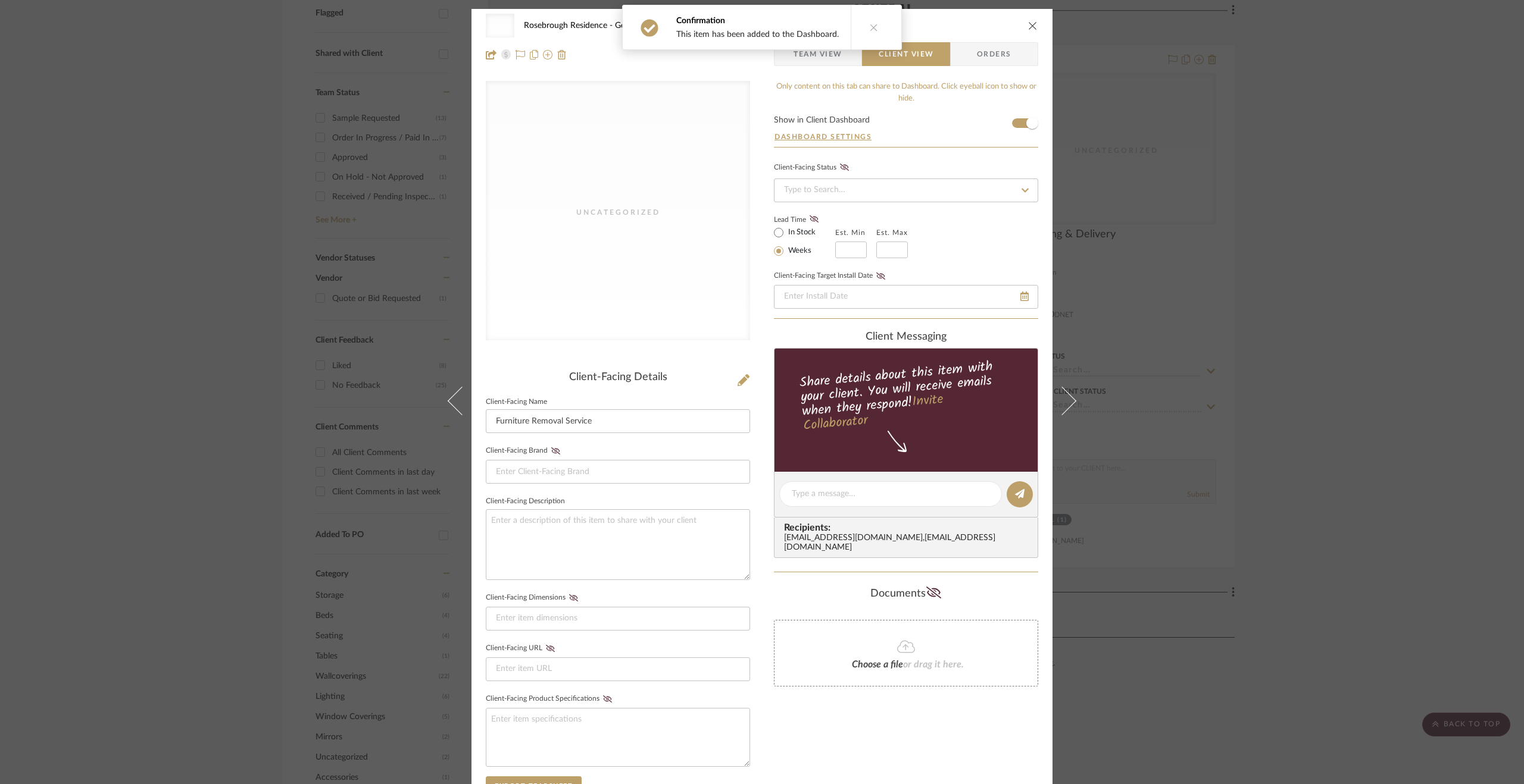
click at [872, 20] on button at bounding box center [873, 27] width 46 height 44
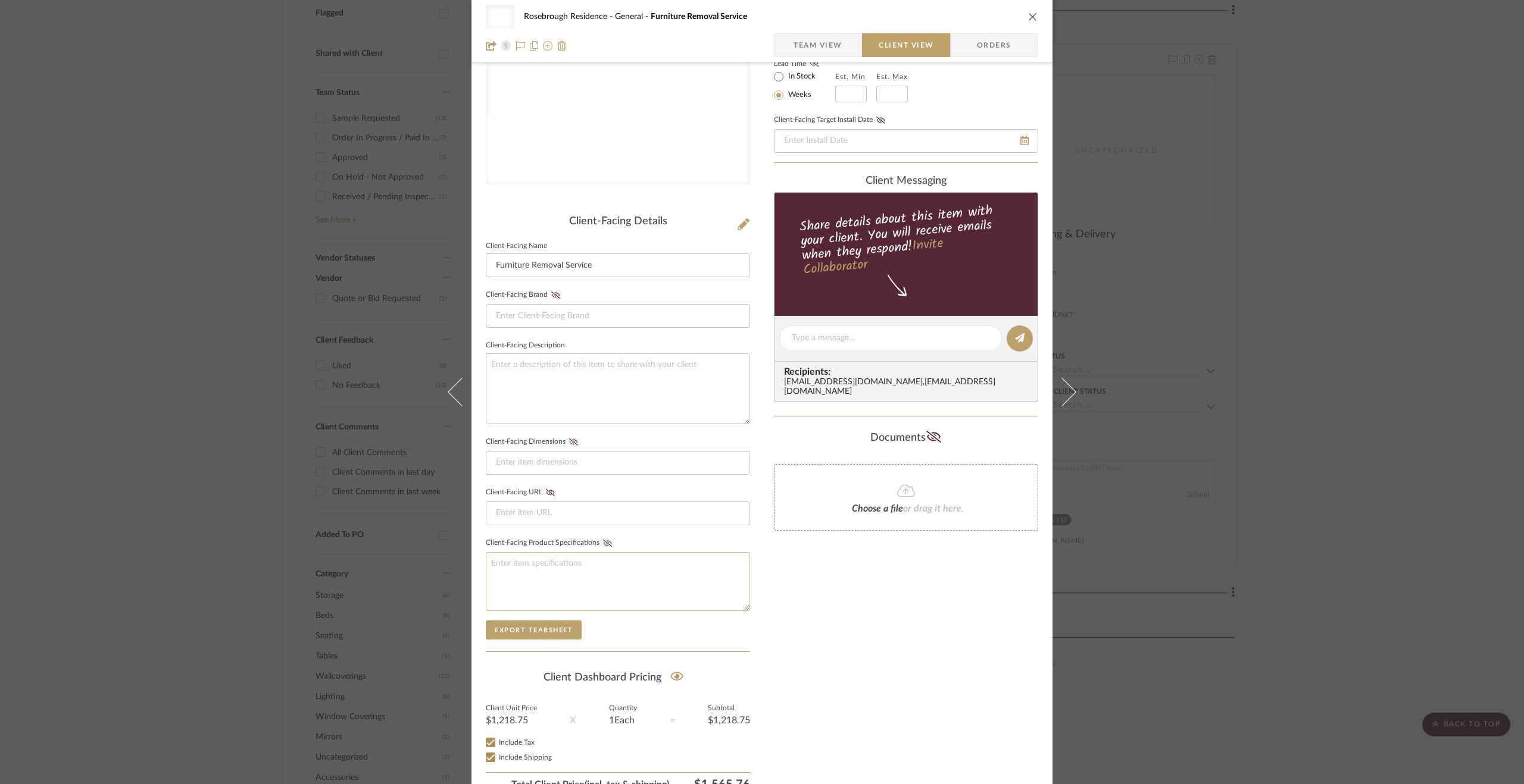
scroll to position [211, 0]
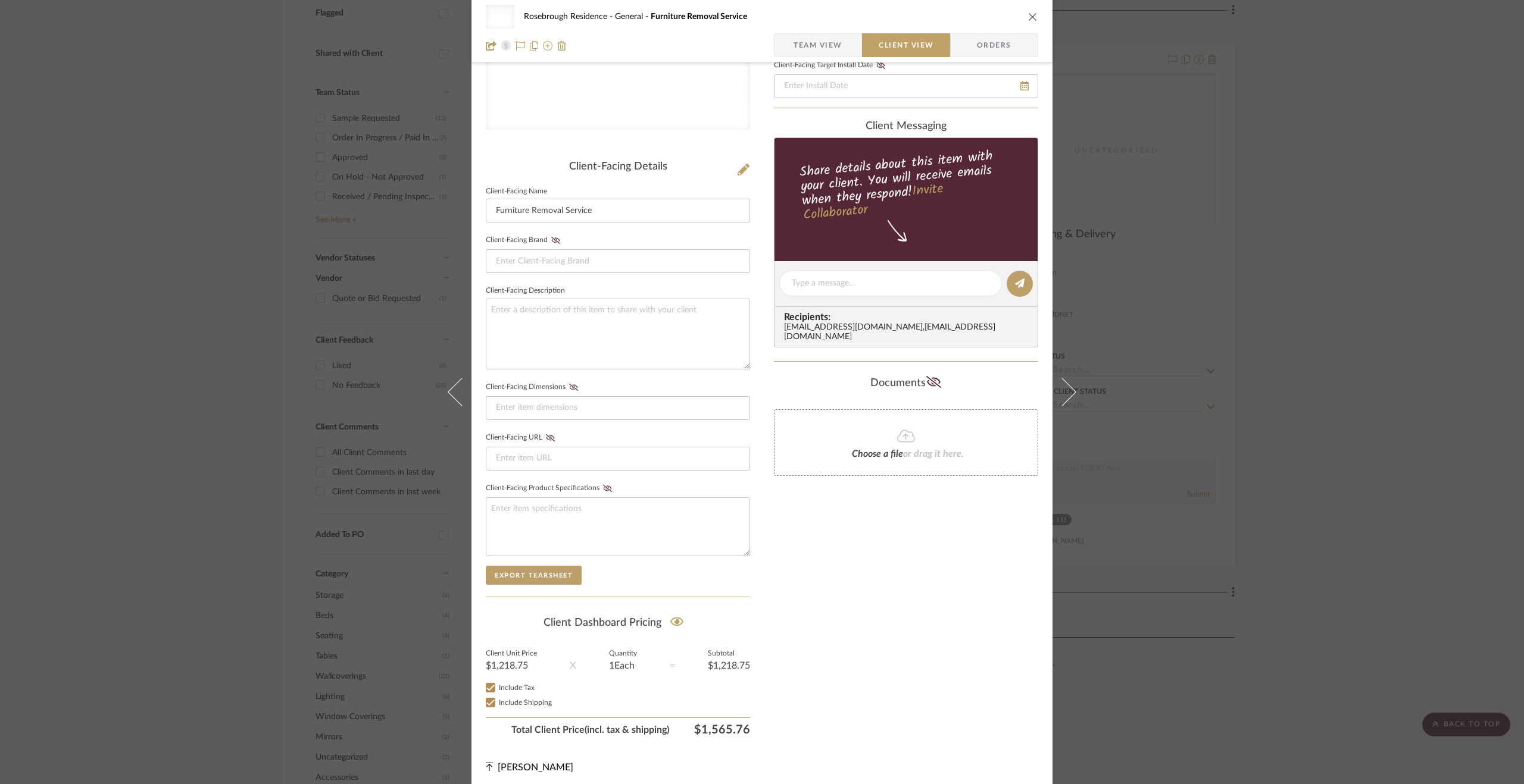
click at [1324, 643] on div "Uncategorized Rosebrough Residence General Furniture Removal Service Team View …" at bounding box center [762, 392] width 1524 height 784
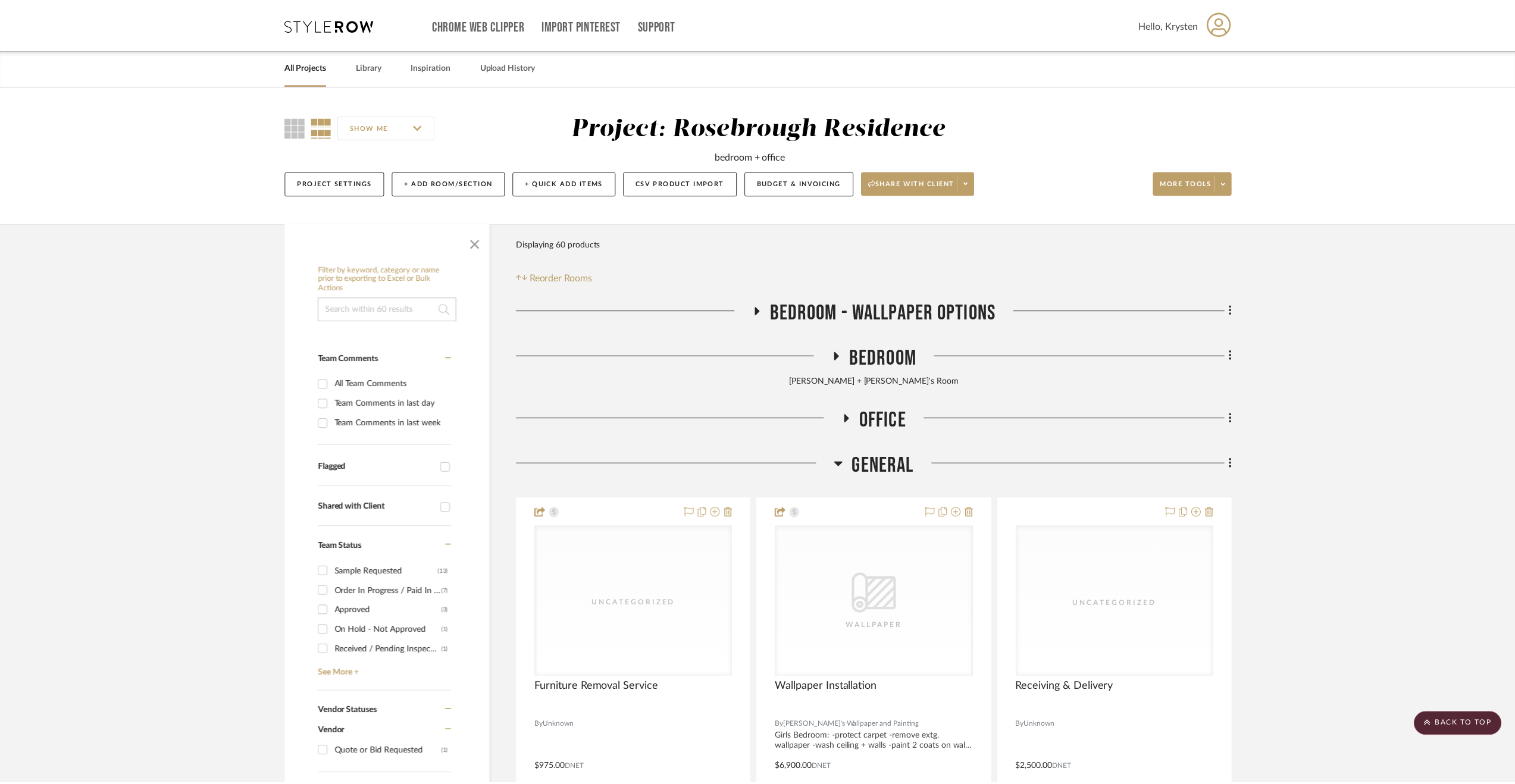
scroll to position [453, 0]
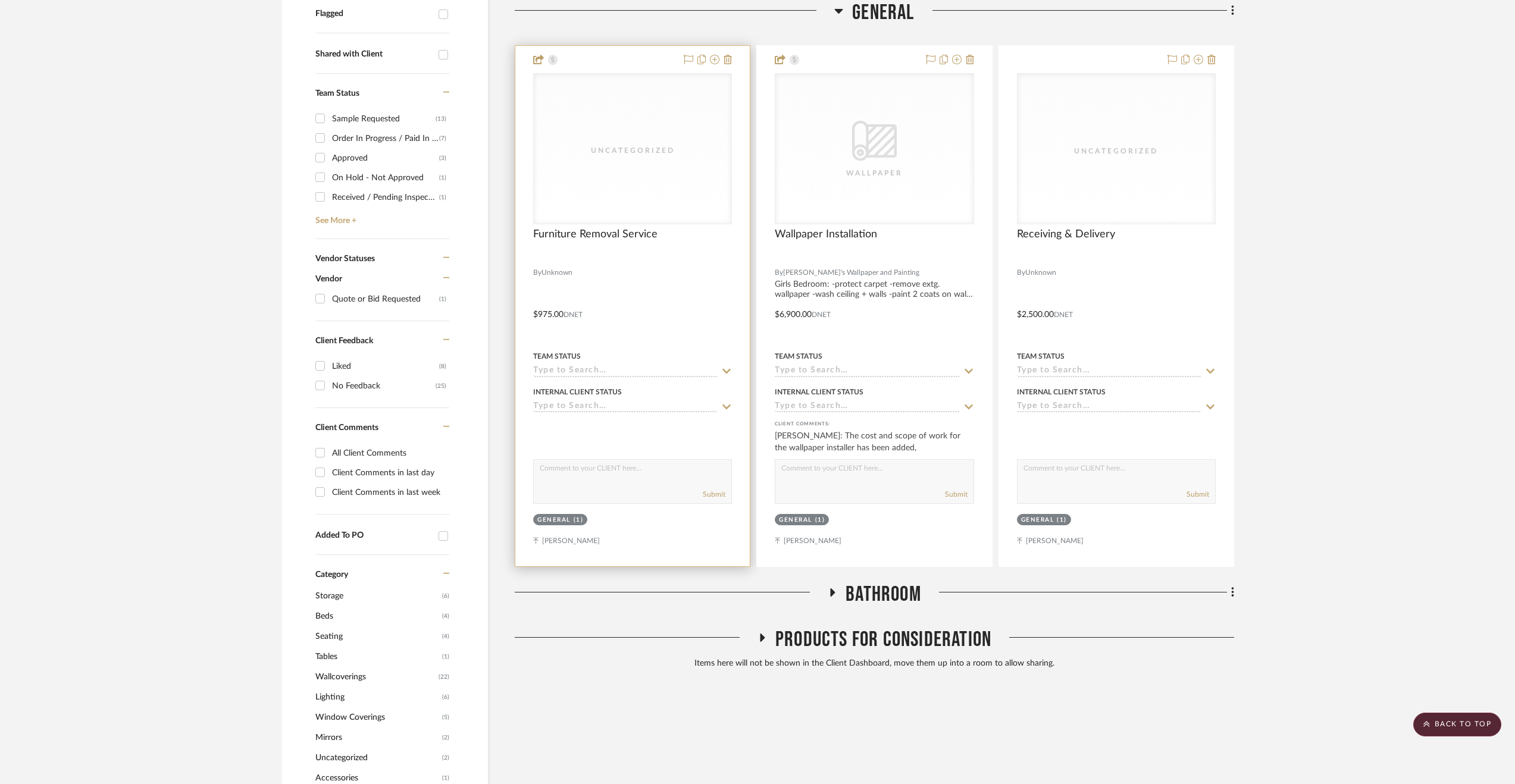
click at [673, 310] on div at bounding box center [633, 306] width 235 height 521
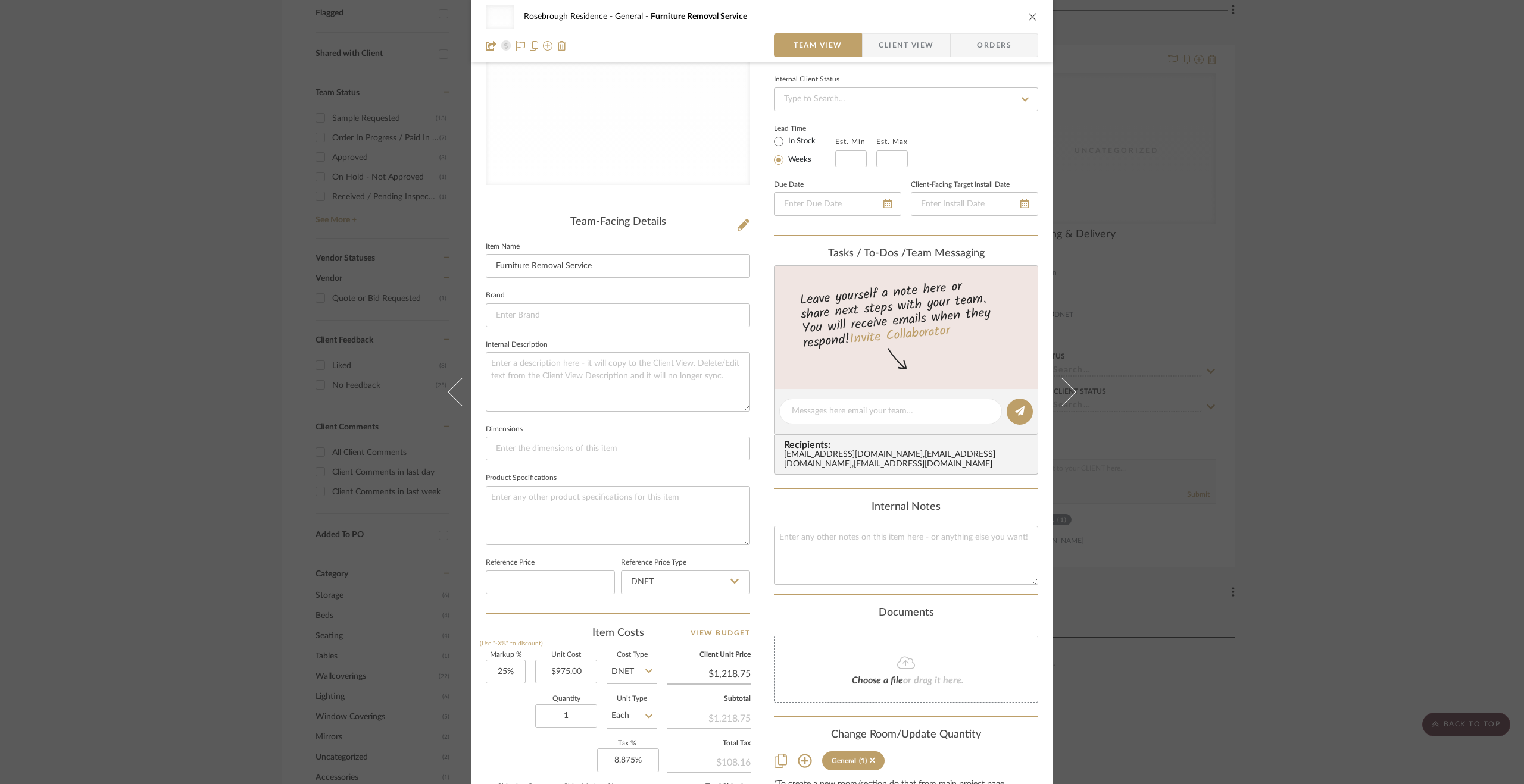
scroll to position [238, 0]
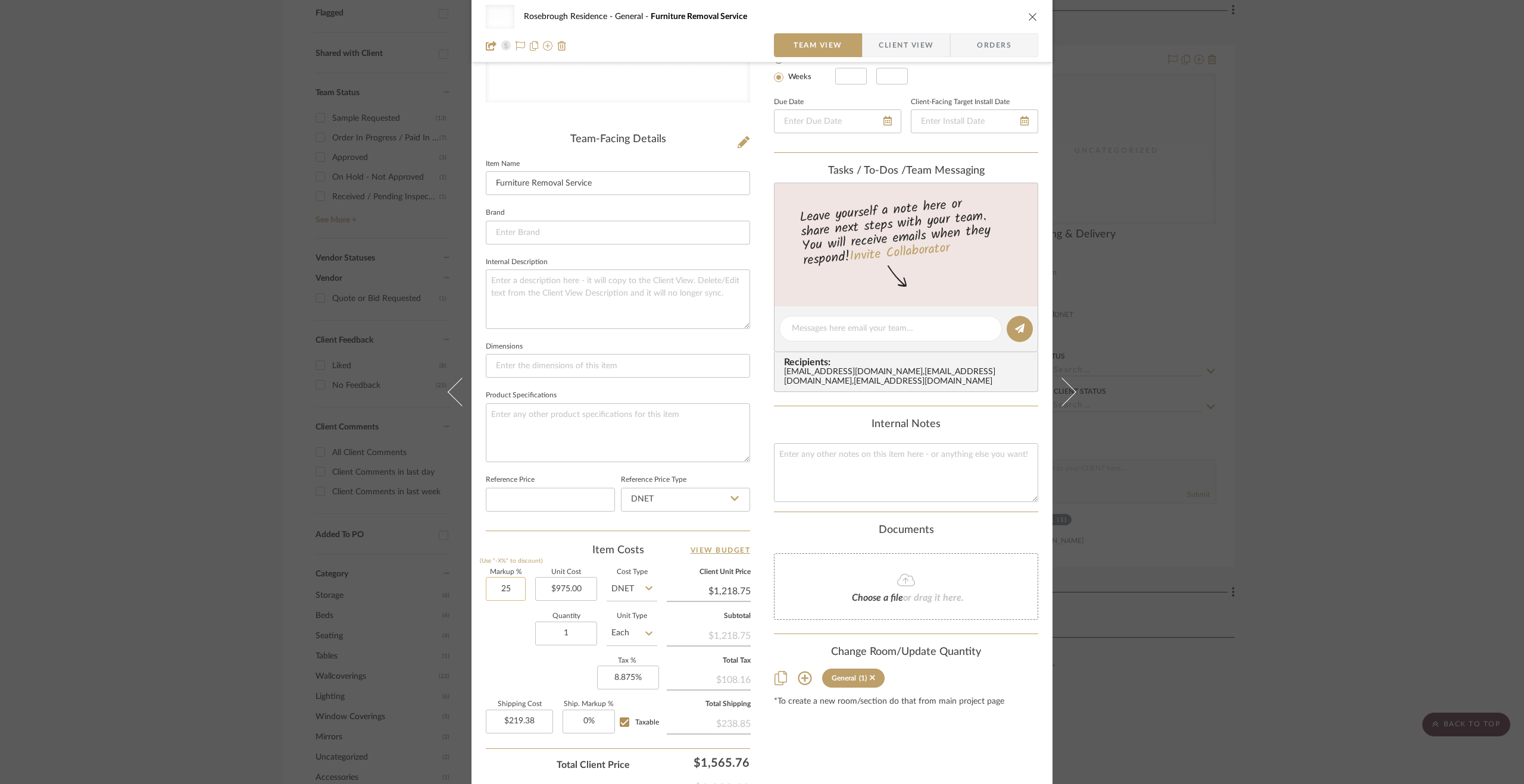
click at [511, 591] on input "25" at bounding box center [505, 589] width 40 height 23
type input "15%"
type input "219.38"
click at [515, 710] on input "219.38" at bounding box center [519, 722] width 68 height 23
type input "$1,121.25"
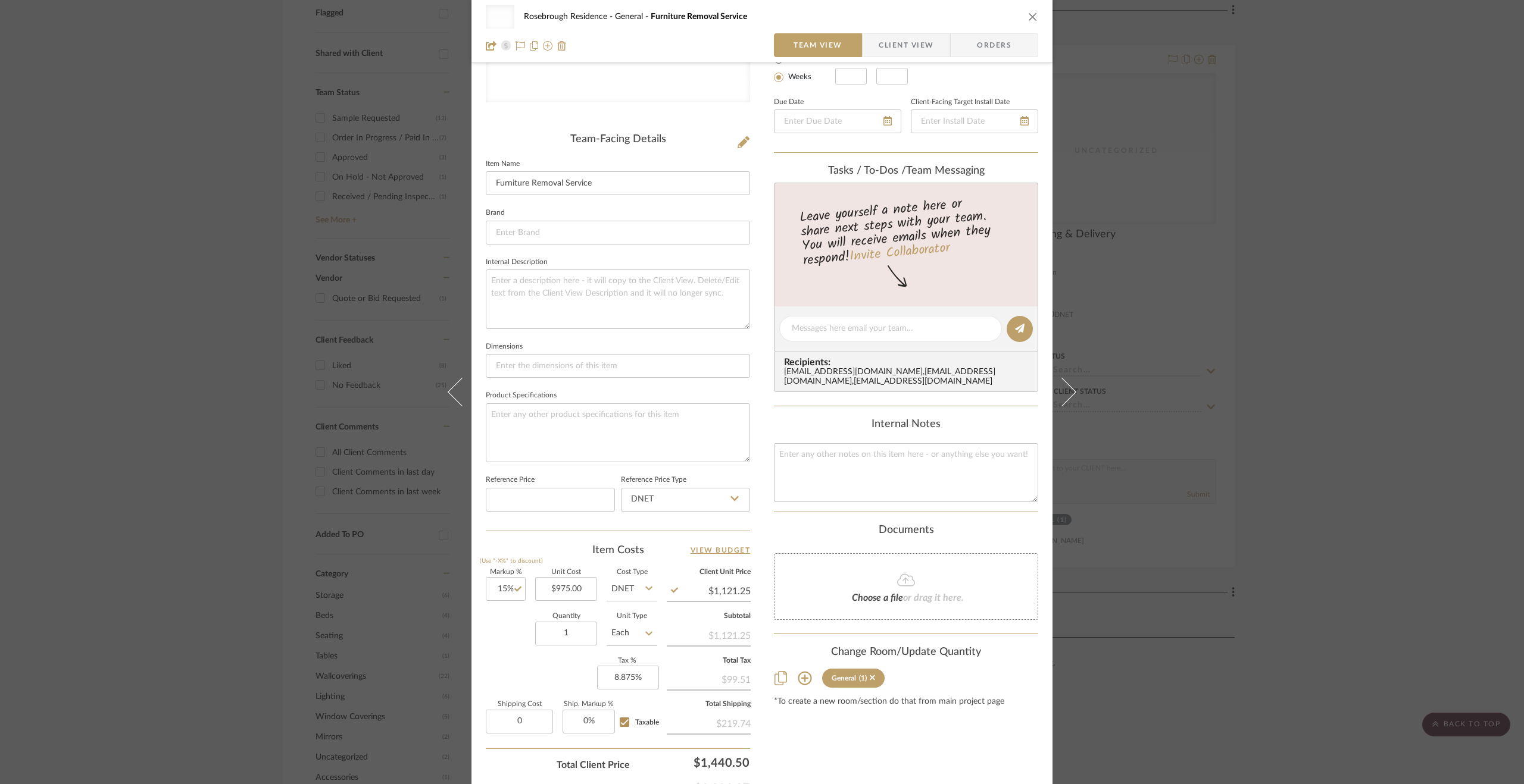
type input "$0.00"
click at [513, 690] on div "Markup % (Use "-X%" to discount) 15% Unit Cost $975.00 Cost Type DNET Client Un…" at bounding box center [617, 656] width 264 height 174
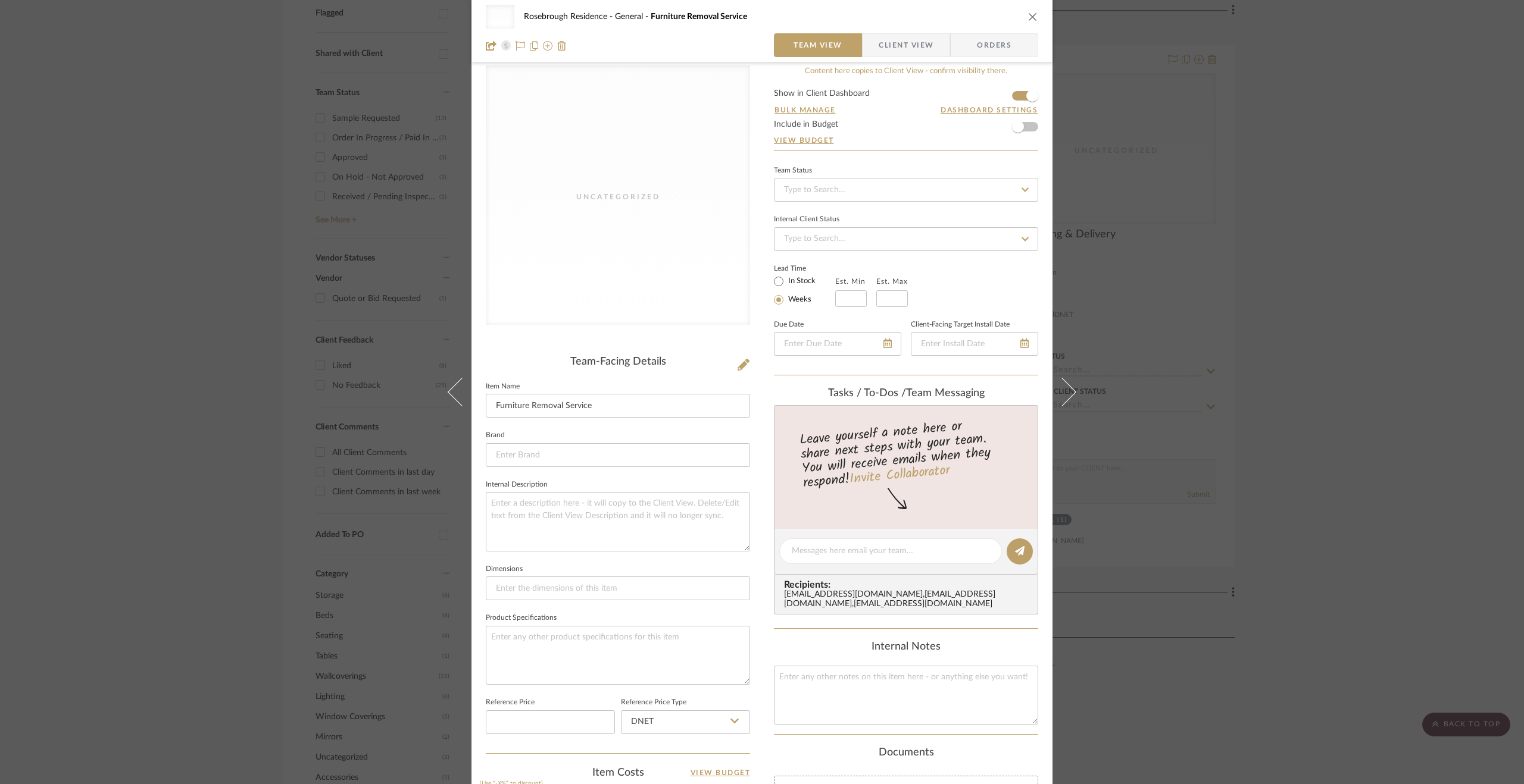
scroll to position [0, 0]
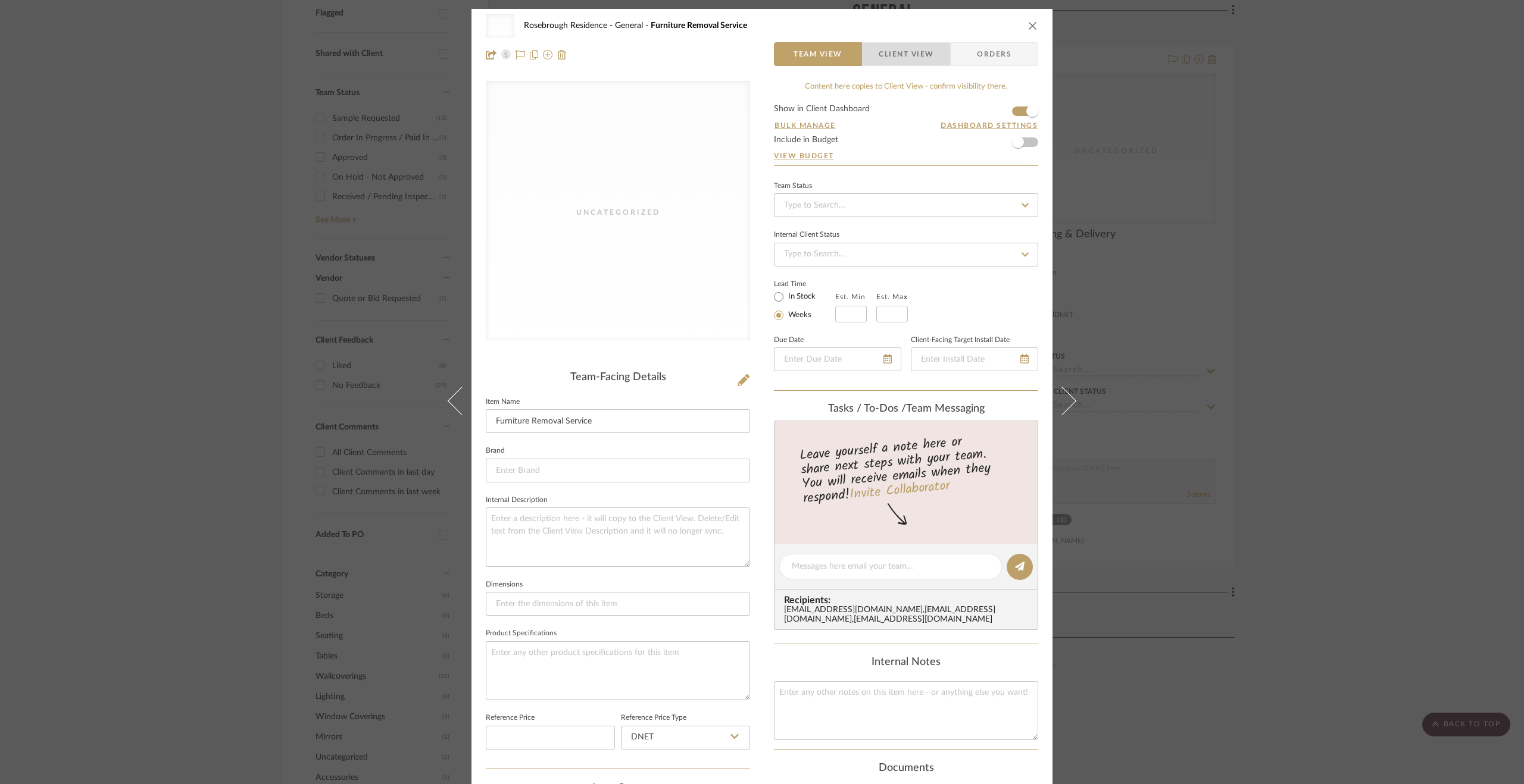
click at [918, 44] on span "Client View" at bounding box center [906, 54] width 55 height 23
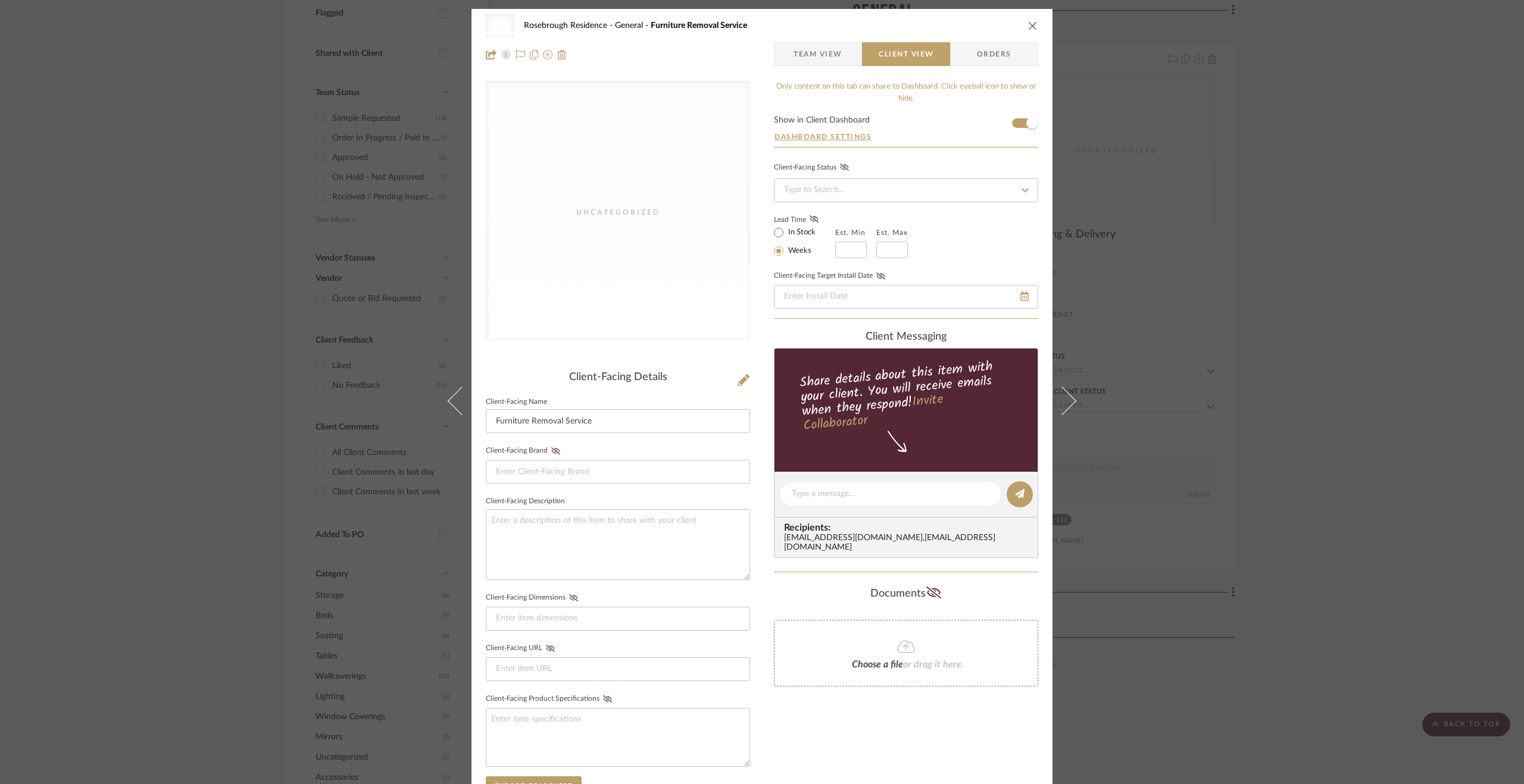
click at [1288, 546] on div "Uncategorized Rosebrough Residence General Furniture Removal Service Team View …" at bounding box center [762, 392] width 1524 height 784
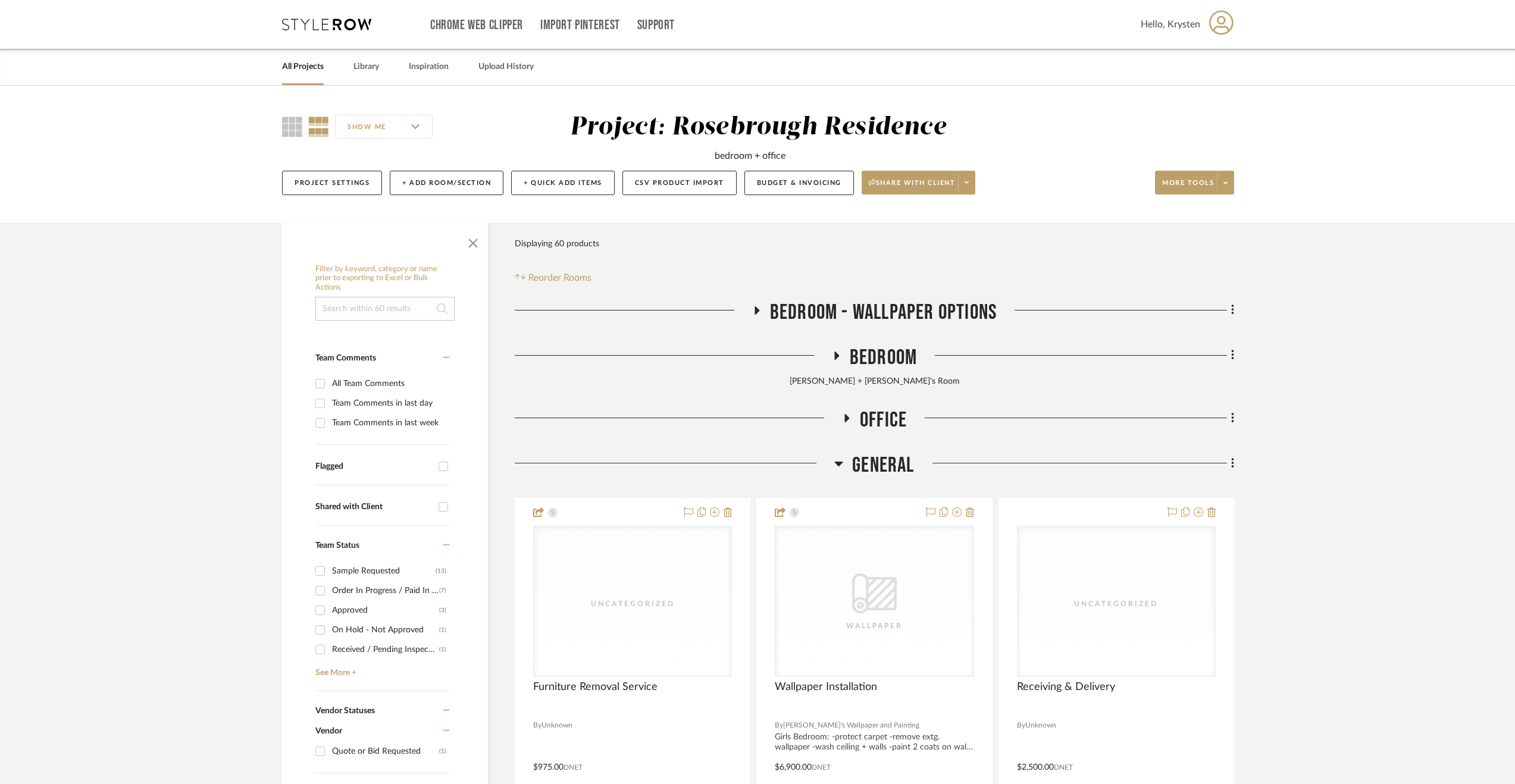
click at [890, 466] on span "General" at bounding box center [883, 466] width 62 height 25
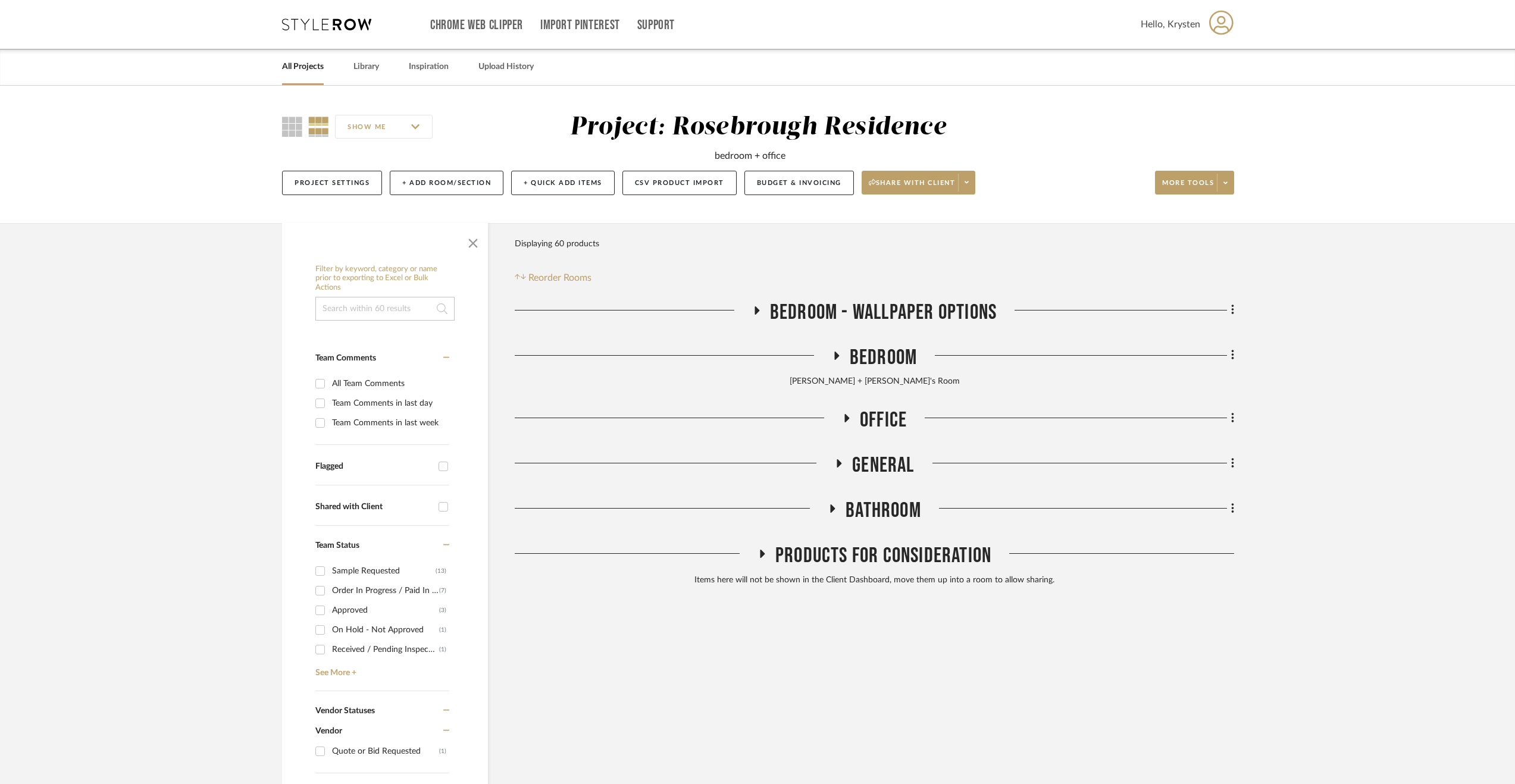
click at [882, 415] on span "Office" at bounding box center [883, 420] width 47 height 25
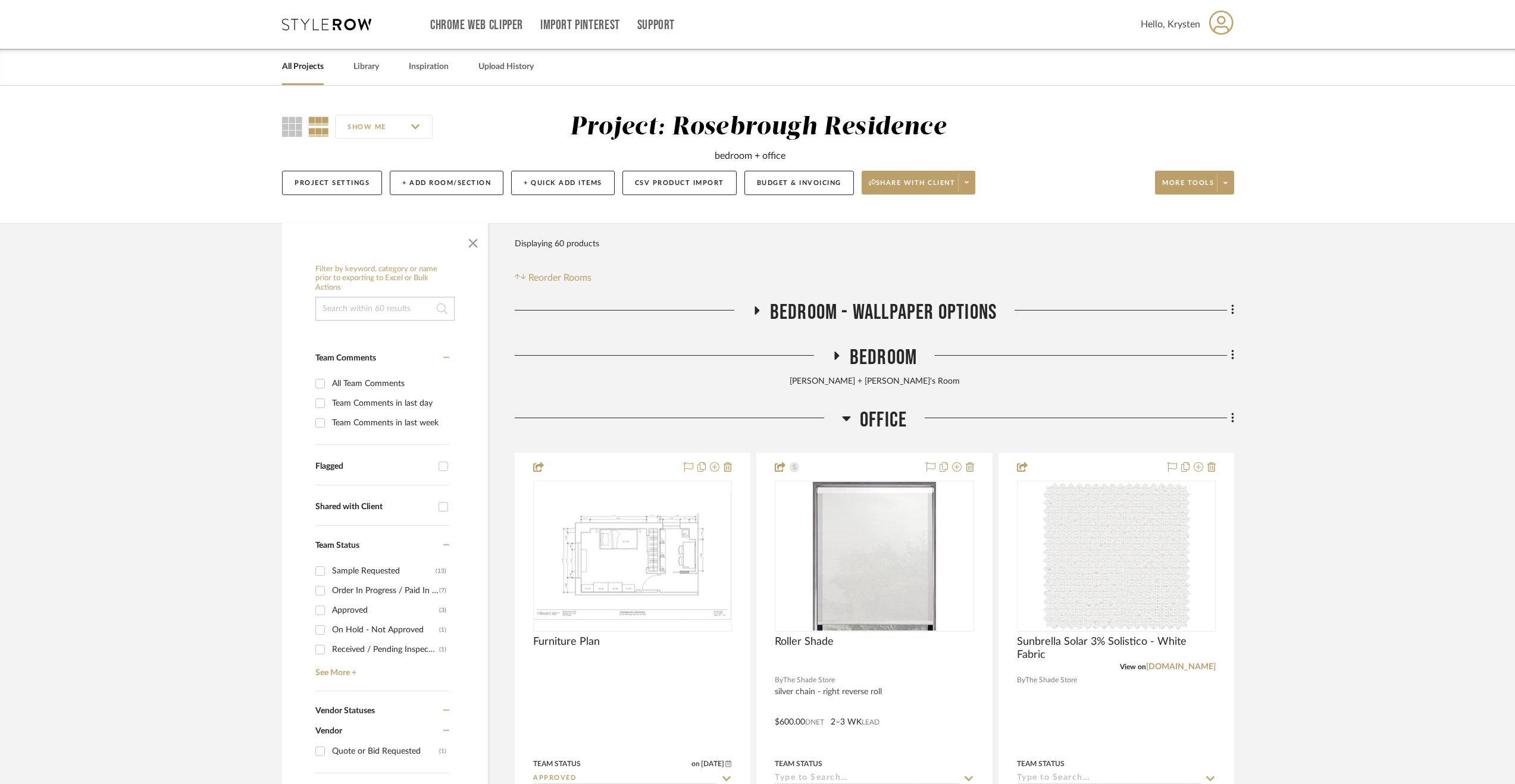
click at [882, 415] on span "Office" at bounding box center [883, 420] width 47 height 25
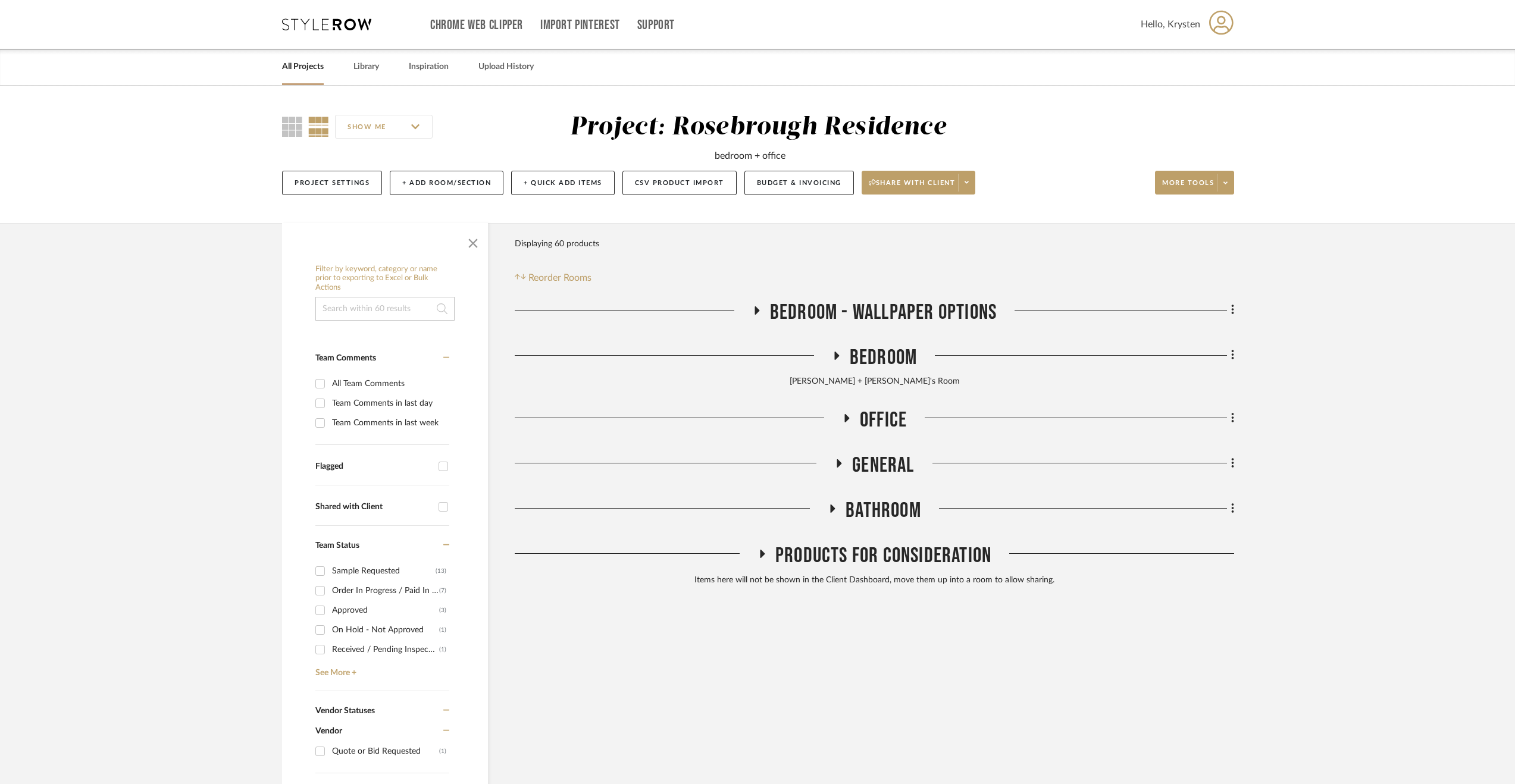
click at [882, 415] on span "Office" at bounding box center [883, 420] width 47 height 25
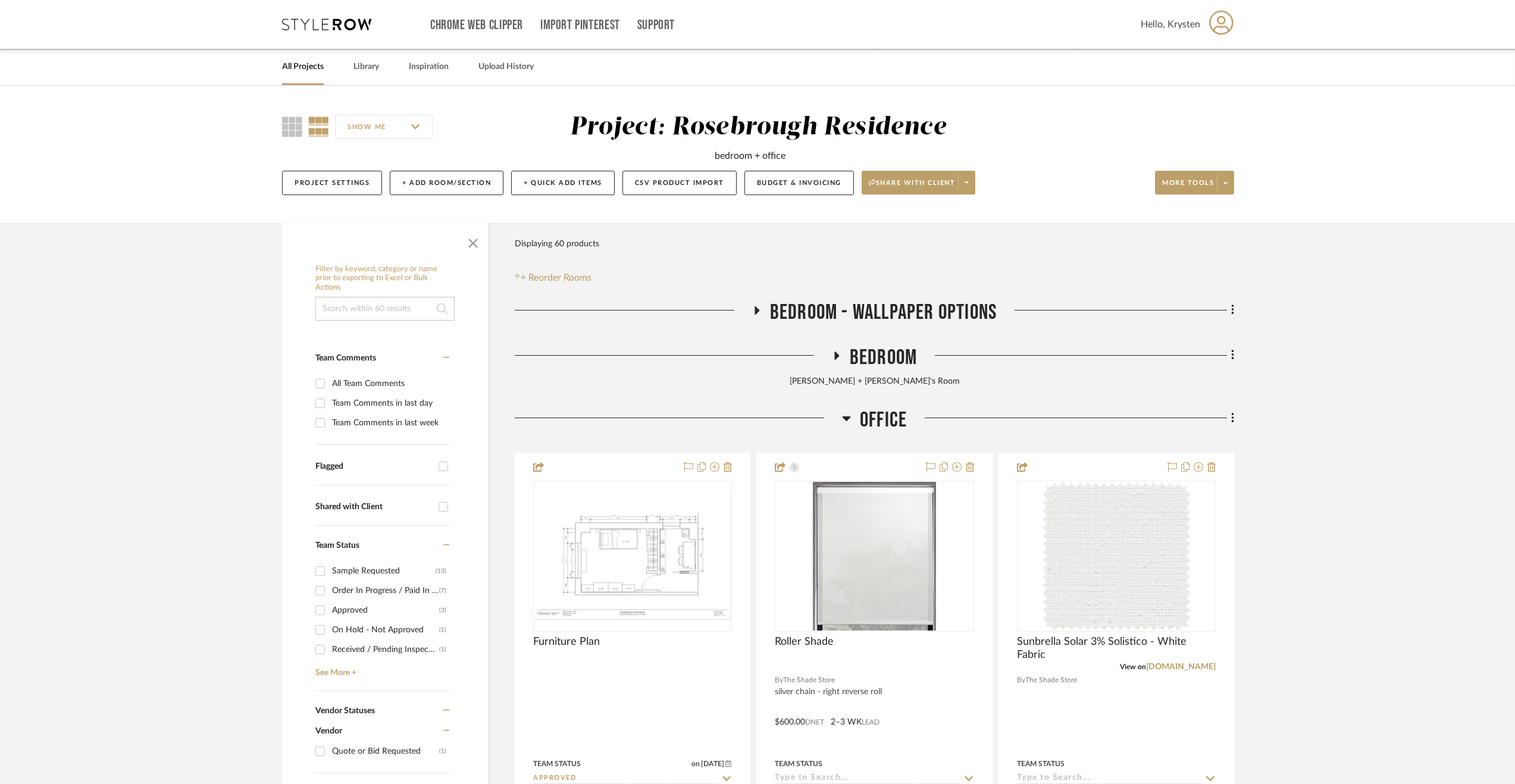
click at [873, 424] on span "Office" at bounding box center [883, 420] width 47 height 25
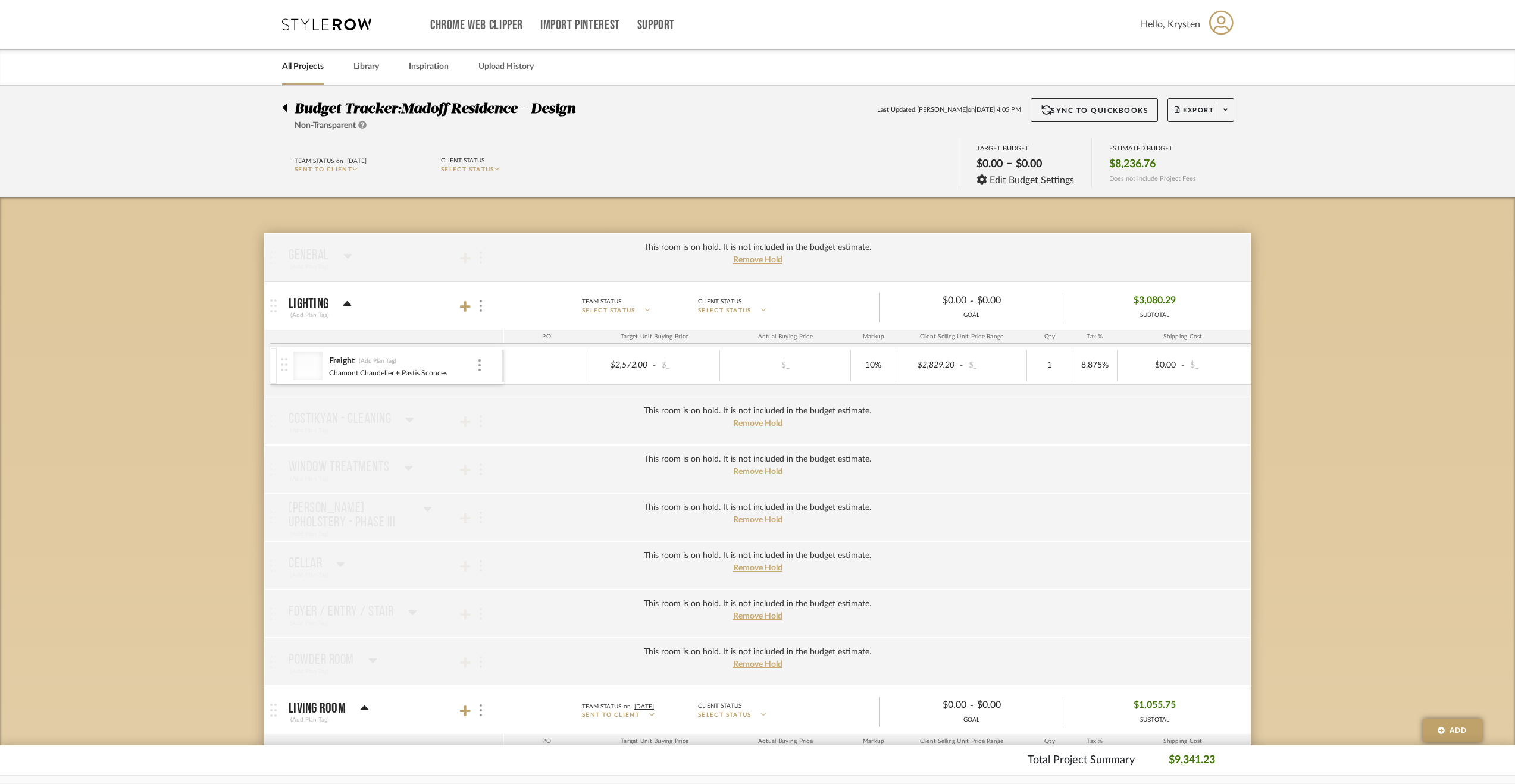
click at [285, 109] on icon at bounding box center [284, 107] width 5 height 8
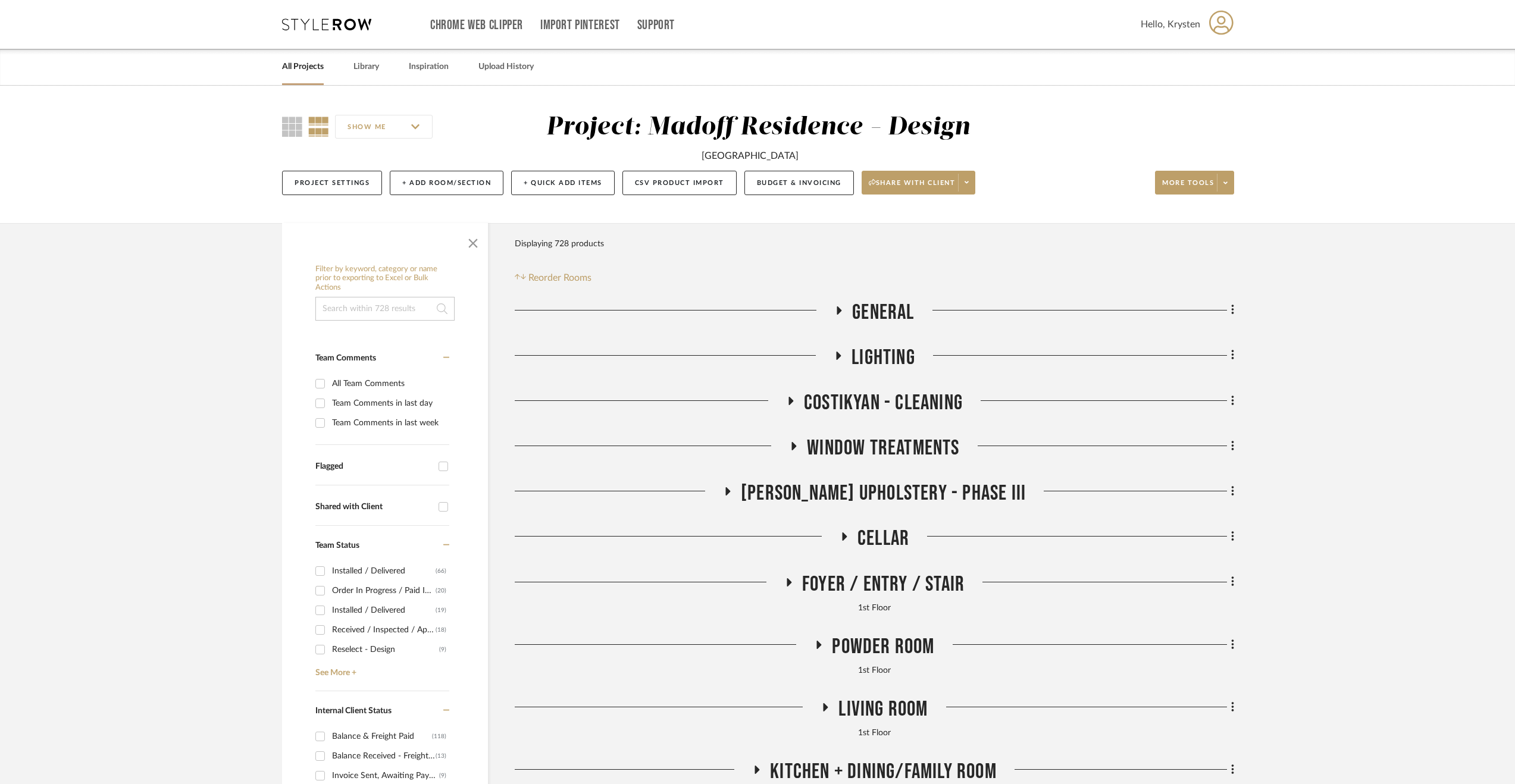
click at [898, 578] on span "Foyer / Entry / Stair" at bounding box center [883, 585] width 162 height 25
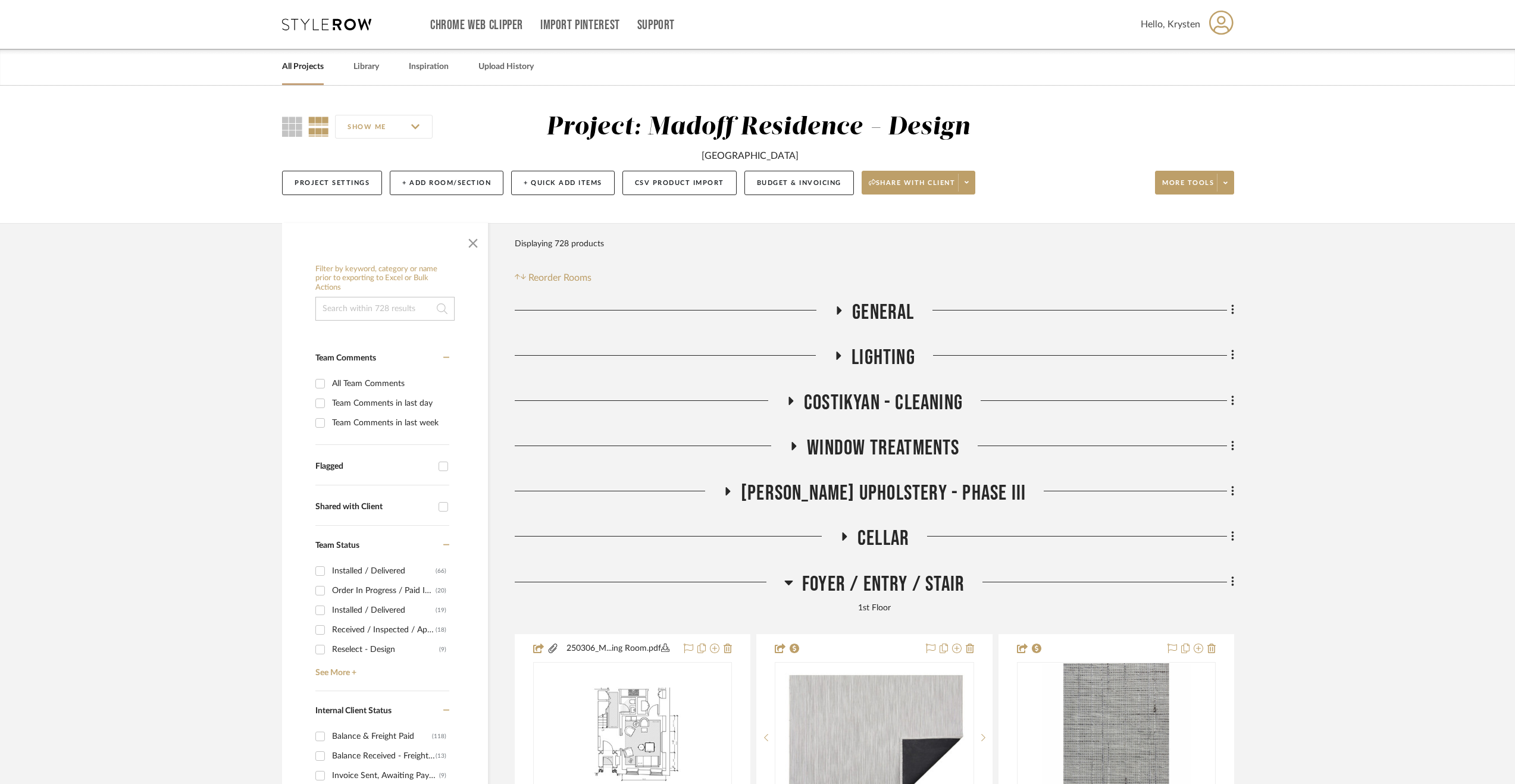
drag, startPoint x: 898, startPoint y: 578, endPoint x: 886, endPoint y: 575, distance: 12.4
click at [886, 575] on span "Foyer / Entry / Stair" at bounding box center [883, 585] width 162 height 25
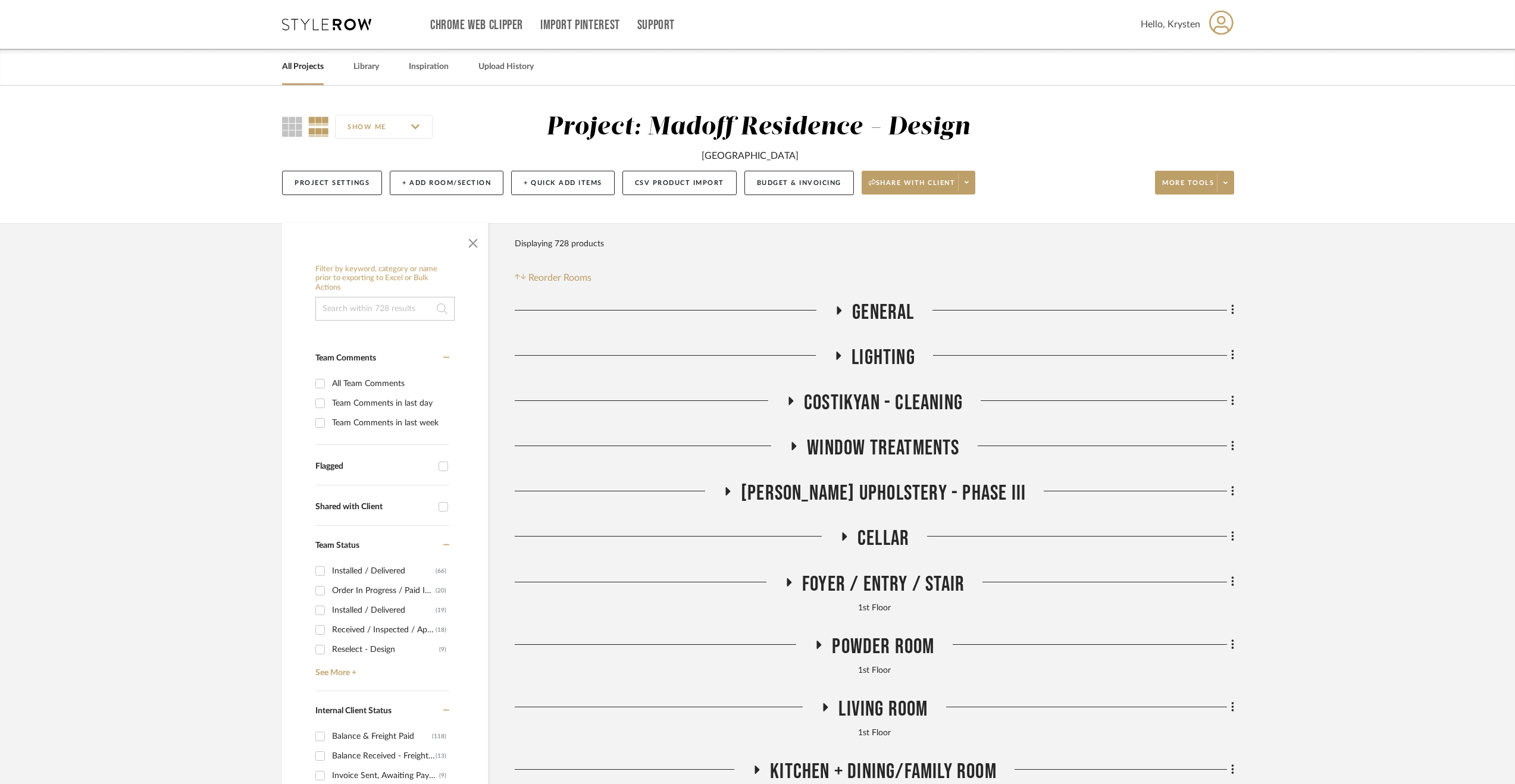
click at [888, 646] on span "Powder Room" at bounding box center [882, 647] width 102 height 25
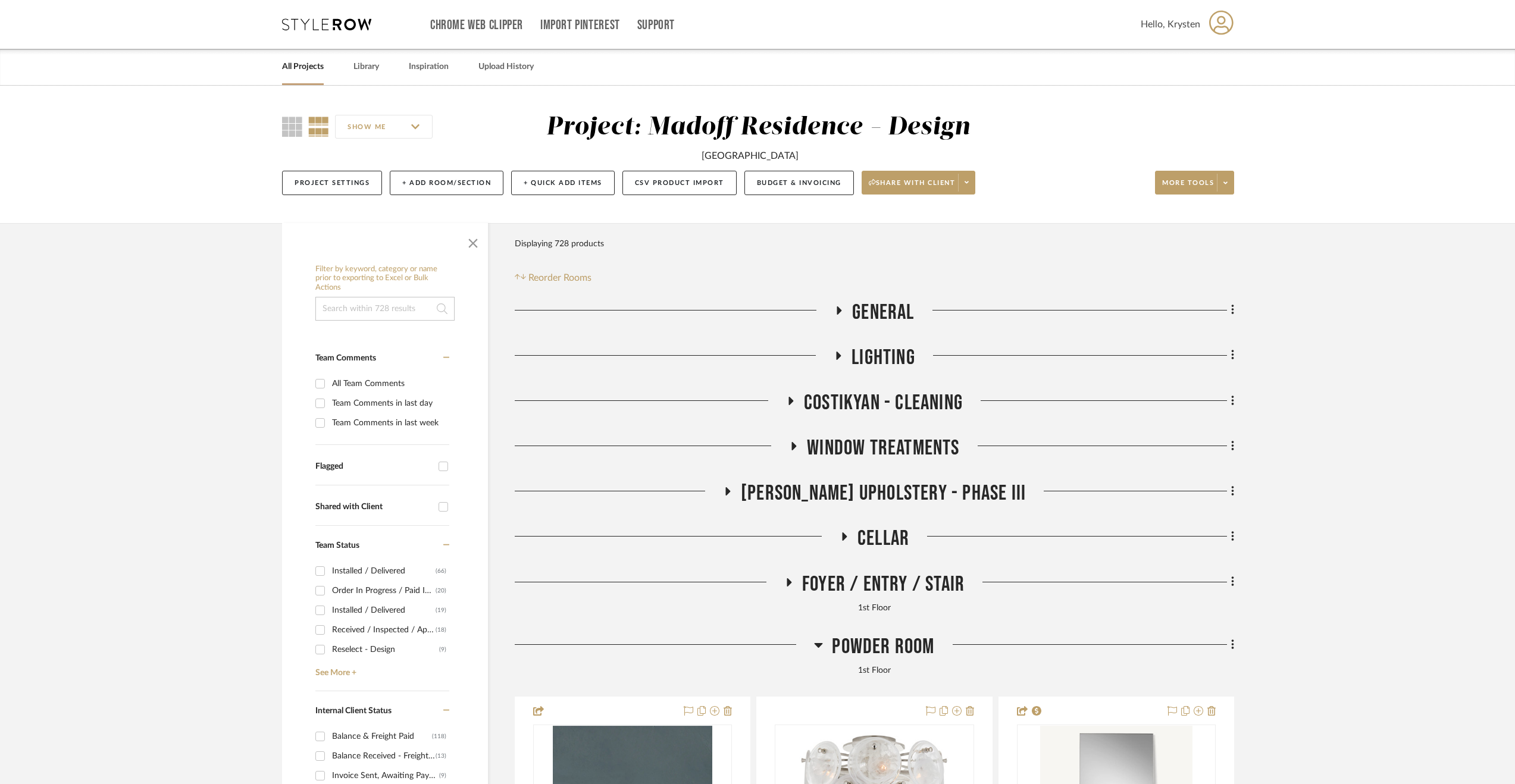
click at [888, 646] on span "Powder Room" at bounding box center [882, 647] width 102 height 25
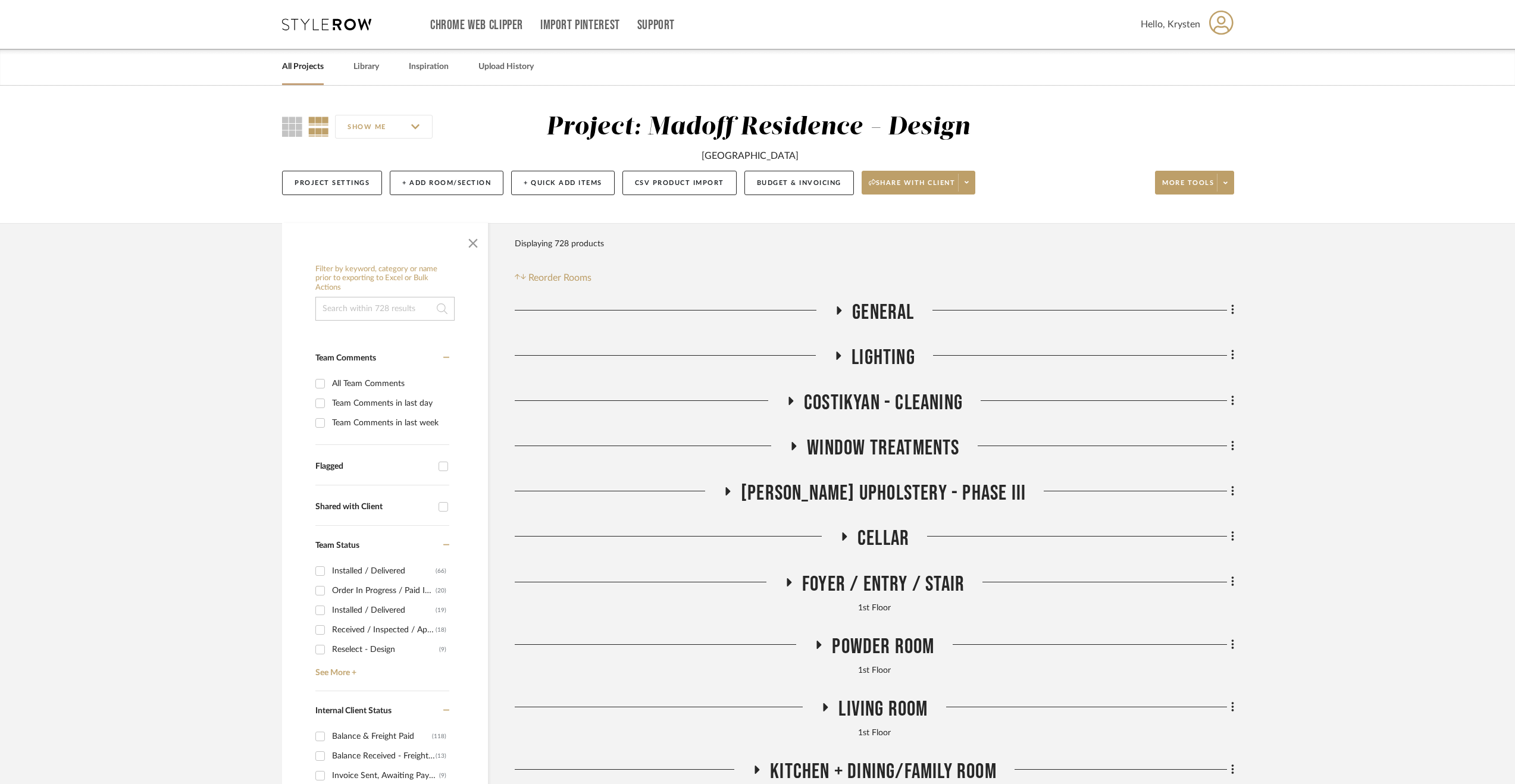
click at [886, 712] on span "Living Room" at bounding box center [882, 709] width 89 height 25
click at [882, 711] on span "Living Room" at bounding box center [882, 709] width 89 height 25
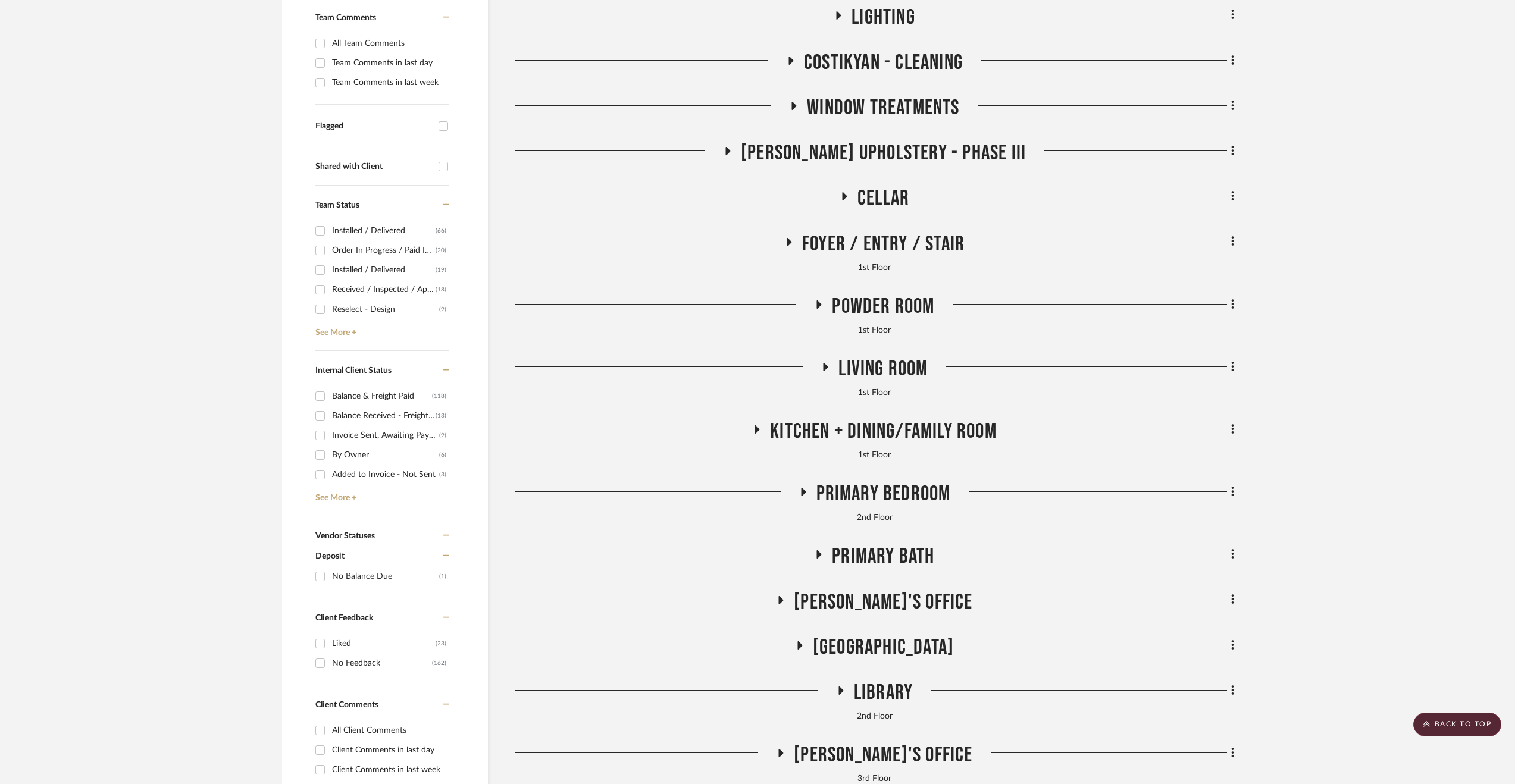
scroll to position [298, 0]
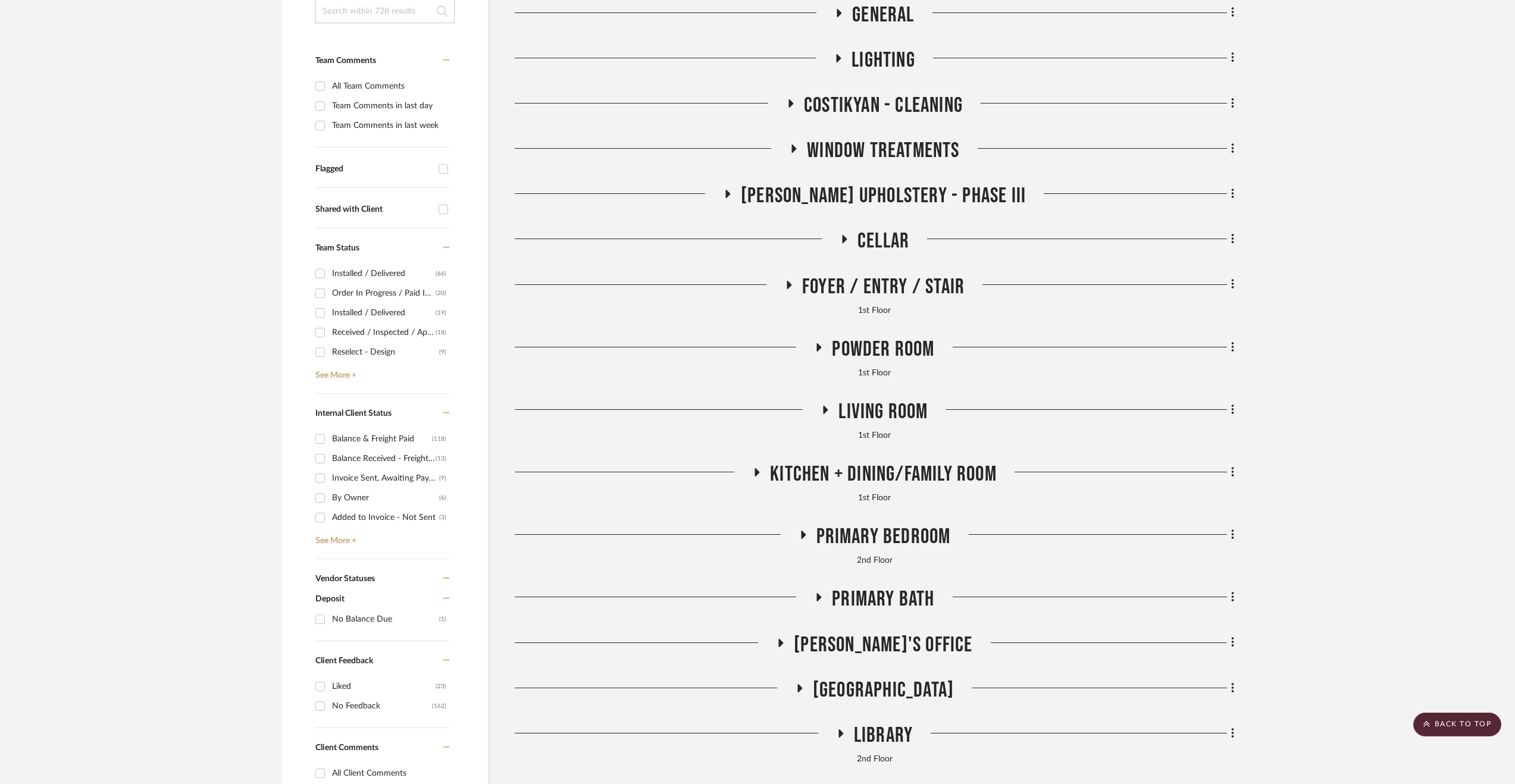
click at [902, 411] on span "Living Room" at bounding box center [882, 412] width 89 height 25
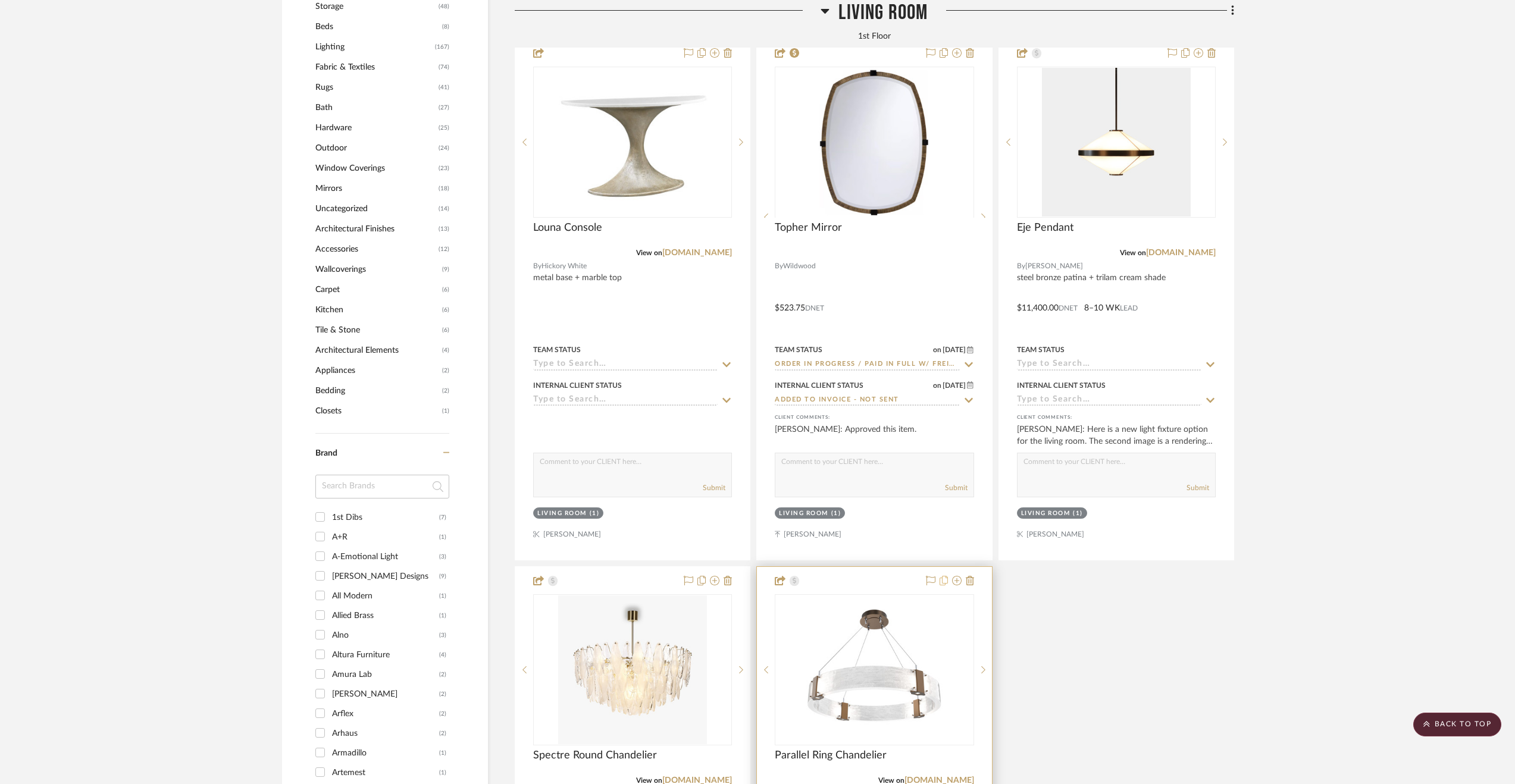
scroll to position [1250, 0]
click at [954, 282] on div at bounding box center [874, 298] width 235 height 521
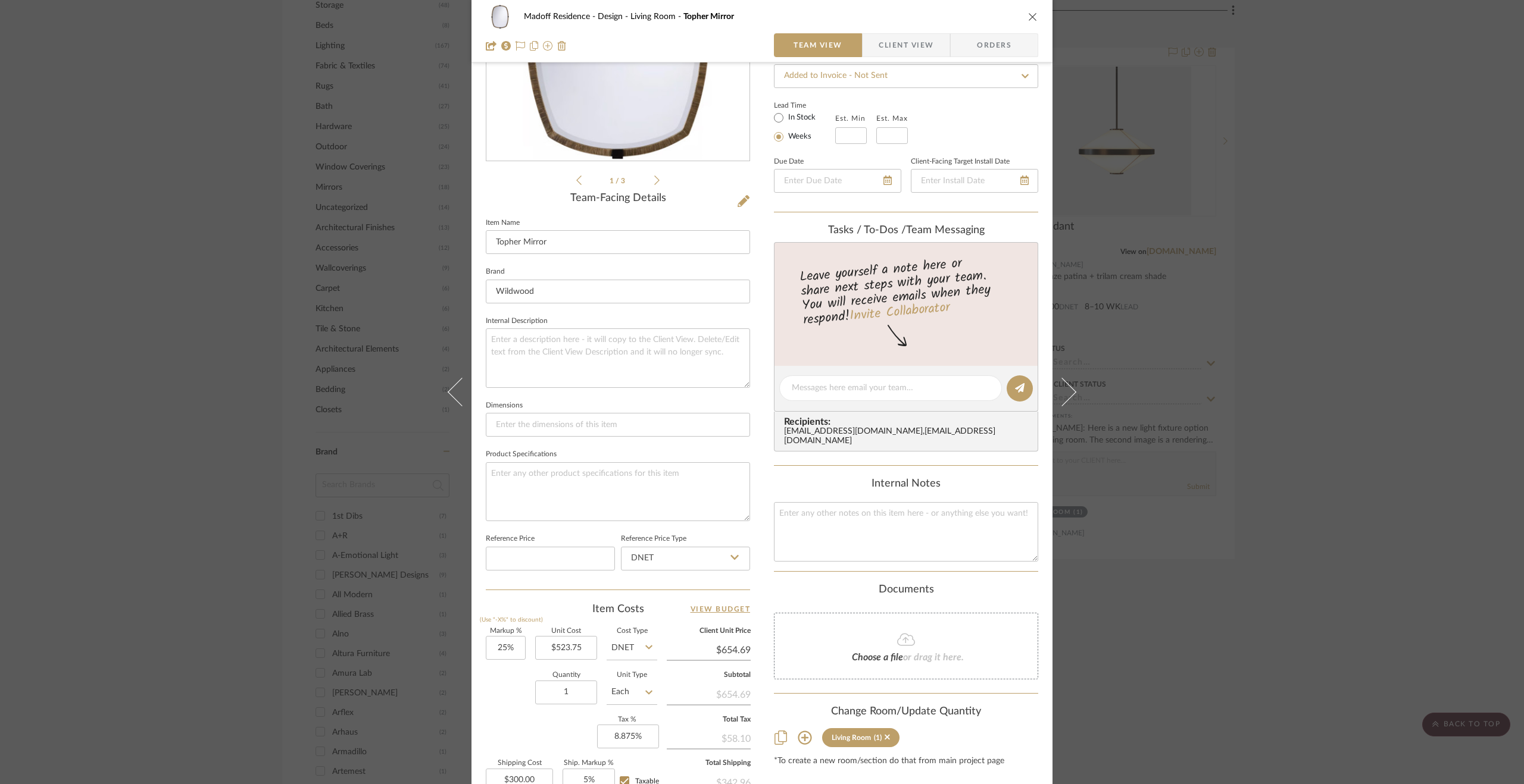
scroll to position [319, 0]
